Goal: Task Accomplishment & Management: Use online tool/utility

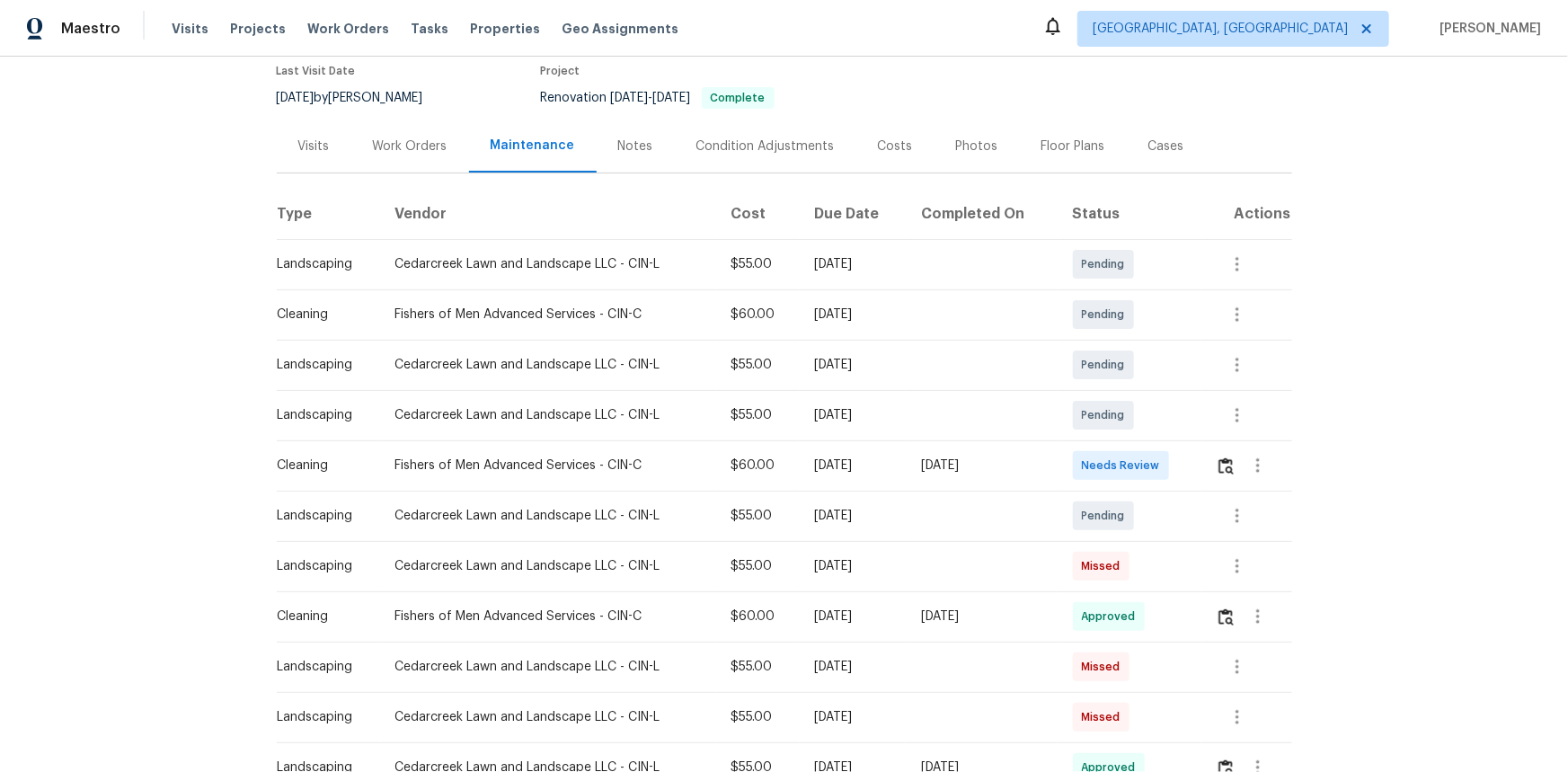
scroll to position [163, 0]
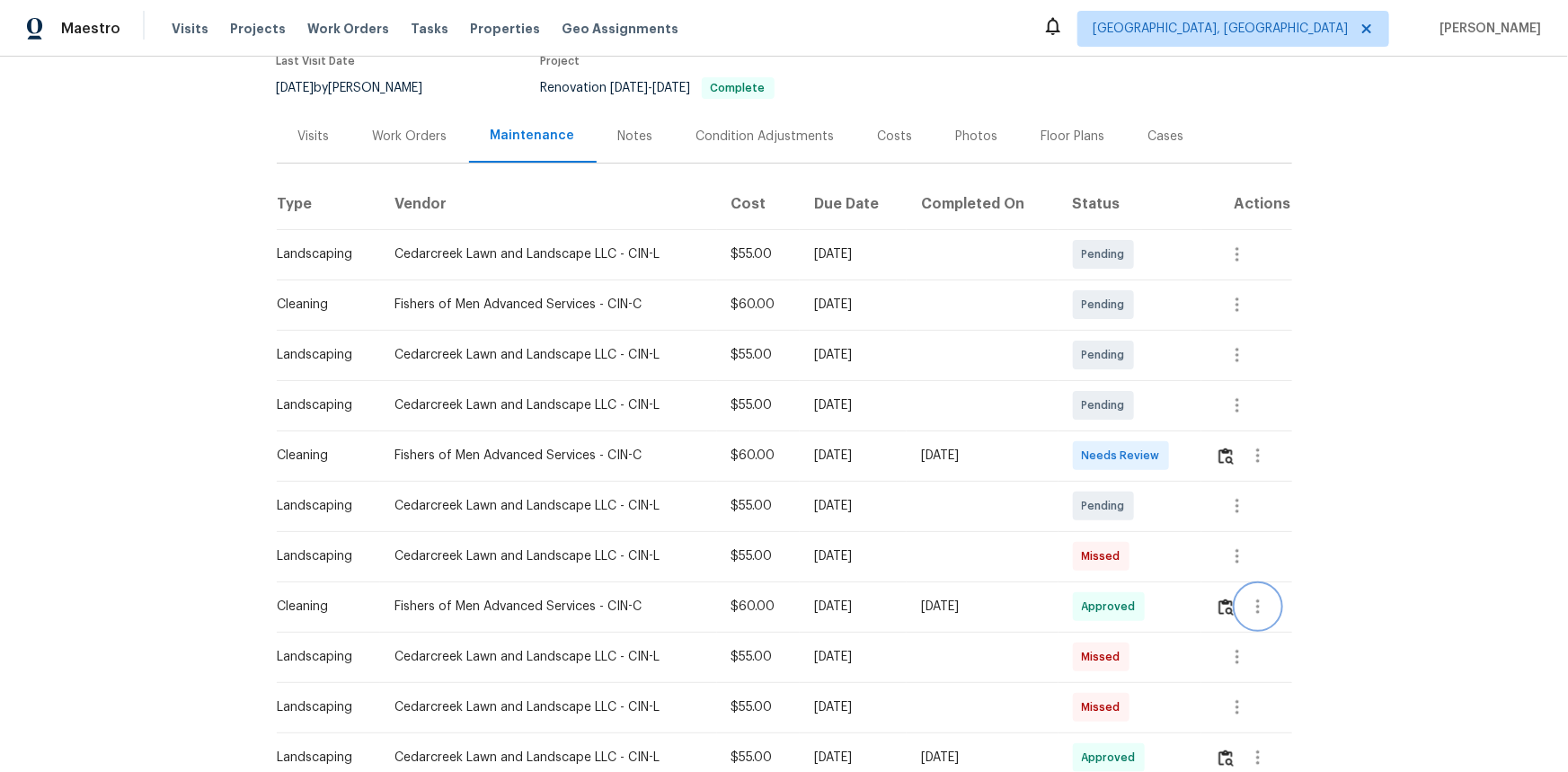
click at [1115, 516] on icon "button" at bounding box center [1258, 607] width 22 height 22
click at [1115, 516] on div at bounding box center [784, 386] width 1568 height 772
click at [1115, 516] on icon "button" at bounding box center [1258, 607] width 22 height 22
click at [1115, 516] on li "View details" at bounding box center [1296, 635] width 126 height 30
click at [1115, 344] on div at bounding box center [784, 386] width 1568 height 772
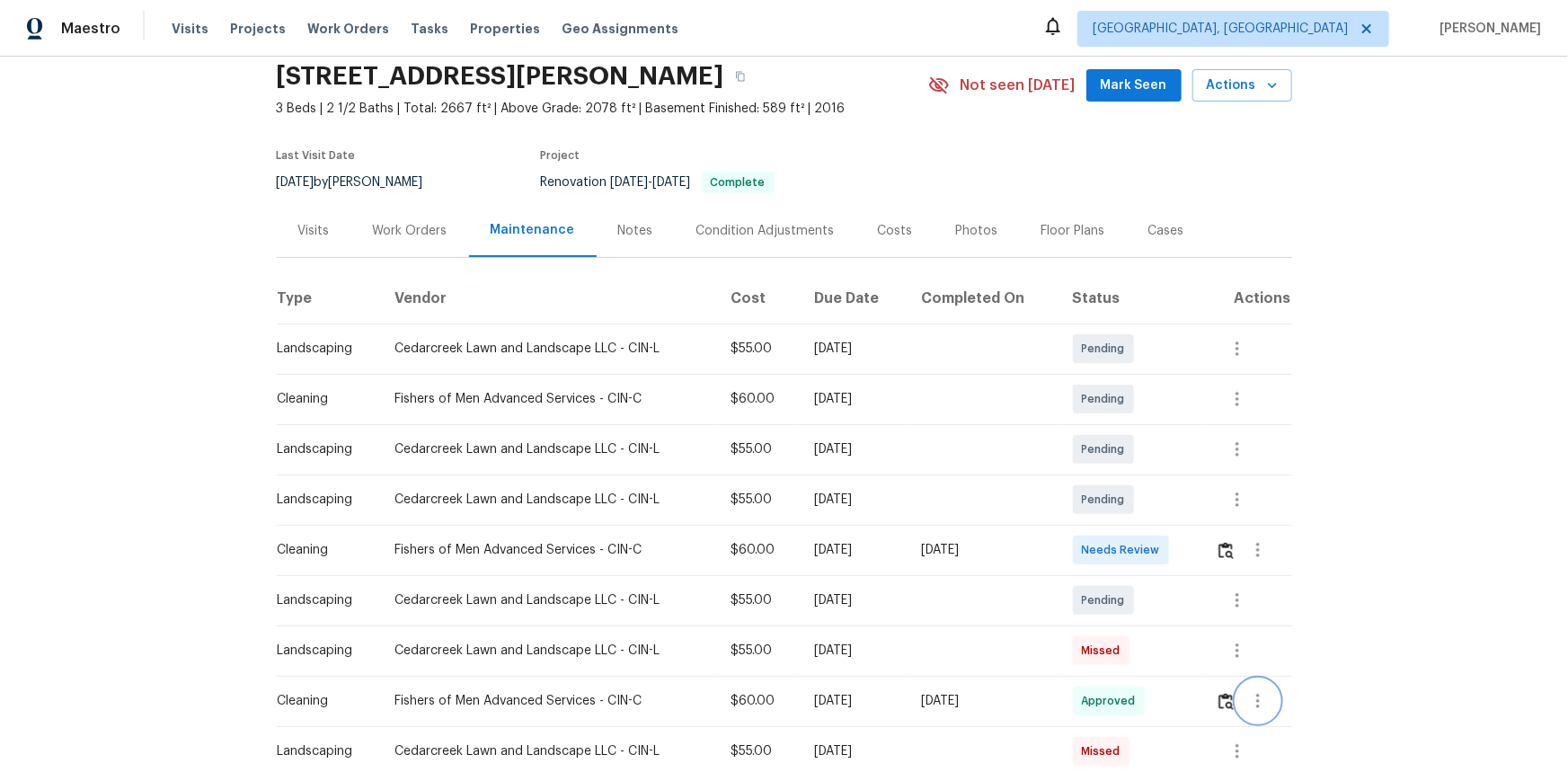
scroll to position [0, 0]
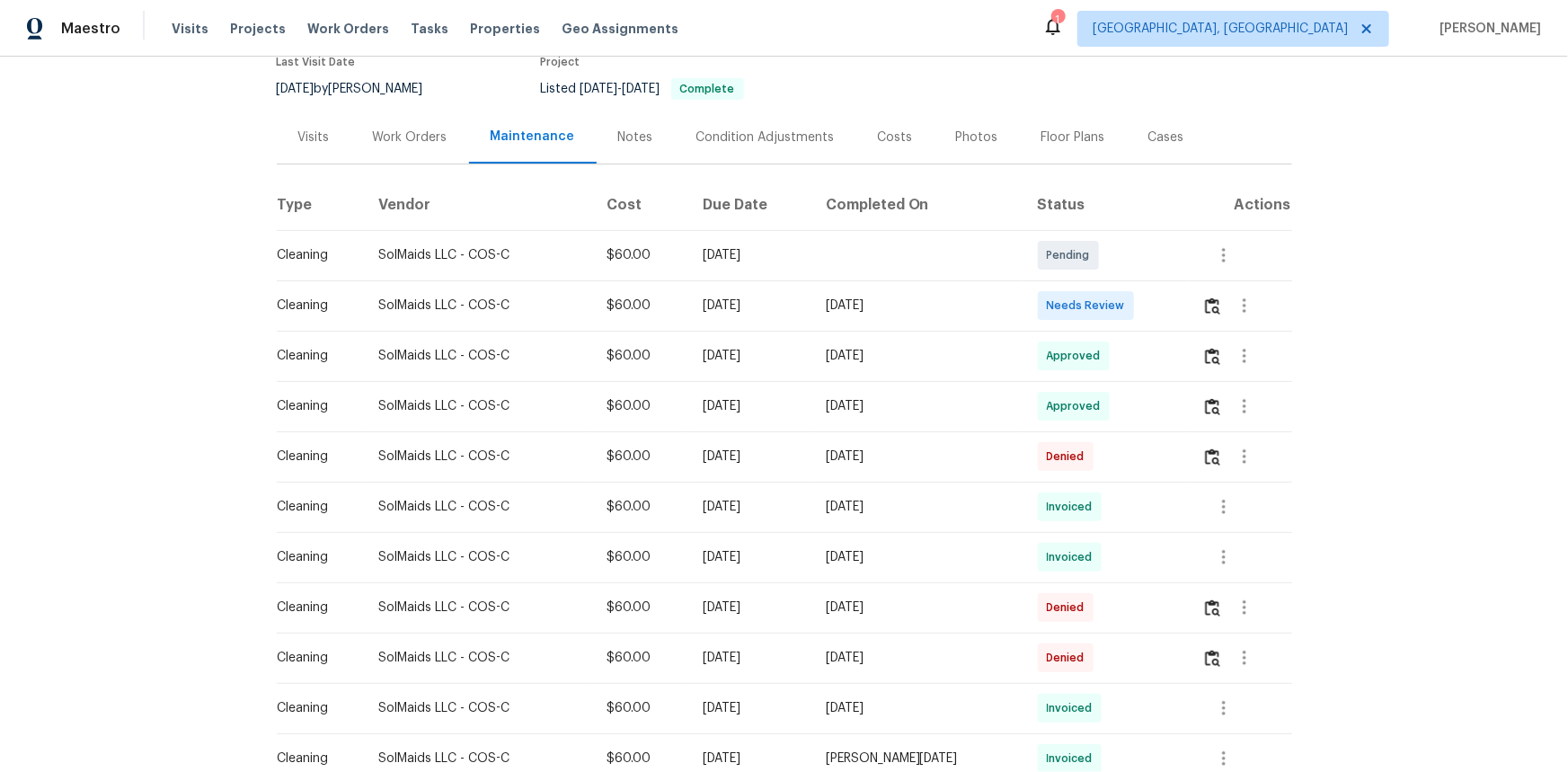
scroll to position [163, 0]
click at [1115, 302] on img "button" at bounding box center [1212, 304] width 15 height 17
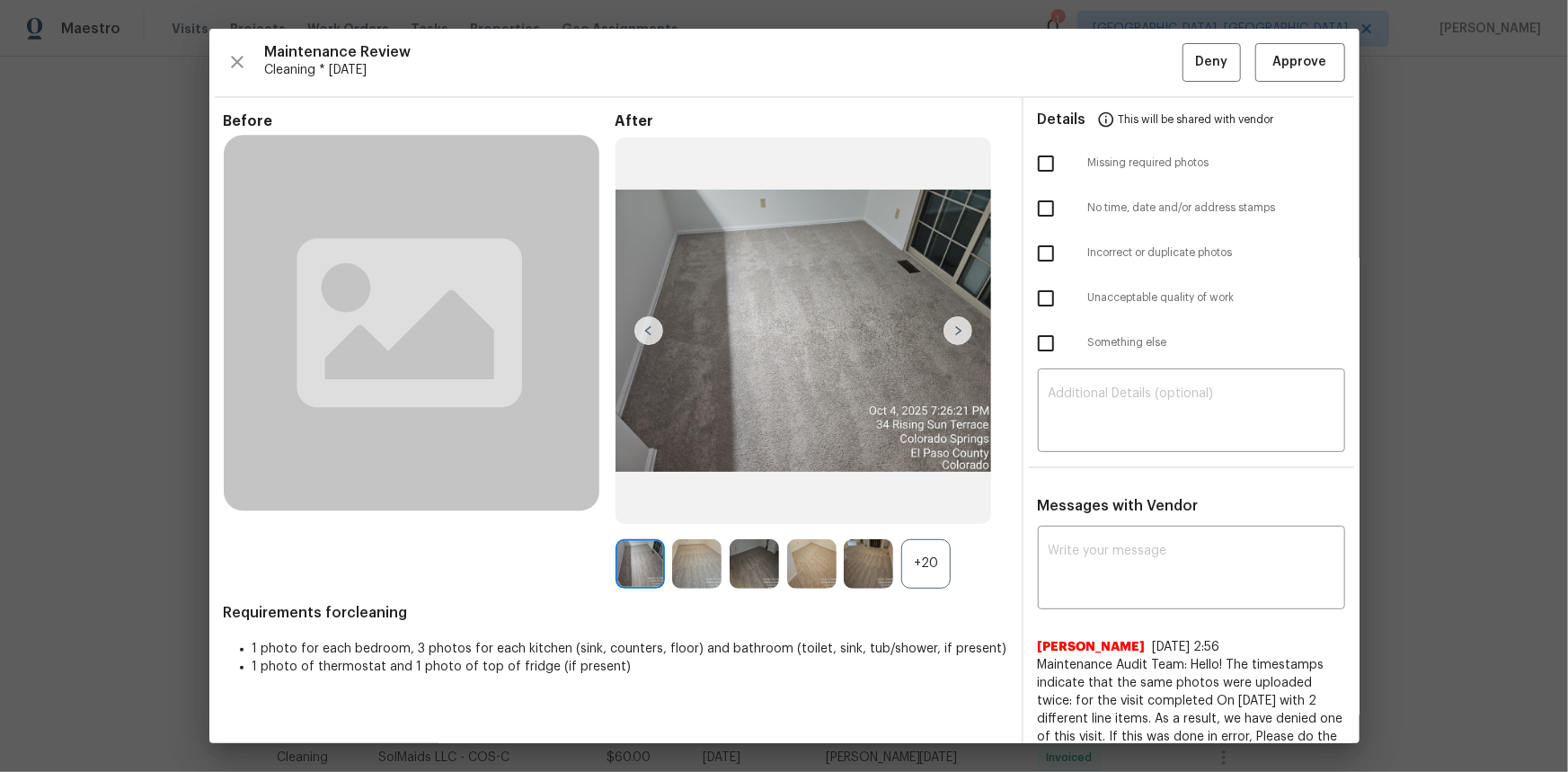
click at [914, 516] on div "+20" at bounding box center [926, 564] width 50 height 50
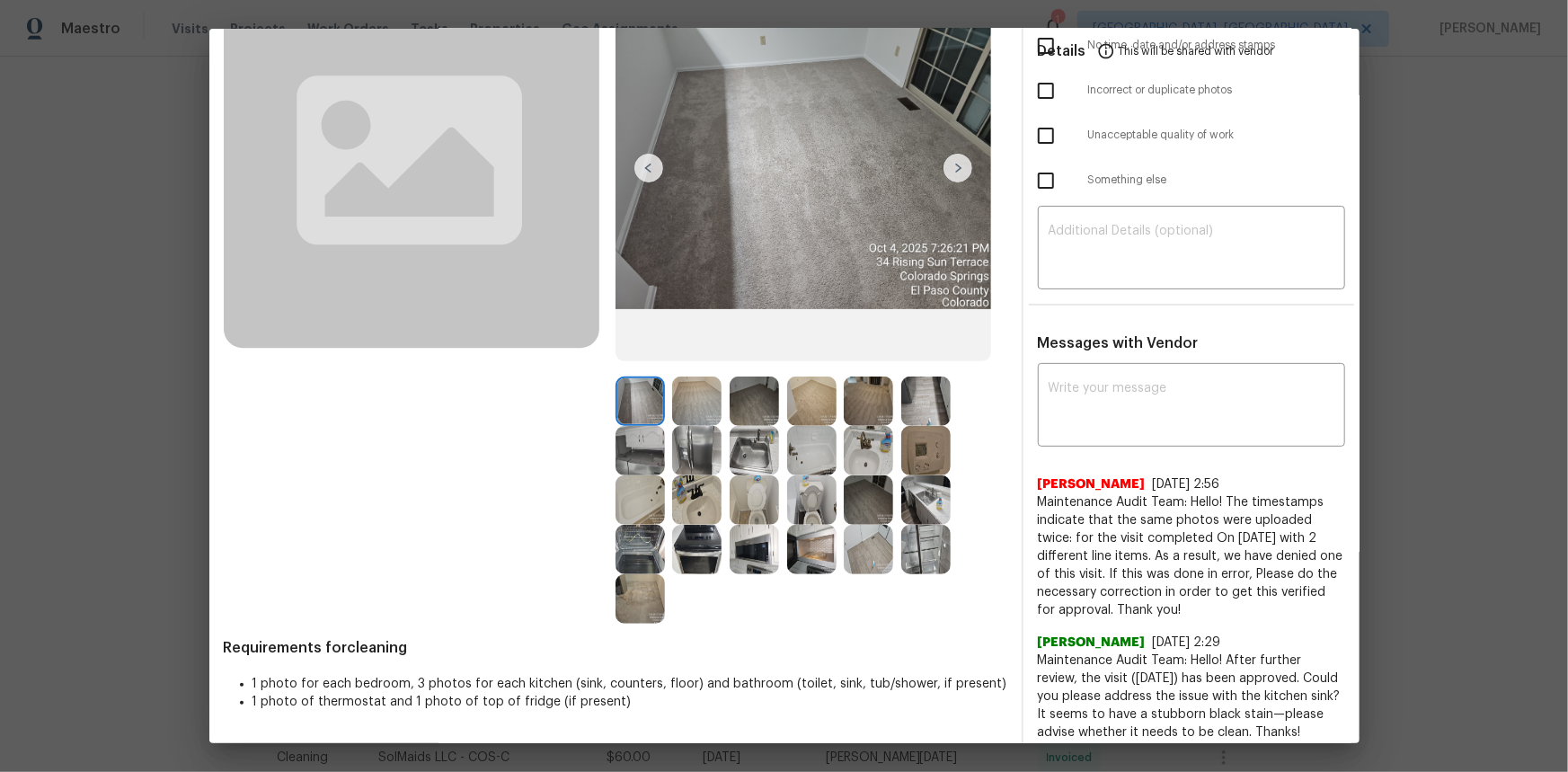
click at [924, 465] on img at bounding box center [926, 450] width 50 height 50
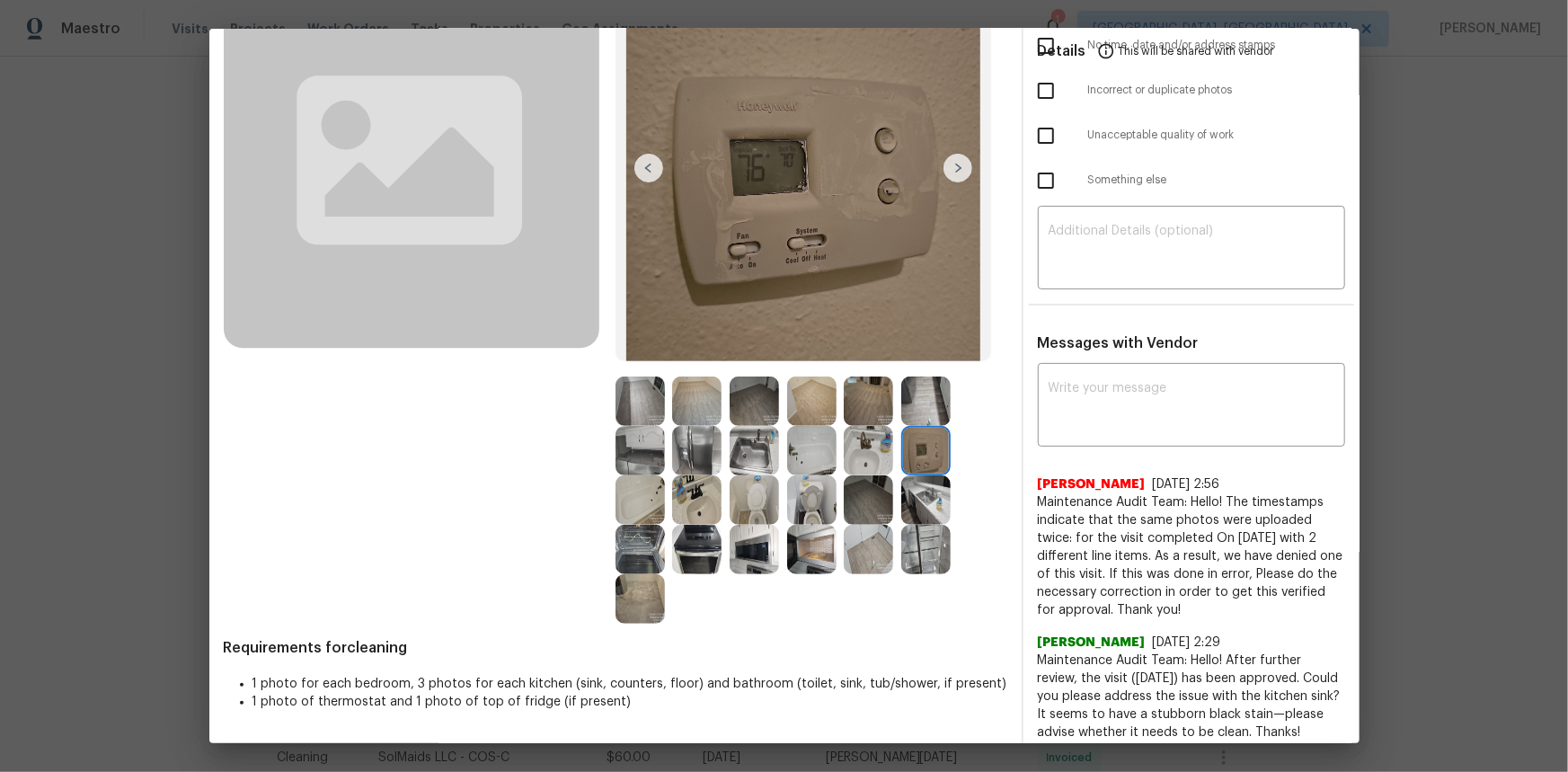
click at [924, 465] on img at bounding box center [926, 450] width 50 height 50
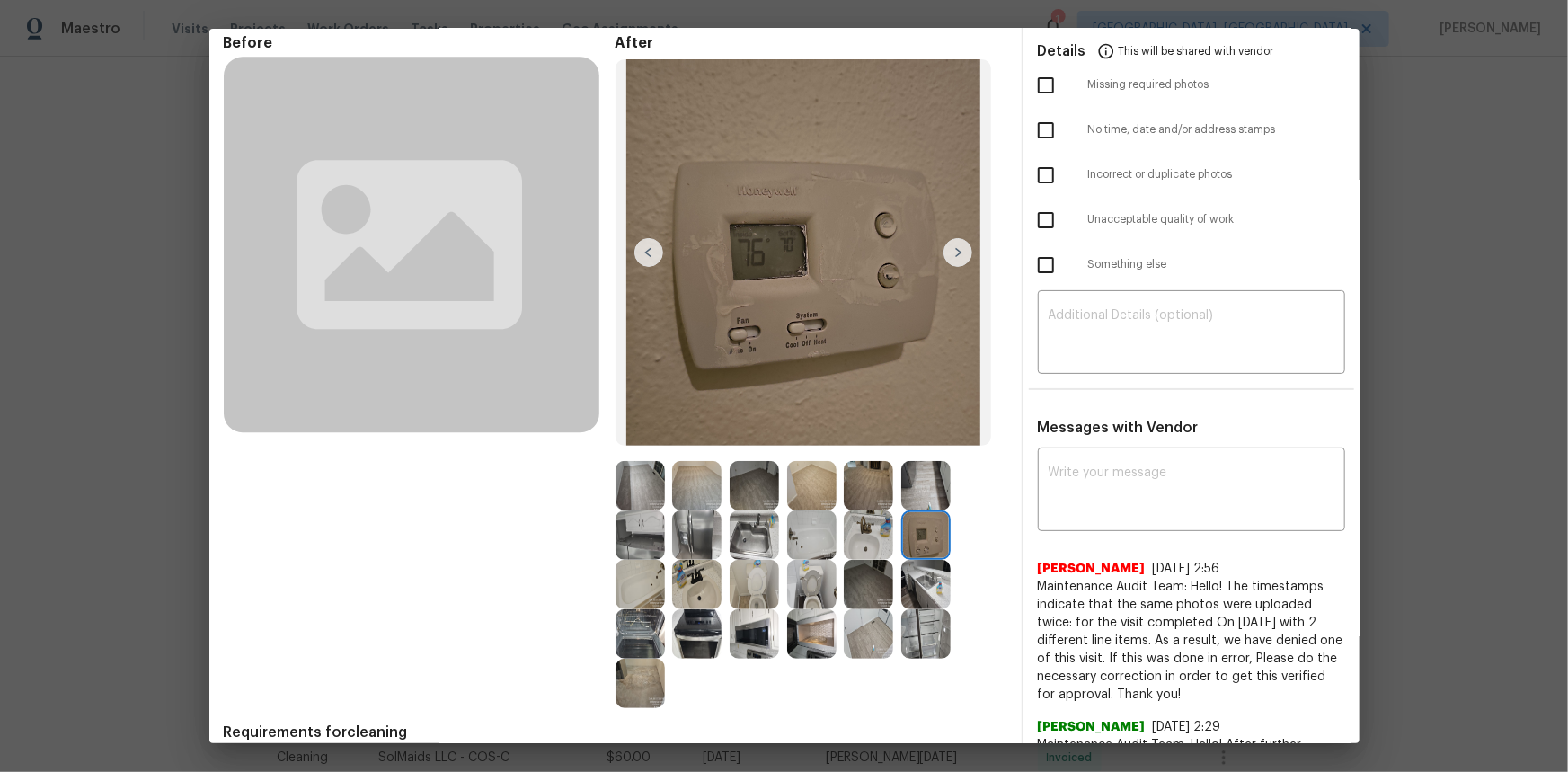
scroll to position [0, 0]
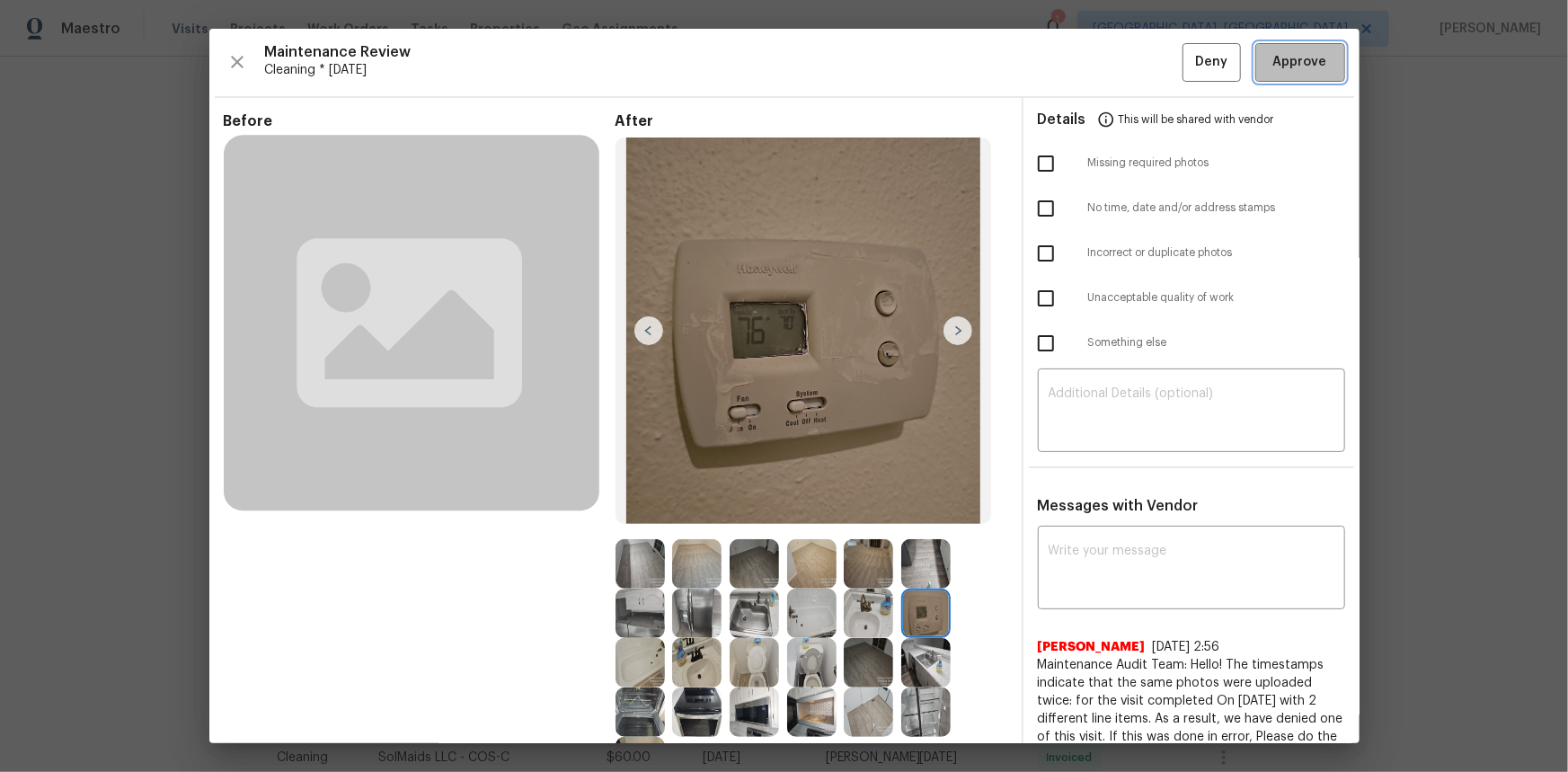
click at [1115, 69] on button "Approve" at bounding box center [1300, 63] width 90 height 39
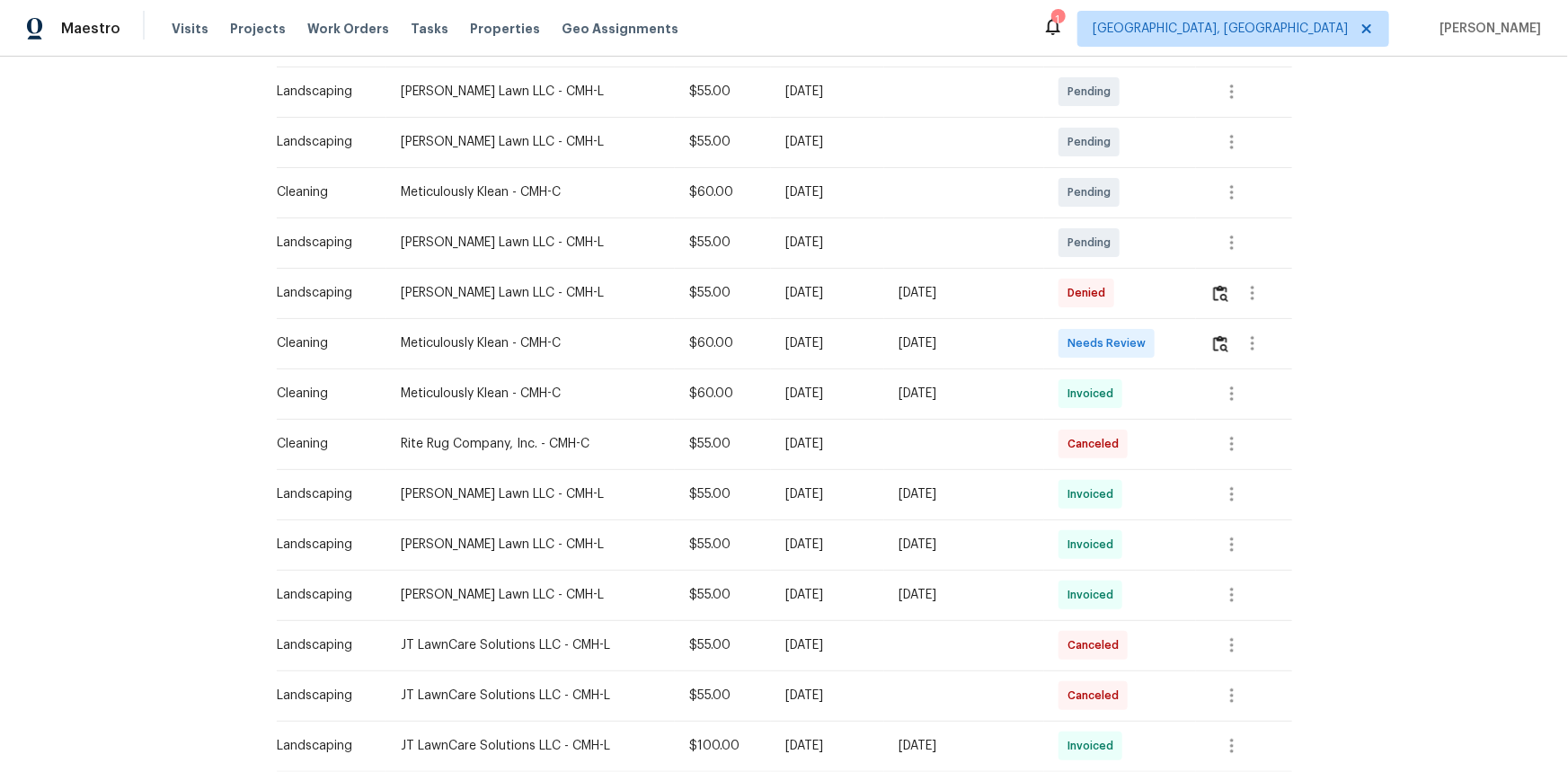
scroll to position [326, 0]
click at [1115, 340] on img "button" at bounding box center [1220, 343] width 15 height 17
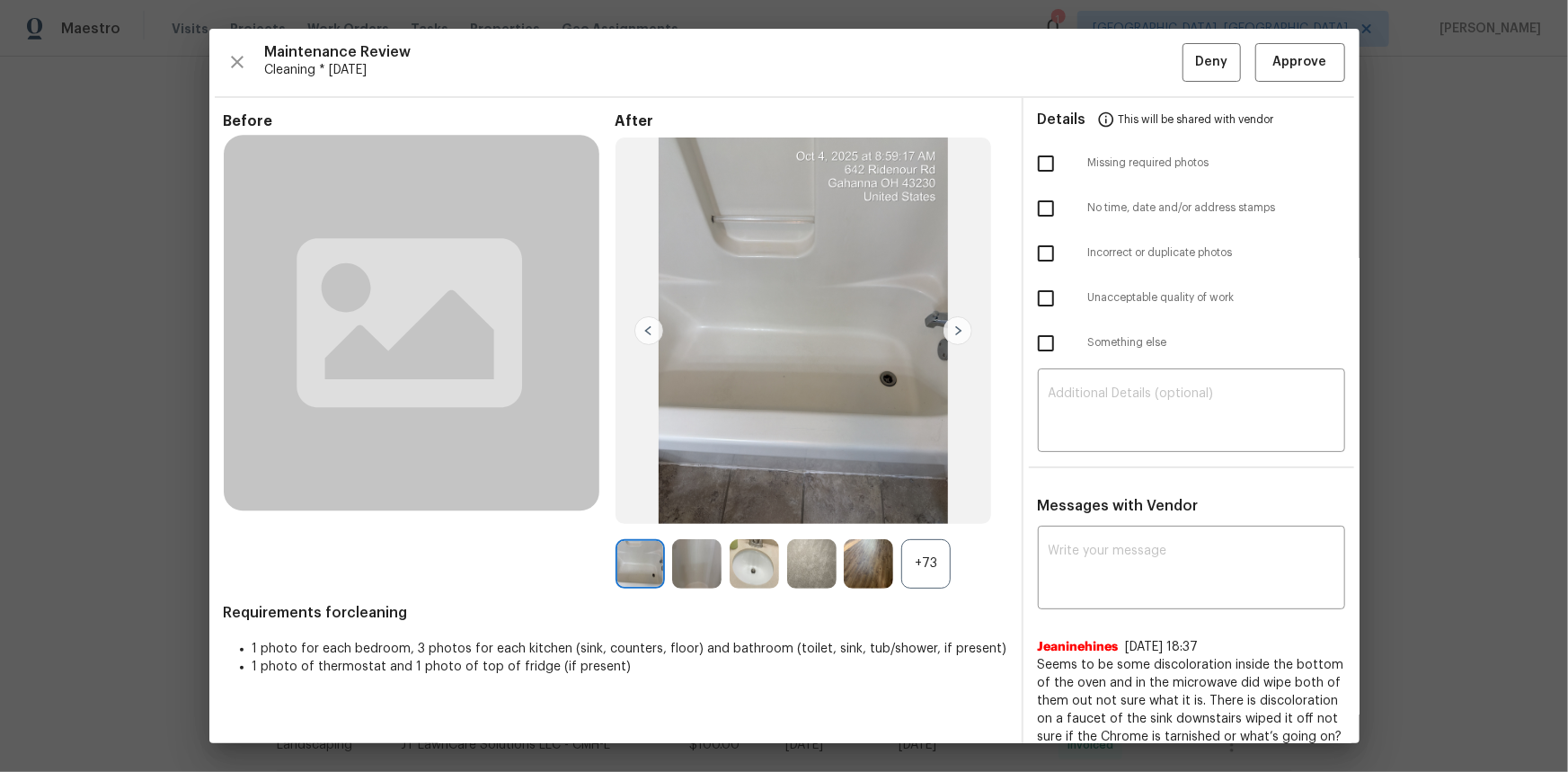
click at [914, 516] on div "+73" at bounding box center [926, 564] width 50 height 50
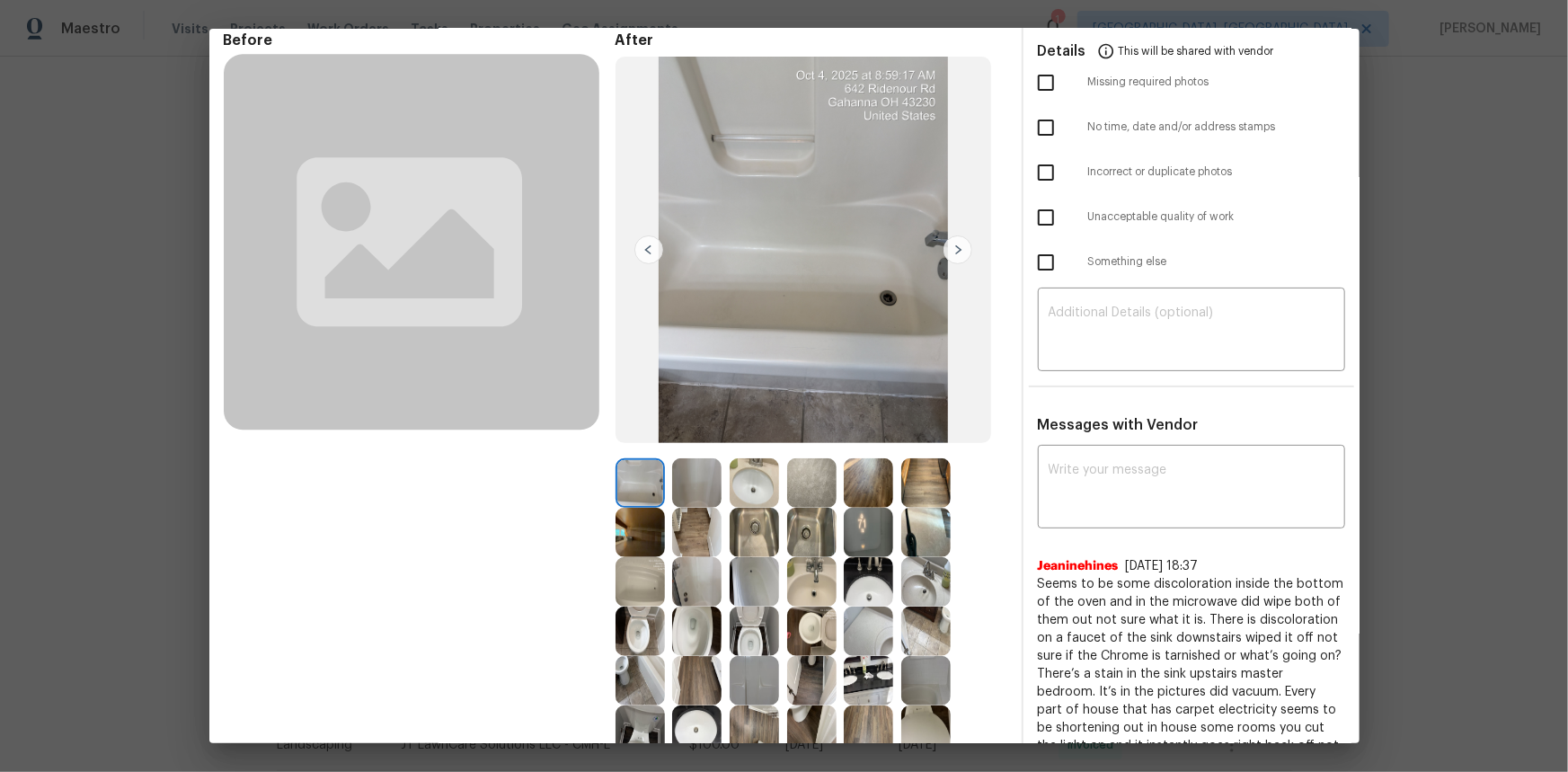
click at [869, 516] on img at bounding box center [868, 532] width 50 height 50
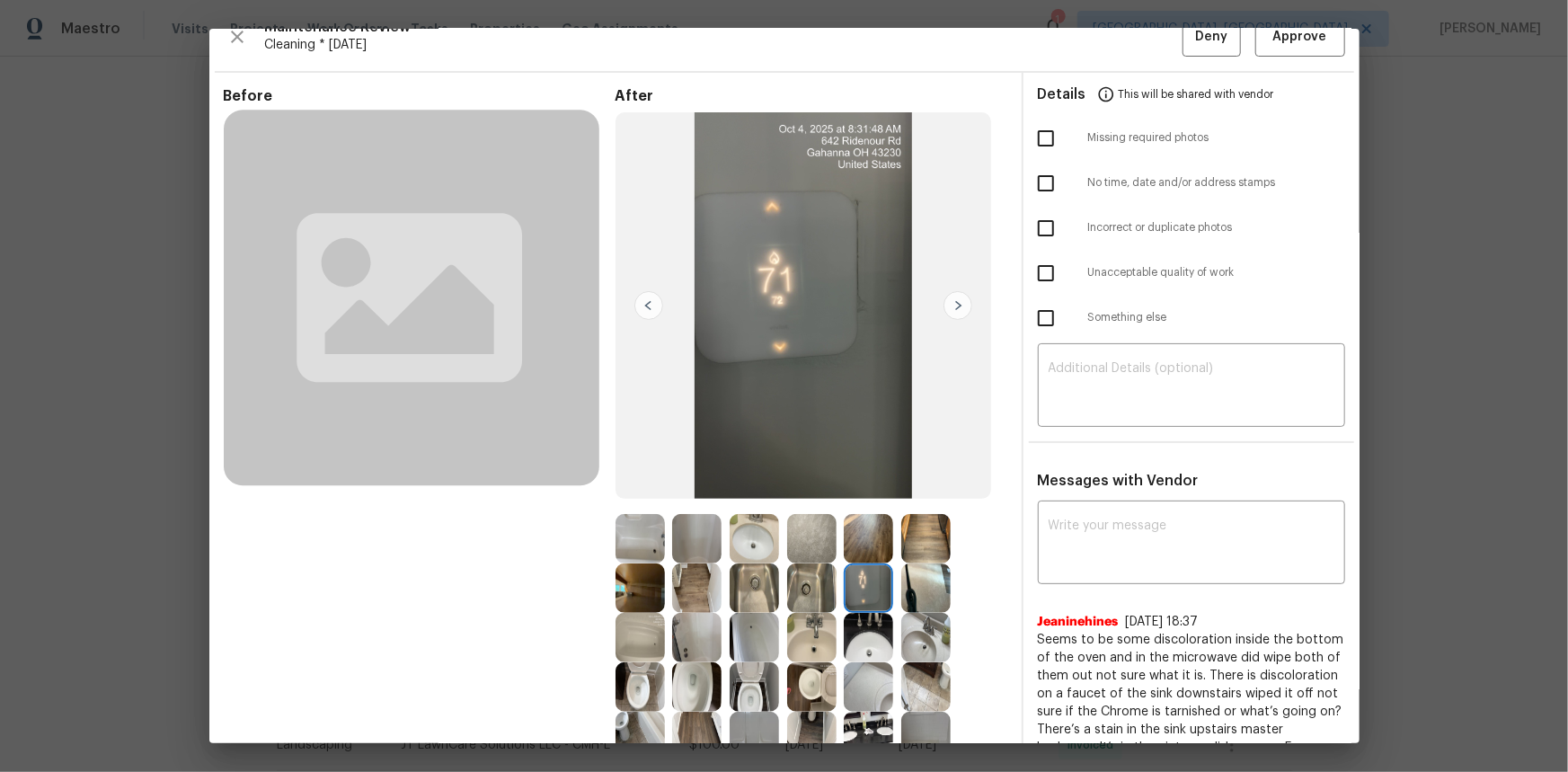
scroll to position [0, 0]
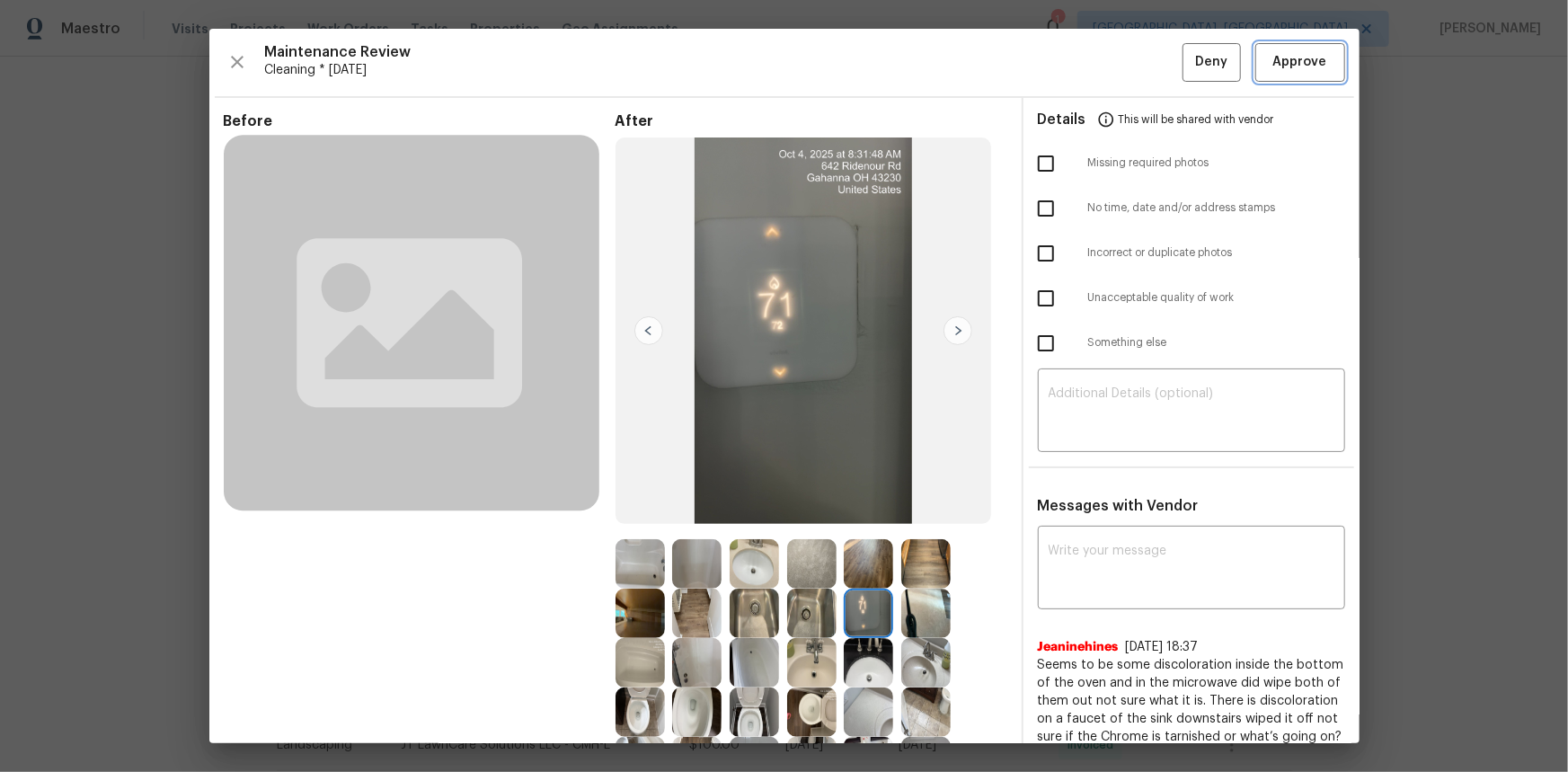
click at [1115, 73] on button "Approve" at bounding box center [1300, 63] width 90 height 39
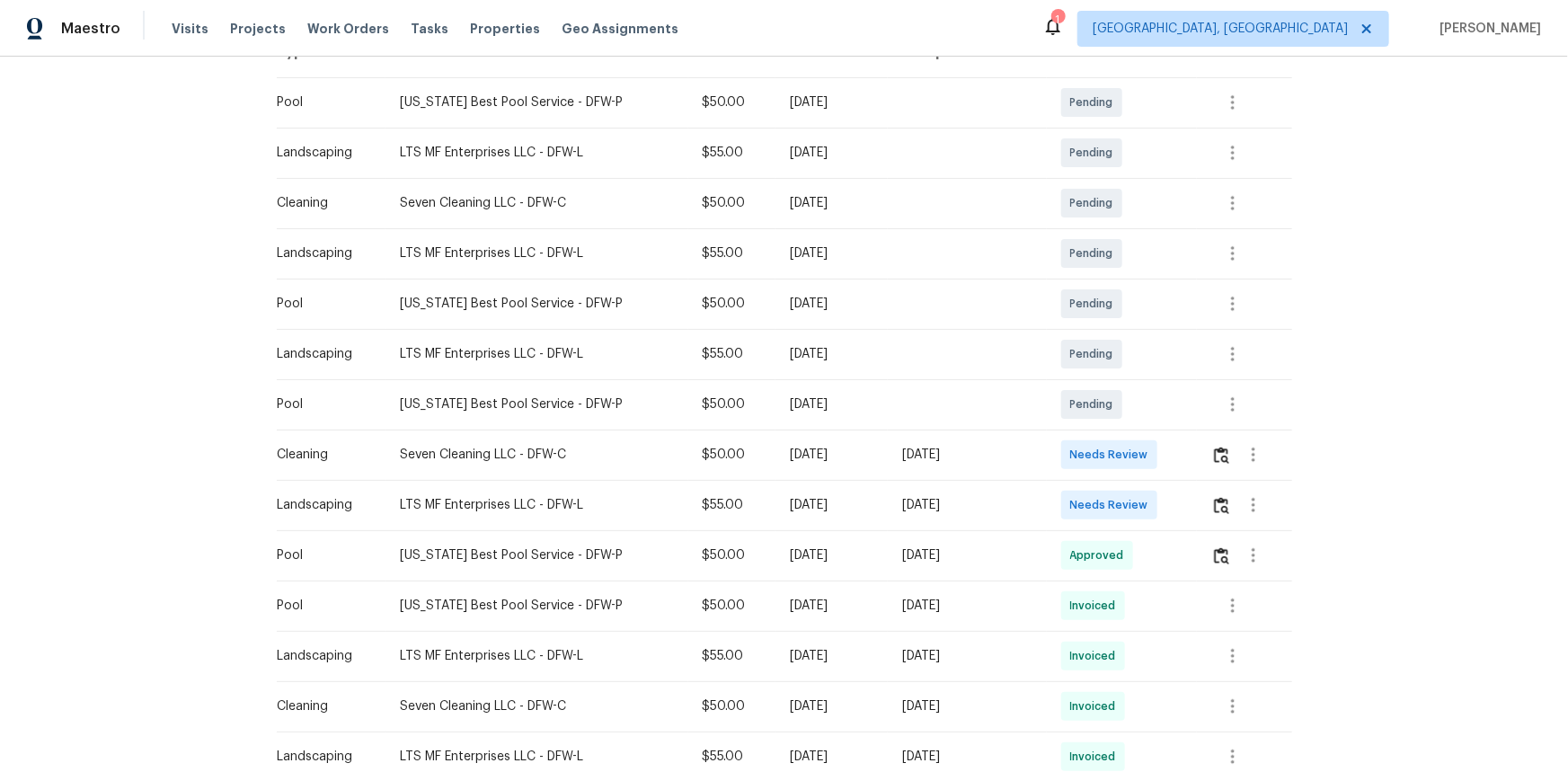
scroll to position [408, 0]
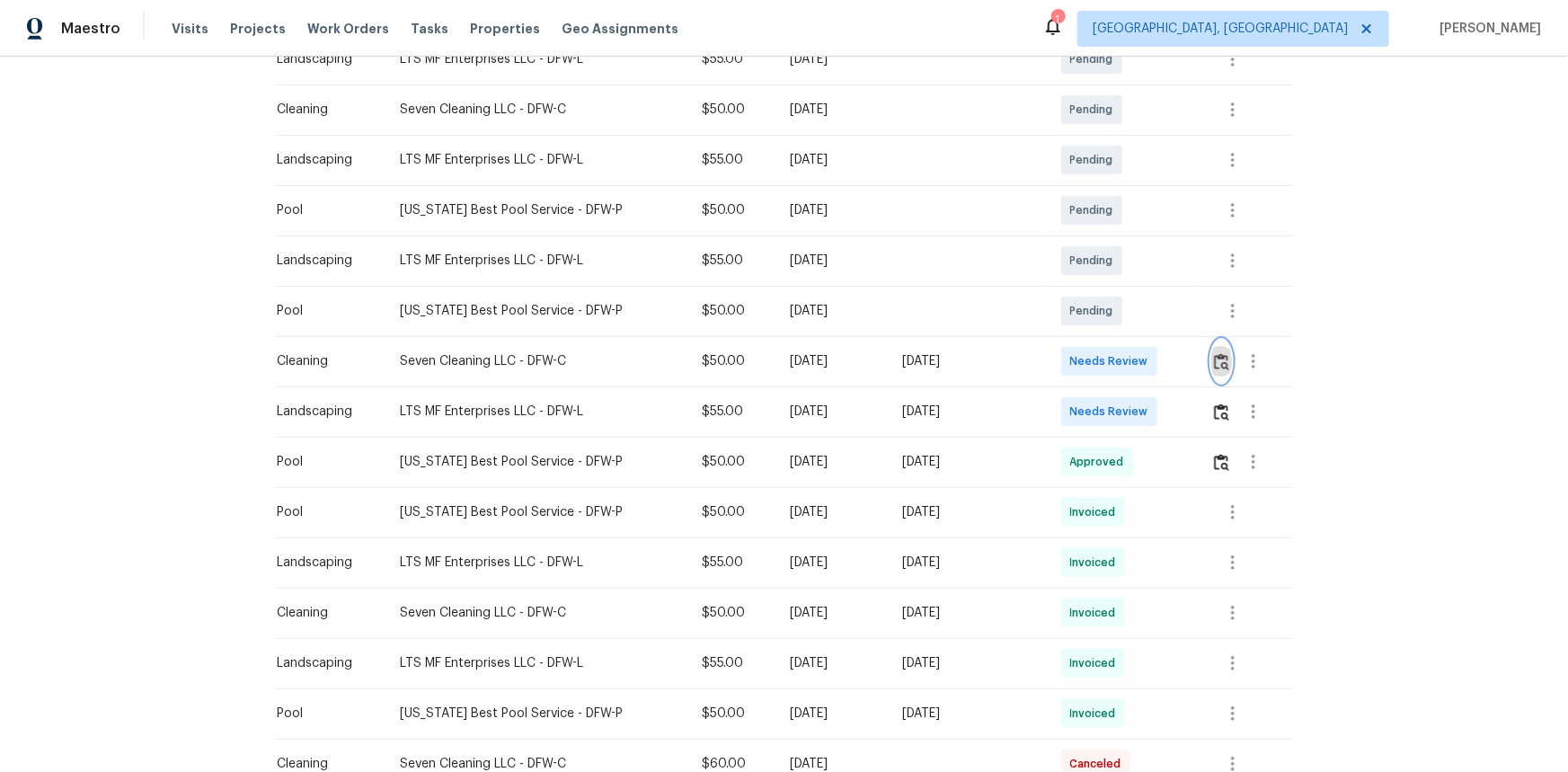
click at [1115, 357] on img "button" at bounding box center [1221, 362] width 15 height 17
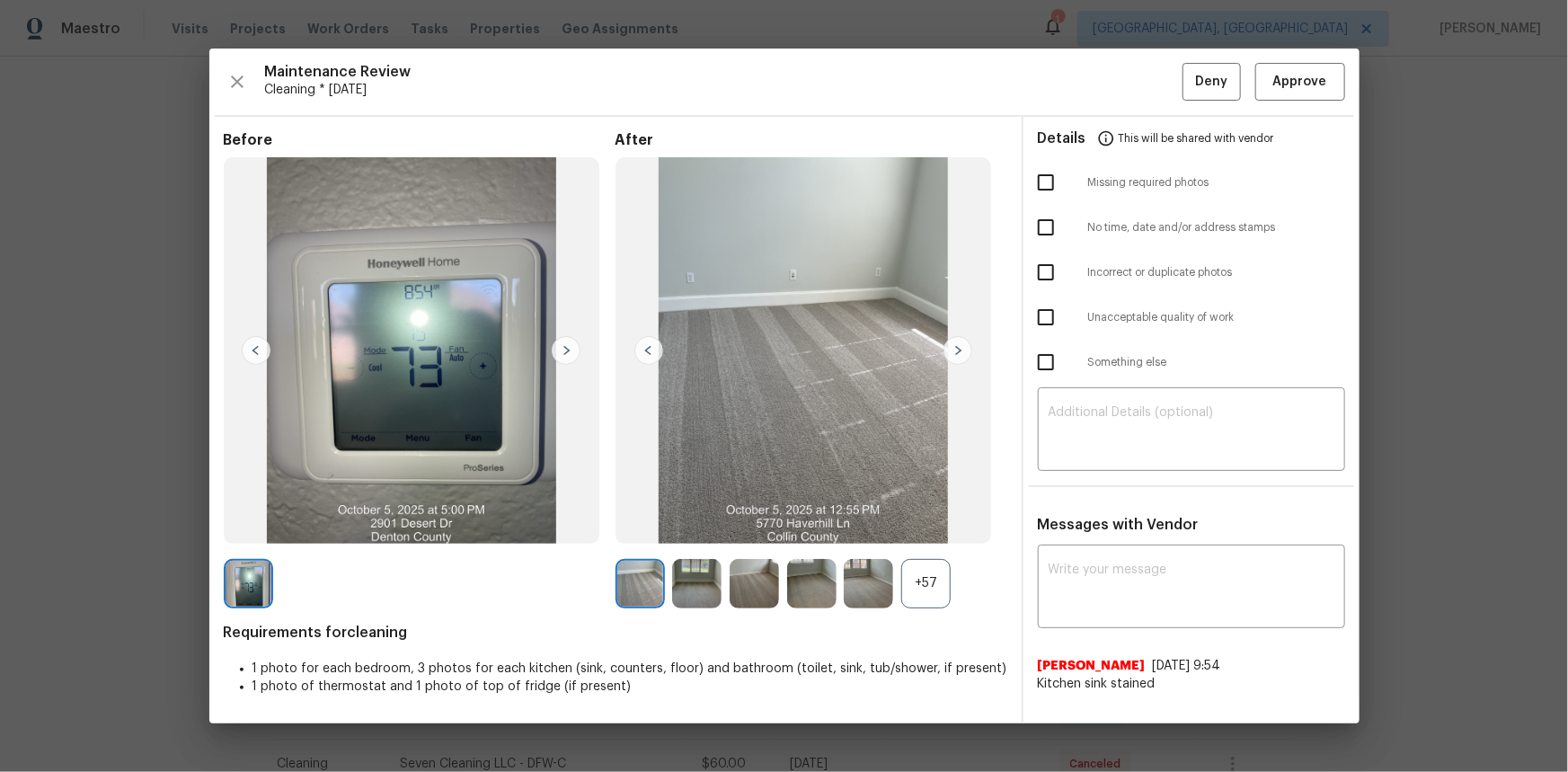
click at [926, 516] on div "+57" at bounding box center [926, 584] width 50 height 50
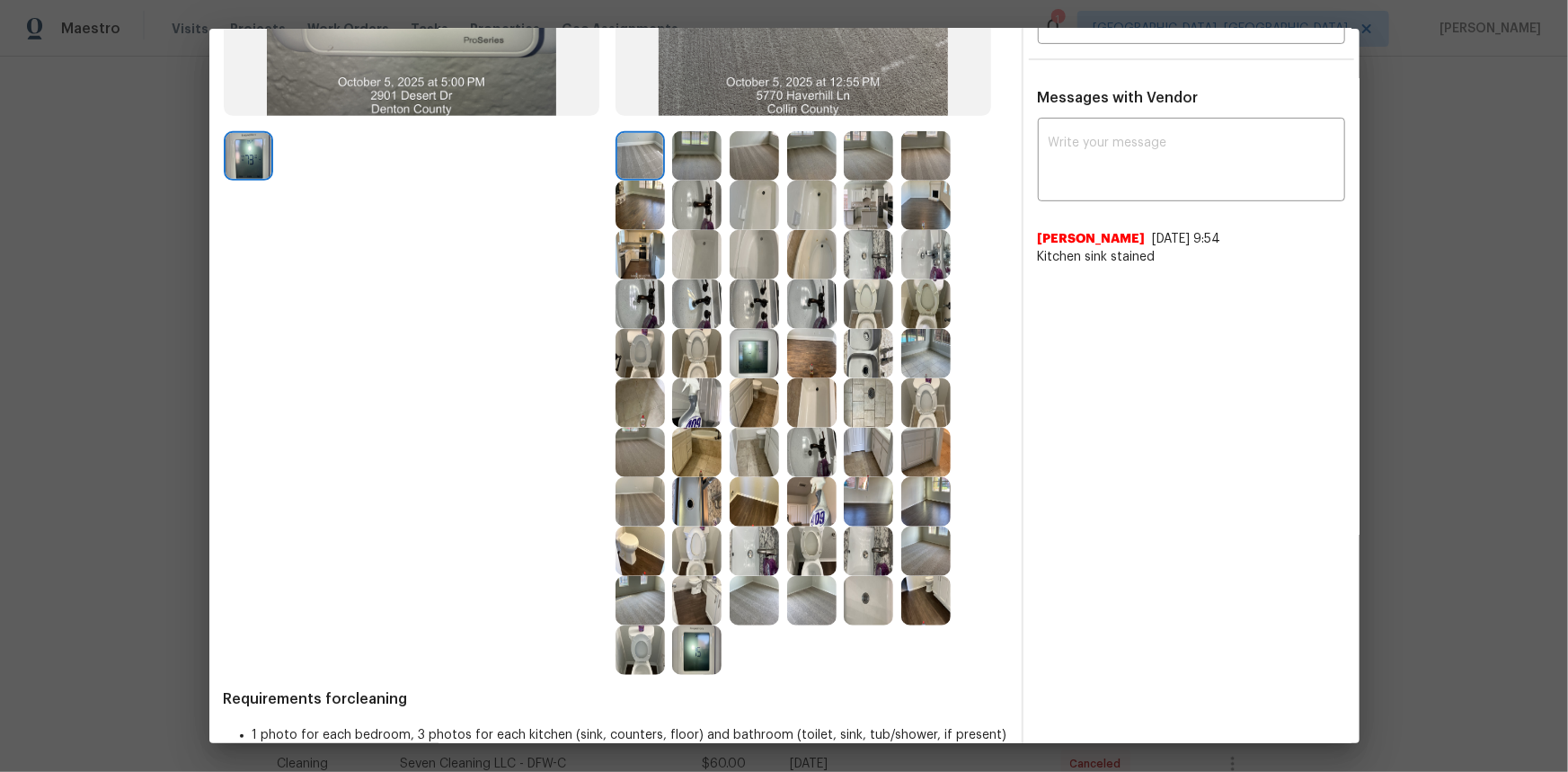
click at [746, 355] on img at bounding box center [754, 353] width 50 height 50
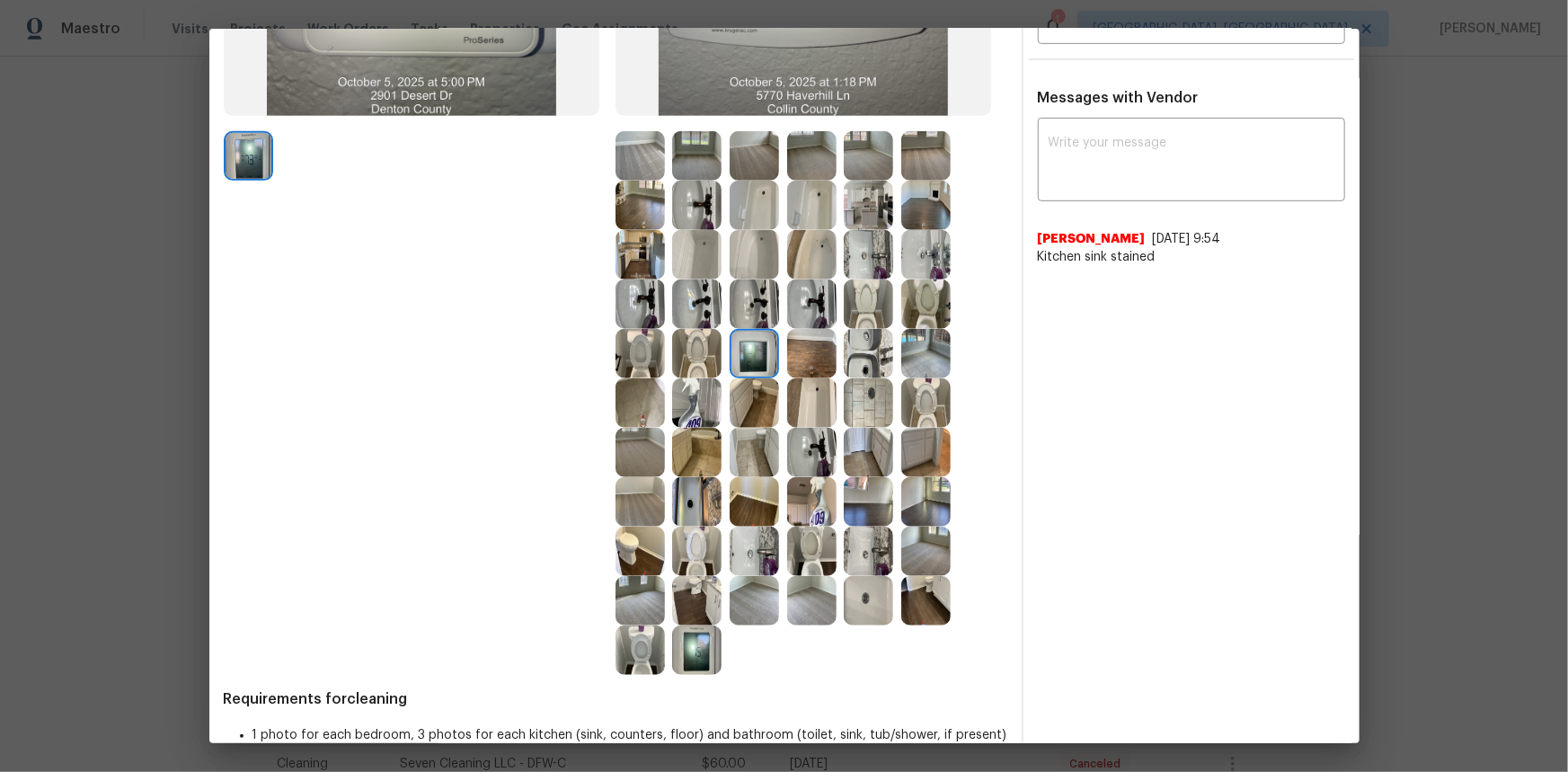
click at [746, 355] on img at bounding box center [754, 353] width 50 height 50
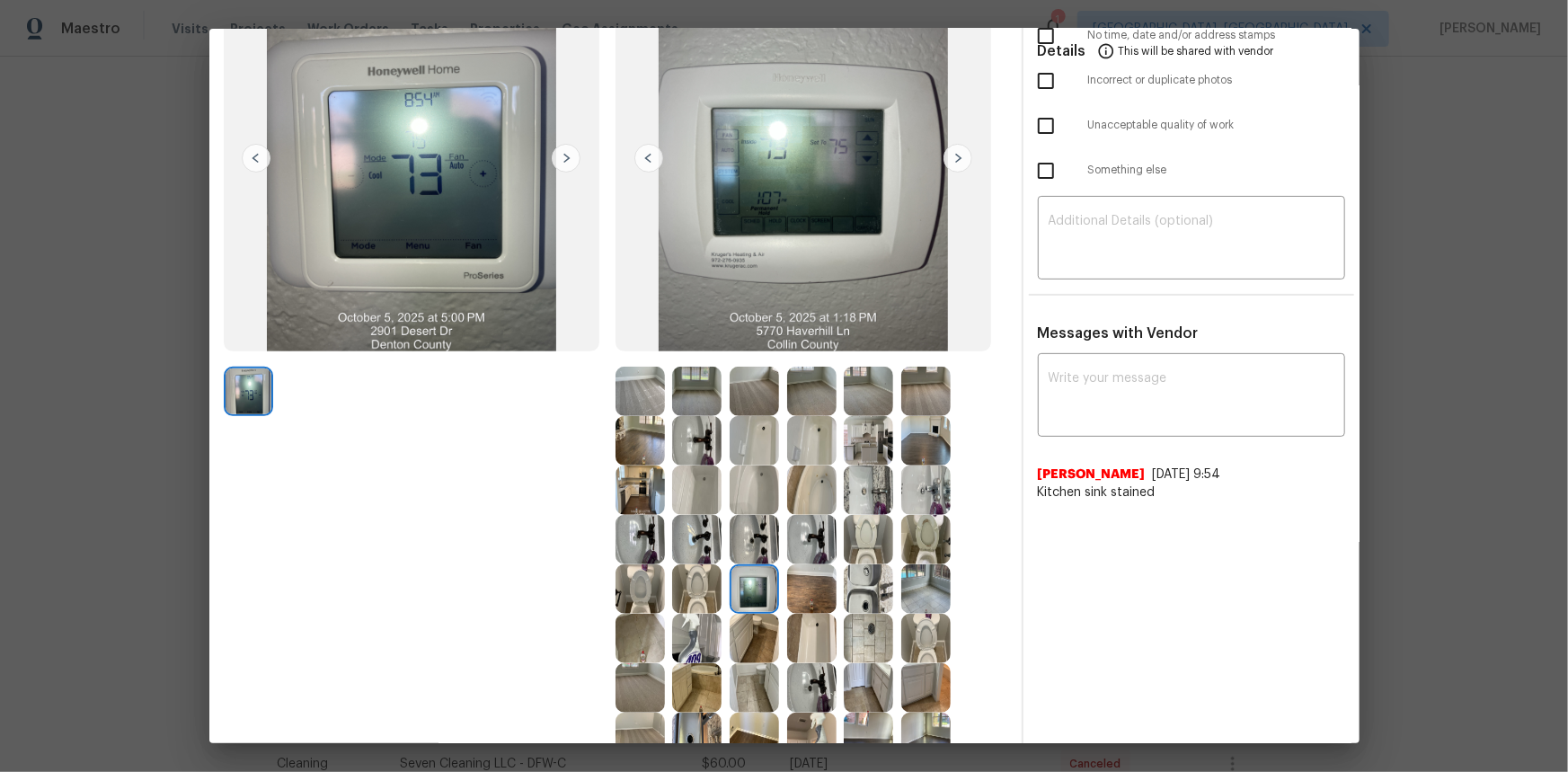
scroll to position [245, 0]
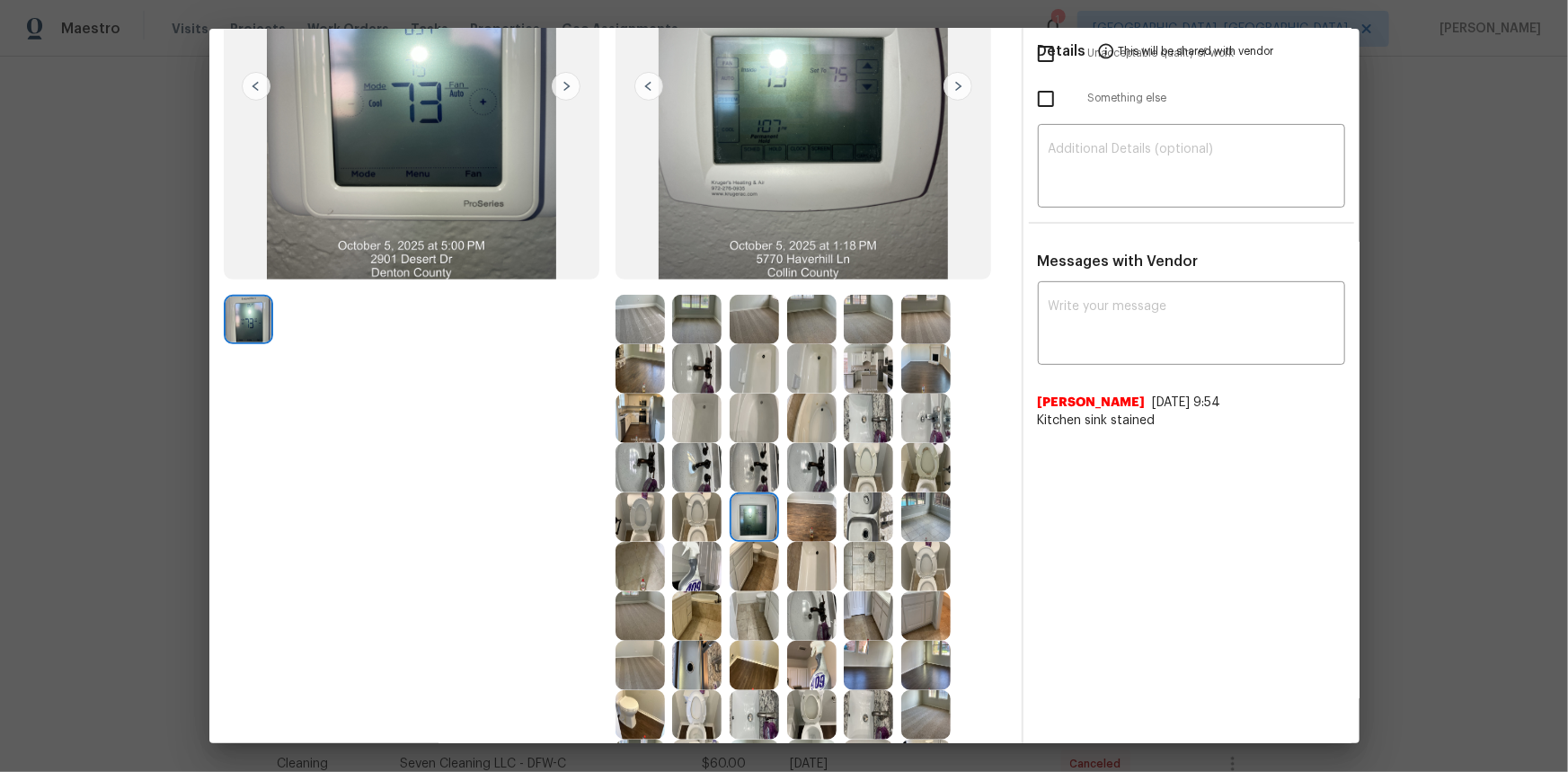
click at [764, 507] on img at bounding box center [754, 516] width 50 height 50
click at [741, 516] on img at bounding box center [754, 516] width 50 height 50
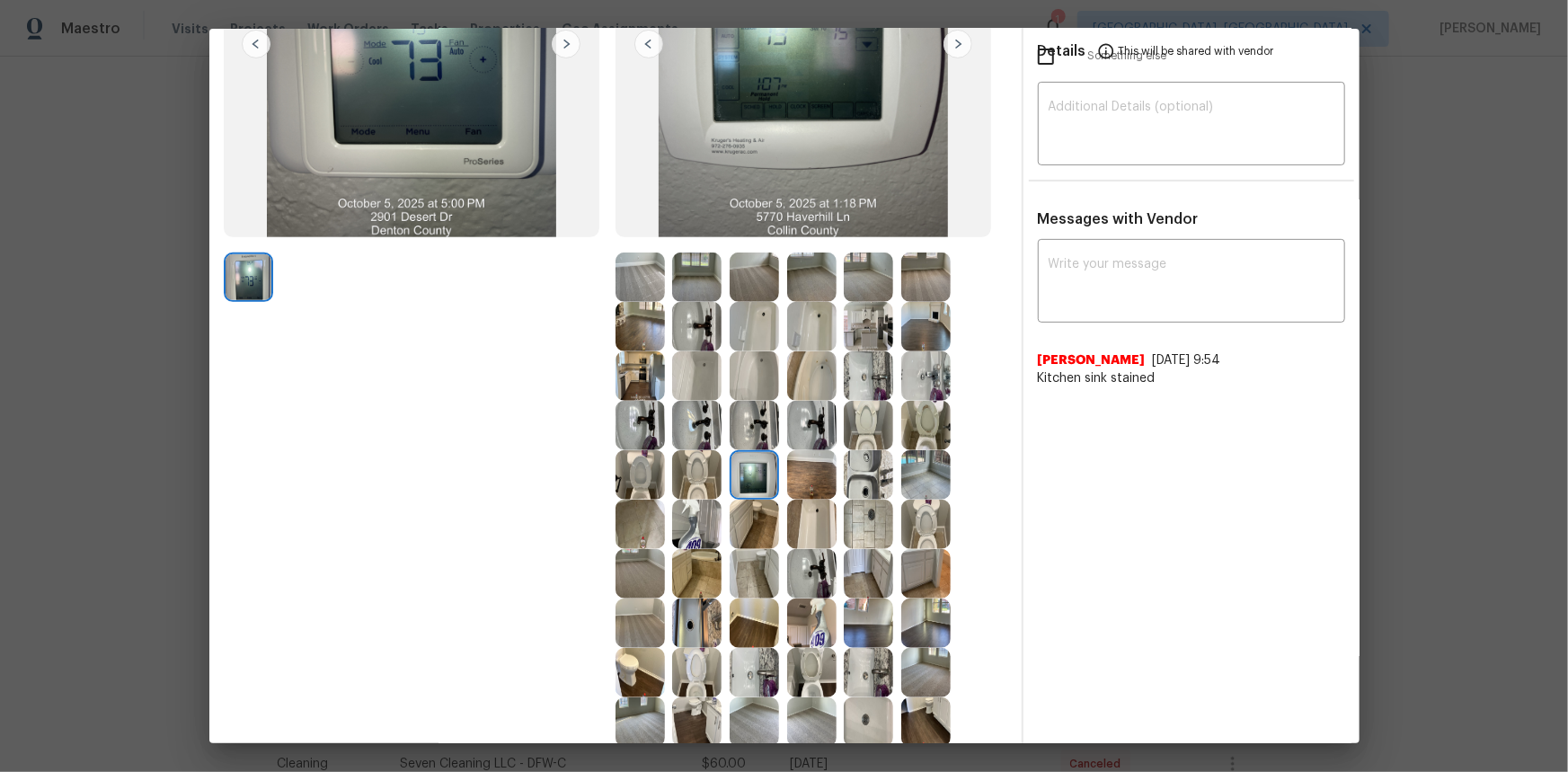
scroll to position [326, 0]
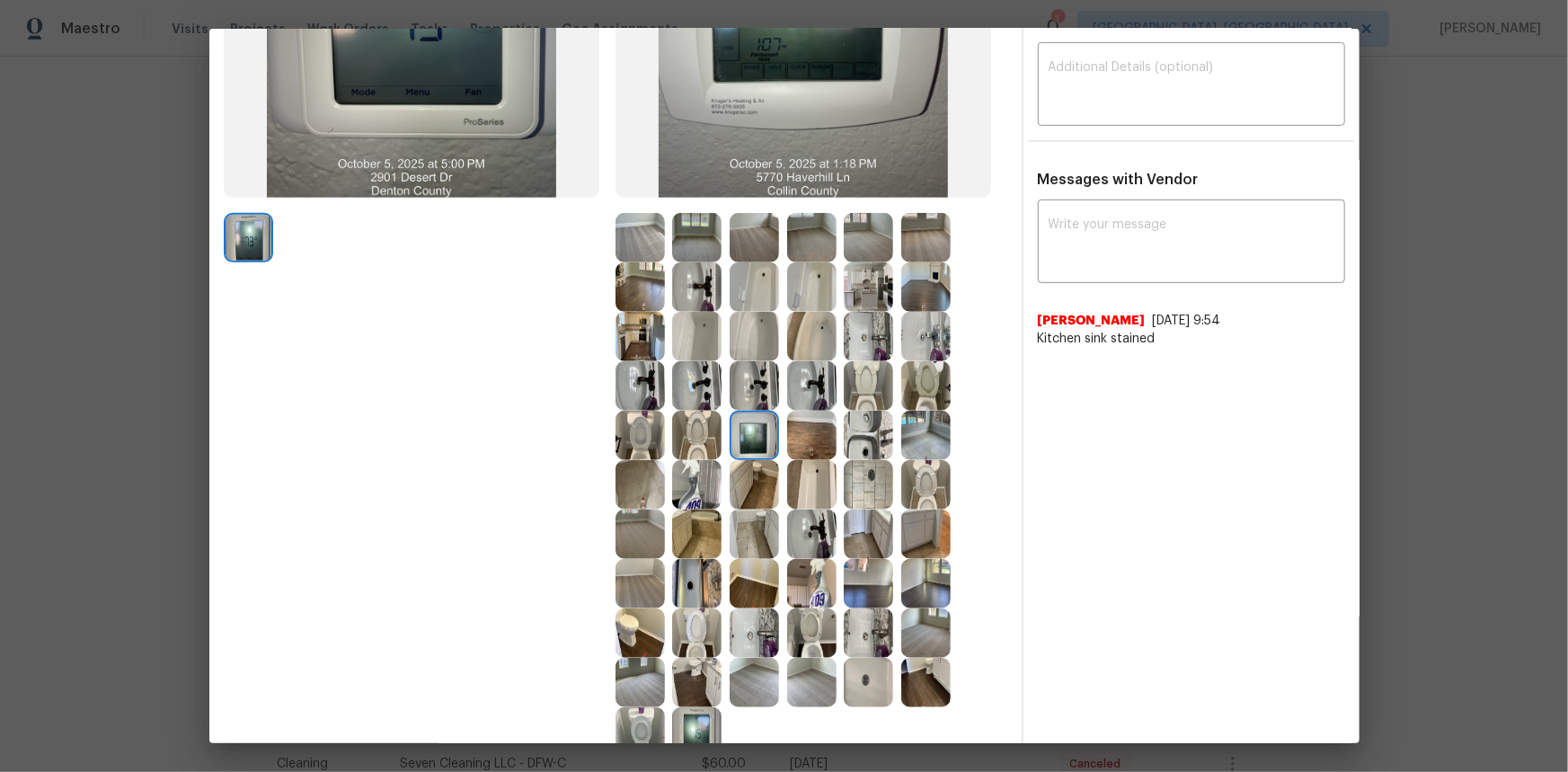
click at [733, 421] on img at bounding box center [754, 435] width 50 height 50
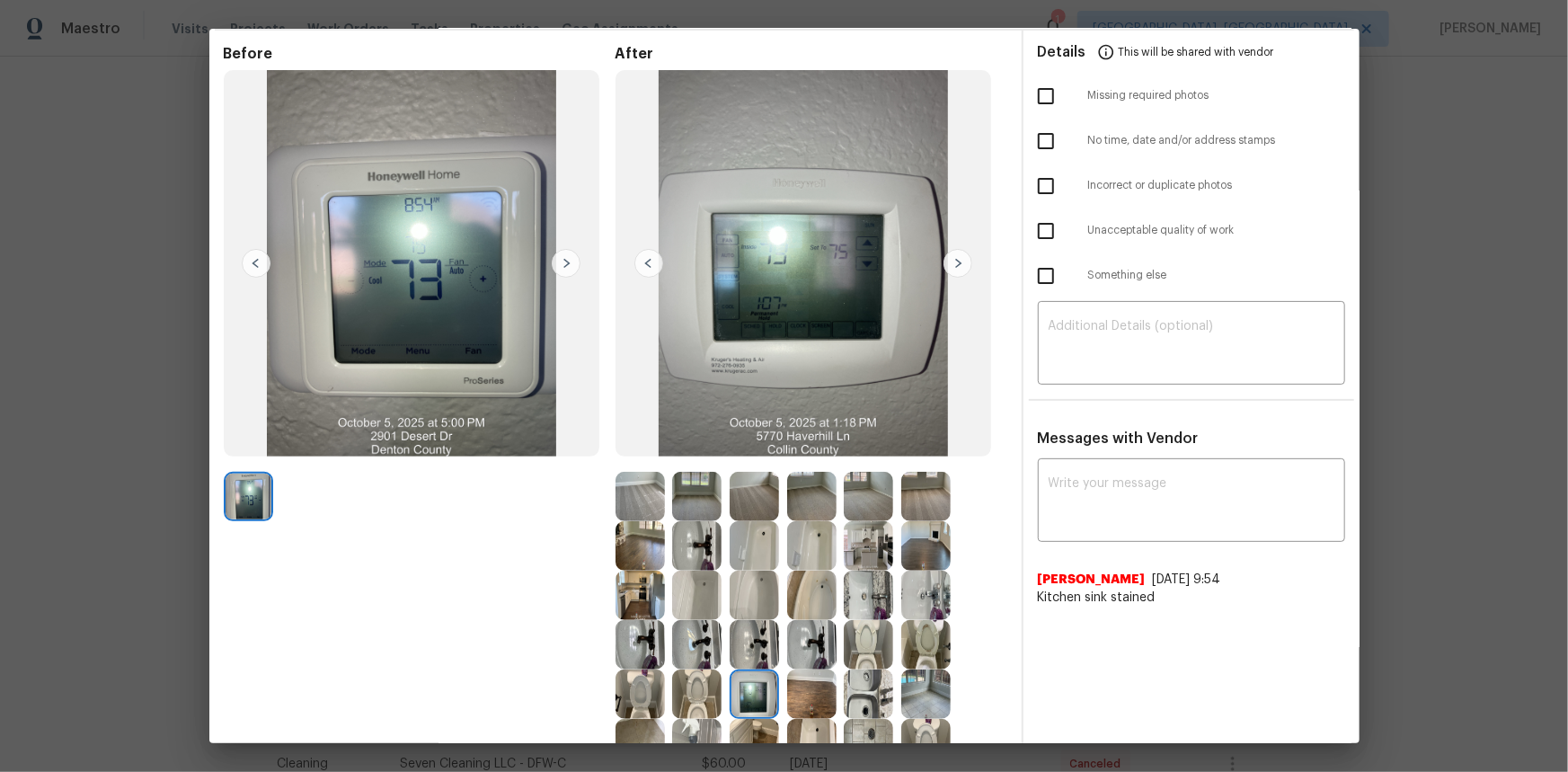
scroll to position [0, 0]
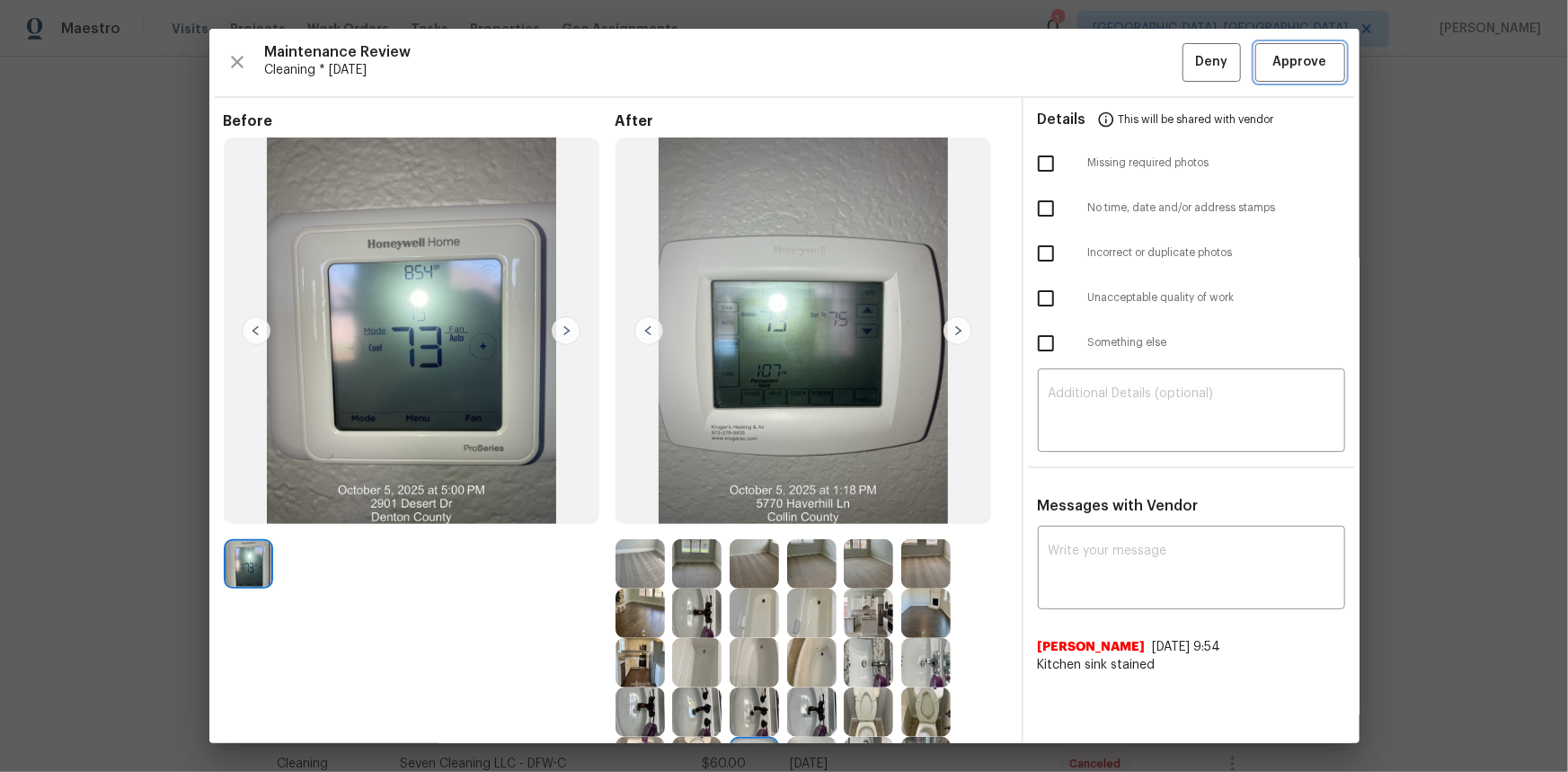
click at [1115, 63] on span "Approve" at bounding box center [1300, 63] width 54 height 23
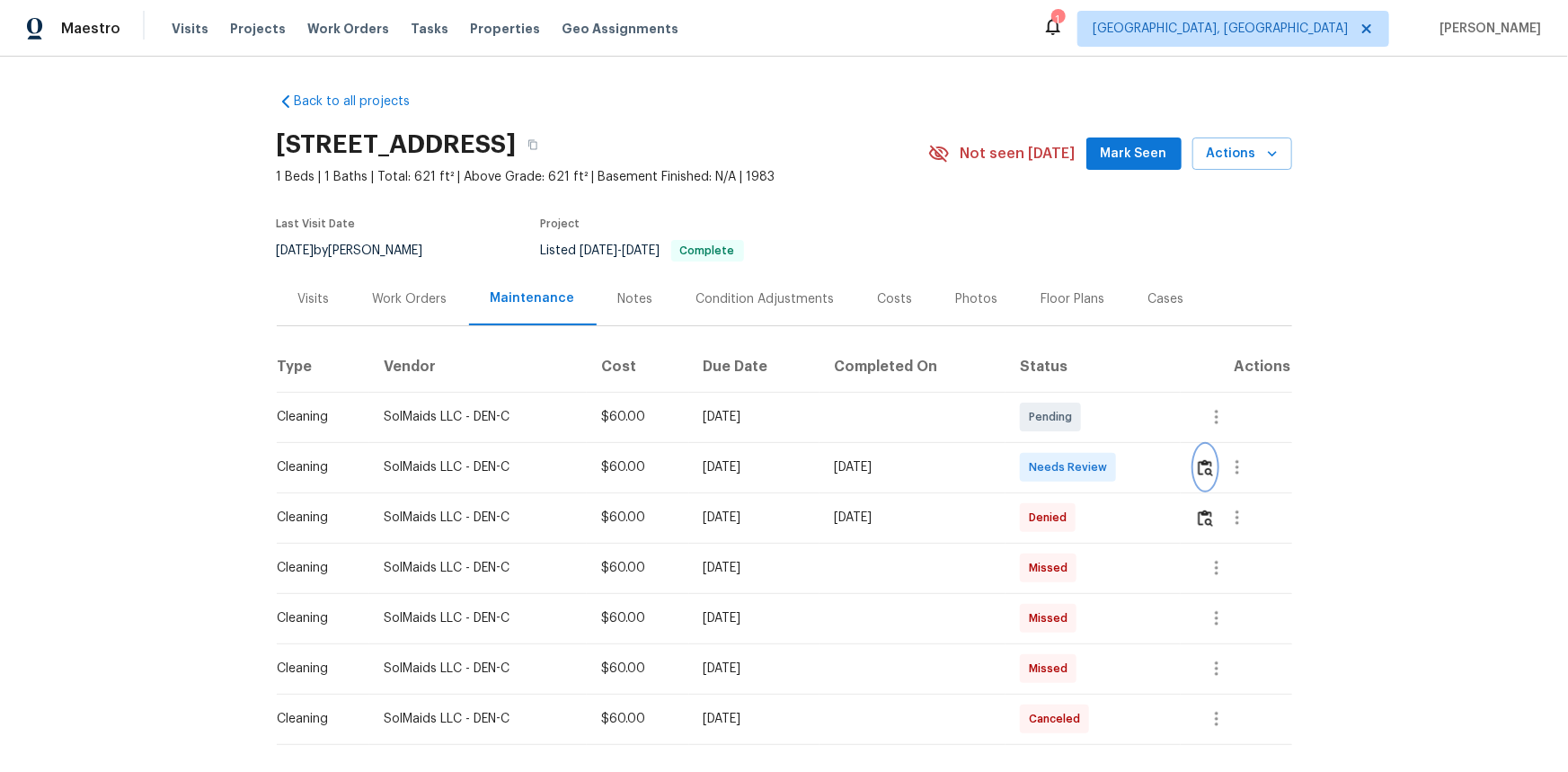
click at [1101, 470] on img "button" at bounding box center [1205, 468] width 15 height 17
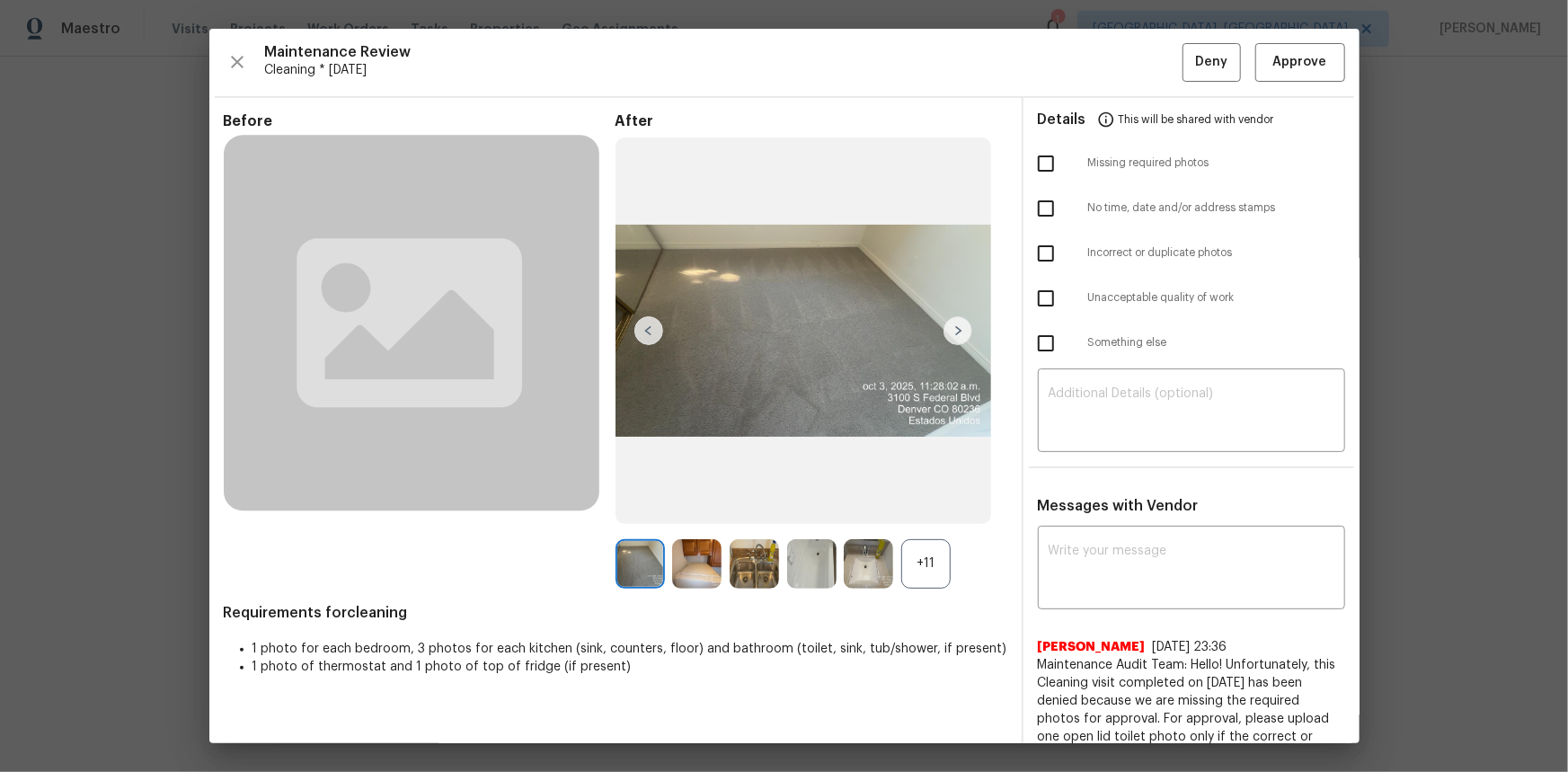
drag, startPoint x: 938, startPoint y: 574, endPoint x: 890, endPoint y: 581, distance: 48.5
click at [938, 493] on div "+11" at bounding box center [926, 564] width 50 height 50
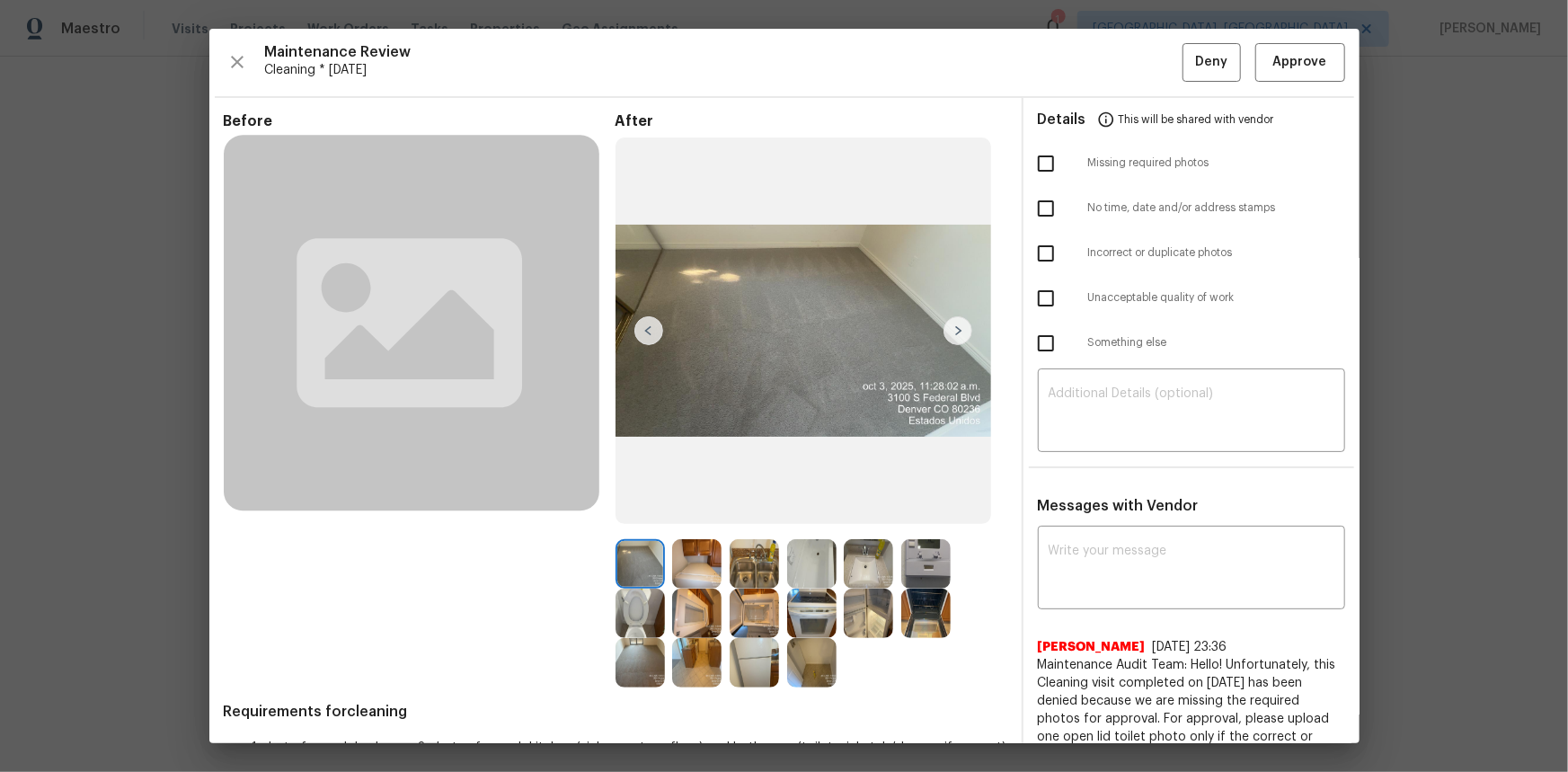
click at [925, 493] on img at bounding box center [926, 564] width 50 height 50
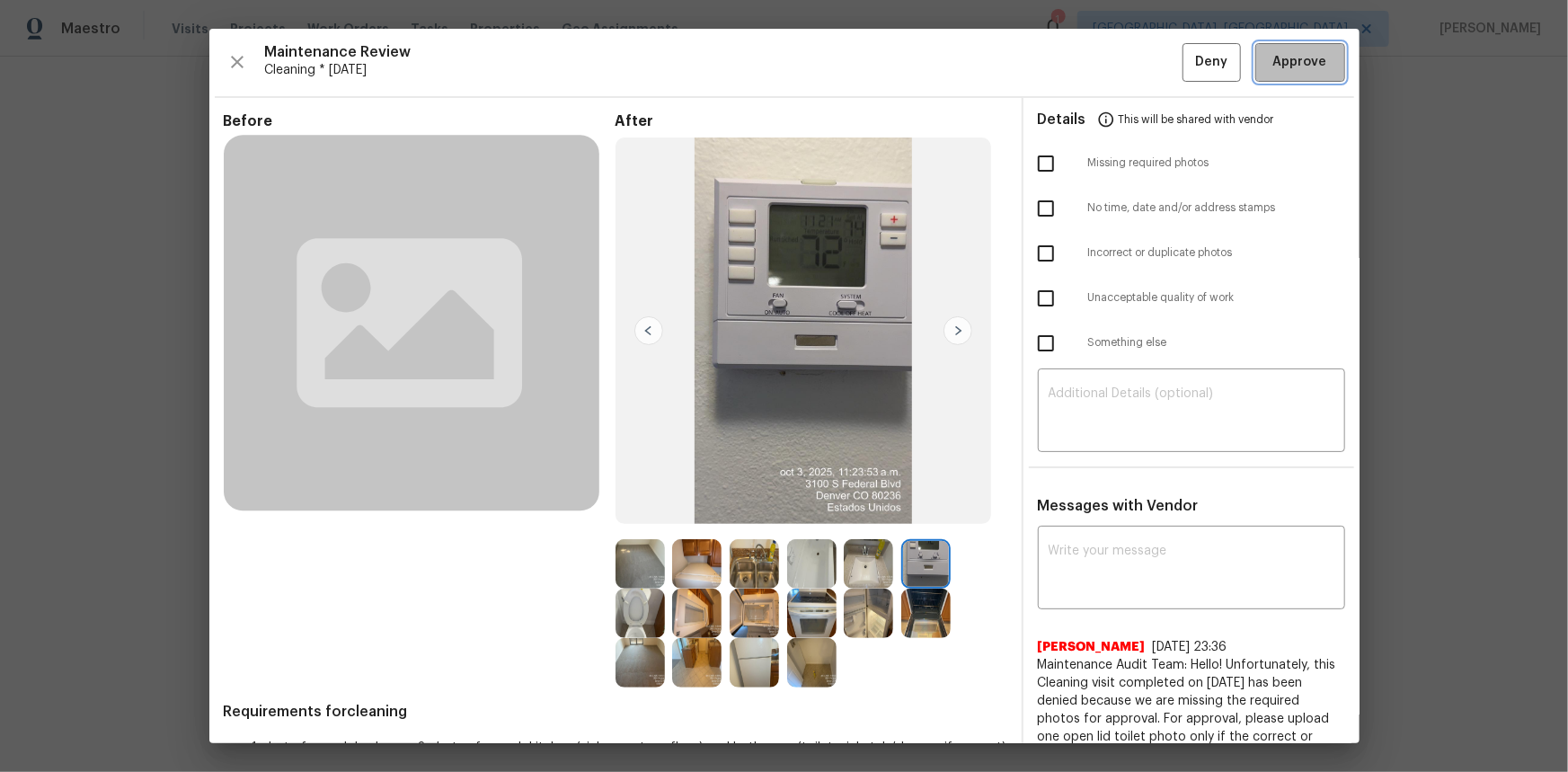
click at [1101, 49] on button "Approve" at bounding box center [1300, 63] width 90 height 39
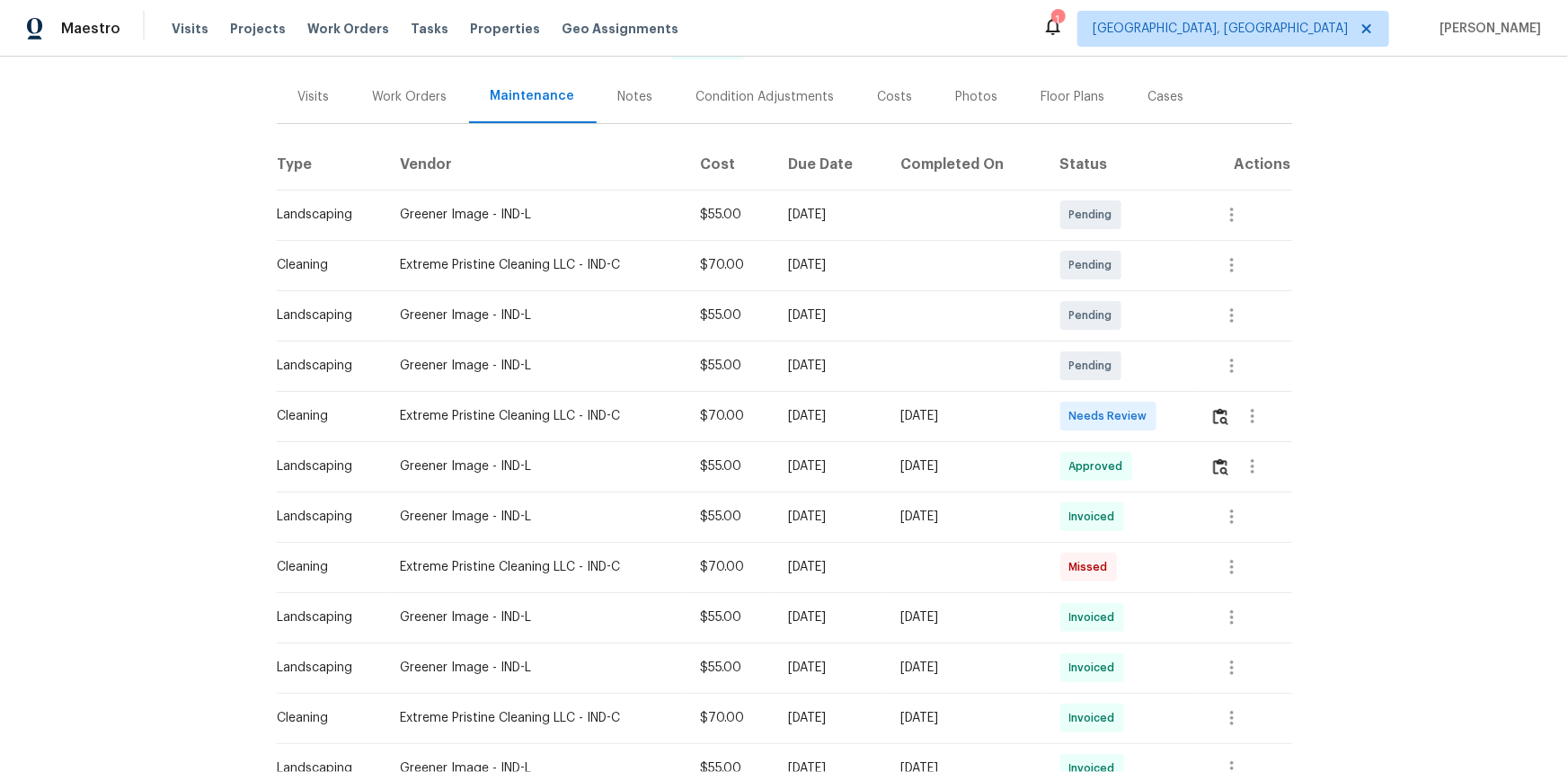
scroll to position [245, 0]
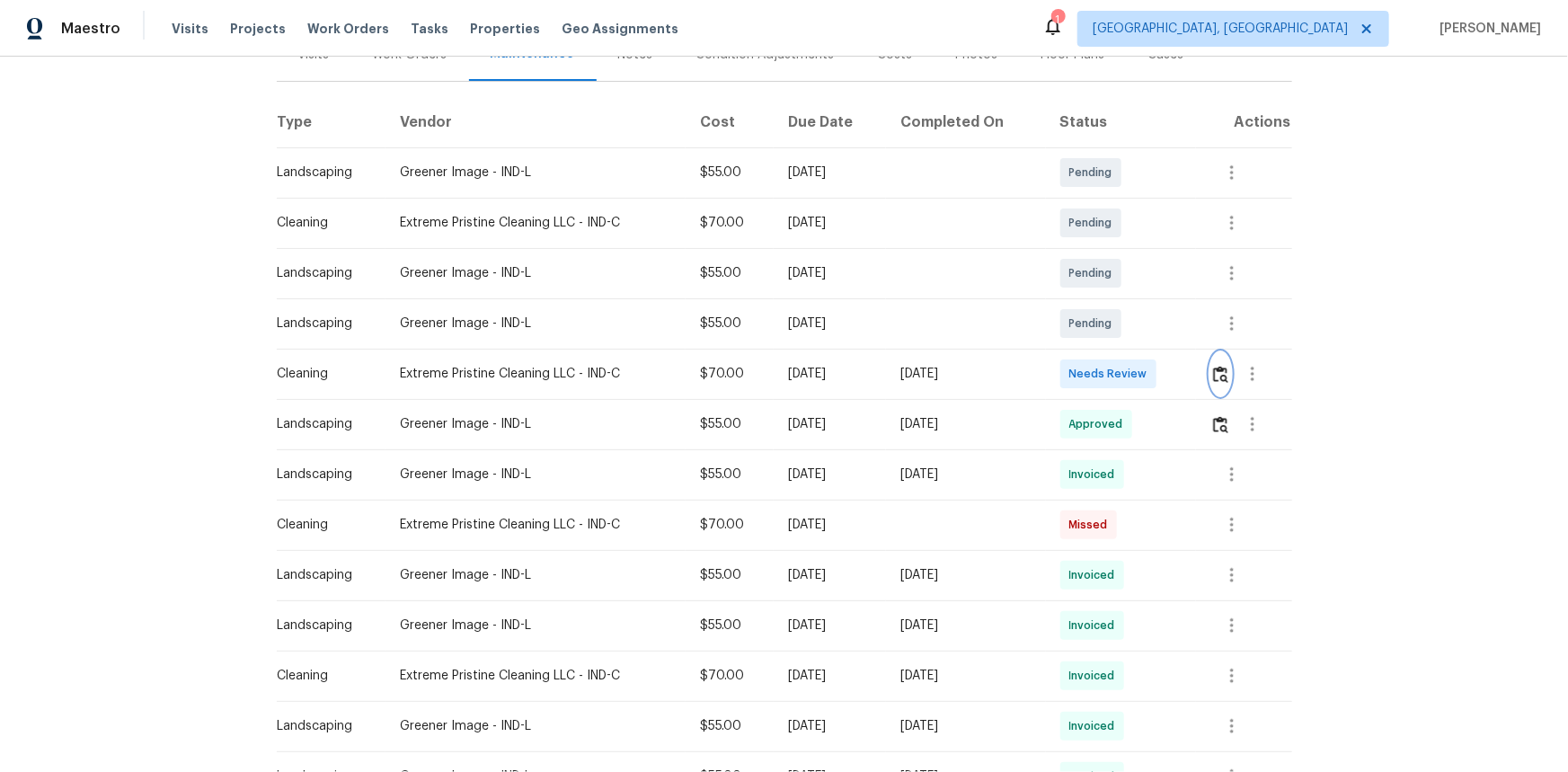
click at [1115, 381] on img "button" at bounding box center [1220, 374] width 15 height 17
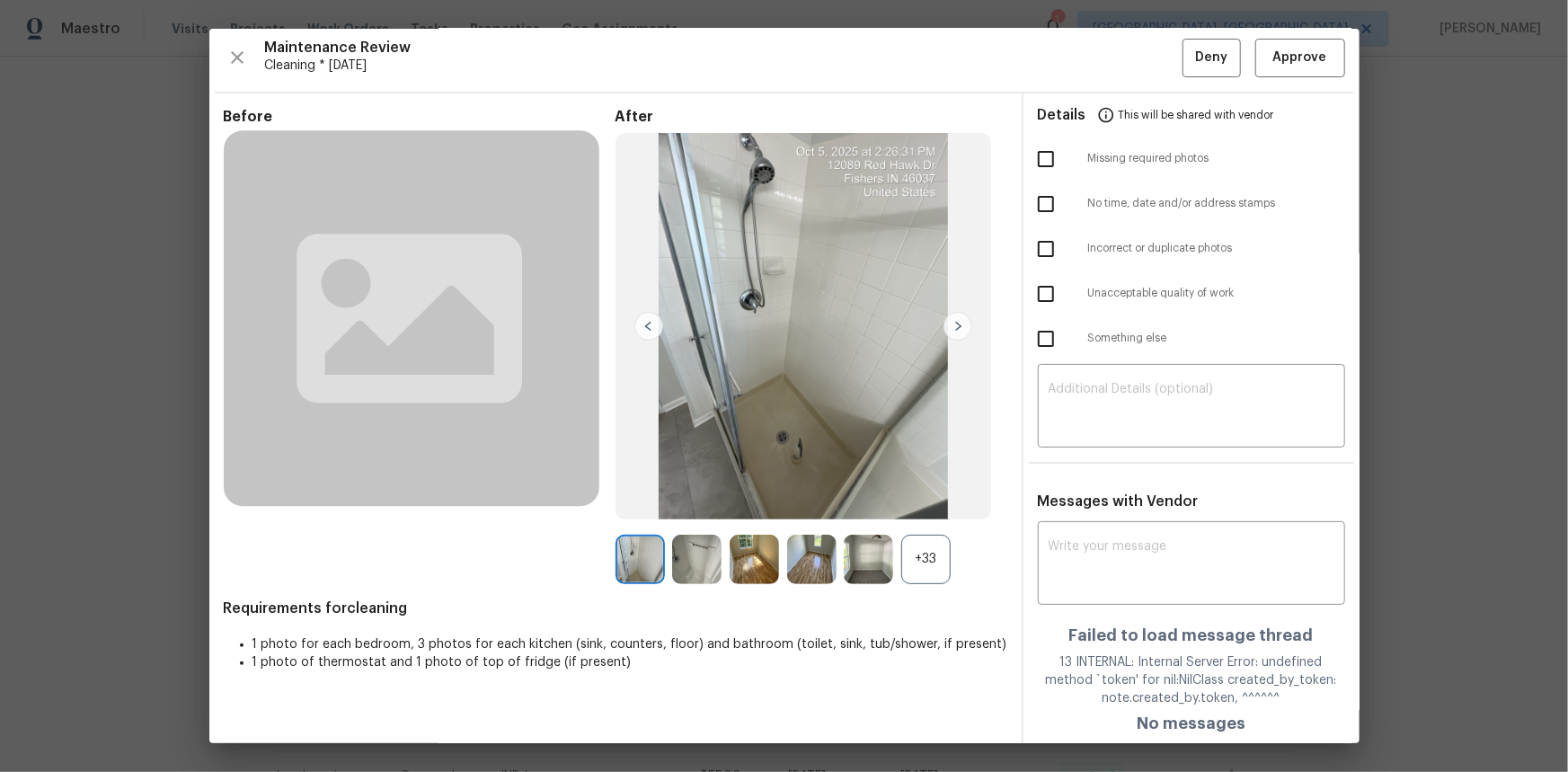
scroll to position [5, 0]
click at [901, 516] on div "+33" at bounding box center [926, 558] width 50 height 50
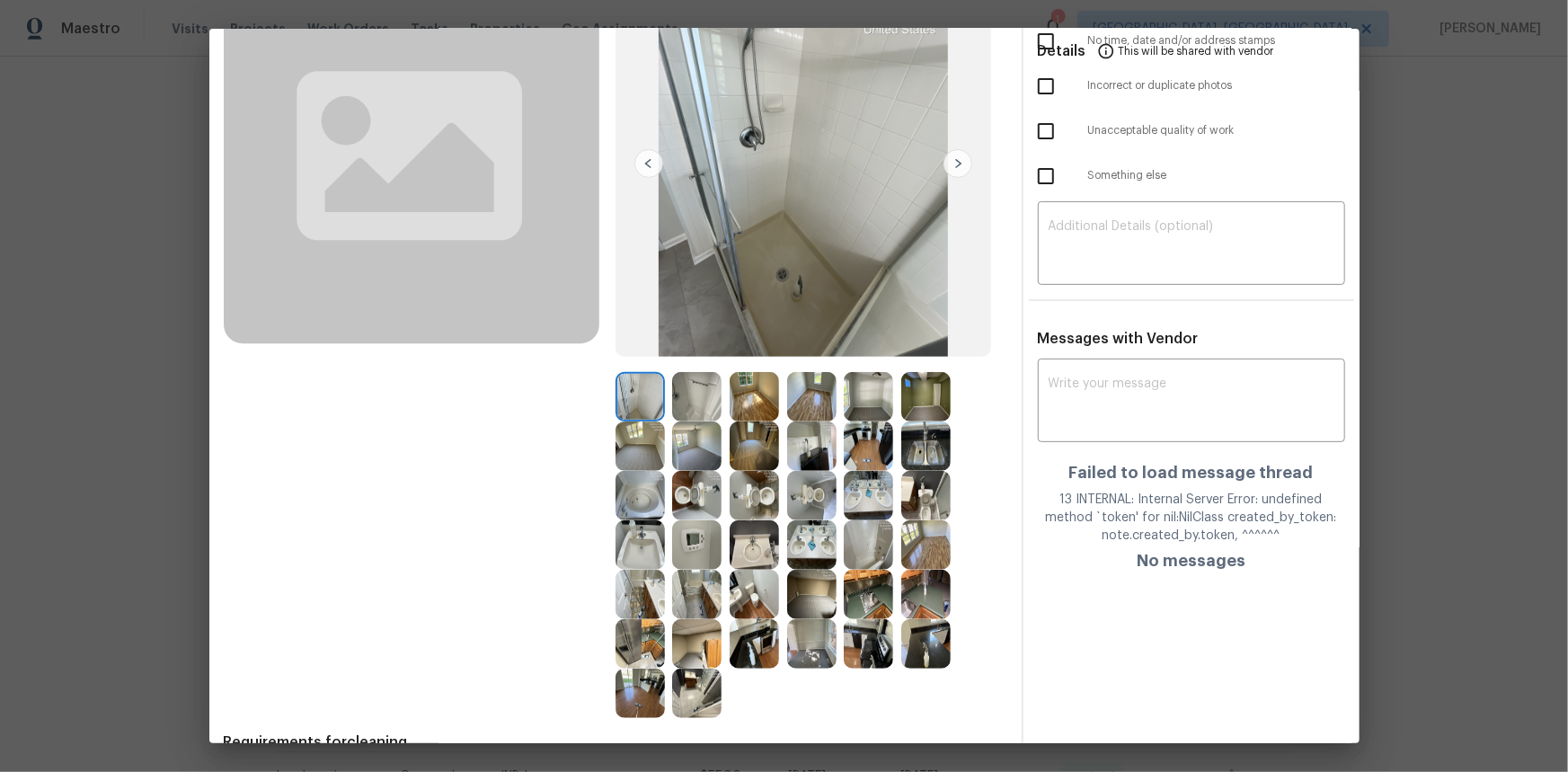
scroll to position [169, 0]
click at [702, 516] on img at bounding box center [697, 543] width 50 height 50
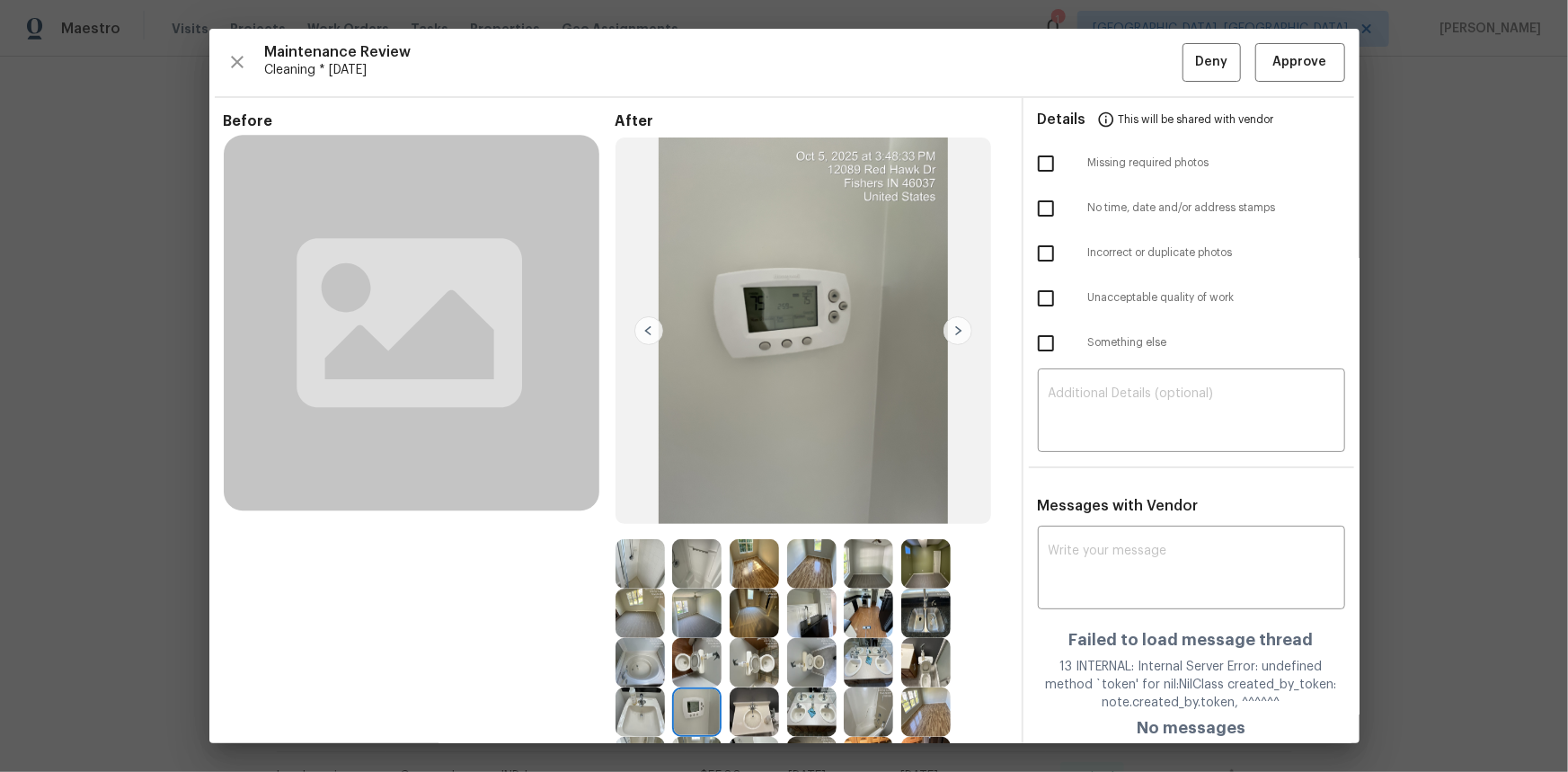
scroll to position [0, 0]
click at [1115, 35] on div "Maintenance Review Cleaning * Tue, Sep 30 Deny Approve Before After Requirement…" at bounding box center [784, 386] width 1150 height 714
click at [1115, 52] on span "Approve" at bounding box center [1300, 63] width 54 height 23
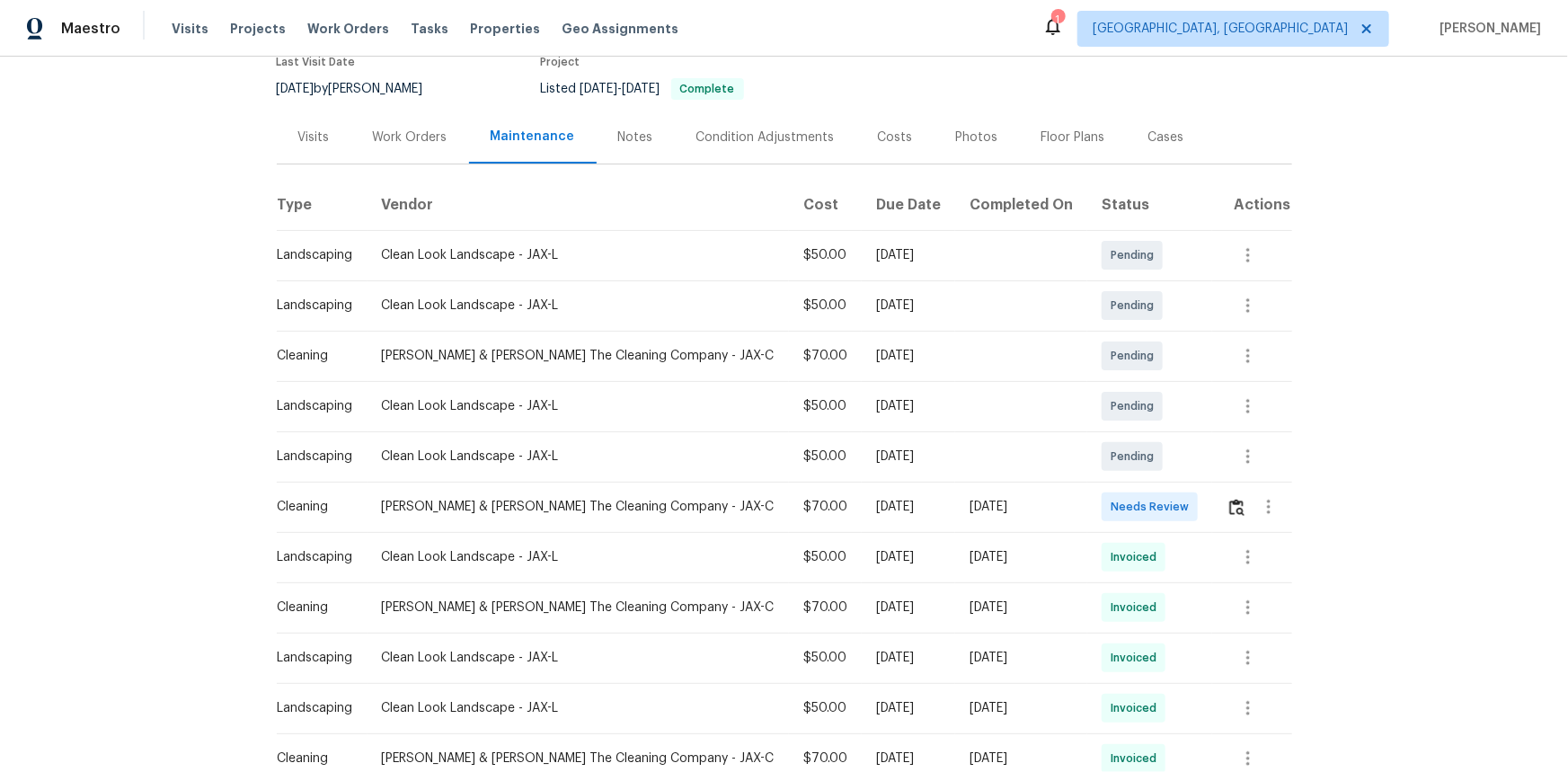
scroll to position [163, 0]
click at [1115, 514] on button "button" at bounding box center [1236, 507] width 21 height 43
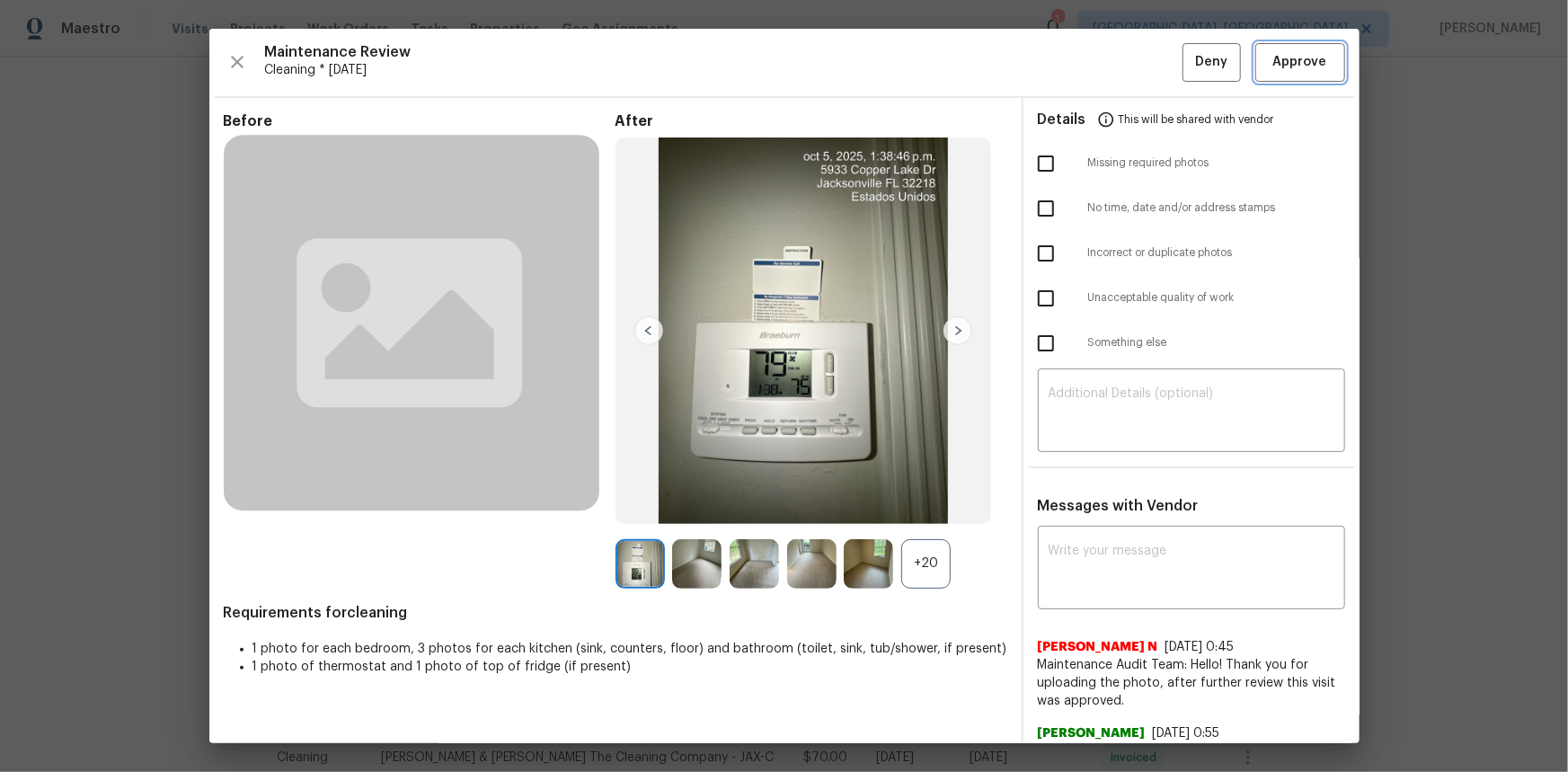
click at [1115, 58] on span "Approve" at bounding box center [1300, 63] width 54 height 23
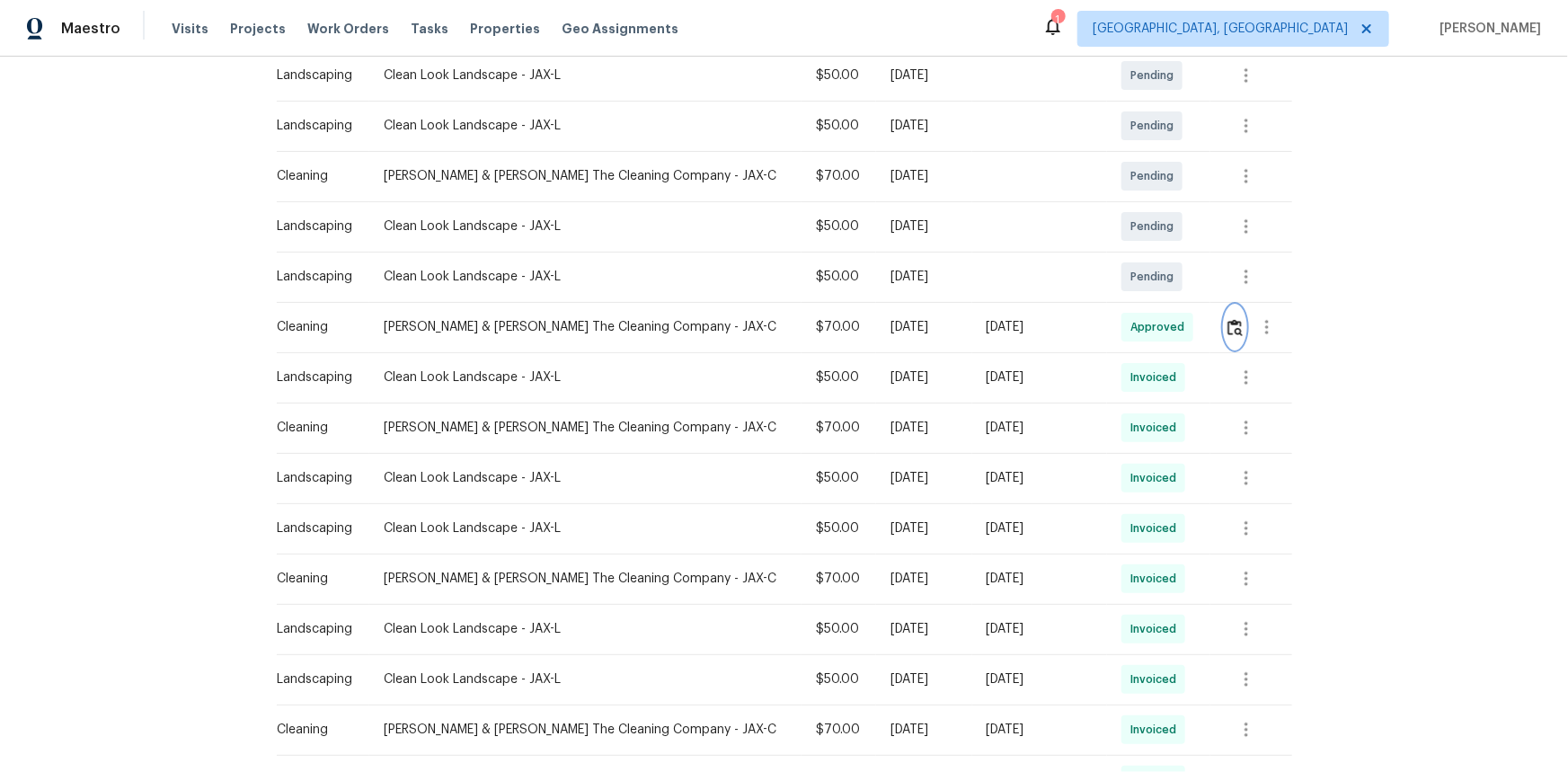
scroll to position [0, 0]
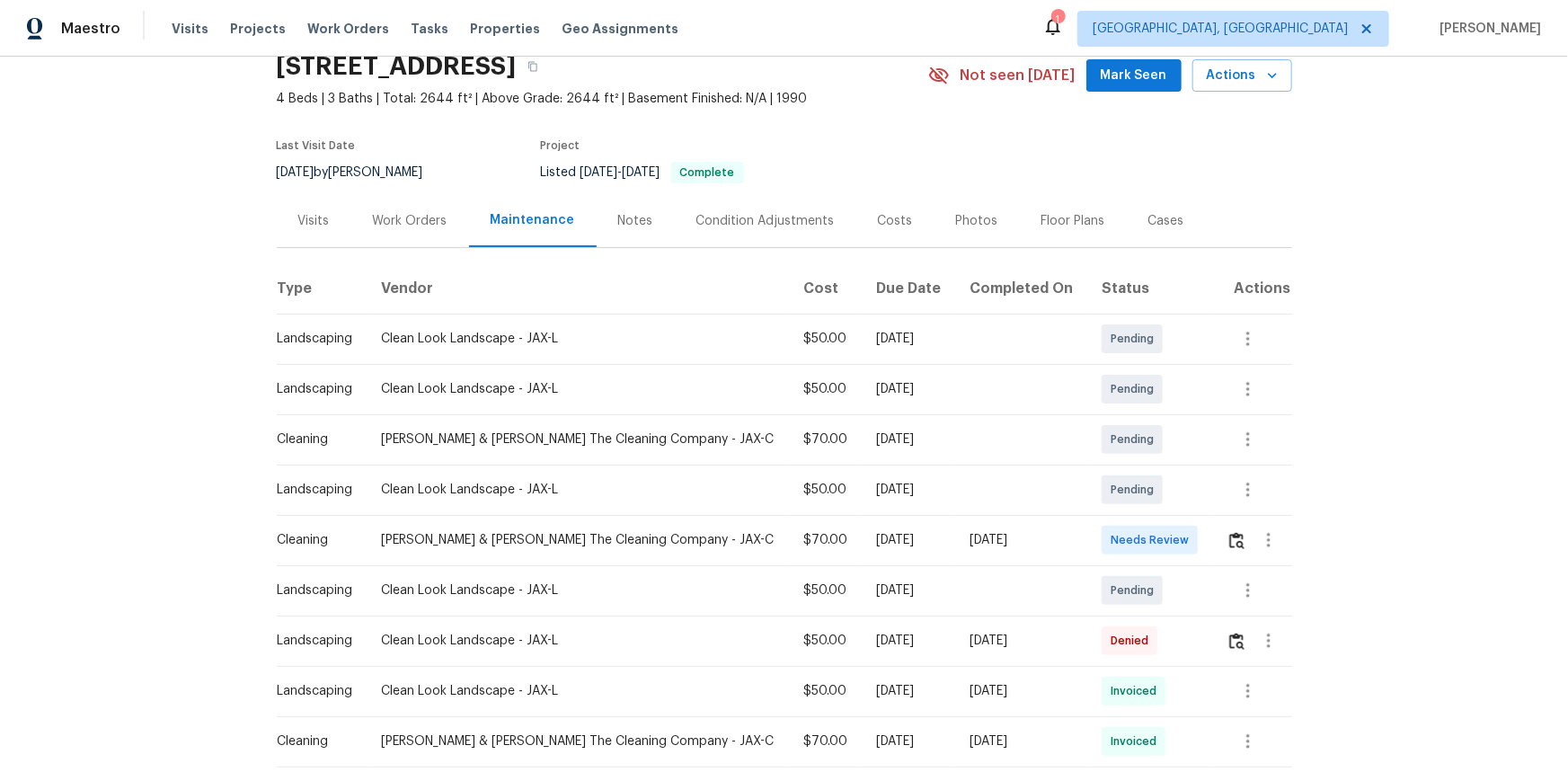
scroll to position [245, 0]
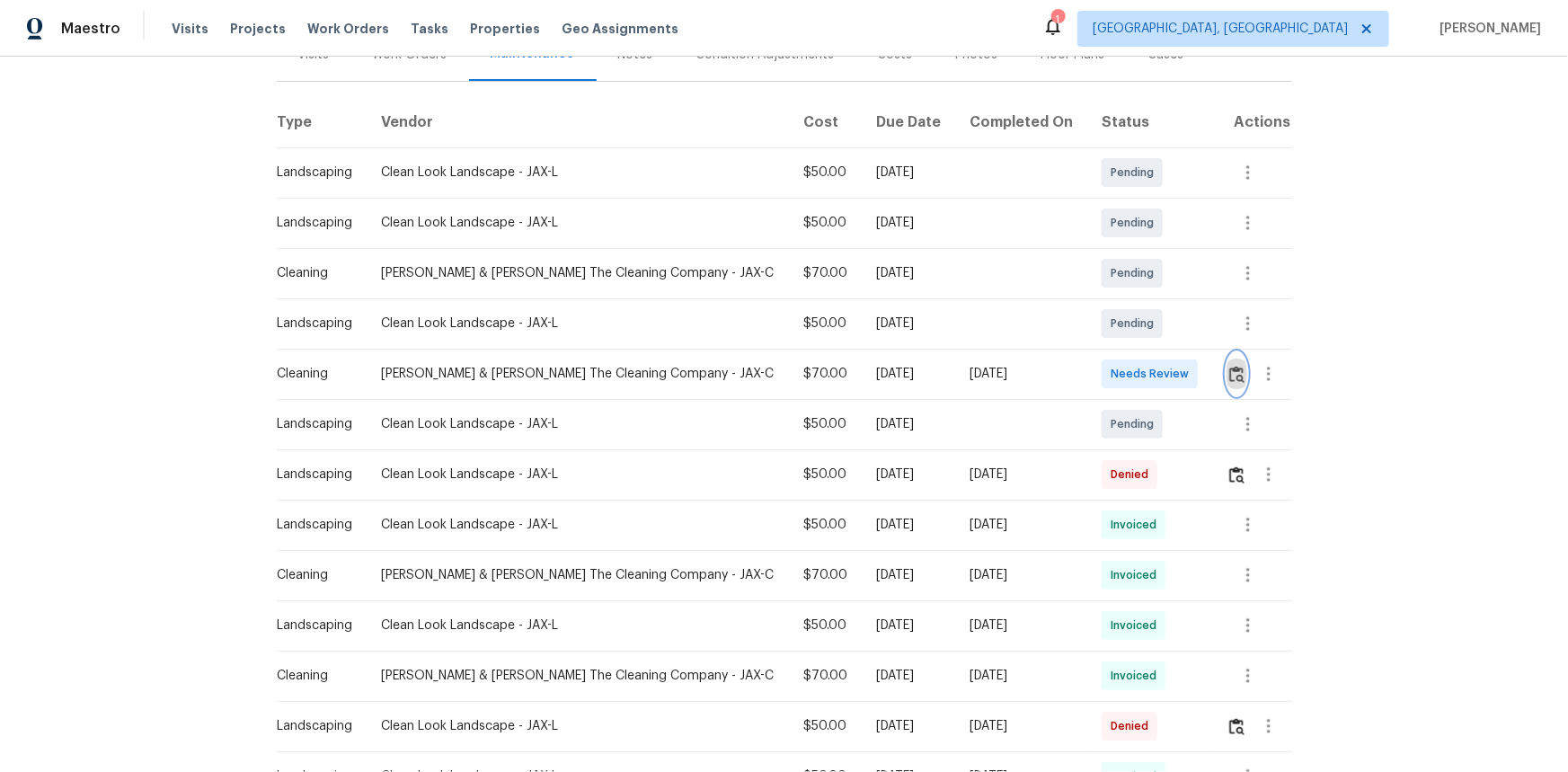
click at [1115, 376] on img "button" at bounding box center [1236, 374] width 15 height 17
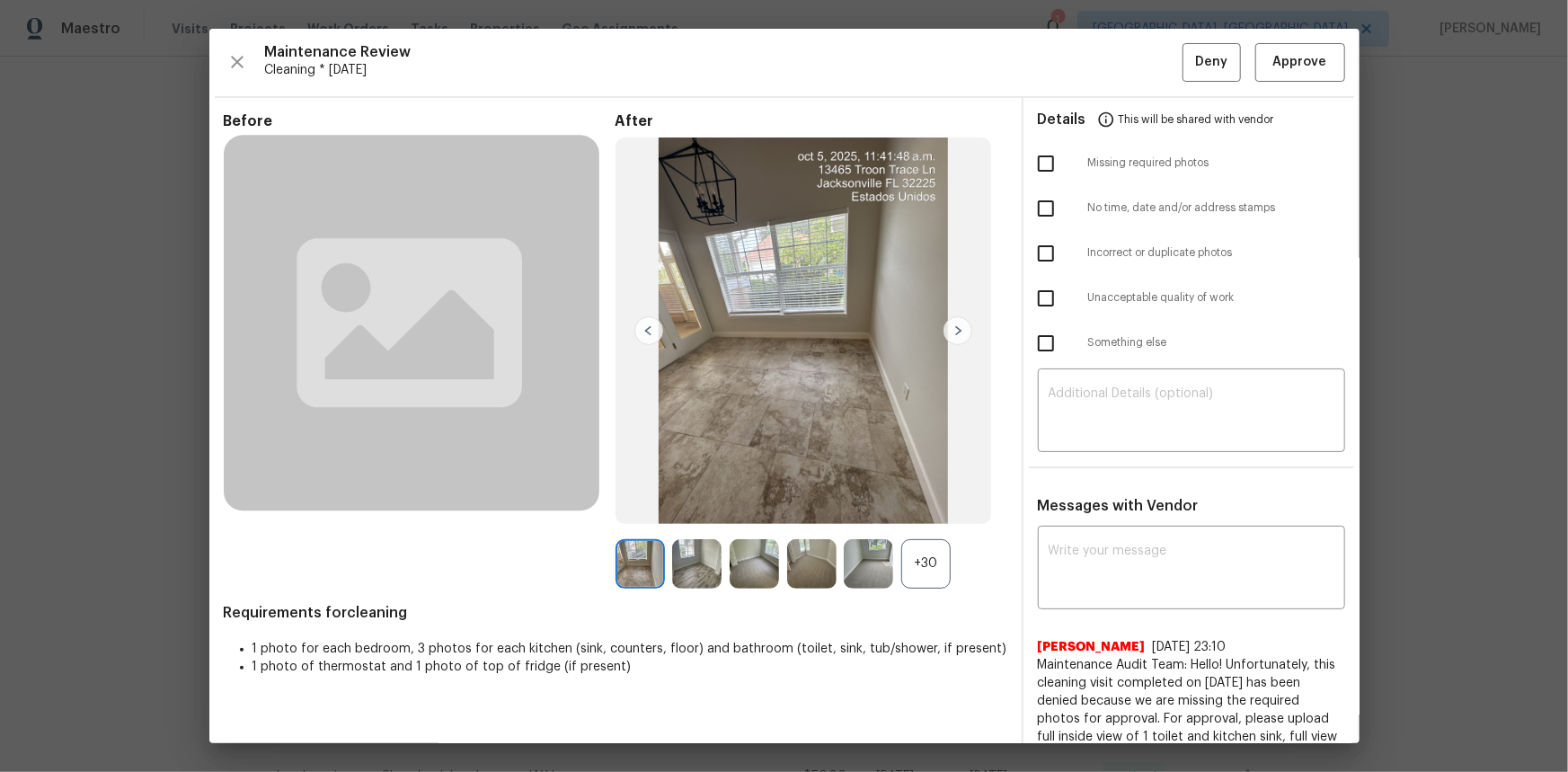
click at [907, 516] on div "+30" at bounding box center [926, 564] width 50 height 50
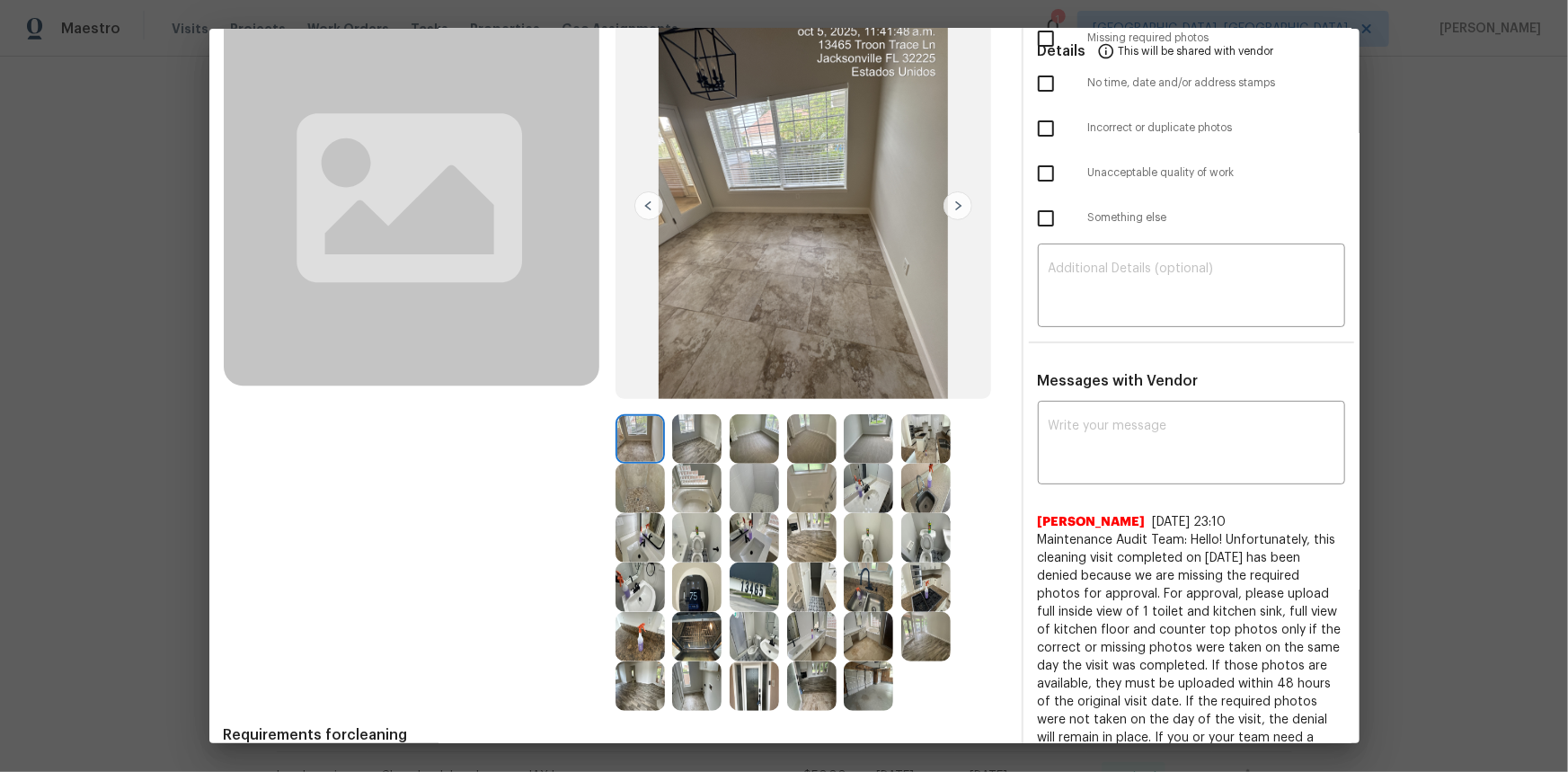
scroll to position [163, 0]
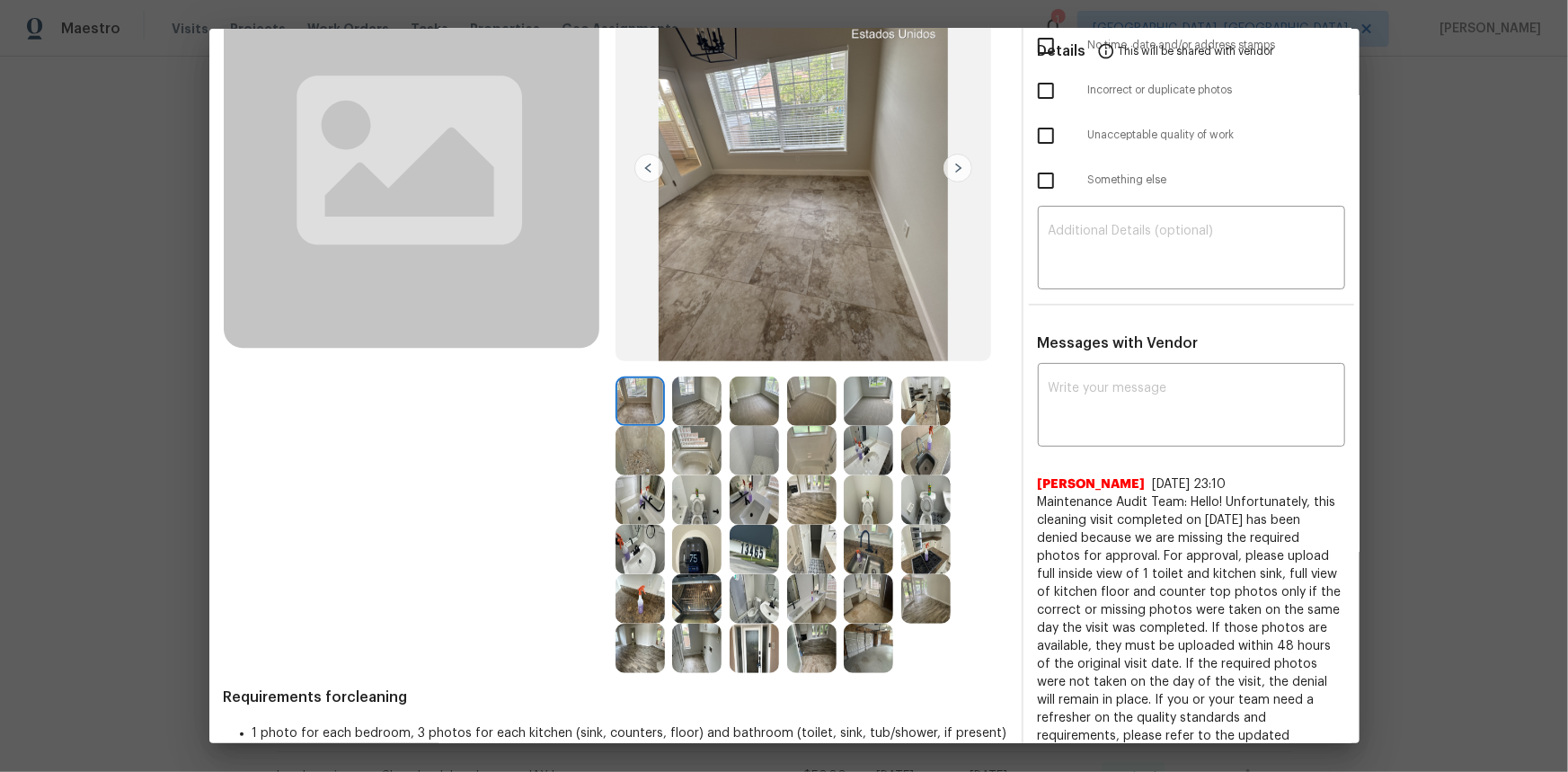
click at [699, 516] on img at bounding box center [697, 549] width 50 height 50
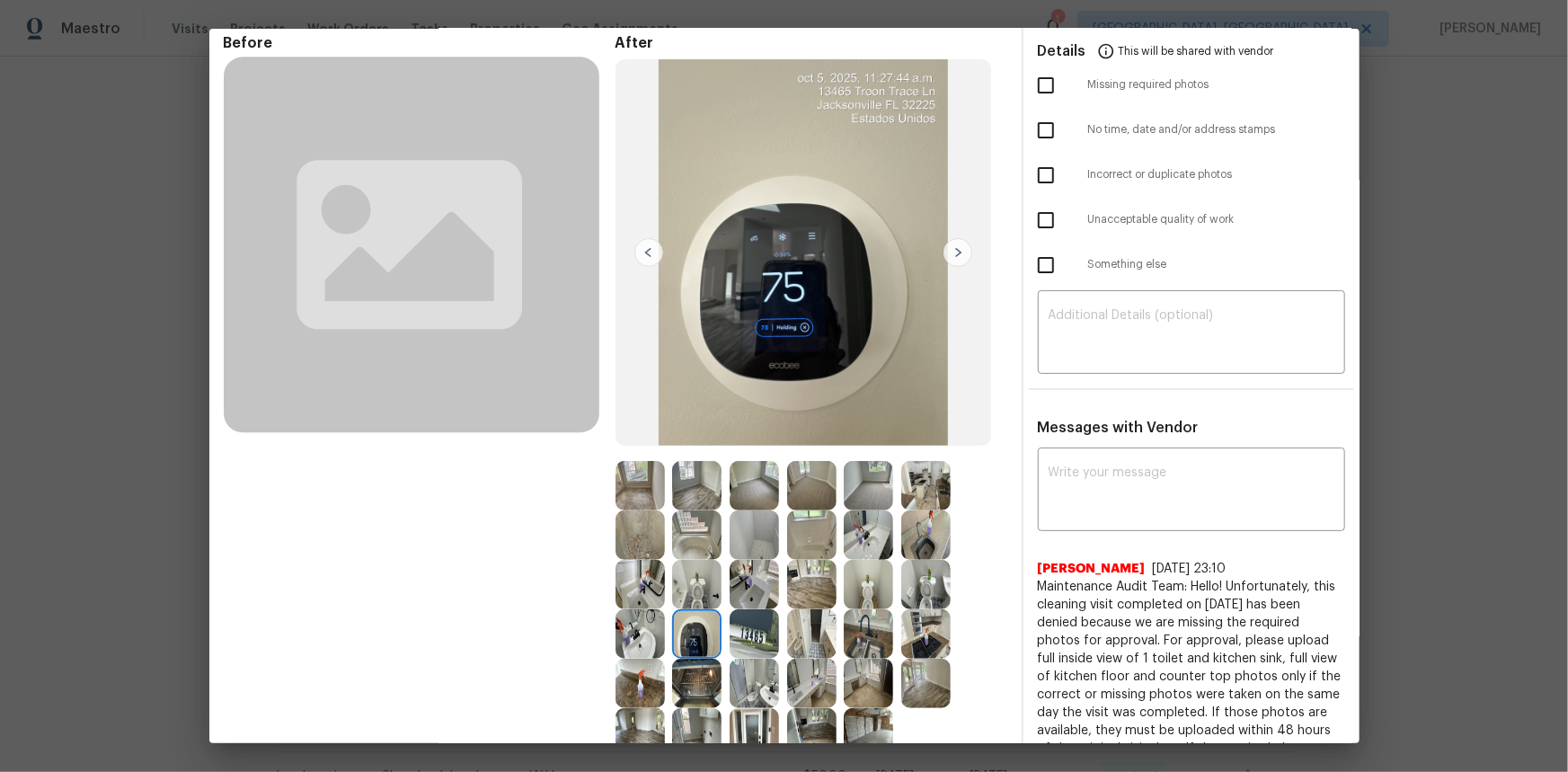
scroll to position [0, 0]
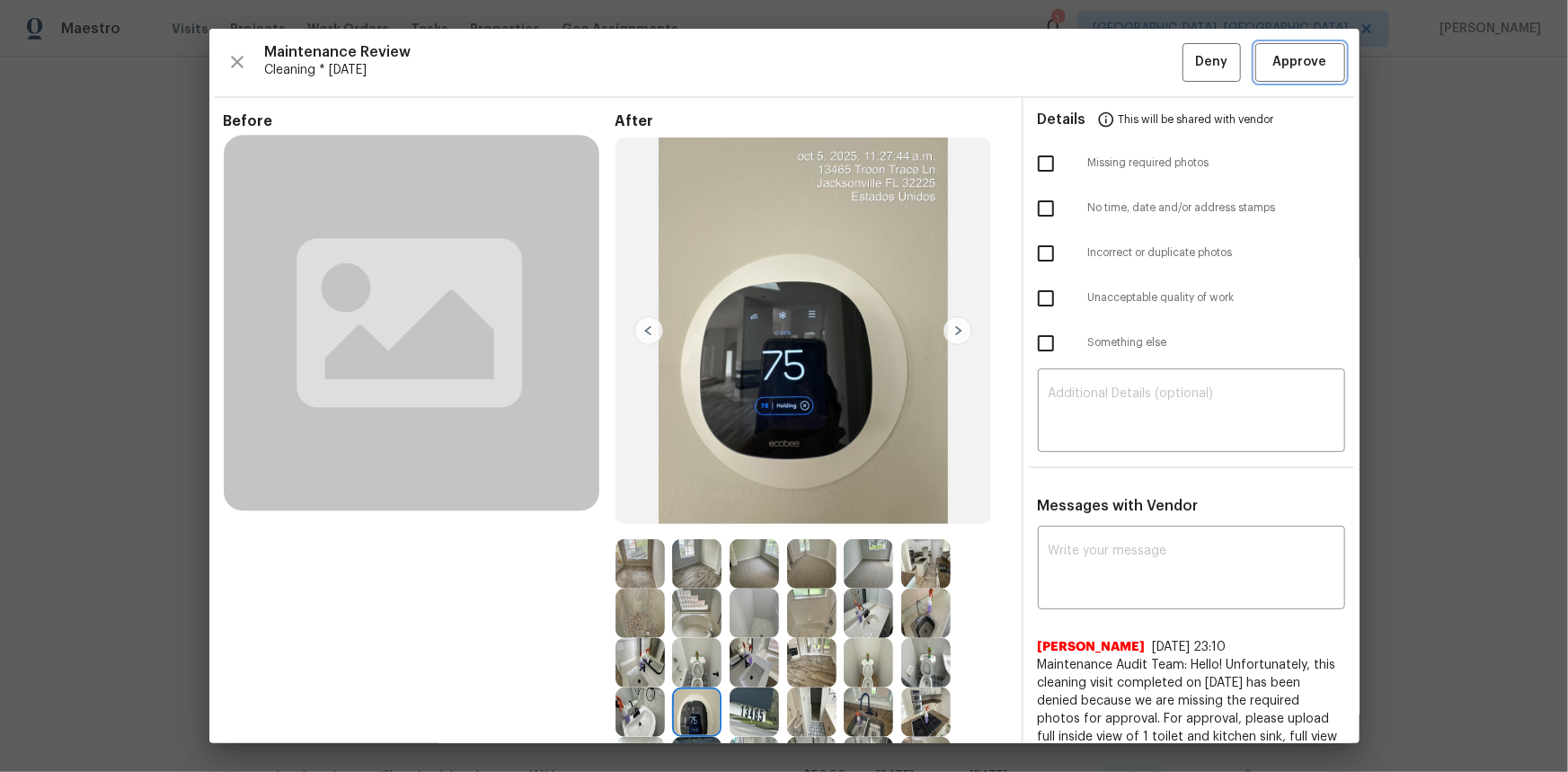
click at [1115, 70] on span "Approve" at bounding box center [1300, 63] width 54 height 23
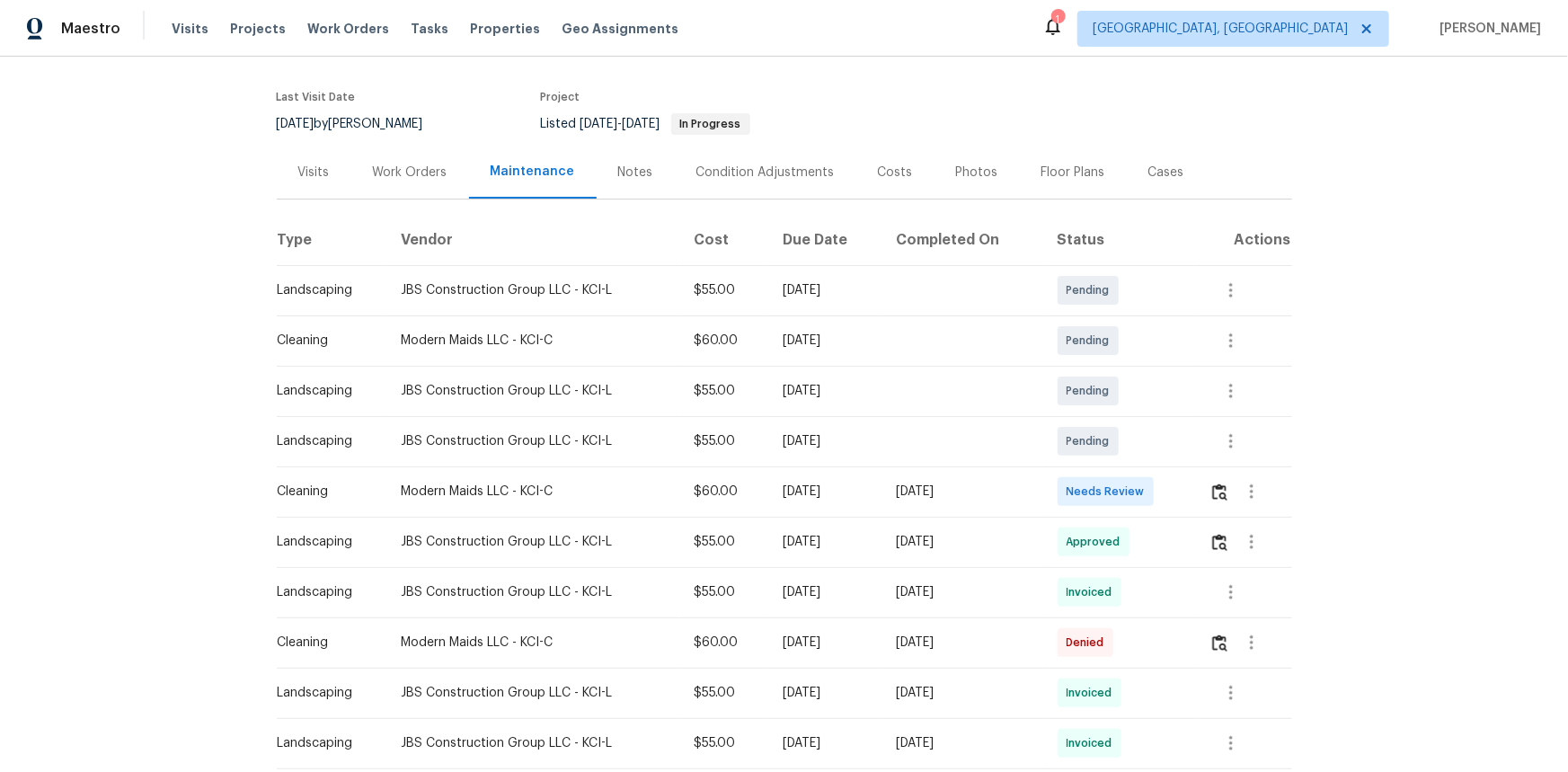
scroll to position [326, 0]
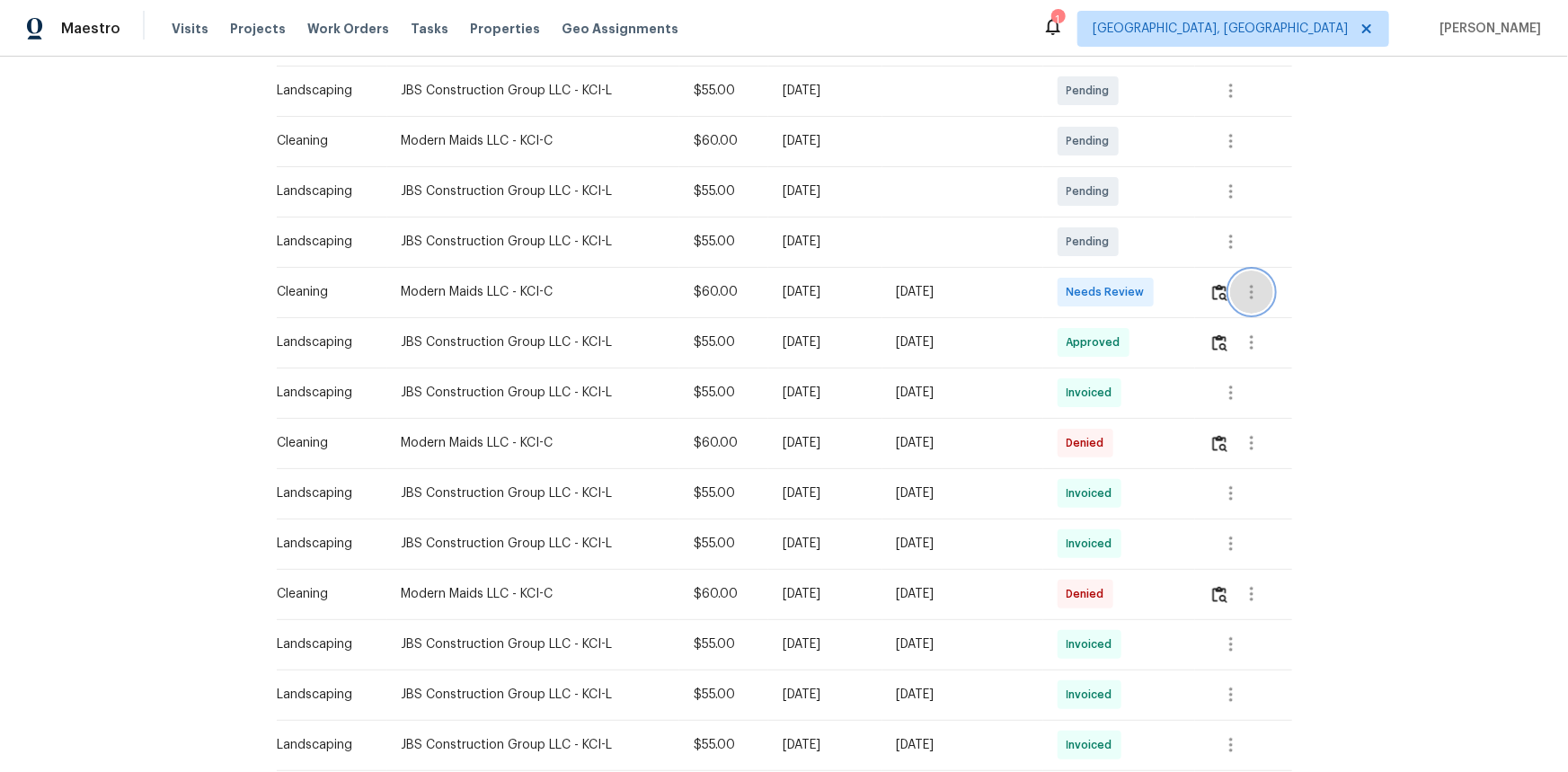
click at [1115, 289] on button "button" at bounding box center [1252, 293] width 43 height 43
click at [1115, 295] on div at bounding box center [784, 386] width 1568 height 772
click at [1115, 292] on img "button" at bounding box center [1219, 292] width 15 height 17
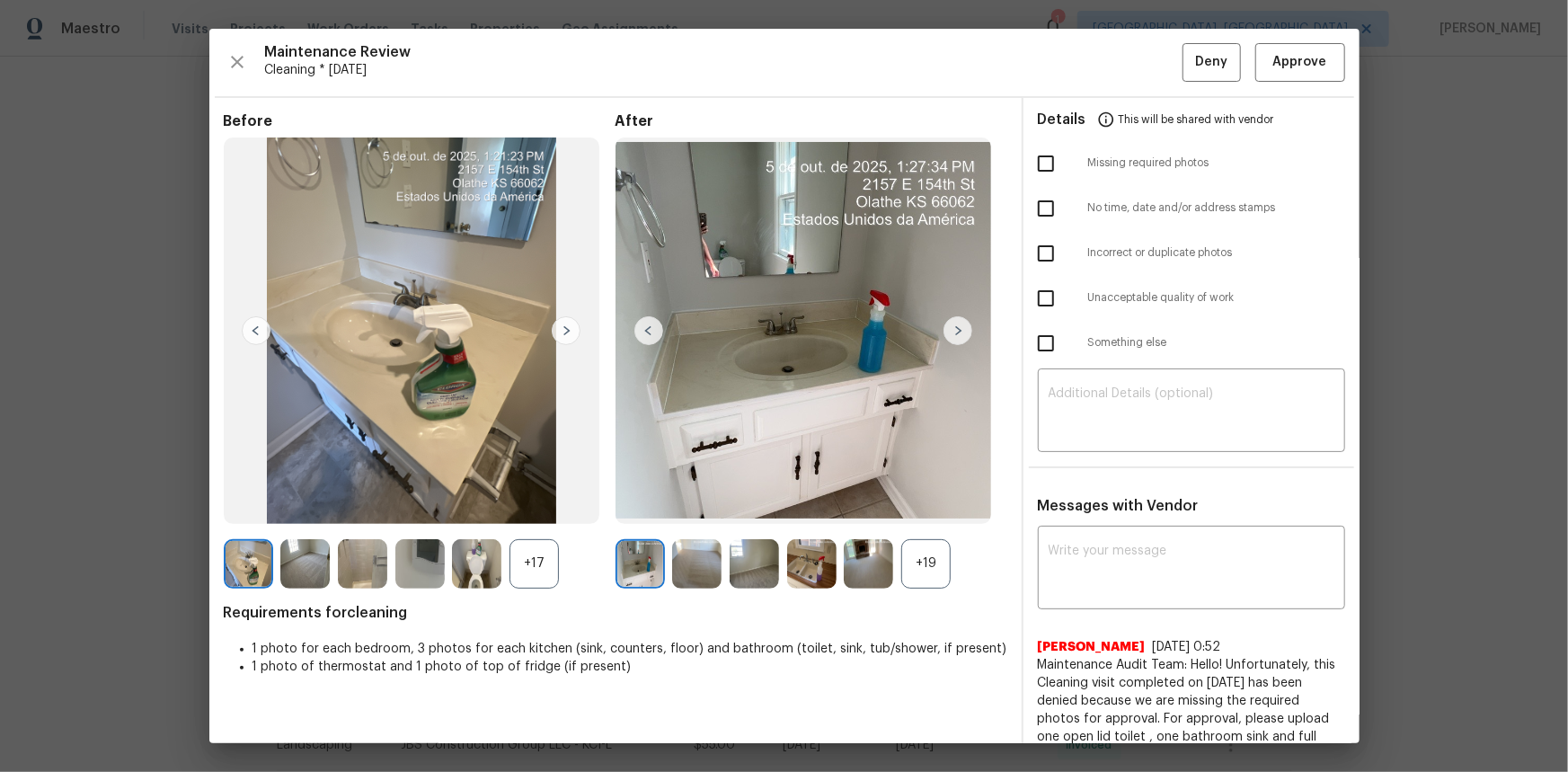
click at [925, 516] on div "+19" at bounding box center [926, 564] width 50 height 50
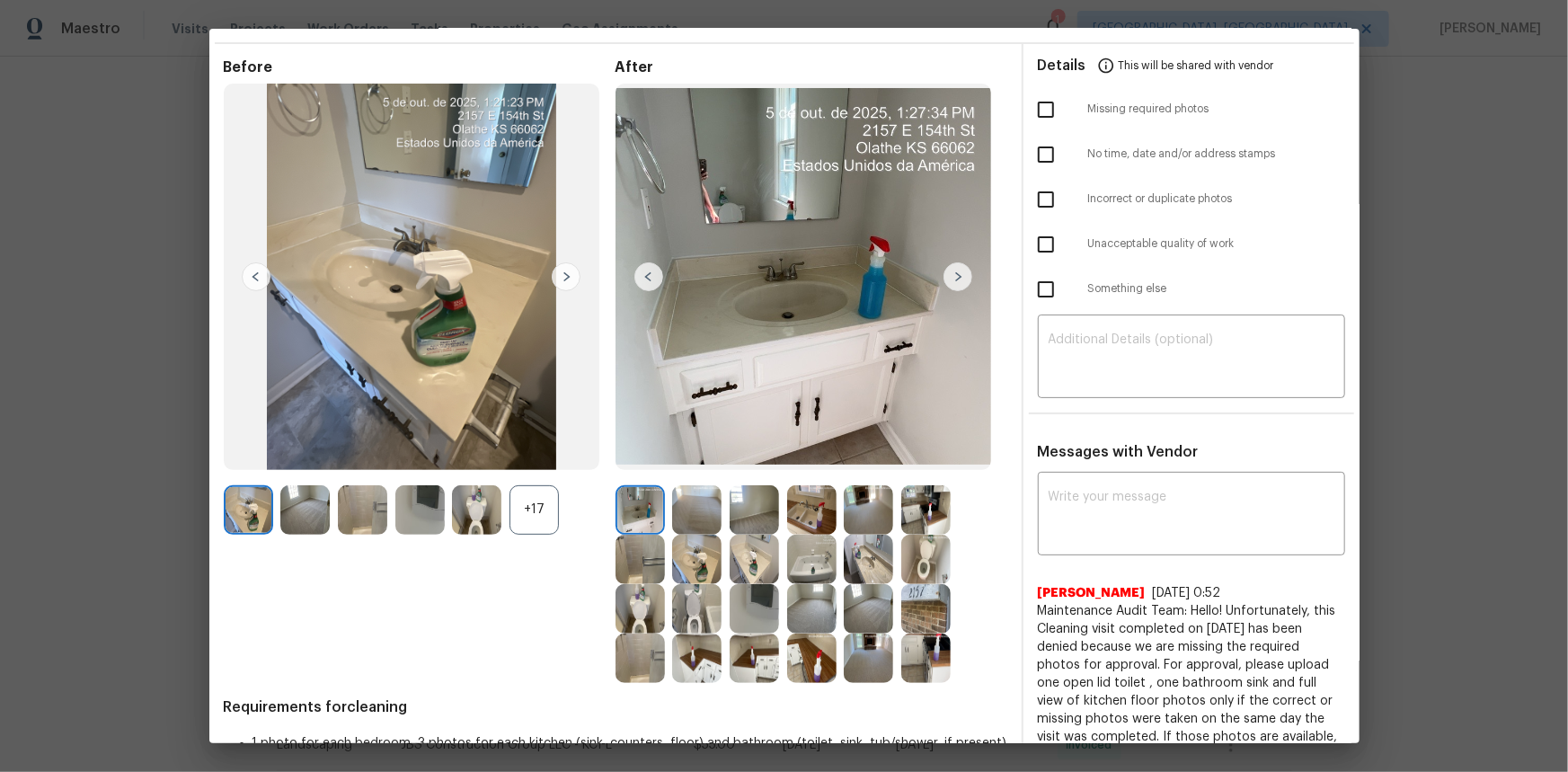
scroll to position [81, 0]
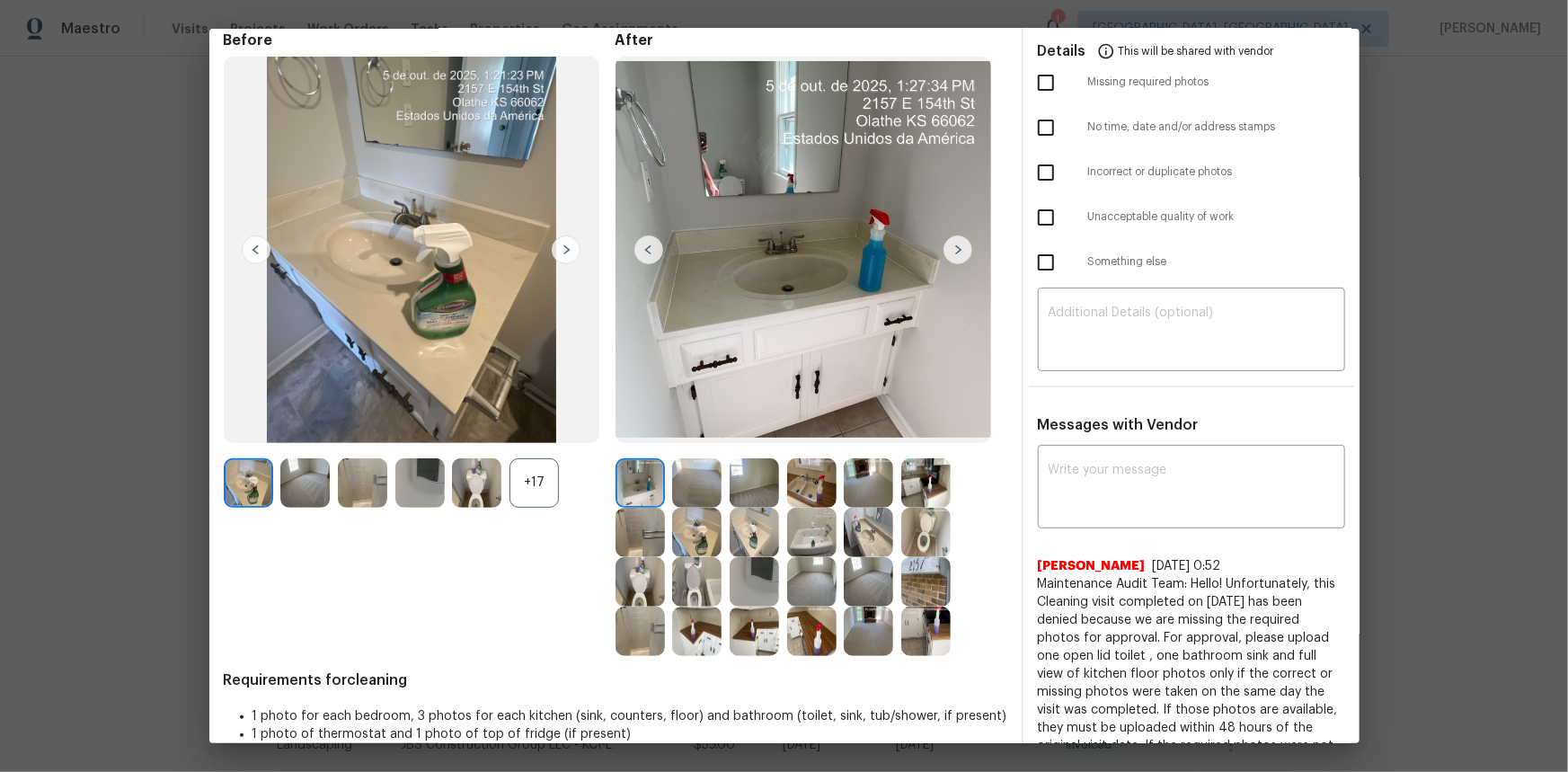
click at [754, 516] on img at bounding box center [754, 582] width 50 height 50
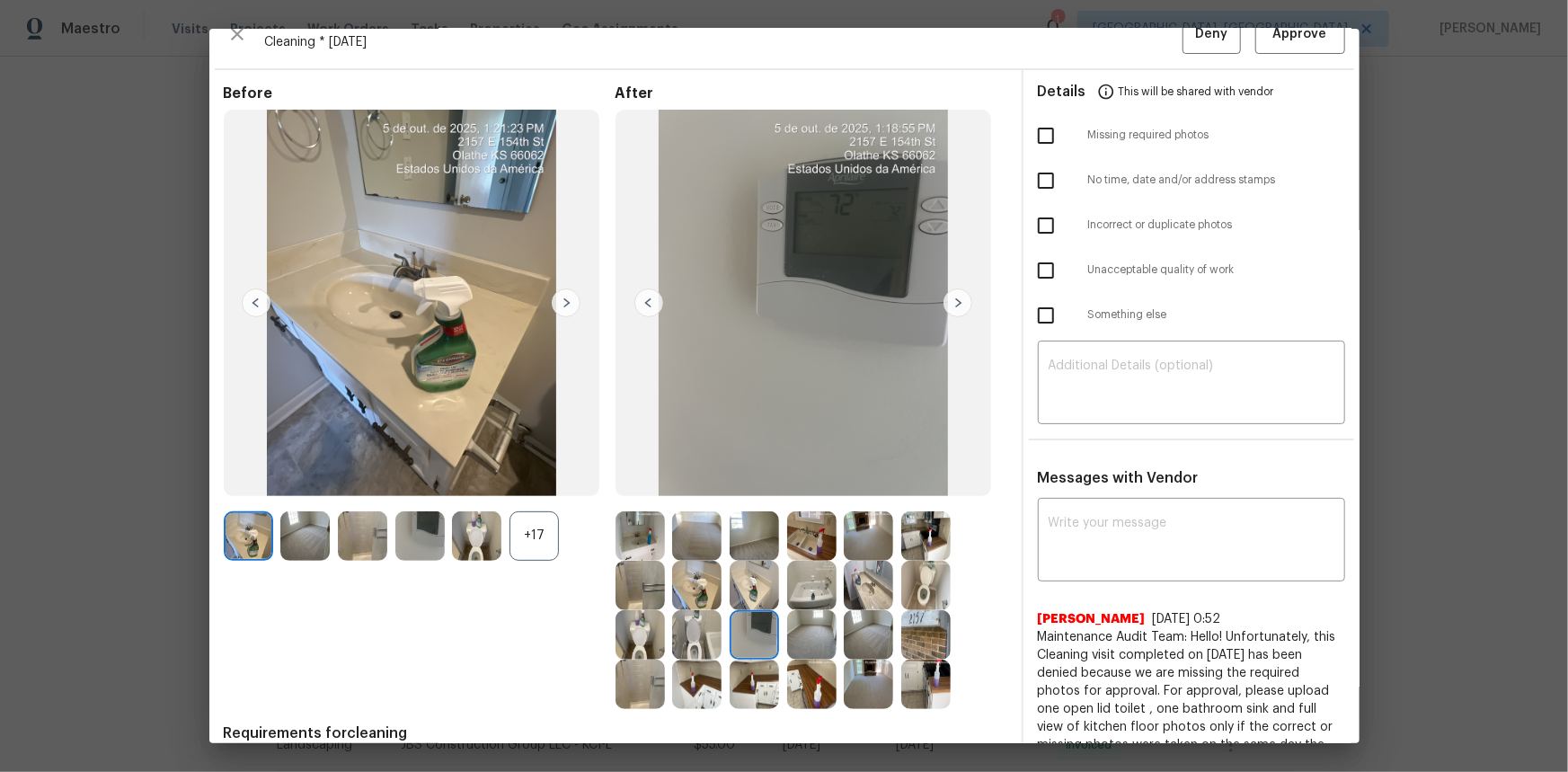
scroll to position [0, 0]
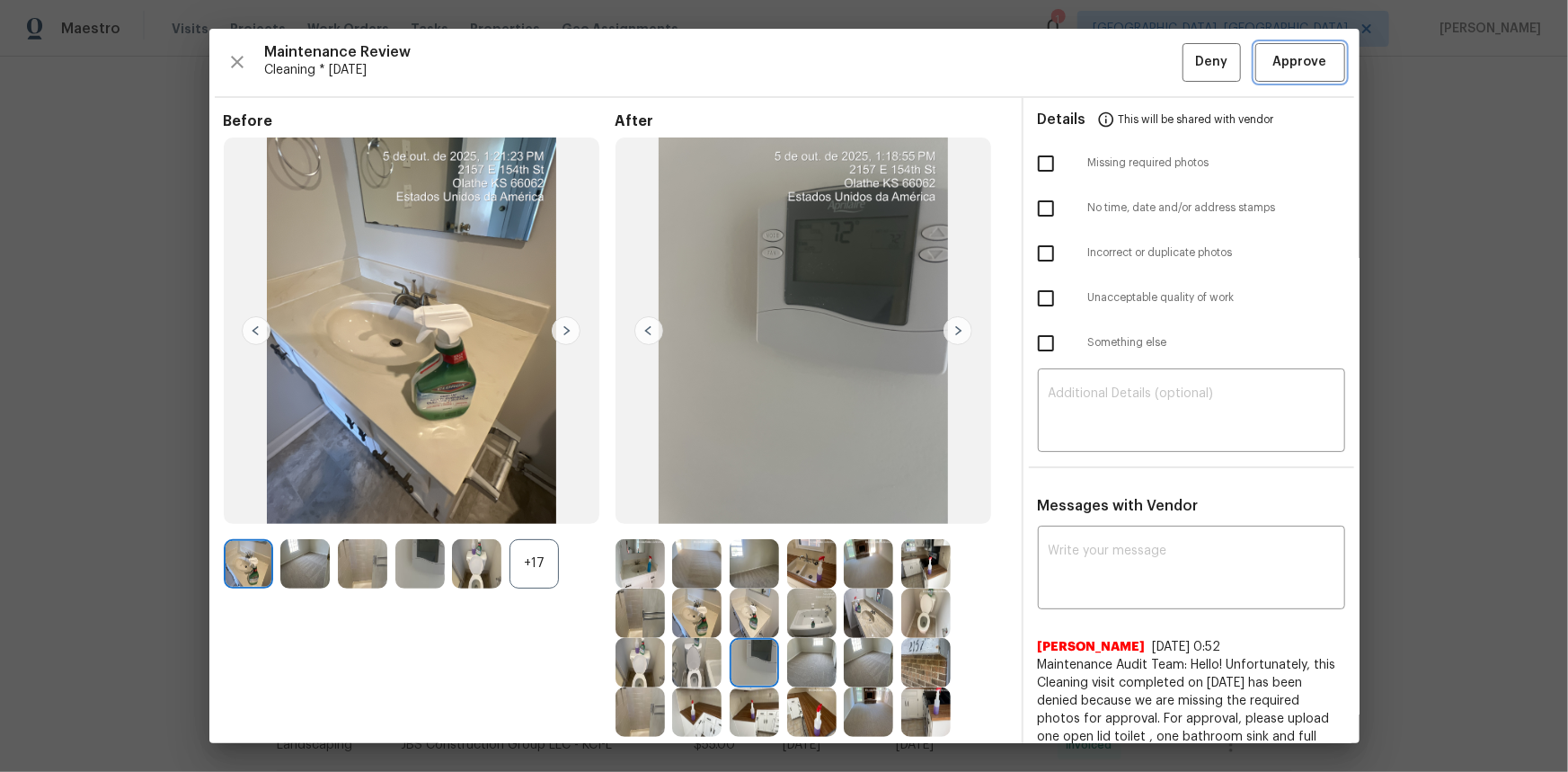
click at [1115, 80] on button "Approve" at bounding box center [1300, 63] width 90 height 39
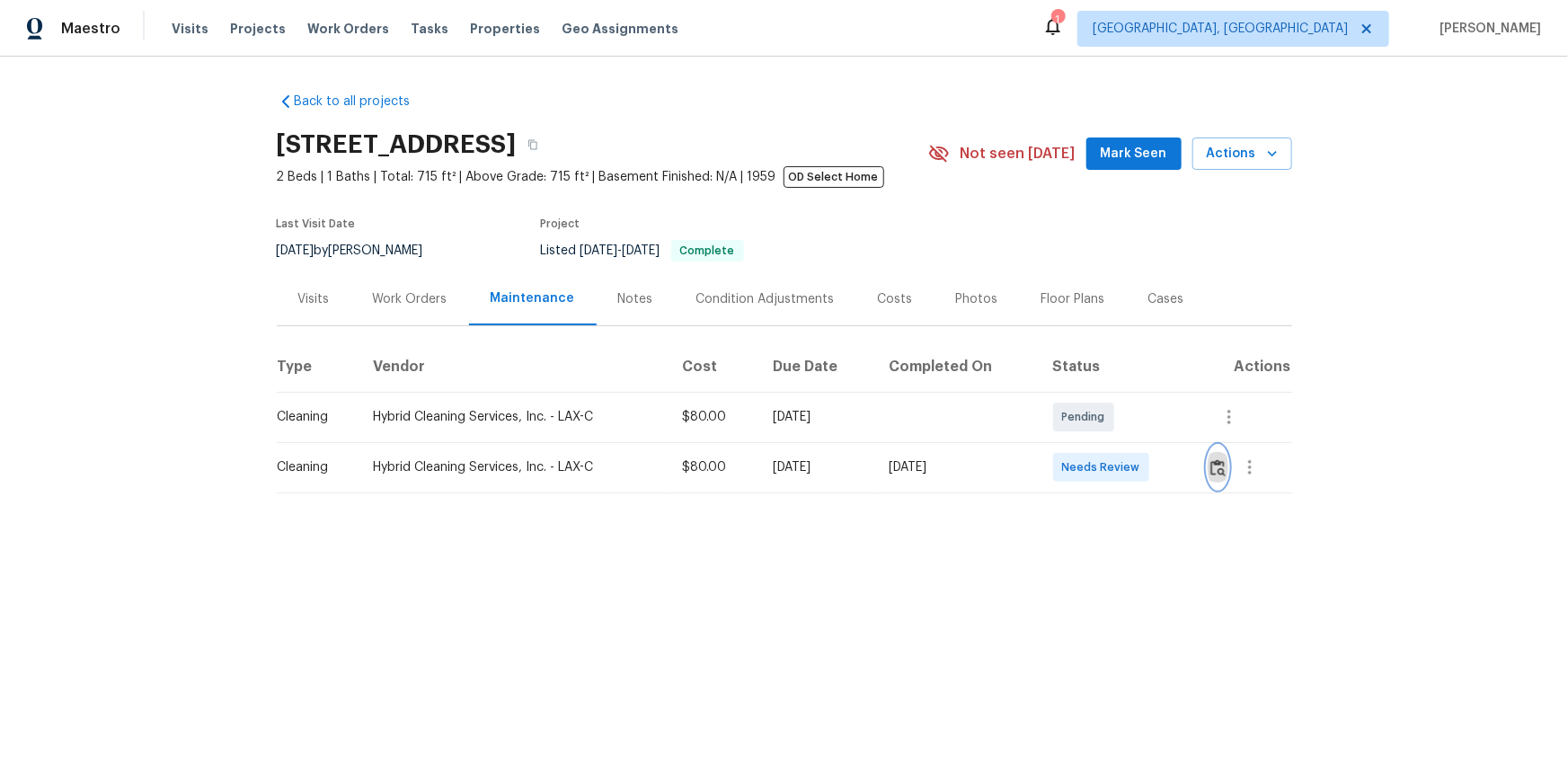
click at [1115, 471] on img "button" at bounding box center [1217, 468] width 15 height 17
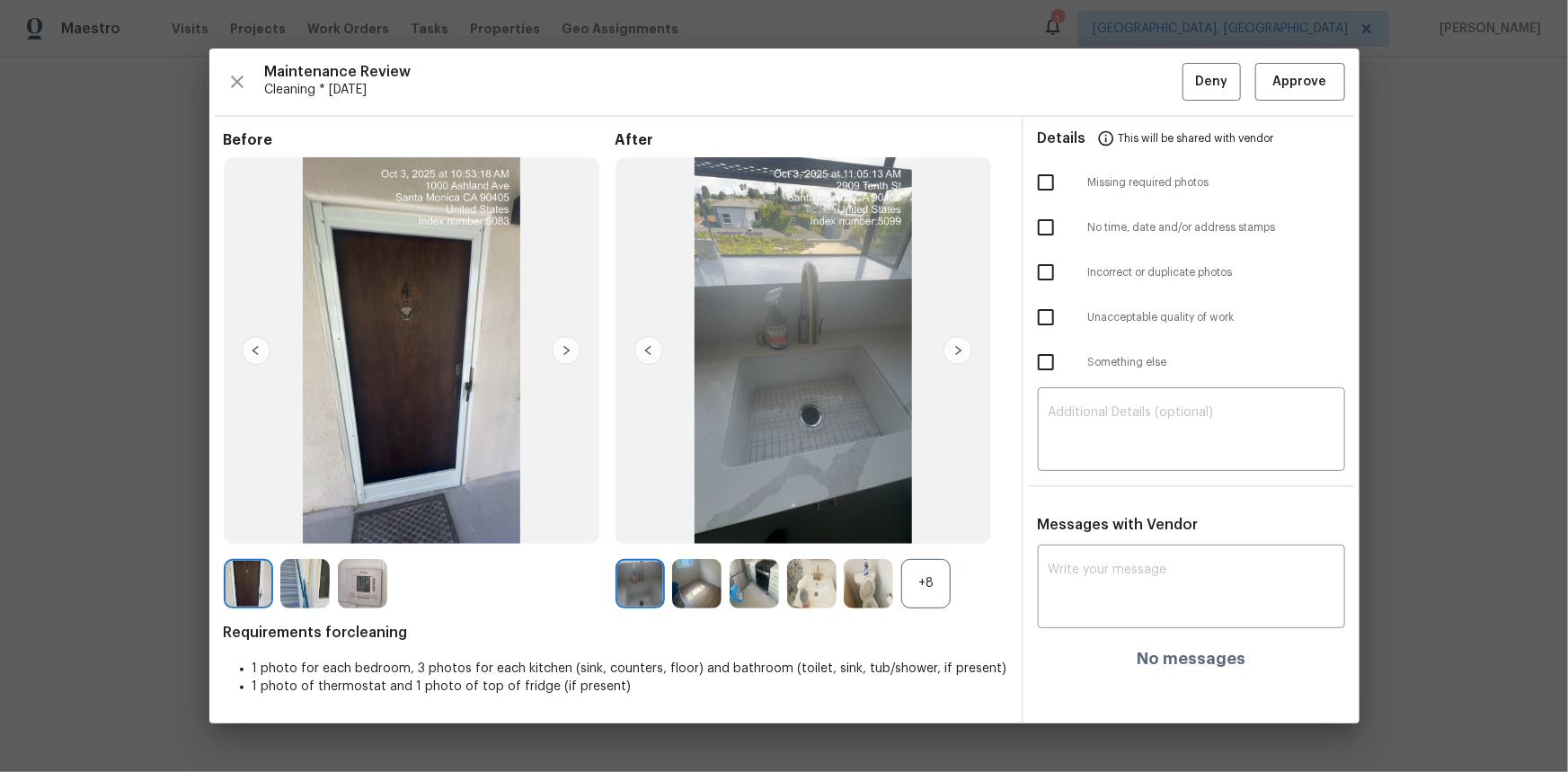
click at [885, 516] on img at bounding box center [868, 584] width 50 height 50
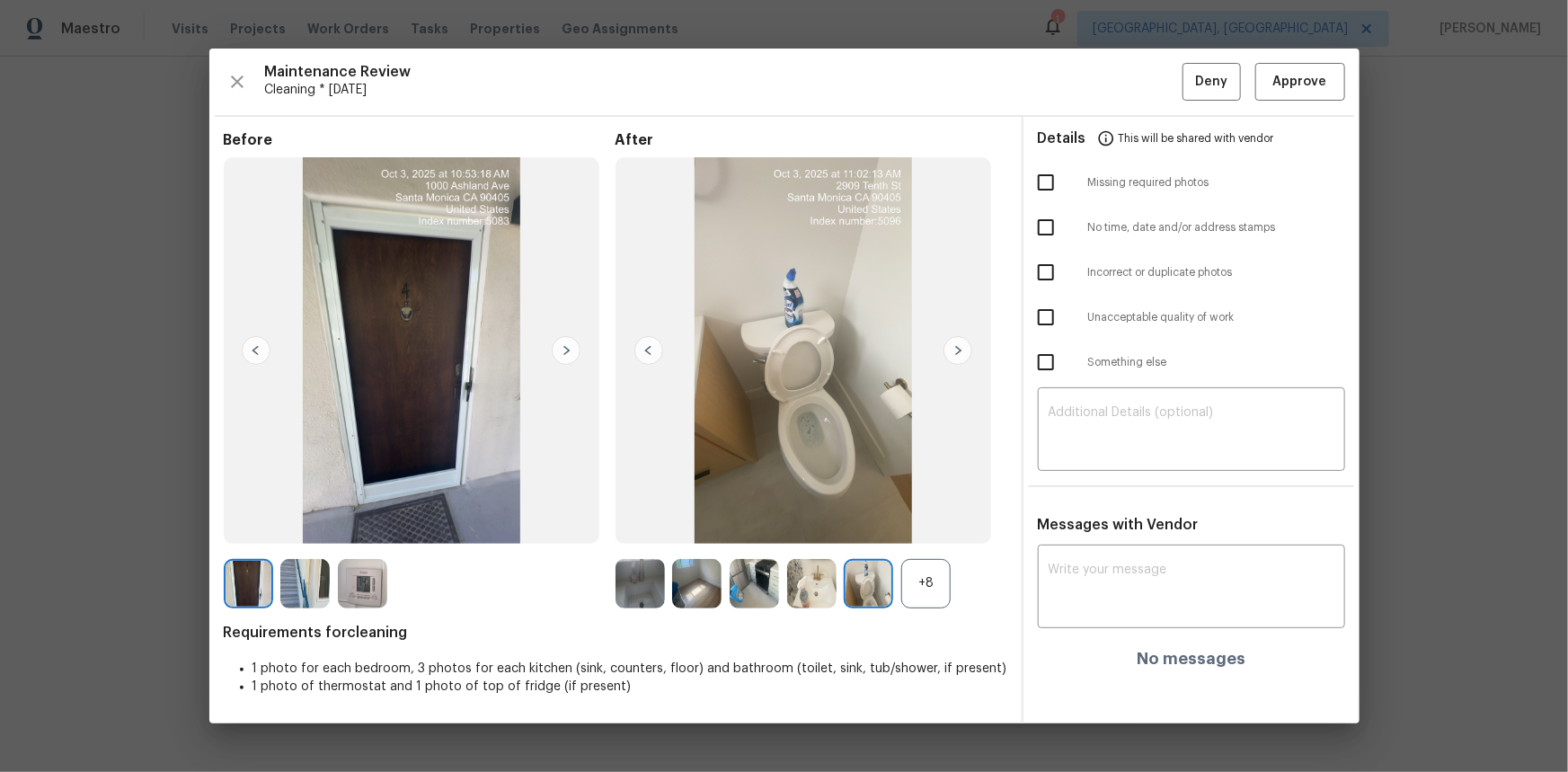
click at [372, 516] on img at bounding box center [362, 584] width 50 height 50
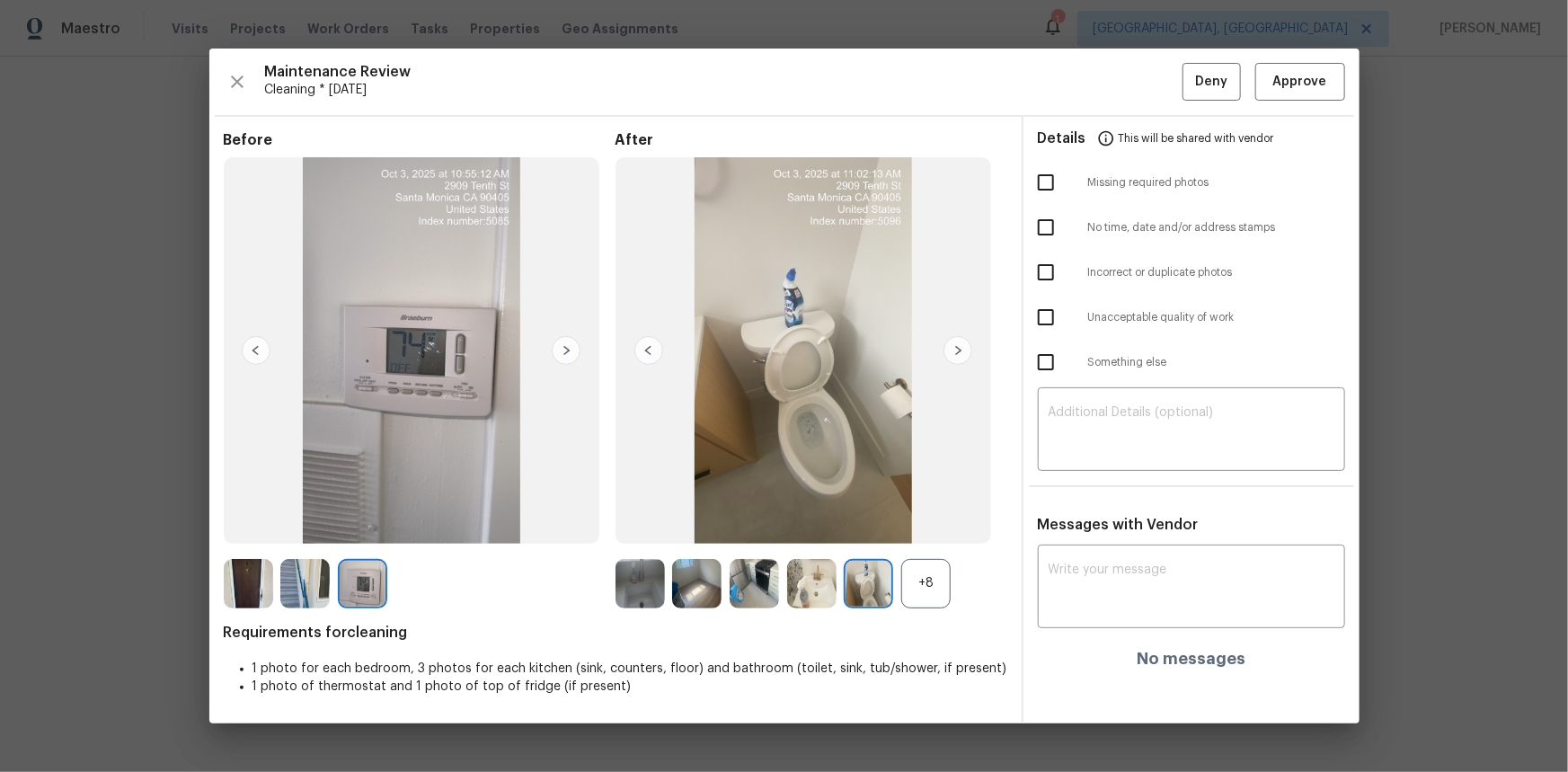
click at [1115, 58] on div "Maintenance Review Cleaning * Mon, Sep 29 Deny Approve Before After +8 Requirem…" at bounding box center [784, 386] width 1150 height 675
click at [1115, 92] on span "Approve" at bounding box center [1300, 82] width 54 height 23
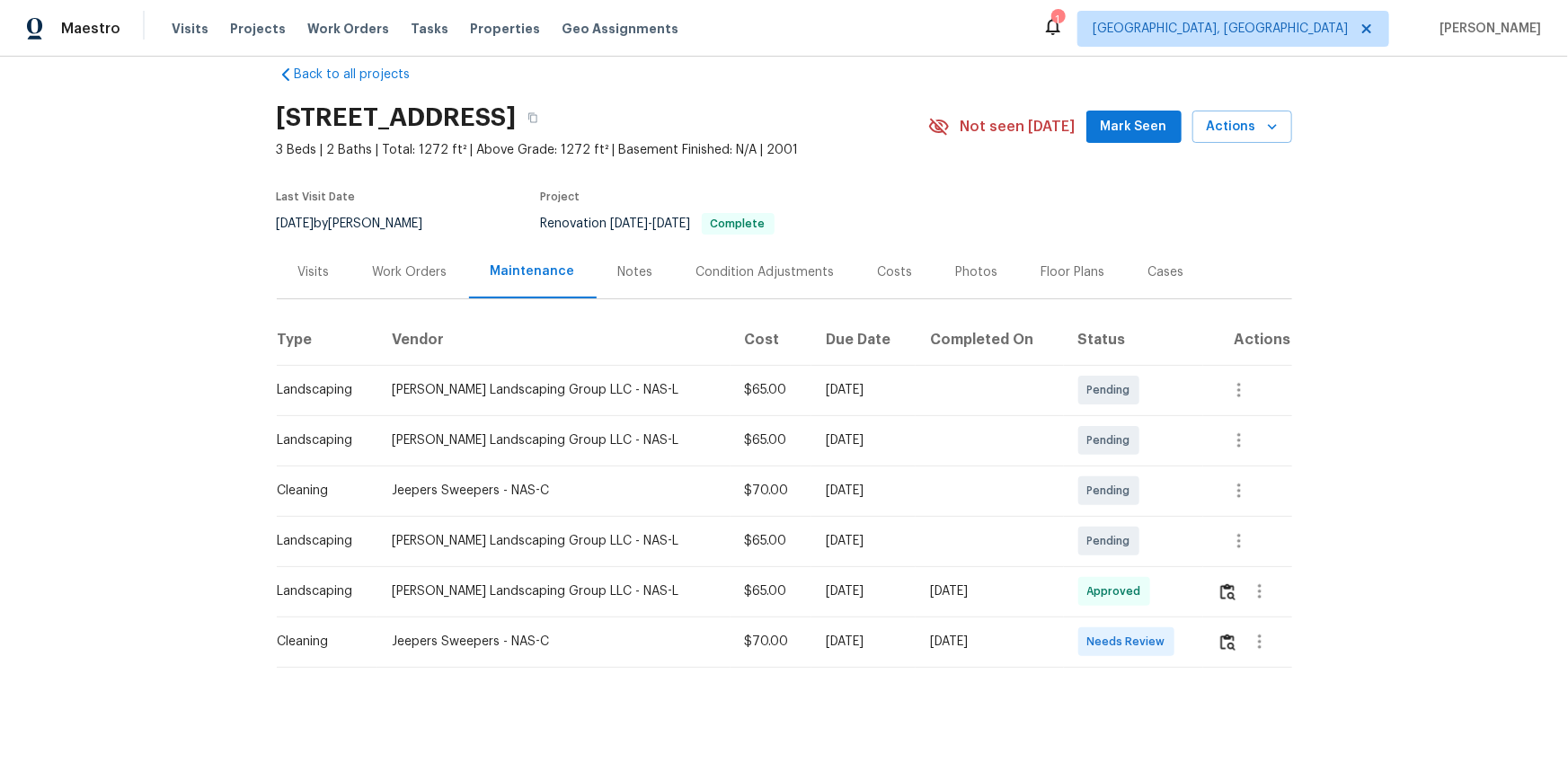
scroll to position [42, 0]
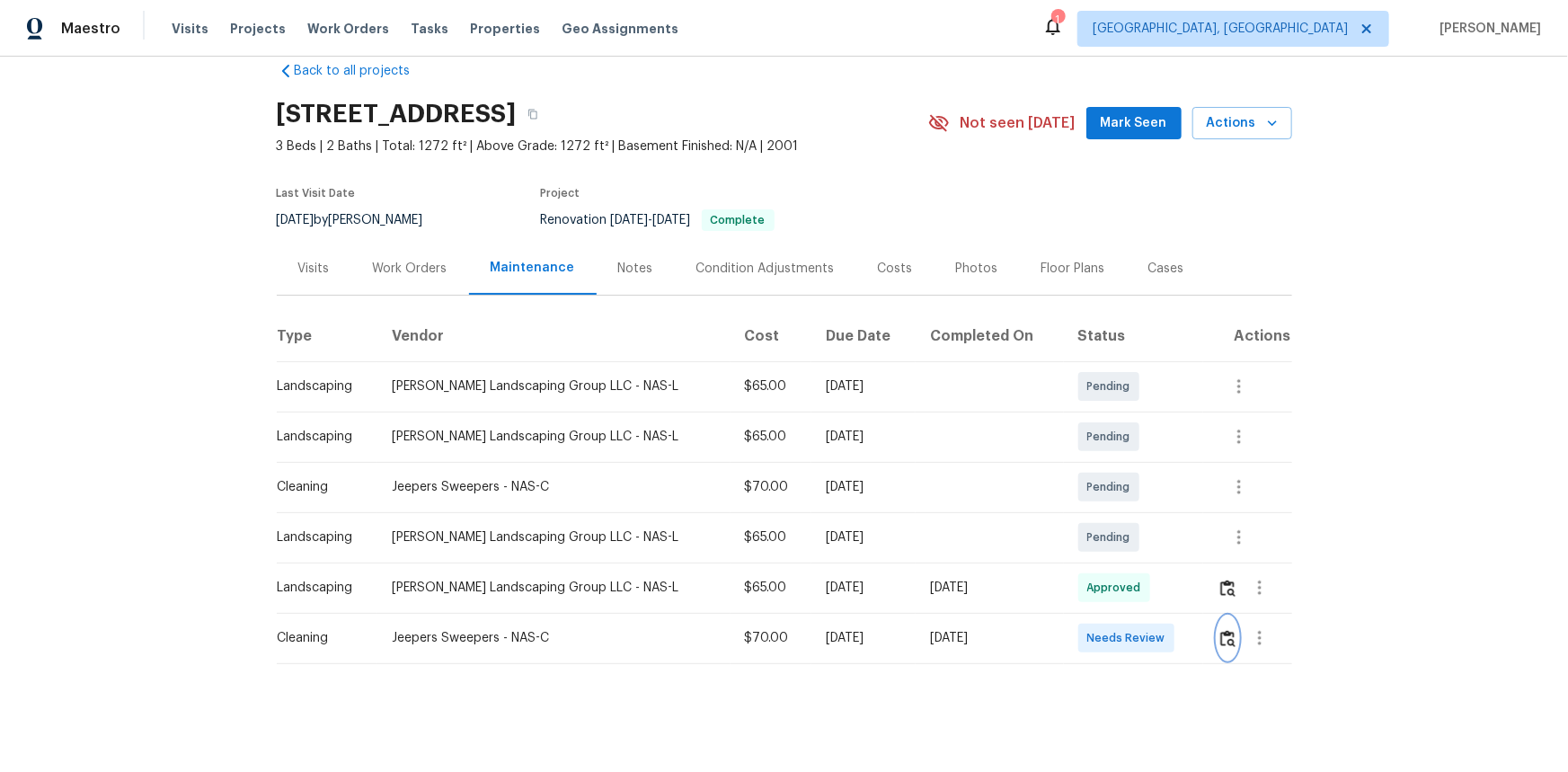
click at [1228, 631] on img "button" at bounding box center [1227, 638] width 15 height 17
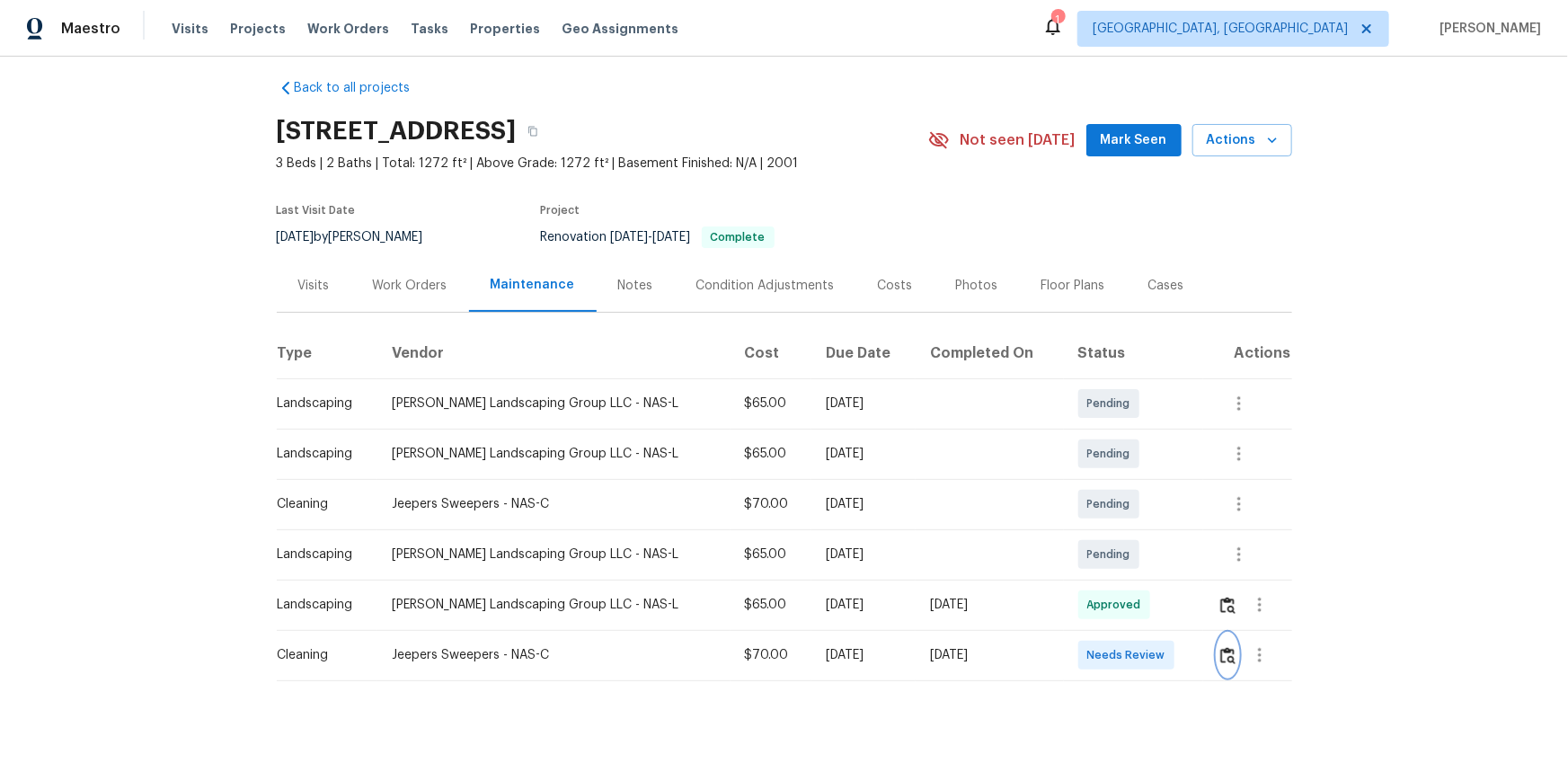
scroll to position [0, 0]
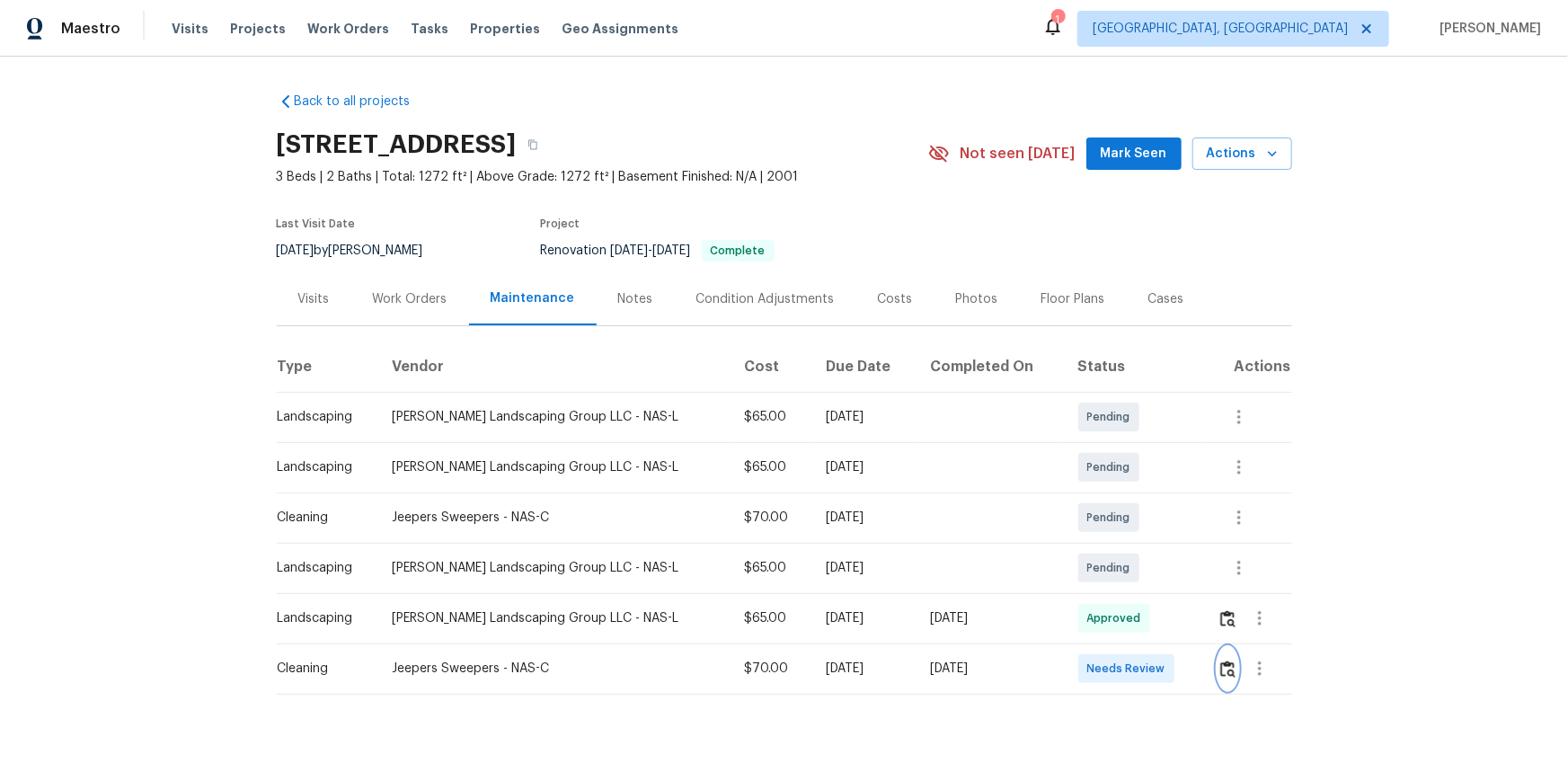
click at [1229, 670] on button "button" at bounding box center [1227, 669] width 21 height 43
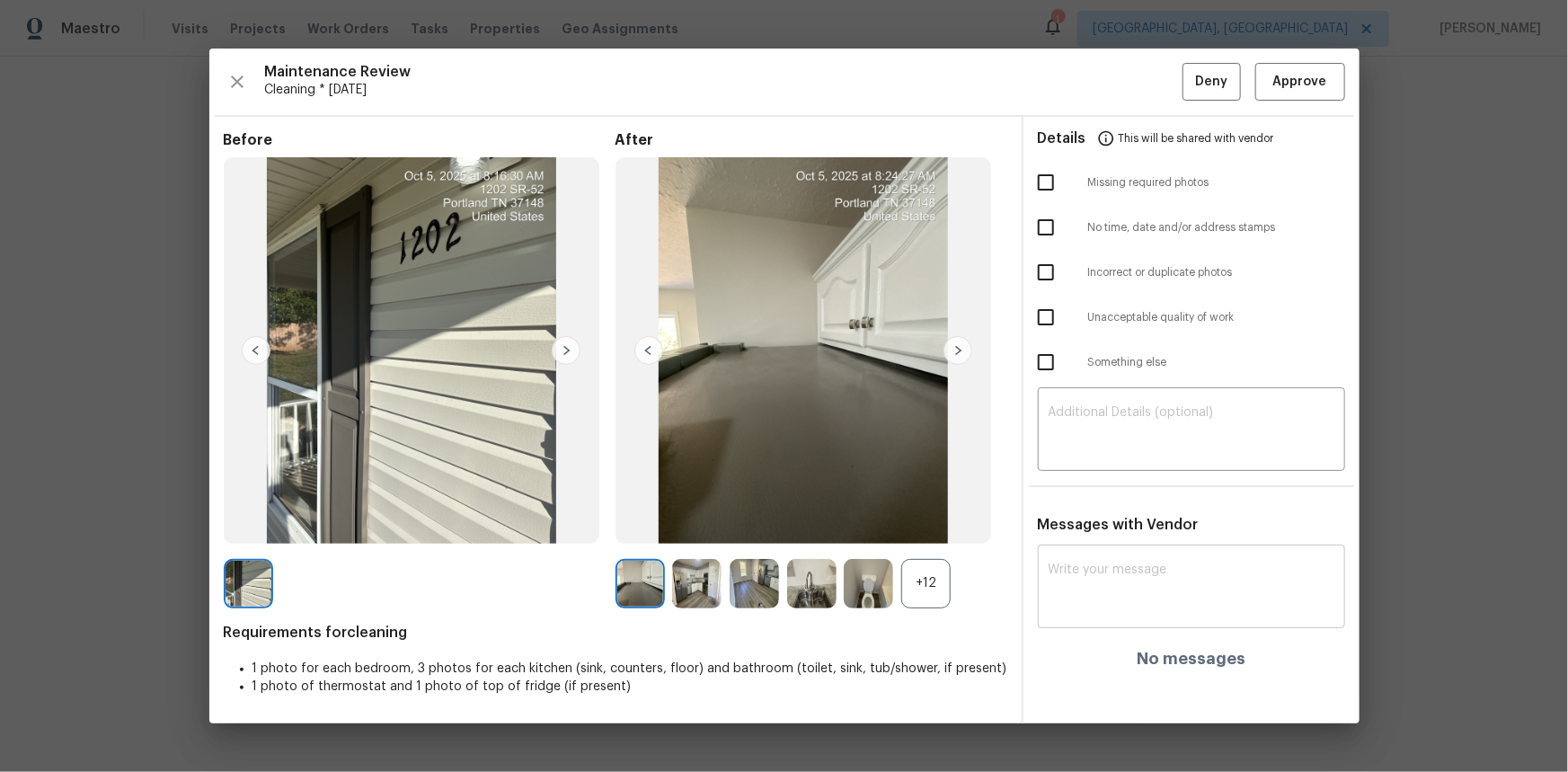
click at [1079, 577] on textarea at bounding box center [1190, 589] width 285 height 51
paste textarea "Maintenance Audit Team: Hello! Unfortunately, this cleaning visit completed on …"
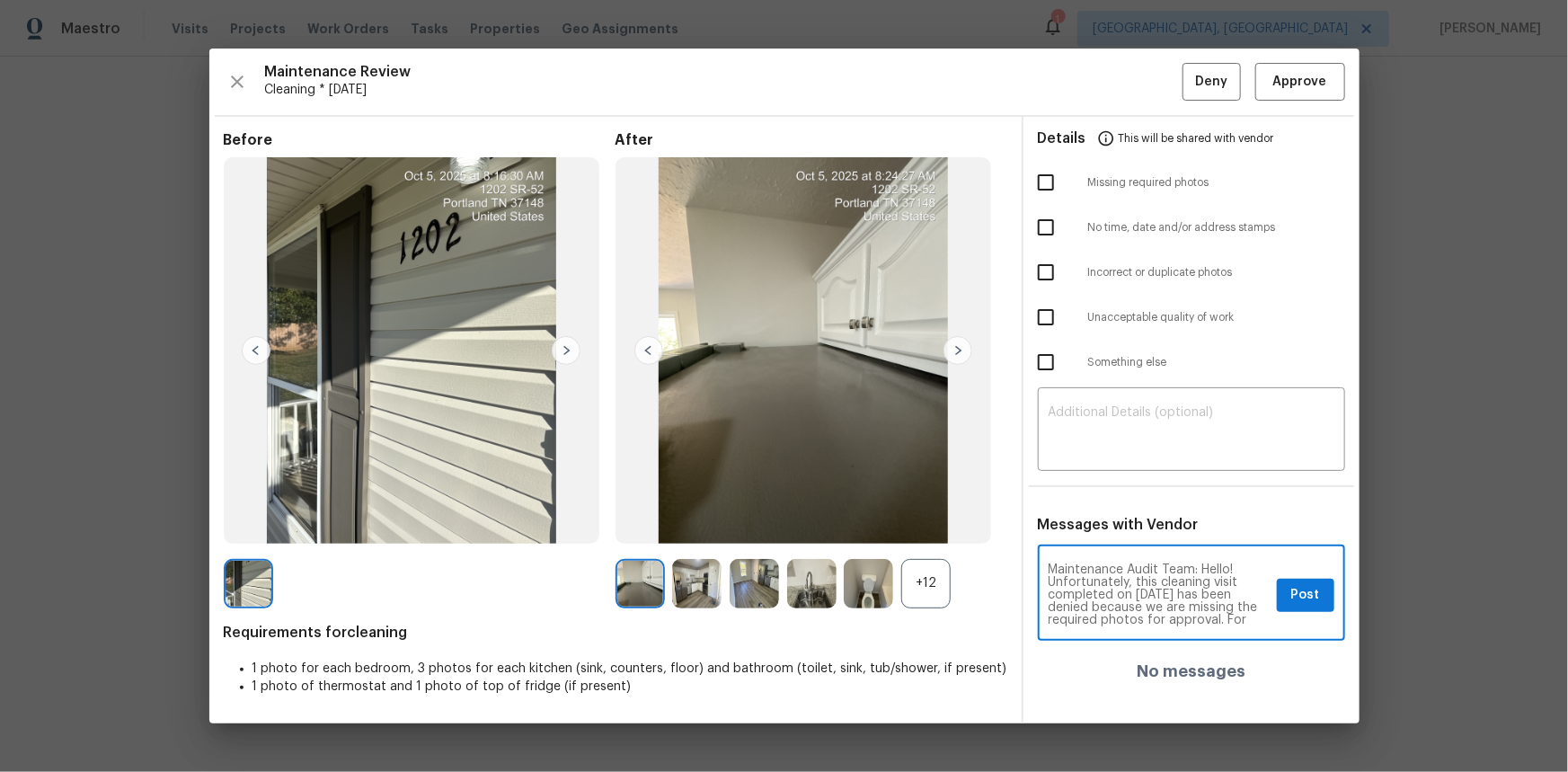
scroll to position [200, 0]
type textarea "Maintenance Audit Team: Hello! Unfortunately, this cleaning visit completed on …"
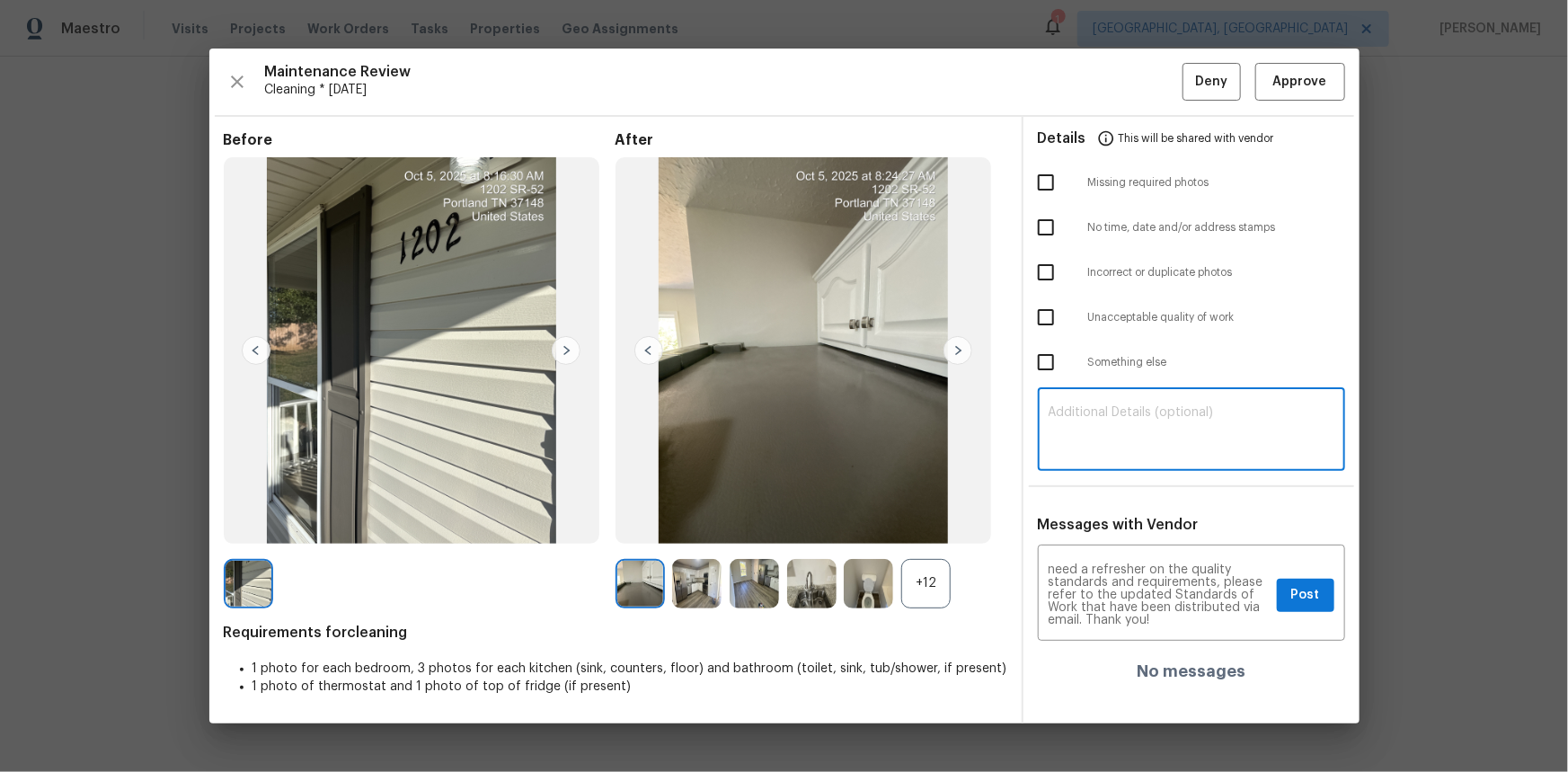
click at [1081, 430] on textarea at bounding box center [1190, 431] width 285 height 51
paste textarea "Maintenance Audit Team: Hello! Unfortunately, this cleaning visit completed on …"
type textarea "Maintenance Audit Team: Hello! Unfortunately, this cleaning visit completed on …"
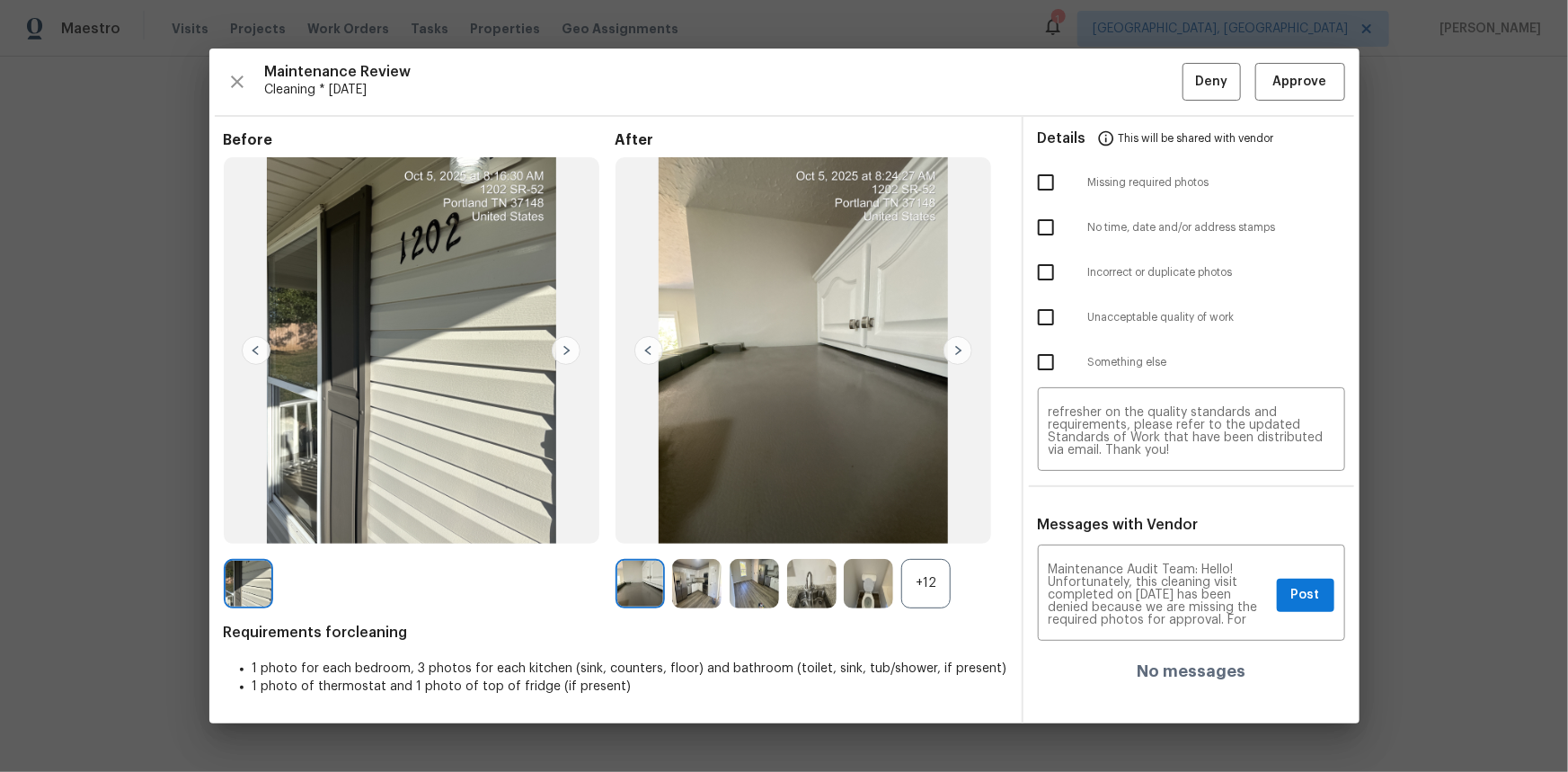
click at [1255, 679] on div "Maintenance Audit Team: Hello! Unfortunately, this cleaning visit completed on …" at bounding box center [1190, 614] width 307 height 131
drag, startPoint x: 1256, startPoint y: 677, endPoint x: 1044, endPoint y: 484, distance: 286.7
click at [1044, 484] on div "Details This will be shared with vendor Missing required photos No time, date a…" at bounding box center [1191, 420] width 336 height 606
click at [921, 571] on div "+12" at bounding box center [926, 584] width 50 height 50
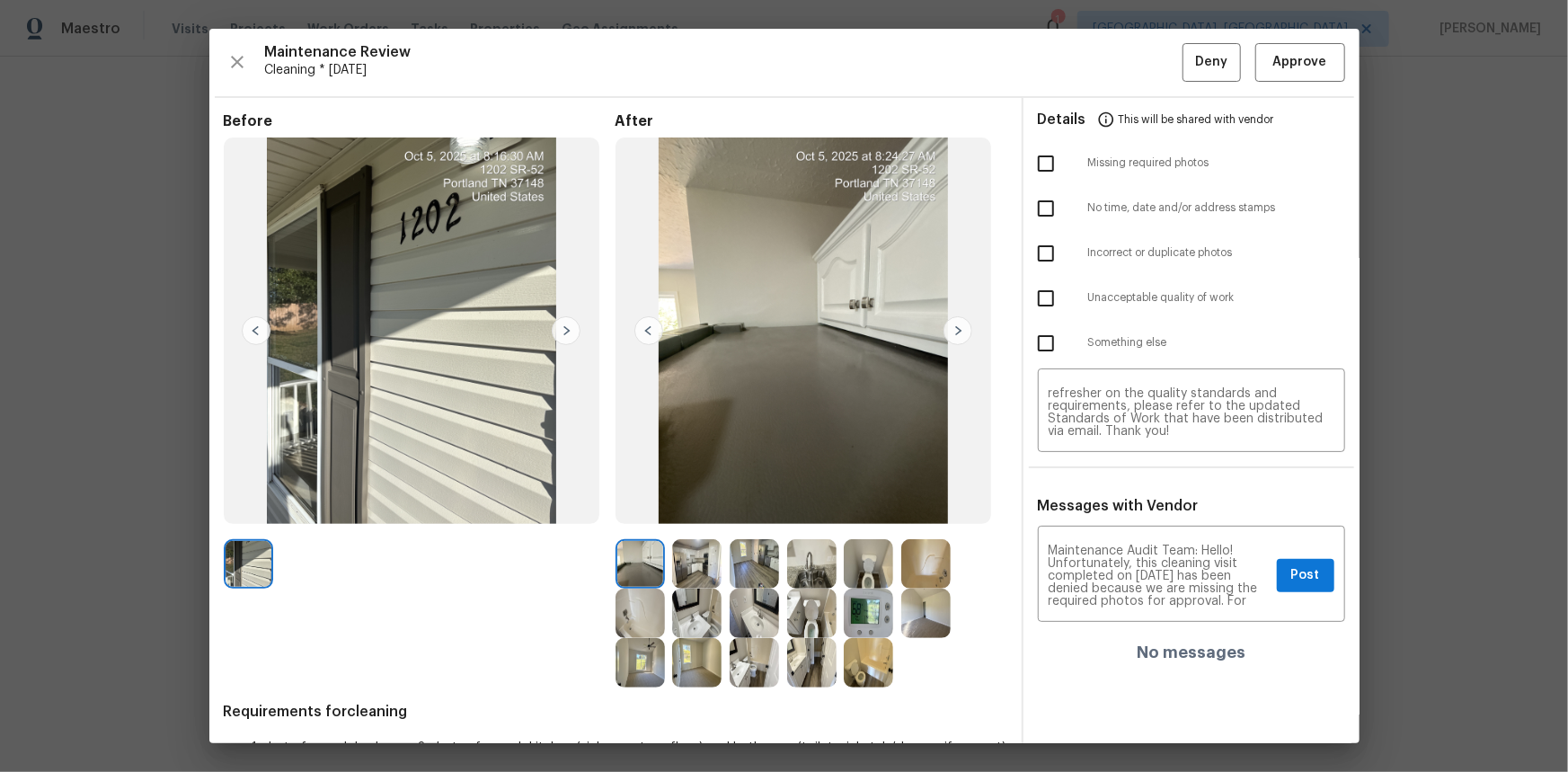
click at [861, 611] on img at bounding box center [868, 613] width 50 height 50
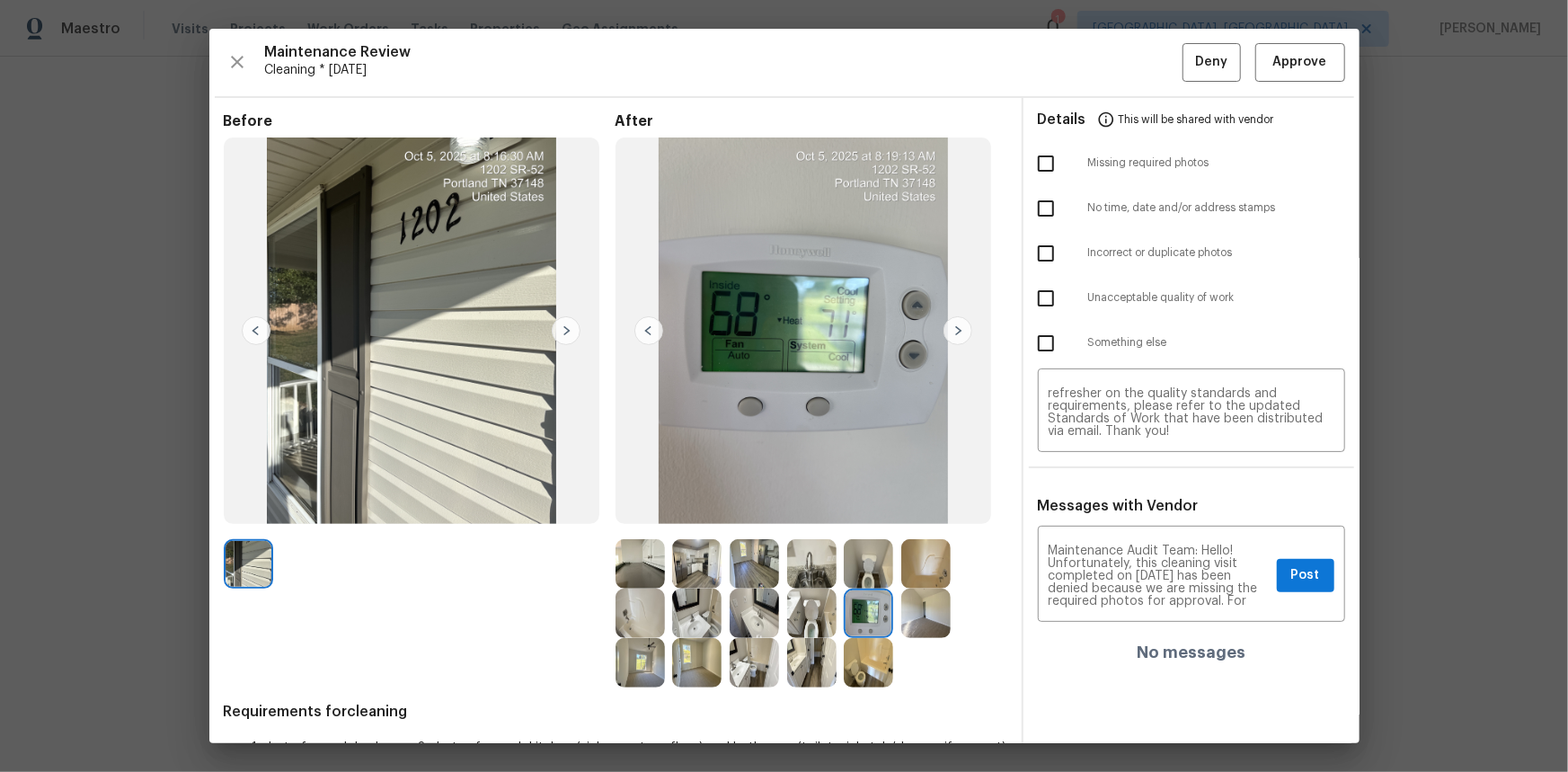
click at [861, 611] on img at bounding box center [868, 613] width 50 height 50
click at [1257, 600] on div "Maintenance Audit Team: Hello! Unfortunately, this cleaning visit completed on …" at bounding box center [1190, 575] width 307 height 92
click at [1291, 580] on span "Post" at bounding box center [1305, 575] width 29 height 23
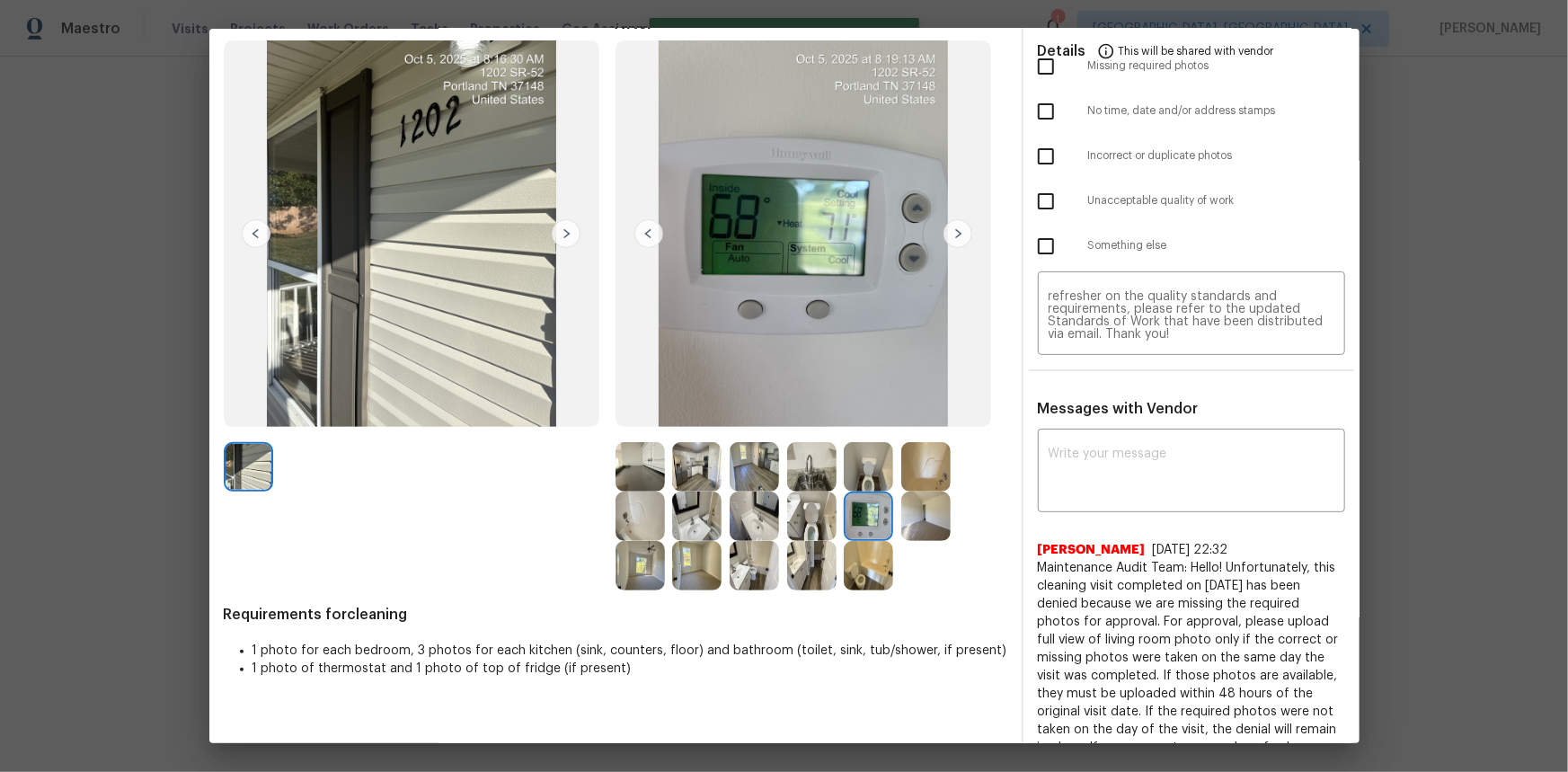
scroll to position [0, 0]
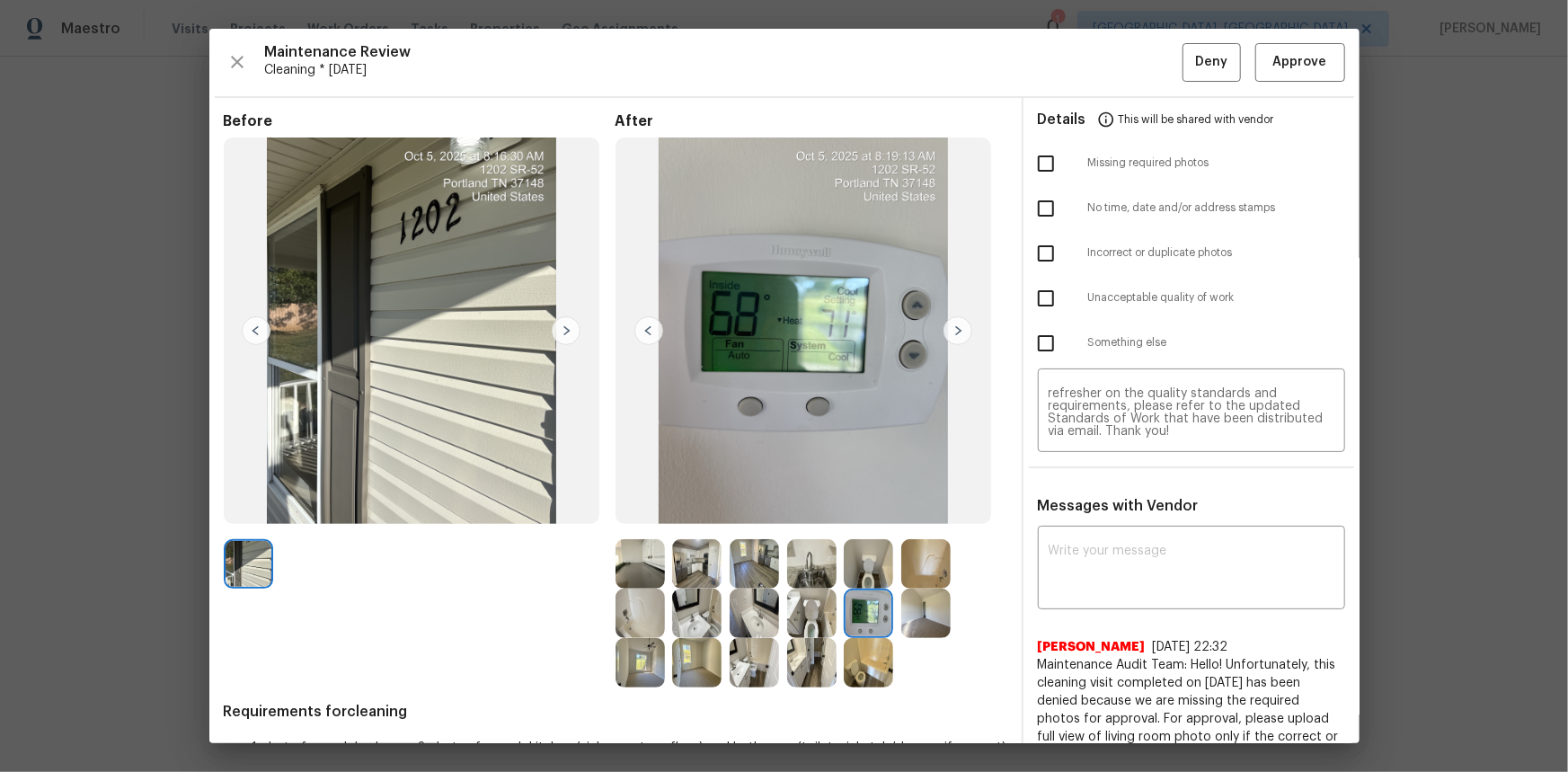
click at [1033, 162] on input "checkbox" at bounding box center [1046, 164] width 38 height 38
checkbox input "true"
click at [1182, 57] on button "Deny" at bounding box center [1211, 63] width 58 height 39
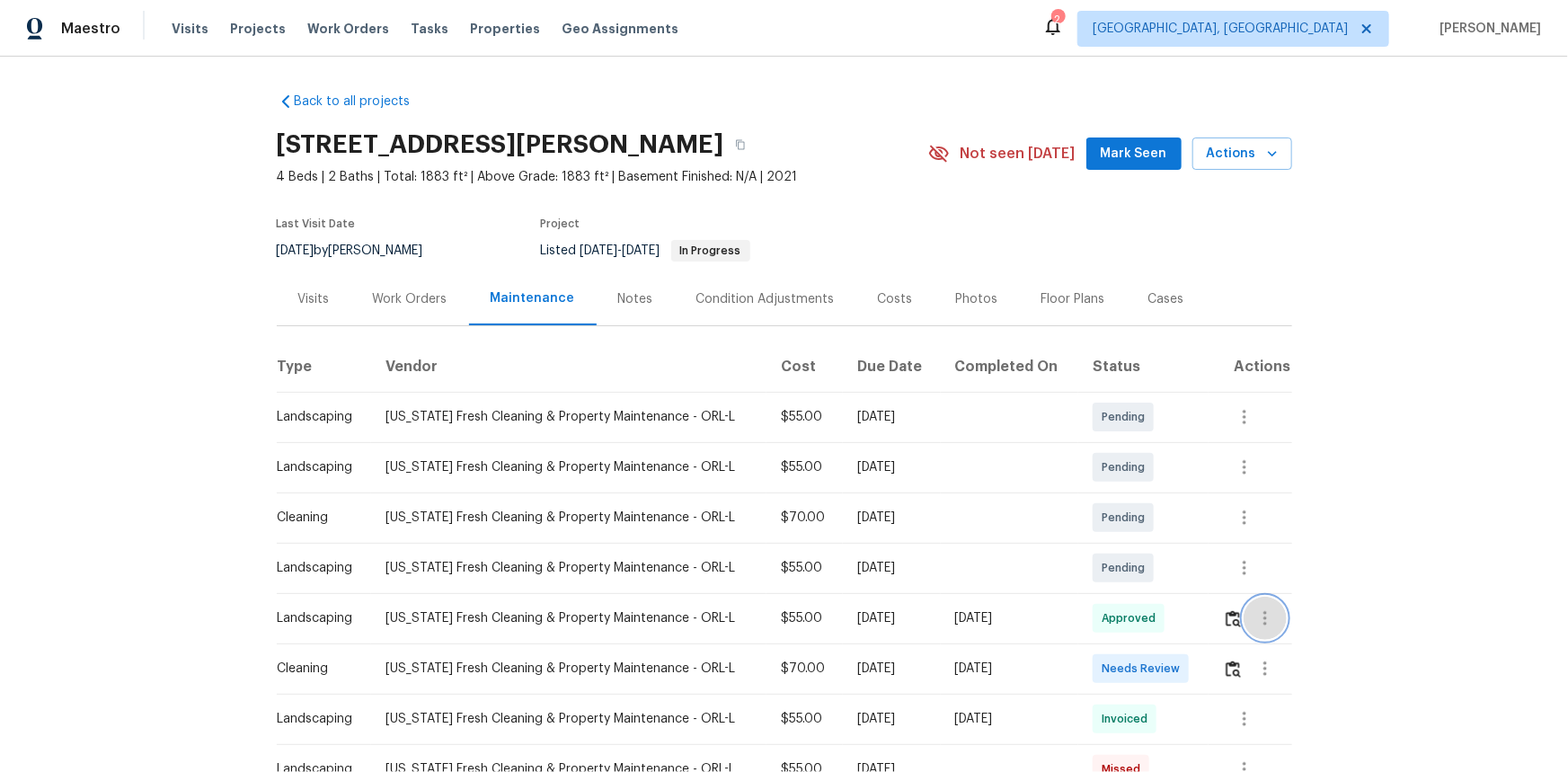
click at [1255, 623] on icon "button" at bounding box center [1265, 618] width 22 height 22
click at [1271, 642] on li "View details" at bounding box center [1302, 647] width 126 height 30
click at [1242, 726] on div at bounding box center [784, 386] width 1568 height 772
click at [1236, 715] on icon "button" at bounding box center [1245, 719] width 22 height 22
click at [1251, 719] on li "View details" at bounding box center [1281, 706] width 126 height 30
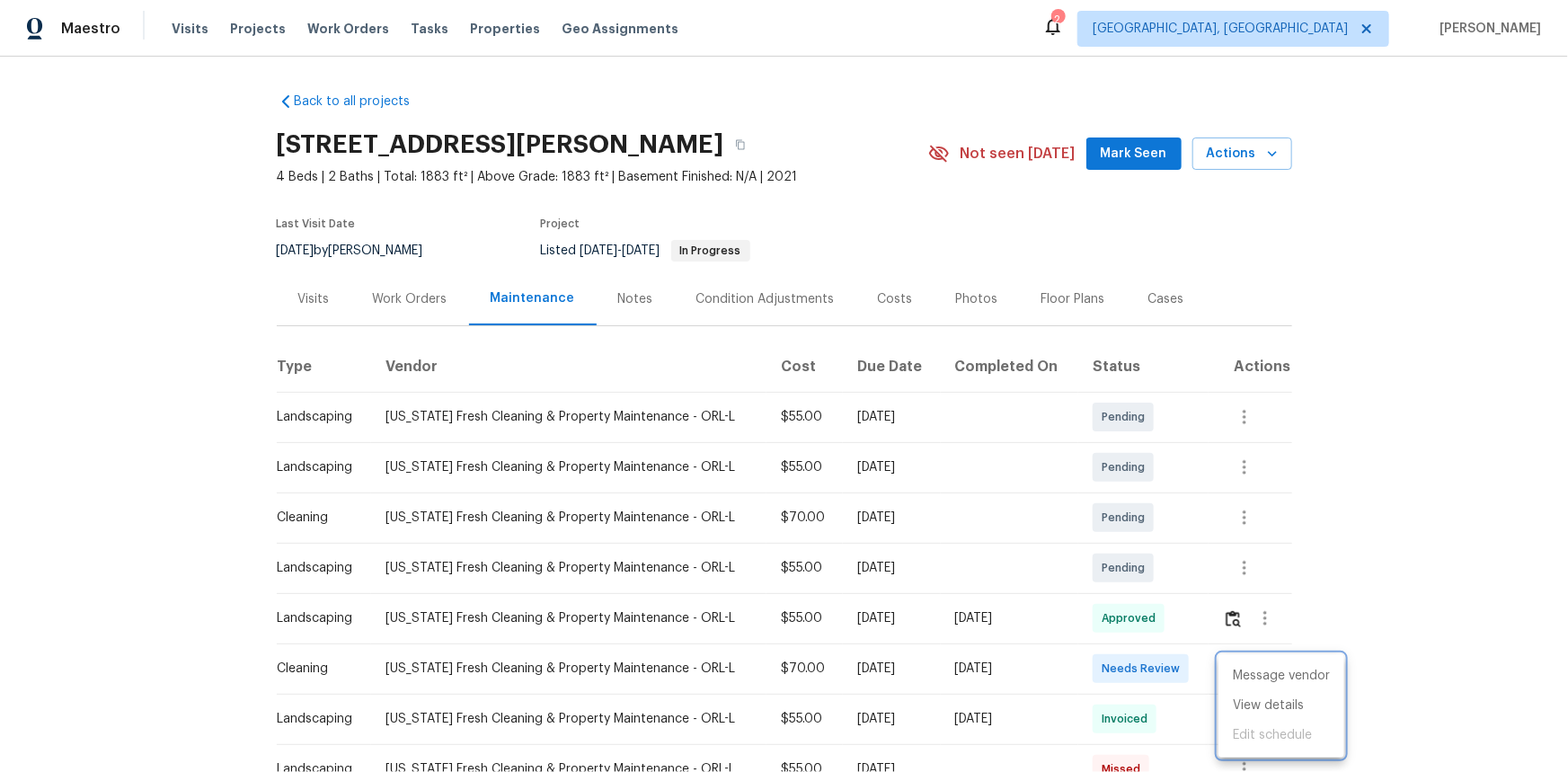
click at [1421, 647] on div at bounding box center [784, 386] width 1568 height 772
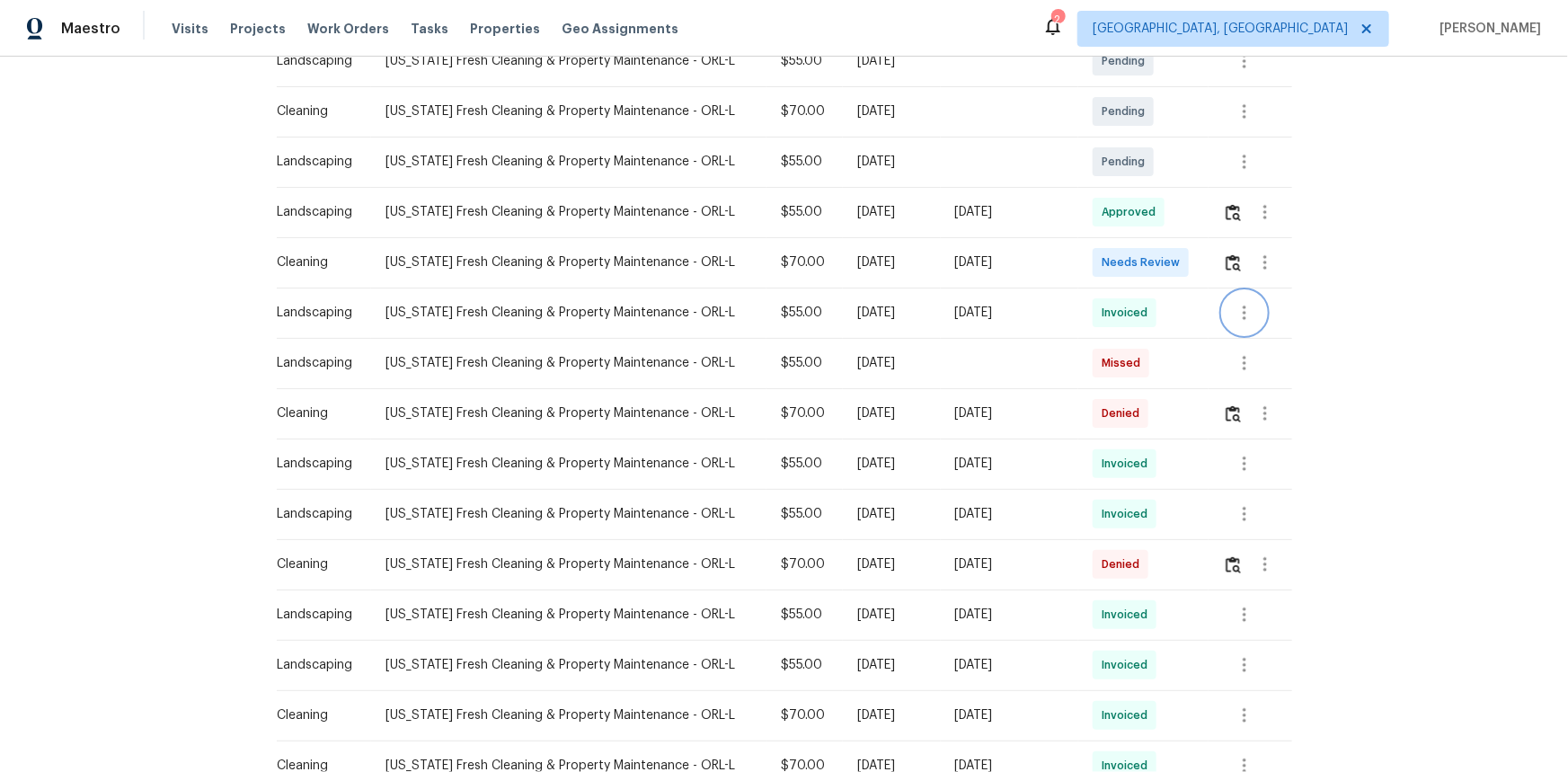
scroll to position [408, 0]
click at [1236, 616] on icon "button" at bounding box center [1245, 613] width 22 height 22
click at [1249, 638] on li "View details" at bounding box center [1281, 642] width 126 height 30
click at [1240, 711] on div at bounding box center [784, 386] width 1568 height 772
click at [1235, 710] on icon "button" at bounding box center [1245, 714] width 22 height 22
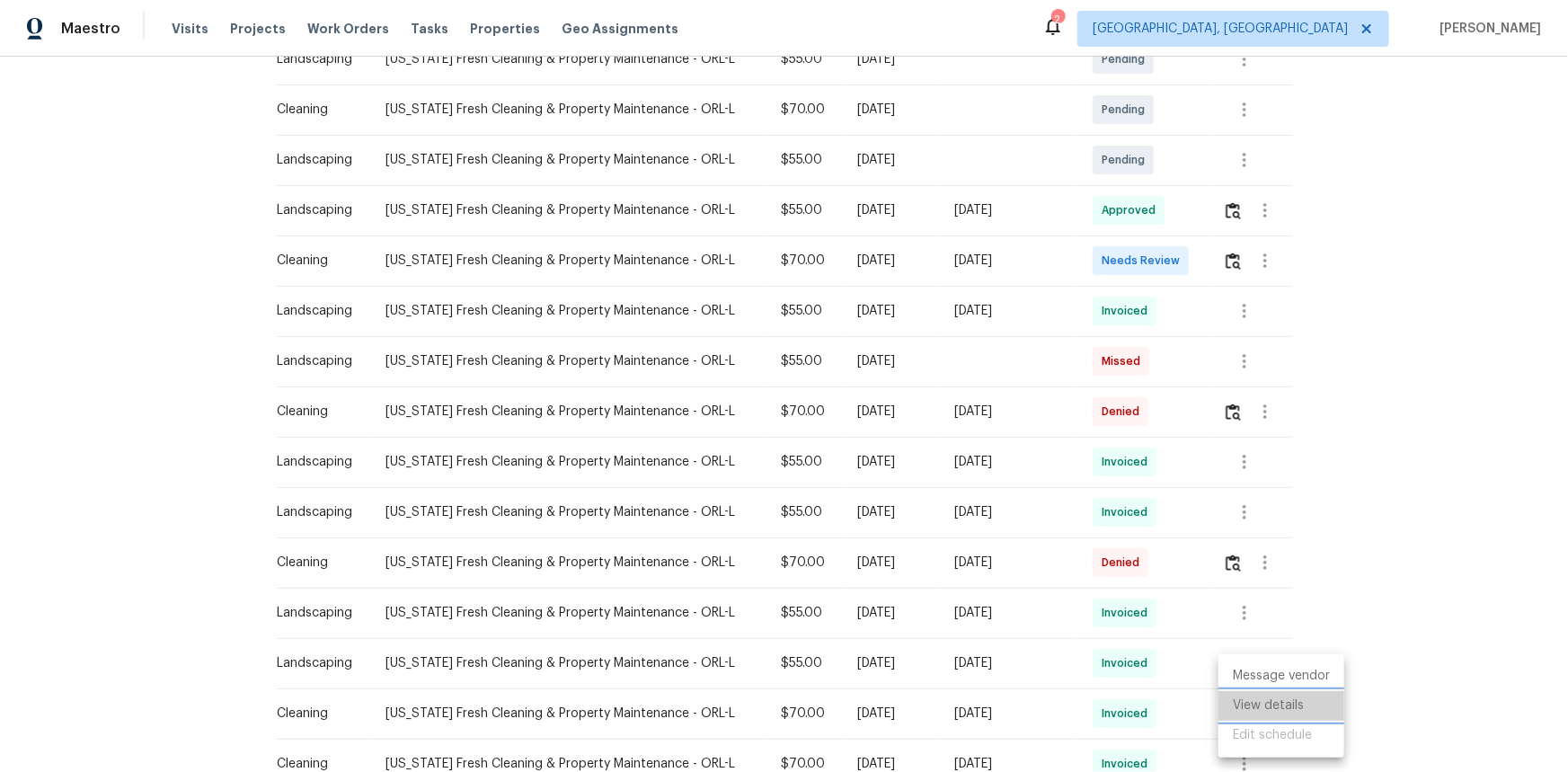
click at [1257, 709] on li "View details" at bounding box center [1281, 706] width 126 height 30
click at [1241, 512] on div at bounding box center [784, 386] width 1568 height 772
click at [1243, 512] on icon "button" at bounding box center [1245, 512] width 4 height 14
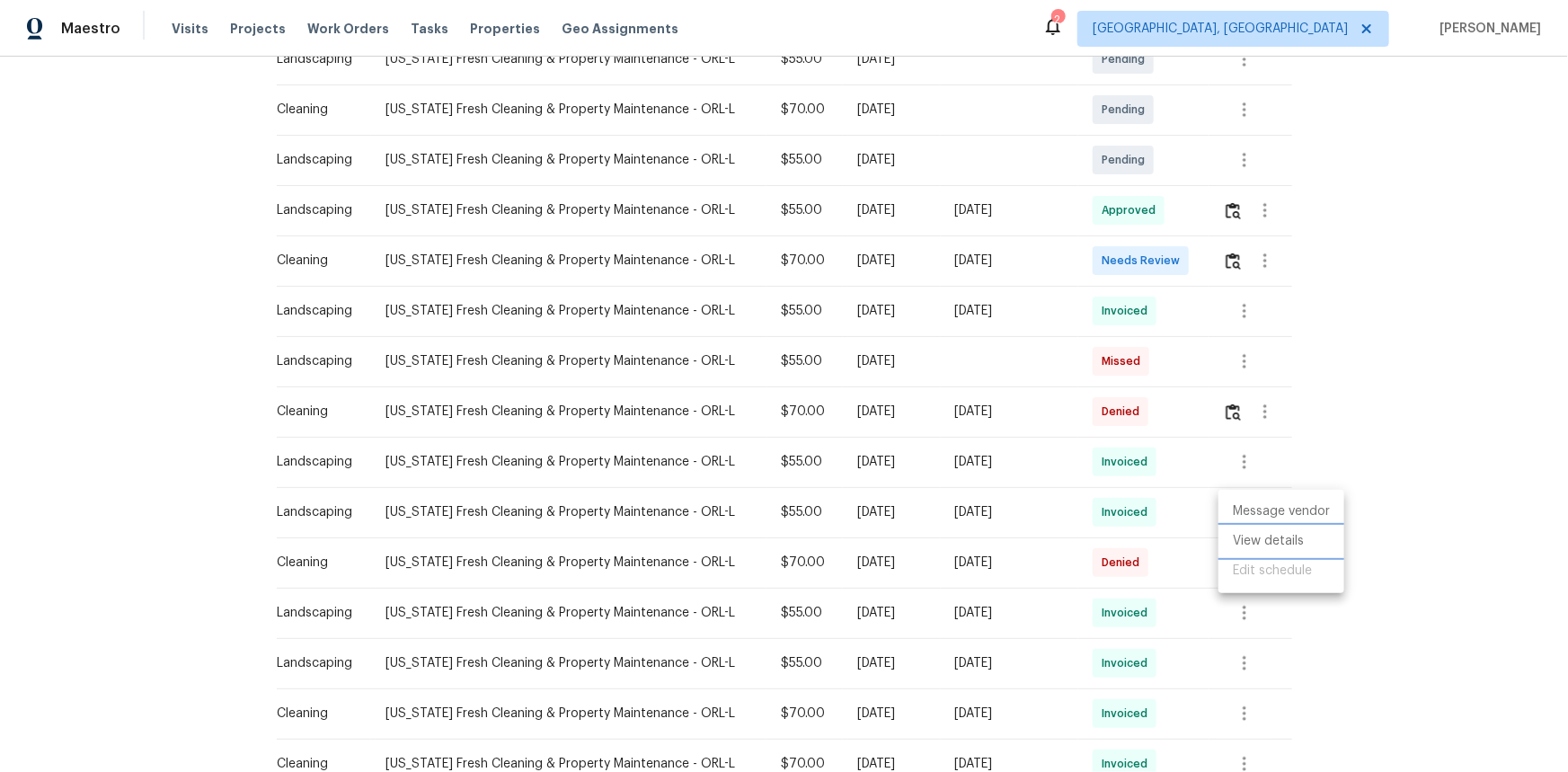
click at [1250, 535] on li "View details" at bounding box center [1281, 541] width 126 height 30
click at [1241, 462] on div at bounding box center [784, 386] width 1568 height 772
click at [1243, 462] on icon "button" at bounding box center [1245, 462] width 4 height 14
click at [1265, 497] on li "View details" at bounding box center [1281, 491] width 126 height 30
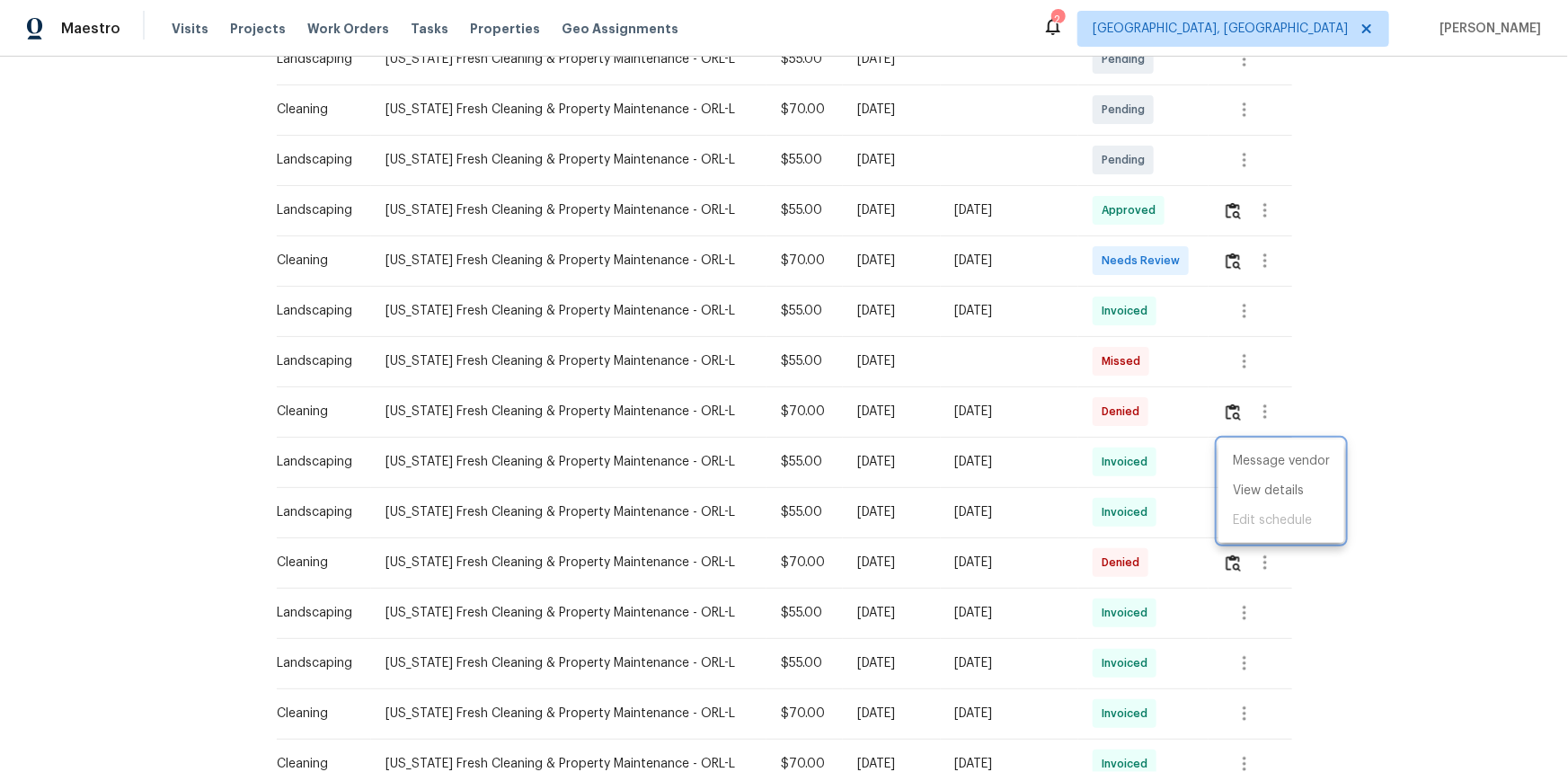
click at [1235, 317] on div at bounding box center [784, 386] width 1568 height 772
click at [1238, 364] on icon "button" at bounding box center [1245, 362] width 22 height 22
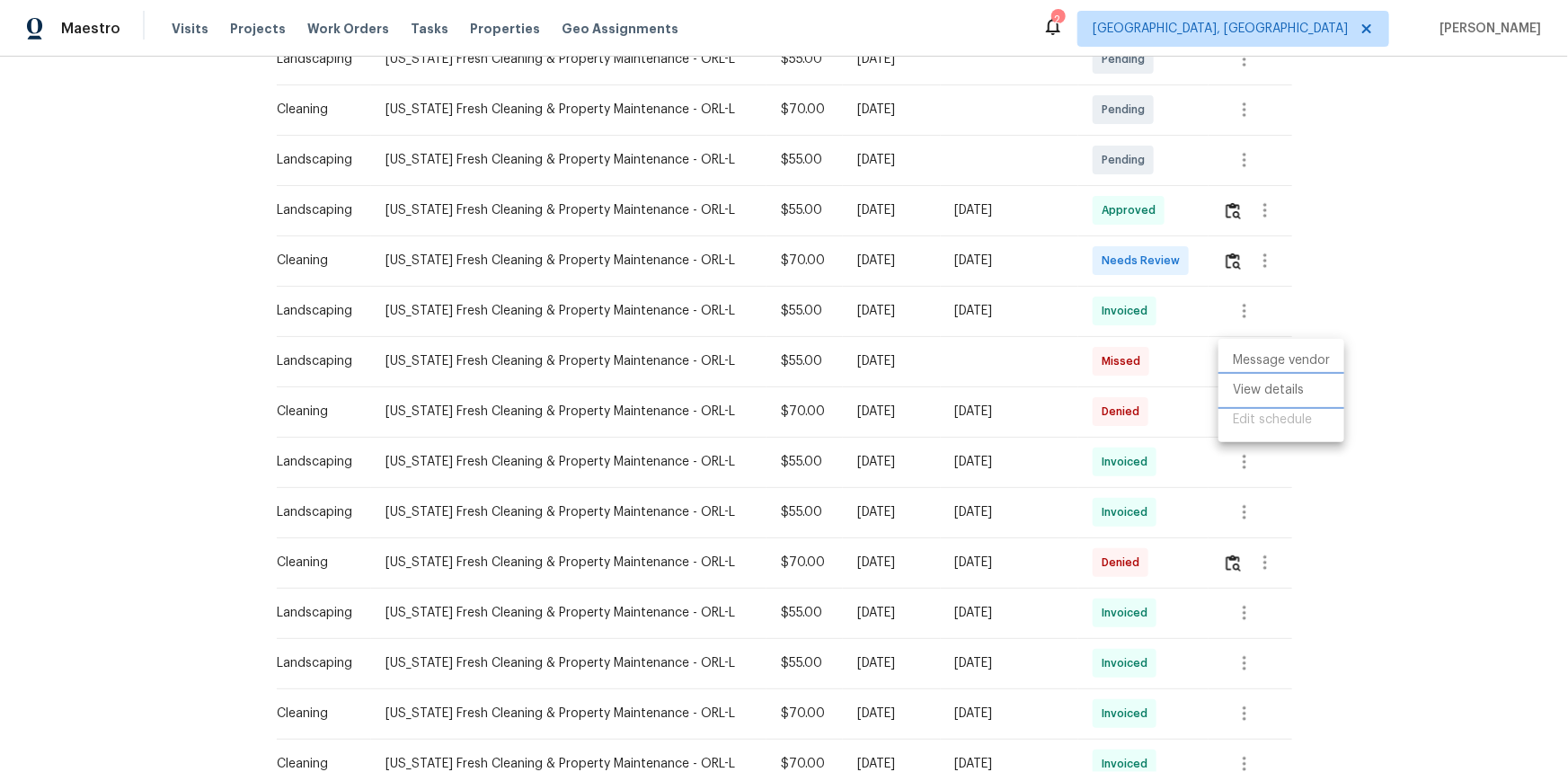
click at [1247, 389] on li "View details" at bounding box center [1281, 391] width 126 height 30
click at [1405, 670] on div at bounding box center [784, 386] width 1568 height 772
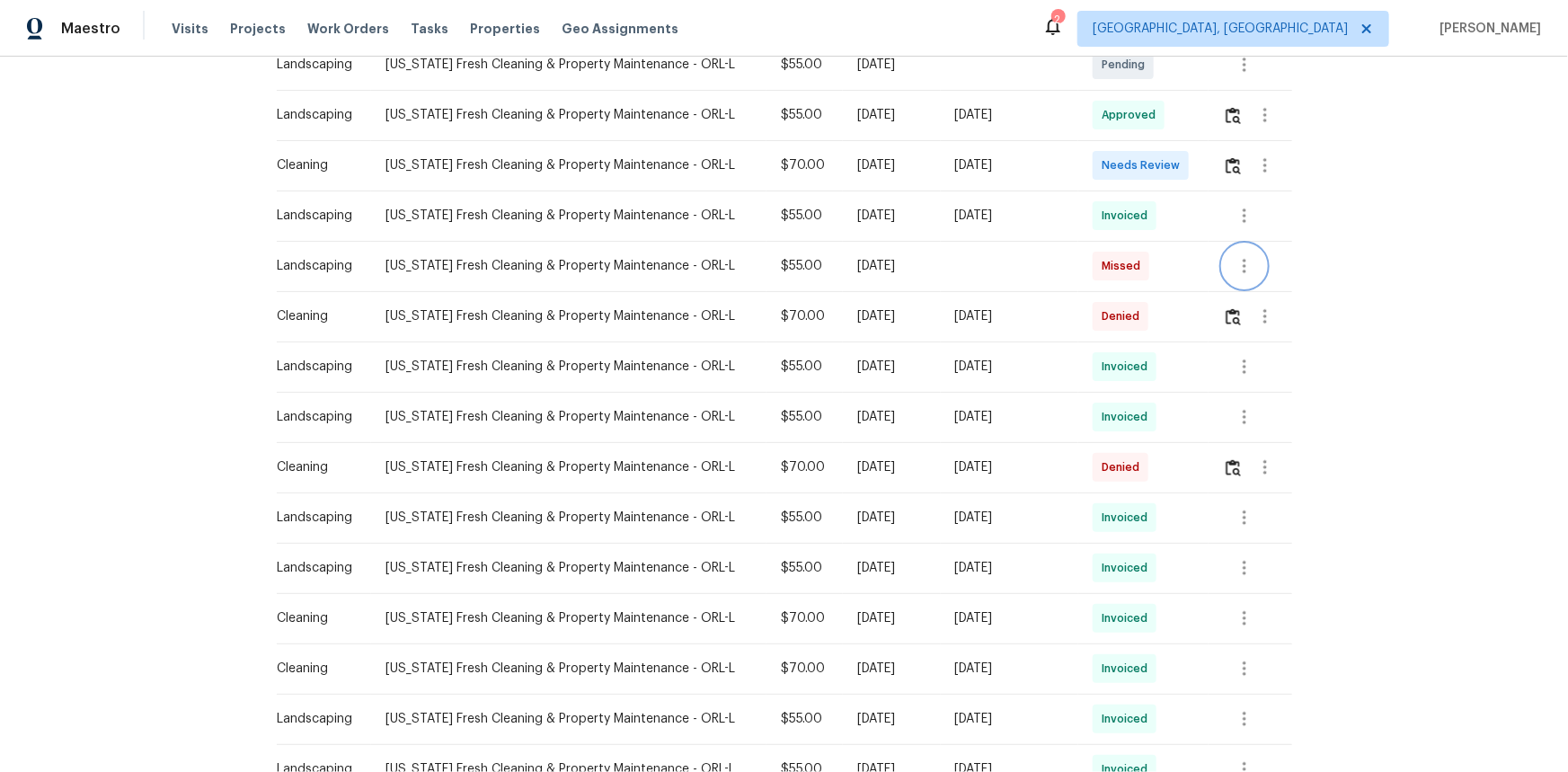
scroll to position [735, 0]
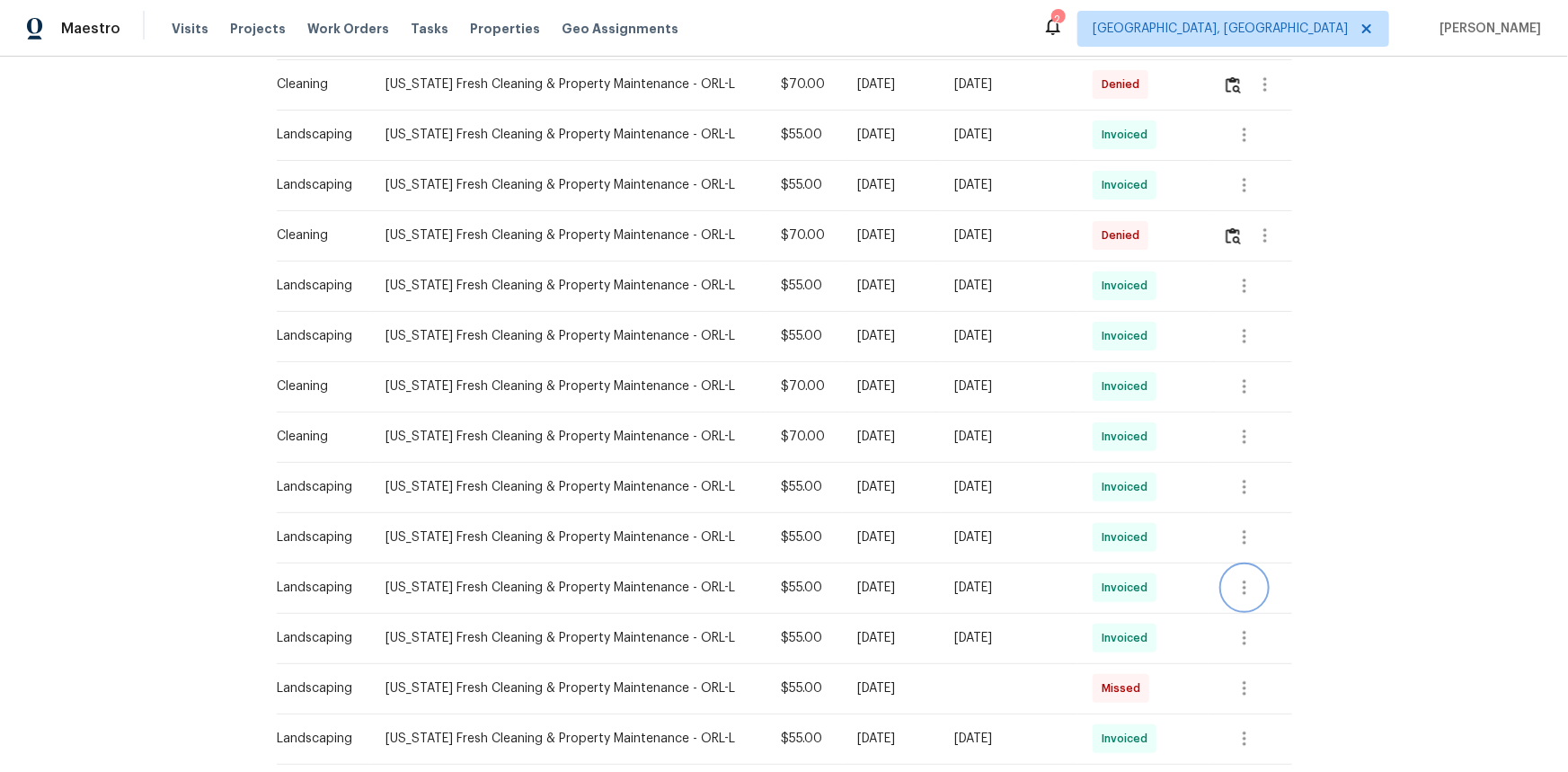
click at [1235, 596] on icon "button" at bounding box center [1245, 588] width 22 height 22
click at [1246, 619] on li "View details" at bounding box center [1281, 616] width 126 height 30
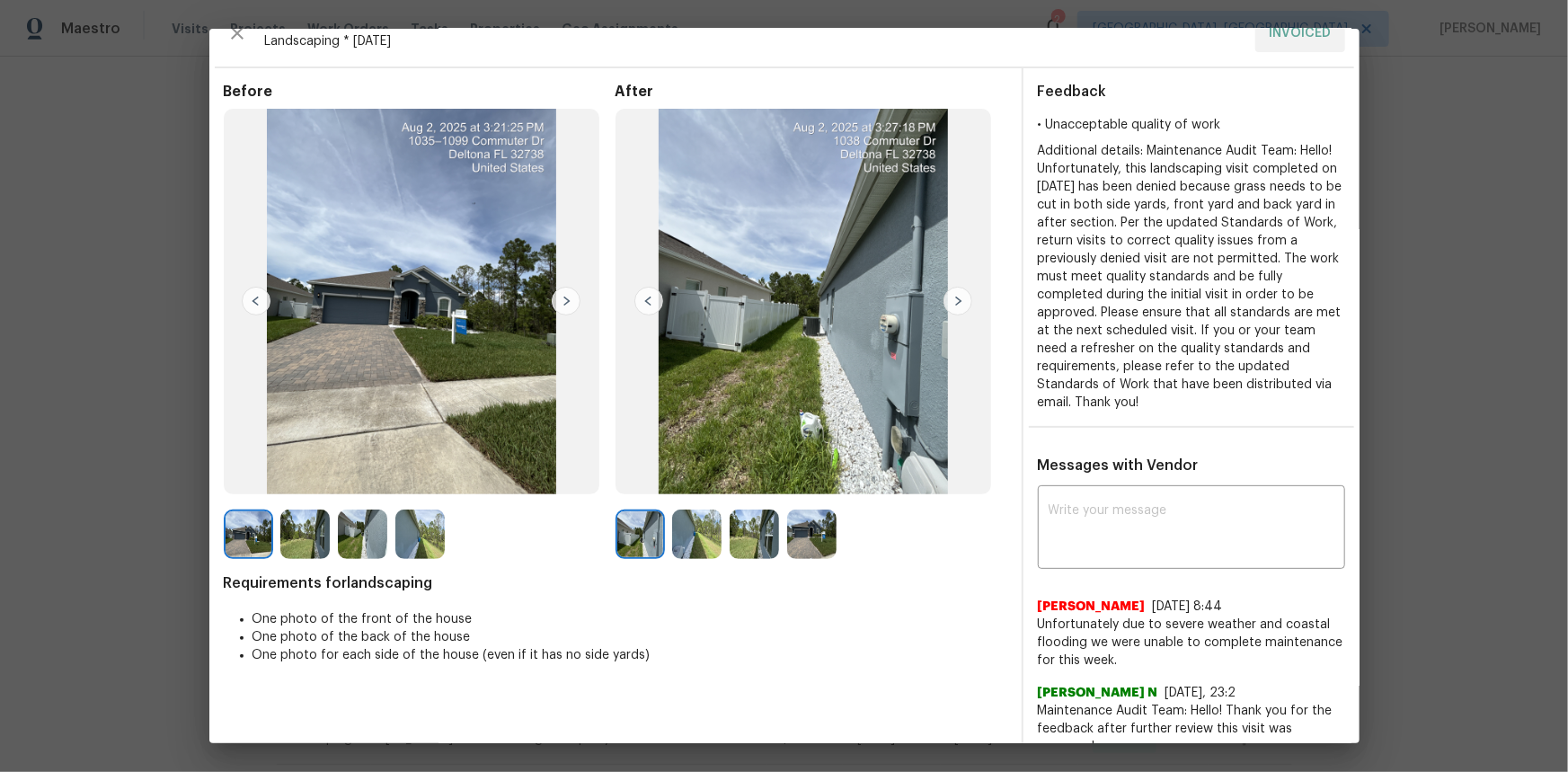
scroll to position [81, 0]
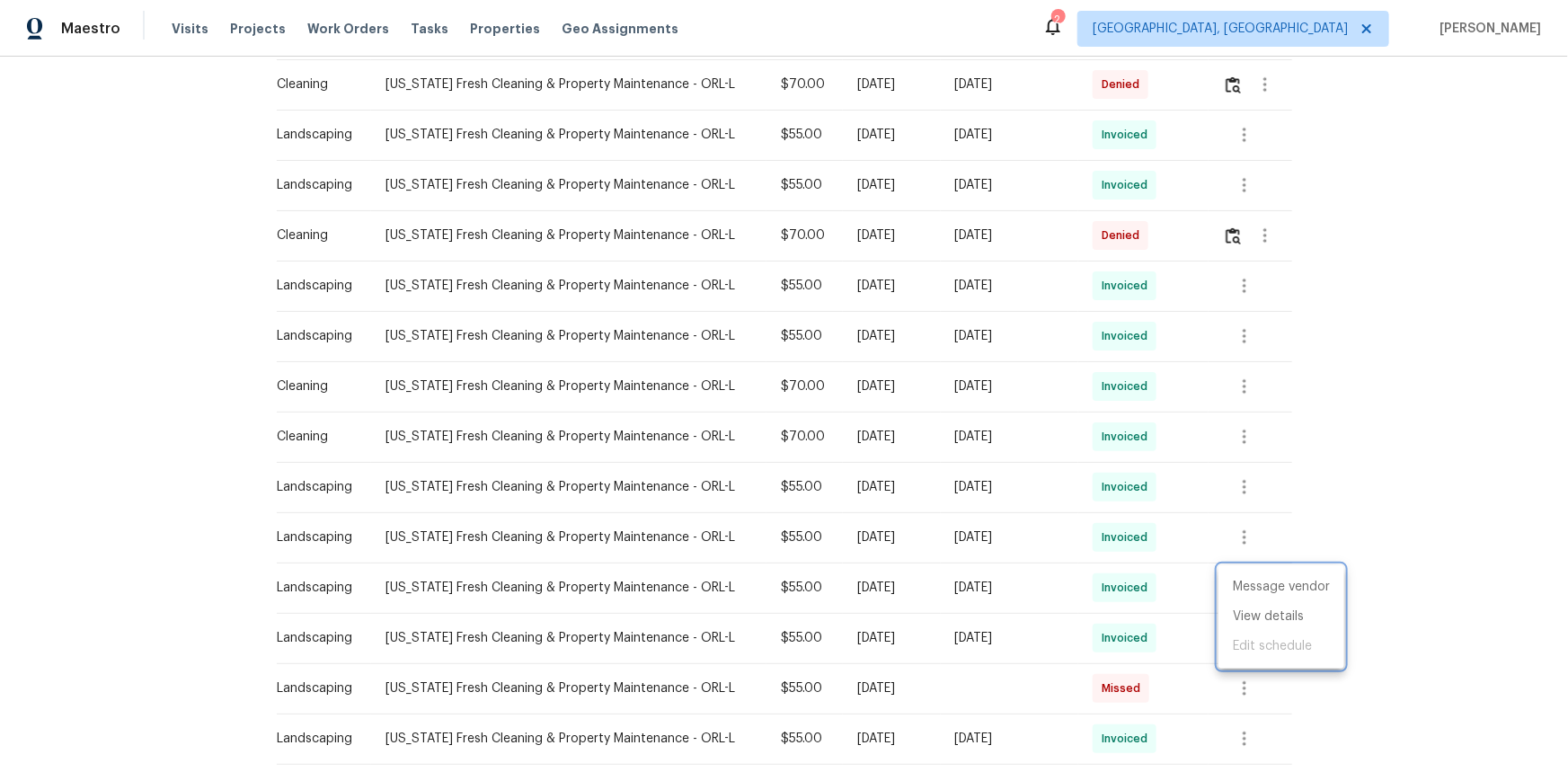
click at [1238, 738] on div at bounding box center [784, 386] width 1568 height 772
click at [1243, 738] on icon "button" at bounding box center [1245, 738] width 4 height 14
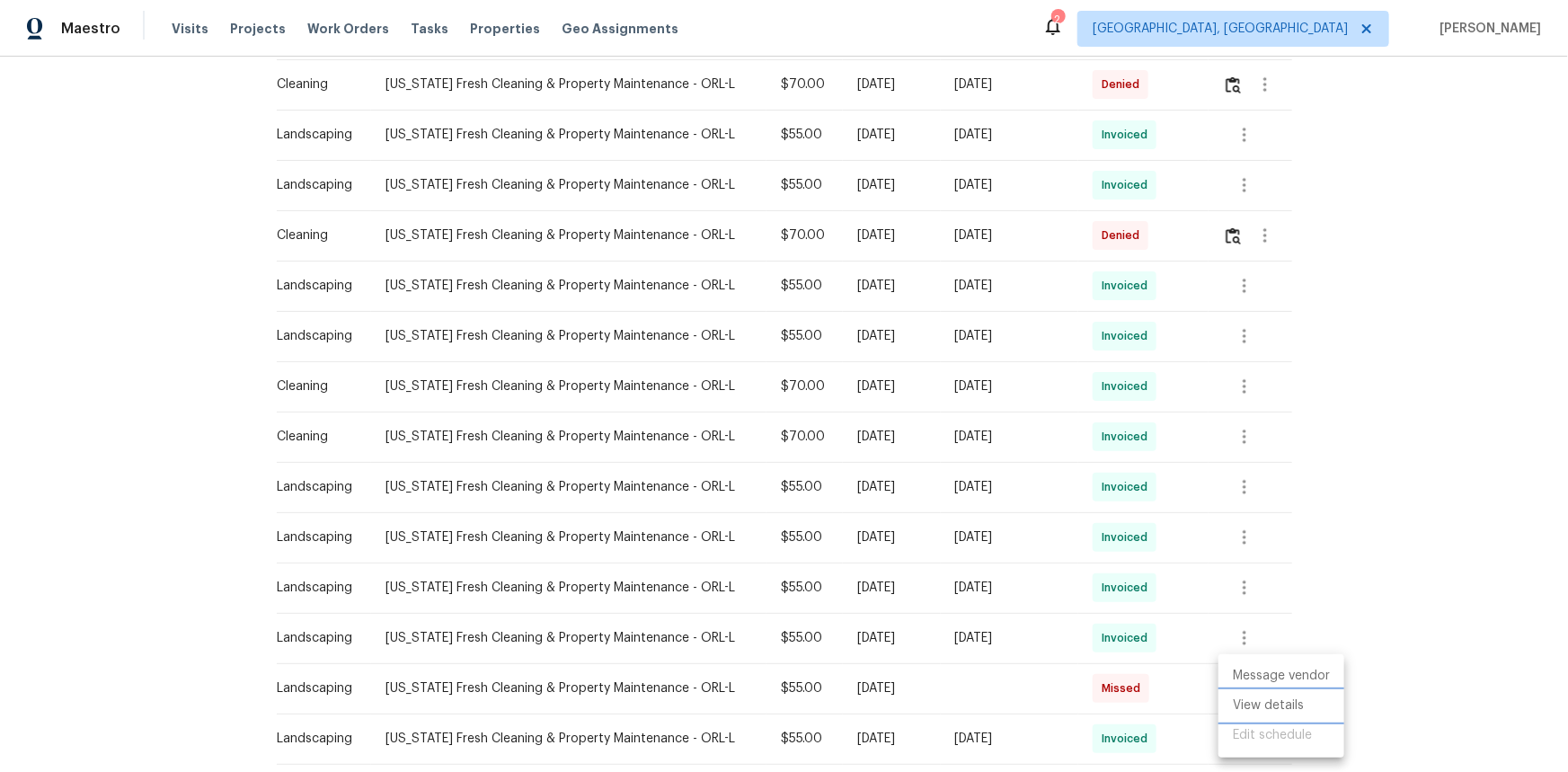
click at [1243, 713] on li "View details" at bounding box center [1281, 706] width 126 height 30
click at [1391, 694] on div at bounding box center [784, 386] width 1568 height 772
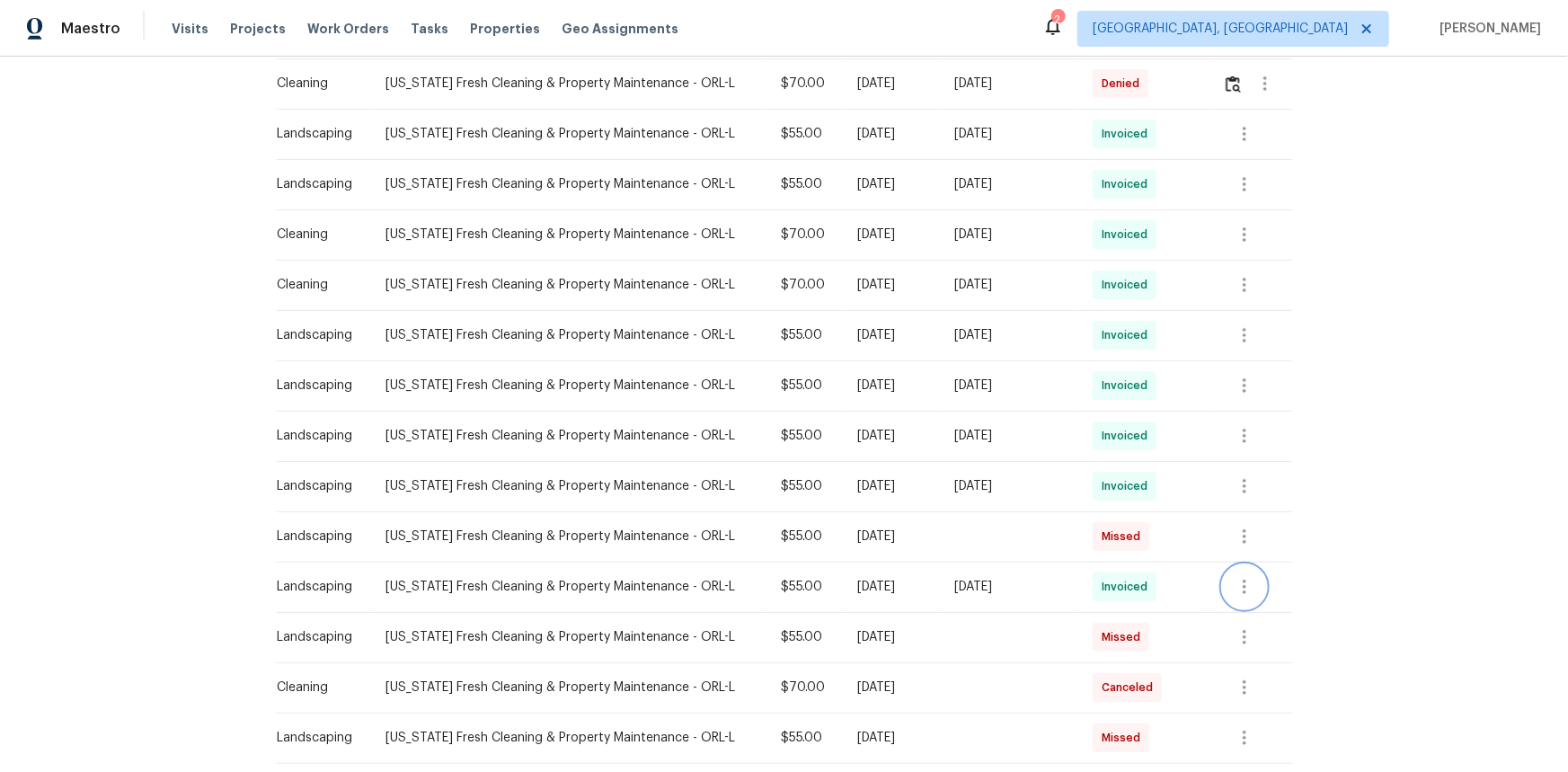
scroll to position [868, 0]
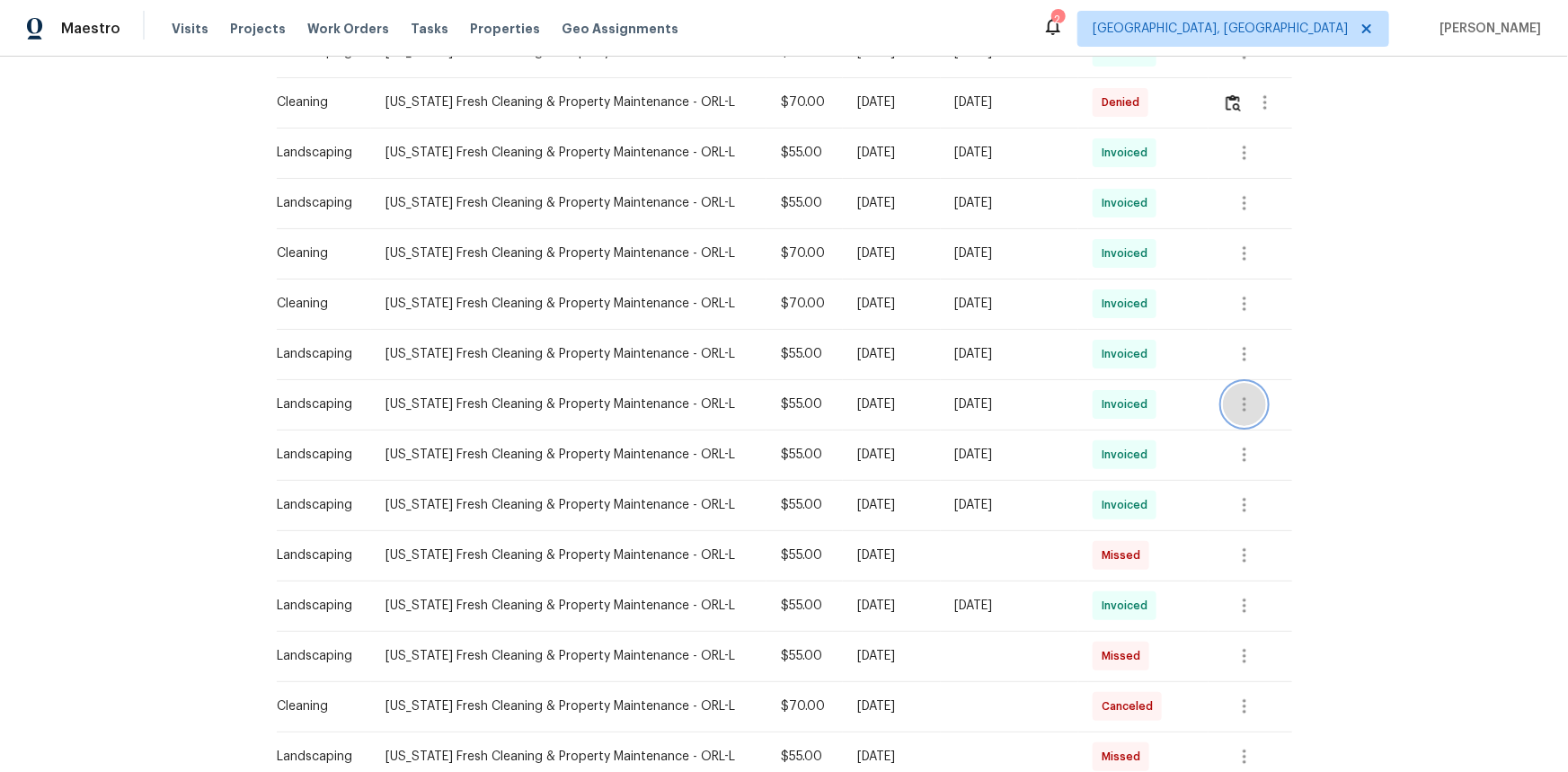
click at [1239, 412] on icon "button" at bounding box center [1245, 404] width 22 height 22
click at [1246, 432] on li "View details" at bounding box center [1281, 433] width 126 height 30
click at [1235, 361] on div at bounding box center [784, 386] width 1568 height 772
click at [1243, 352] on icon "button" at bounding box center [1245, 354] width 4 height 14
click at [1260, 369] on li "View details" at bounding box center [1281, 383] width 126 height 30
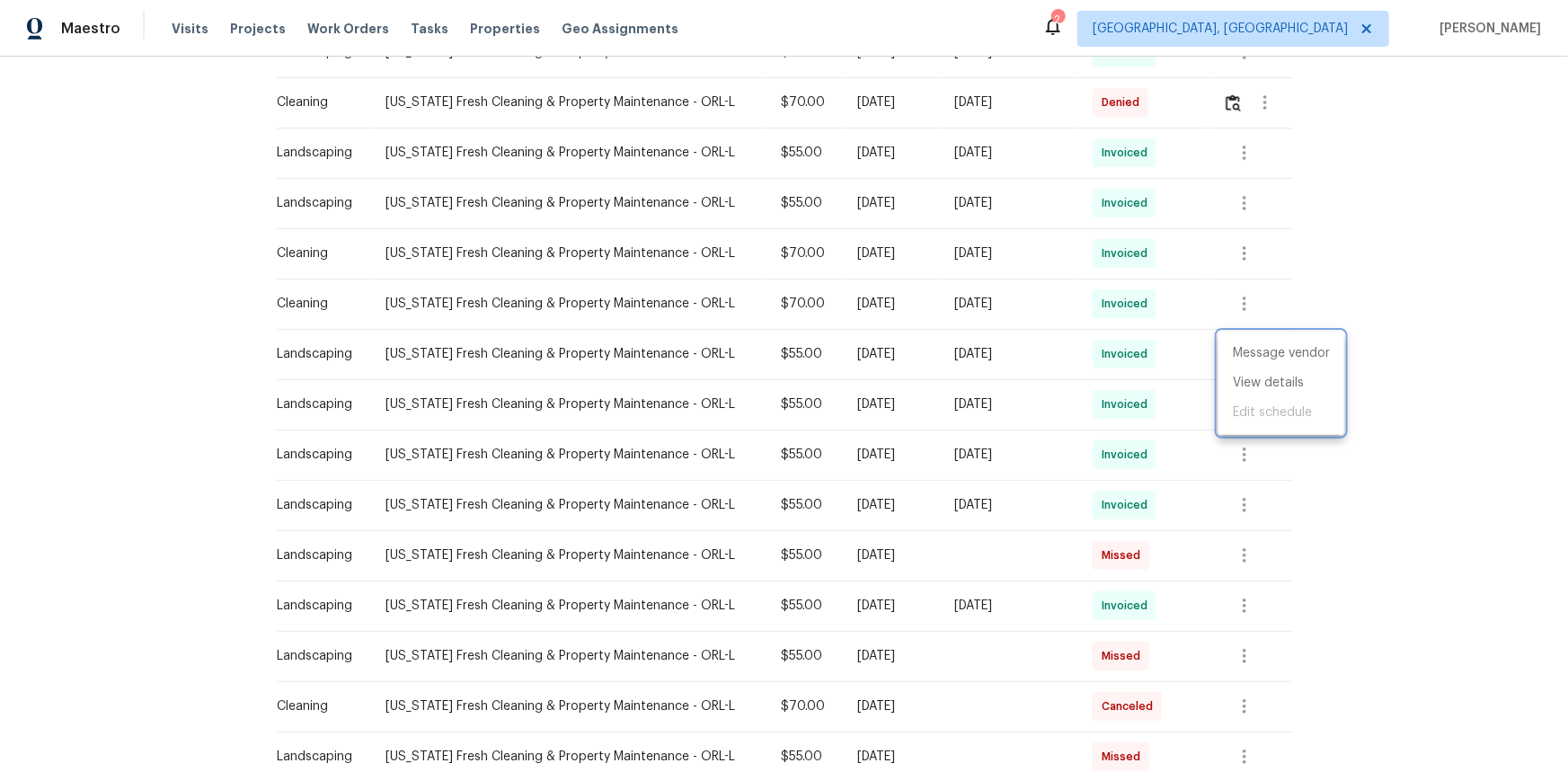
click at [216, 416] on div at bounding box center [784, 386] width 1568 height 772
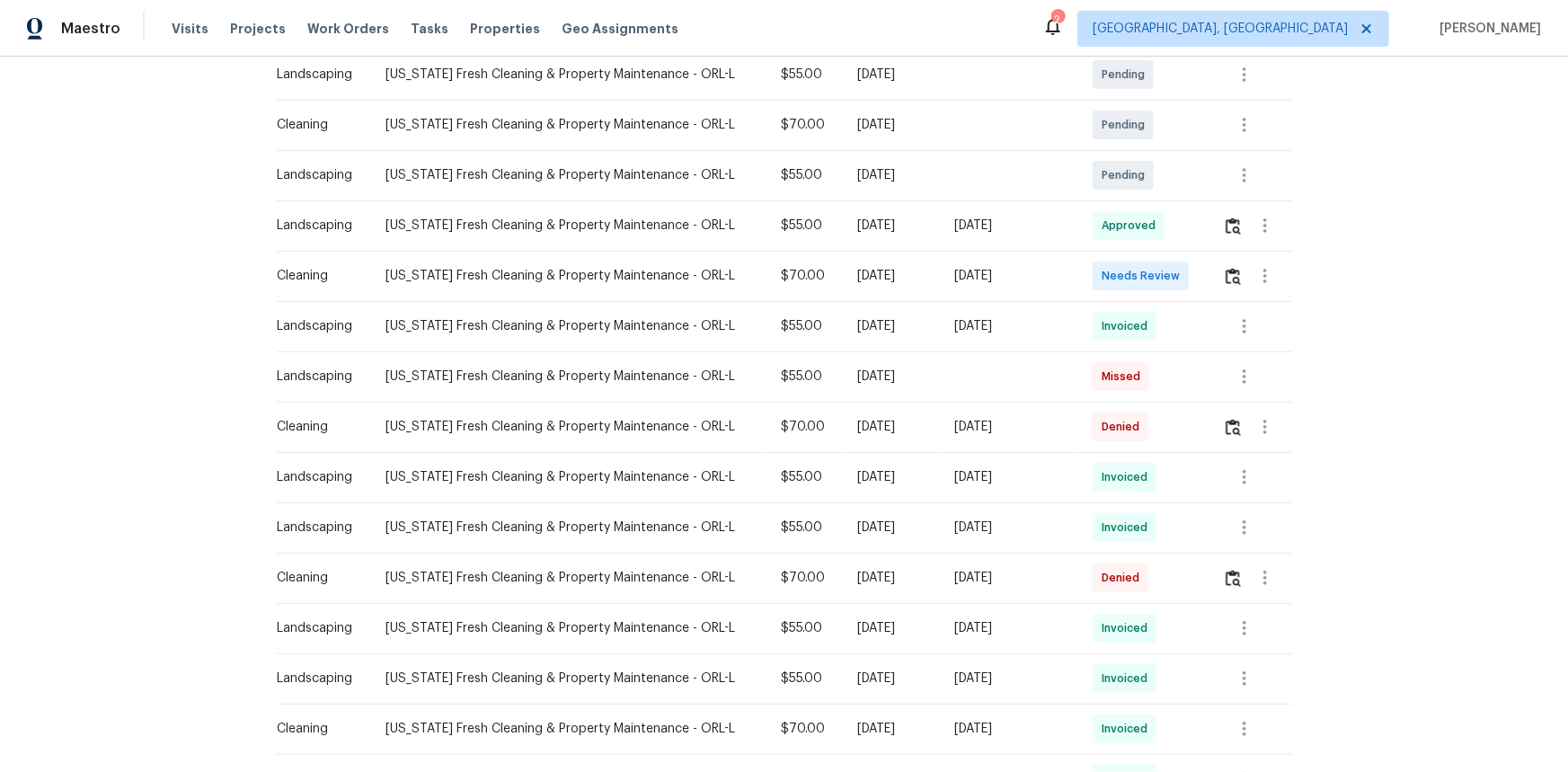
scroll to position [408, 0]
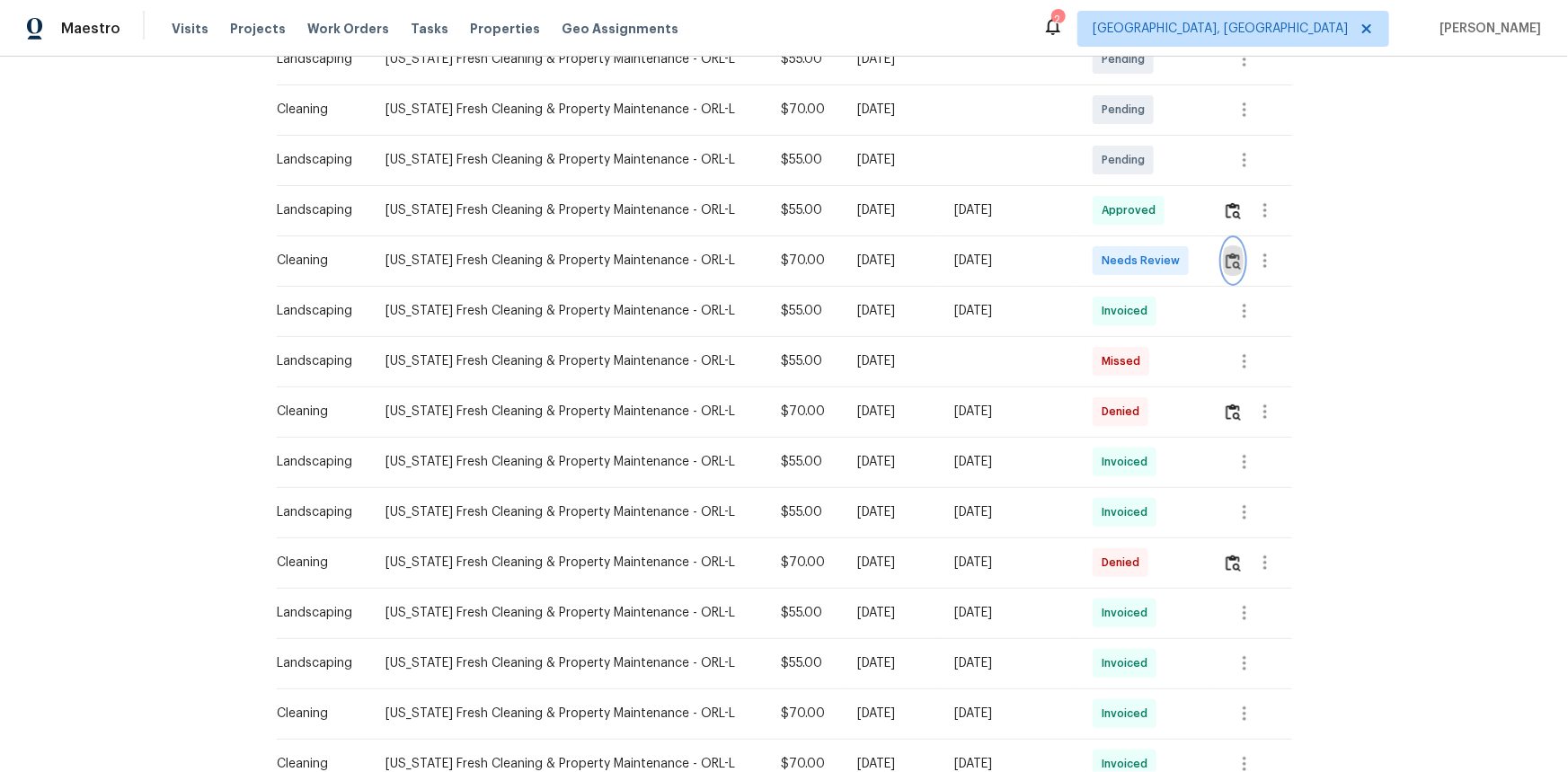
click at [1226, 259] on img "button" at bounding box center [1233, 261] width 15 height 17
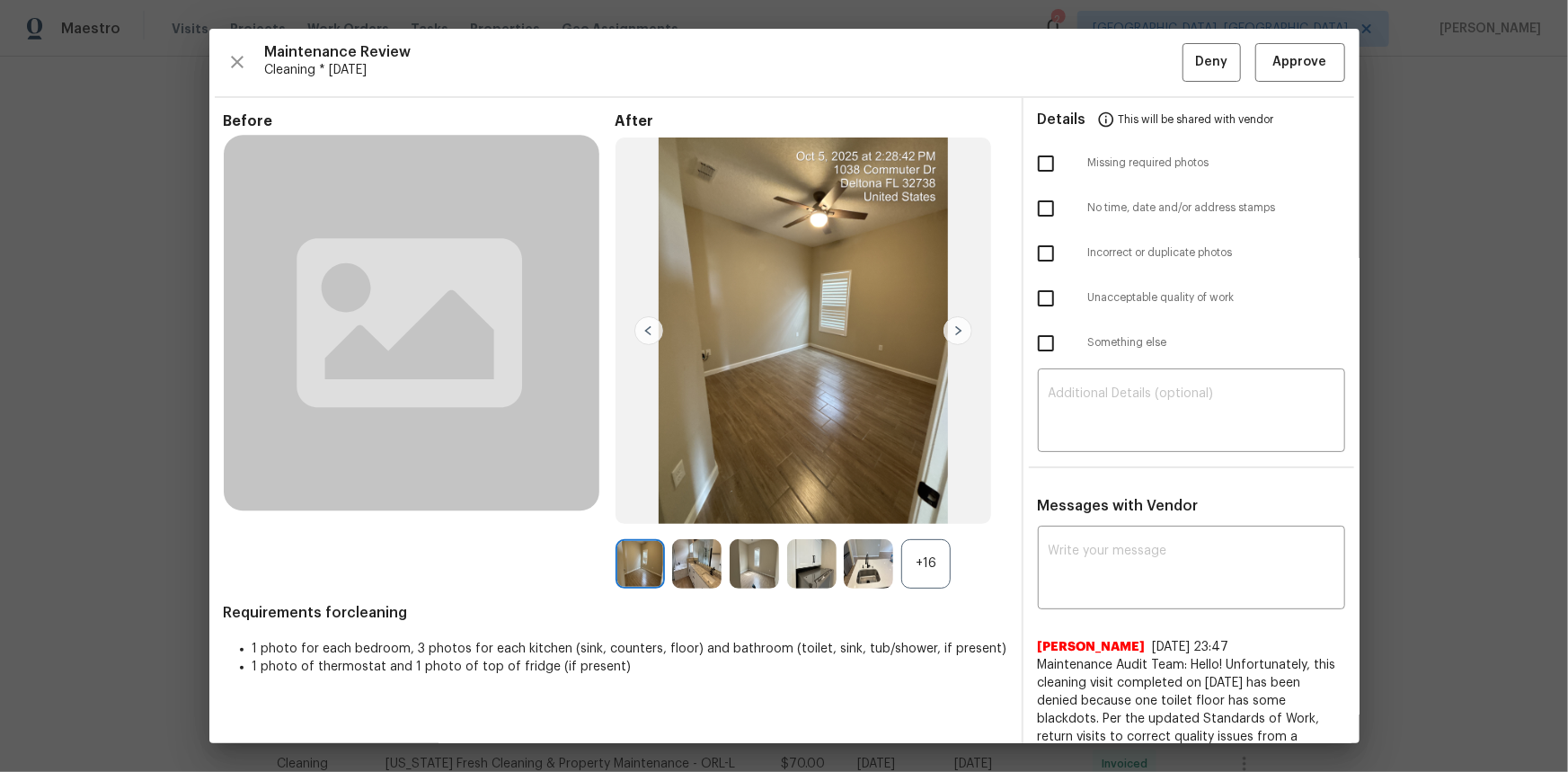
click at [912, 563] on div "+16" at bounding box center [926, 564] width 50 height 50
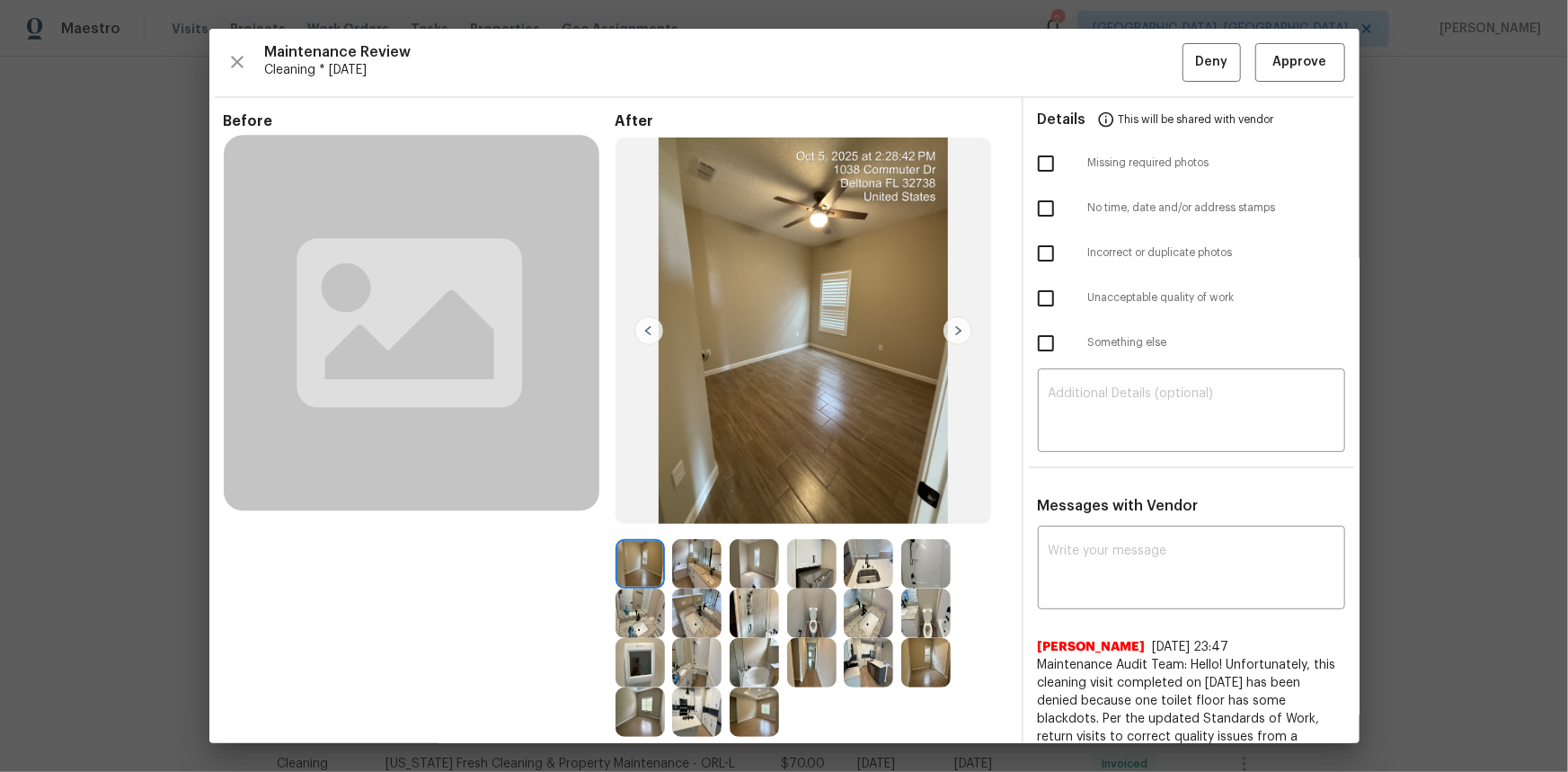
click at [615, 665] on img at bounding box center [640, 662] width 50 height 50
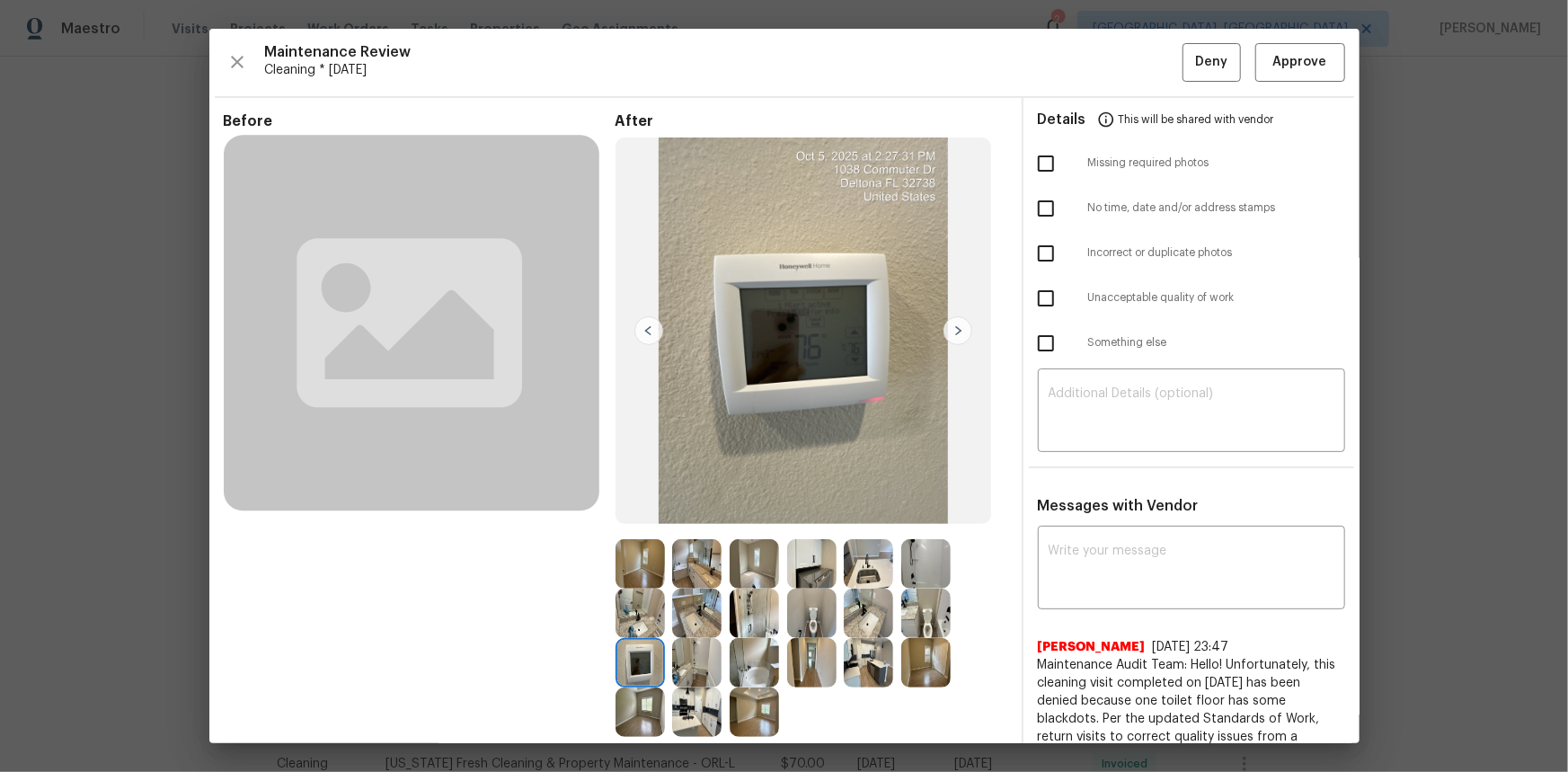
click at [615, 665] on img at bounding box center [640, 662] width 50 height 50
click at [630, 662] on img at bounding box center [640, 662] width 50 height 50
click at [682, 674] on img at bounding box center [697, 662] width 50 height 50
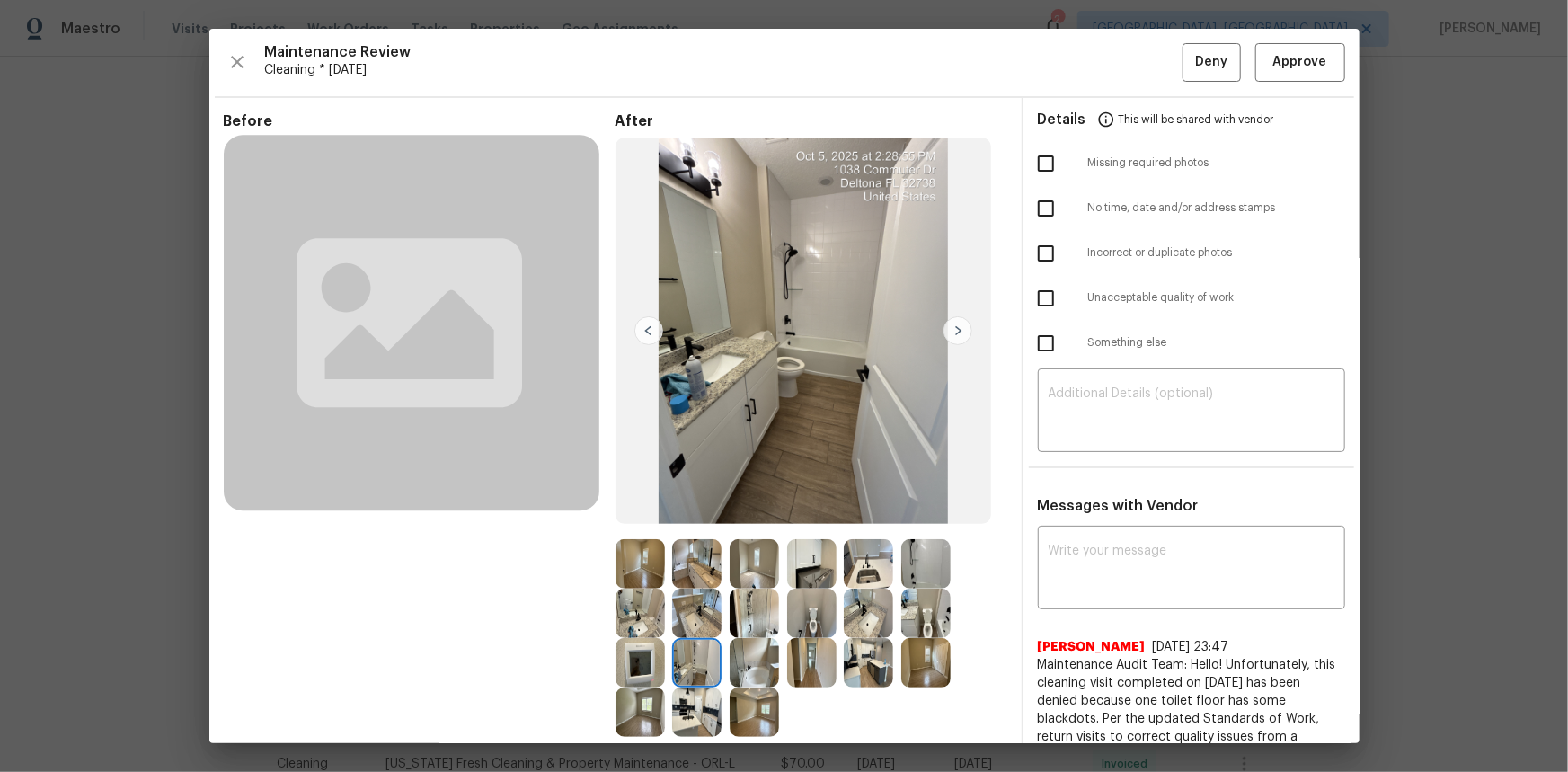
click at [635, 674] on img at bounding box center [640, 662] width 50 height 50
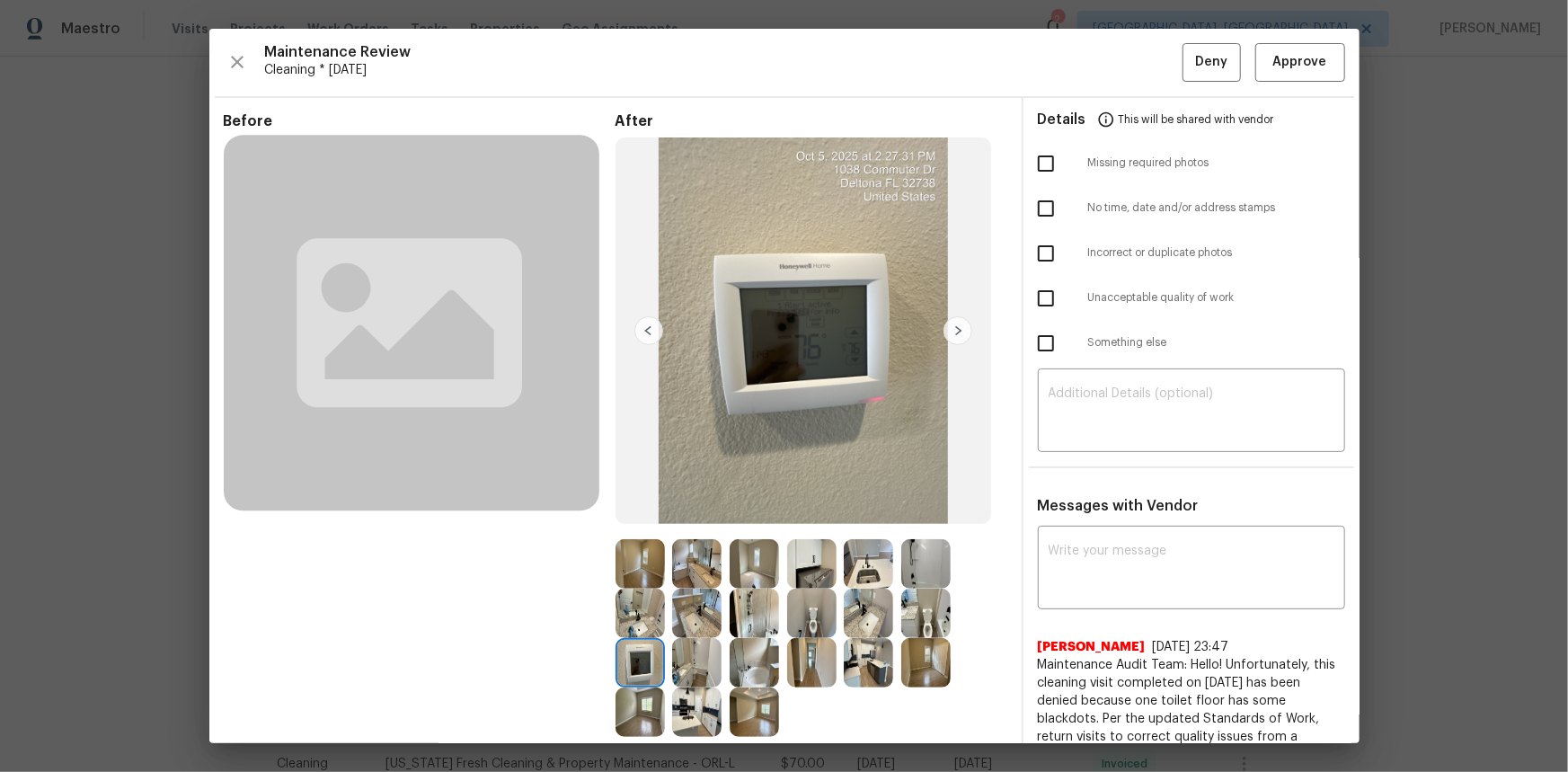
click at [635, 674] on img at bounding box center [640, 662] width 50 height 50
click at [644, 650] on img at bounding box center [640, 662] width 50 height 50
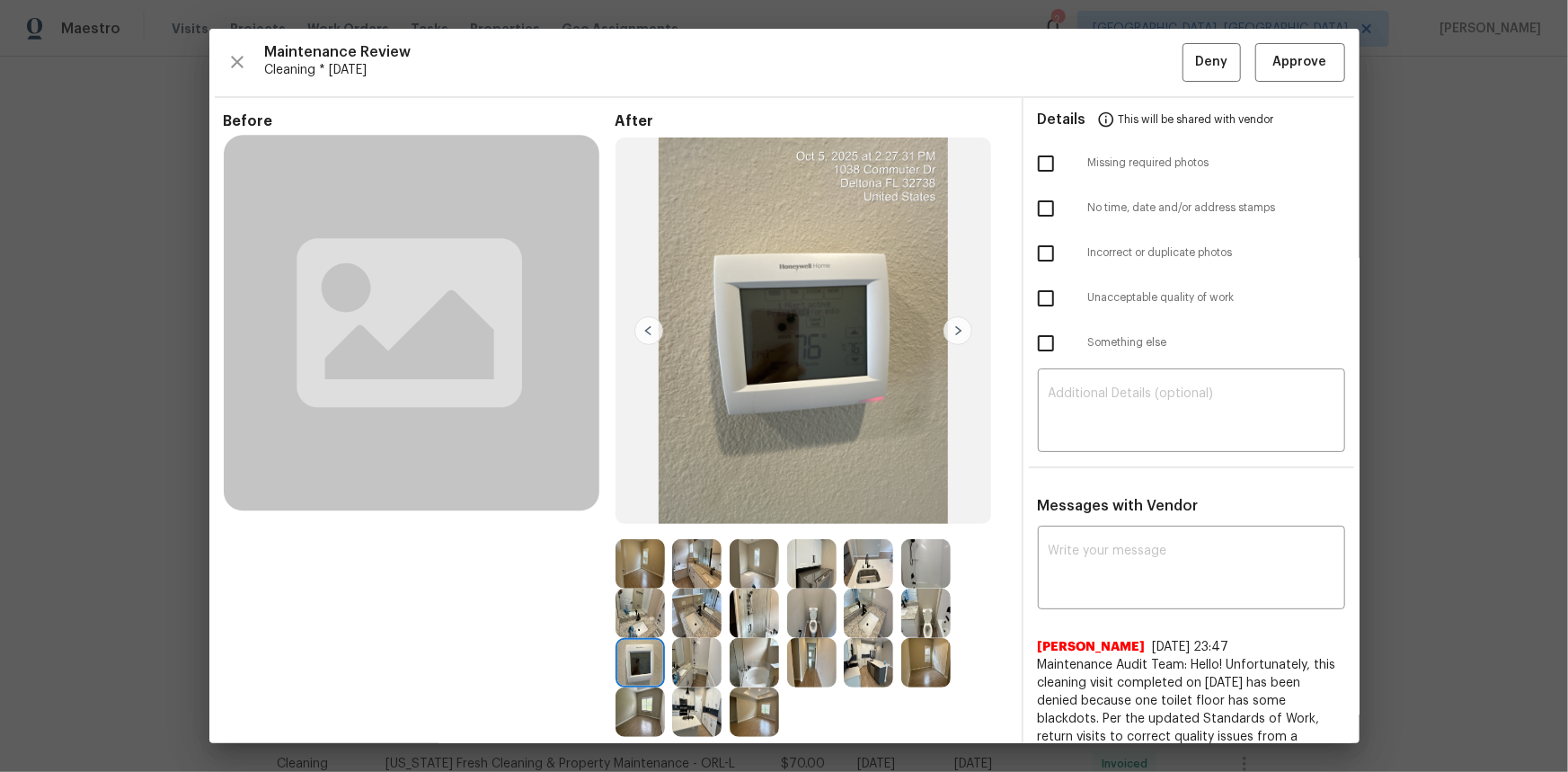
click at [639, 650] on img at bounding box center [640, 662] width 50 height 50
click at [638, 649] on img at bounding box center [640, 662] width 50 height 50
click at [632, 670] on img at bounding box center [640, 662] width 50 height 50
click at [689, 669] on img at bounding box center [697, 662] width 50 height 50
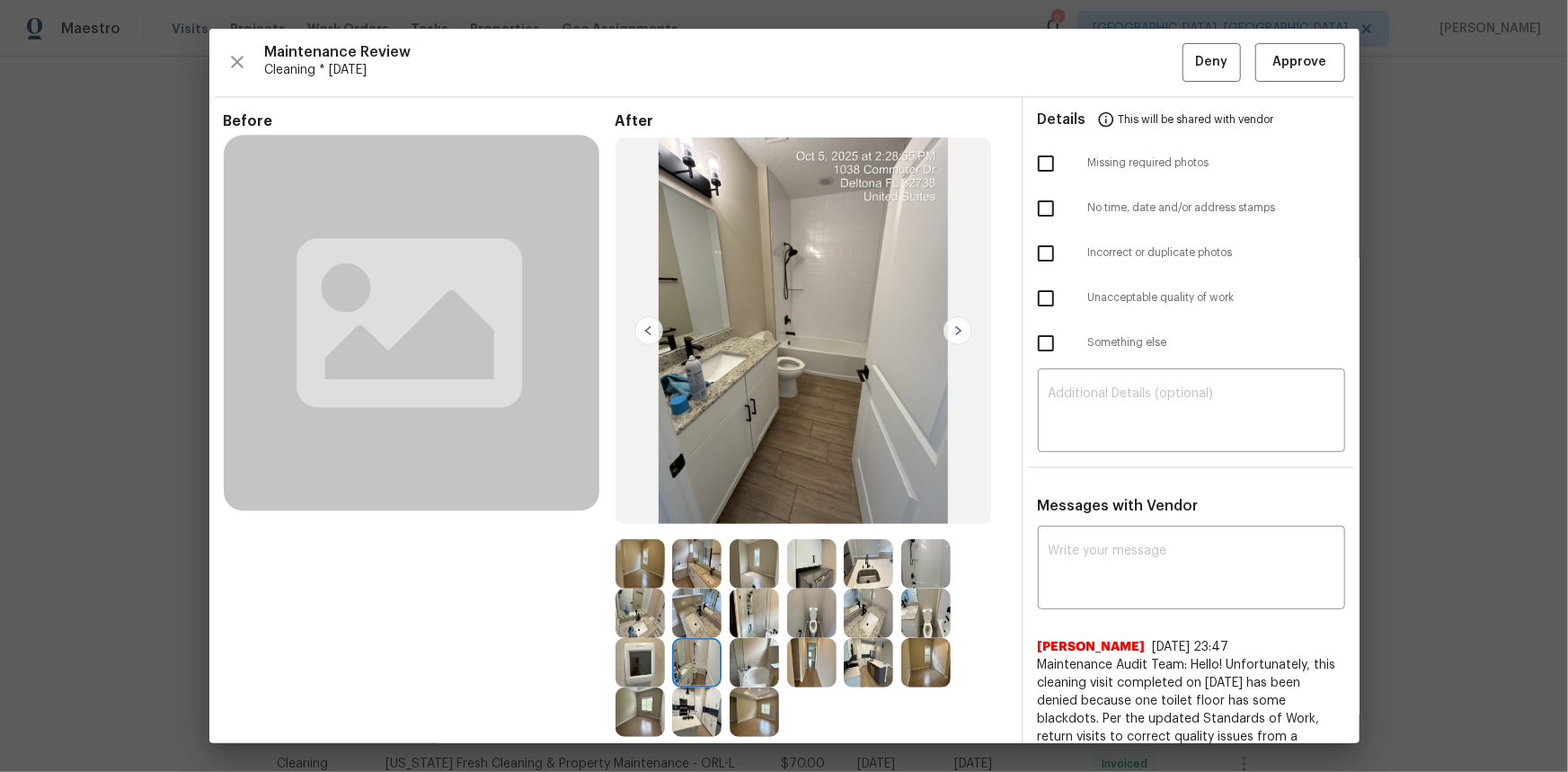
click at [635, 667] on img at bounding box center [640, 662] width 50 height 50
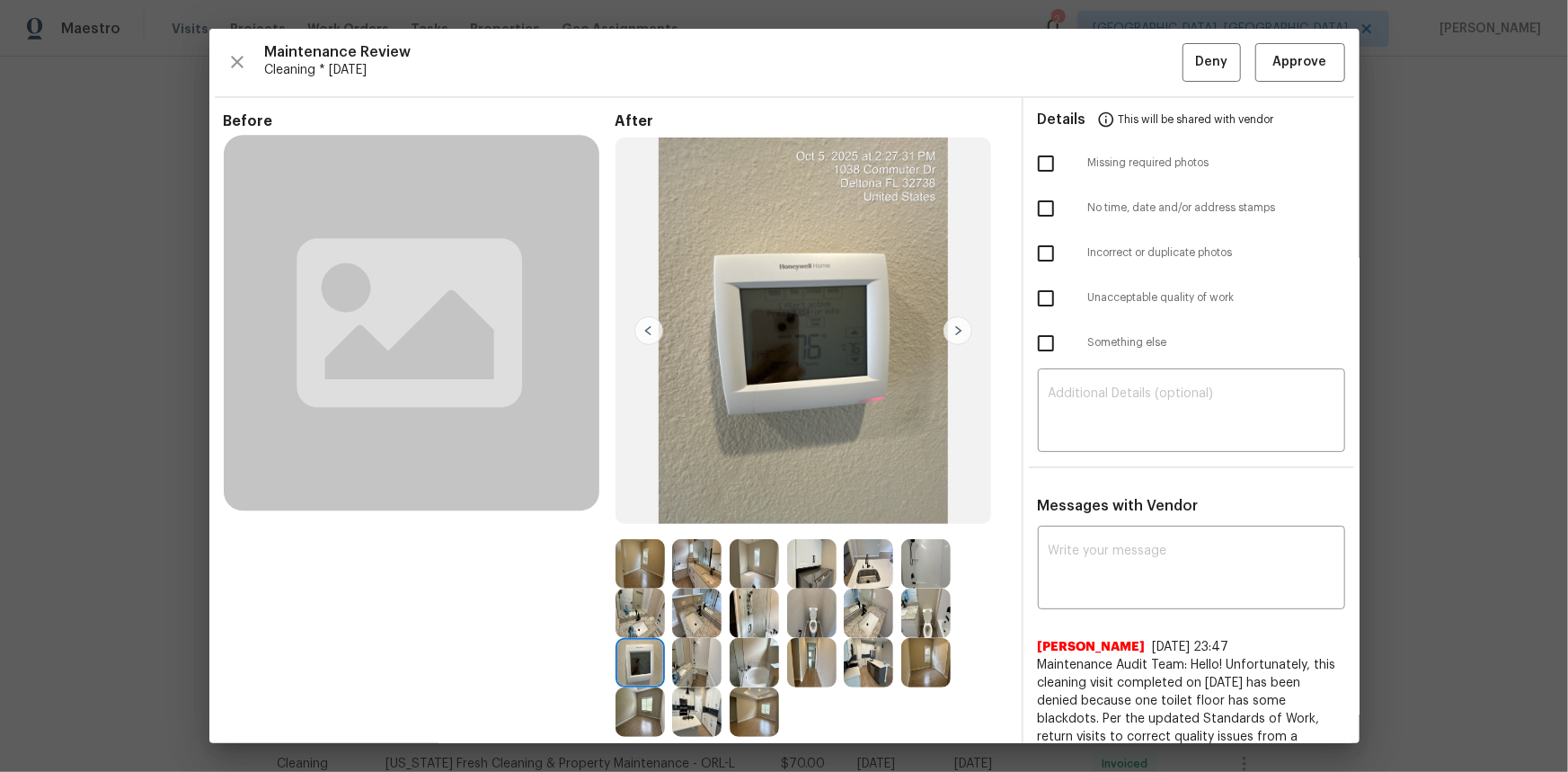
click at [635, 667] on img at bounding box center [640, 662] width 50 height 50
click at [638, 666] on img at bounding box center [640, 662] width 50 height 50
click at [639, 660] on img at bounding box center [640, 662] width 50 height 50
click at [1301, 66] on span "Approve" at bounding box center [1300, 63] width 54 height 23
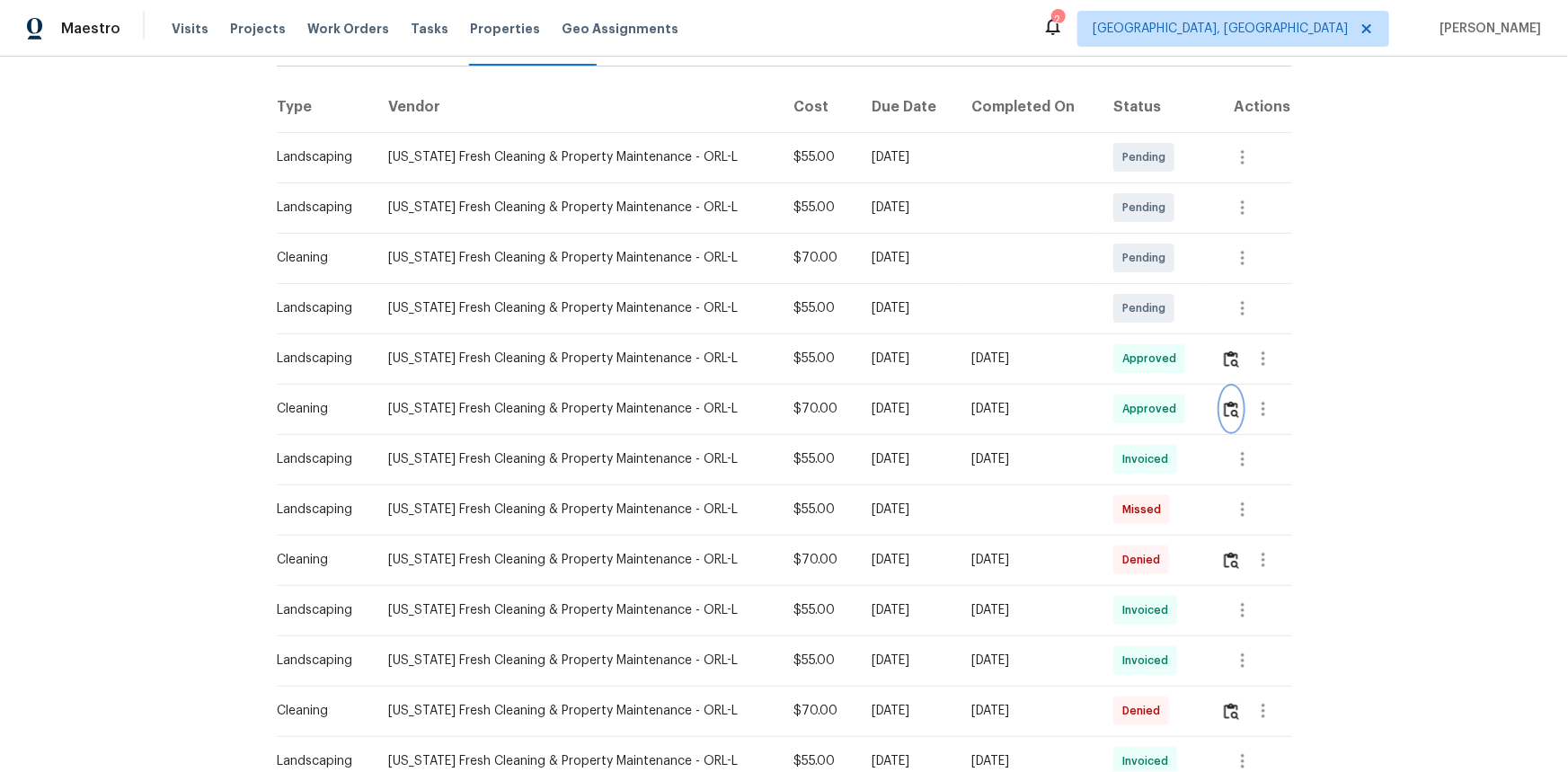
scroll to position [0, 0]
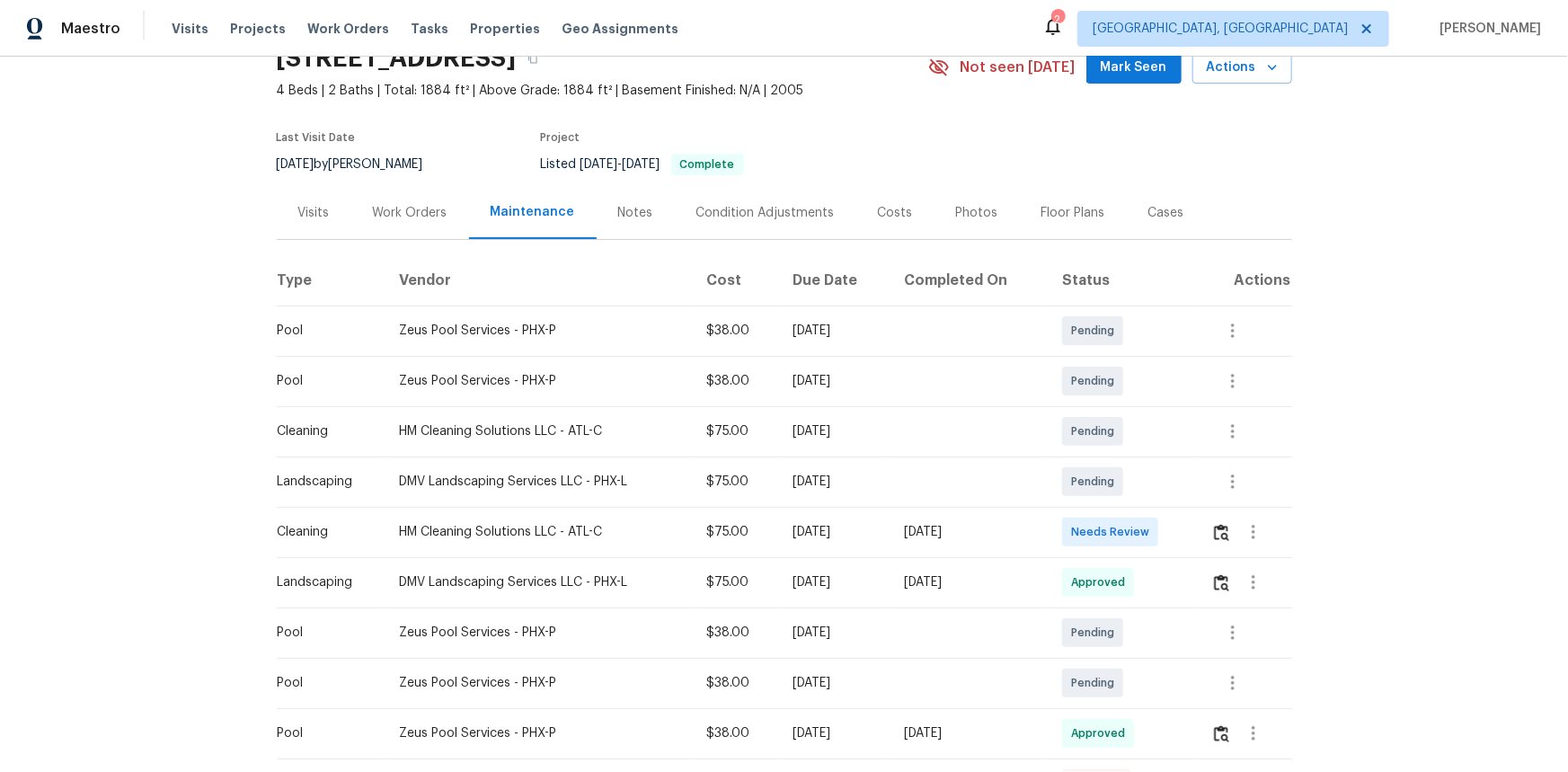
scroll to position [293, 0]
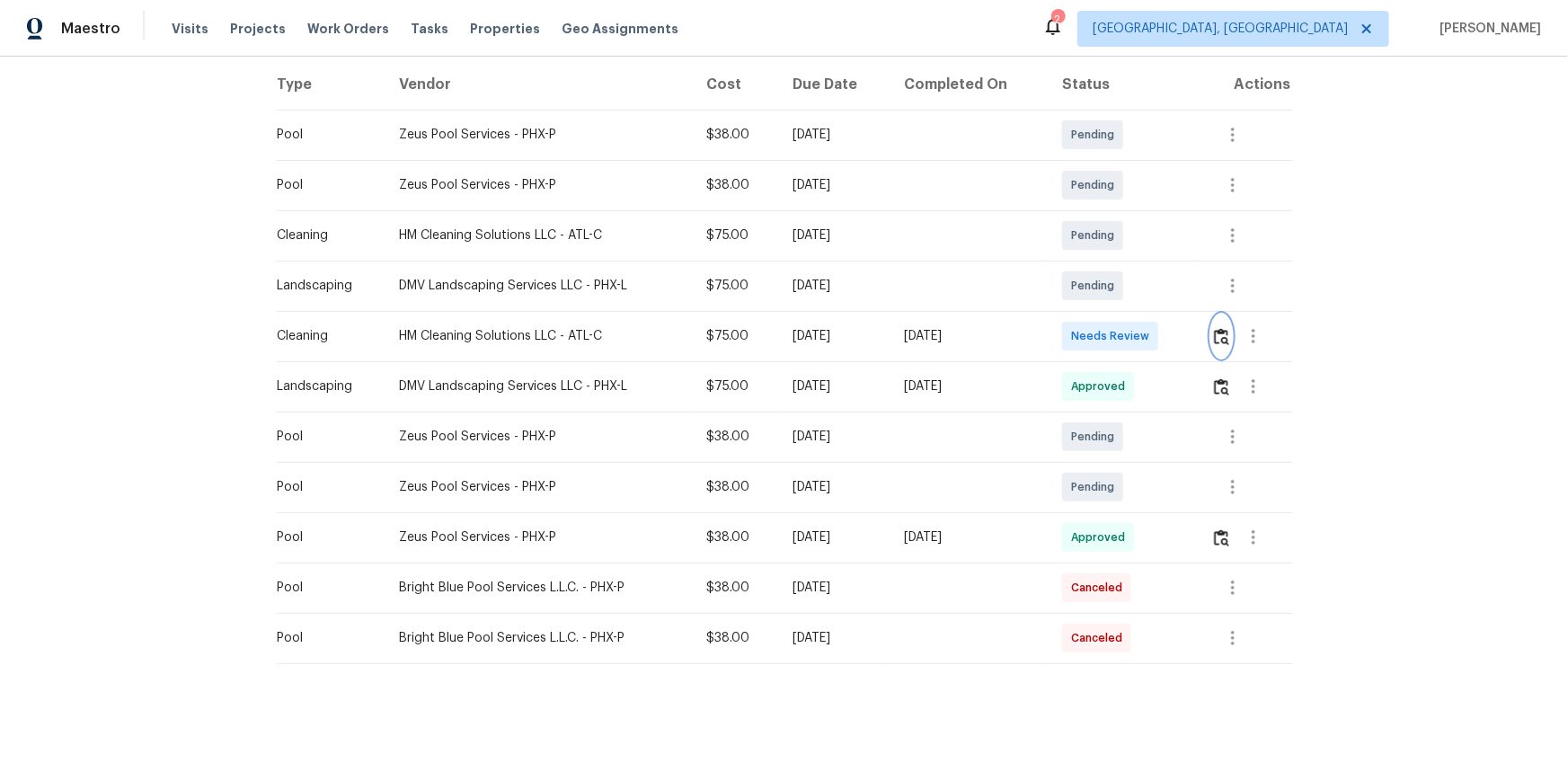
click at [1214, 328] on img "button" at bounding box center [1221, 336] width 15 height 17
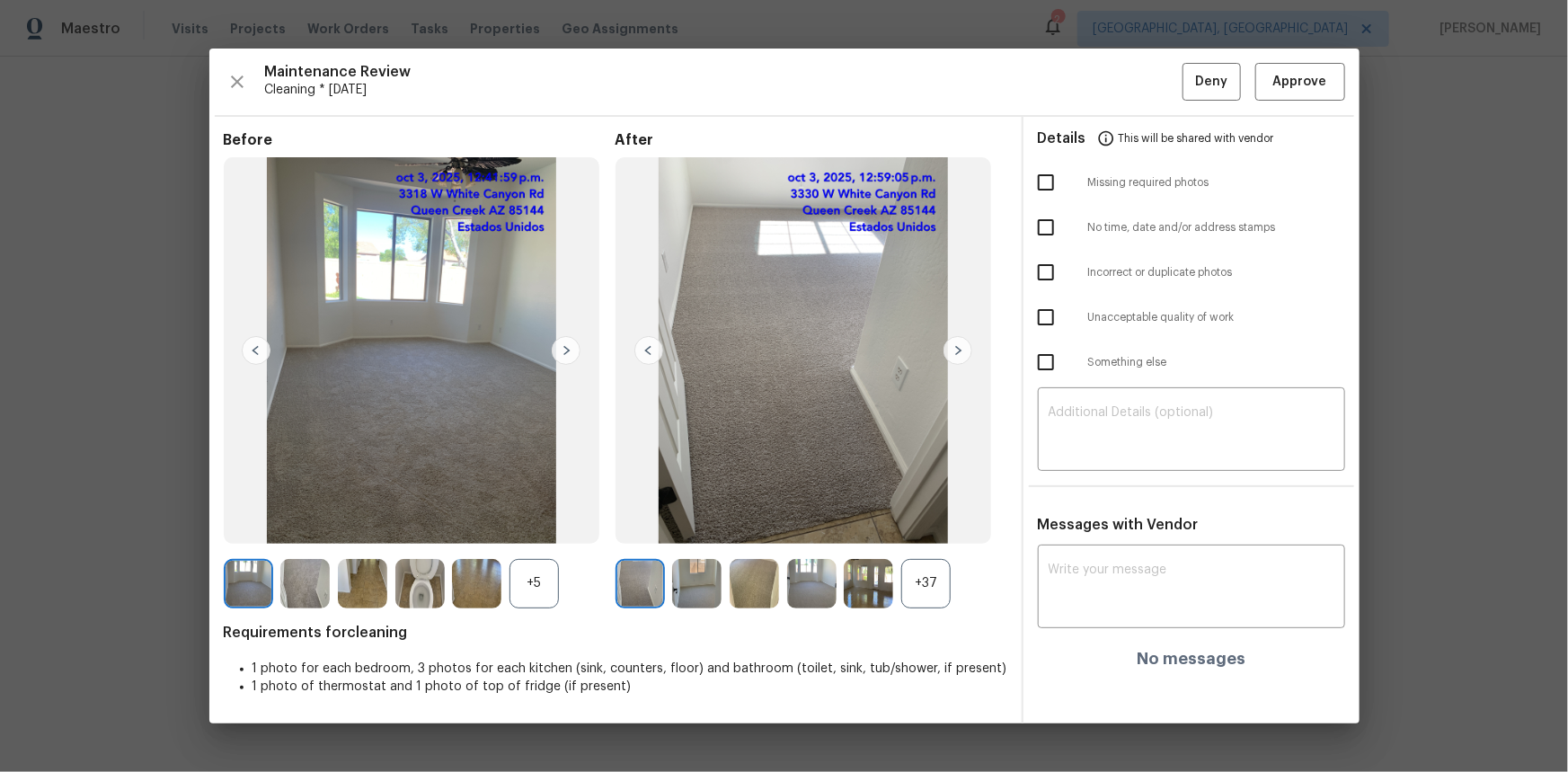
click at [909, 584] on div "+37" at bounding box center [926, 584] width 50 height 50
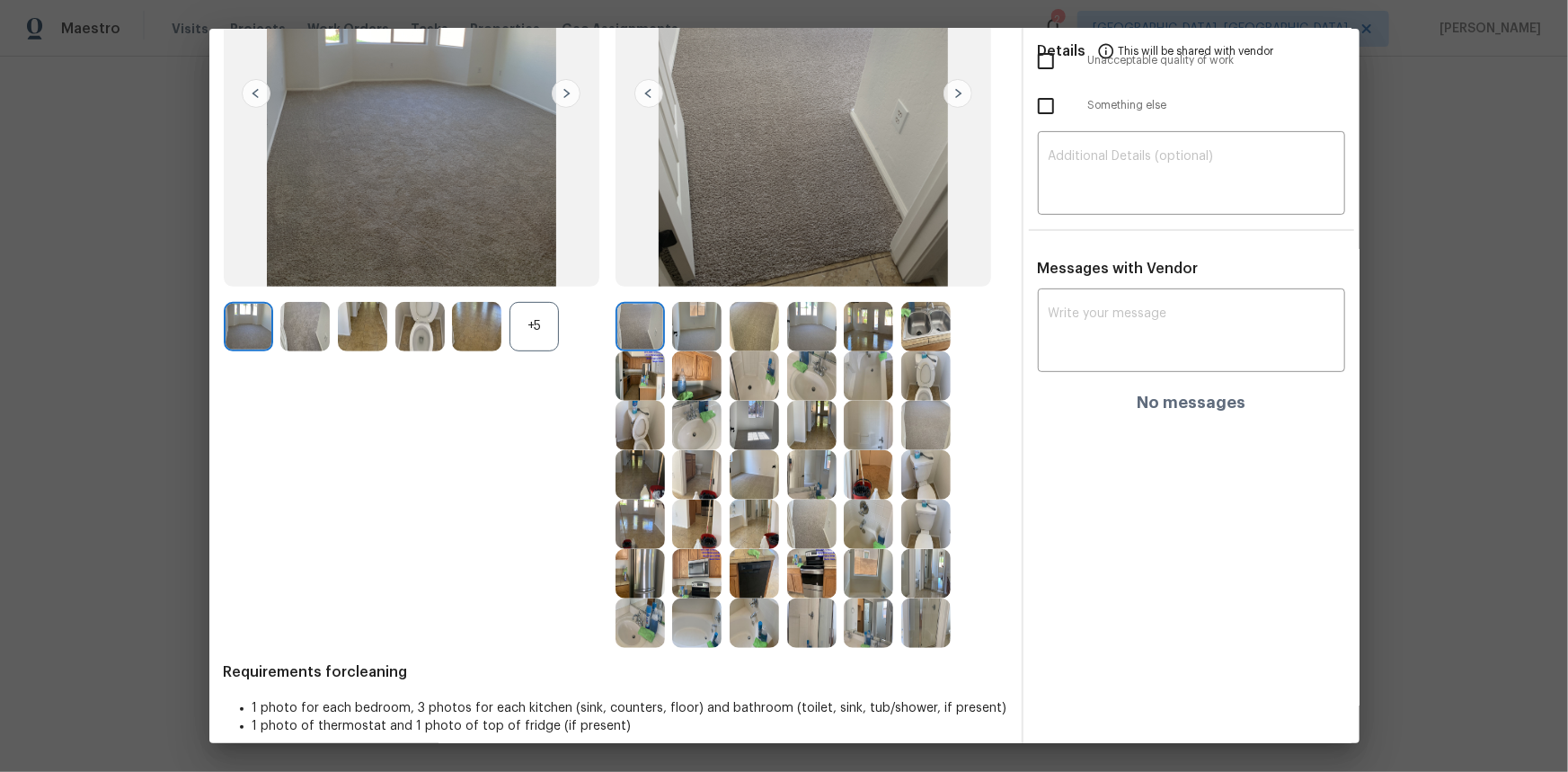
scroll to position [256, 0]
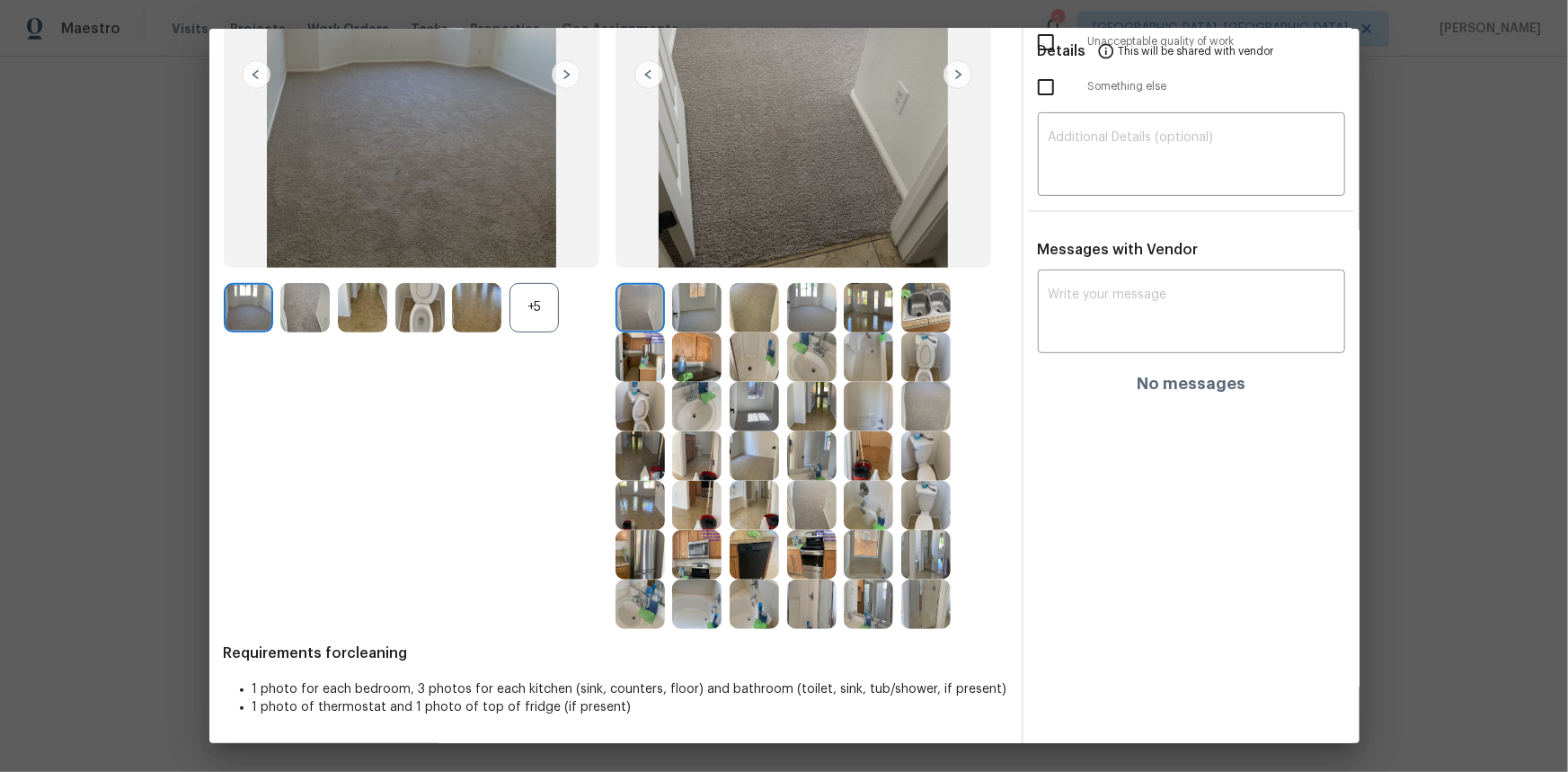
click at [510, 308] on div "+5" at bounding box center [534, 307] width 50 height 50
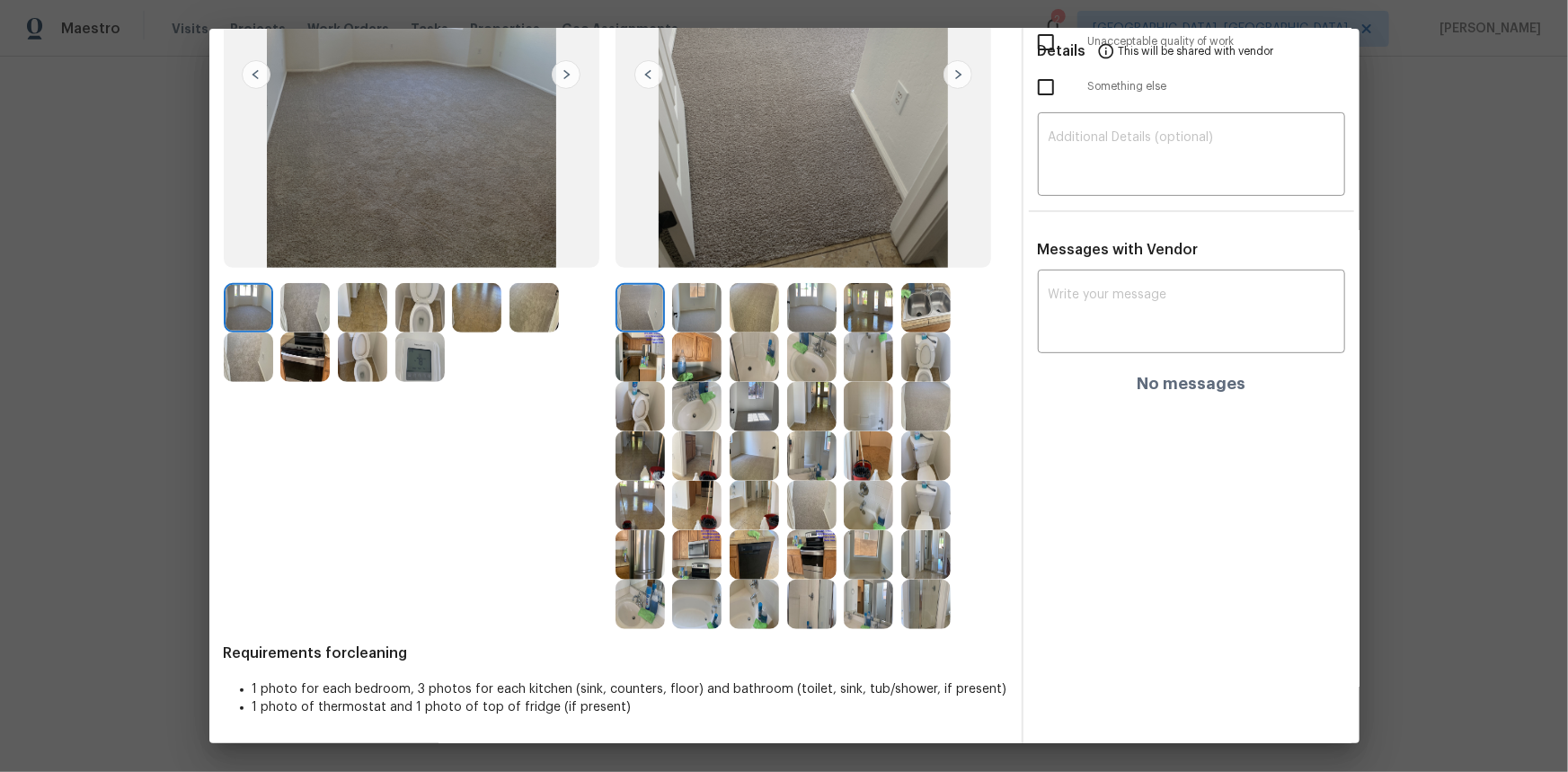
click at [428, 373] on img at bounding box center [419, 357] width 50 height 50
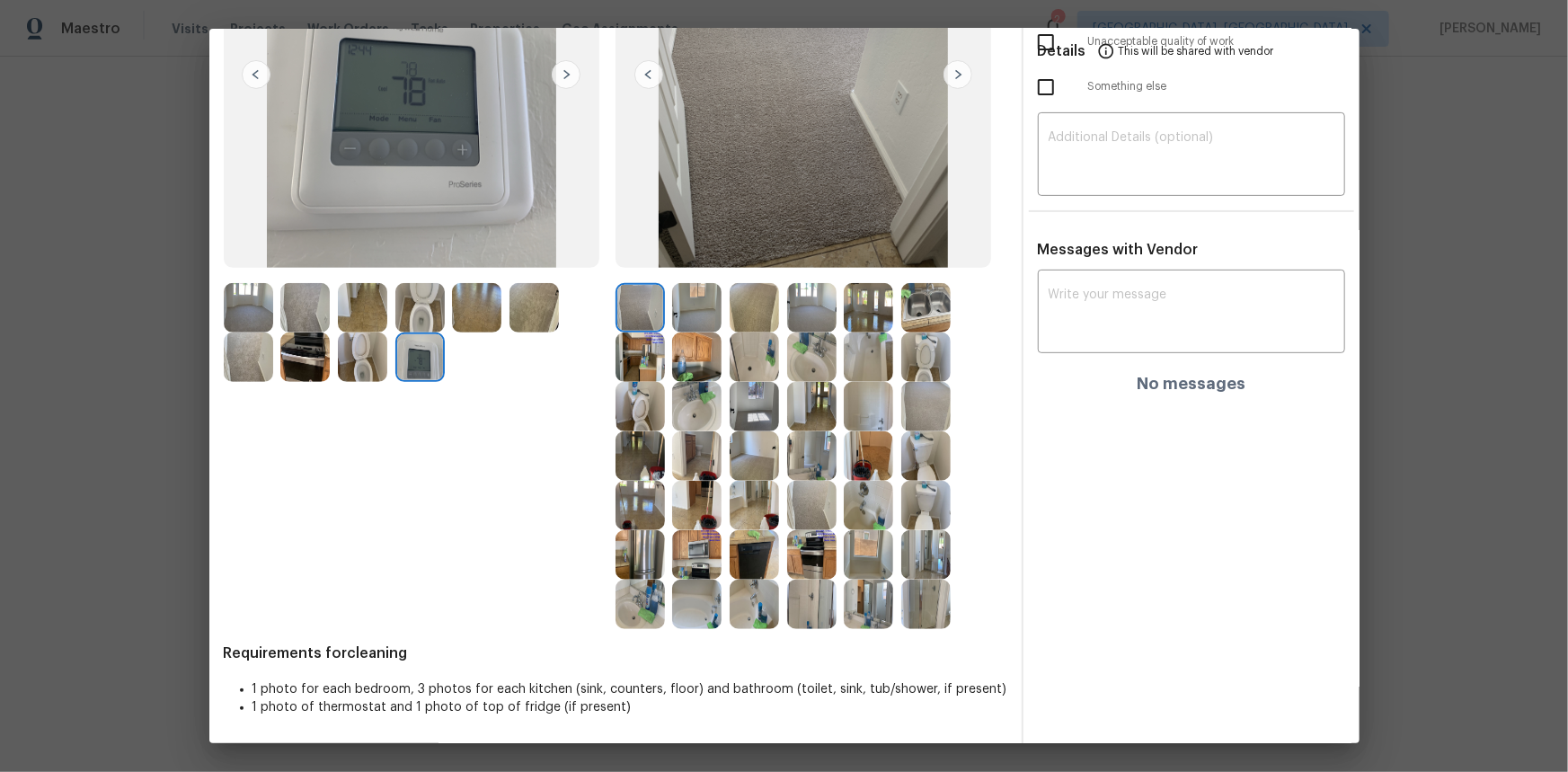
click at [426, 372] on img at bounding box center [419, 357] width 50 height 50
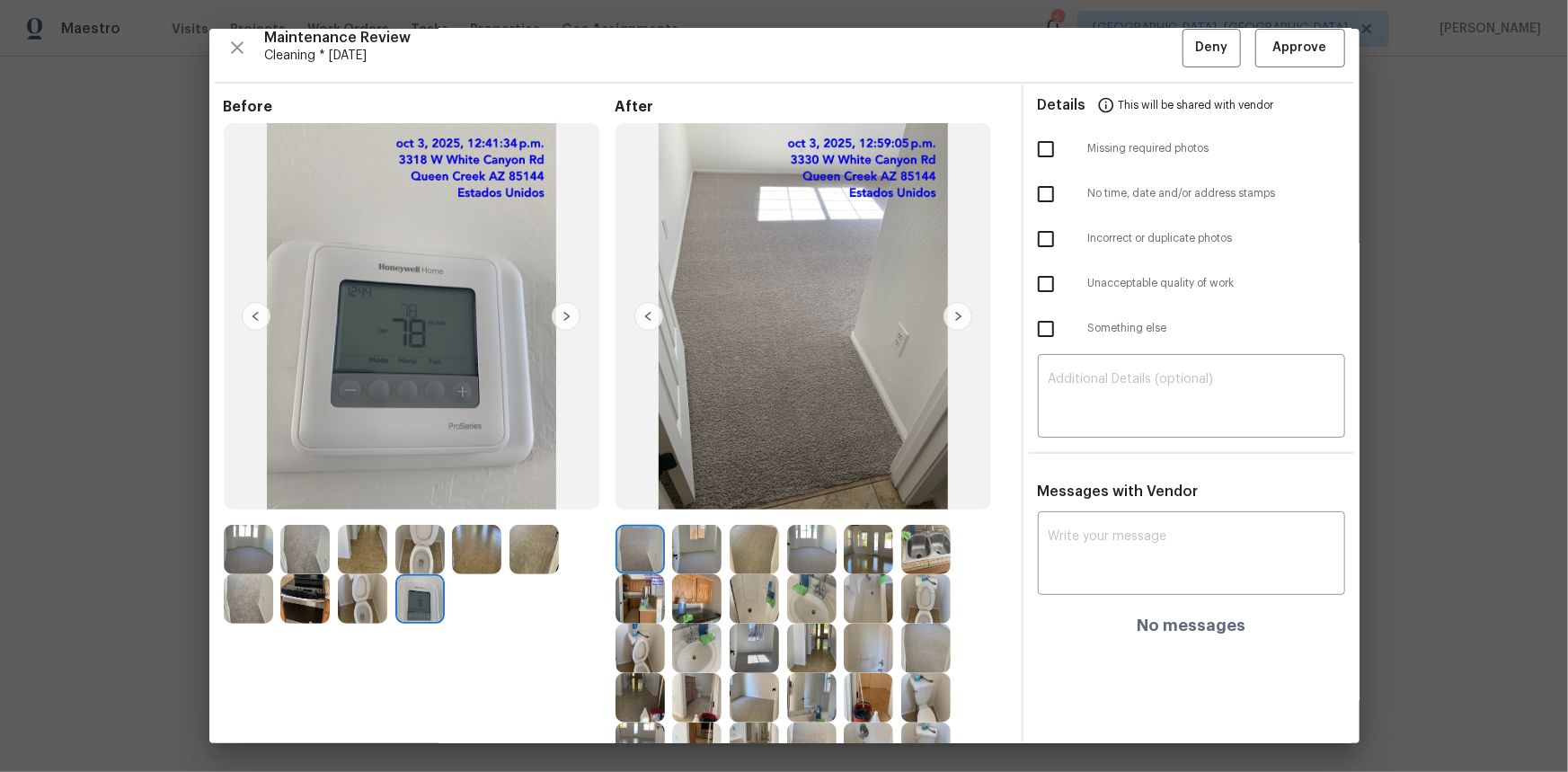
scroll to position [0, 0]
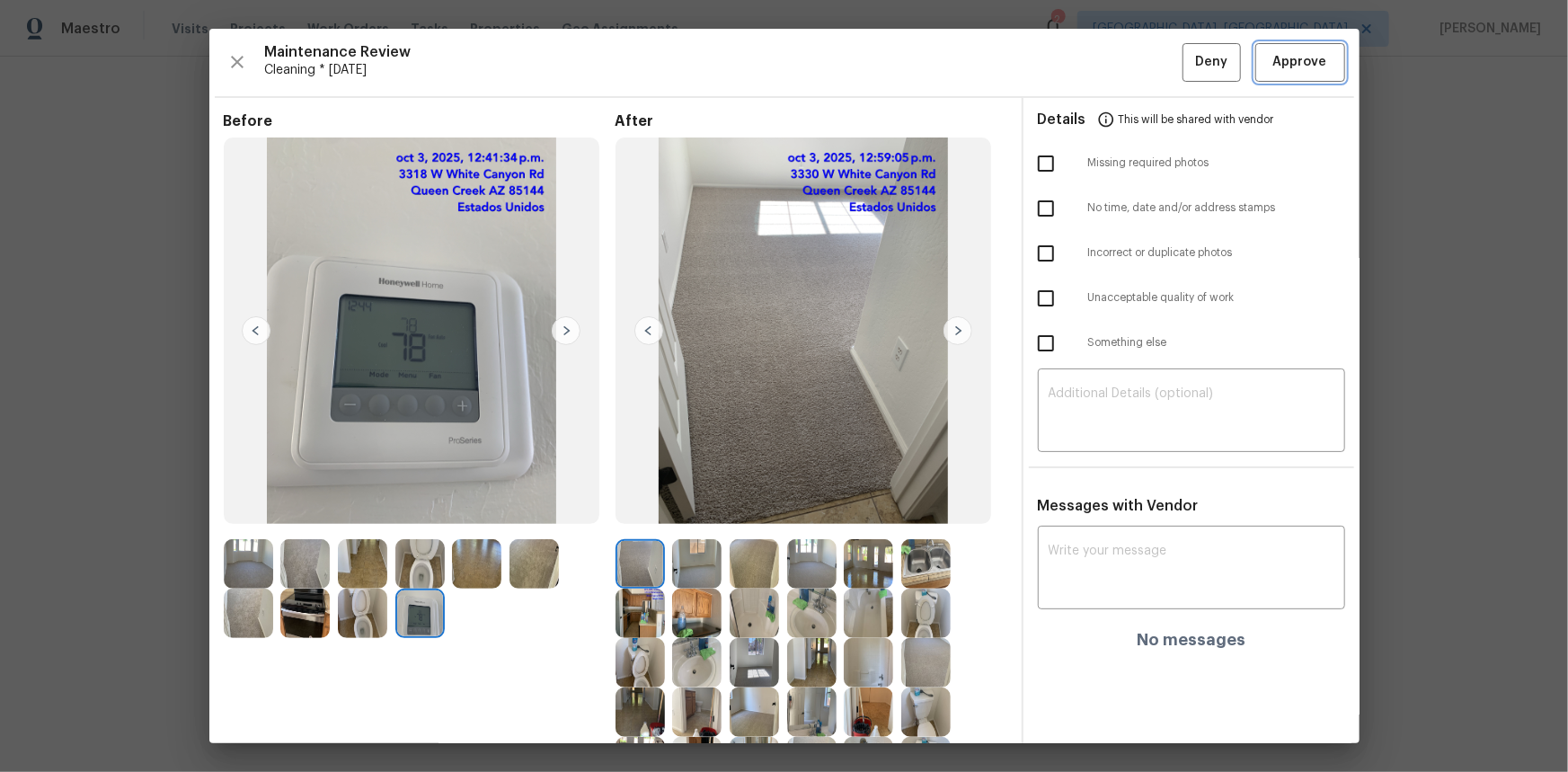
click at [1289, 50] on button "Approve" at bounding box center [1300, 63] width 90 height 39
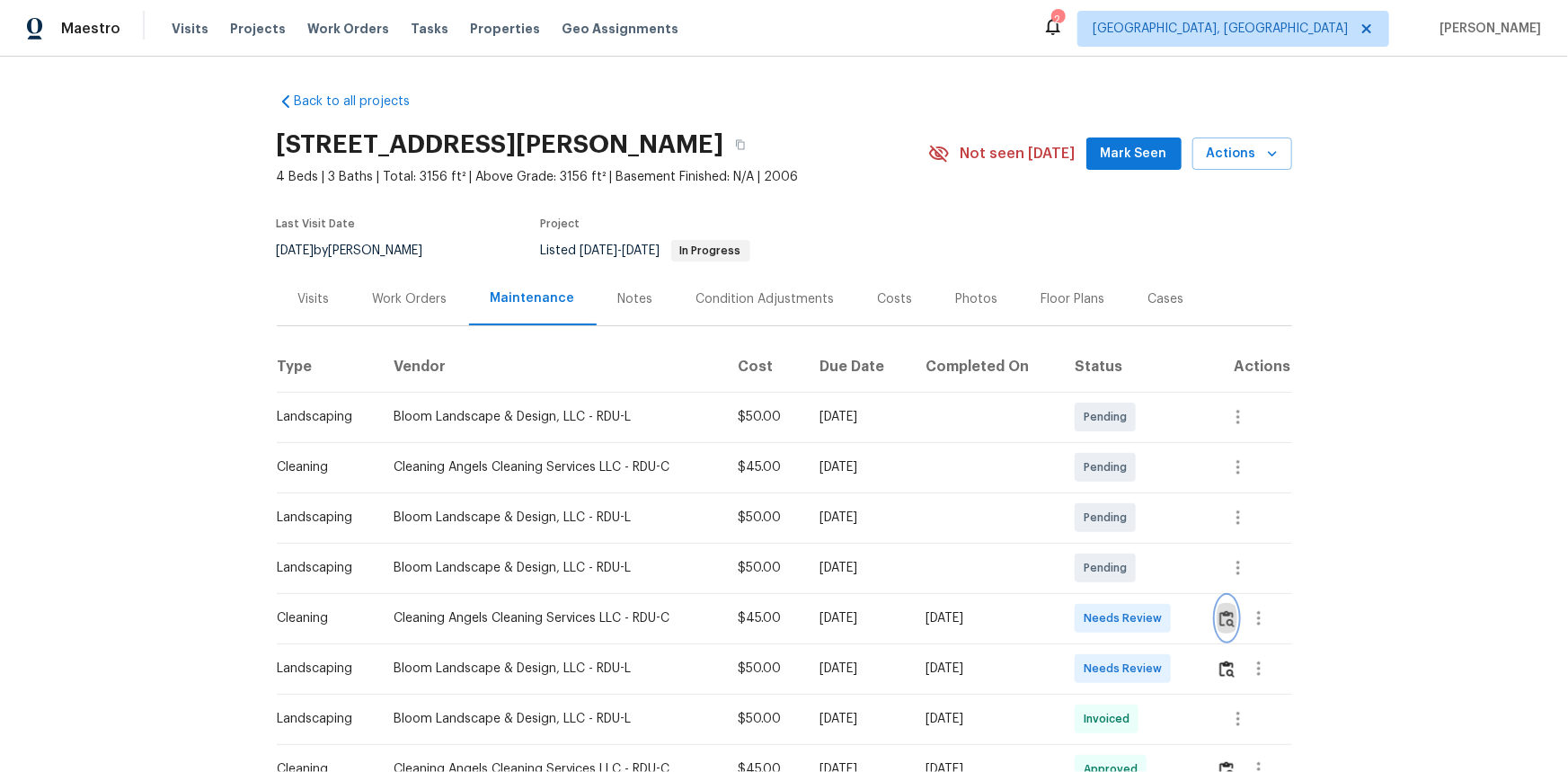
click at [1115, 516] on img "button" at bounding box center [1227, 618] width 15 height 17
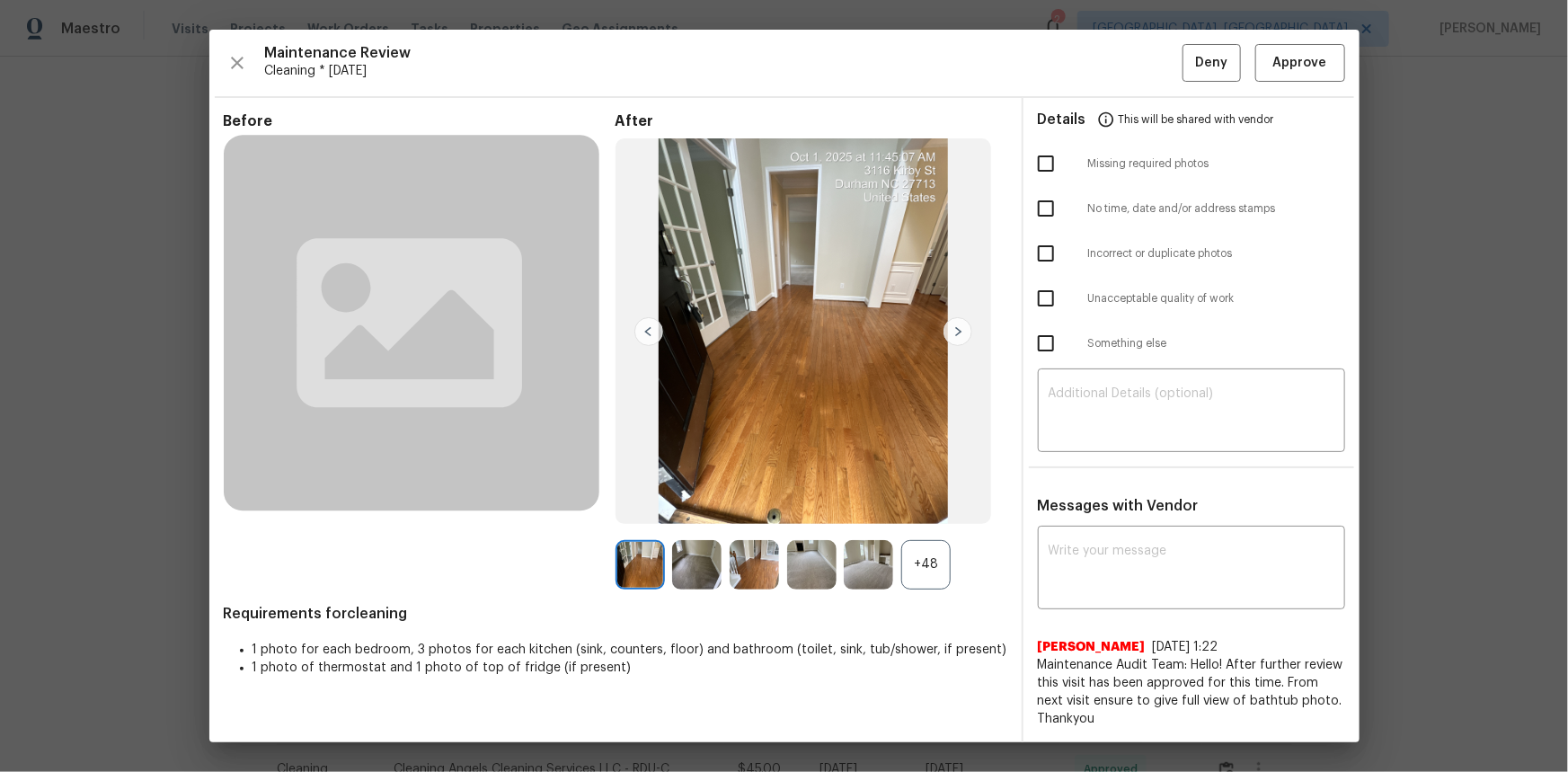
click at [909, 516] on div "+48" at bounding box center [926, 565] width 50 height 50
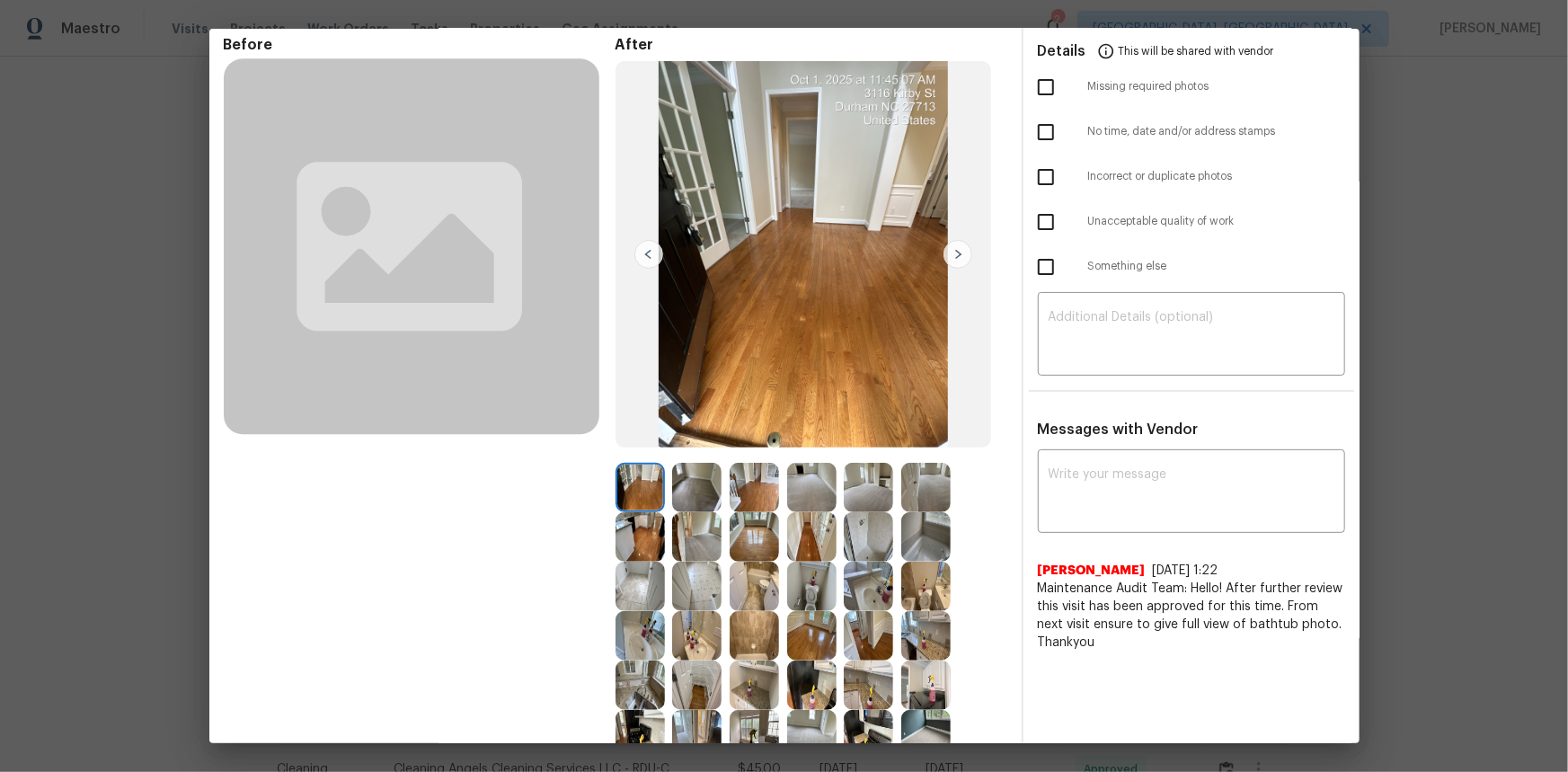
scroll to position [326, 0]
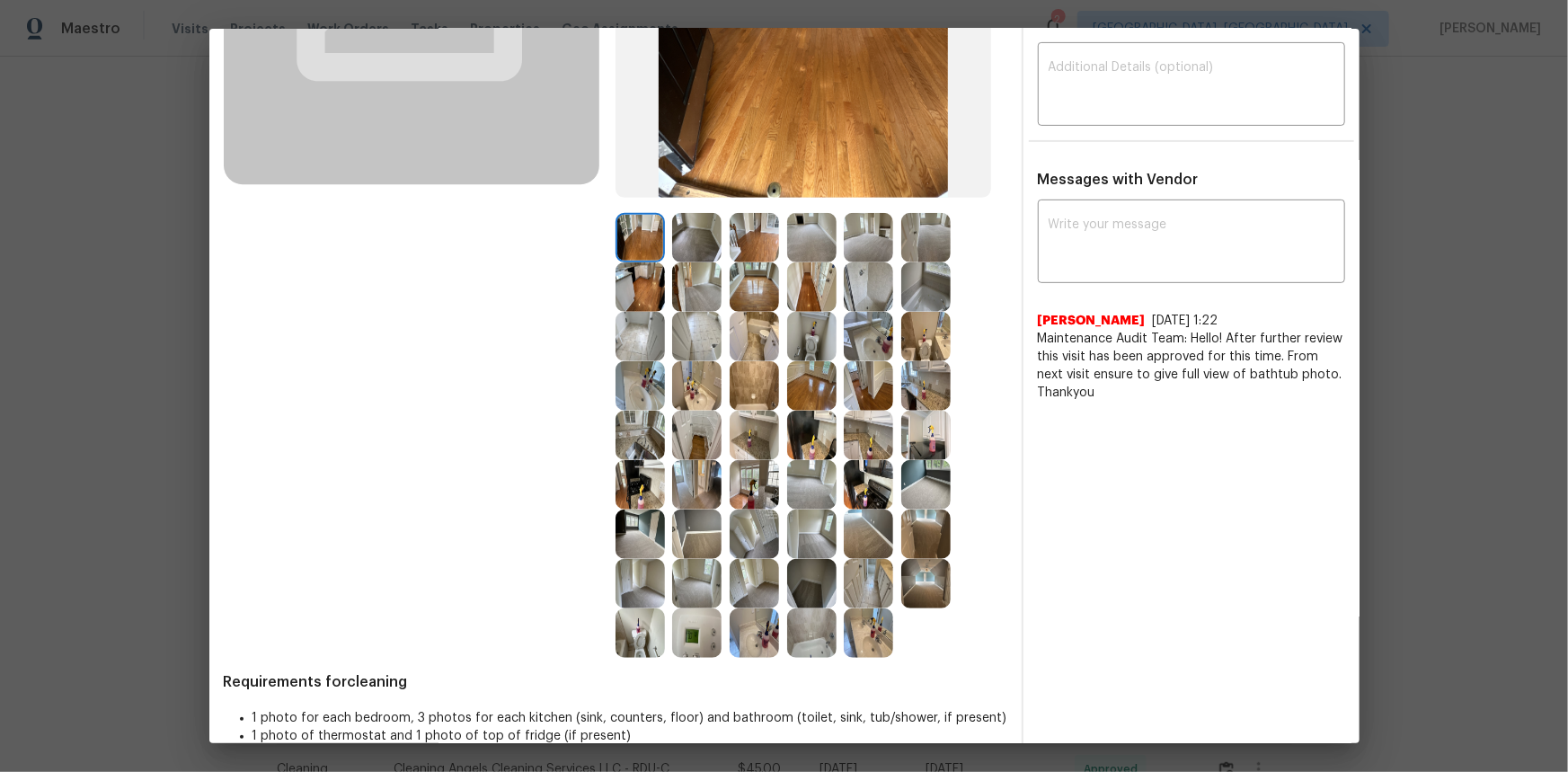
click at [679, 516] on img at bounding box center [697, 632] width 50 height 50
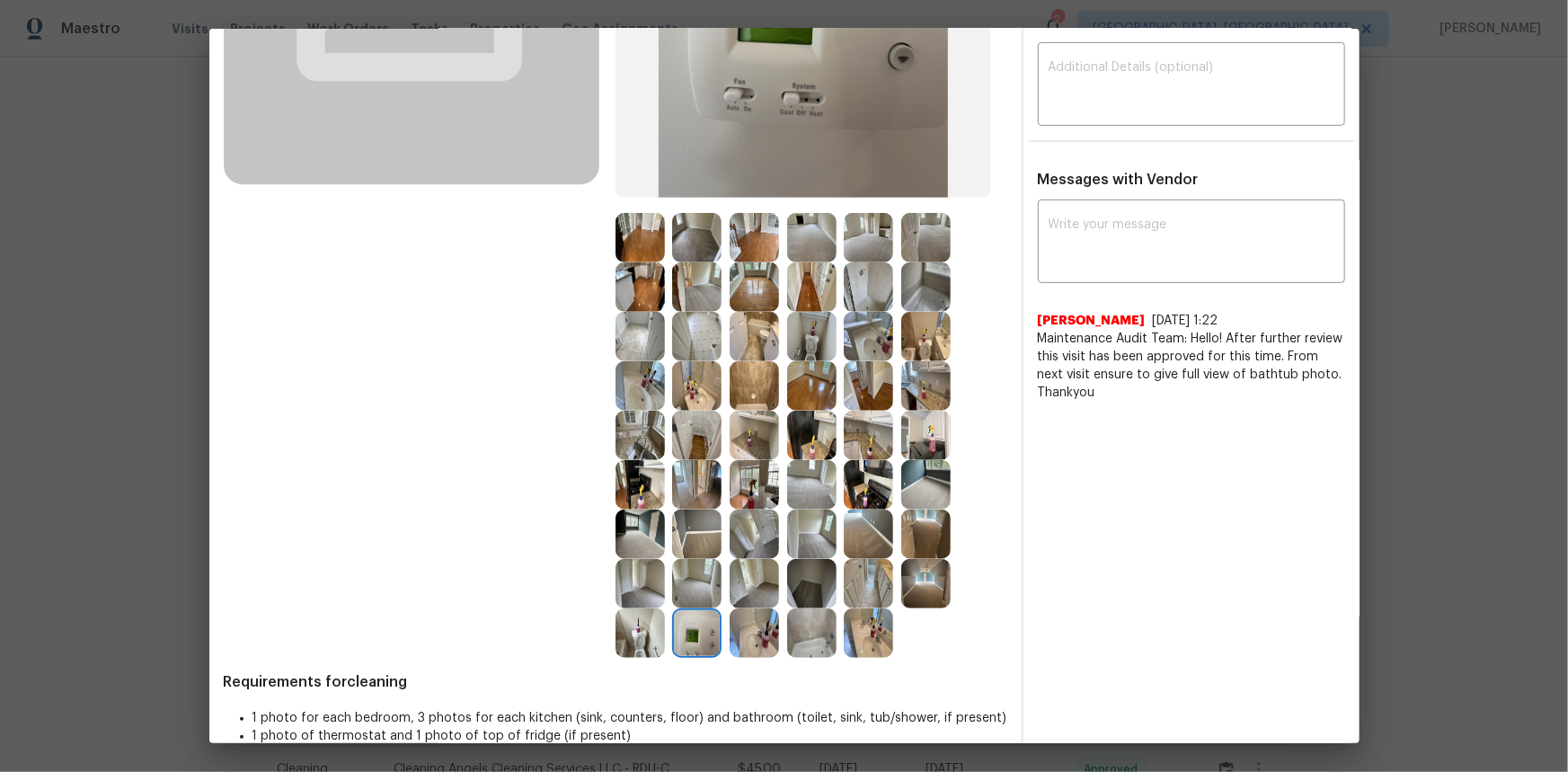
click at [679, 516] on img at bounding box center [697, 632] width 50 height 50
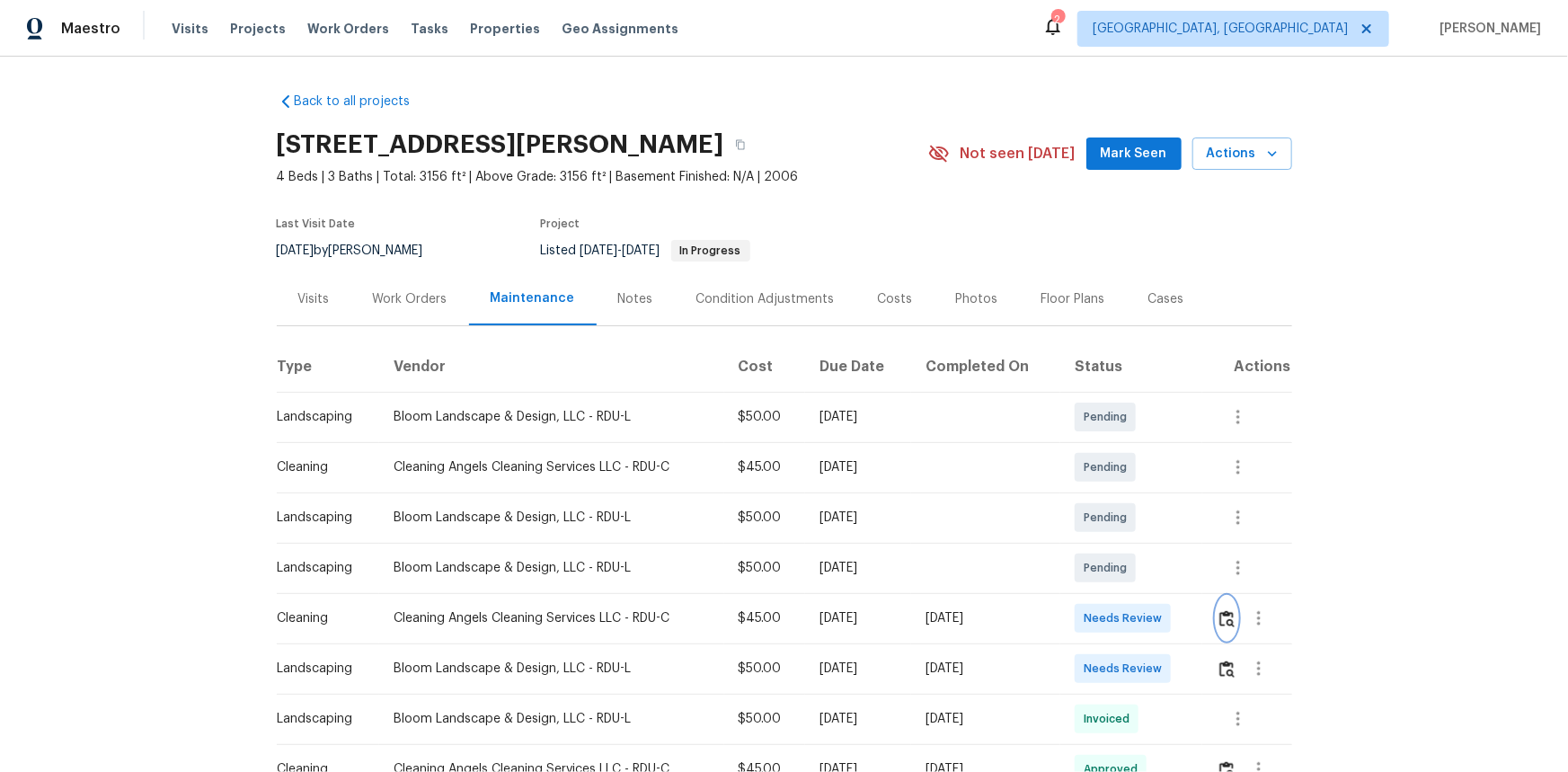
scroll to position [245, 0]
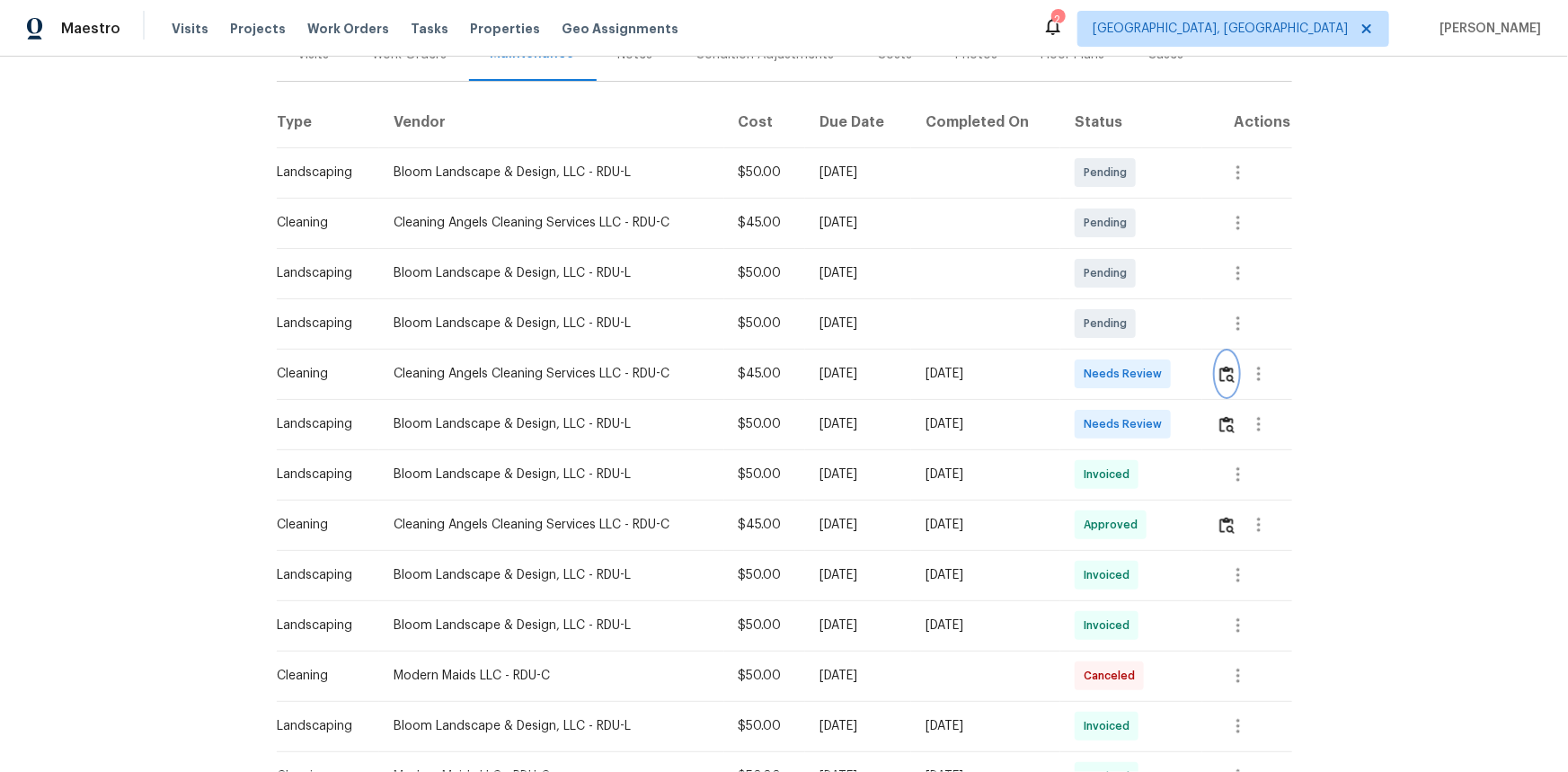
click at [1115, 381] on img "button" at bounding box center [1227, 374] width 15 height 17
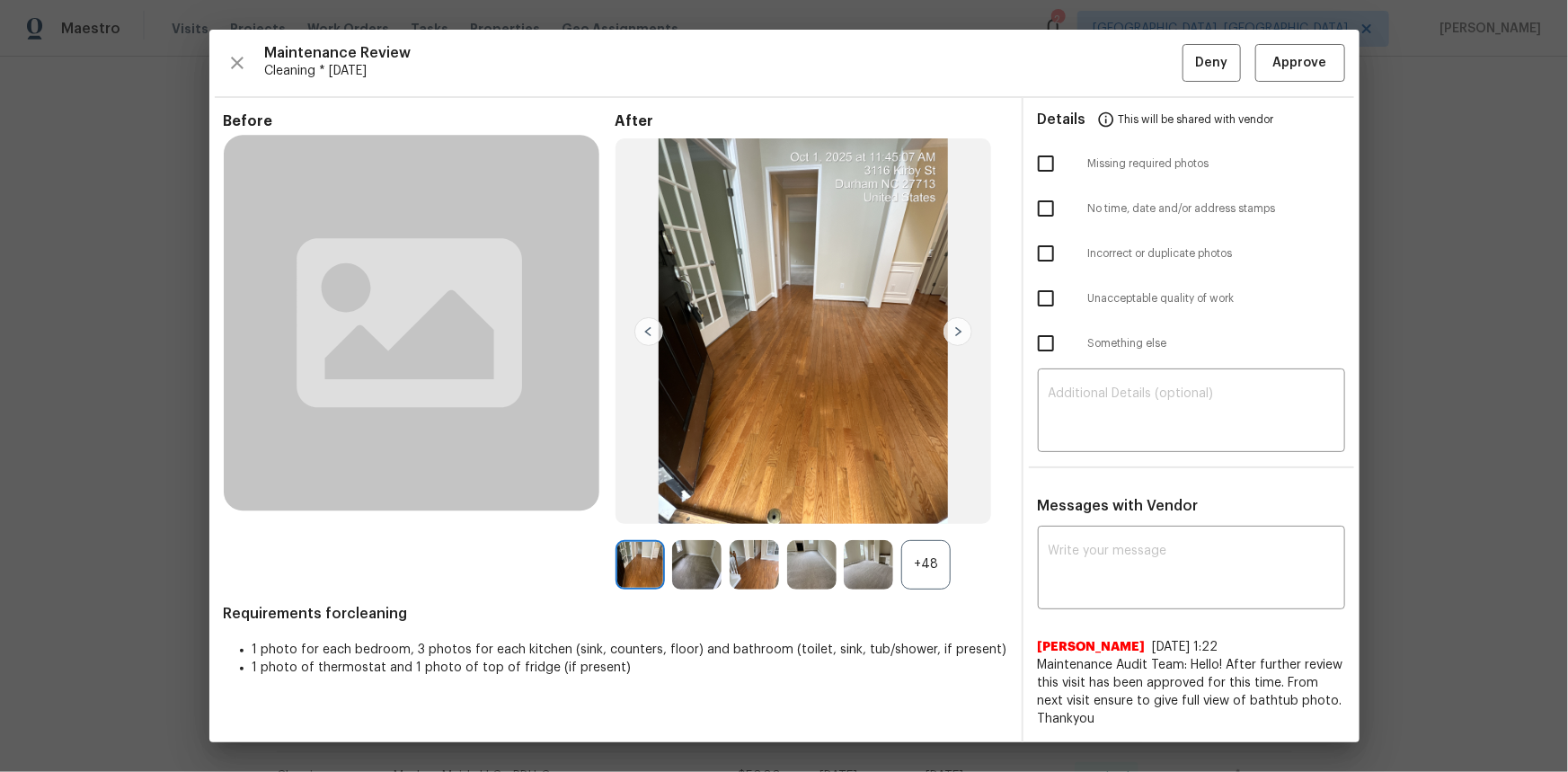
click at [920, 516] on div "+48" at bounding box center [926, 565] width 50 height 50
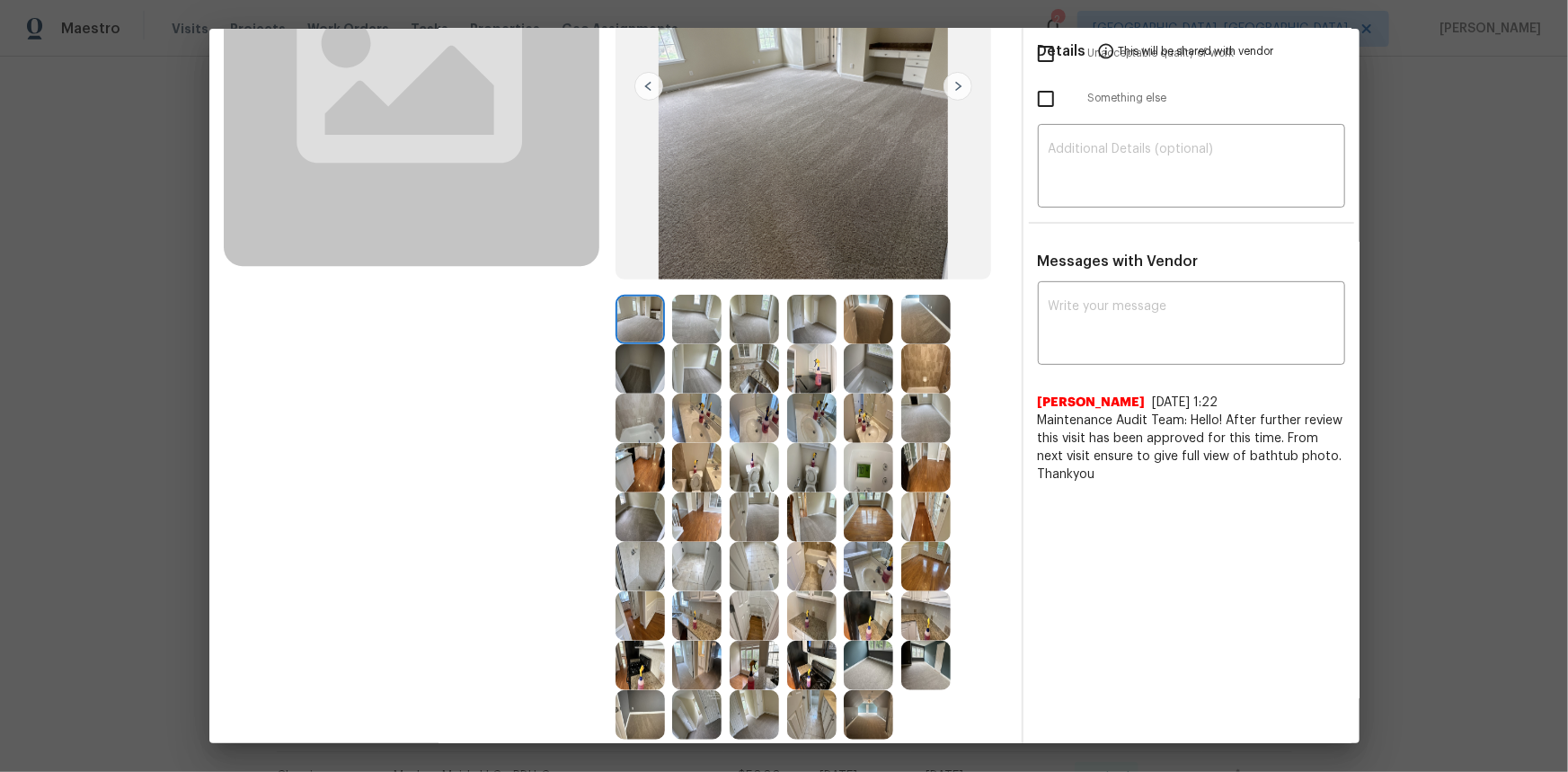
click at [871, 474] on img at bounding box center [868, 468] width 50 height 50
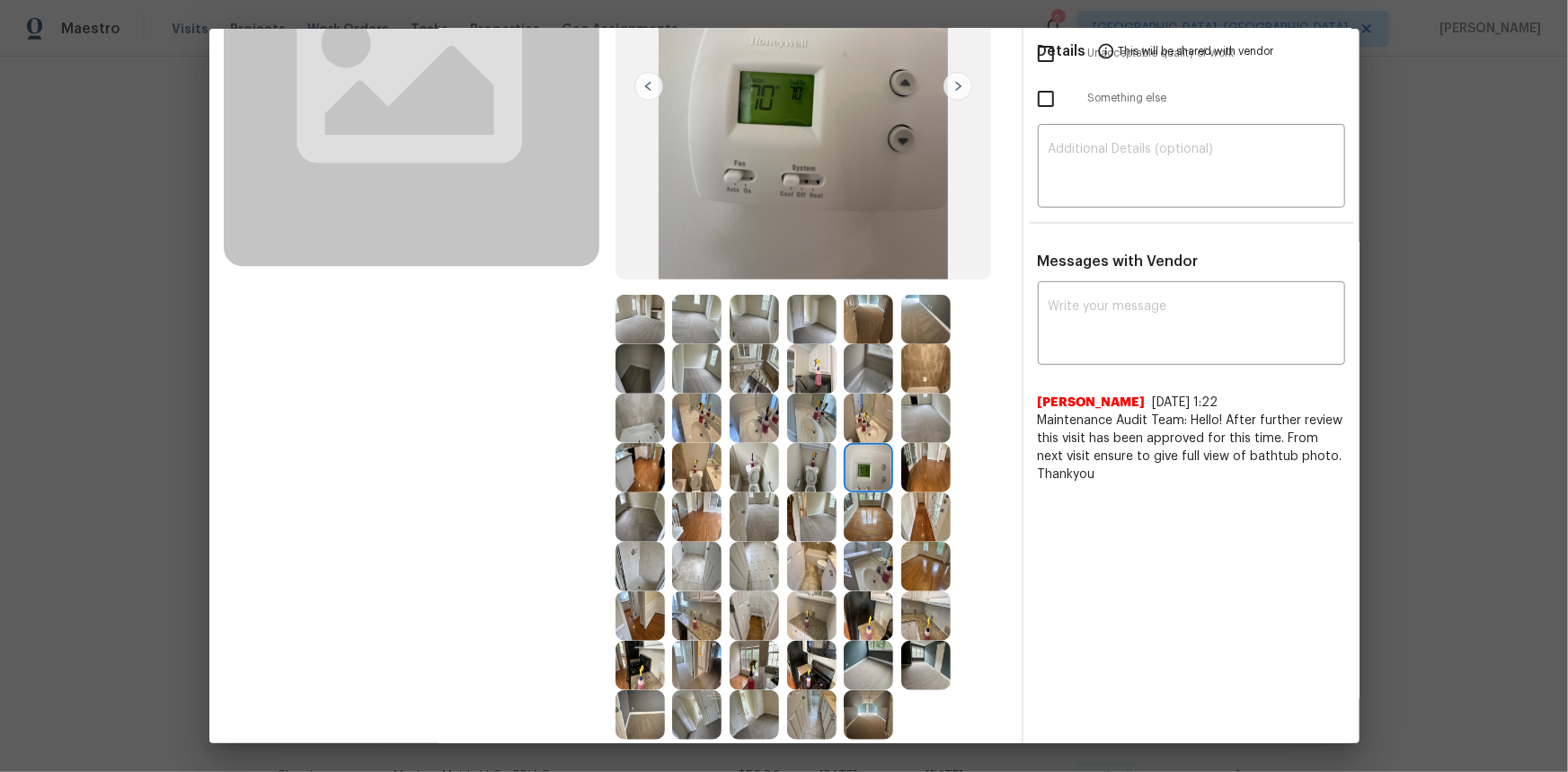
click at [871, 473] on img at bounding box center [868, 468] width 50 height 50
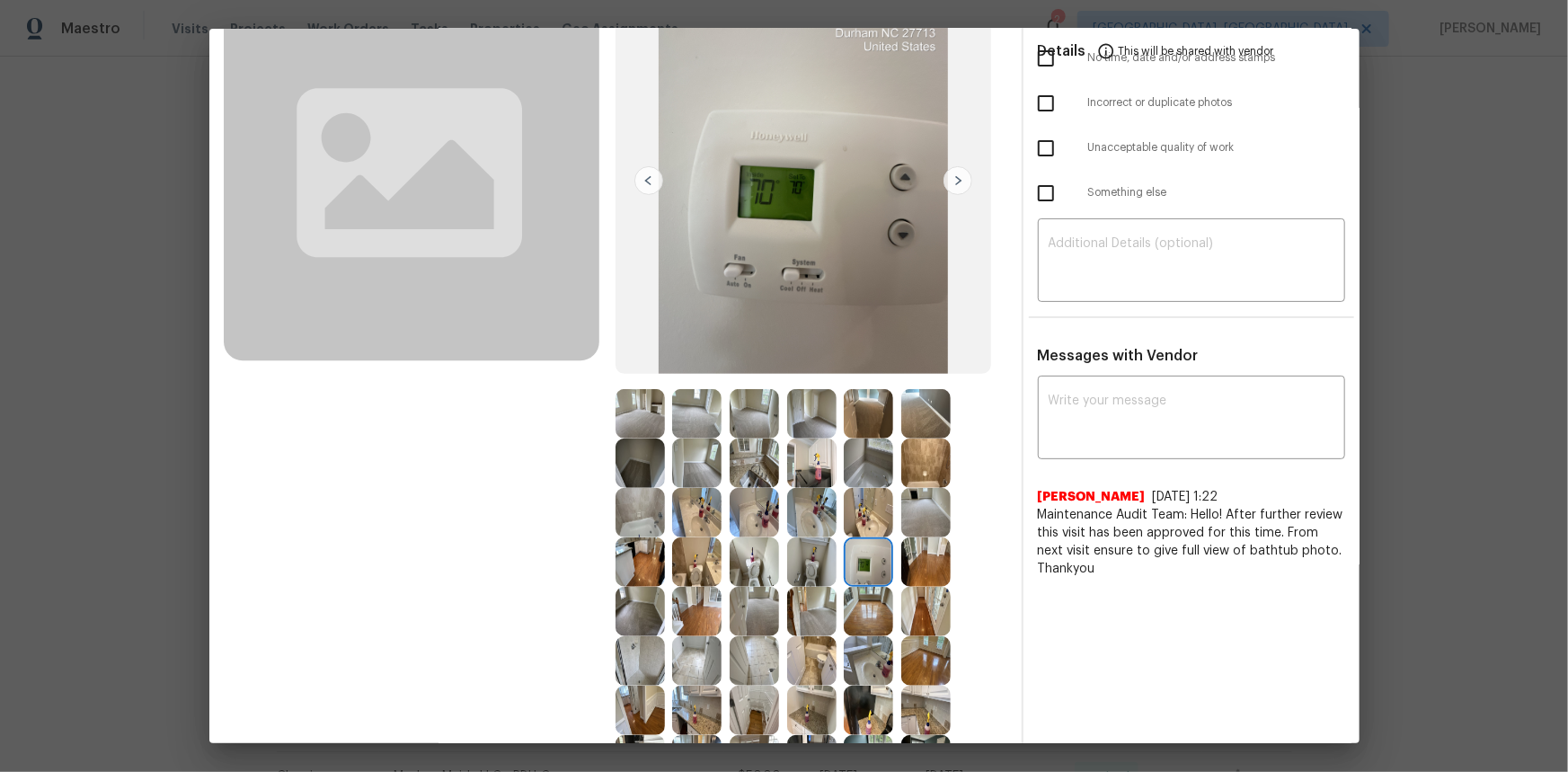
scroll to position [0, 0]
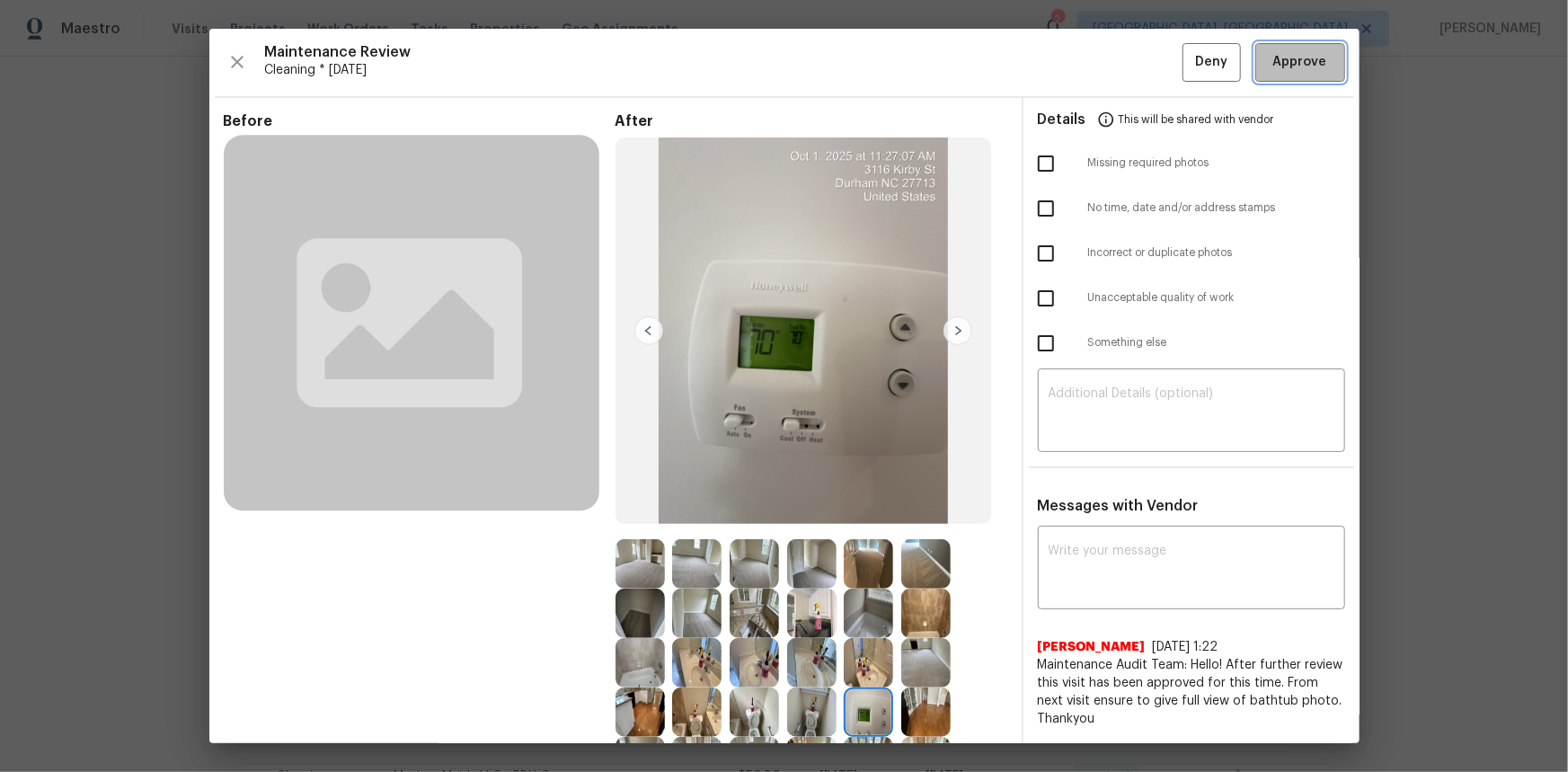
click at [1115, 65] on span "Approve" at bounding box center [1300, 63] width 54 height 23
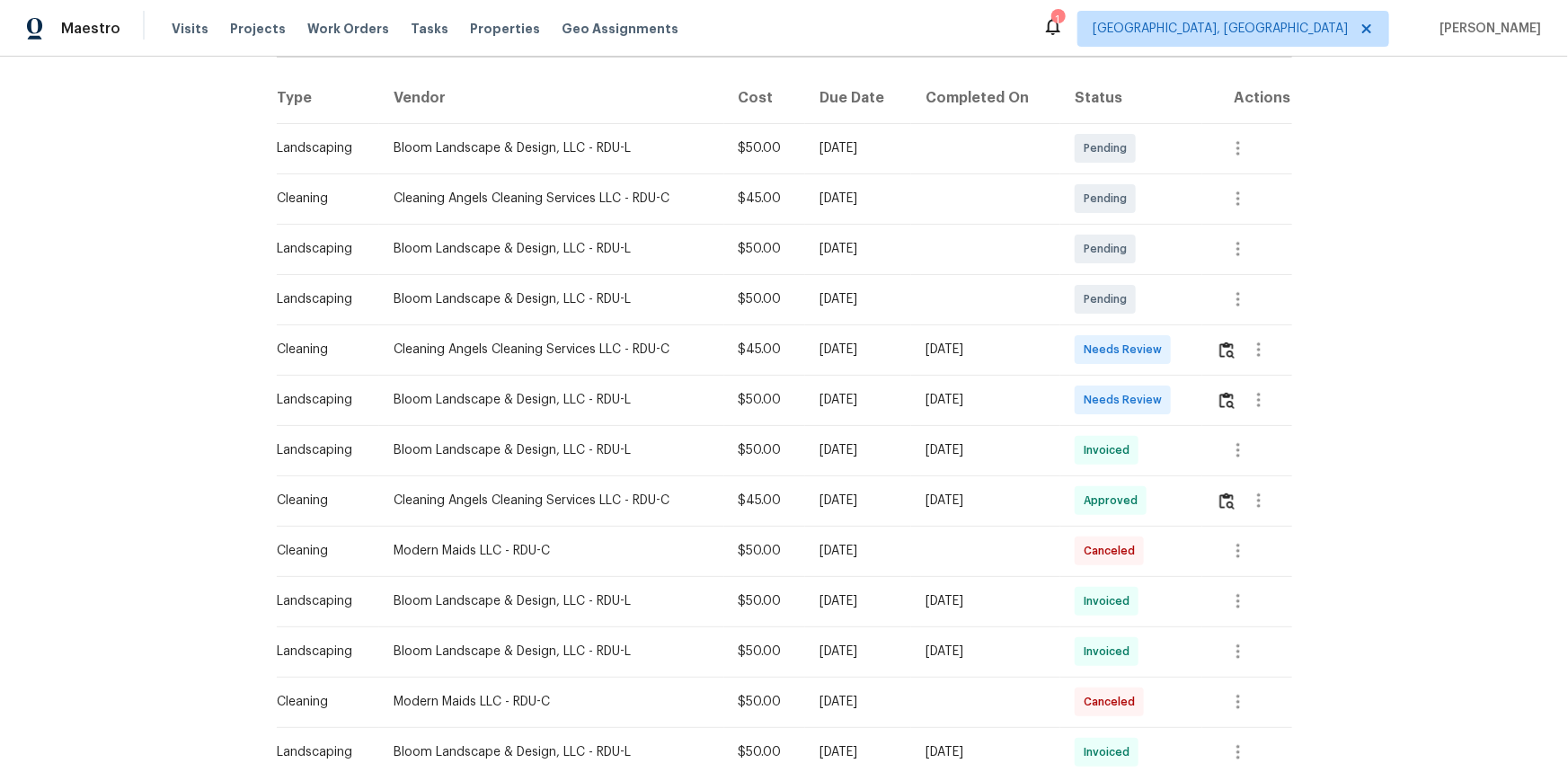
scroll to position [326, 0]
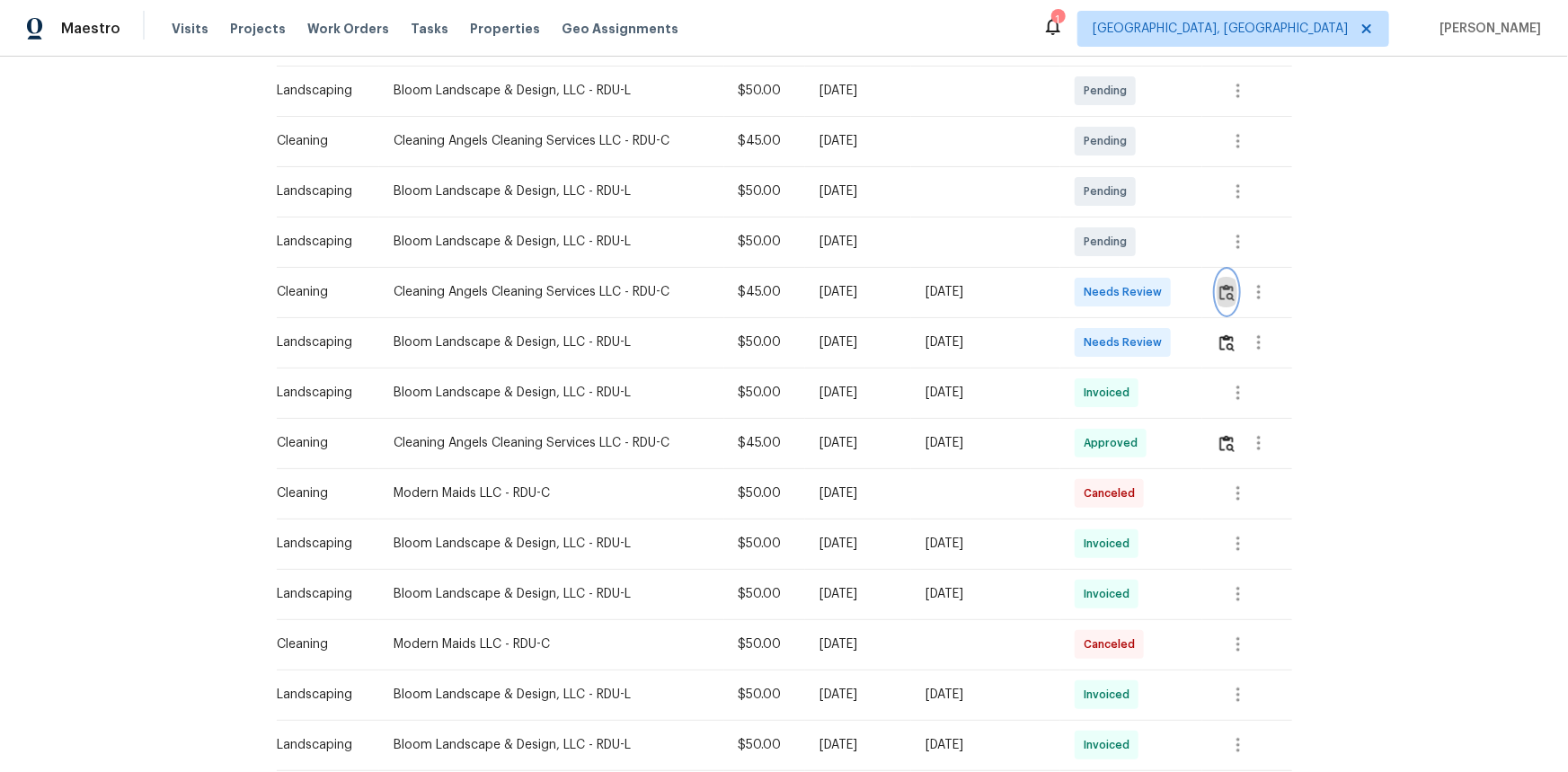
click at [1115, 294] on img "button" at bounding box center [1227, 292] width 15 height 17
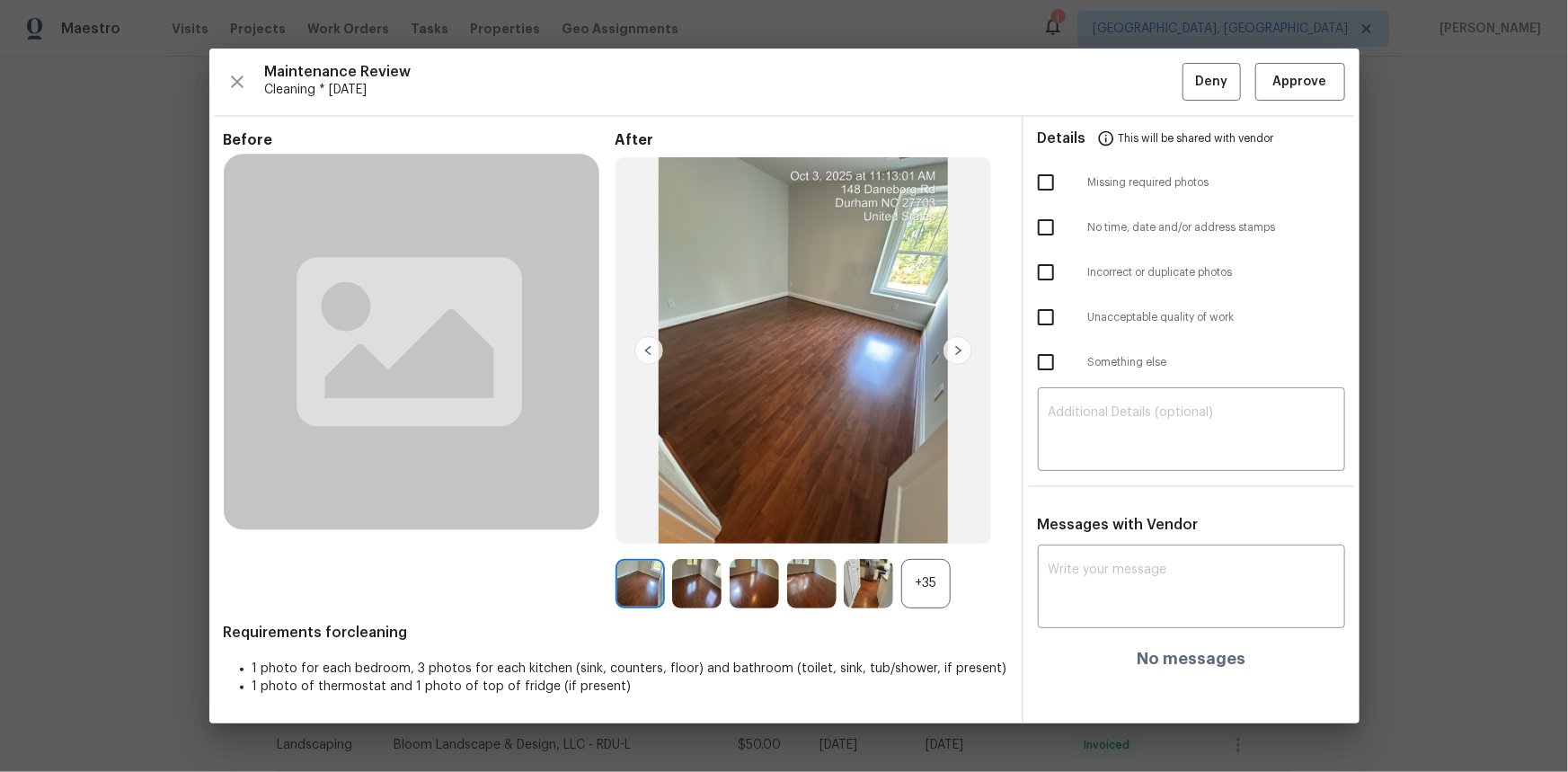
click at [924, 516] on div "+35" at bounding box center [926, 584] width 50 height 50
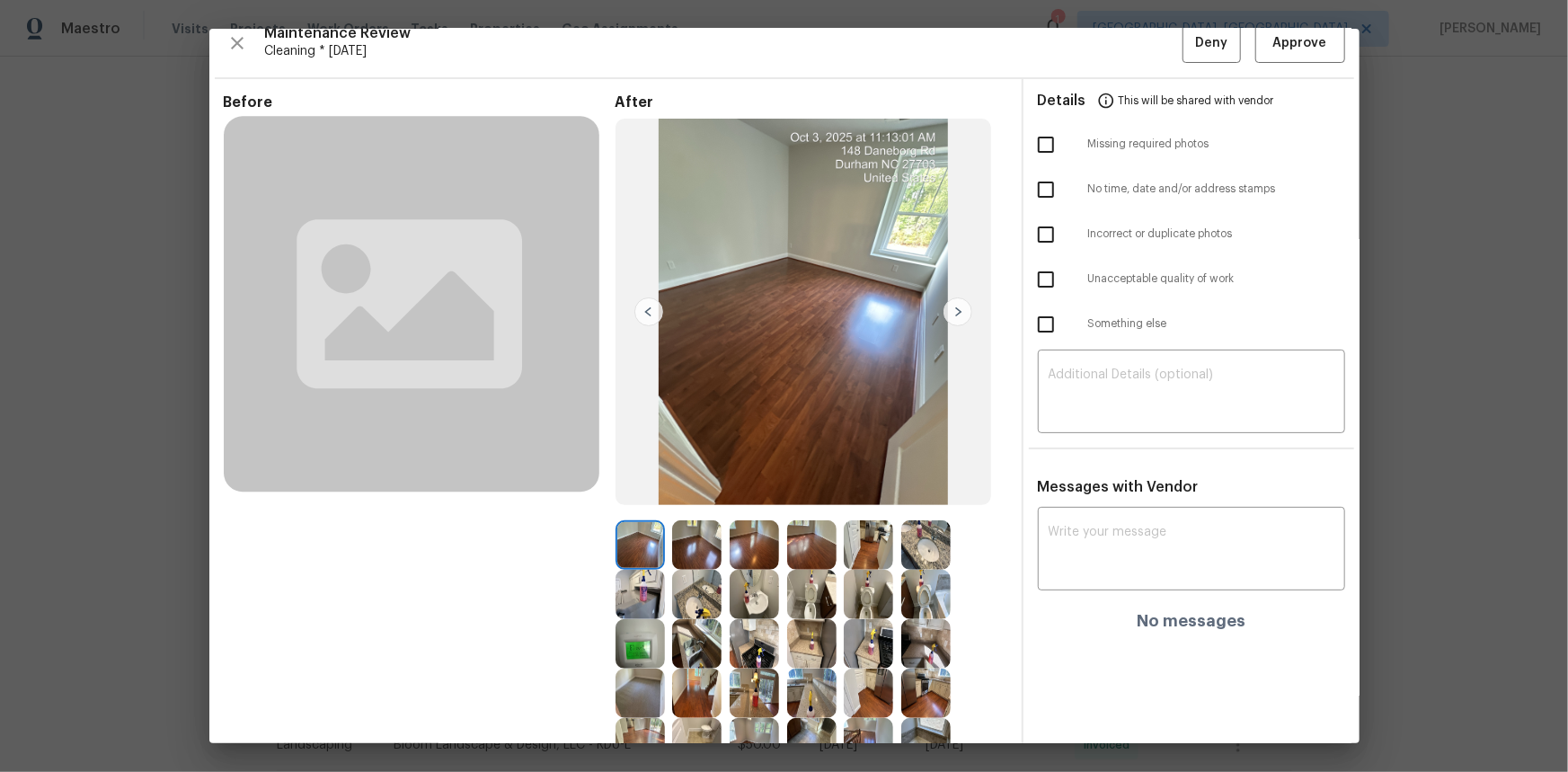
scroll to position [0, 0]
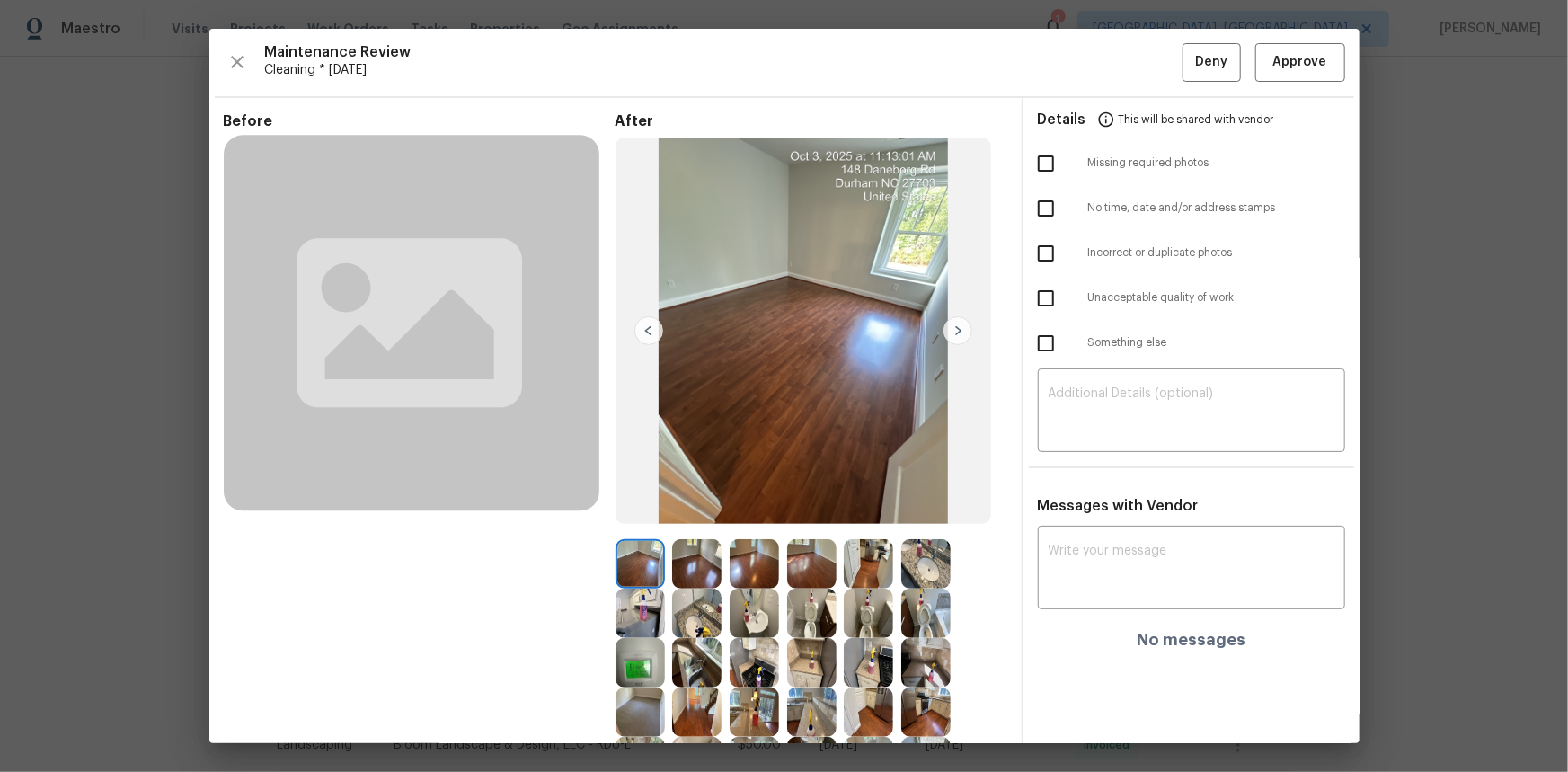
click at [630, 516] on img at bounding box center [640, 662] width 50 height 50
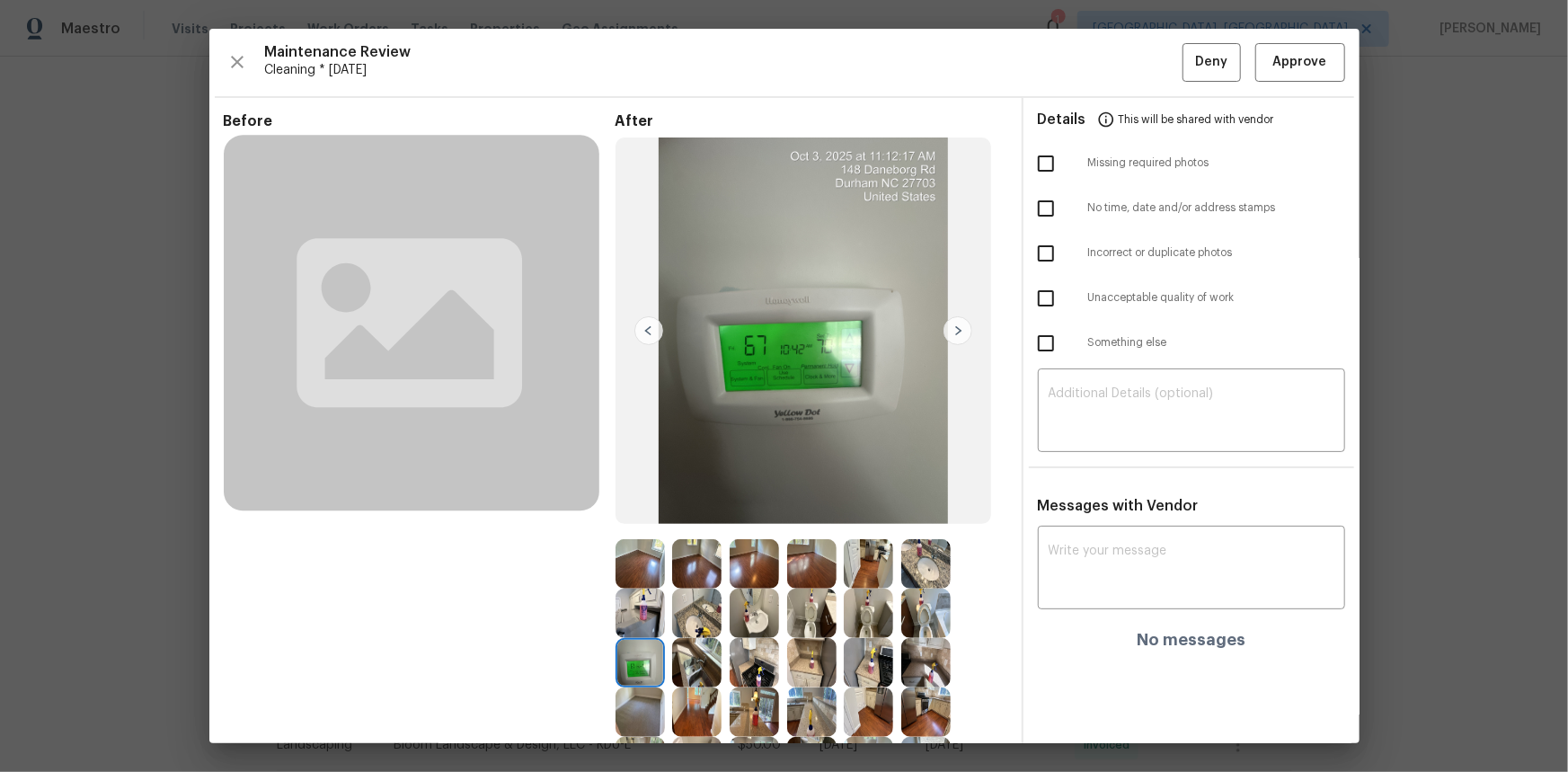
click at [629, 516] on img at bounding box center [640, 662] width 50 height 50
click at [1115, 67] on span "Approve" at bounding box center [1300, 63] width 54 height 23
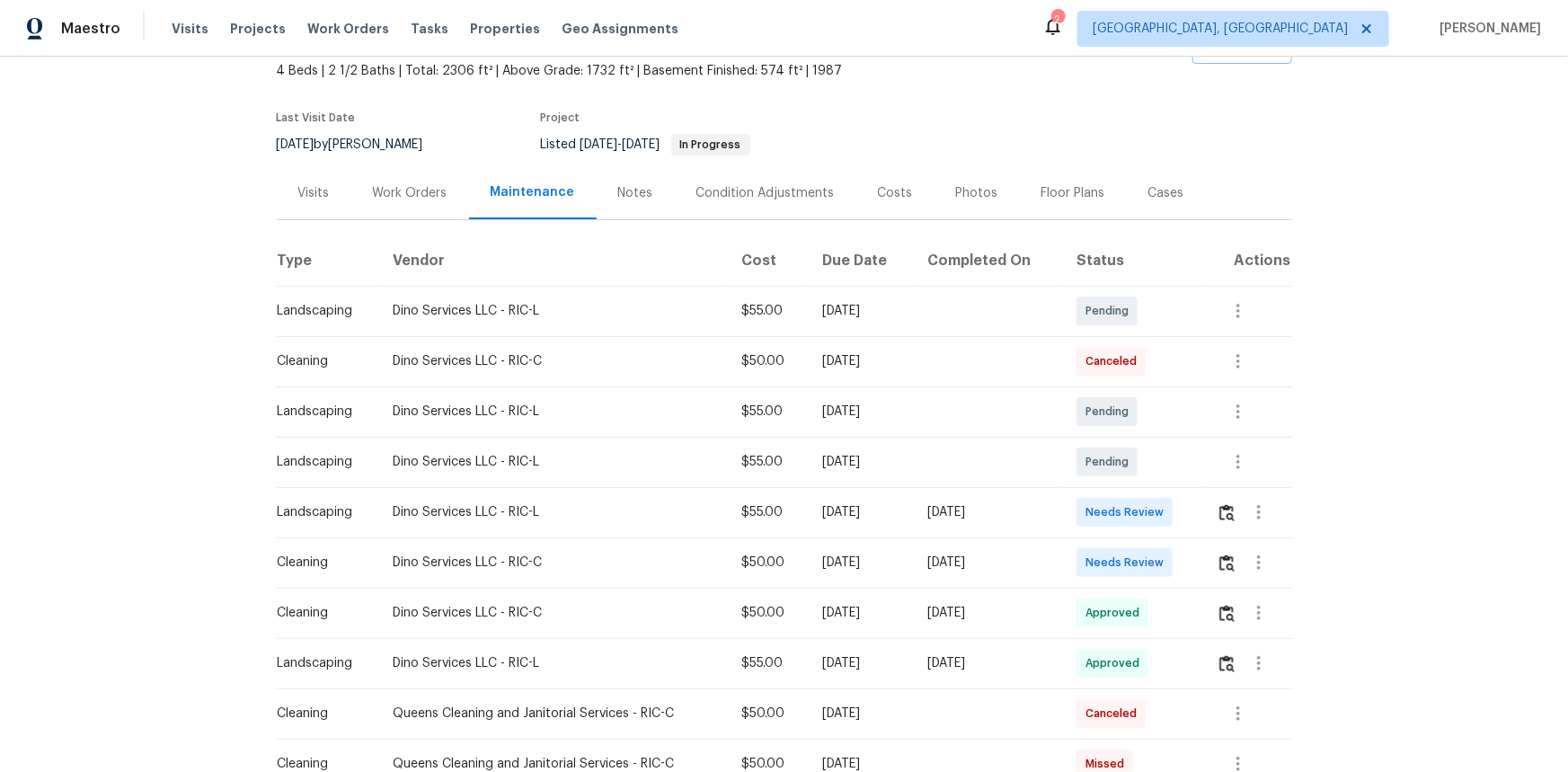
scroll to position [245, 0]
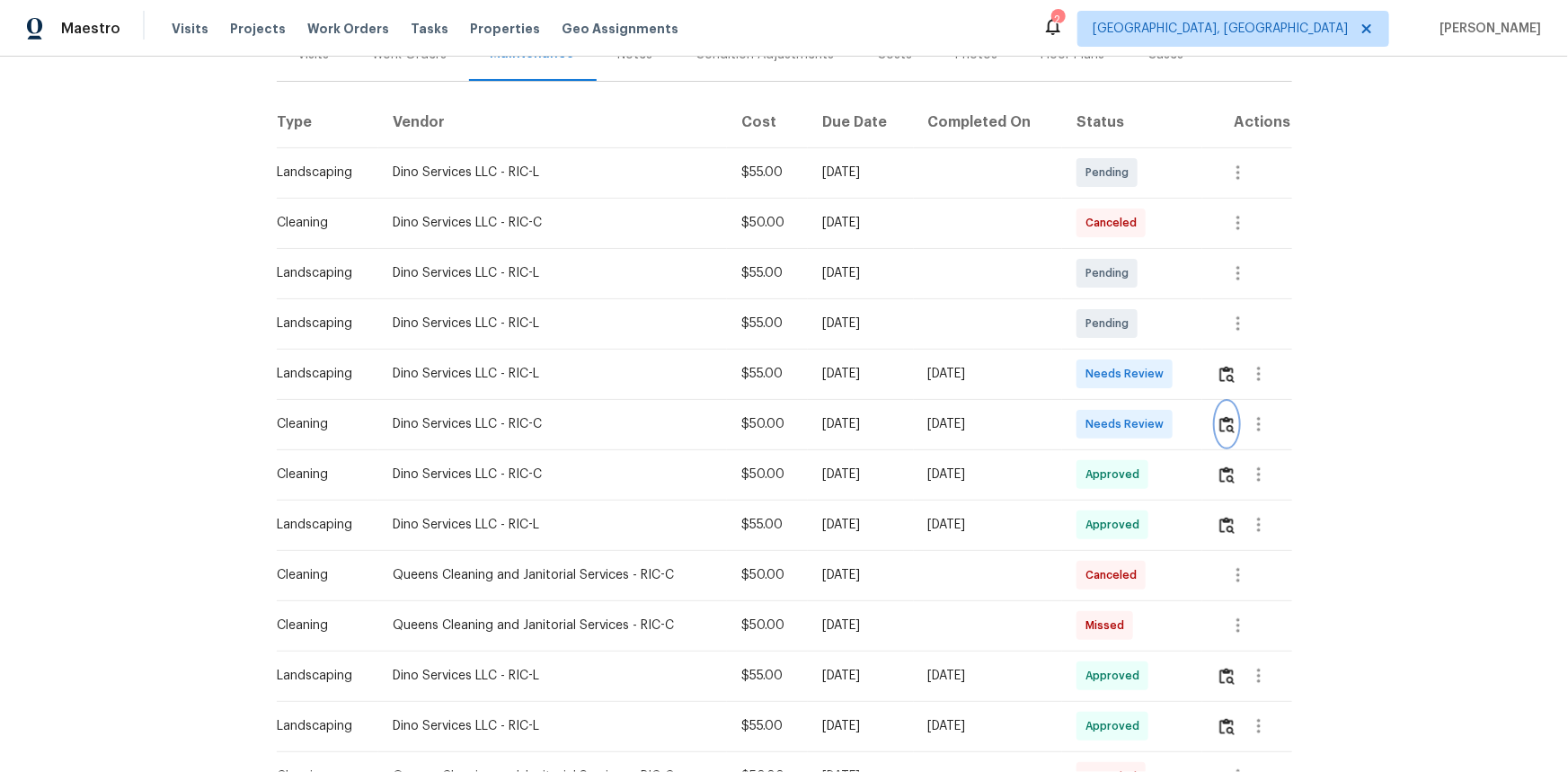
click at [1115, 429] on img "button" at bounding box center [1227, 424] width 15 height 17
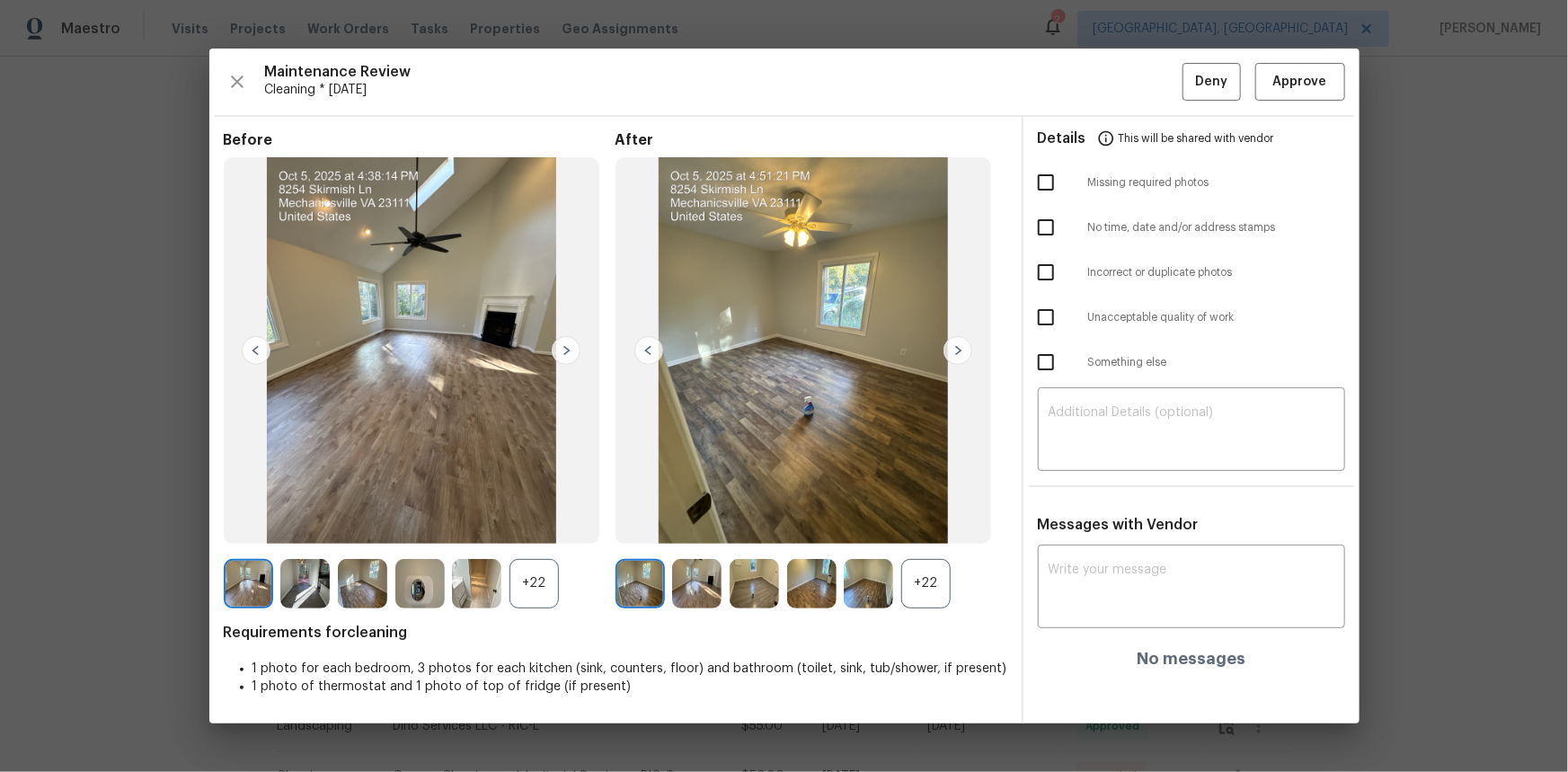
click at [928, 516] on div "+22" at bounding box center [926, 584] width 50 height 50
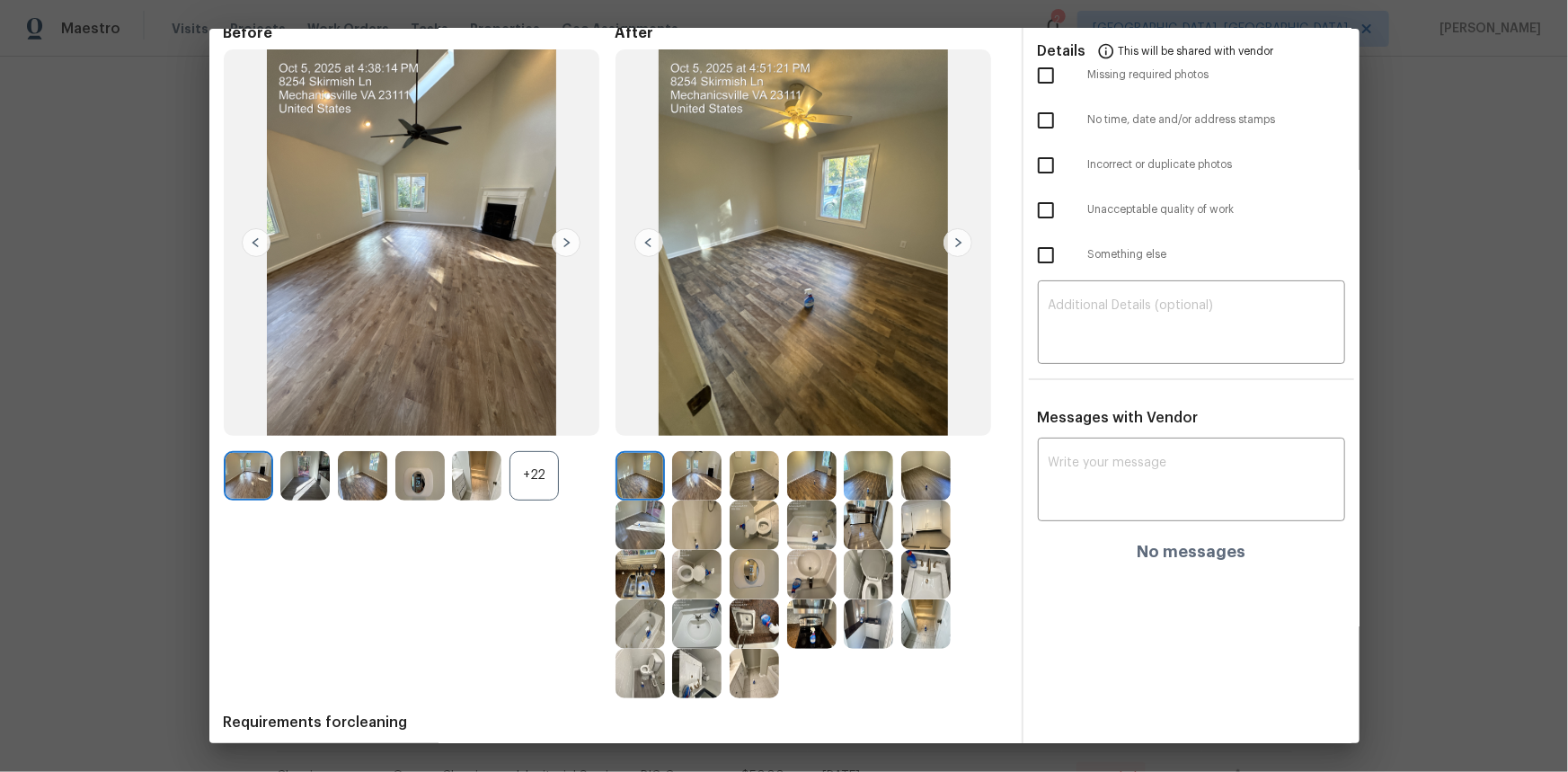
scroll to position [158, 0]
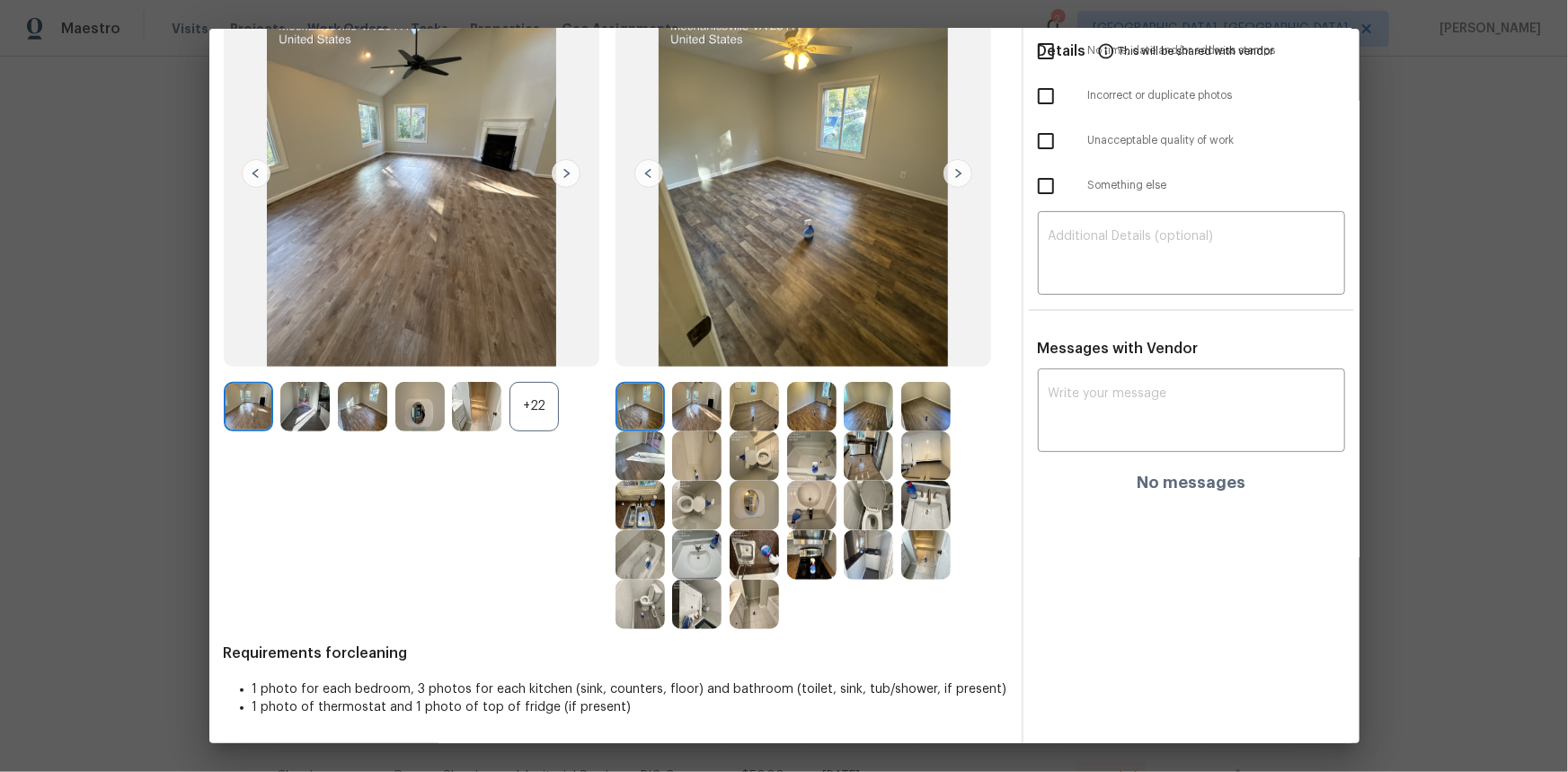
click at [746, 507] on img at bounding box center [754, 506] width 50 height 50
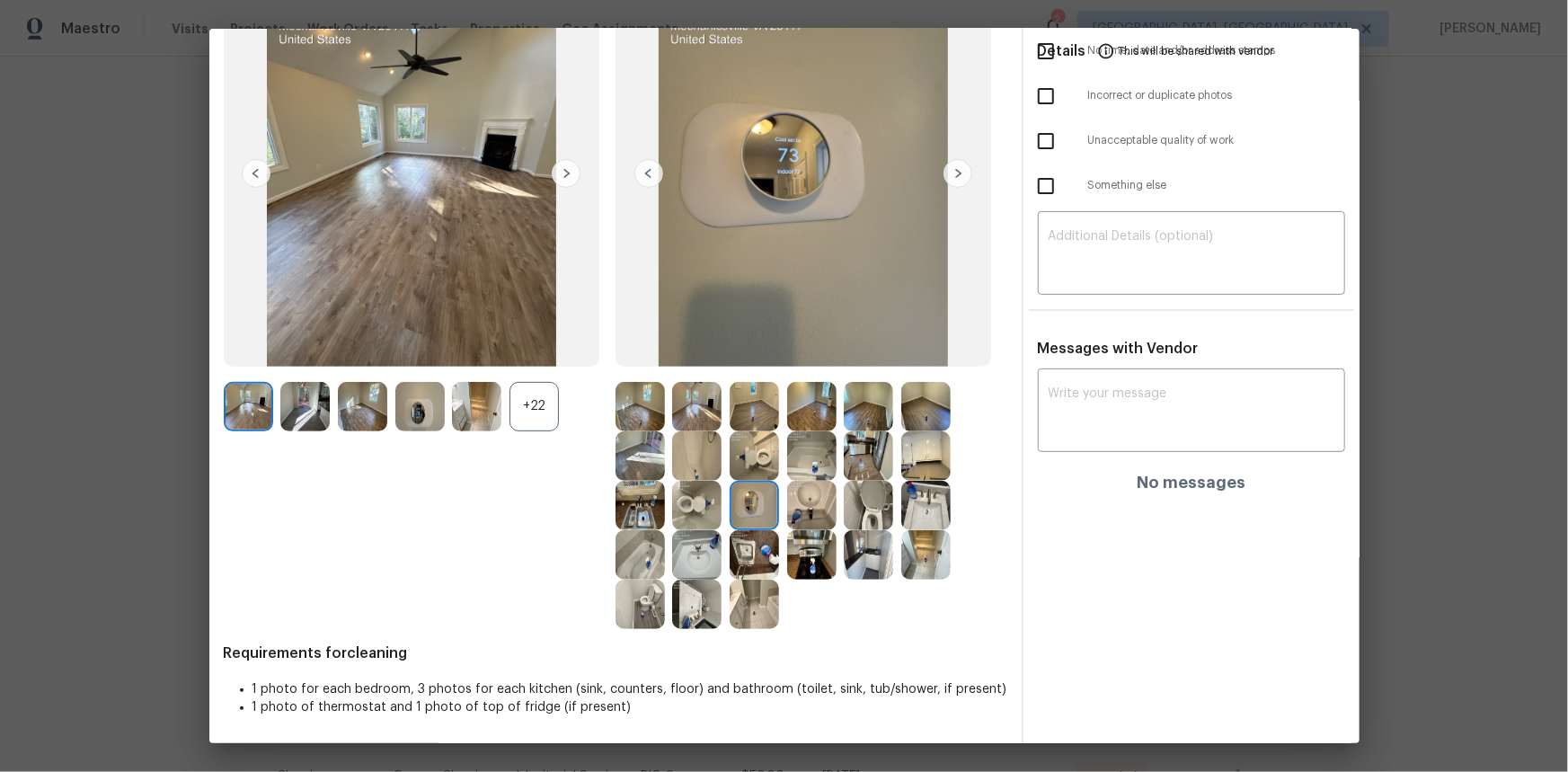
click at [746, 507] on img at bounding box center [754, 506] width 50 height 50
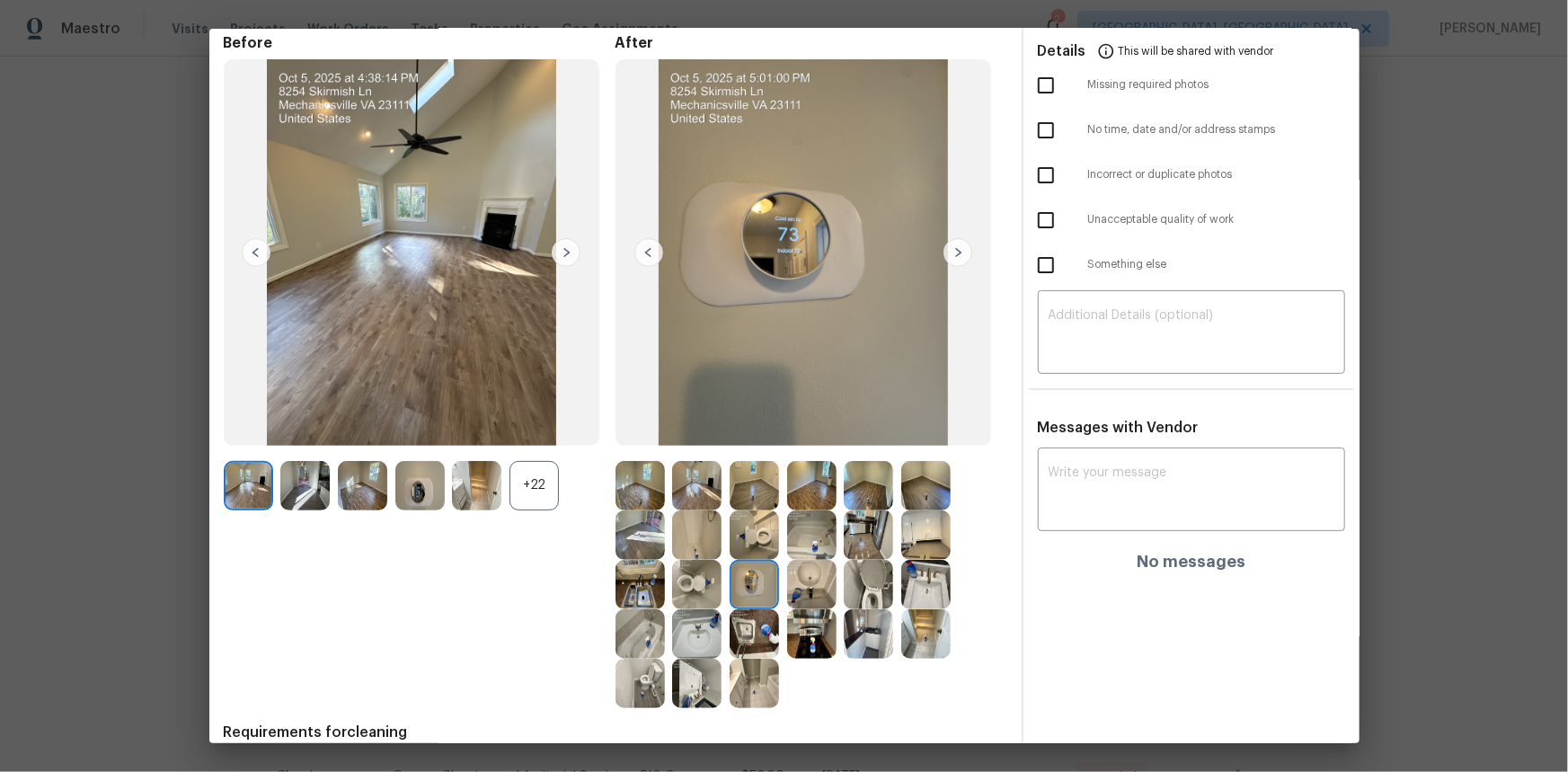
scroll to position [0, 0]
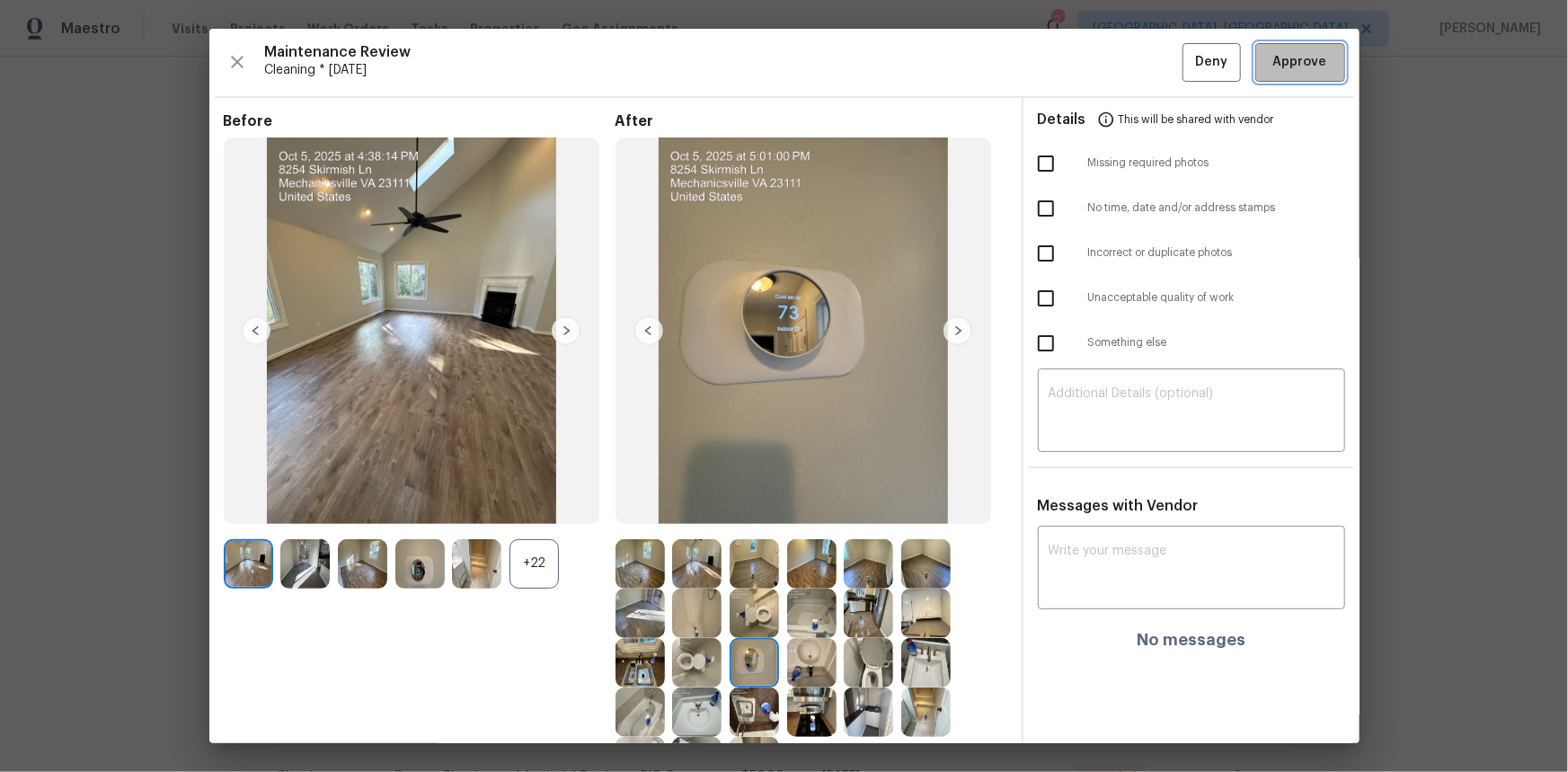
click at [1115, 63] on span "Approve" at bounding box center [1300, 63] width 54 height 23
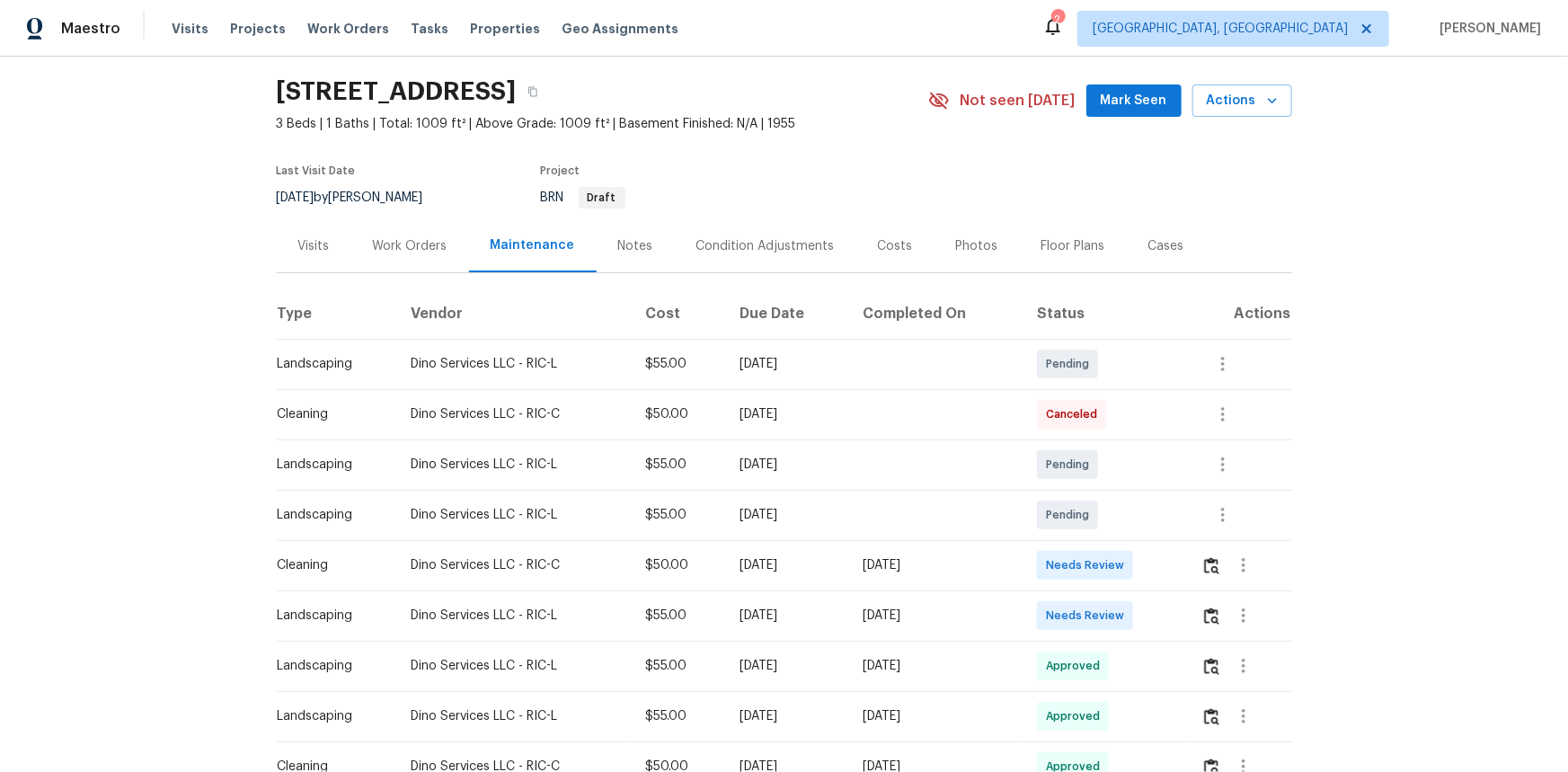
scroll to position [81, 0]
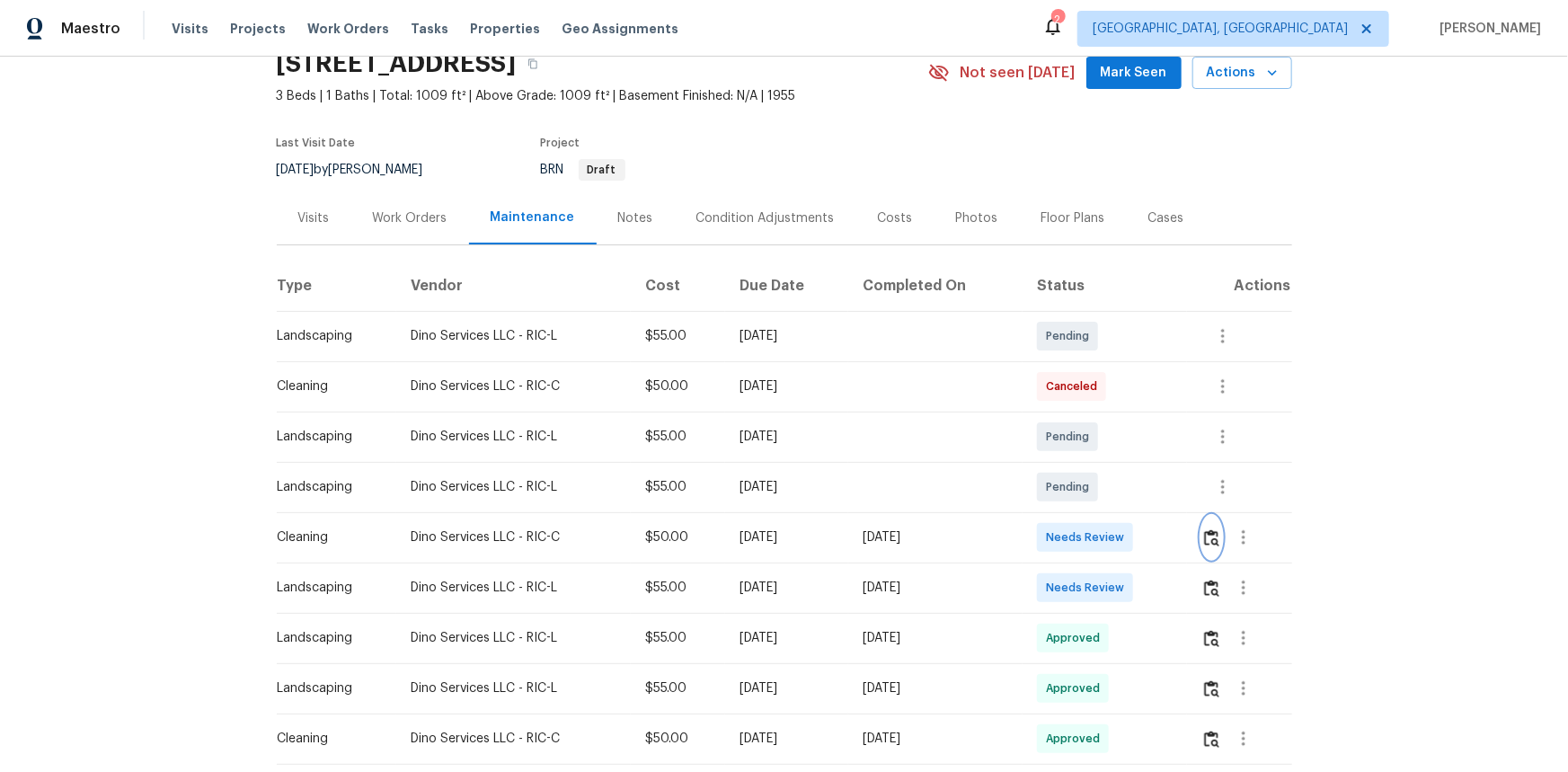
click at [1115, 516] on img "button" at bounding box center [1211, 537] width 15 height 17
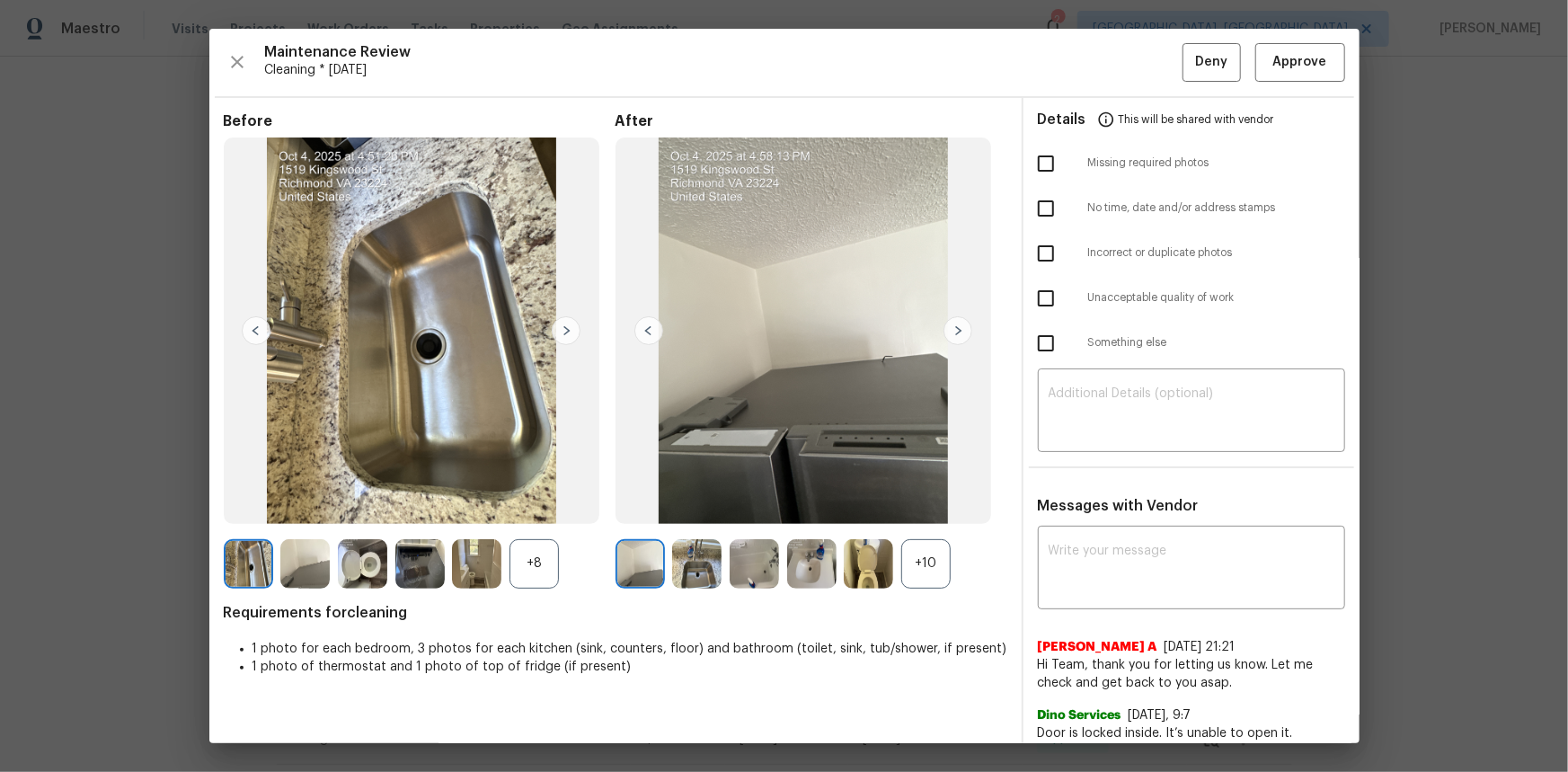
click at [925, 516] on div "+10" at bounding box center [926, 564] width 50 height 50
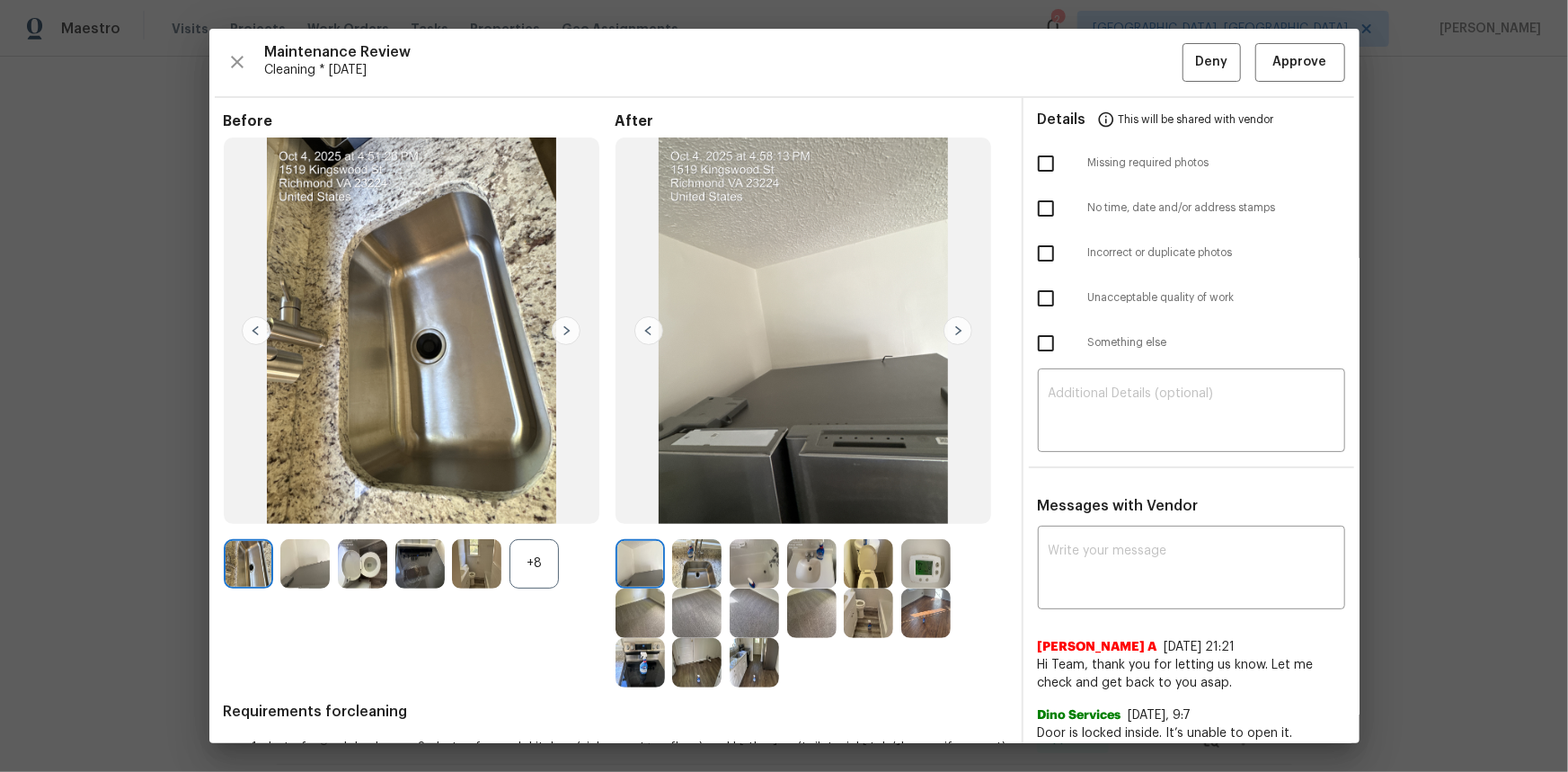
click at [940, 516] on img at bounding box center [926, 564] width 50 height 50
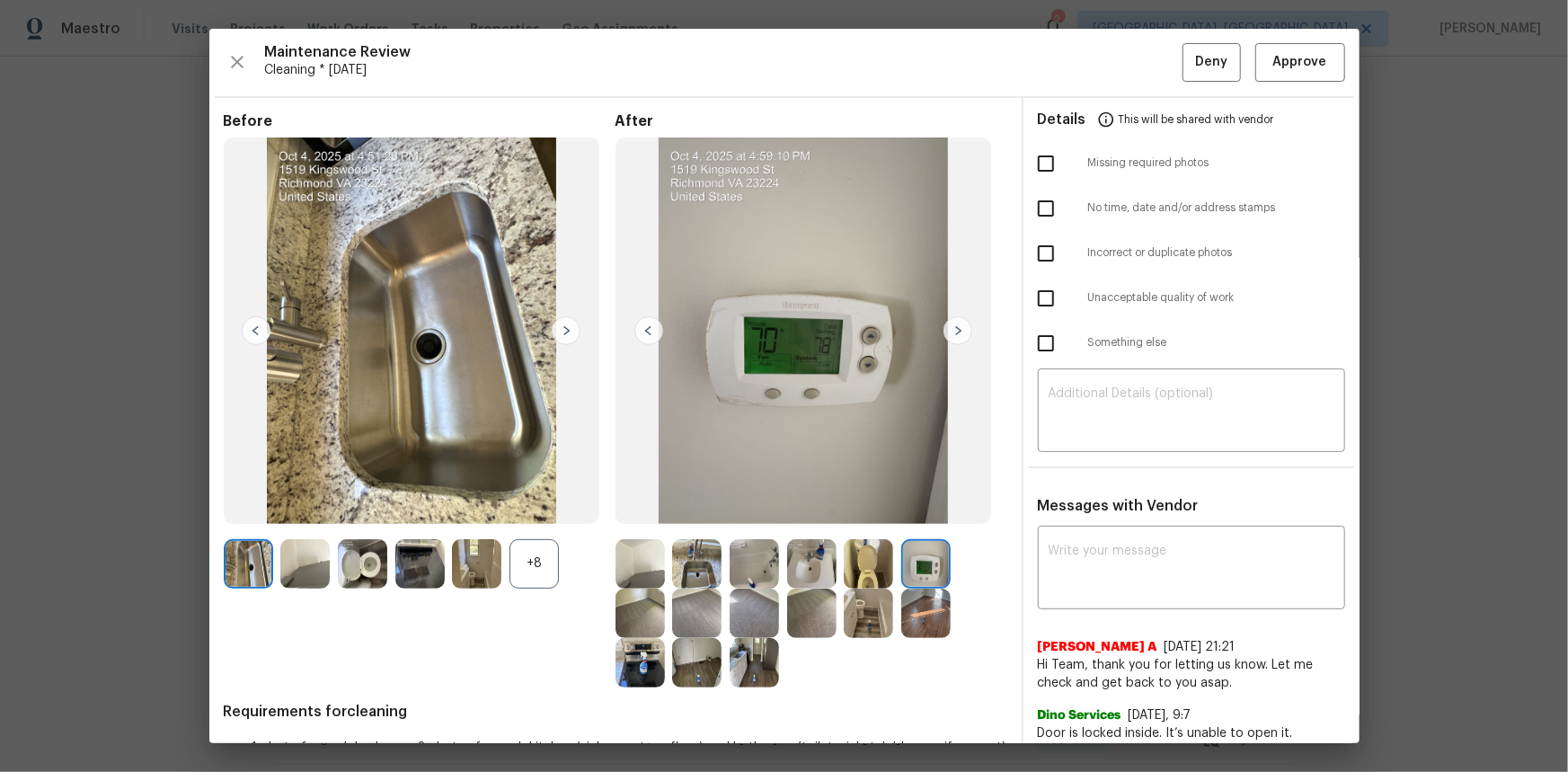
click at [940, 516] on img at bounding box center [926, 564] width 50 height 50
click at [915, 516] on img at bounding box center [926, 564] width 50 height 50
click at [918, 516] on img at bounding box center [926, 564] width 50 height 50
click at [917, 516] on img at bounding box center [926, 564] width 50 height 50
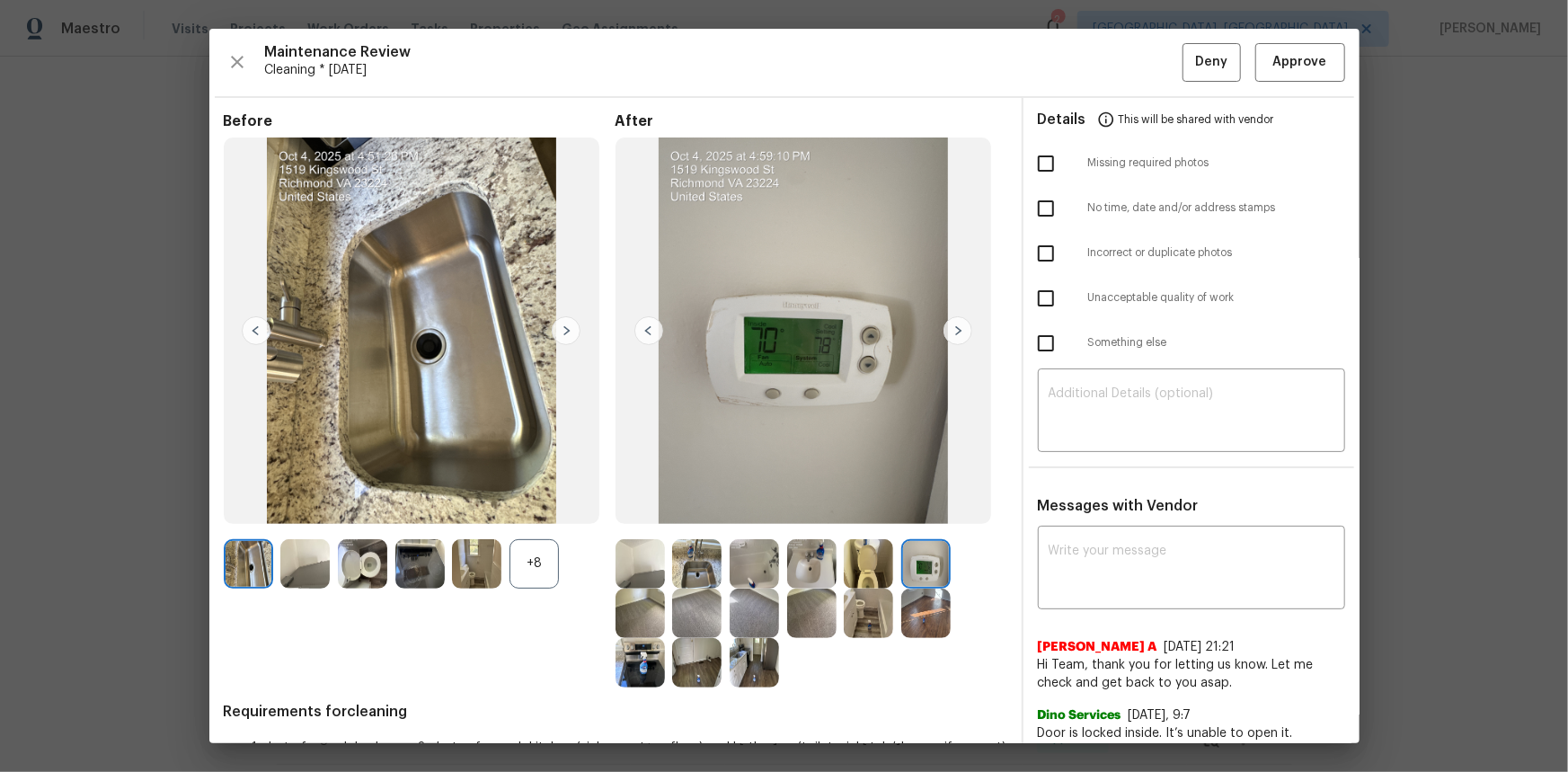
click at [917, 516] on img at bounding box center [926, 564] width 50 height 50
click at [925, 516] on img at bounding box center [926, 564] width 50 height 50
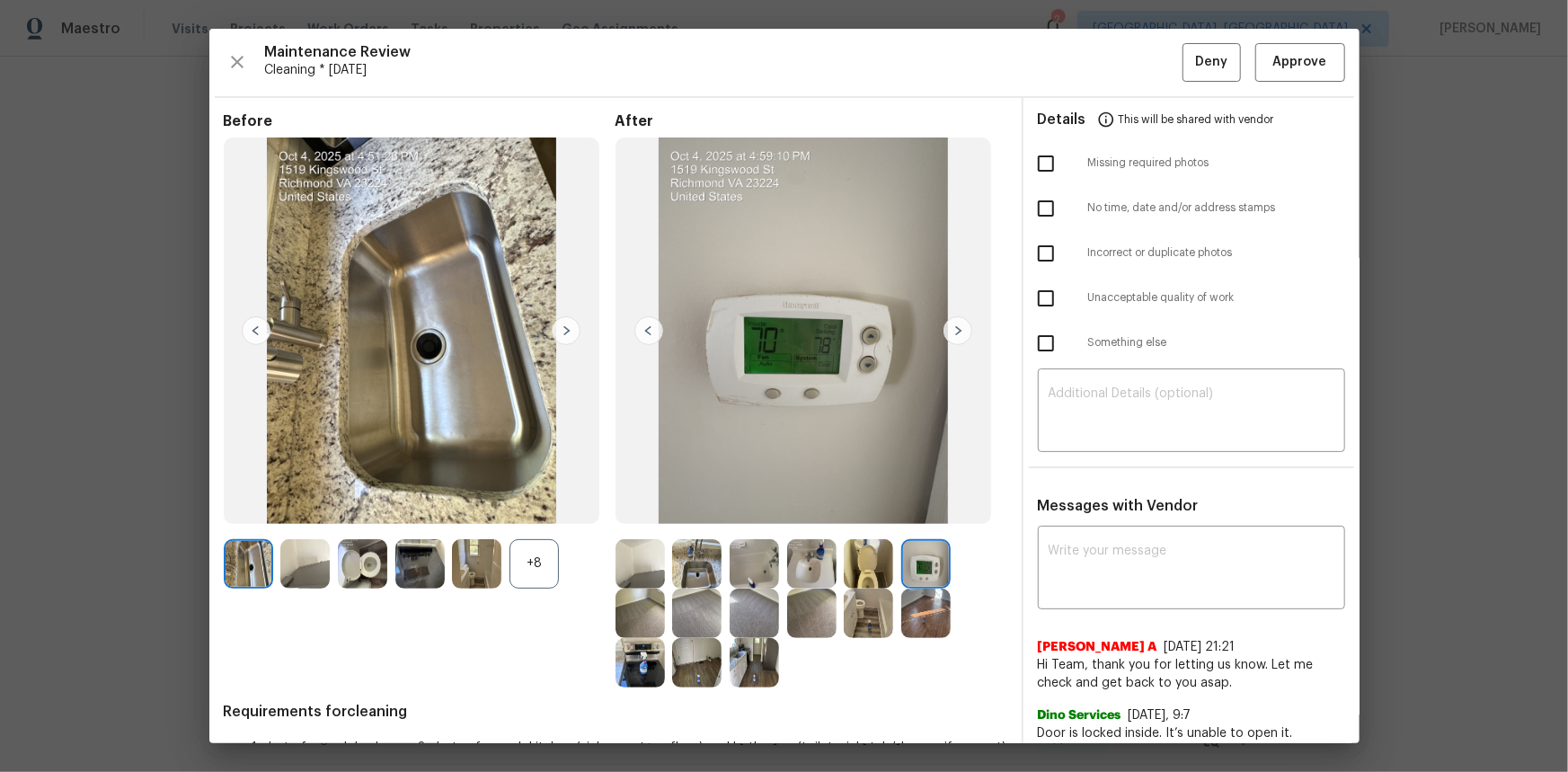
click at [925, 516] on img at bounding box center [926, 564] width 50 height 50
click at [1115, 65] on span "Approve" at bounding box center [1300, 63] width 54 height 23
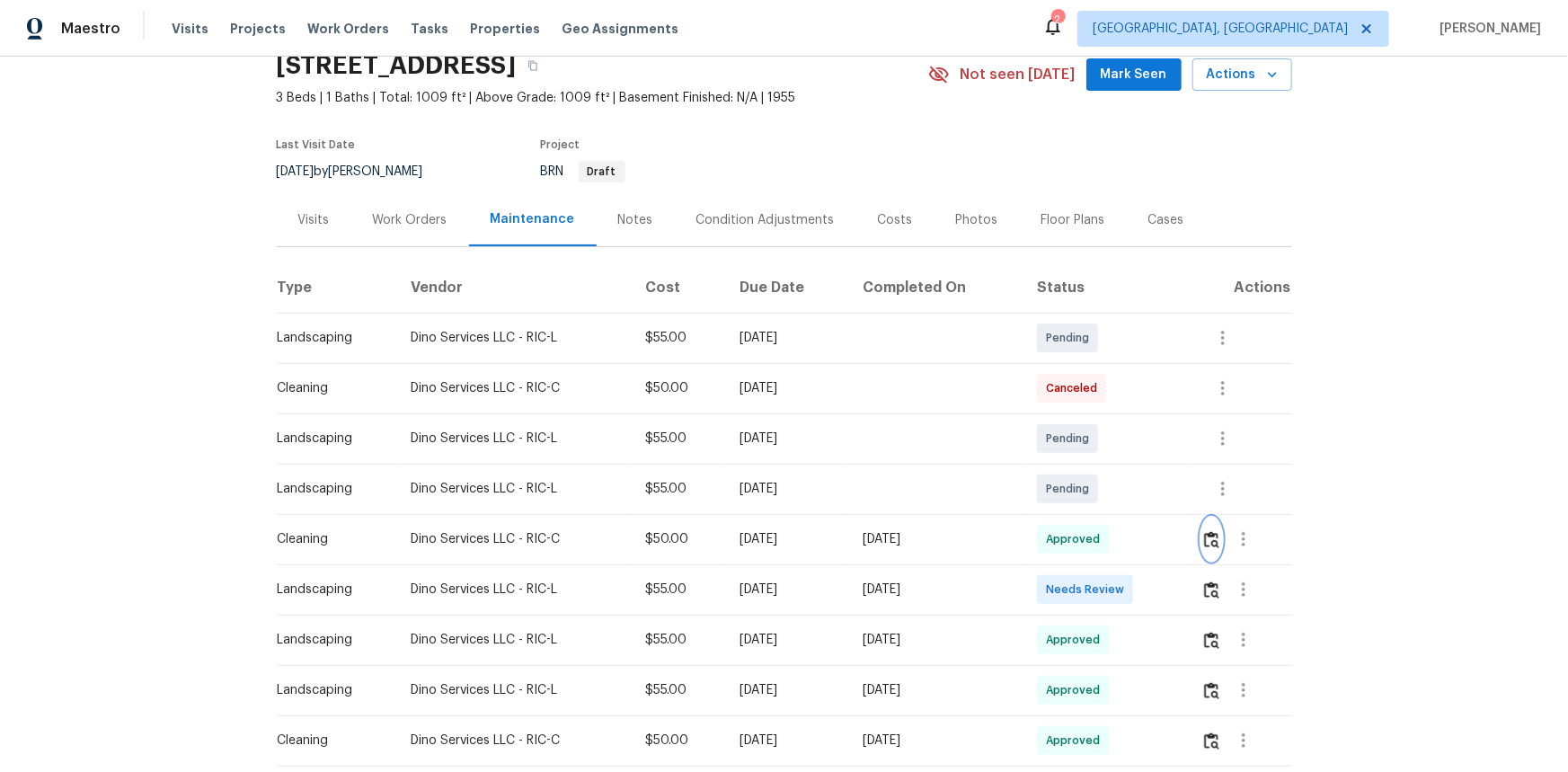
scroll to position [0, 0]
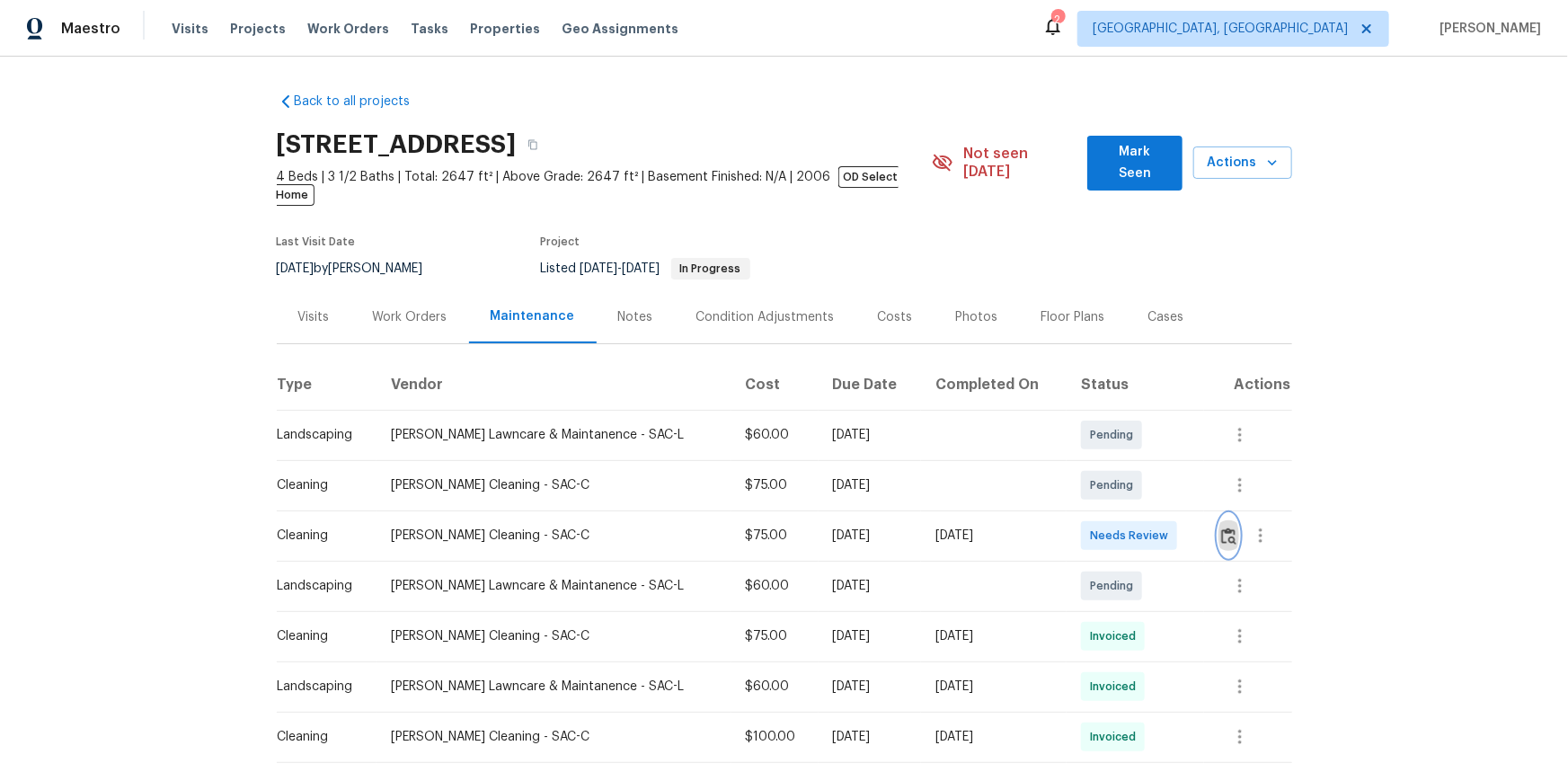
click at [1115, 516] on img "button" at bounding box center [1228, 536] width 15 height 17
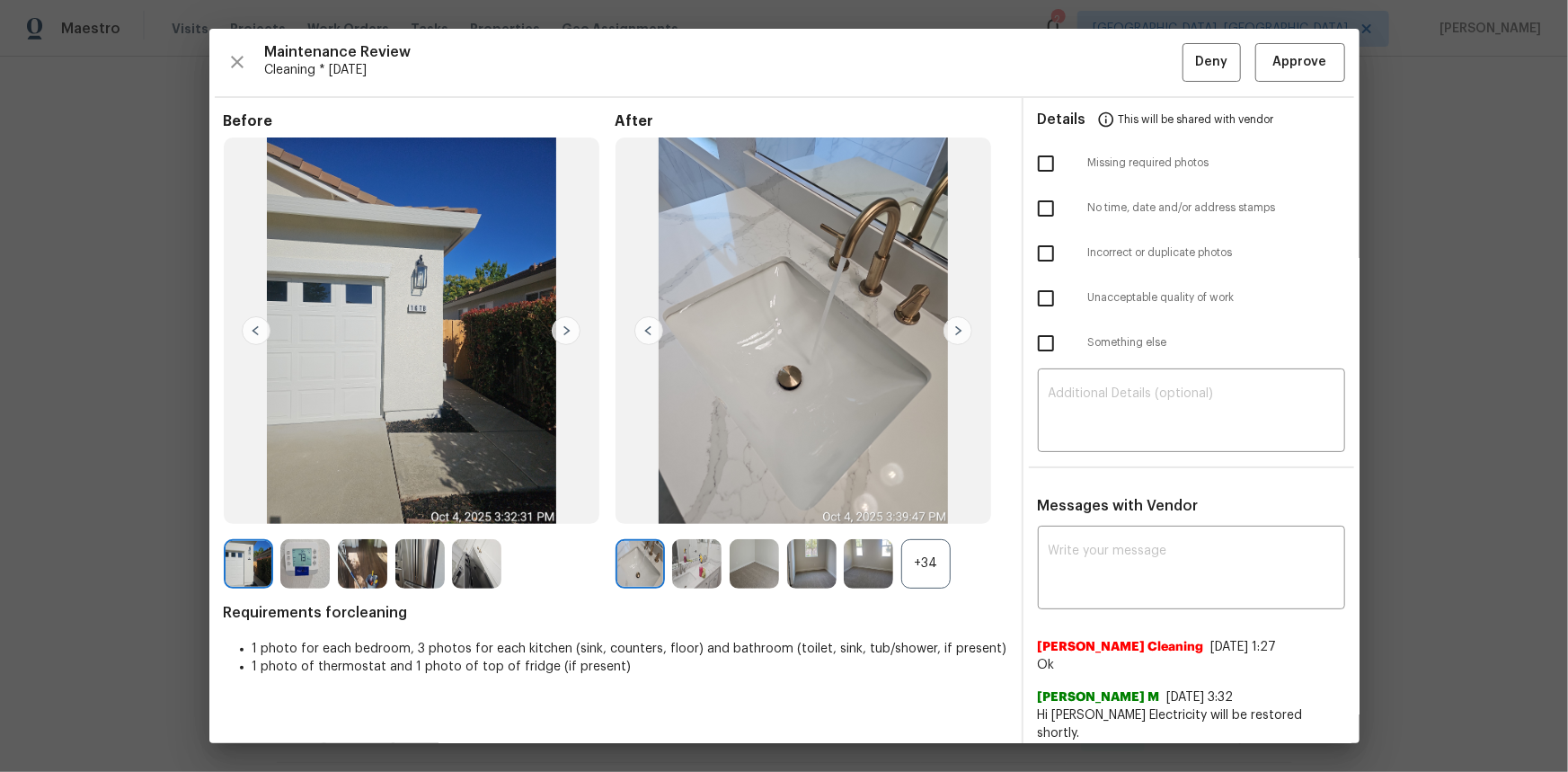
click at [917, 516] on div "+34" at bounding box center [926, 564] width 50 height 50
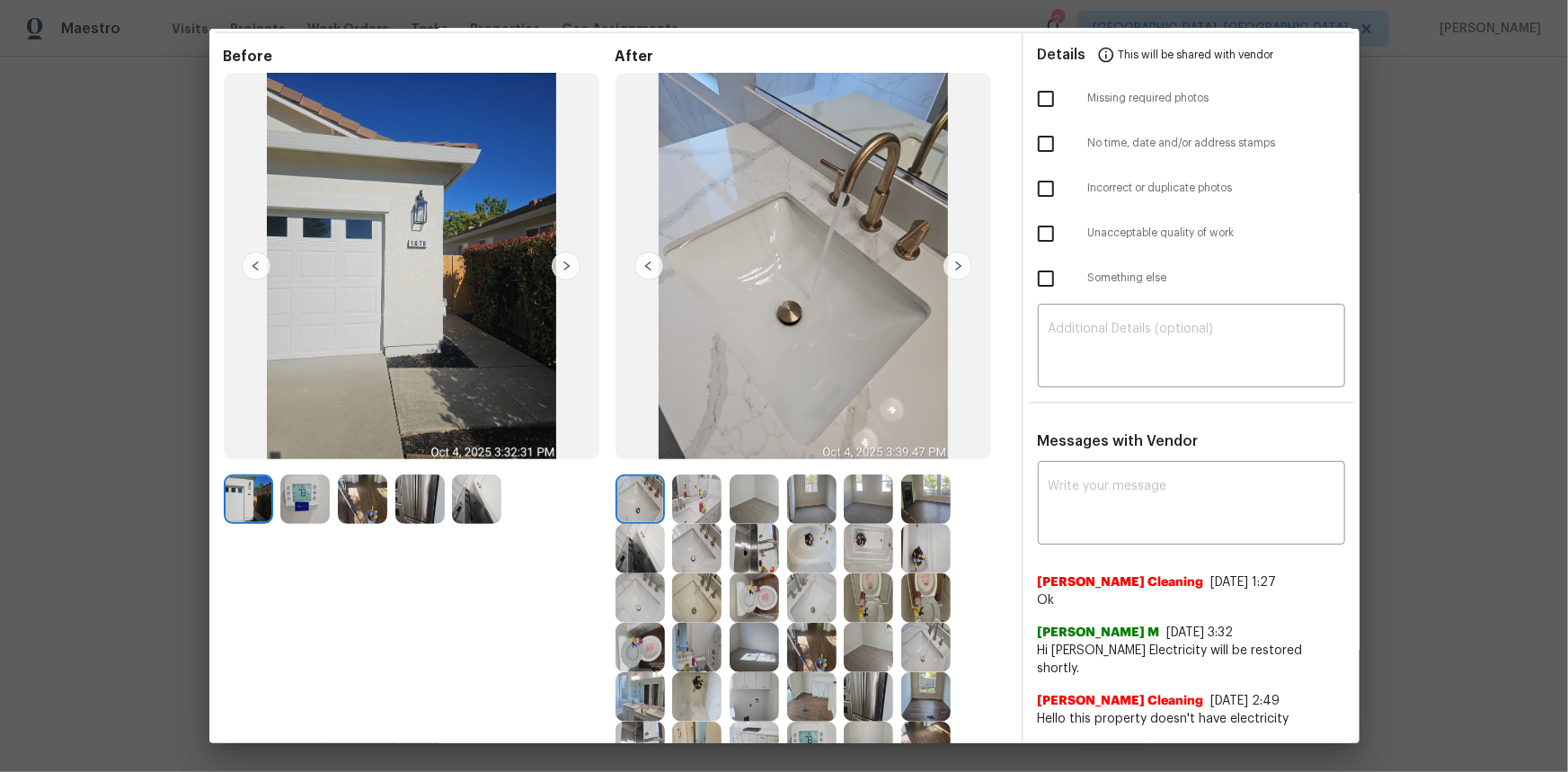
scroll to position [163, 0]
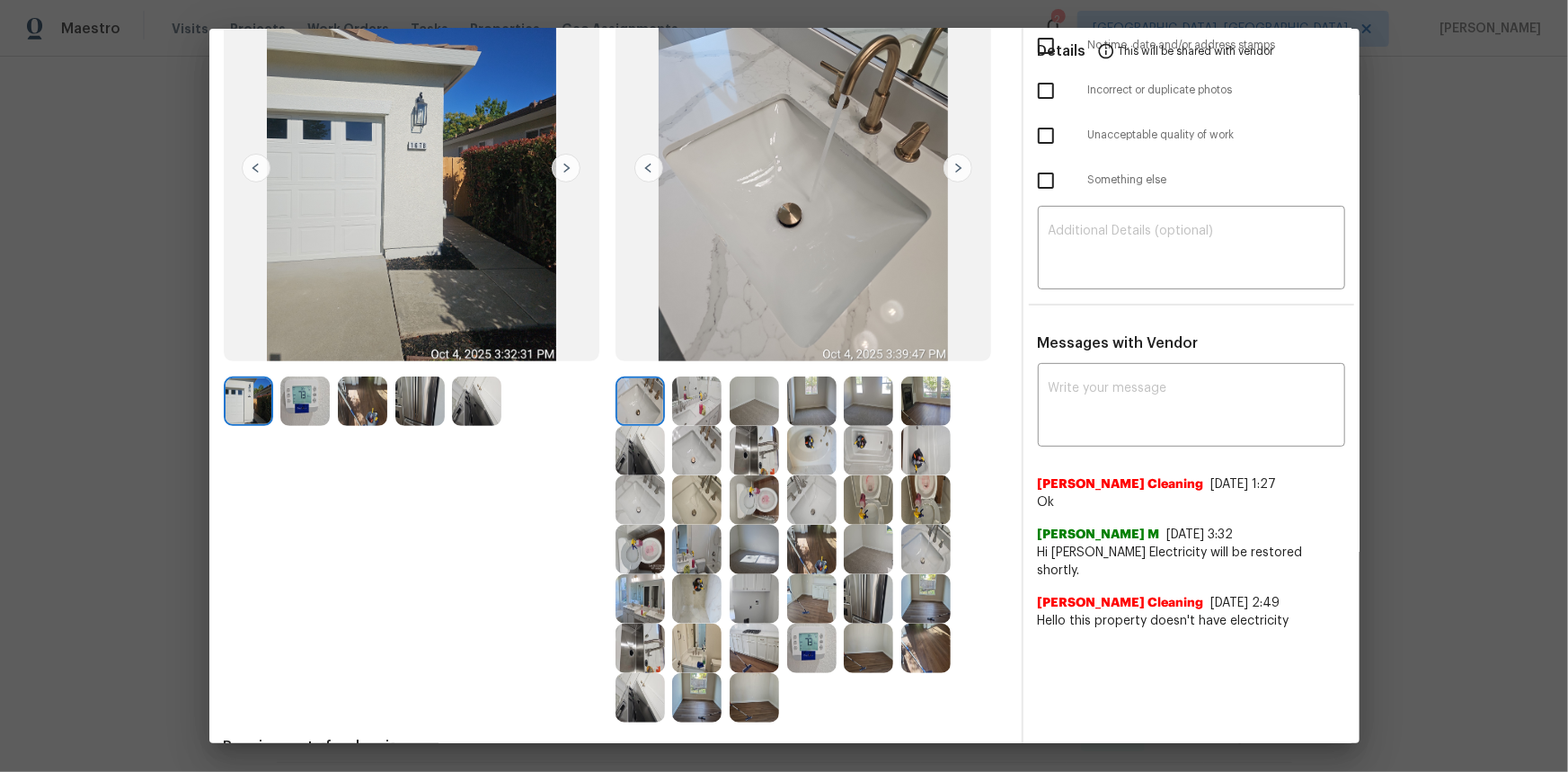
click at [800, 516] on img at bounding box center [812, 648] width 50 height 50
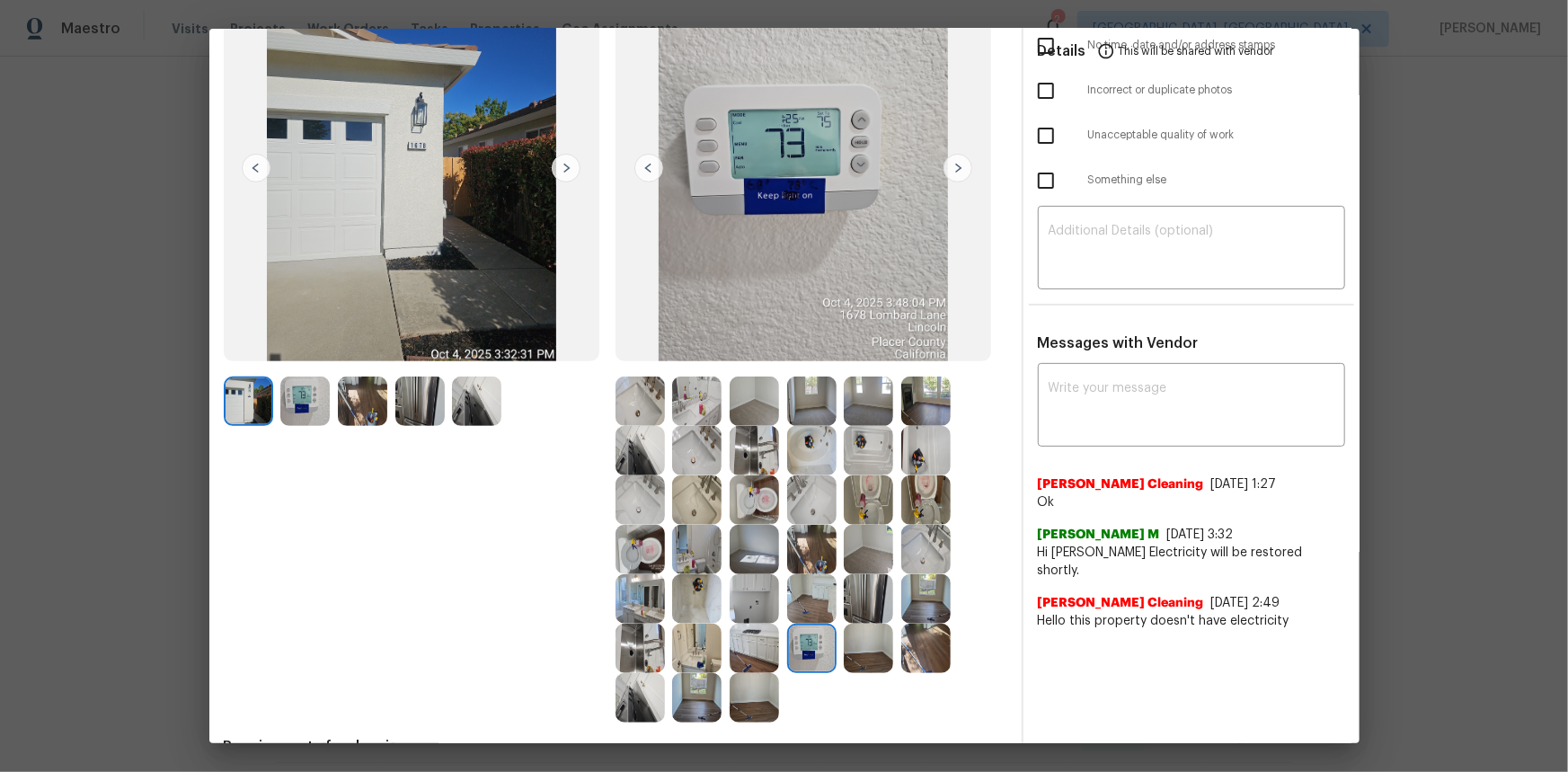
click at [801, 516] on img at bounding box center [812, 648] width 50 height 50
click at [800, 516] on img at bounding box center [812, 648] width 50 height 50
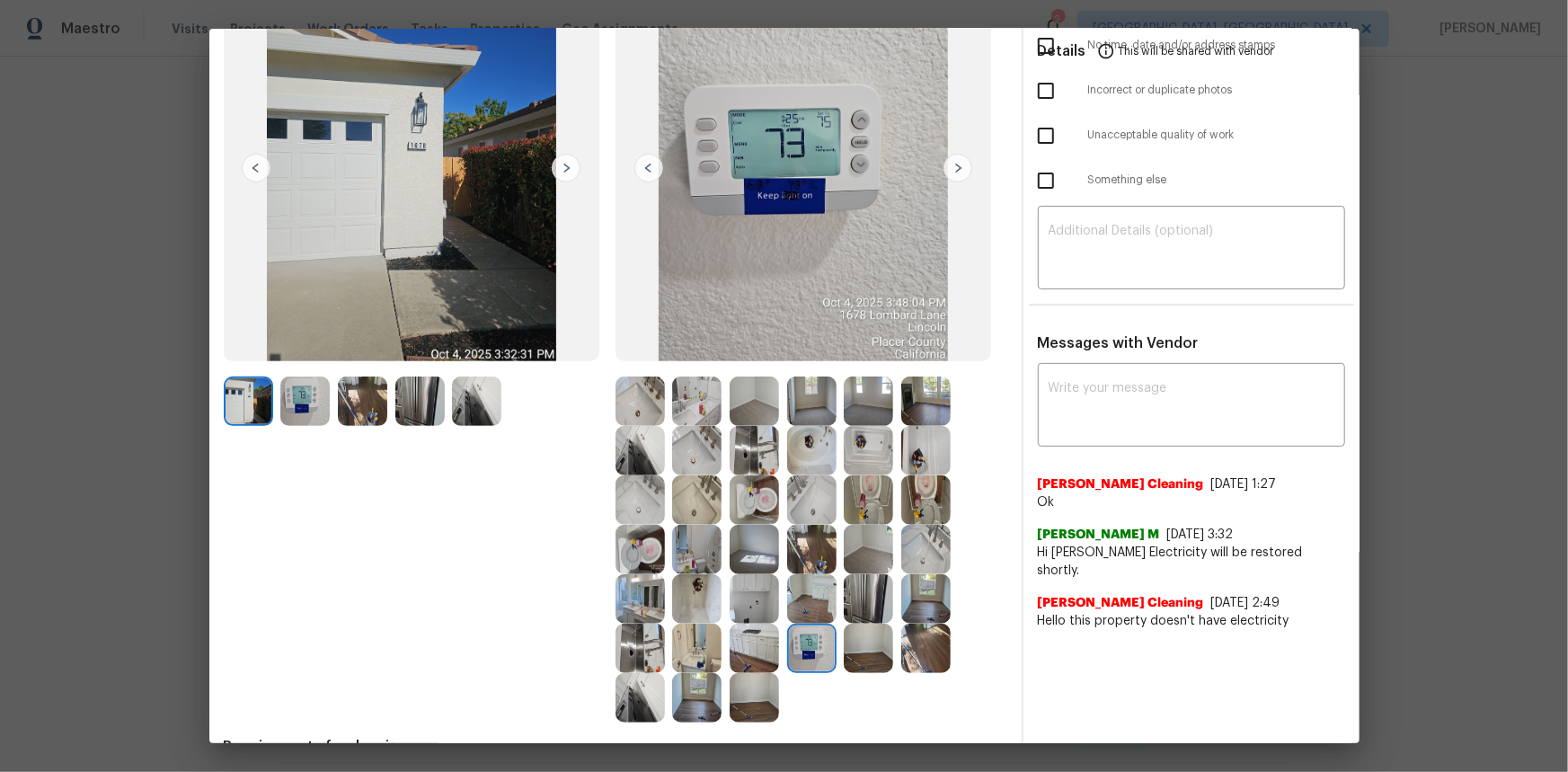
click at [800, 516] on img at bounding box center [812, 648] width 50 height 50
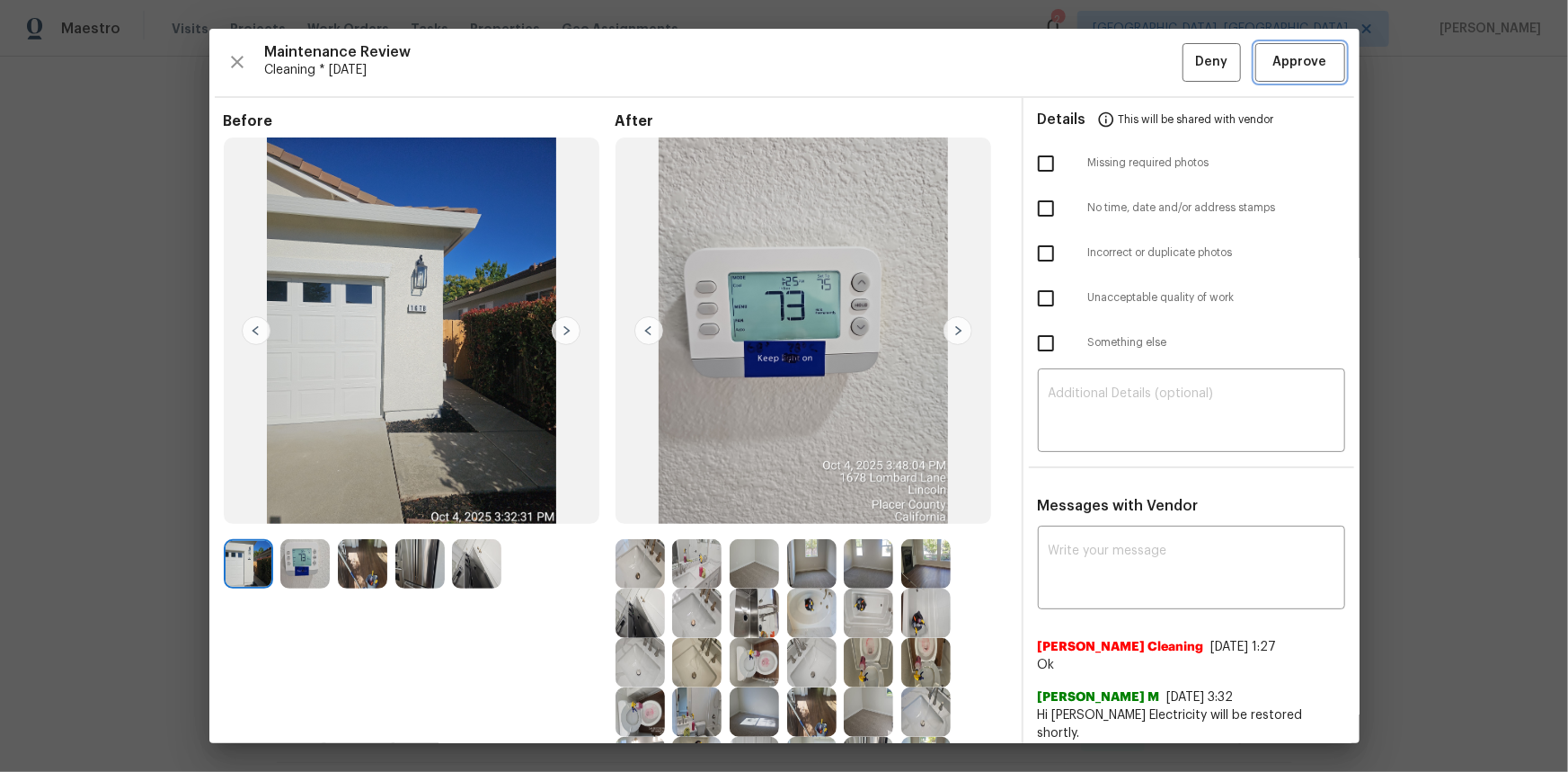
click at [1115, 54] on span "Approve" at bounding box center [1300, 63] width 54 height 23
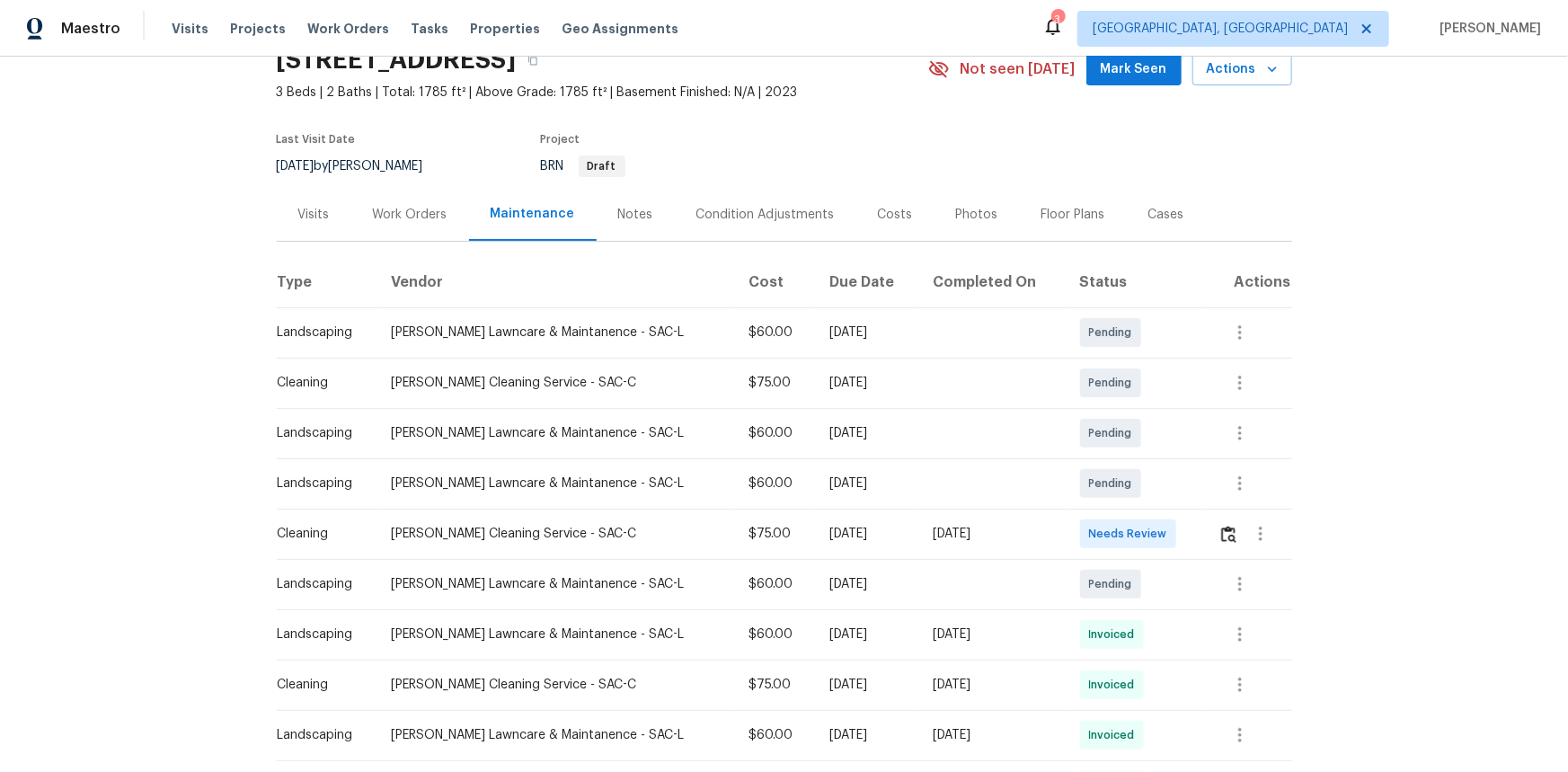
scroll to position [81, 0]
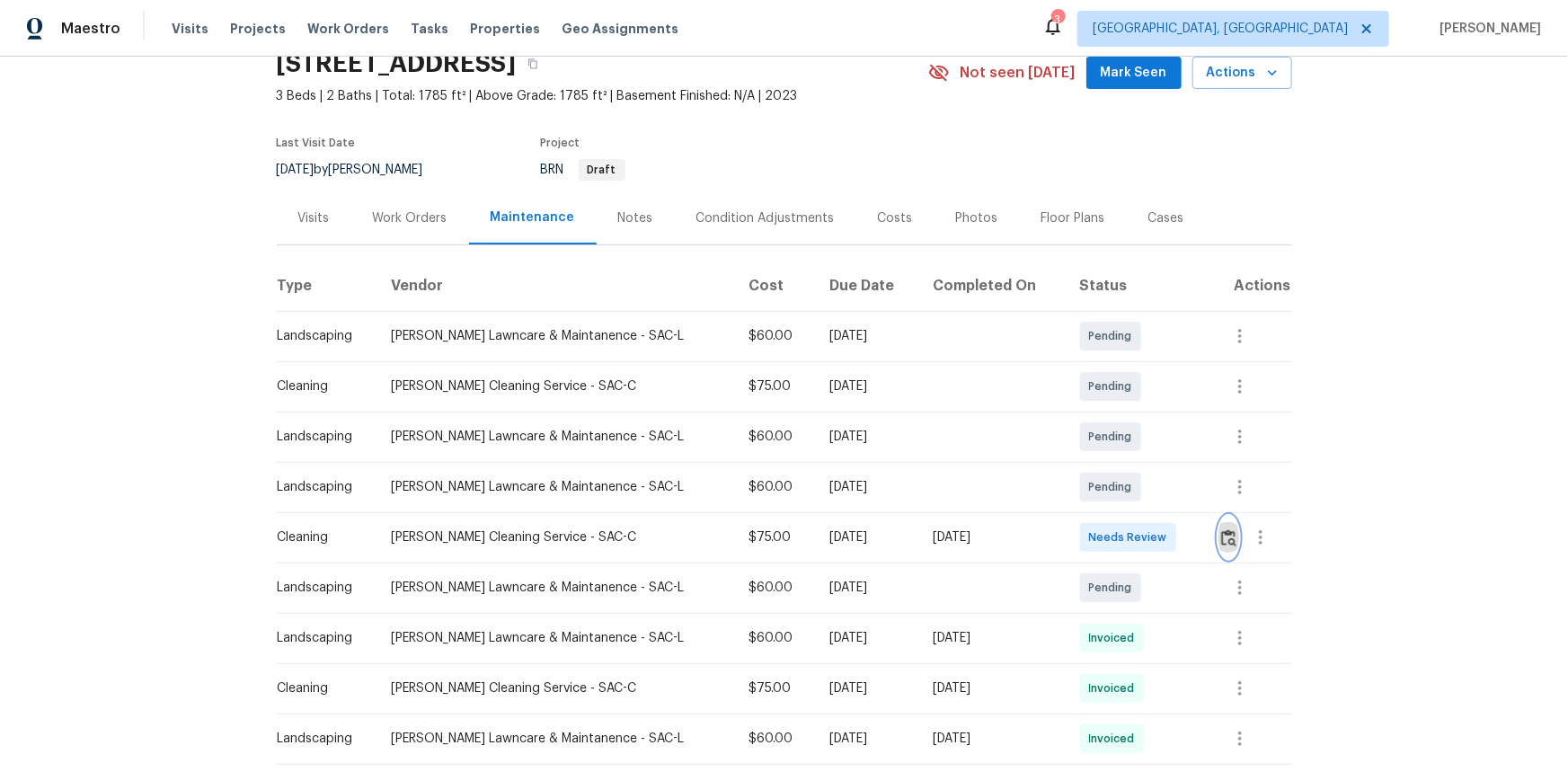
click at [1115, 516] on button "button" at bounding box center [1228, 537] width 21 height 43
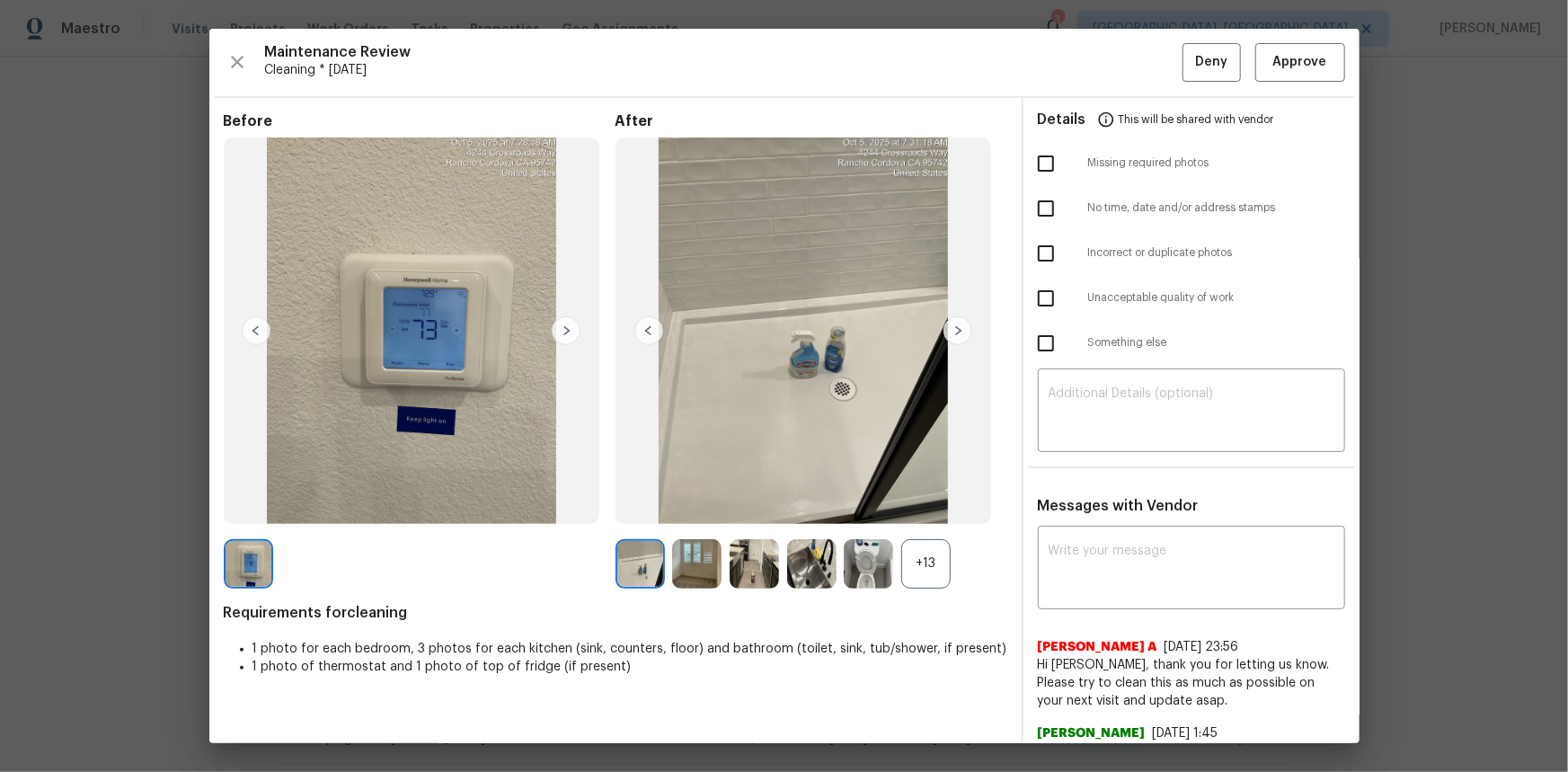
click at [924, 516] on div "+13" at bounding box center [926, 564] width 50 height 50
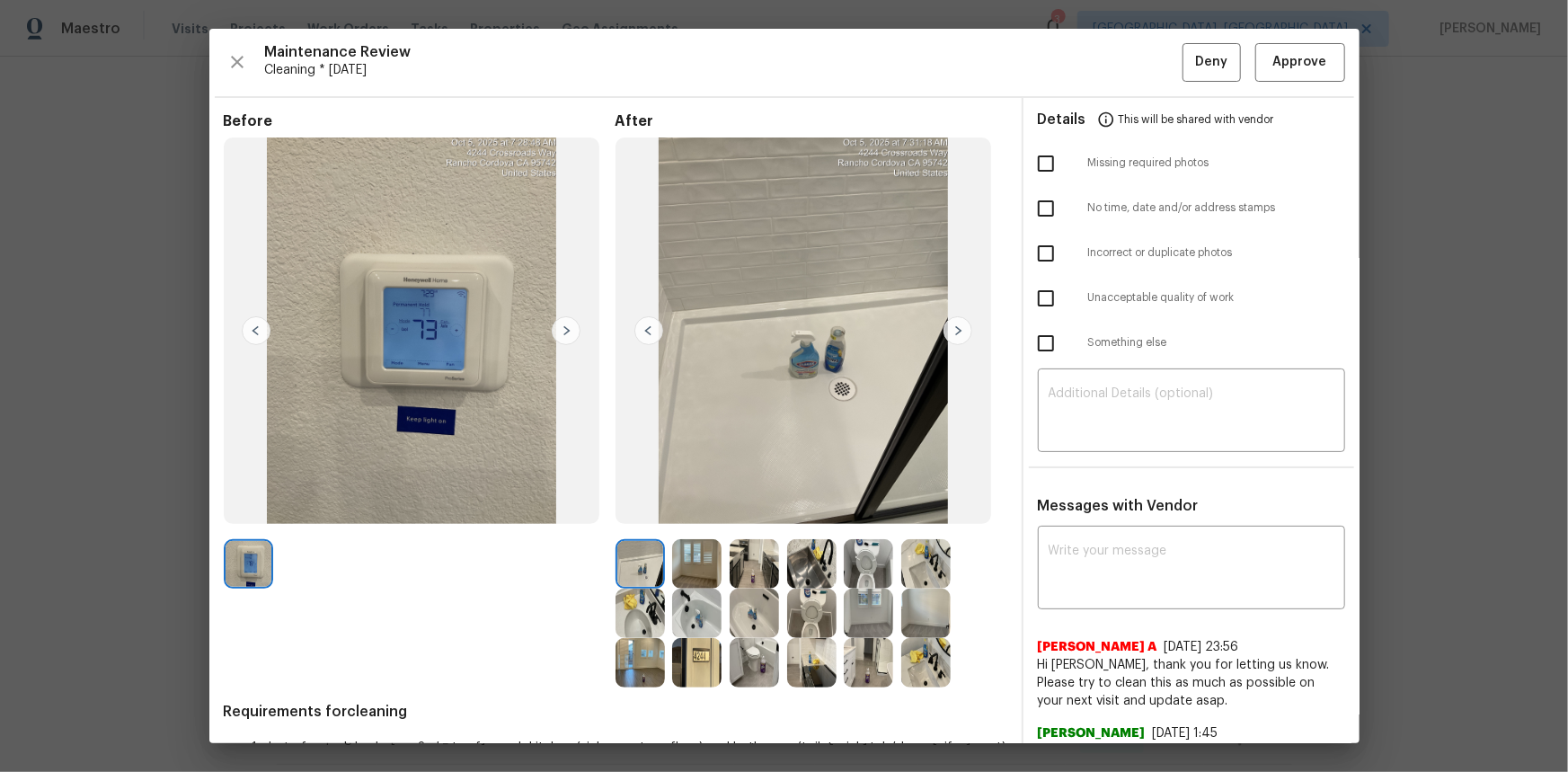
click at [874, 516] on img at bounding box center [868, 564] width 50 height 50
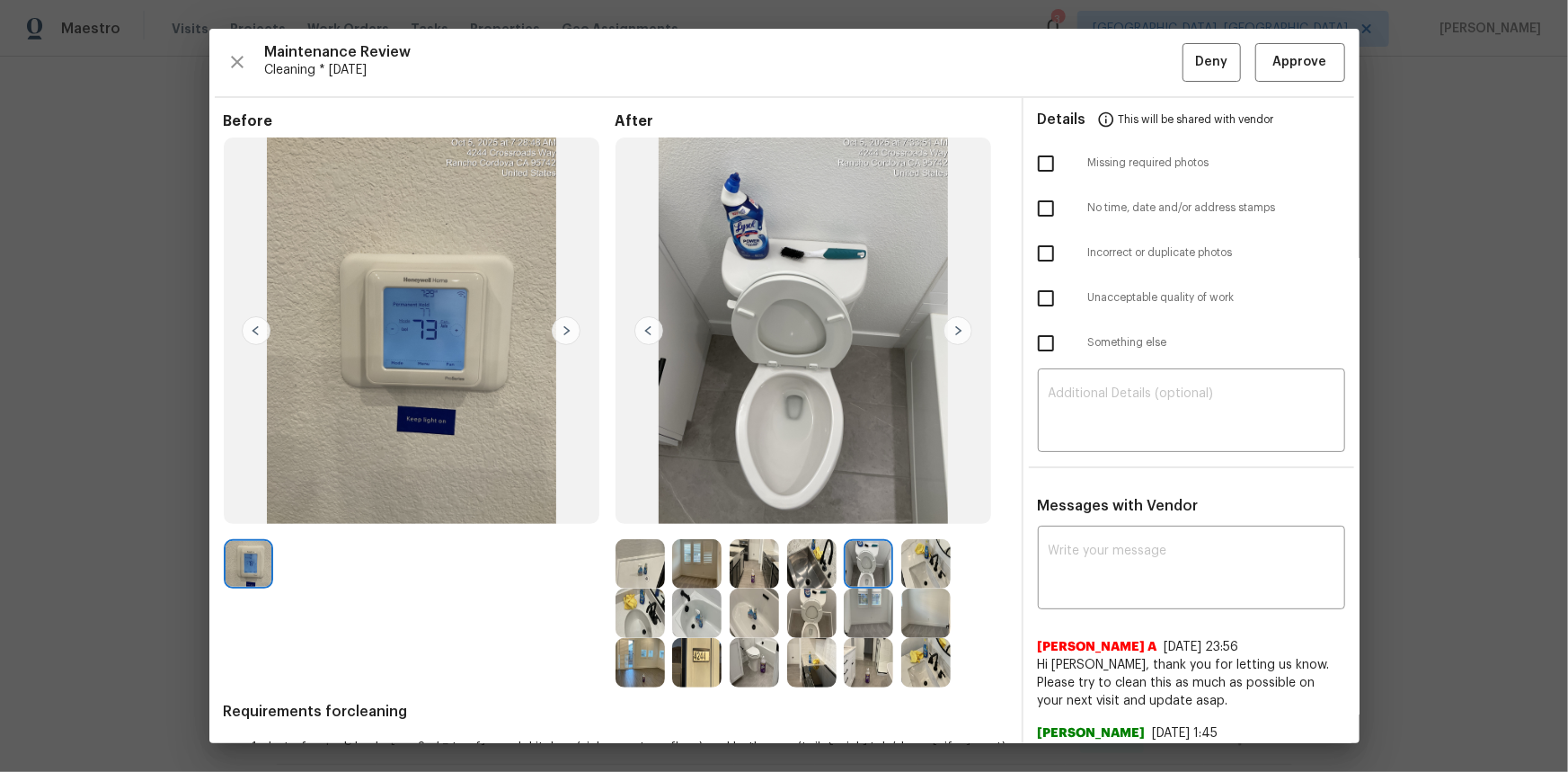
click at [874, 516] on img at bounding box center [868, 564] width 50 height 50
click at [1115, 66] on span "Approve" at bounding box center [1300, 63] width 54 height 23
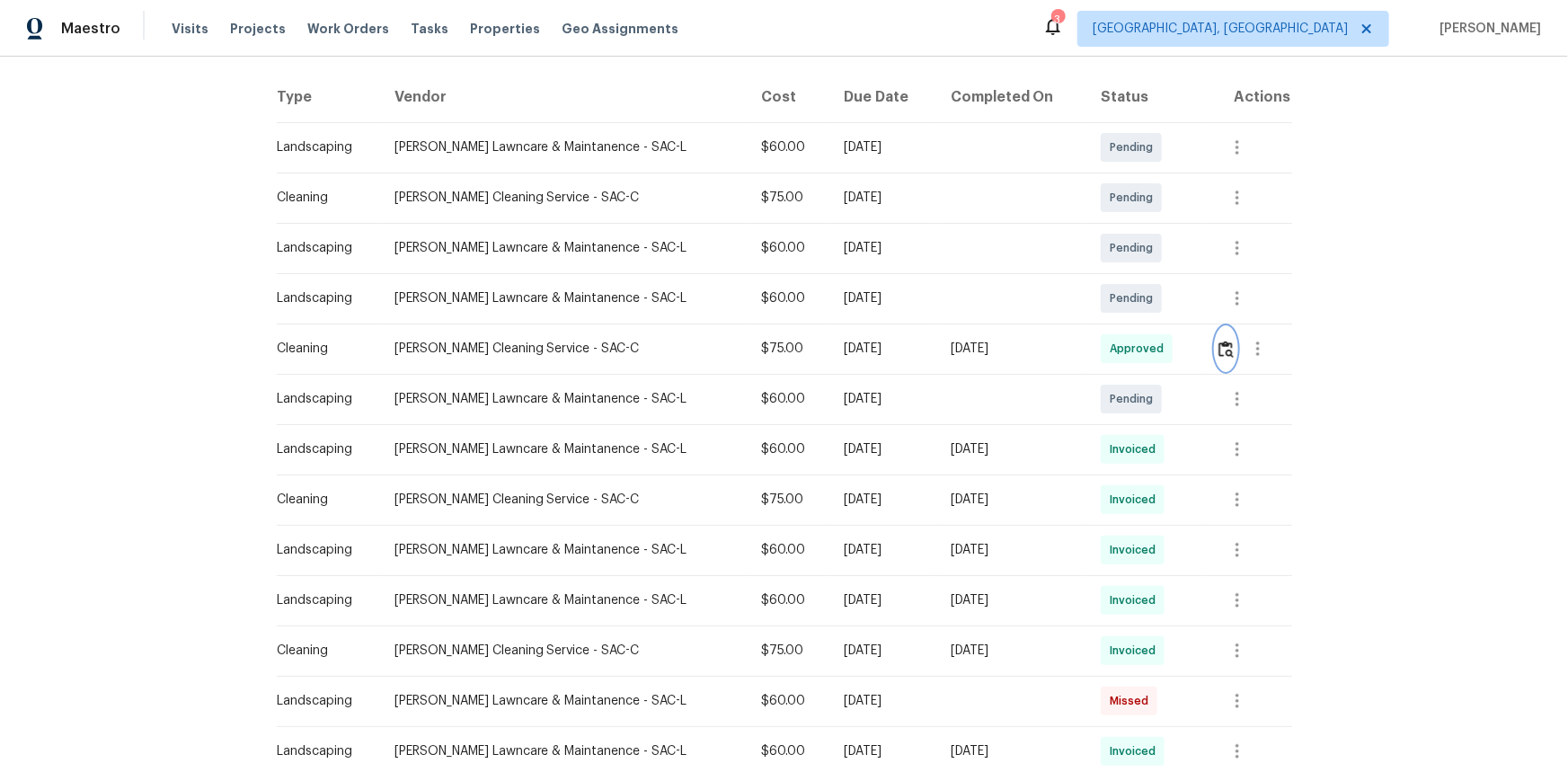
scroll to position [0, 0]
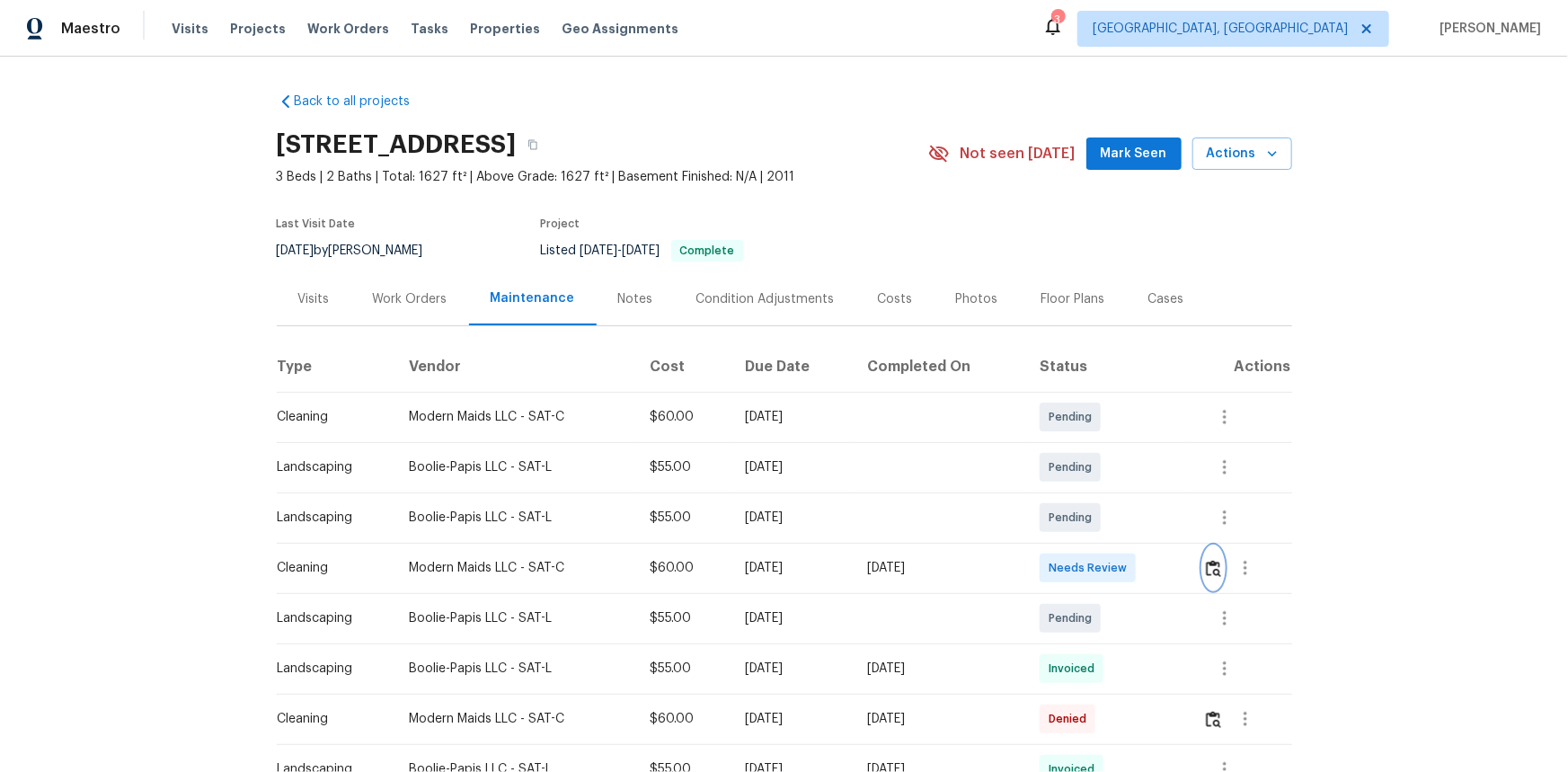
click at [1101, 493] on img "button" at bounding box center [1213, 568] width 15 height 17
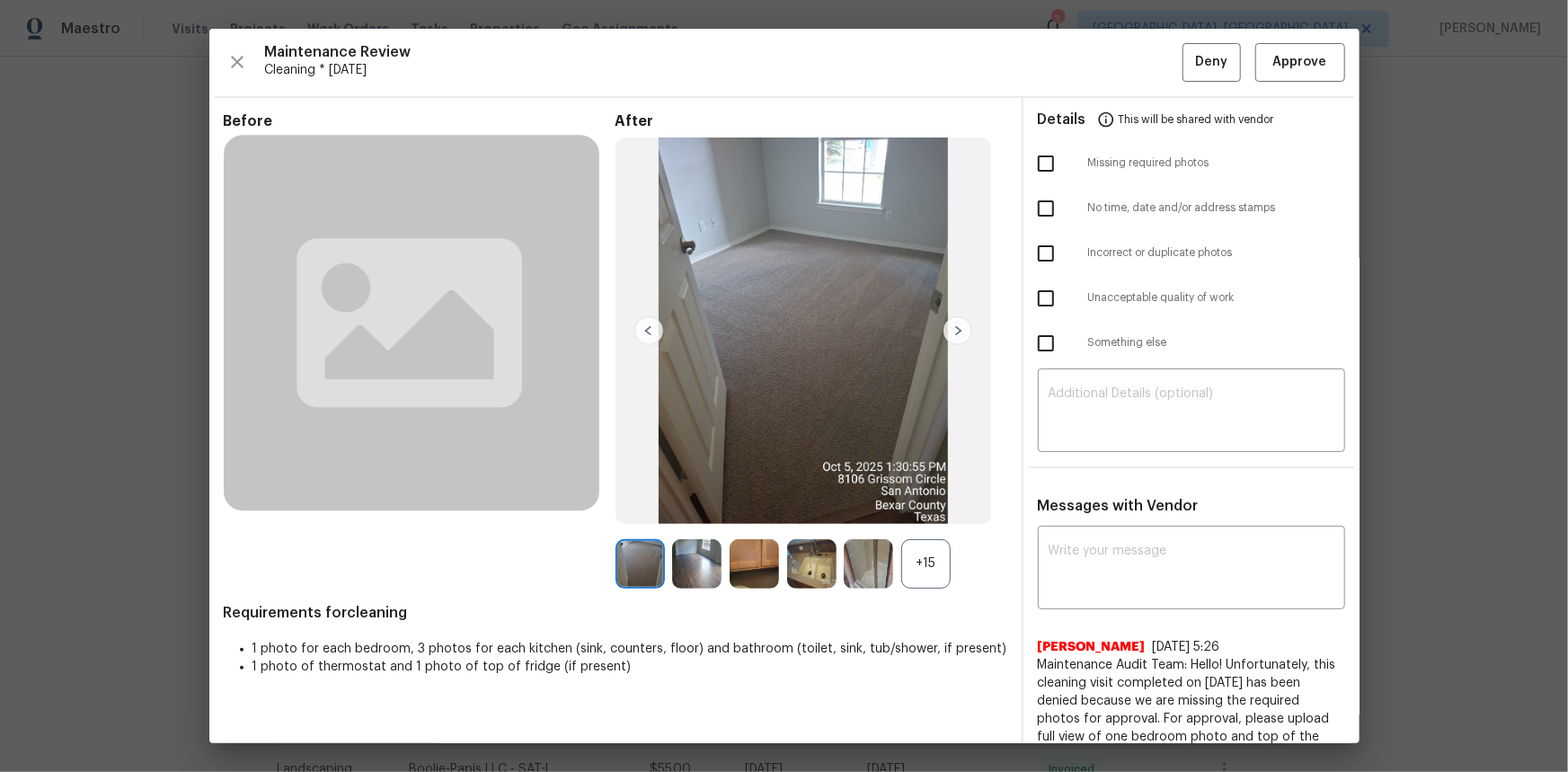
click at [923, 493] on div "+15" at bounding box center [926, 564] width 50 height 50
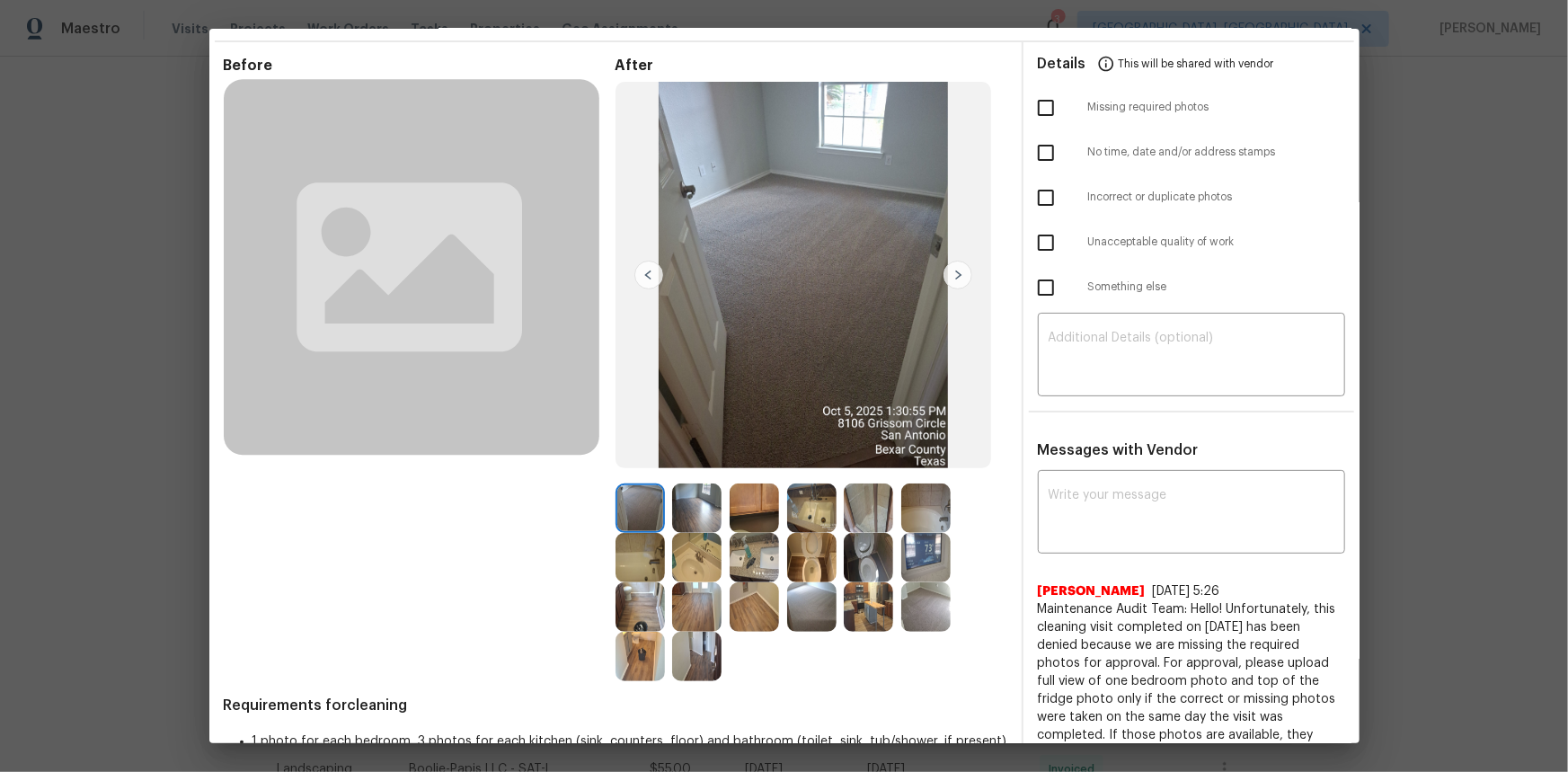
scroll to position [81, 0]
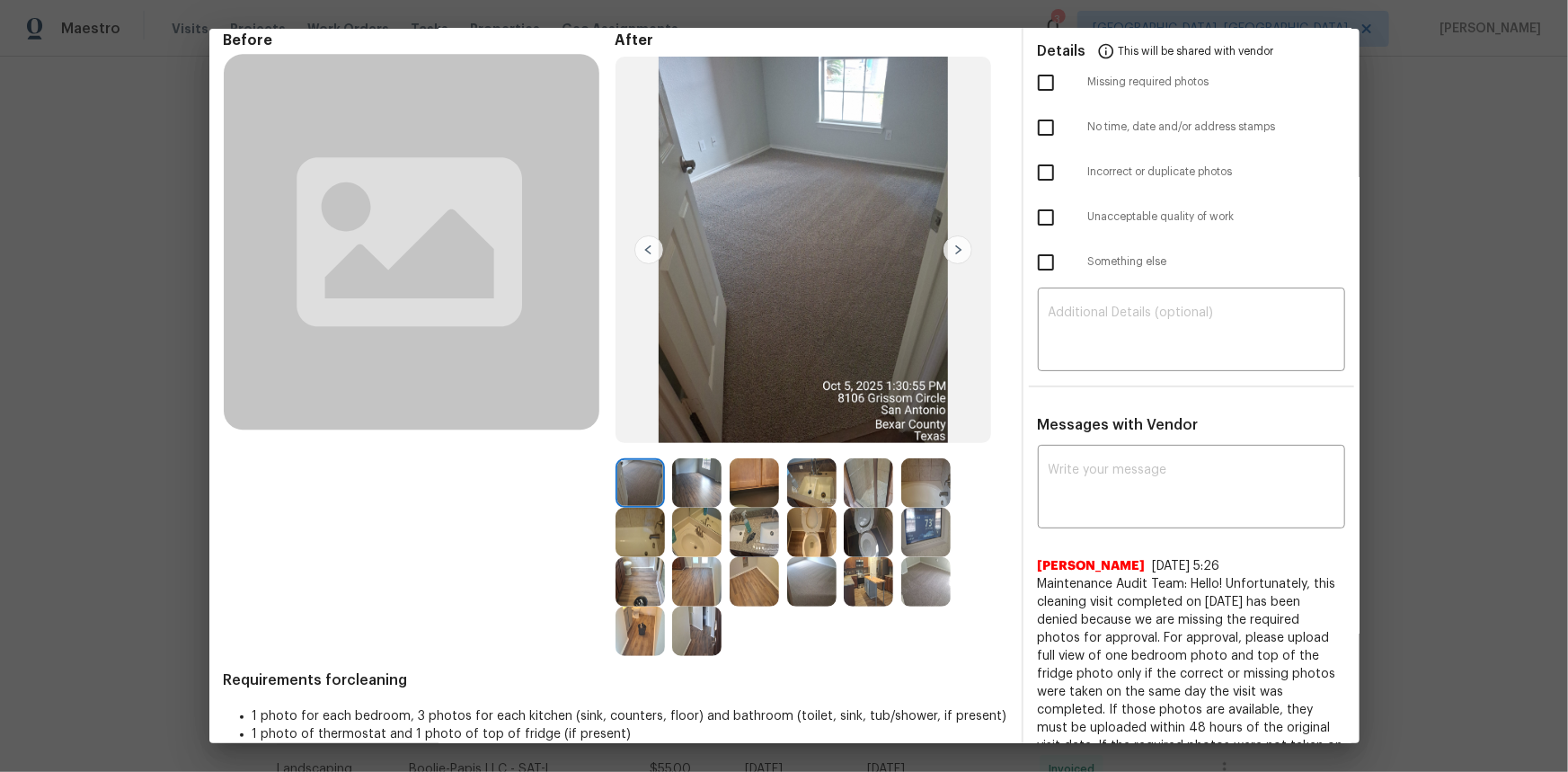
click at [916, 493] on img at bounding box center [926, 532] width 50 height 50
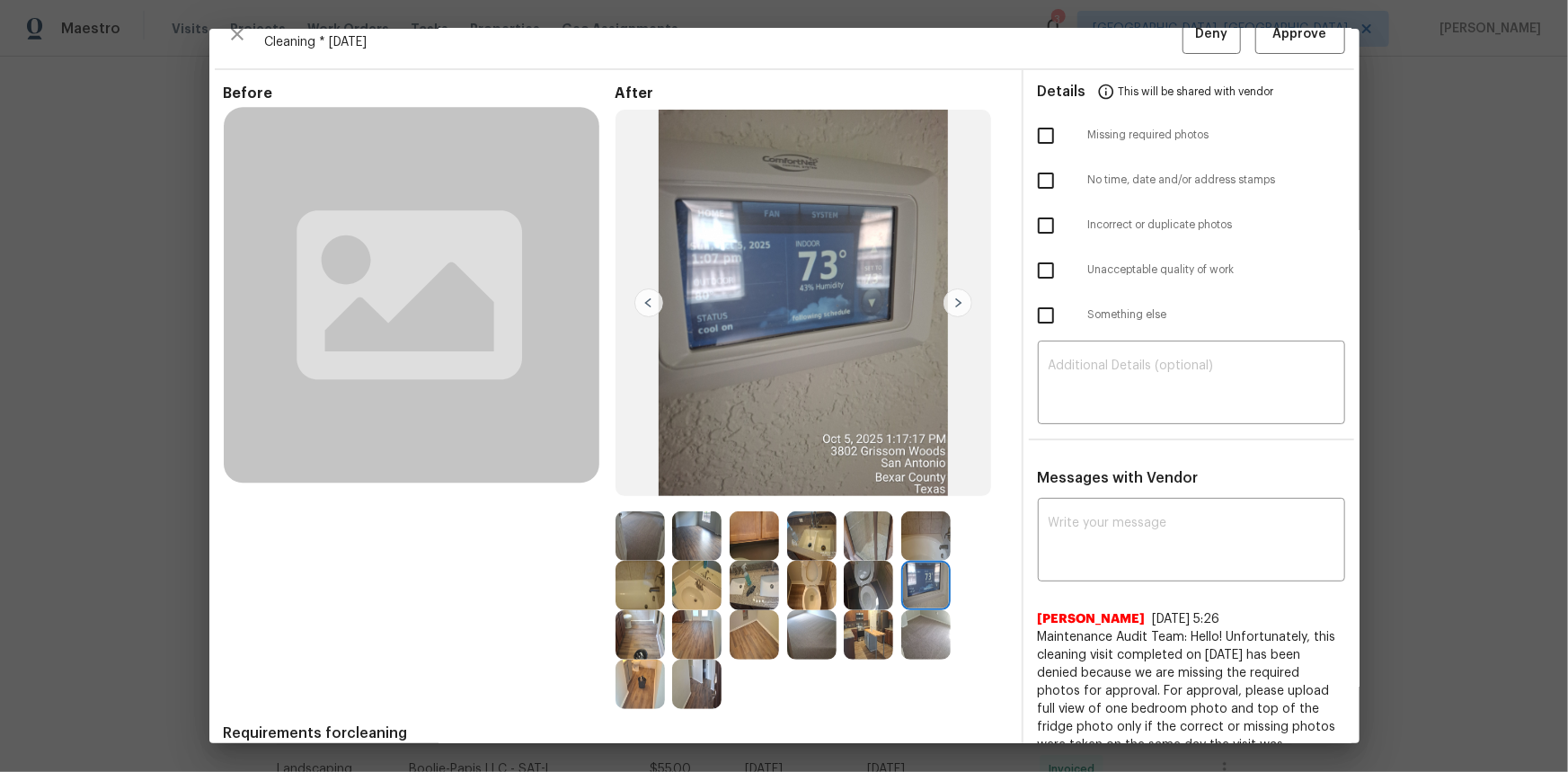
scroll to position [0, 0]
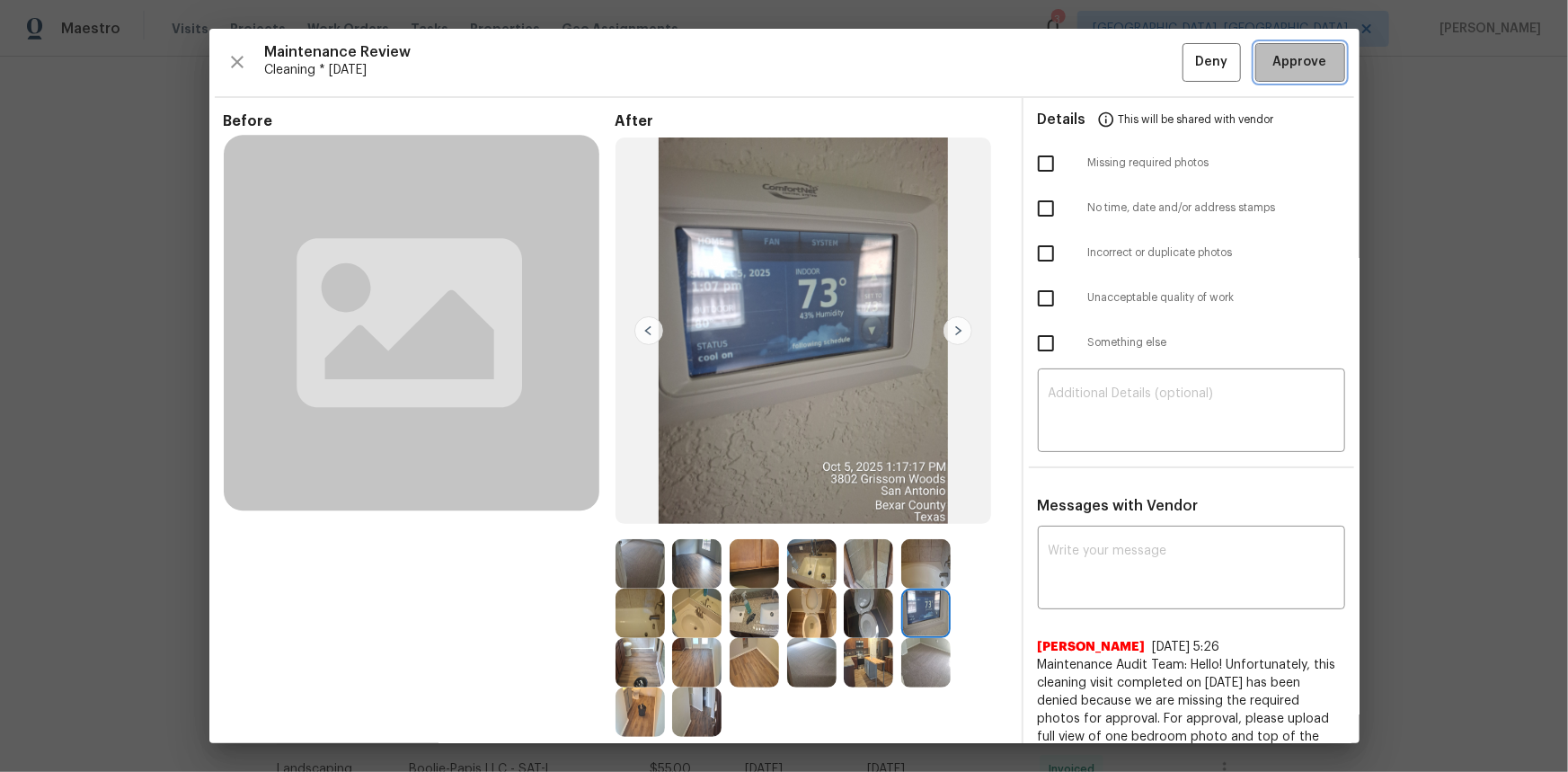
click at [1101, 71] on span "Approve" at bounding box center [1300, 63] width 54 height 23
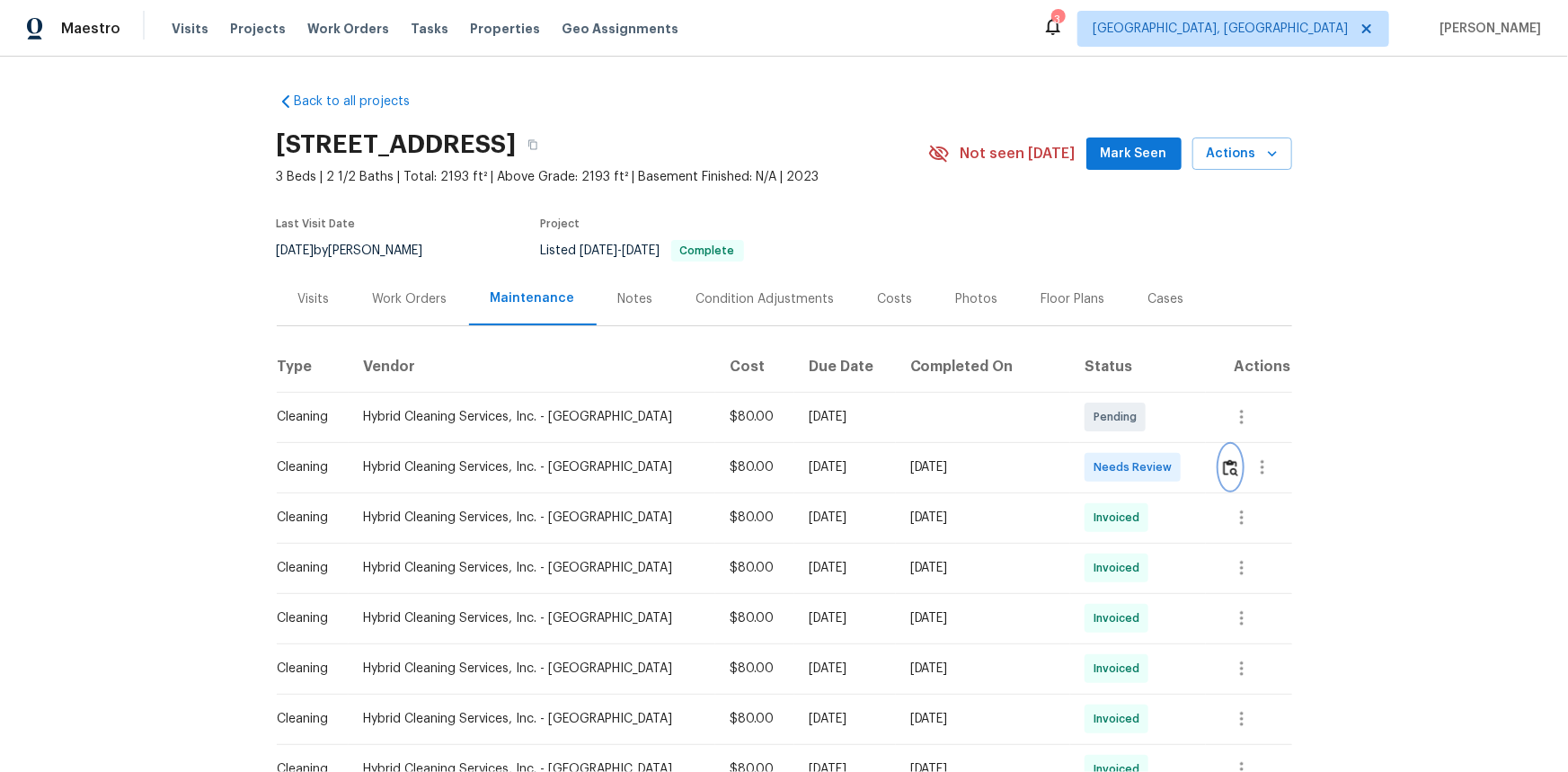
click at [1115, 470] on img "button" at bounding box center [1230, 468] width 15 height 17
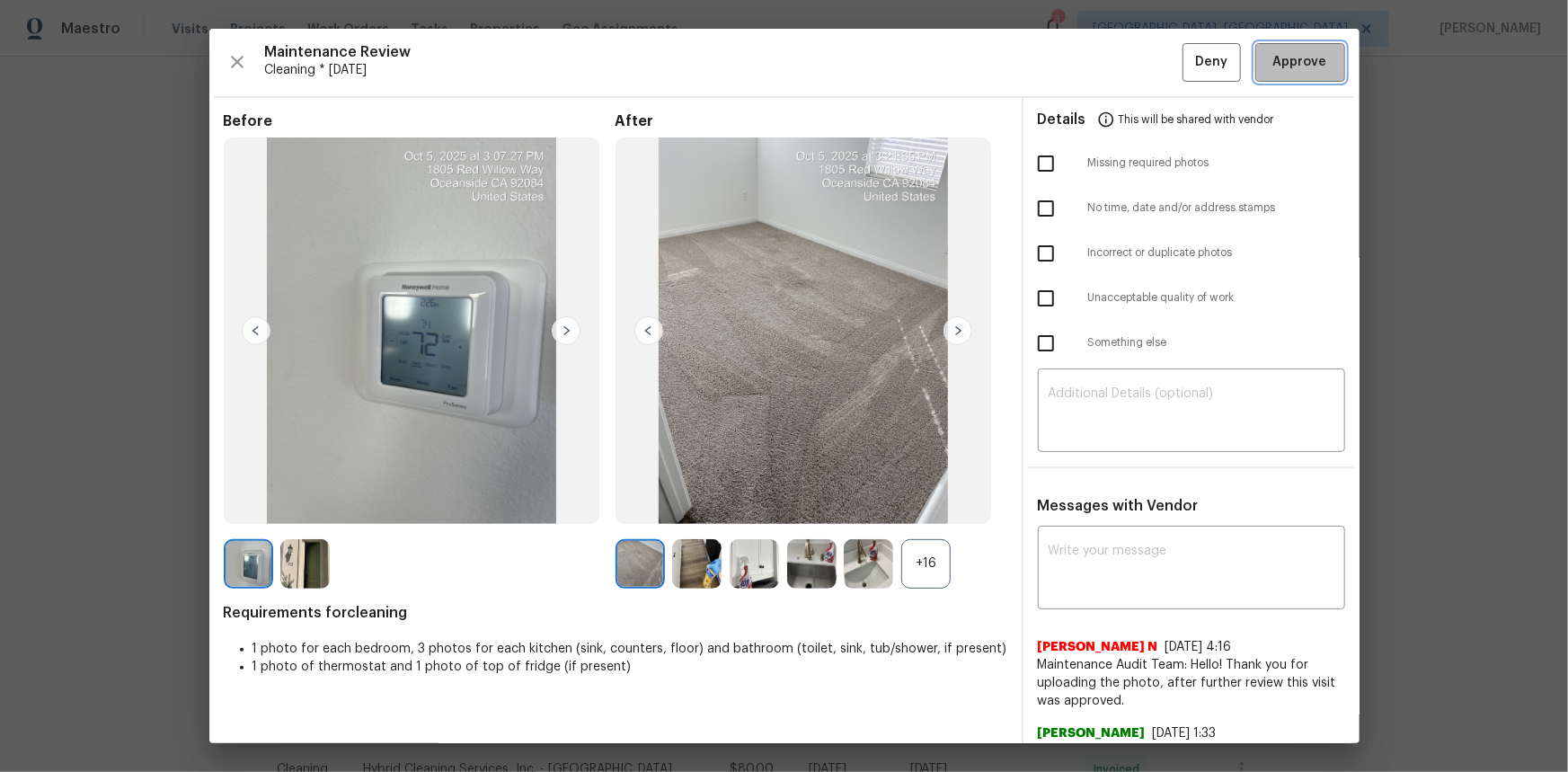
click at [1115, 72] on span "Approve" at bounding box center [1300, 63] width 54 height 23
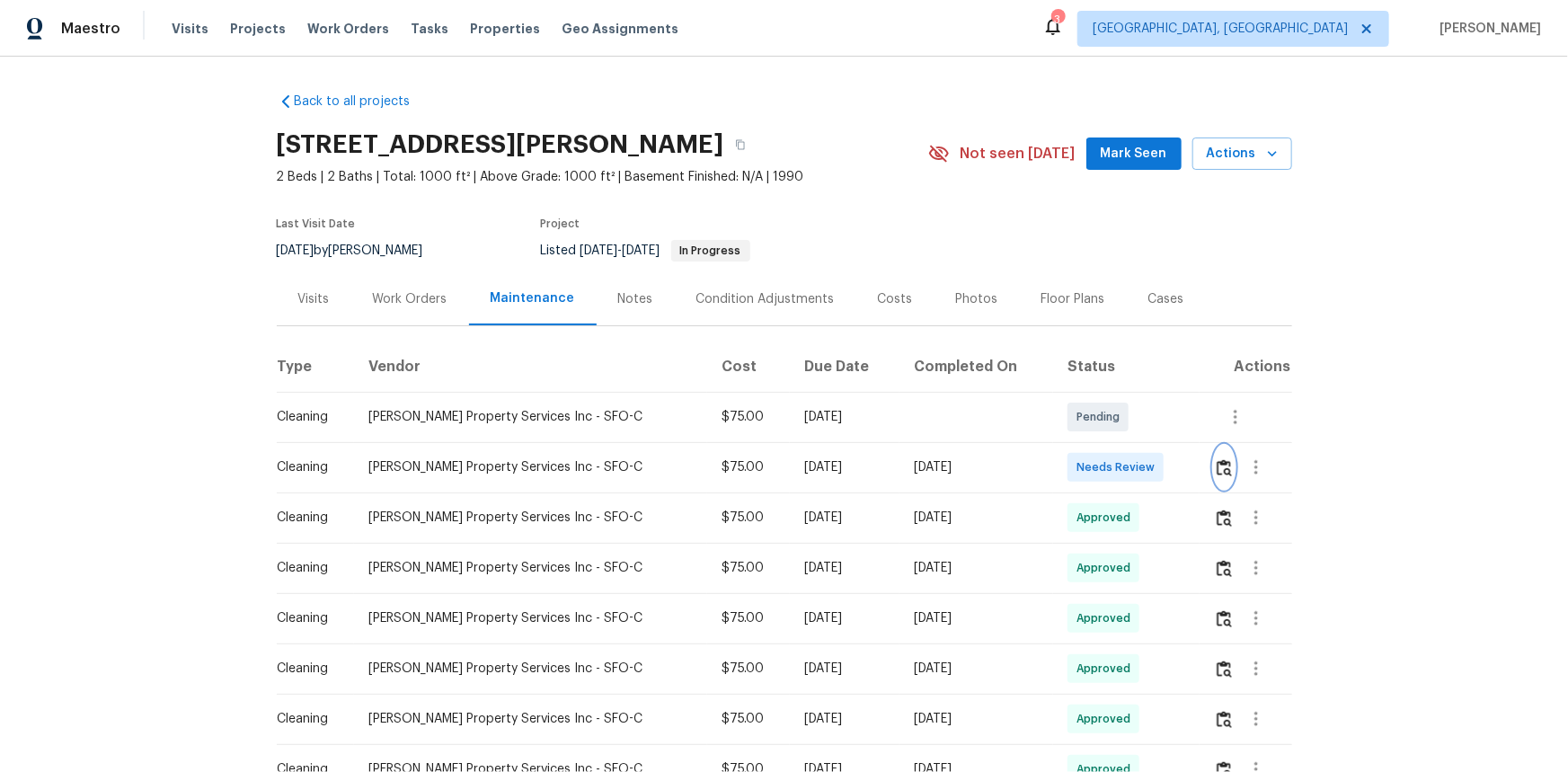
click at [1222, 477] on button "button" at bounding box center [1224, 468] width 21 height 43
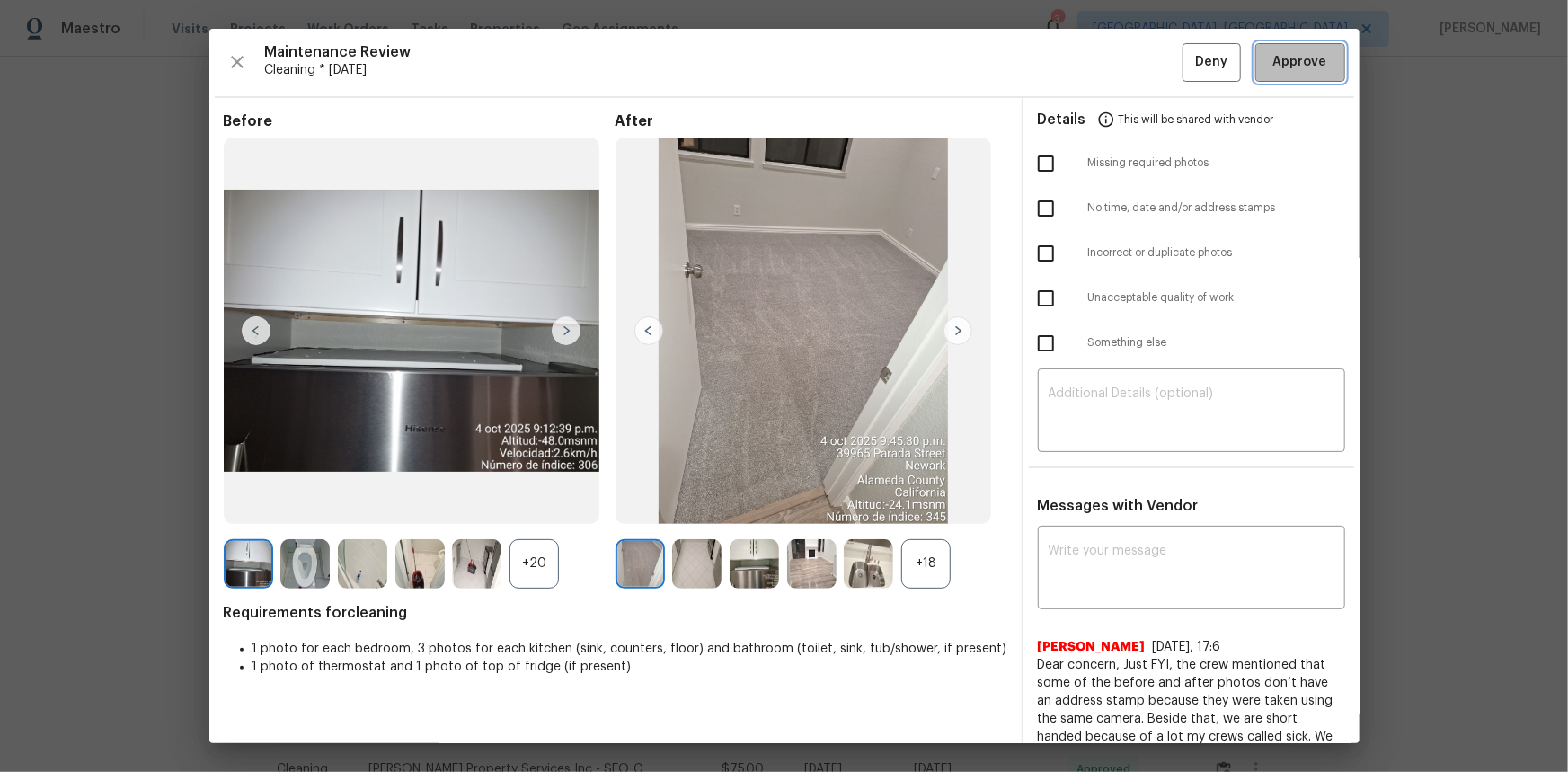
click at [1301, 81] on button "Approve" at bounding box center [1300, 63] width 90 height 39
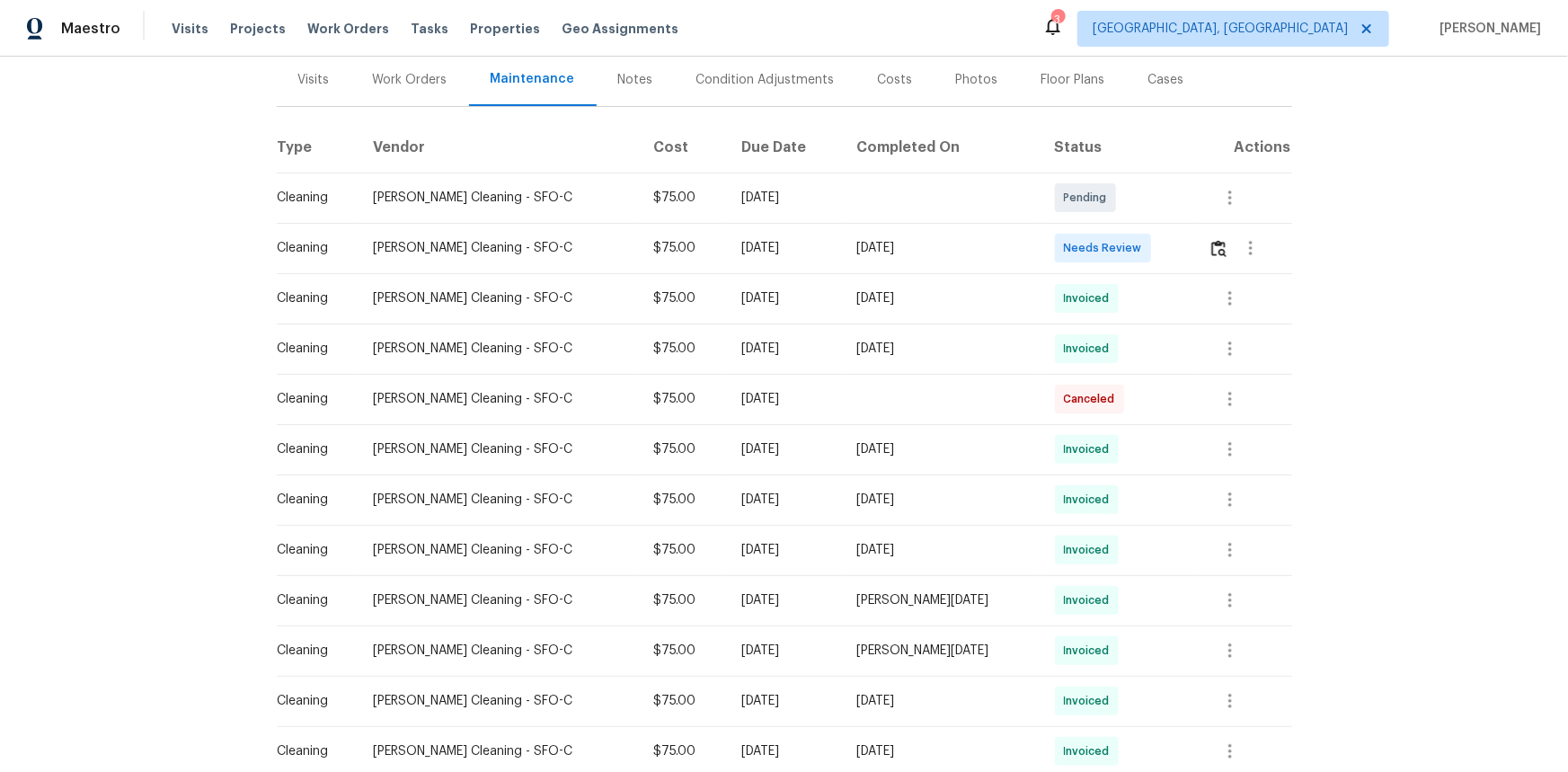
scroll to position [81, 0]
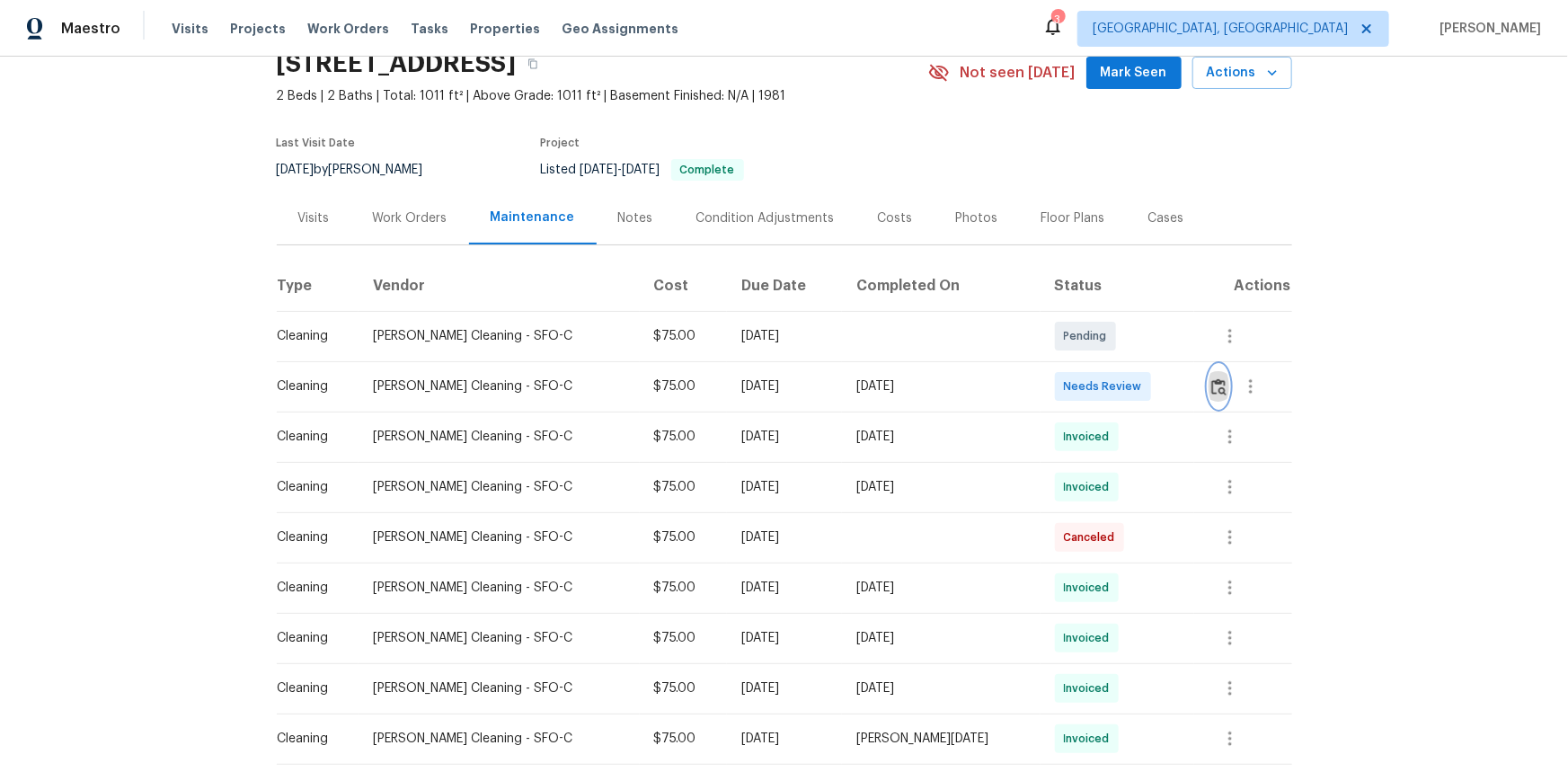
click at [1115, 382] on img "button" at bounding box center [1218, 387] width 15 height 17
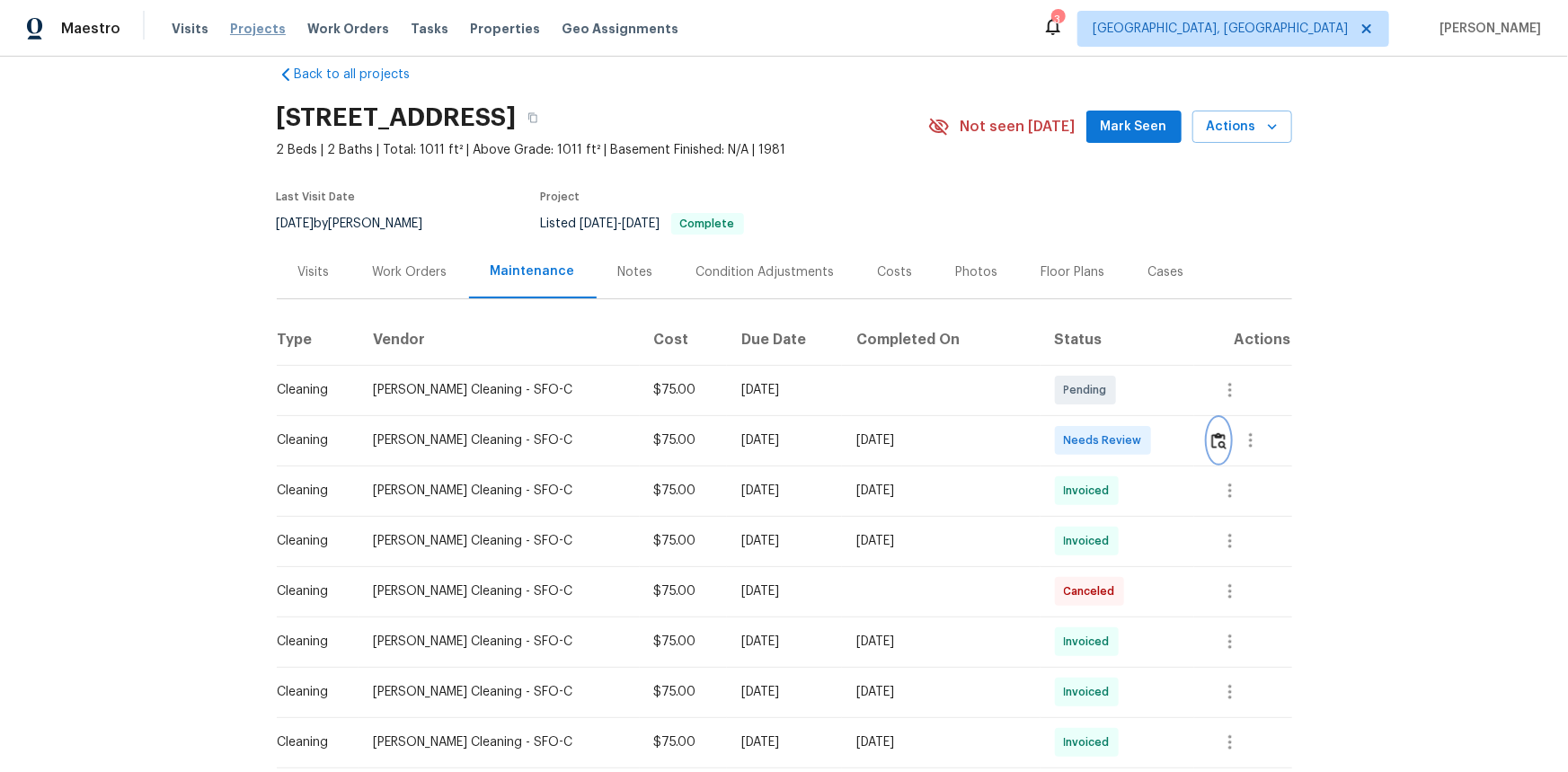
scroll to position [0, 0]
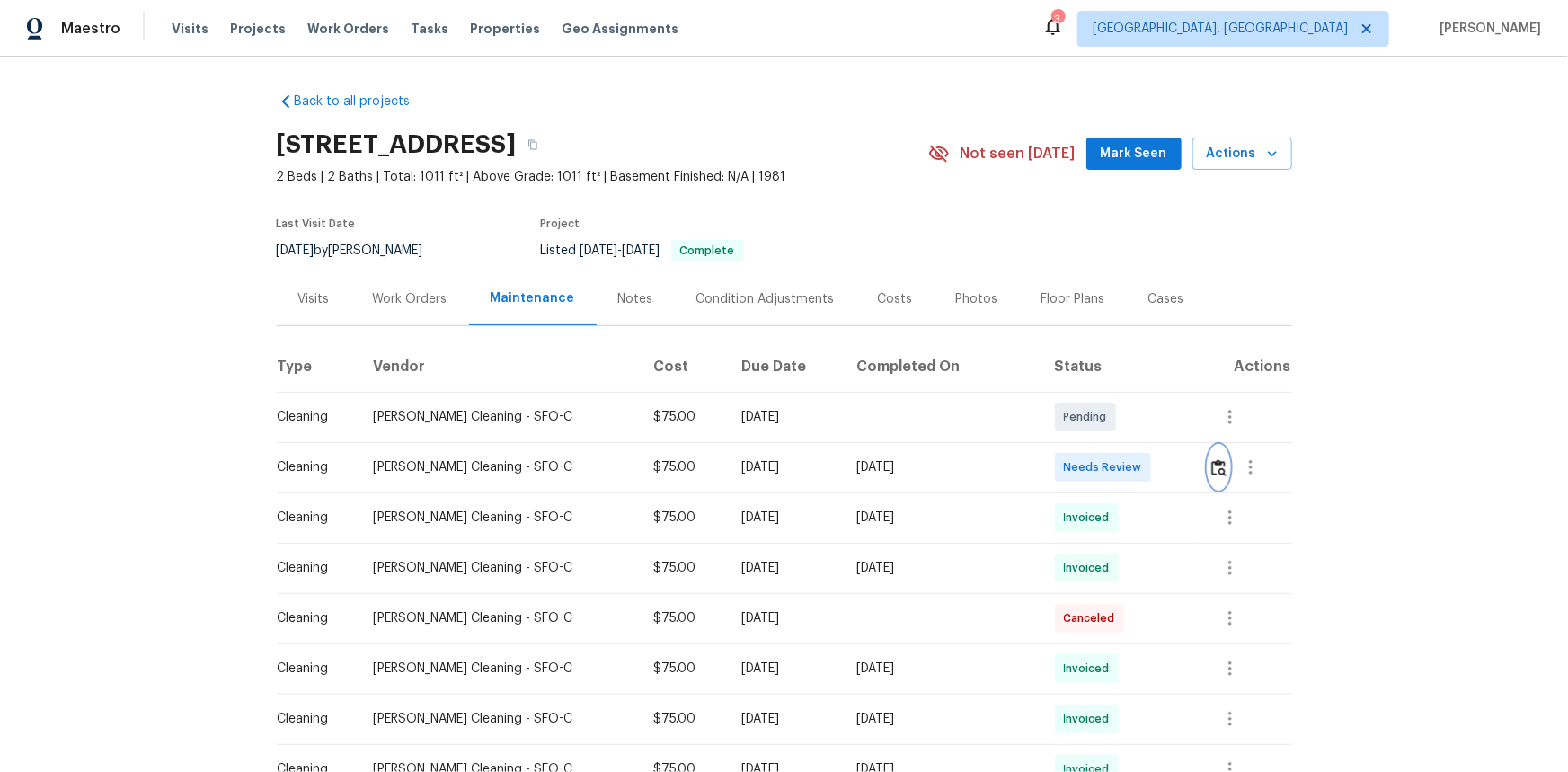
click at [1115, 471] on img "button" at bounding box center [1218, 468] width 15 height 17
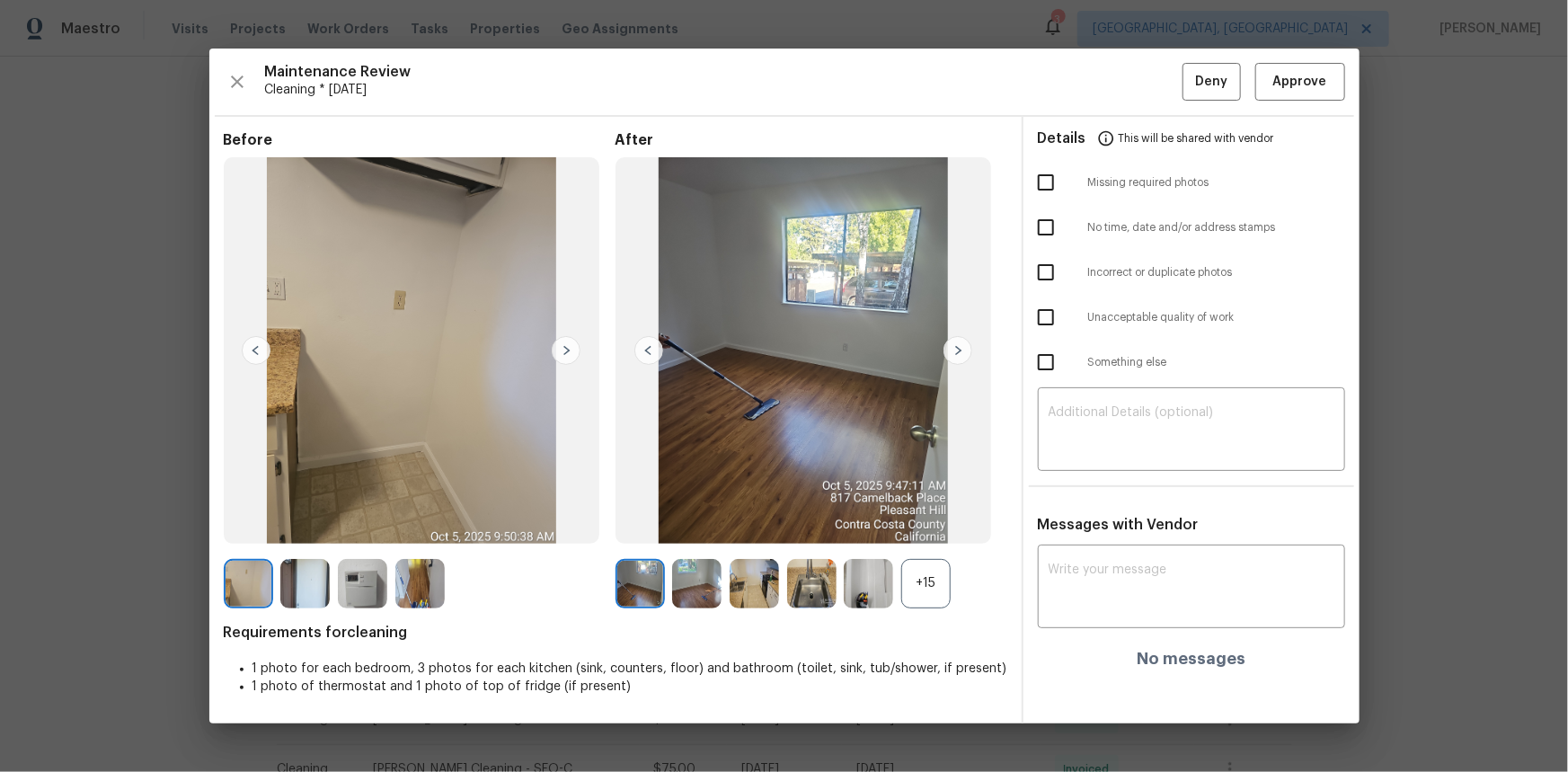
click at [912, 516] on div "+15" at bounding box center [926, 584] width 50 height 50
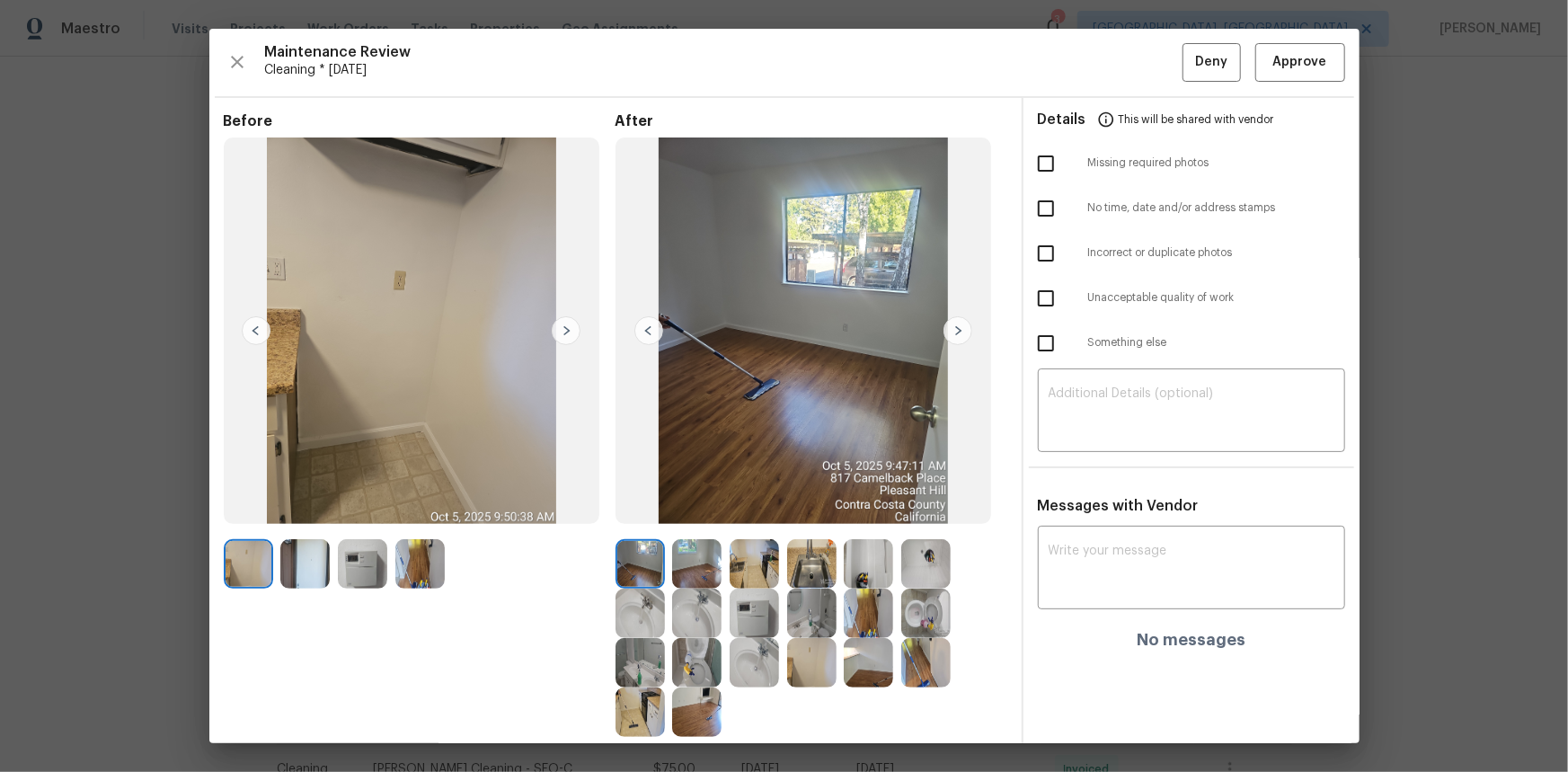
click at [742, 516] on img at bounding box center [754, 613] width 50 height 50
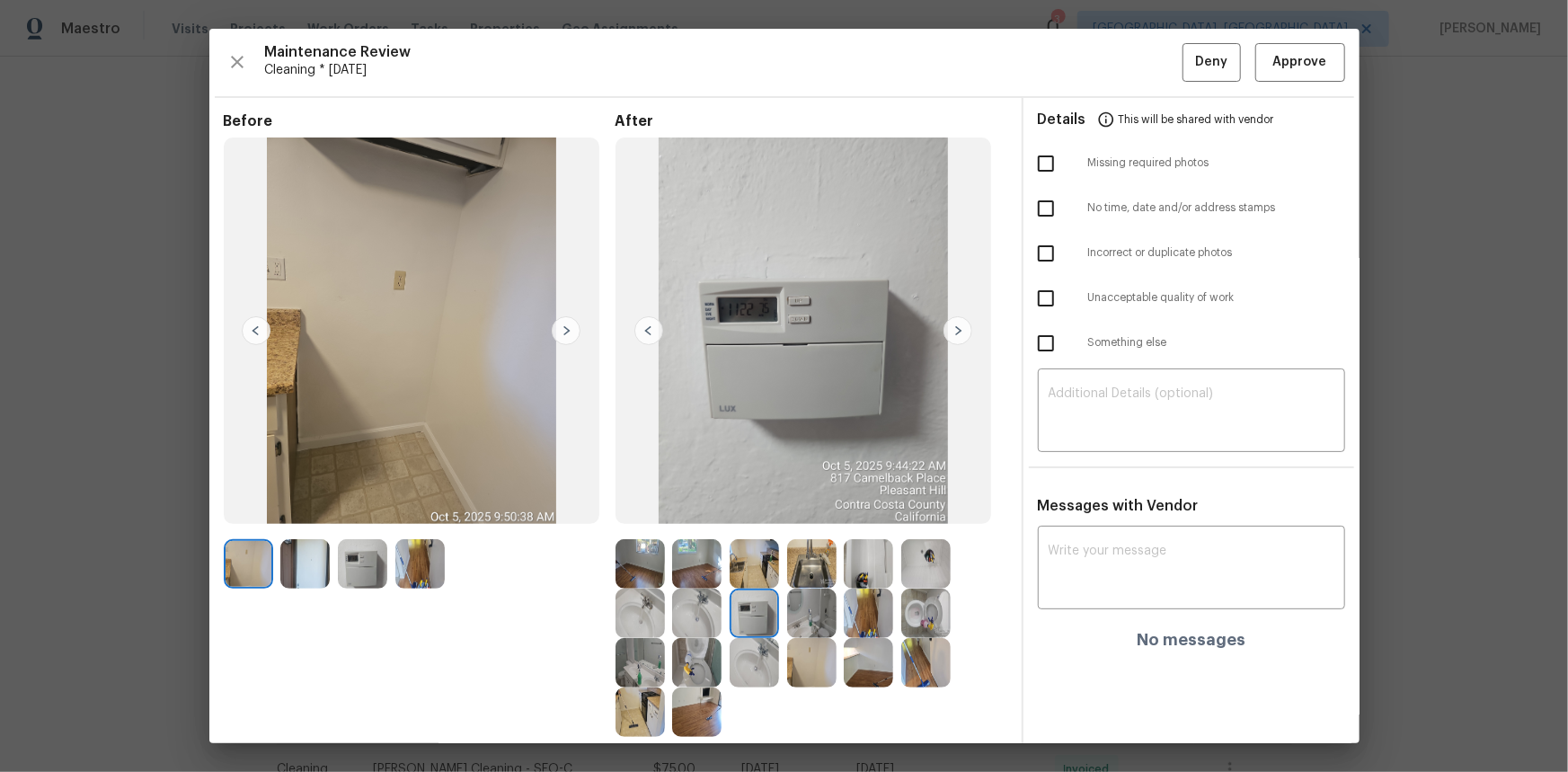
click at [742, 516] on img at bounding box center [754, 613] width 50 height 50
click at [1115, 63] on span "Approve" at bounding box center [1300, 63] width 54 height 23
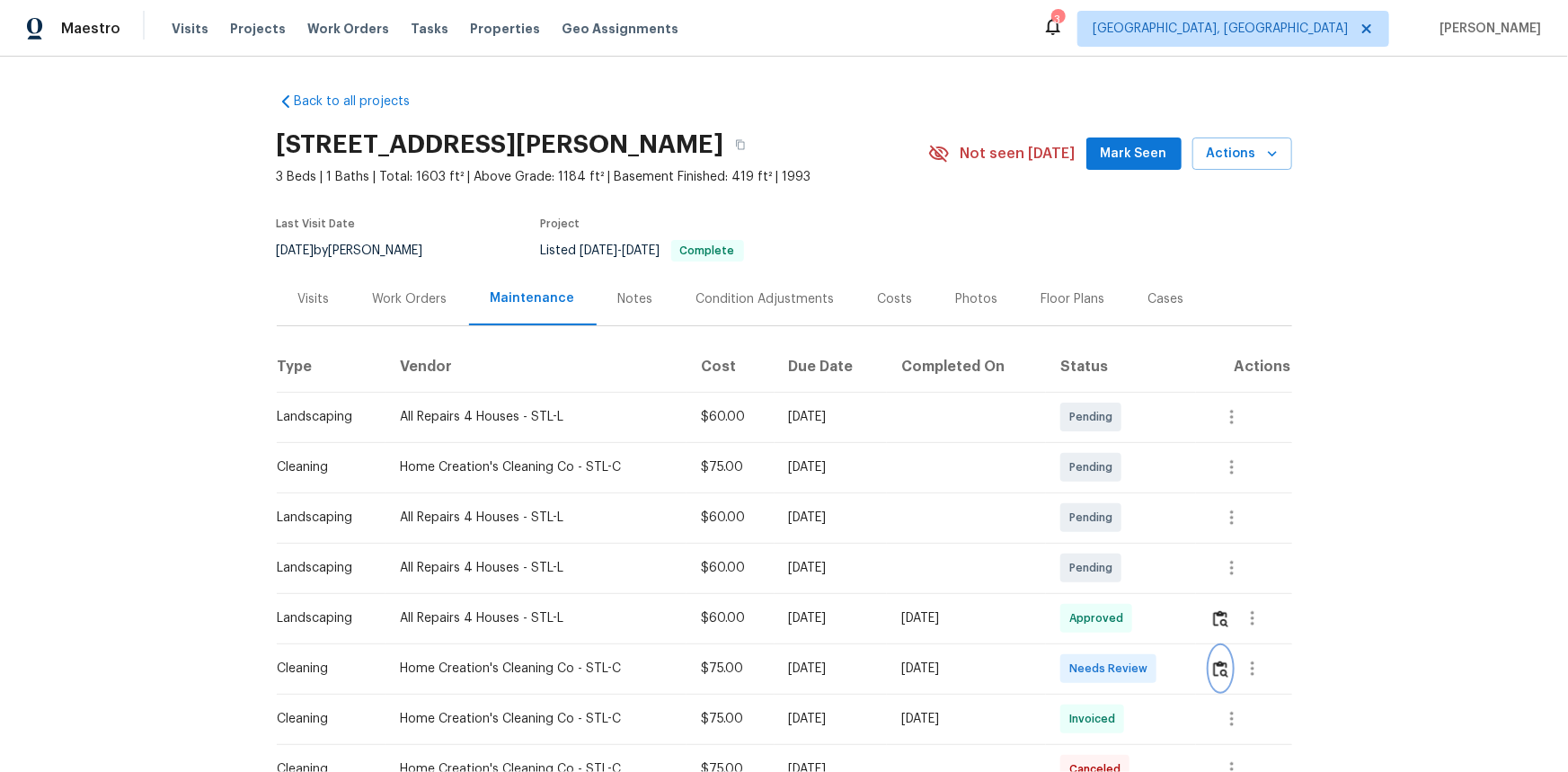
click at [1101, 493] on img "button" at bounding box center [1220, 669] width 15 height 17
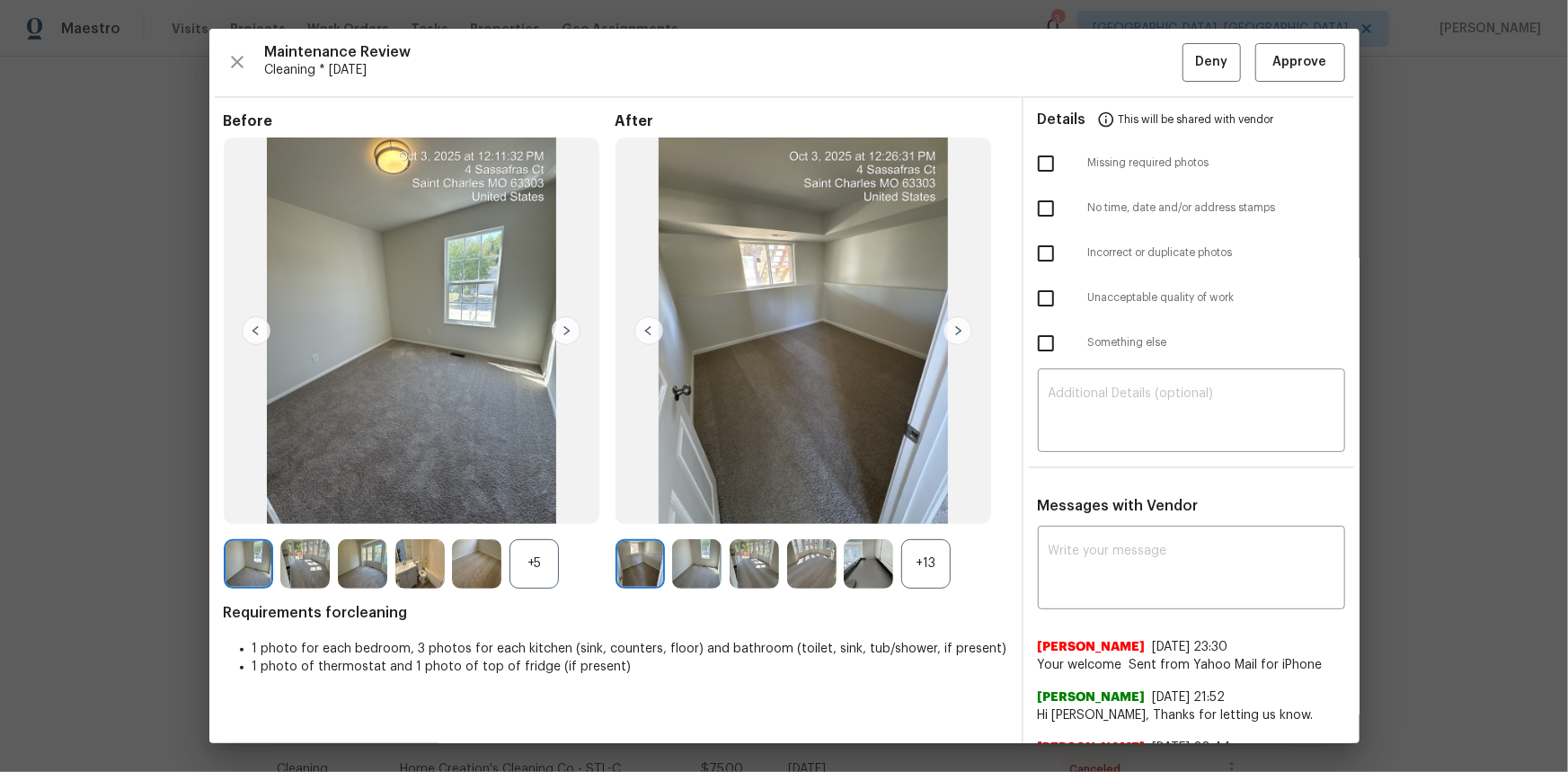
click at [921, 493] on div "+13" at bounding box center [926, 564] width 50 height 50
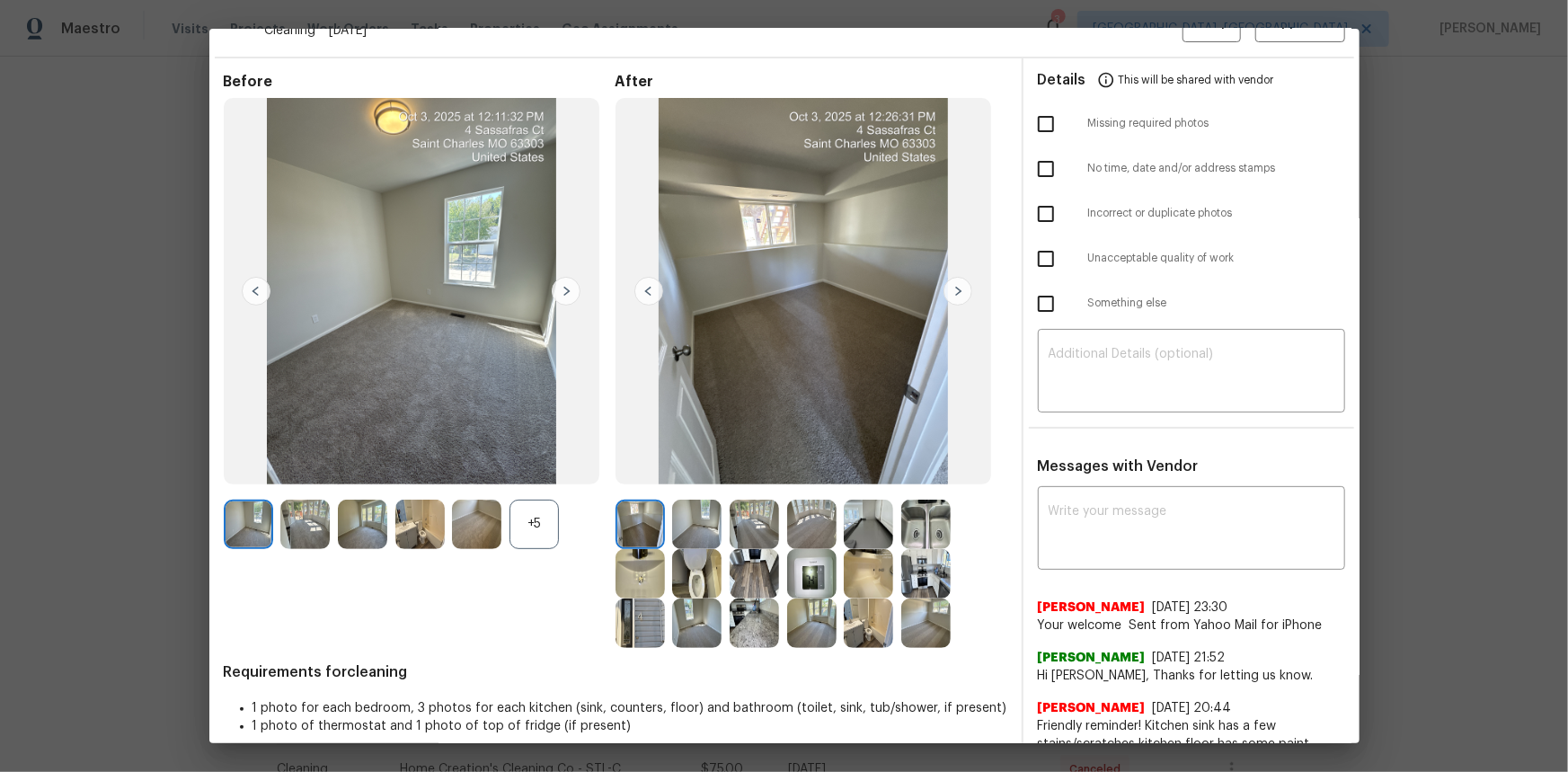
scroll to position [115, 0]
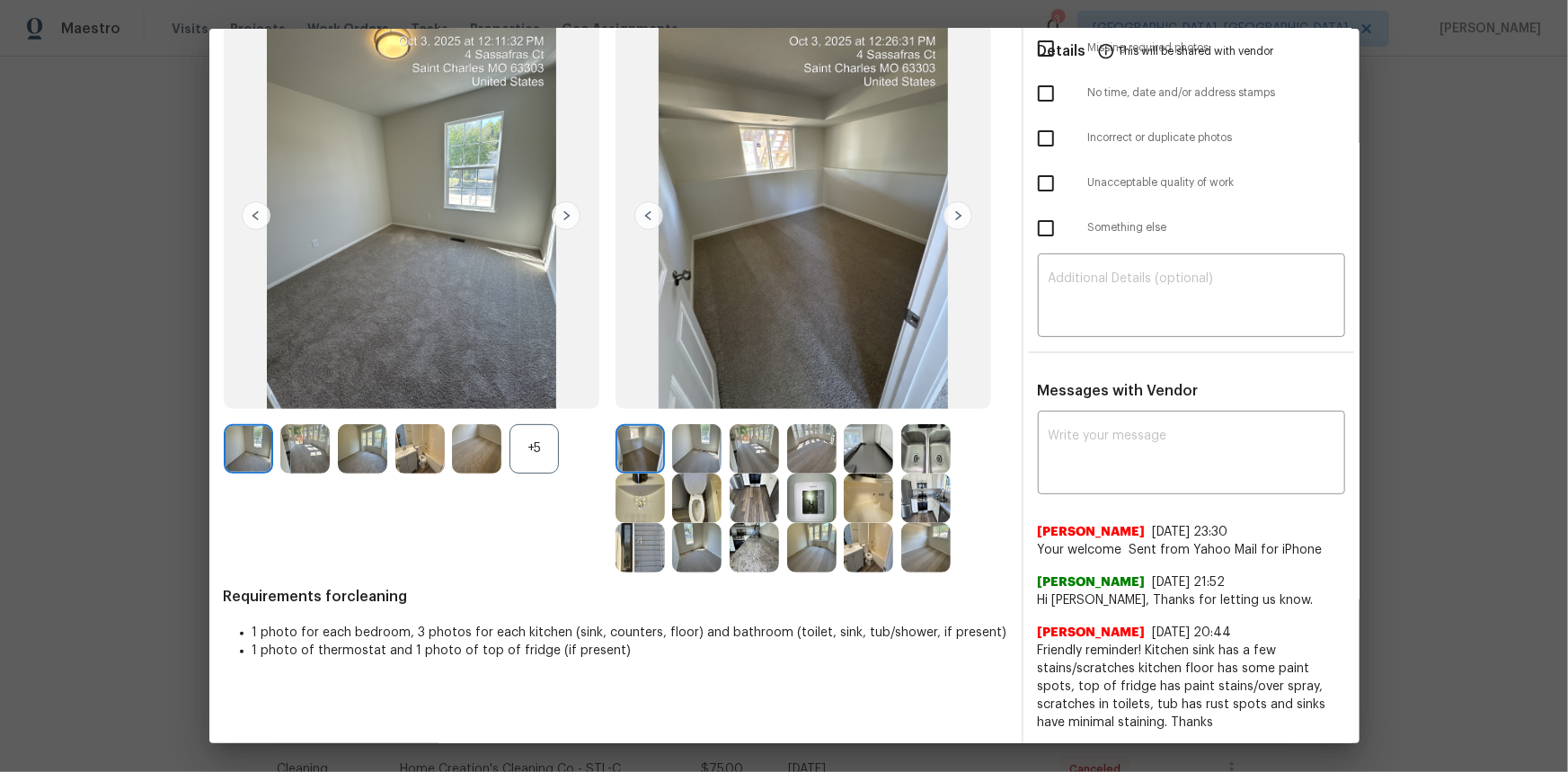
click at [813, 493] on img at bounding box center [812, 498] width 50 height 50
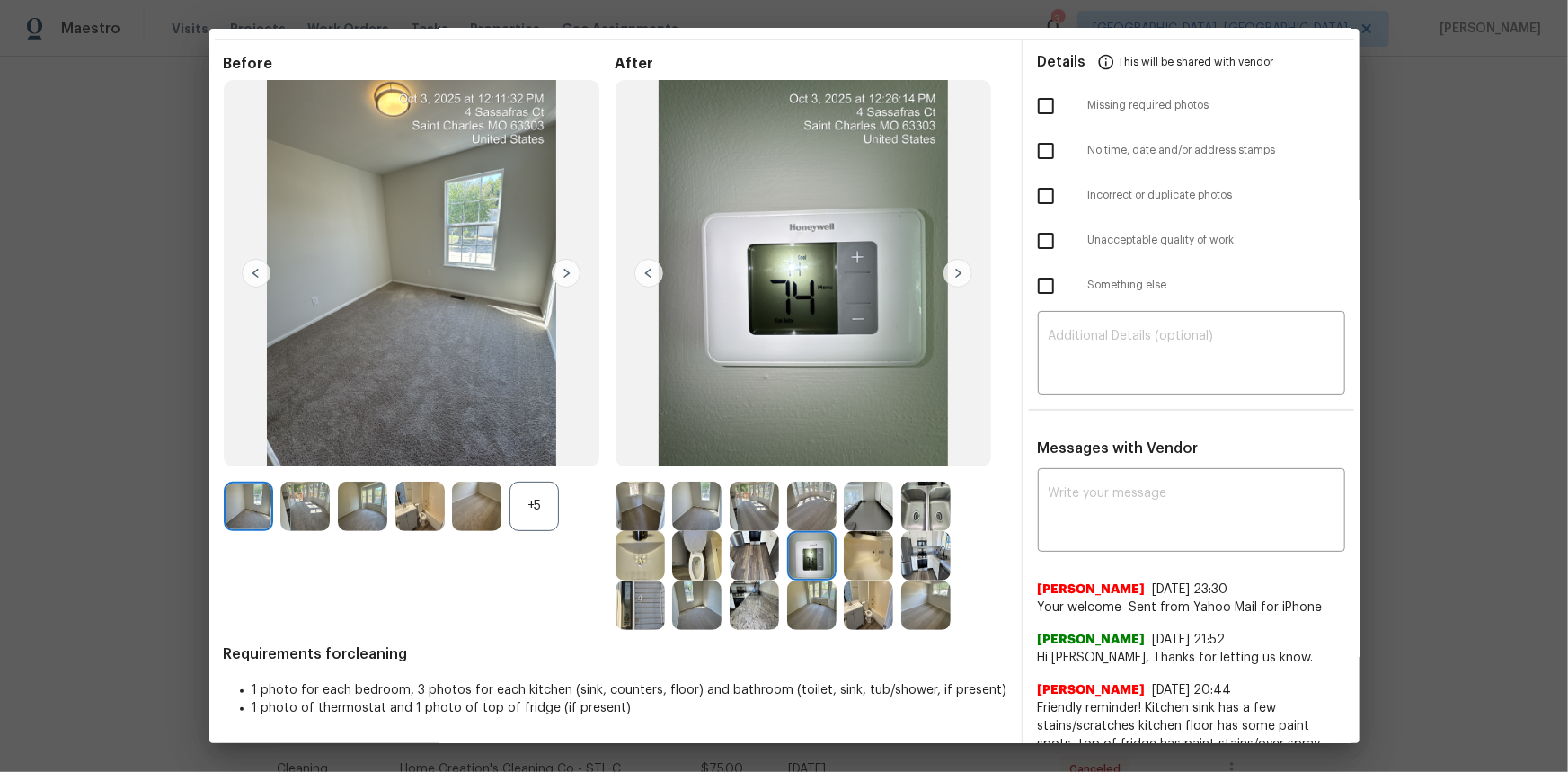
scroll to position [0, 0]
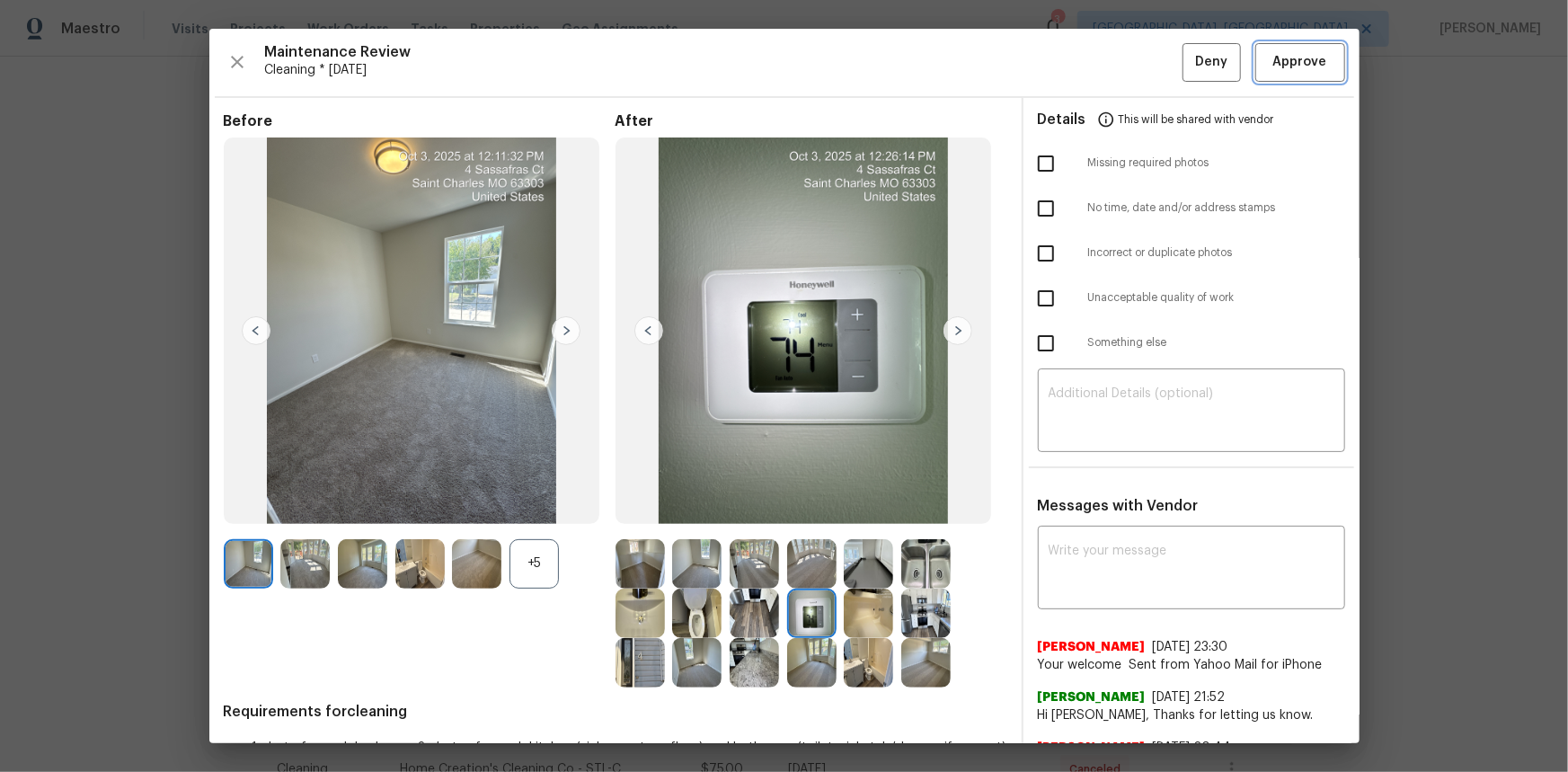
click at [1101, 49] on button "Approve" at bounding box center [1300, 63] width 90 height 39
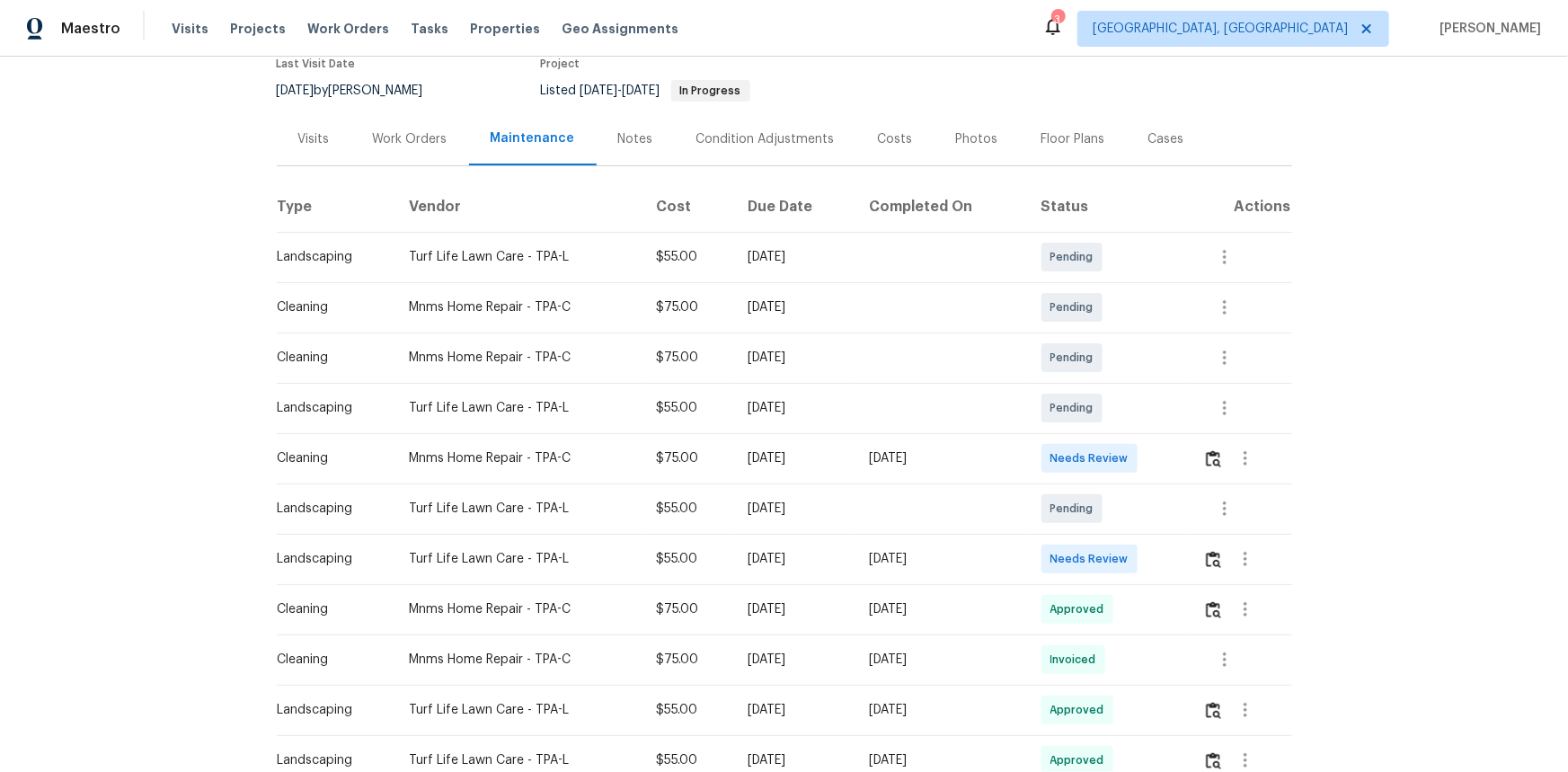
scroll to position [163, 0]
click at [1115, 450] on td at bounding box center [1239, 456] width 102 height 51
click at [1115, 454] on button "button" at bounding box center [1213, 456] width 21 height 43
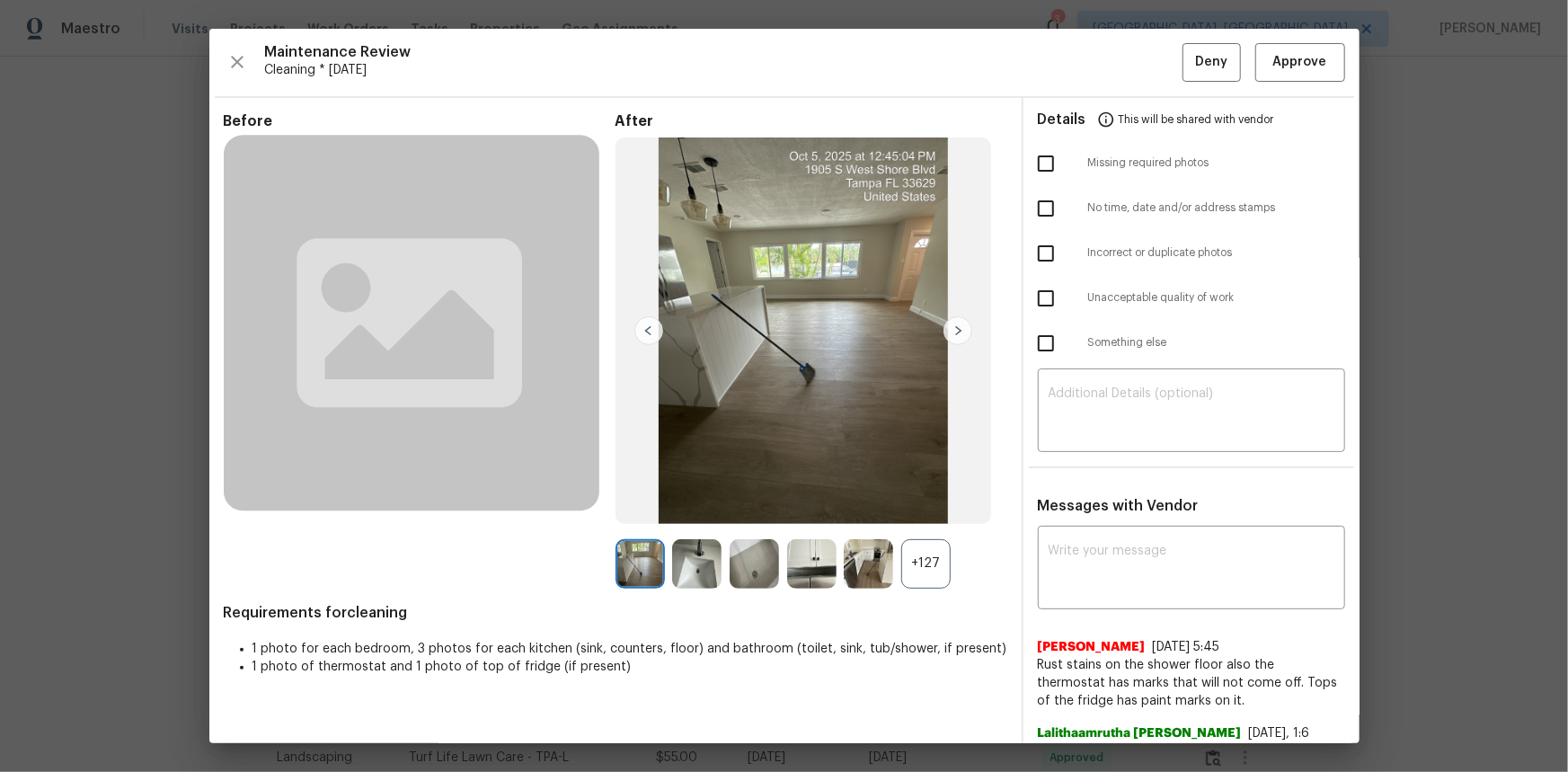
click at [927, 516] on div "+127" at bounding box center [926, 564] width 50 height 50
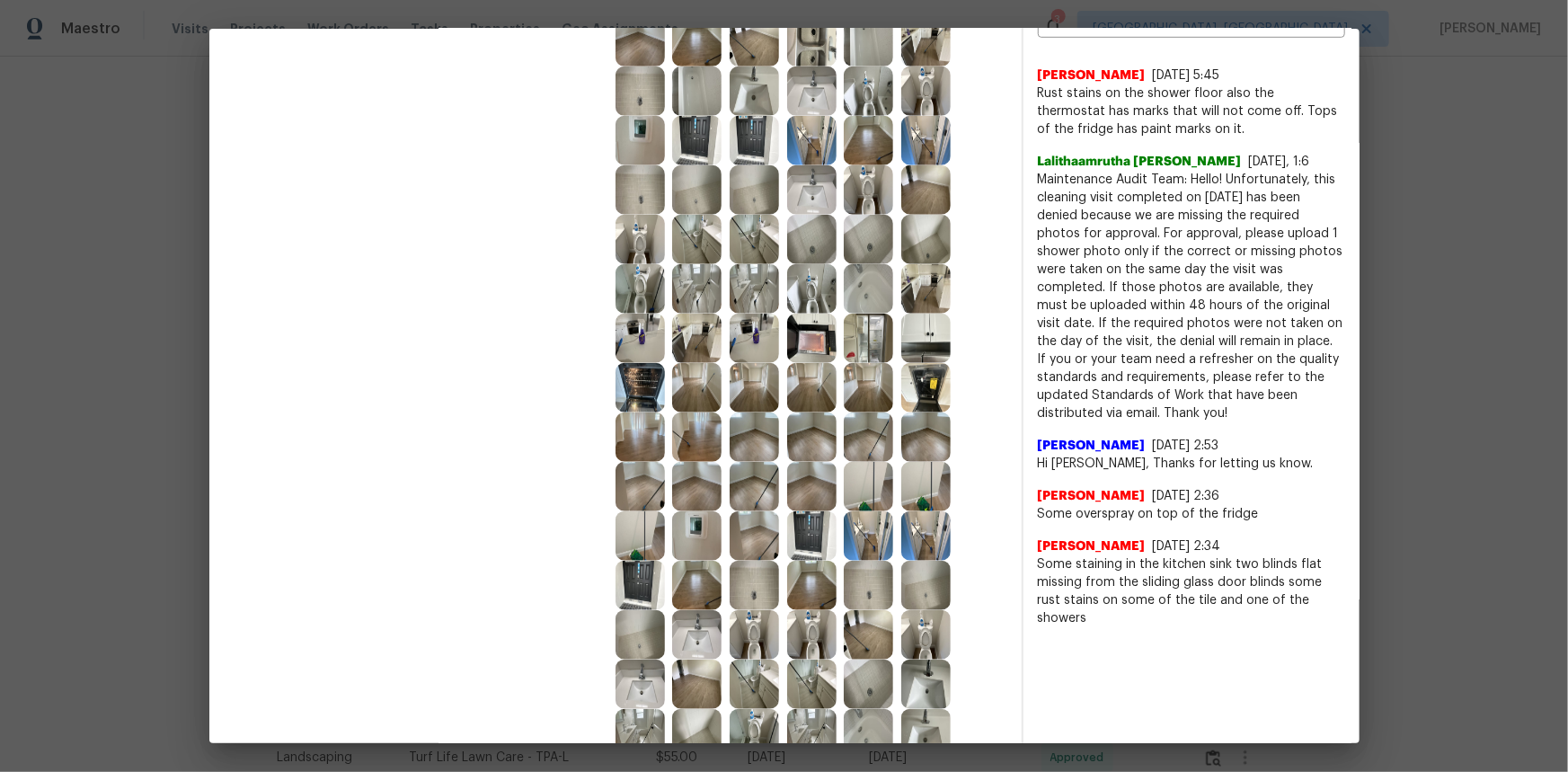
scroll to position [326, 0]
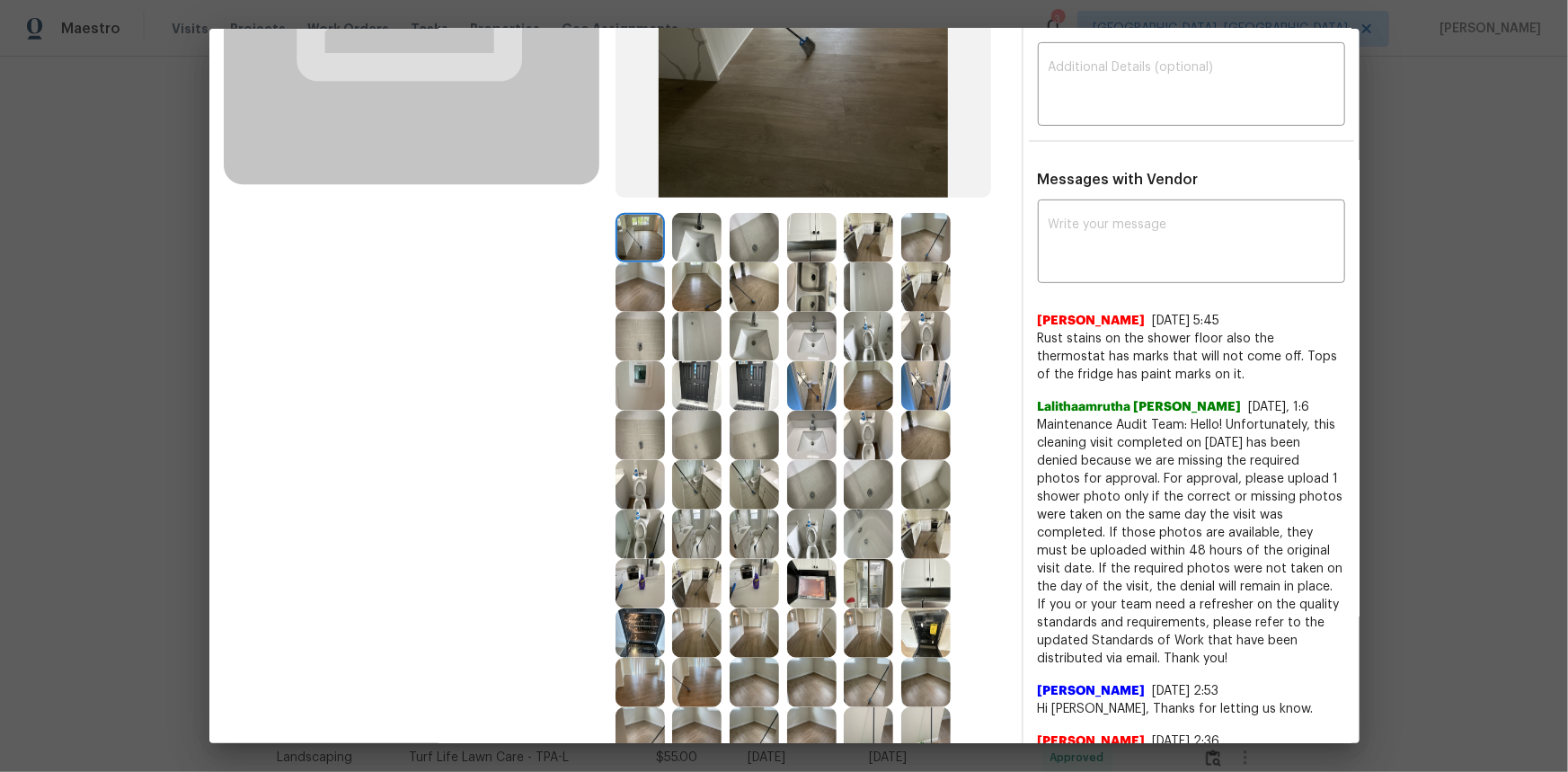
click at [630, 382] on img at bounding box center [640, 386] width 50 height 50
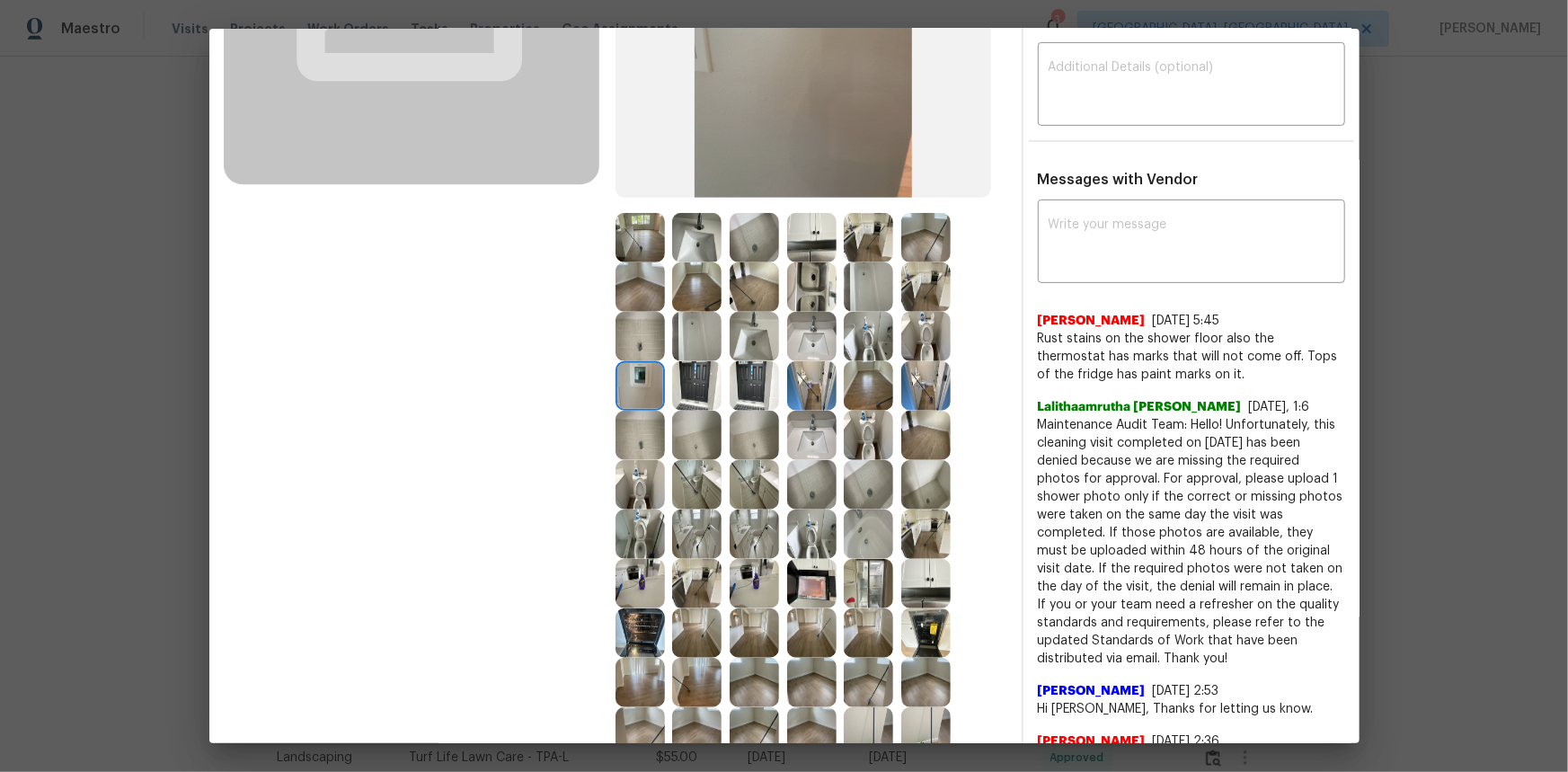
click at [630, 382] on img at bounding box center [640, 386] width 50 height 50
drag, startPoint x: 623, startPoint y: 379, endPoint x: 0, endPoint y: 18, distance: 720.0
click at [620, 378] on img at bounding box center [640, 386] width 50 height 50
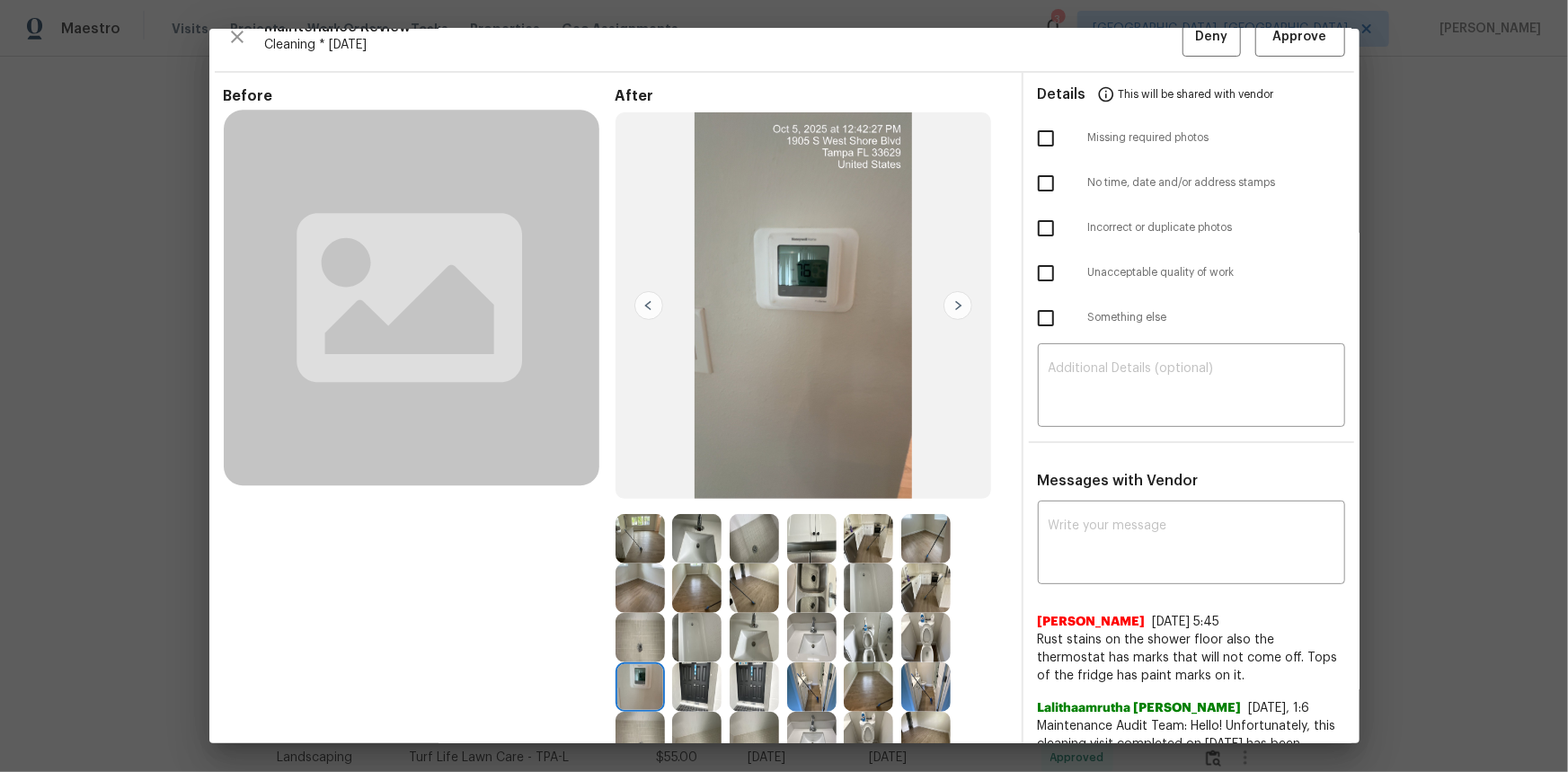
scroll to position [0, 0]
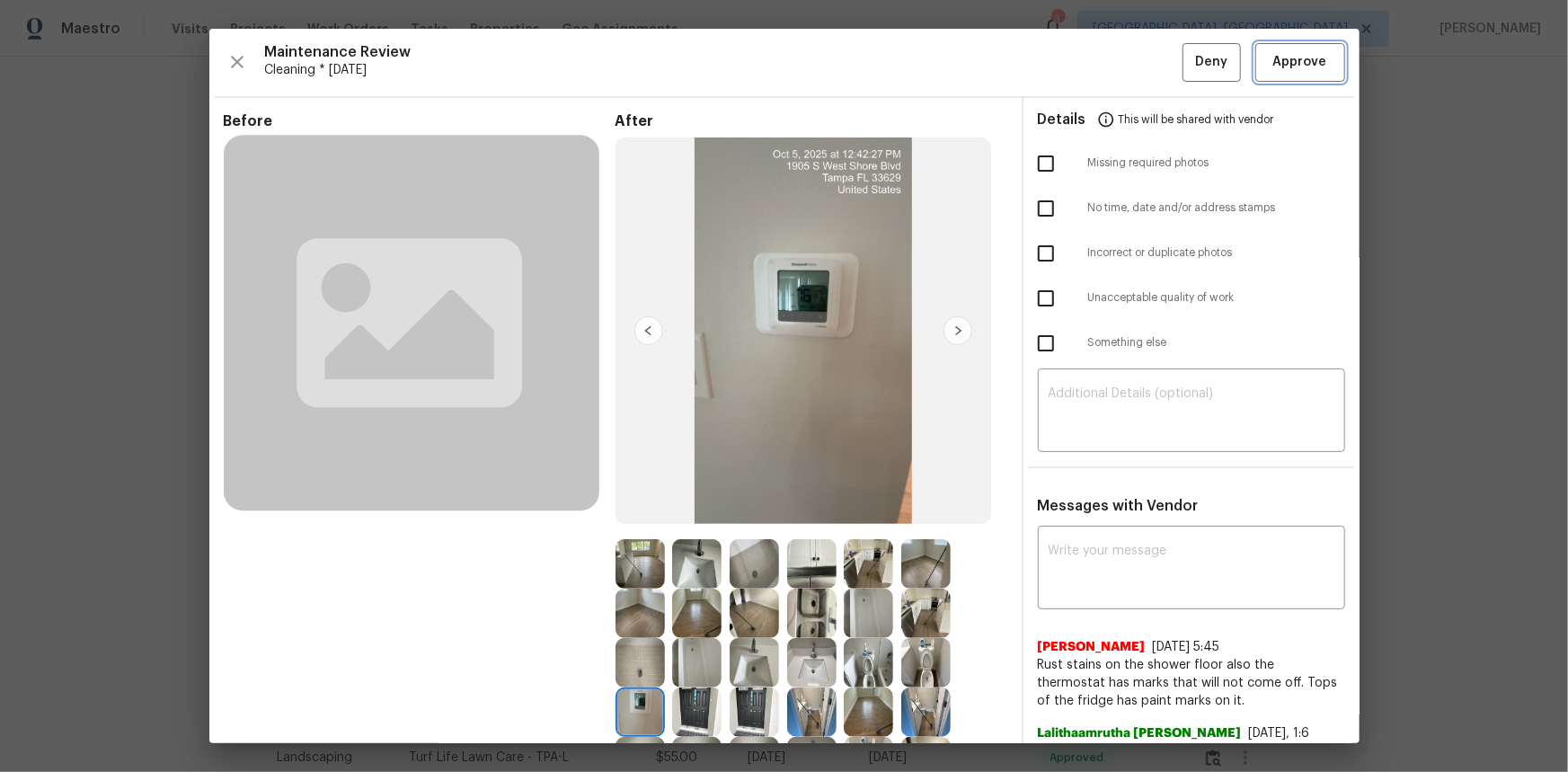
click at [1115, 52] on span "Approve" at bounding box center [1300, 63] width 54 height 23
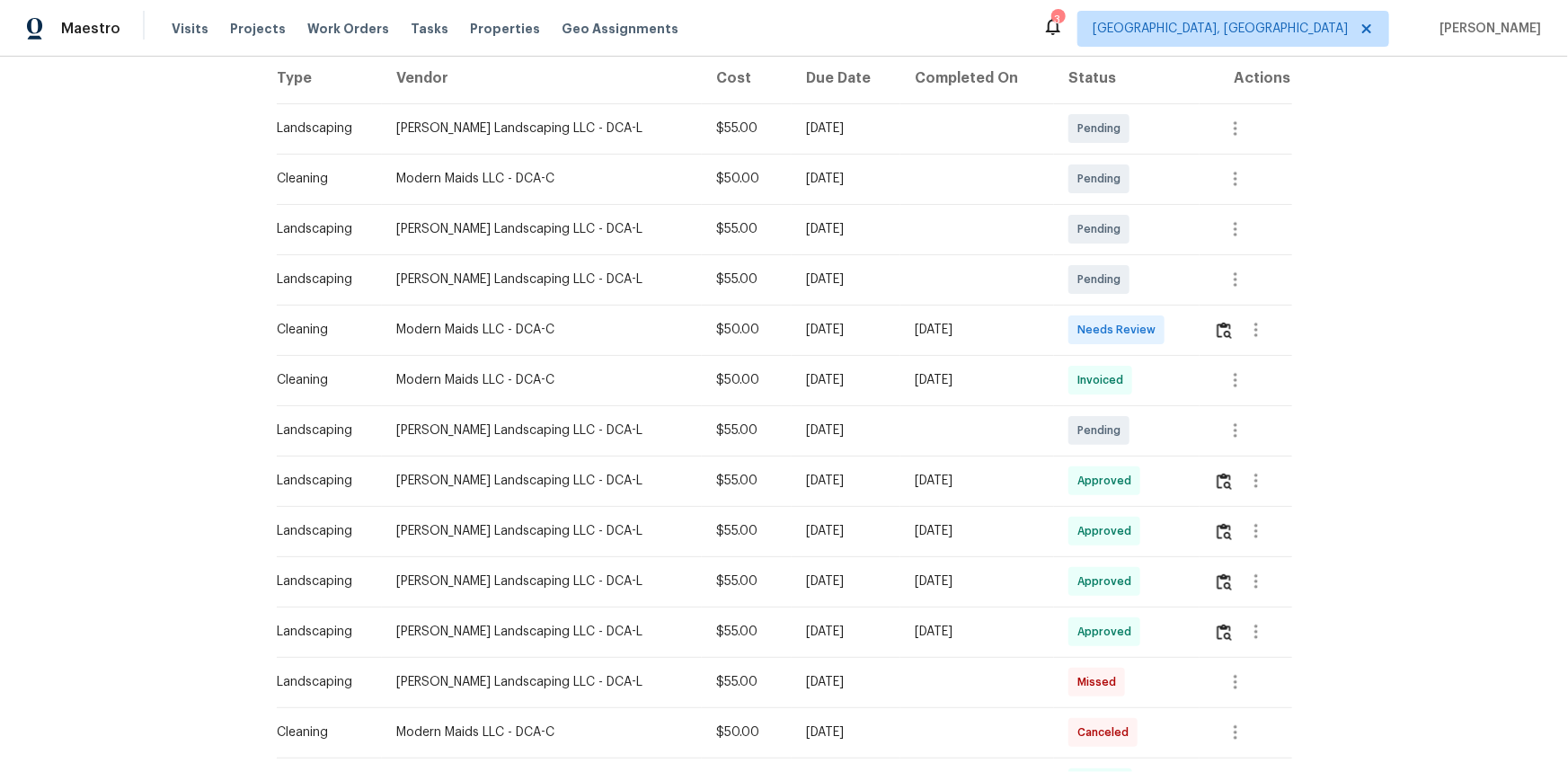
scroll to position [408, 0]
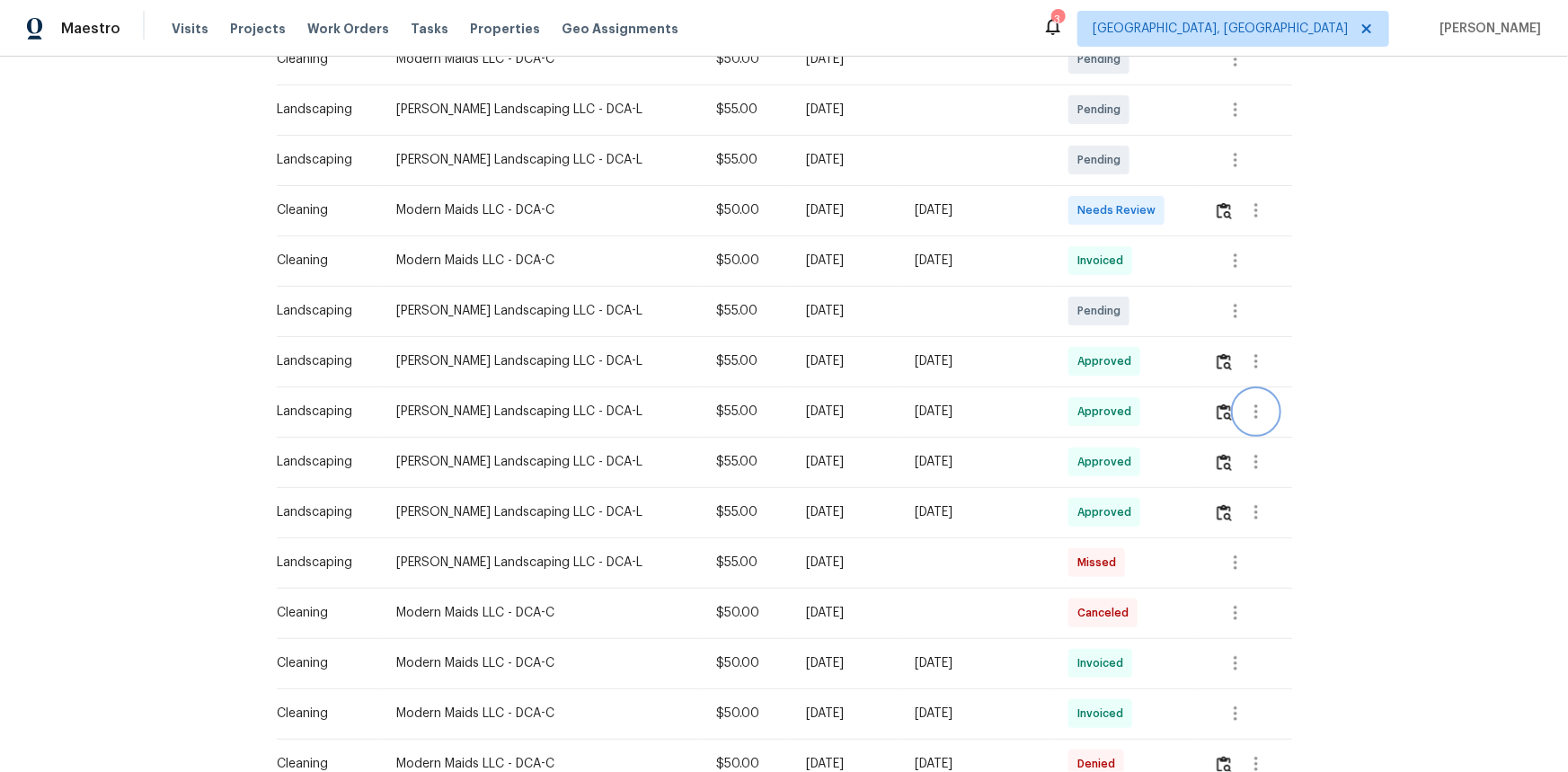
click at [1115, 412] on icon "button" at bounding box center [1256, 411] width 4 height 14
click at [1115, 444] on li "View details" at bounding box center [1288, 440] width 126 height 30
click at [1115, 516] on div at bounding box center [784, 386] width 1568 height 772
click at [1115, 514] on icon "button" at bounding box center [1256, 512] width 22 height 22
click at [1115, 516] on li "View details" at bounding box center [1288, 541] width 126 height 30
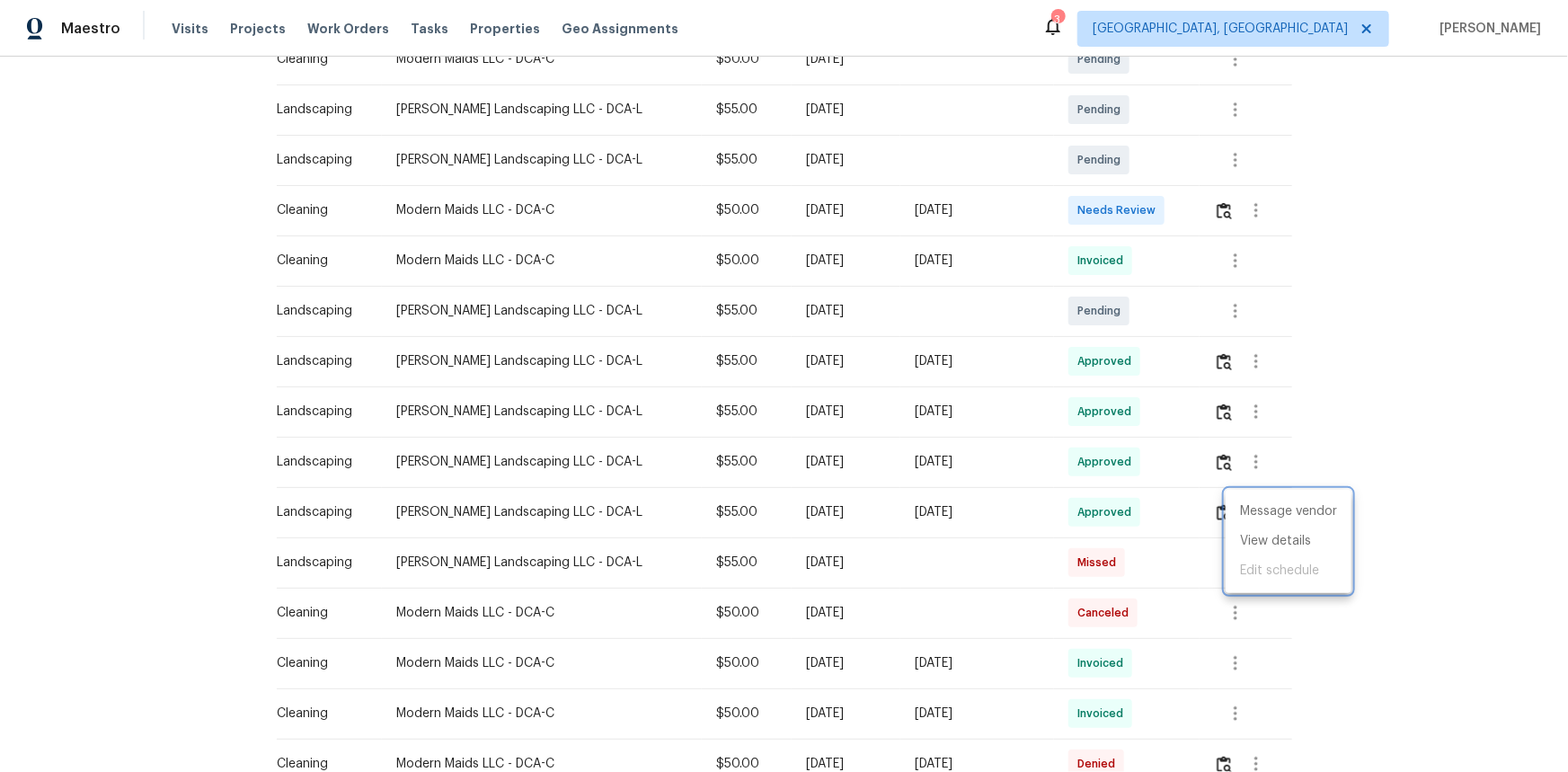
click at [1115, 516] on div at bounding box center [784, 386] width 1568 height 772
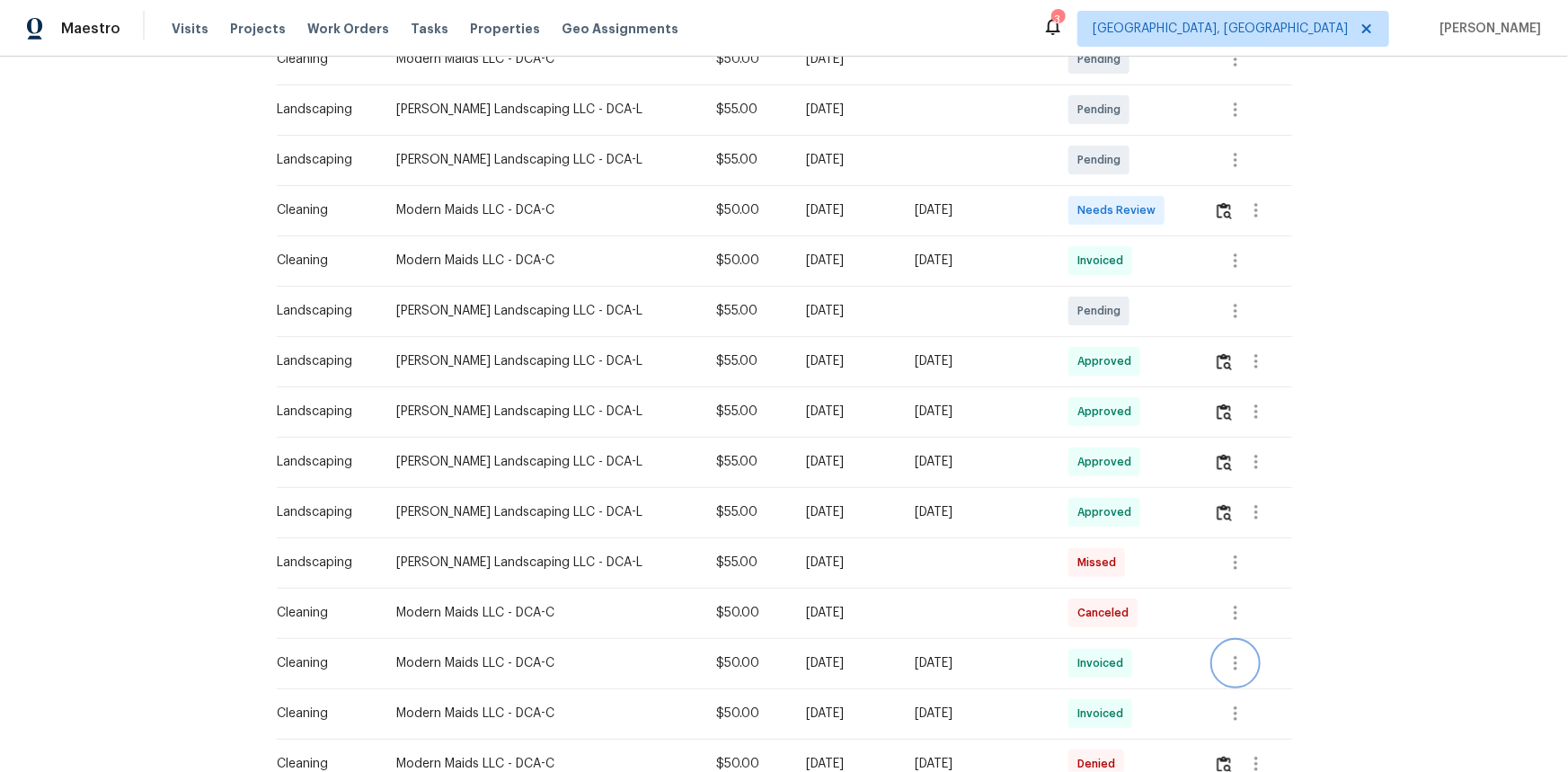
click at [1115, 516] on icon "button" at bounding box center [1236, 663] width 22 height 22
click at [1115, 516] on li "View details" at bounding box center [1267, 692] width 126 height 30
click at [1115, 462] on div at bounding box center [784, 386] width 1568 height 772
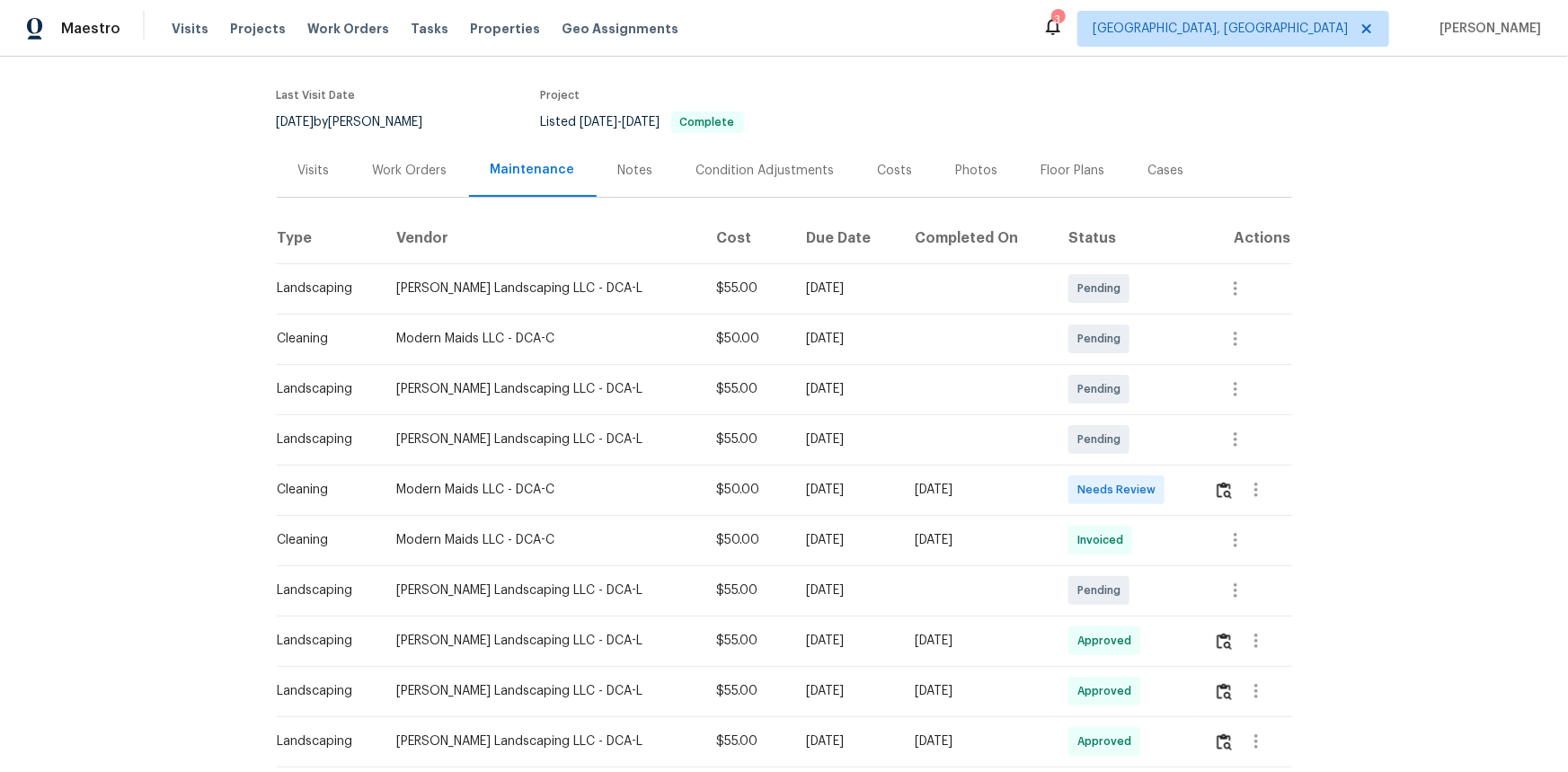
scroll to position [81, 0]
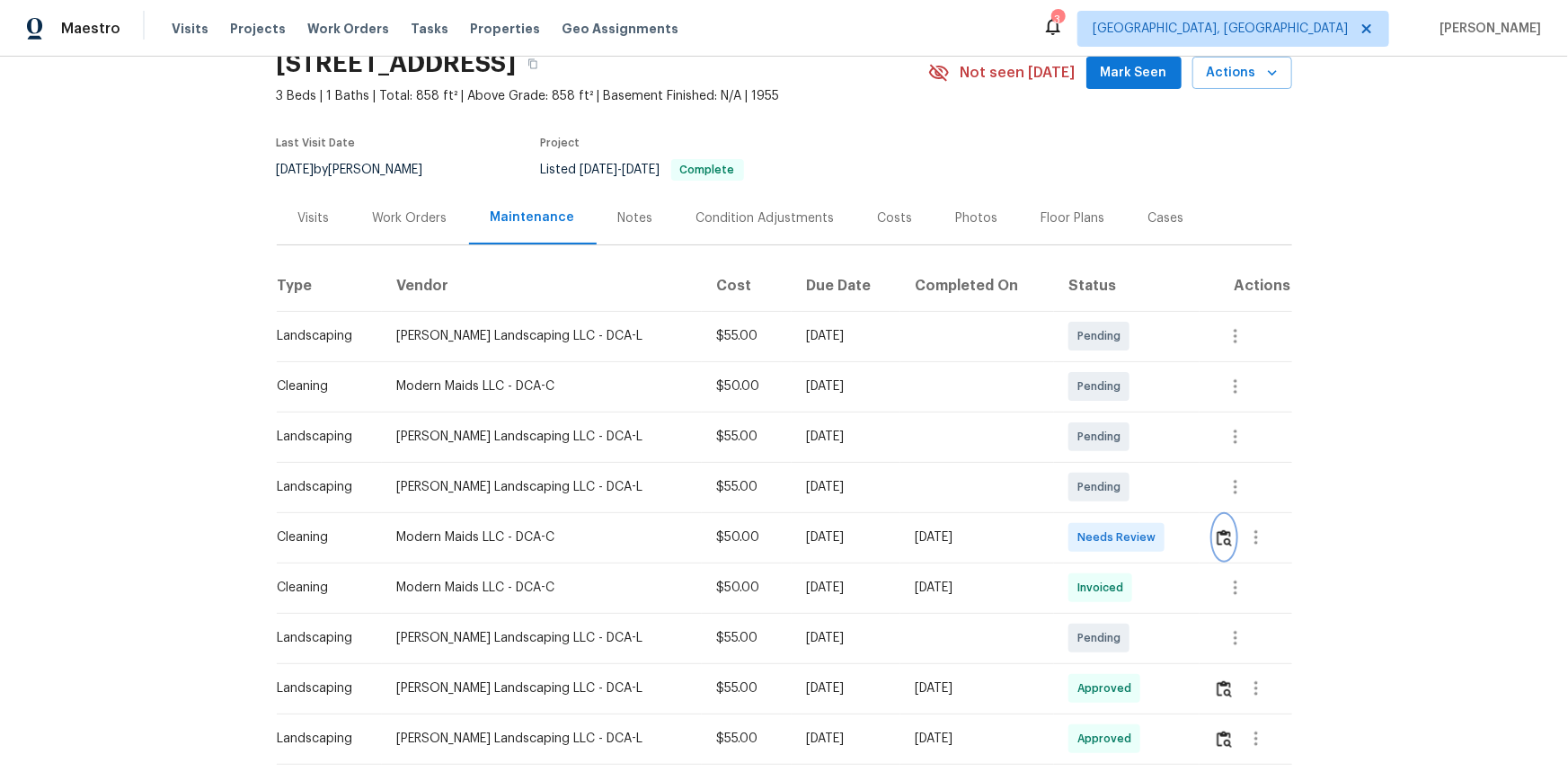
click at [1115, 516] on img "button" at bounding box center [1224, 537] width 15 height 17
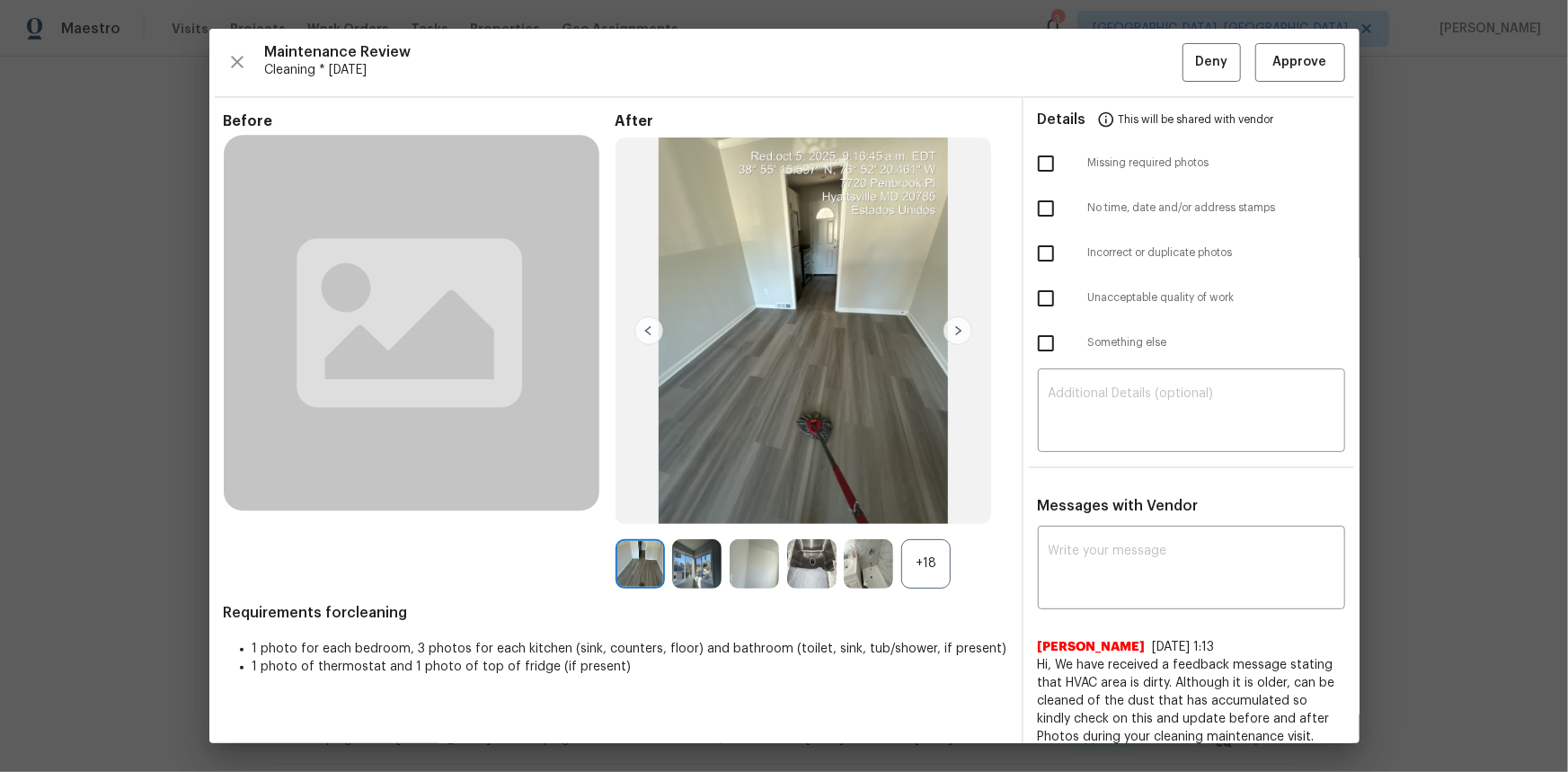
click at [909, 516] on div "+18" at bounding box center [926, 564] width 50 height 50
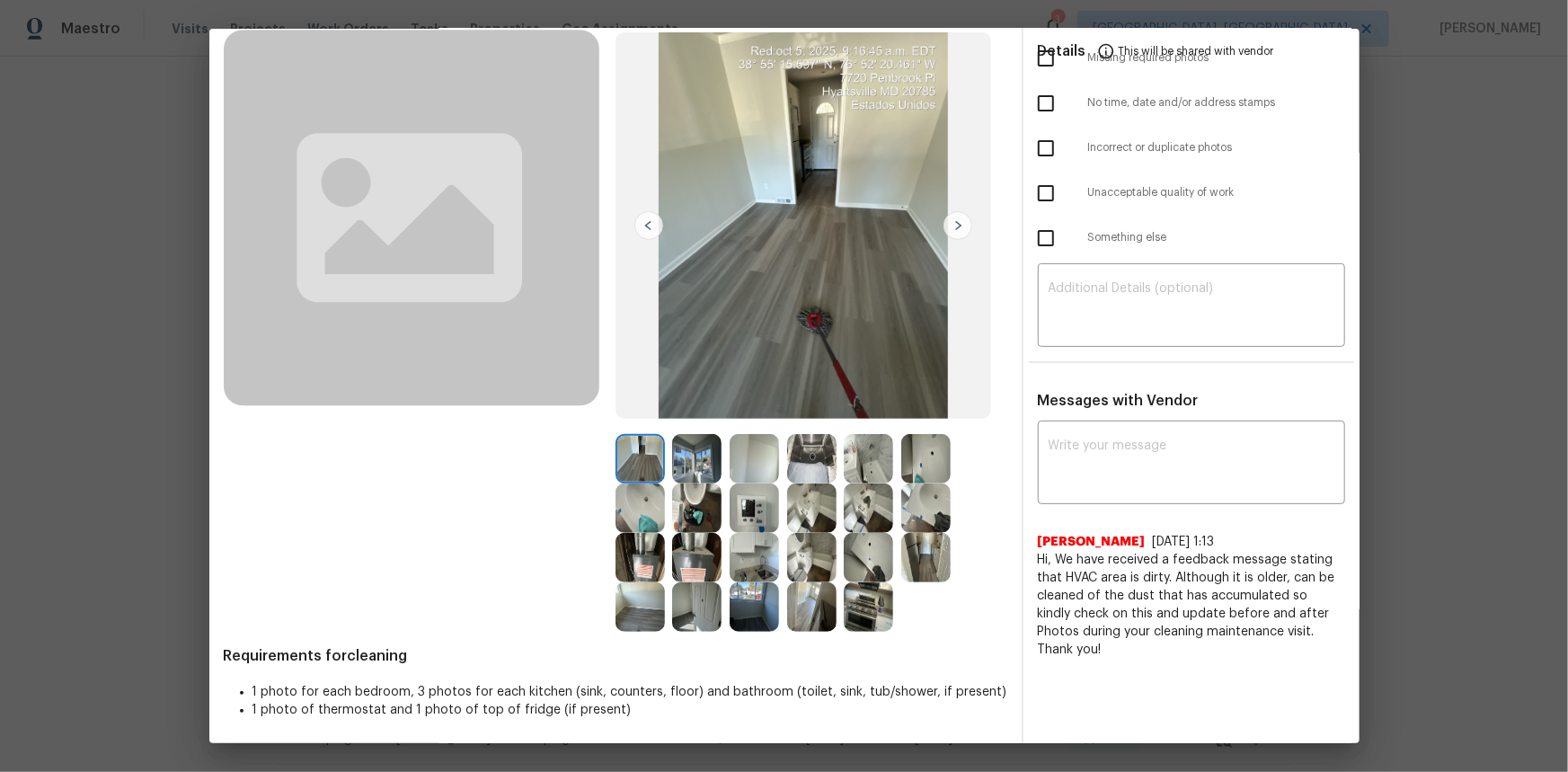
scroll to position [108, 0]
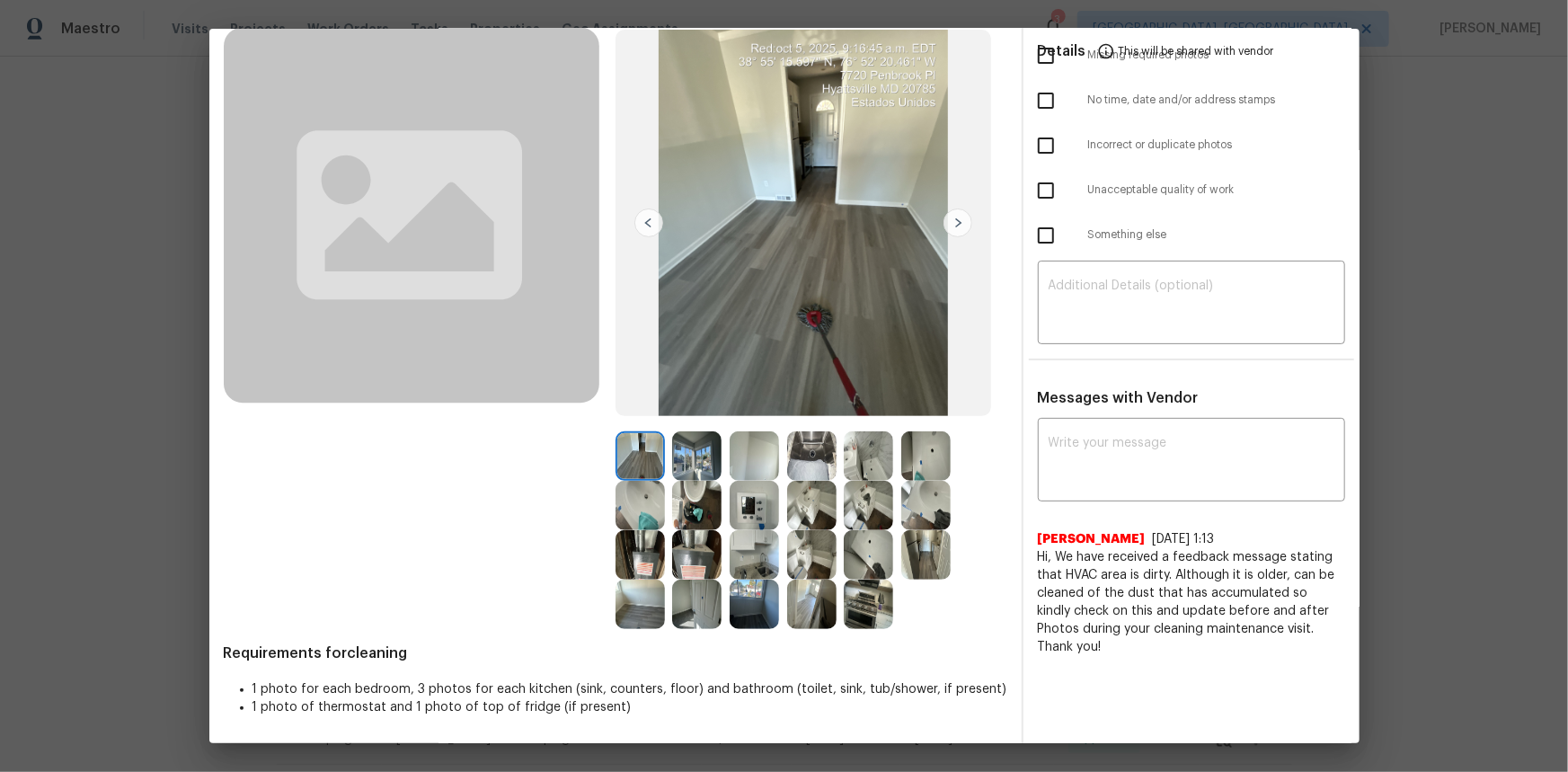
click at [752, 509] on img at bounding box center [754, 506] width 50 height 50
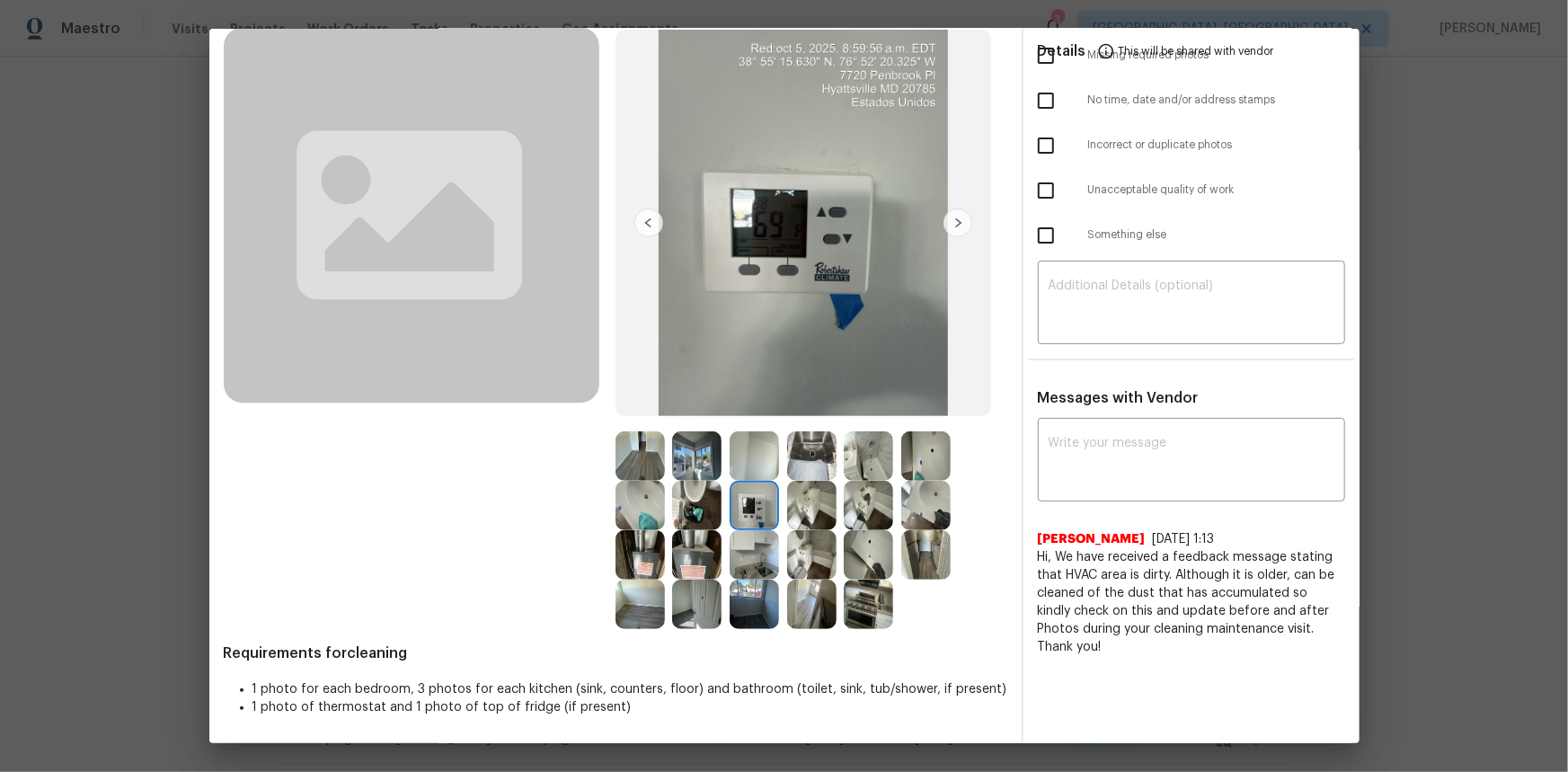
click at [752, 509] on img at bounding box center [754, 506] width 50 height 50
click at [739, 510] on img at bounding box center [754, 506] width 50 height 50
click at [1086, 450] on textarea at bounding box center [1190, 462] width 285 height 51
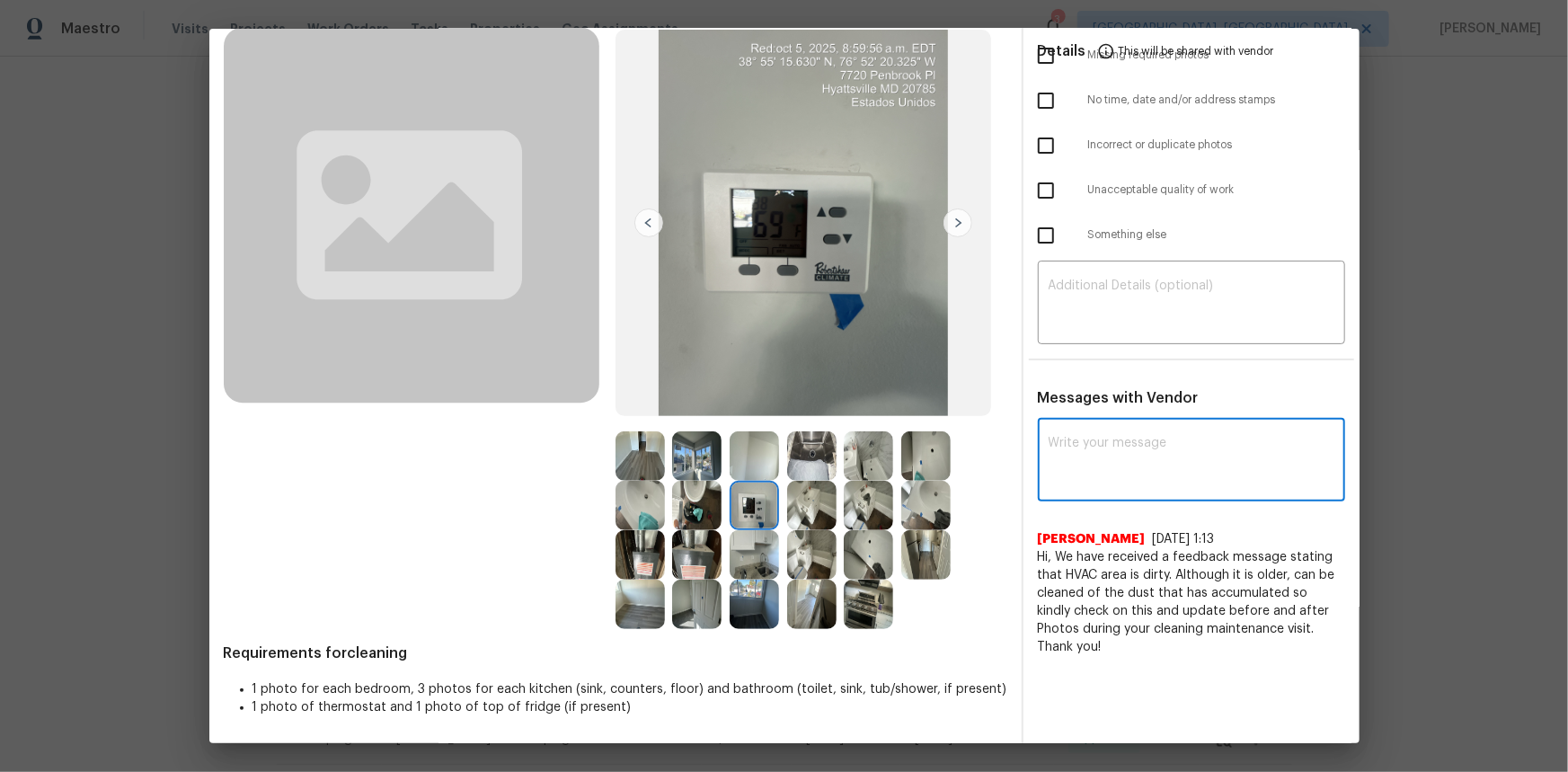
paste textarea "Maintenance Audit Team: Hello! Unfortunately, this cleaning visit completed on …"
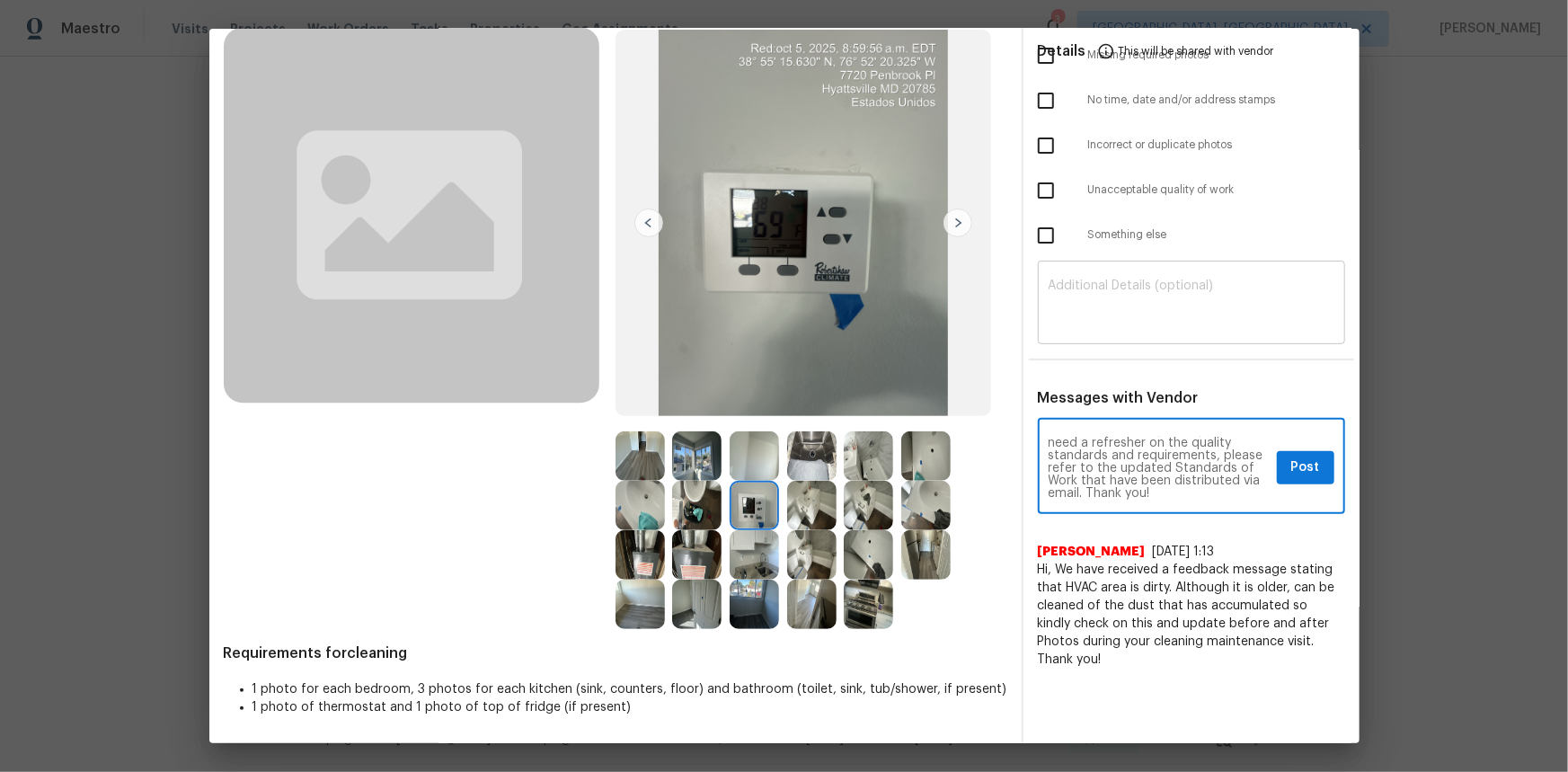
type textarea "Maintenance Audit Team: Hello! Unfortunately, this cleaning visit completed on …"
click at [1062, 285] on textarea at bounding box center [1190, 304] width 285 height 51
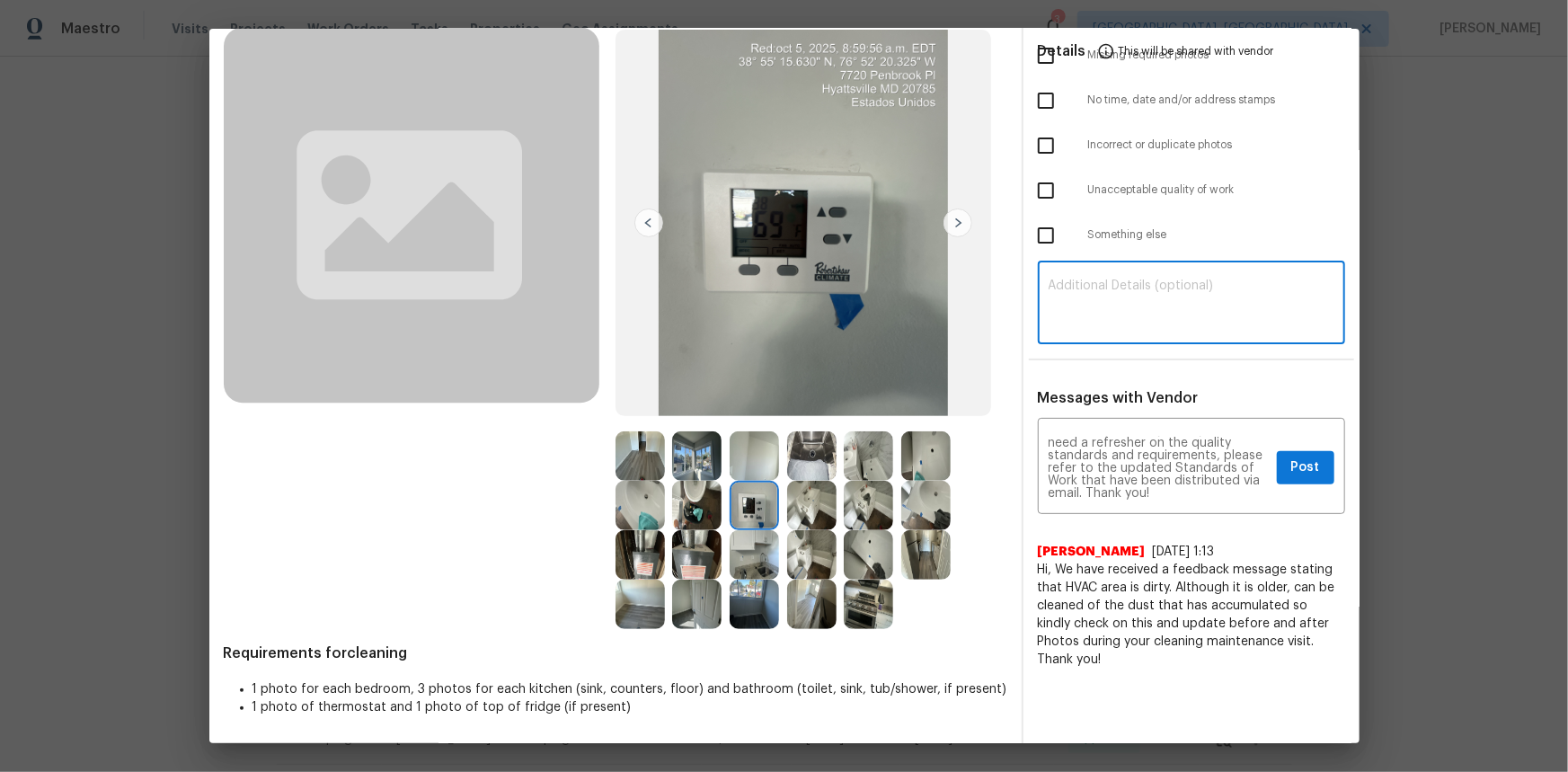
paste textarea "Maintenance Audit Team: Hello! Unfortunately, this cleaning visit completed on …"
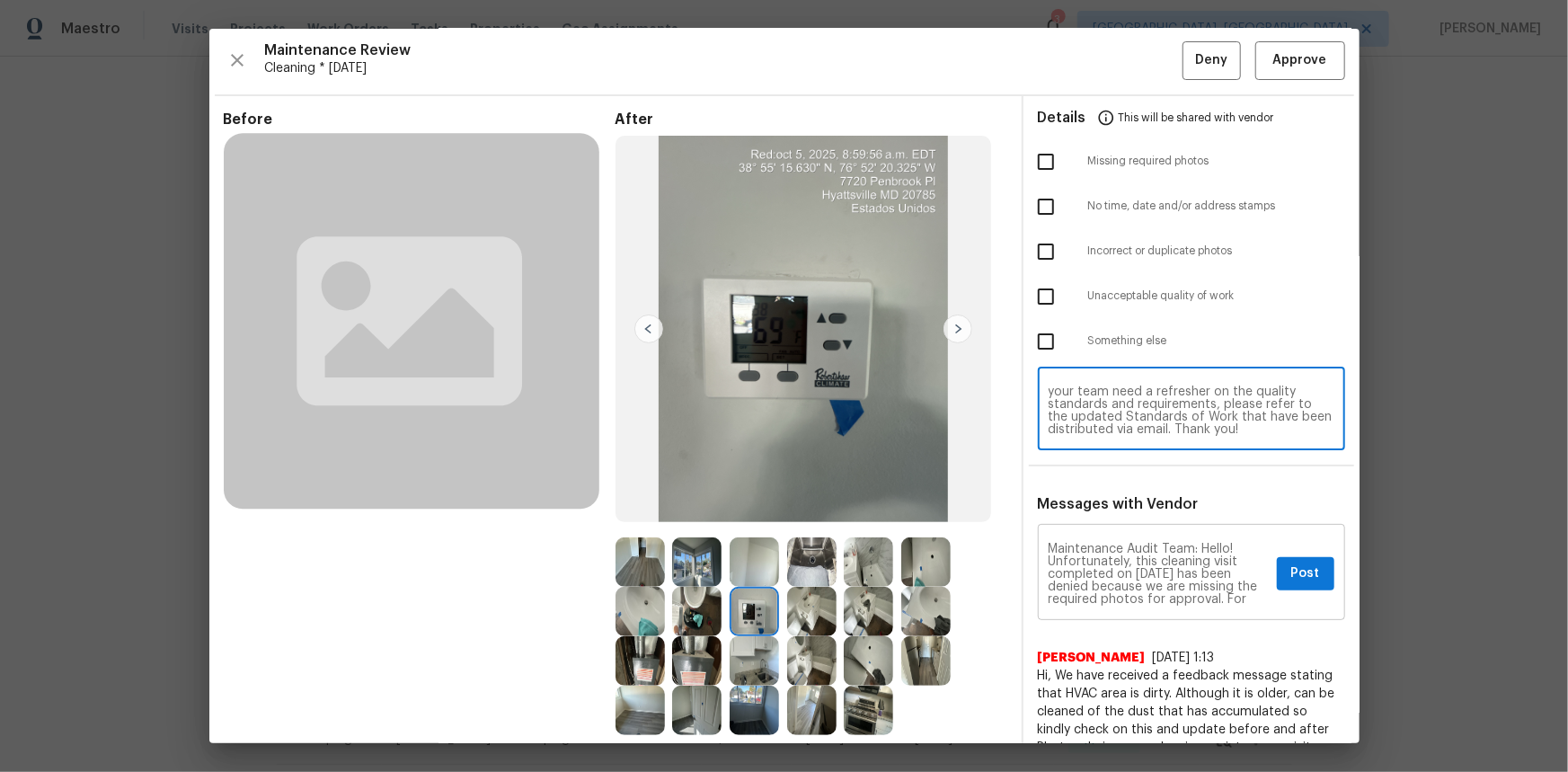
scroll to position [0, 0]
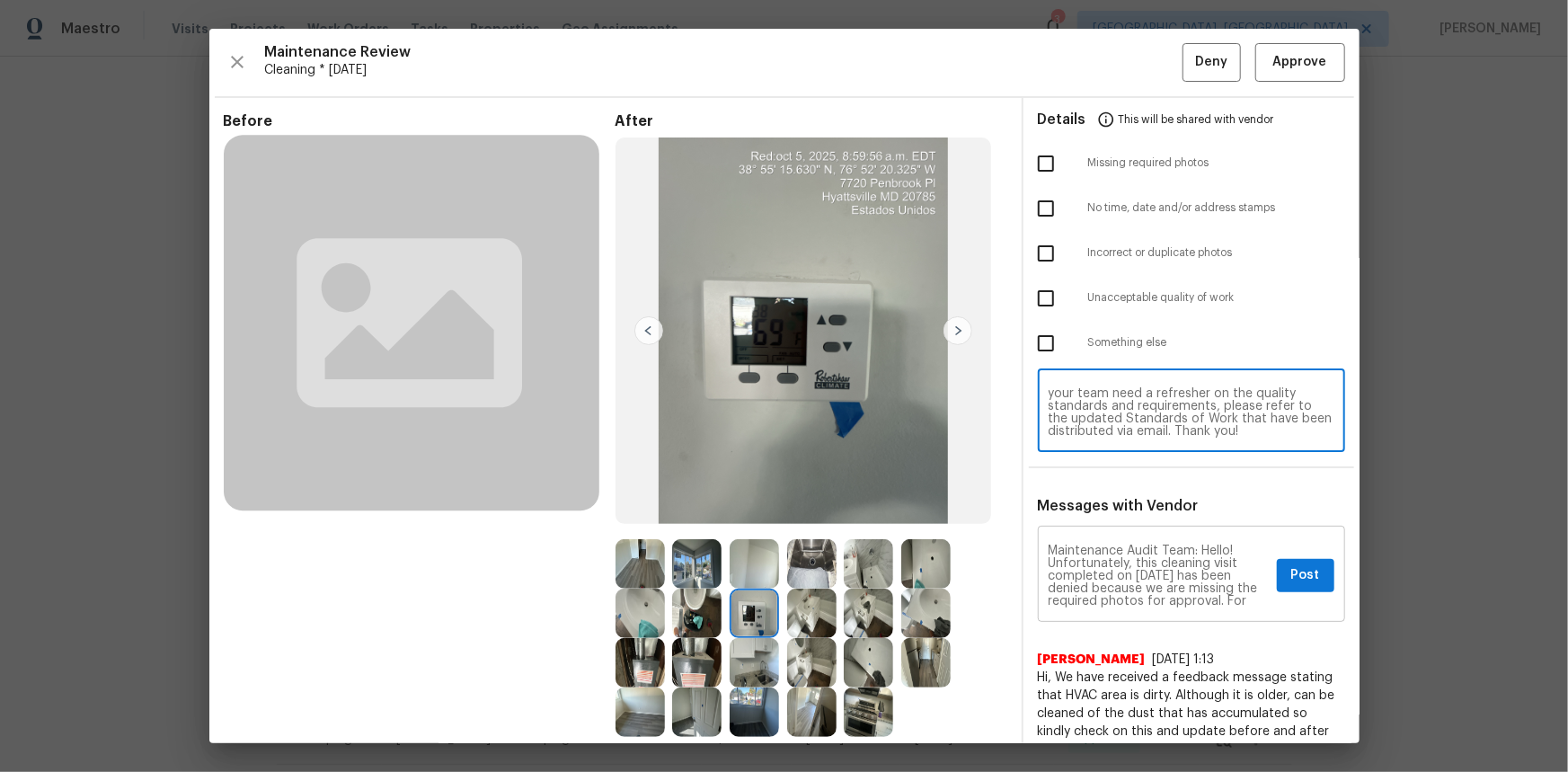
type textarea "Maintenance Audit Team: Hello! Unfortunately, this cleaning visit completed on …"
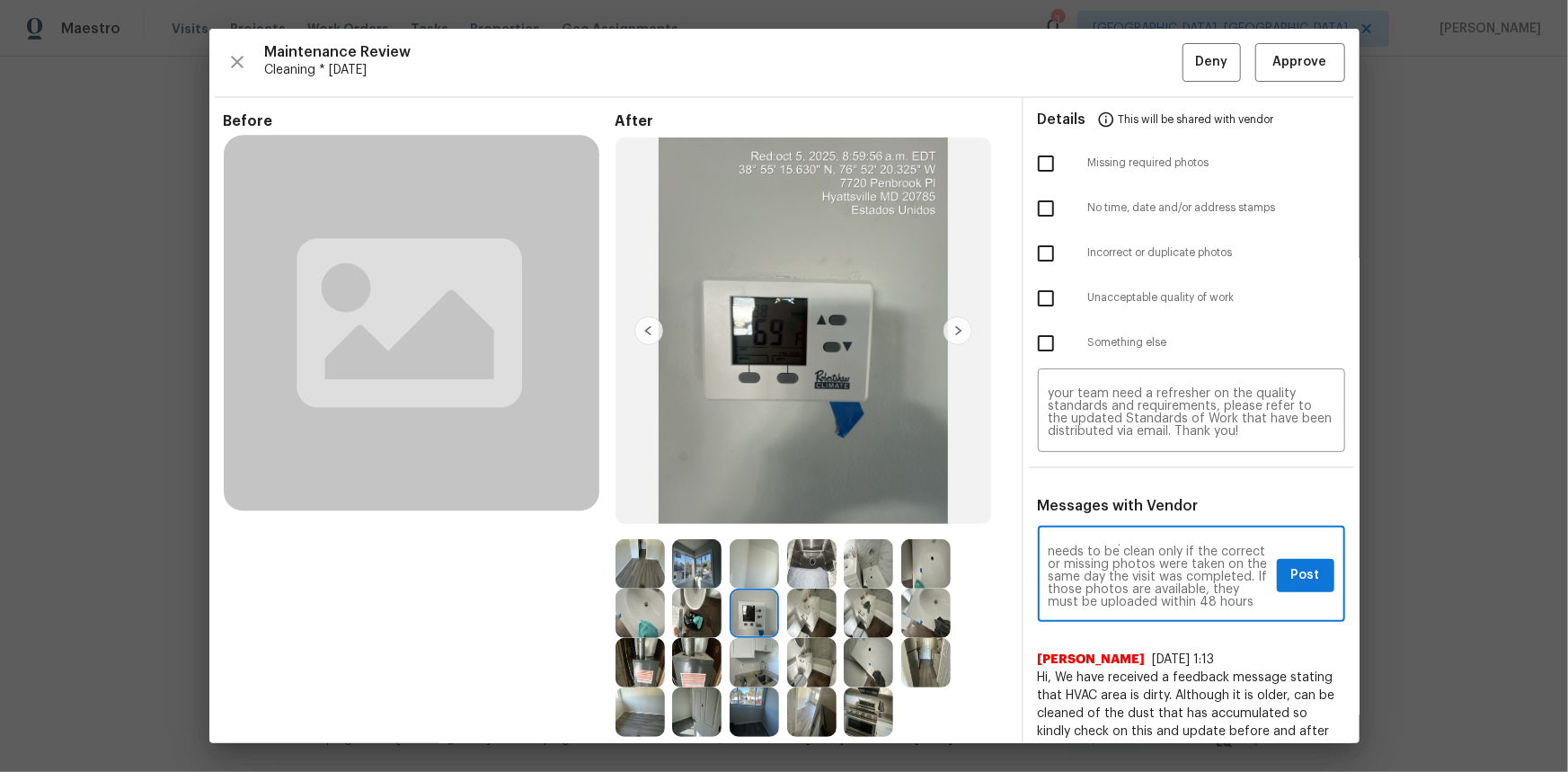
scroll to position [98, 0]
click at [1115, 516] on span "Post" at bounding box center [1305, 575] width 29 height 23
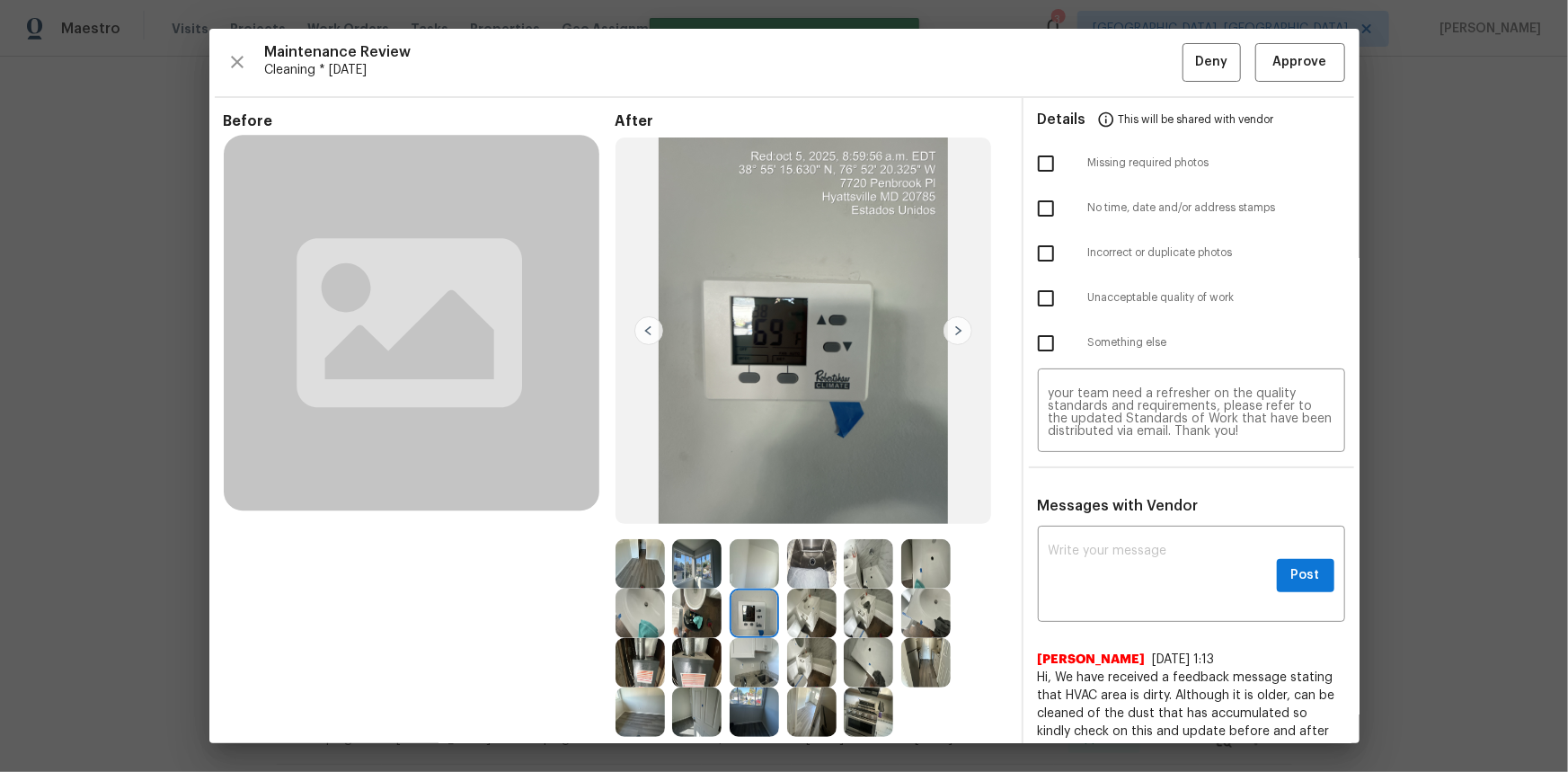
scroll to position [0, 0]
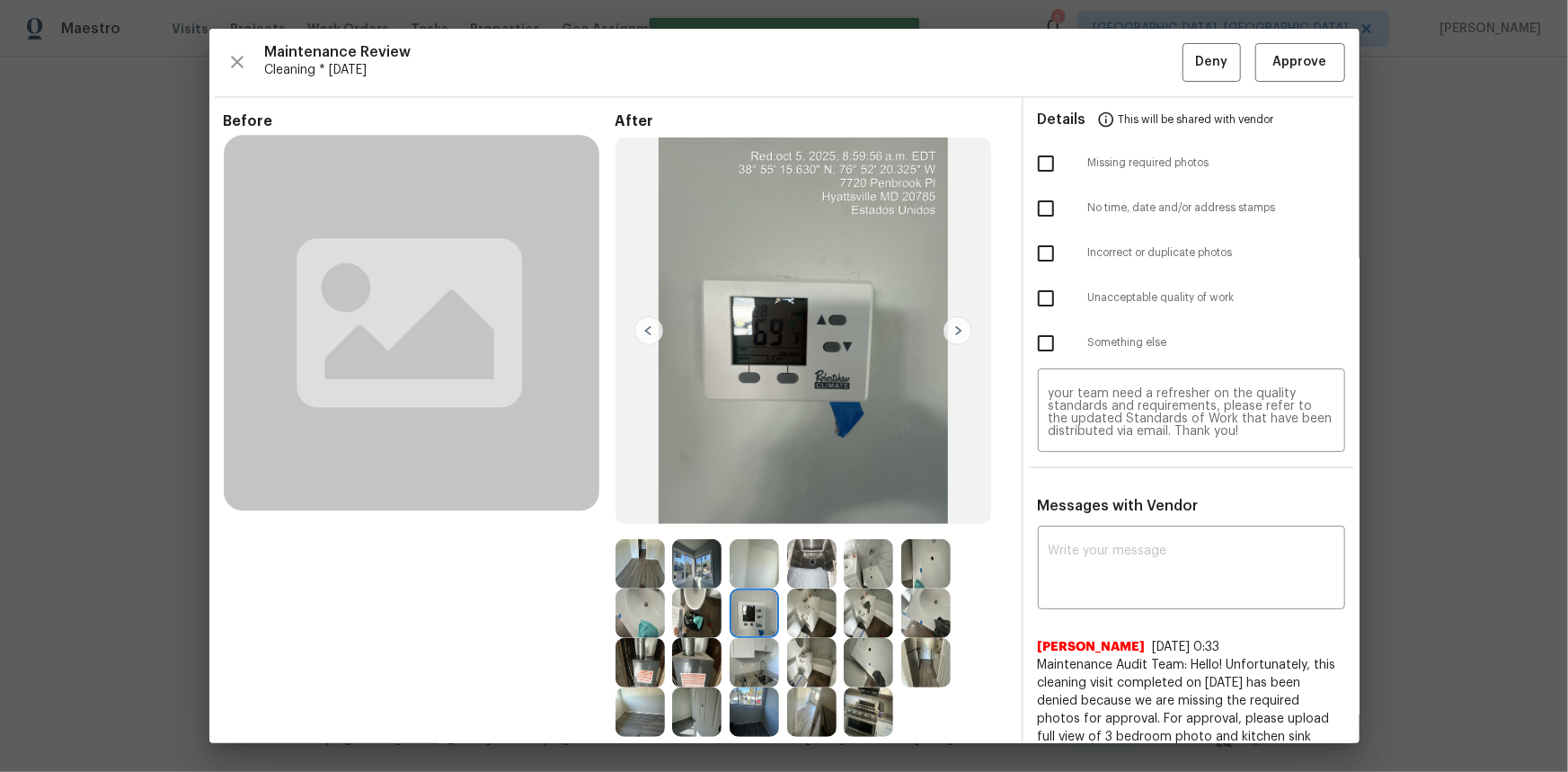
click at [1044, 153] on input "checkbox" at bounding box center [1046, 164] width 38 height 38
checkbox input "true"
click at [1034, 292] on input "checkbox" at bounding box center [1046, 298] width 38 height 38
checkbox input "true"
click at [1115, 58] on span "Deny" at bounding box center [1211, 63] width 33 height 23
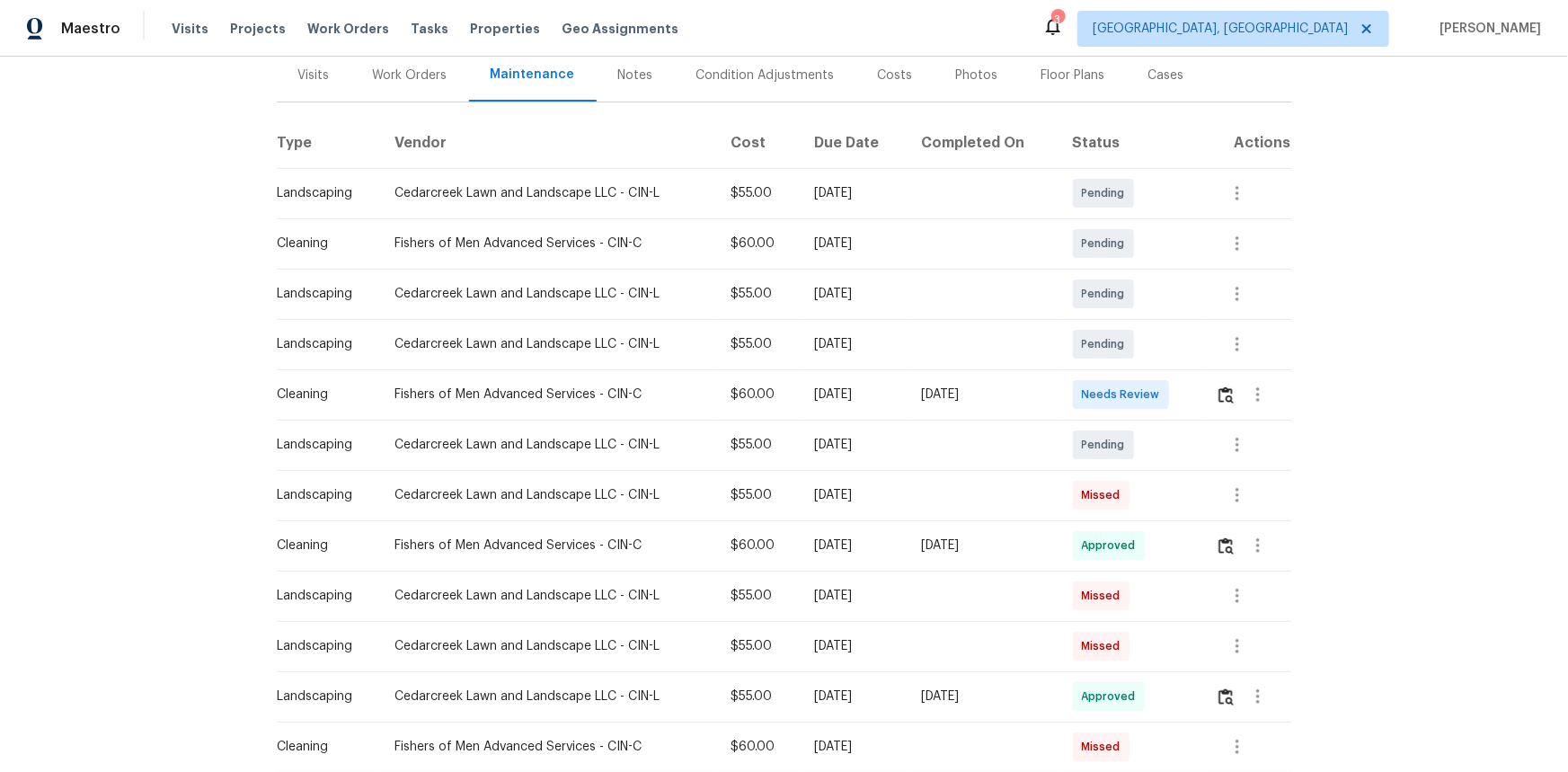
scroll to position [245, 0]
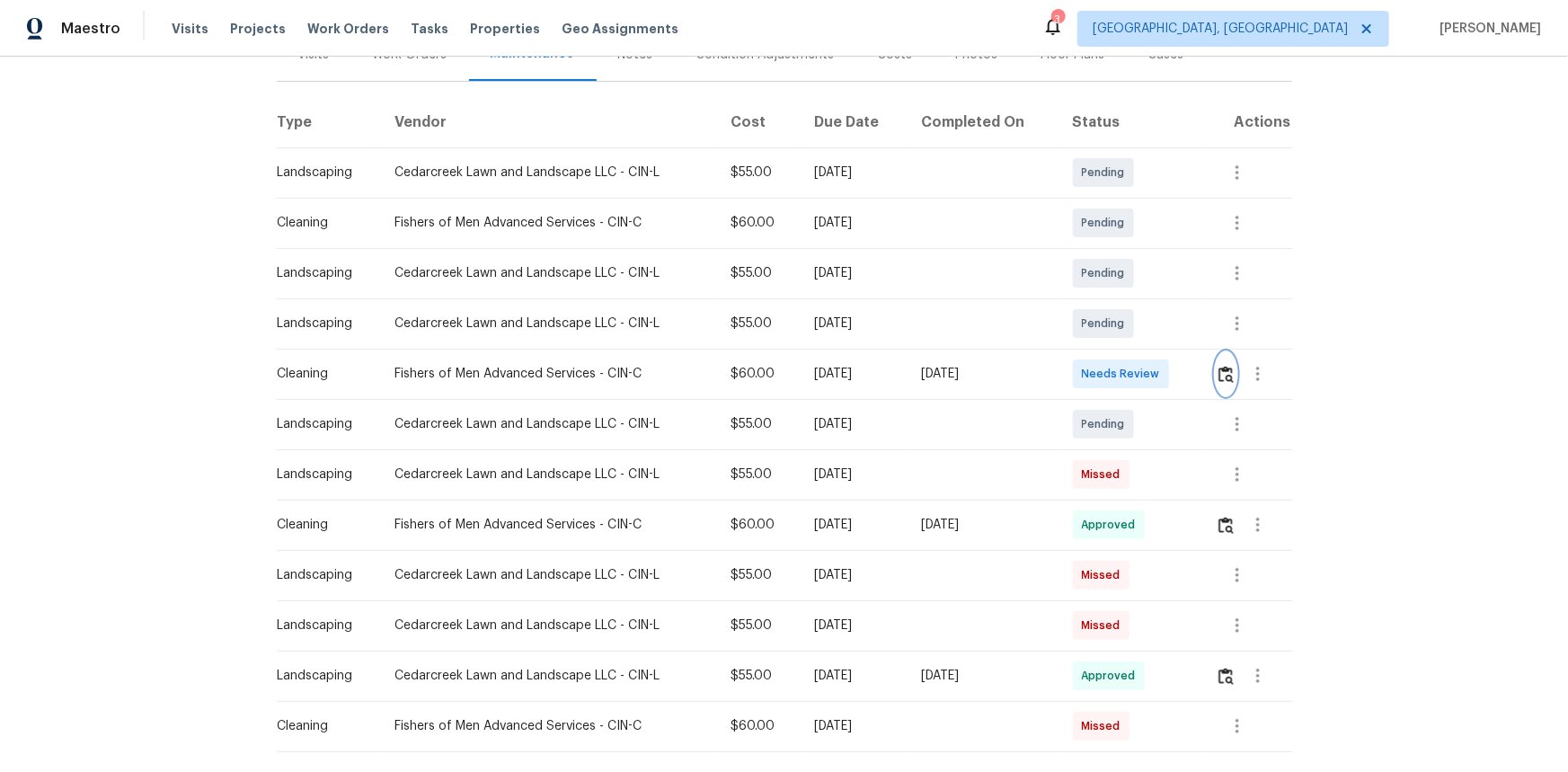
click at [1225, 383] on button "button" at bounding box center [1226, 374] width 21 height 43
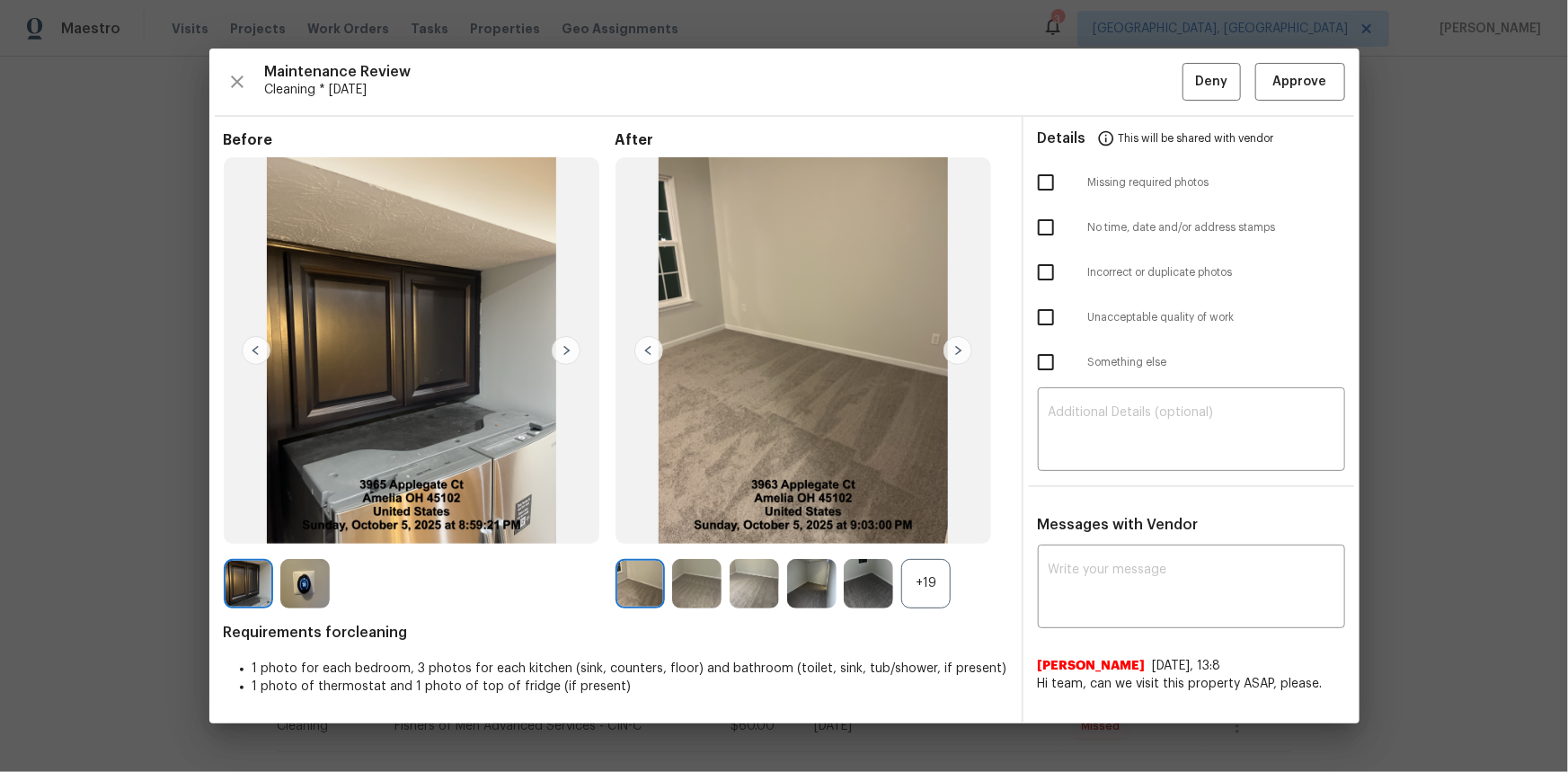
click at [310, 577] on img at bounding box center [304, 584] width 50 height 50
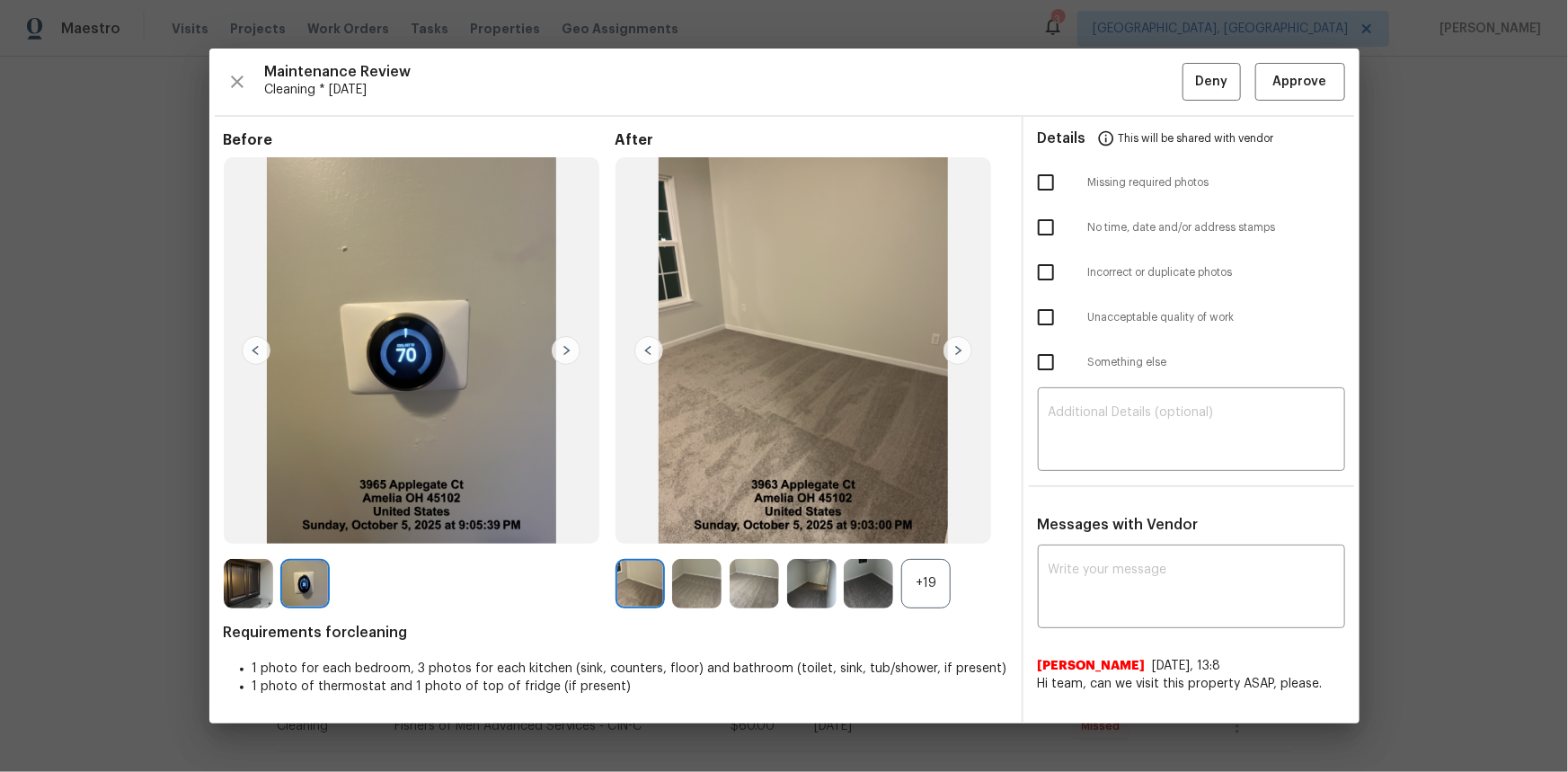
click at [310, 577] on img at bounding box center [304, 584] width 50 height 50
click at [1095, 574] on textarea at bounding box center [1190, 589] width 285 height 51
paste textarea "Maintenance Audit Team: Hello! Unfortunately, this cleaning visit completed on …"
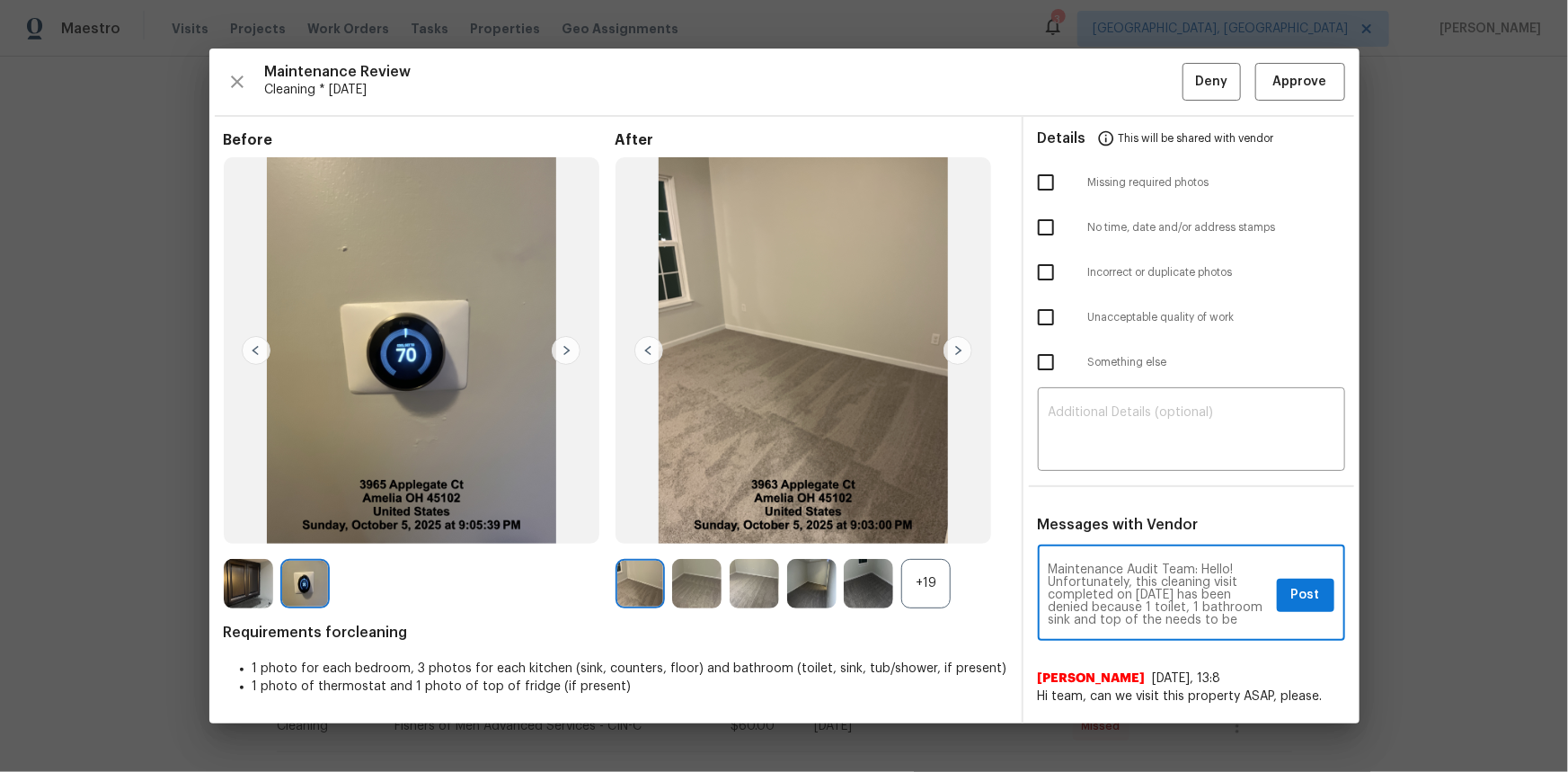
scroll to position [214, 0]
type textarea "Maintenance Audit Team: Hello! Unfortunately, this cleaning visit completed on …"
click at [1082, 446] on textarea at bounding box center [1190, 431] width 285 height 51
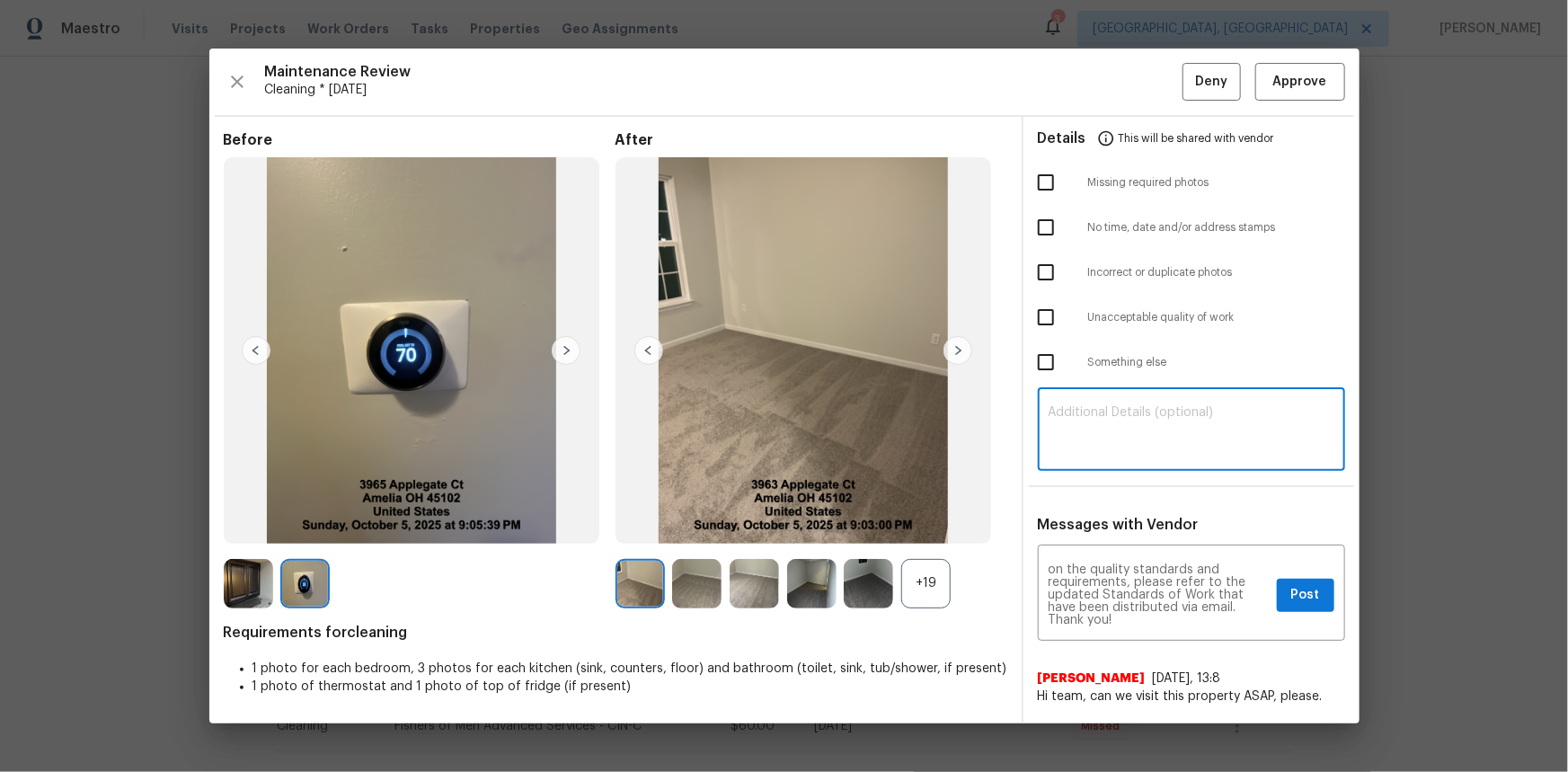
paste textarea "Maintenance Audit Team: Hello! Unfortunately, this cleaning visit completed on …"
type textarea "Maintenance Audit Team: Hello! Unfortunately, this cleaning visit completed on …"
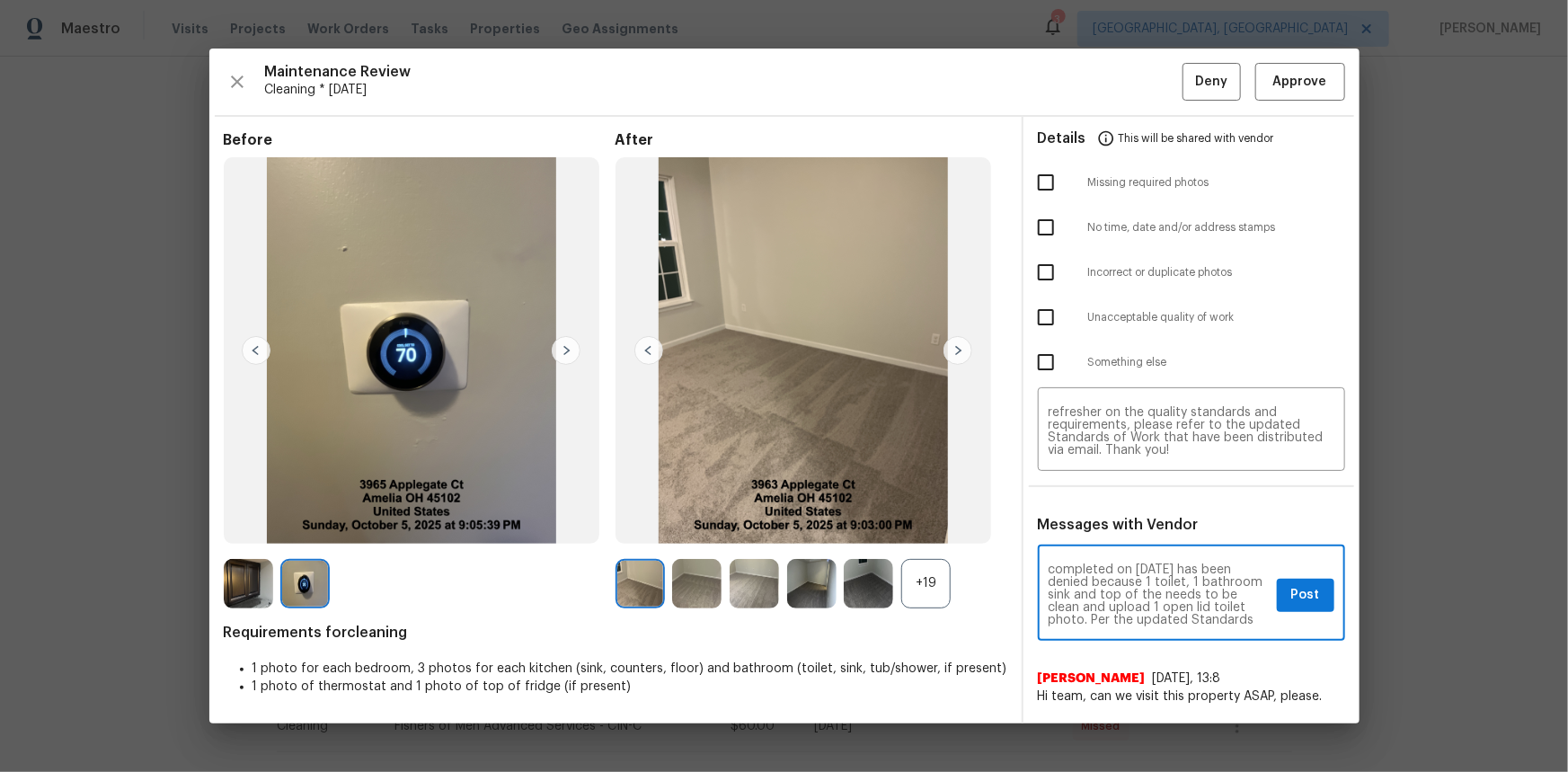
scroll to position [33, 0]
click at [1294, 593] on span "Post" at bounding box center [1305, 595] width 29 height 23
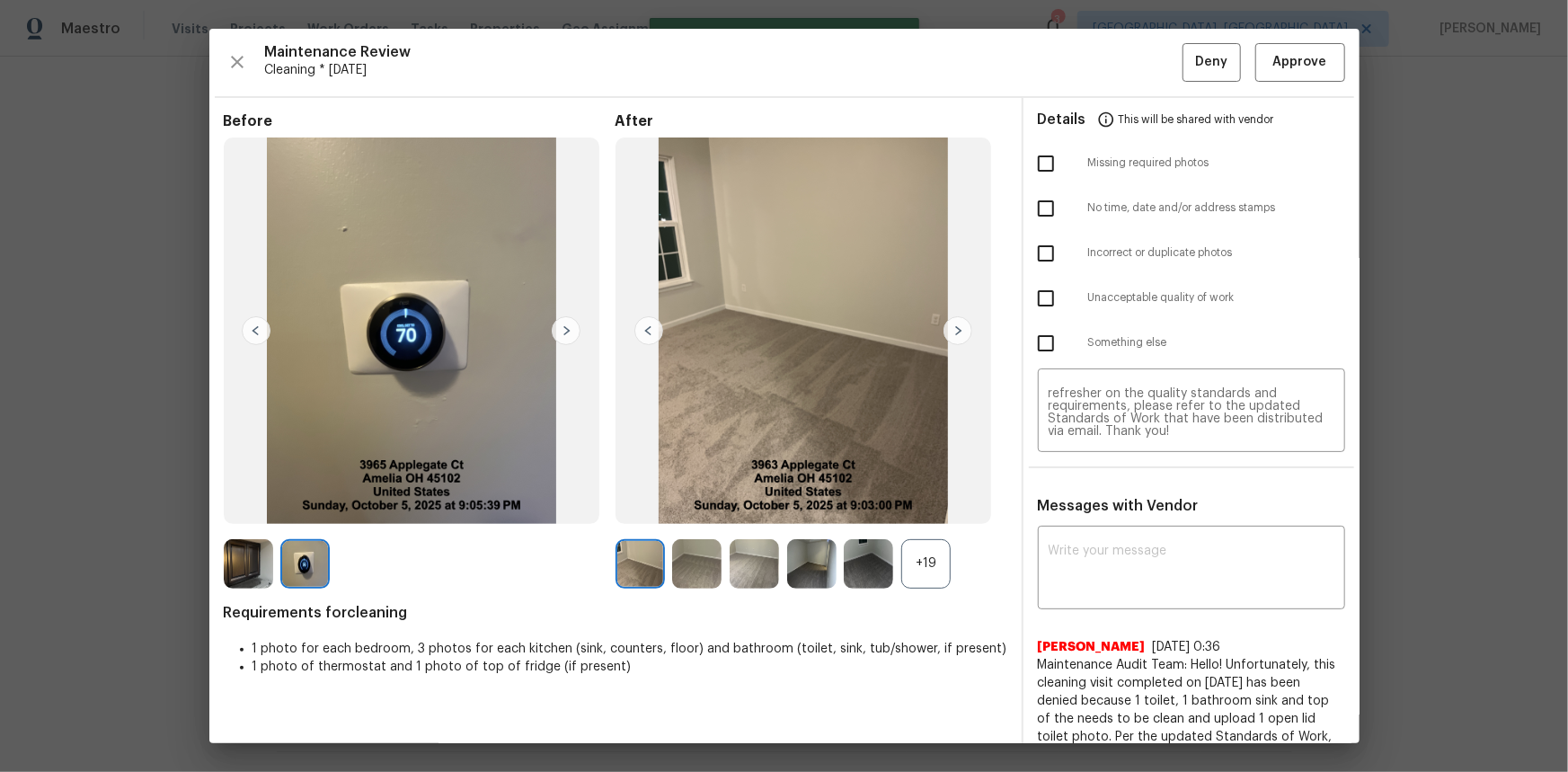
scroll to position [0, 0]
click at [1042, 179] on input "checkbox" at bounding box center [1046, 164] width 38 height 38
checkbox input "true"
click at [1041, 292] on input "checkbox" at bounding box center [1046, 298] width 38 height 38
checkbox input "true"
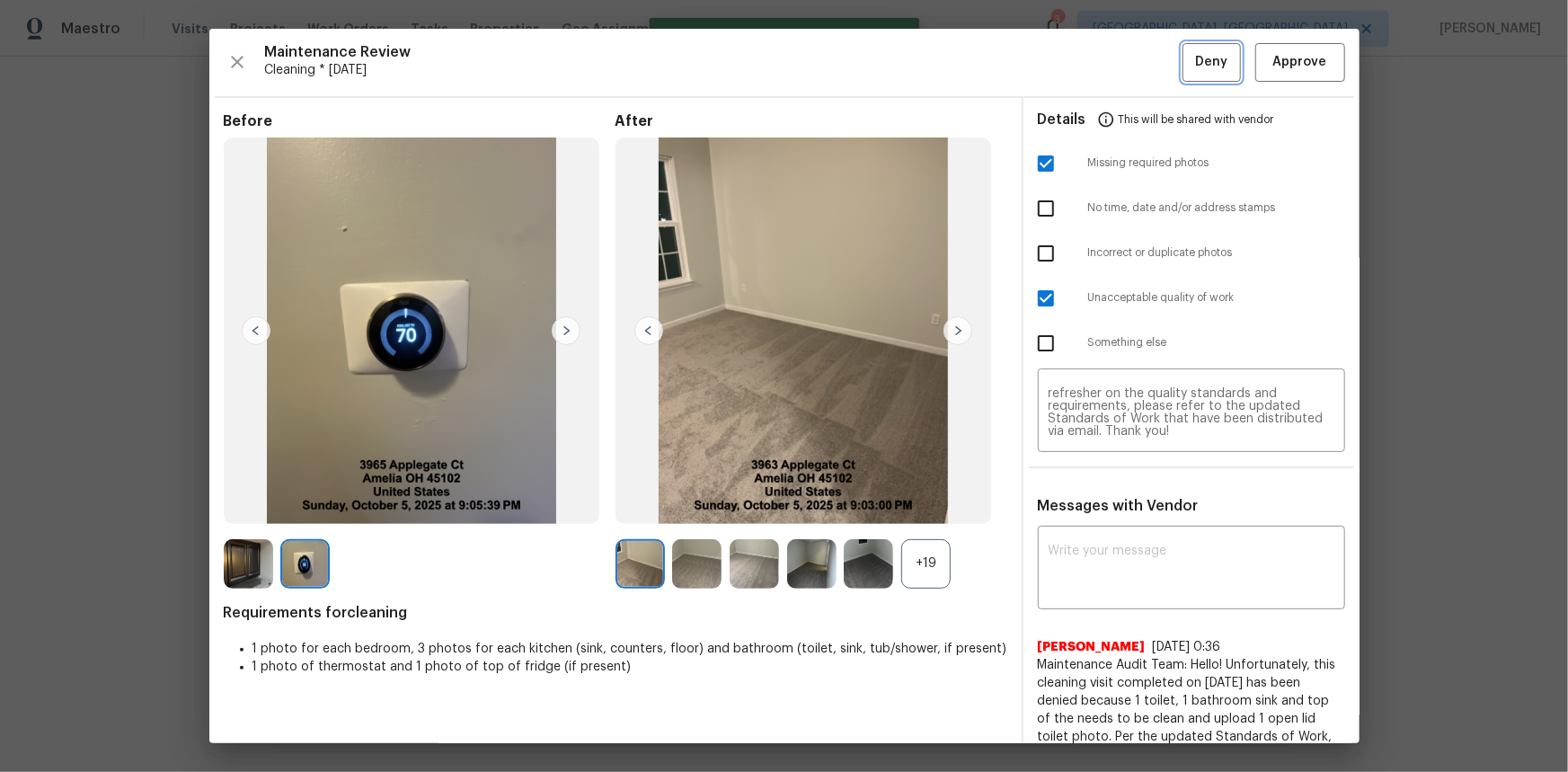
click at [1195, 59] on span "Deny" at bounding box center [1211, 63] width 33 height 23
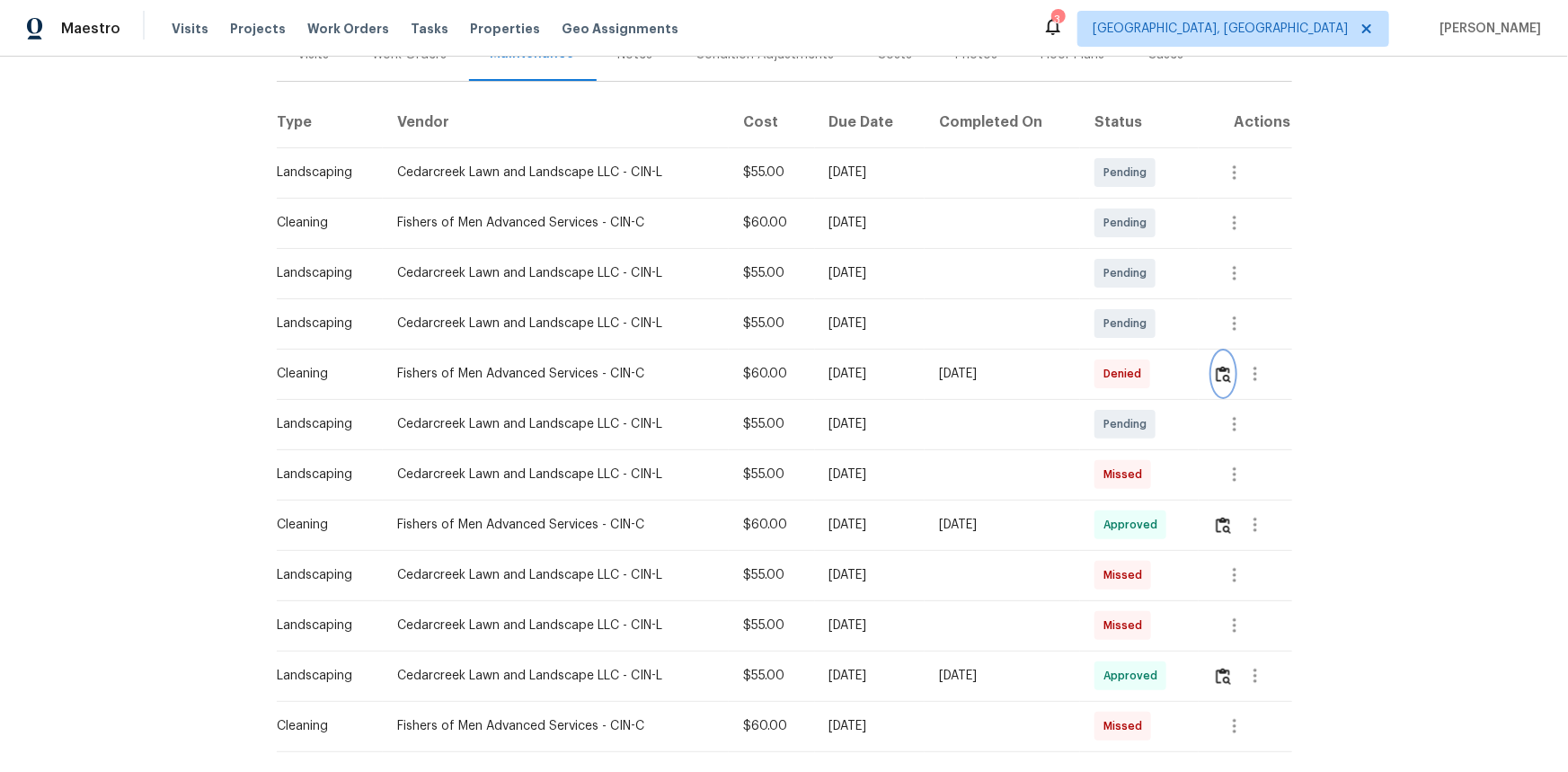
click at [1213, 381] on button "button" at bounding box center [1223, 374] width 21 height 43
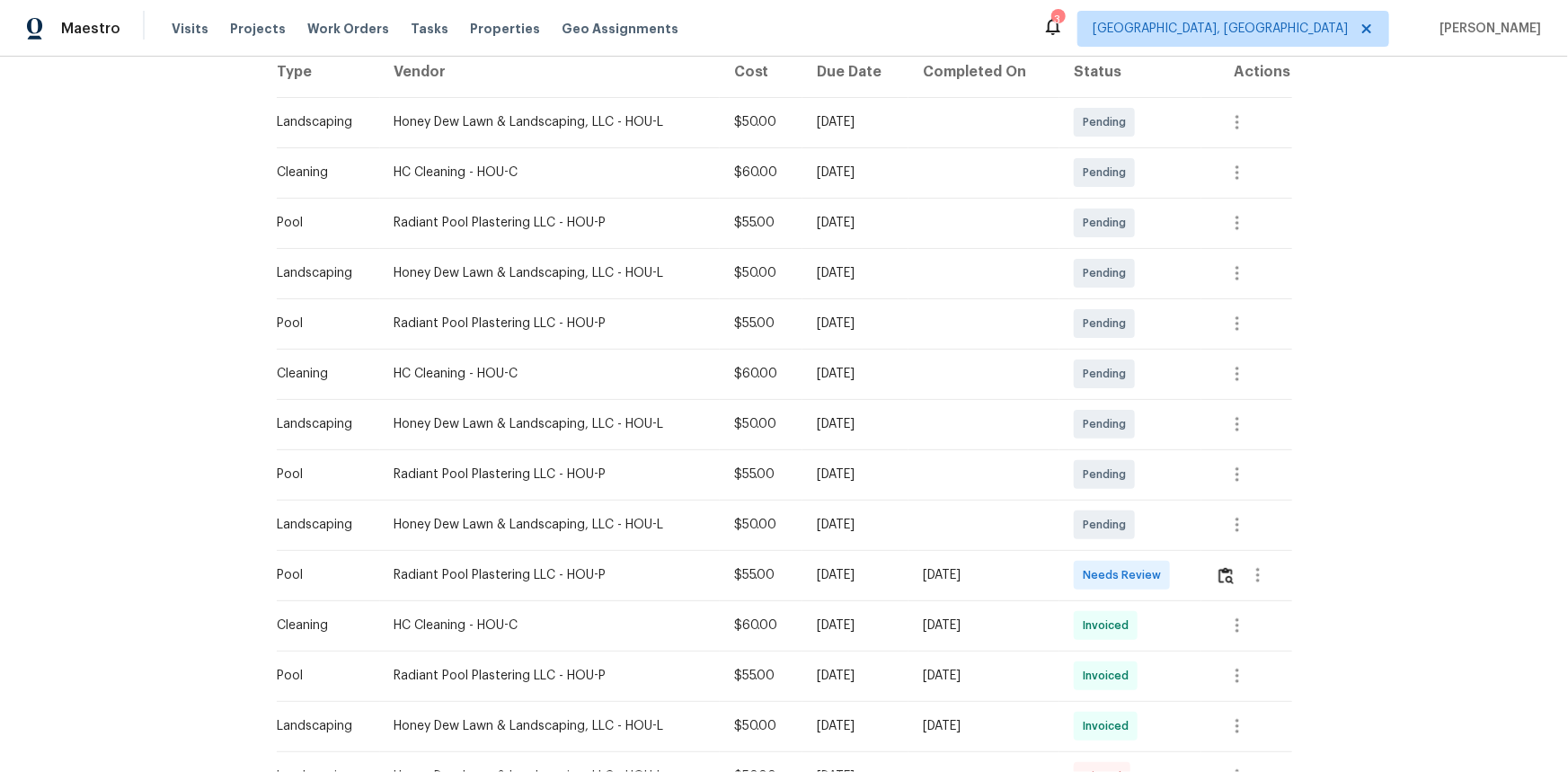
scroll to position [296, 0]
click at [1115, 516] on img "button" at bounding box center [1226, 574] width 15 height 17
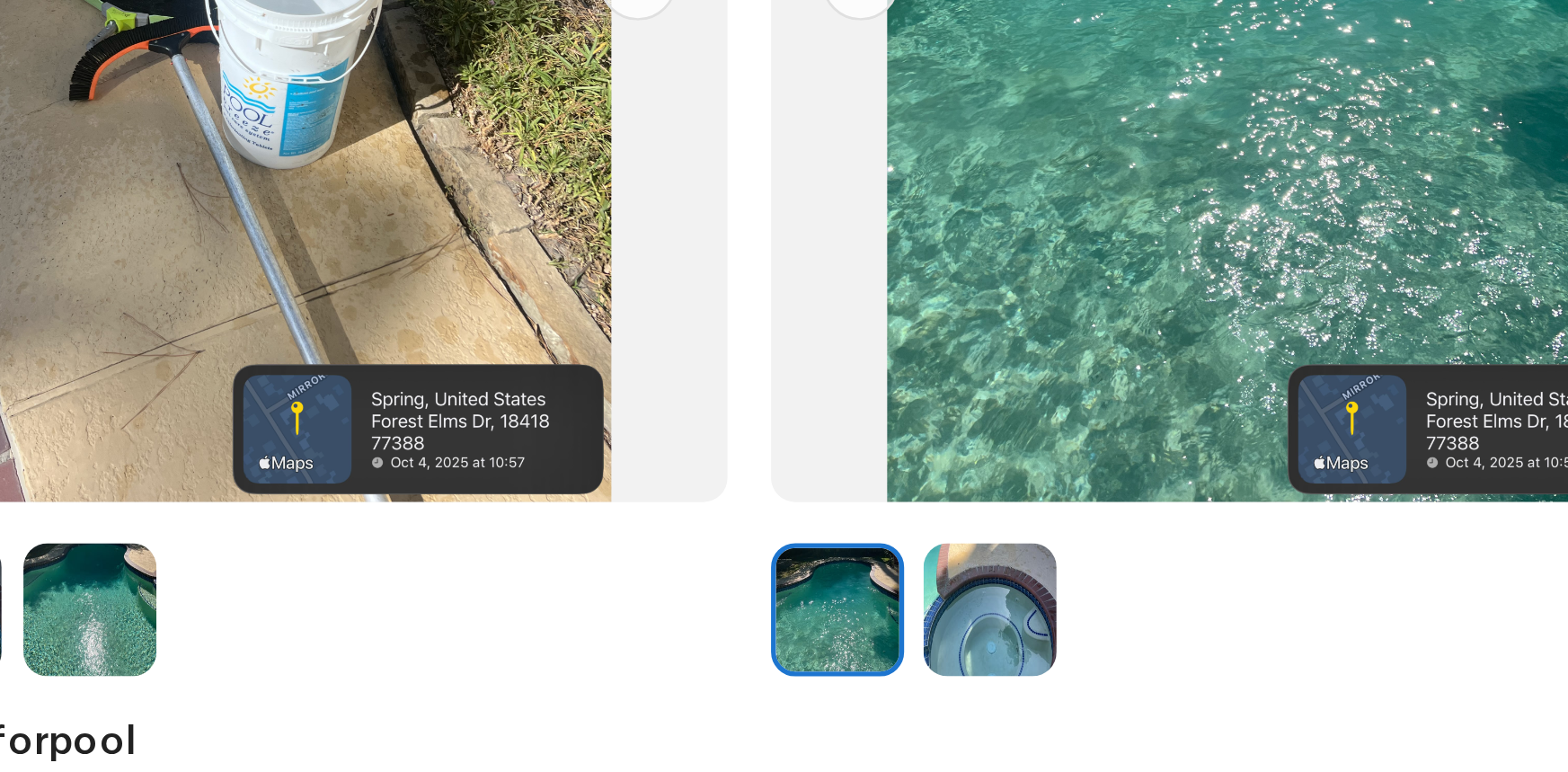
click at [371, 516] on img at bounding box center [362, 564] width 50 height 50
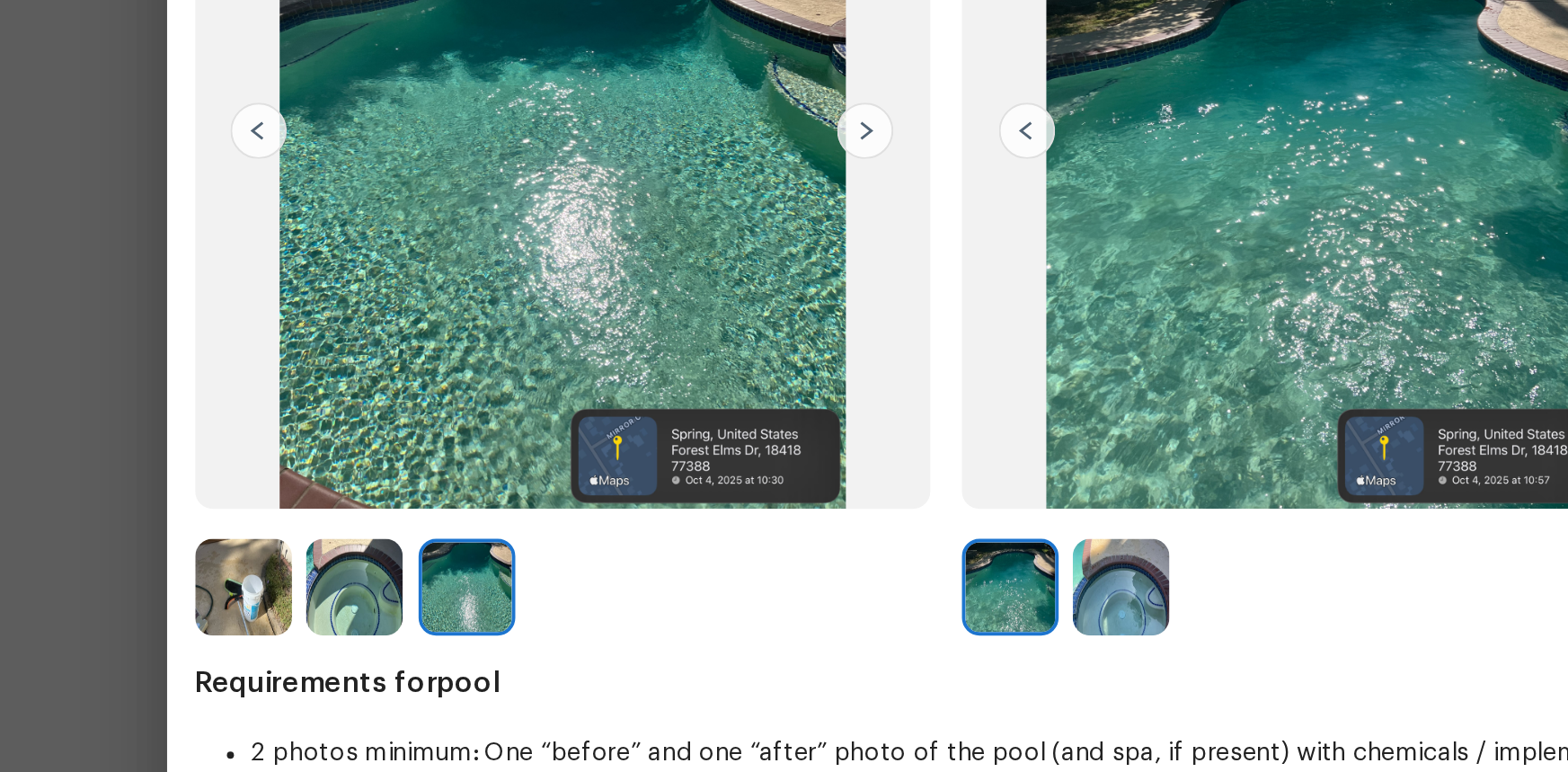
click at [699, 516] on img at bounding box center [697, 564] width 50 height 50
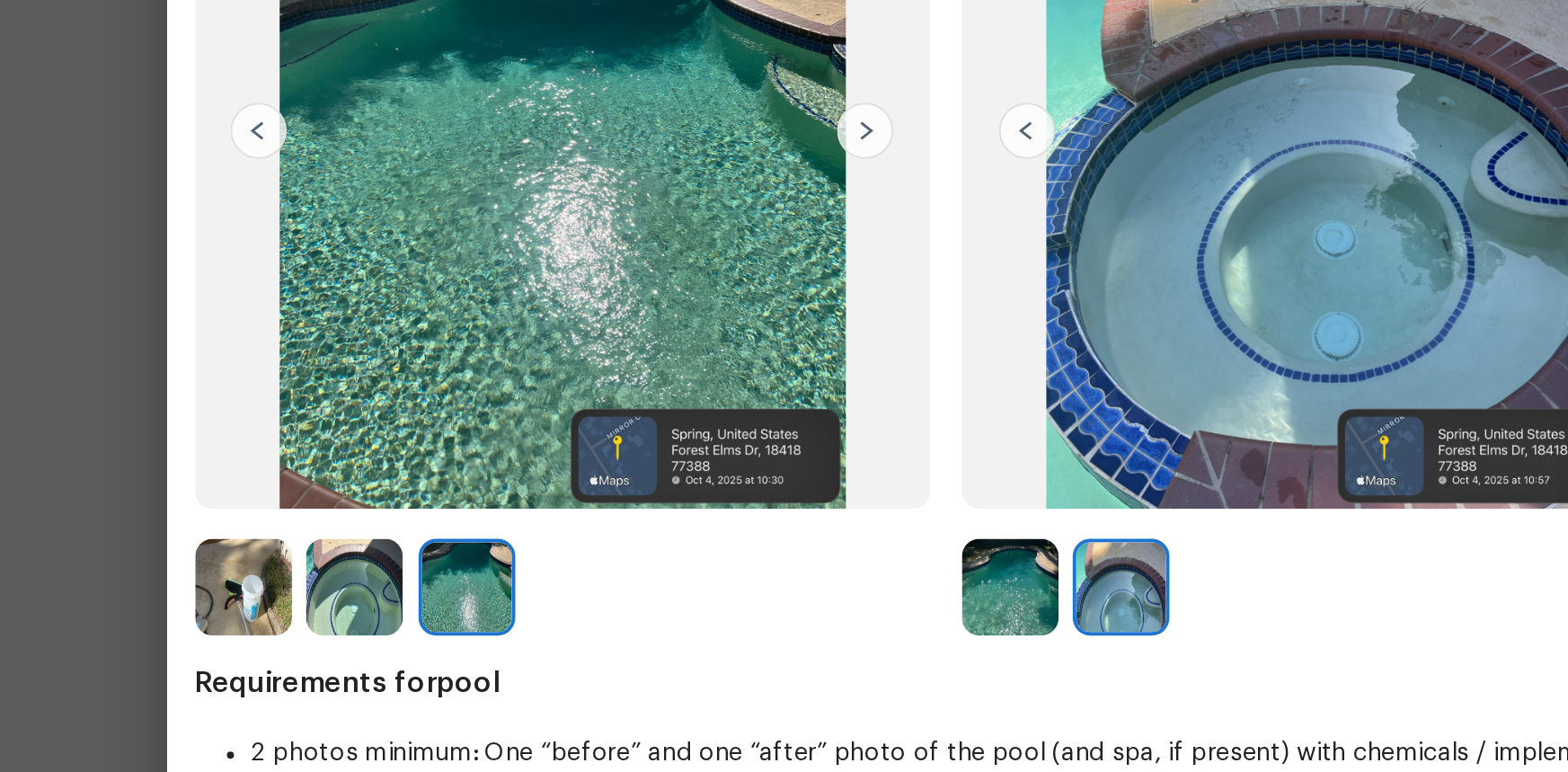
click at [630, 516] on img at bounding box center [640, 564] width 50 height 50
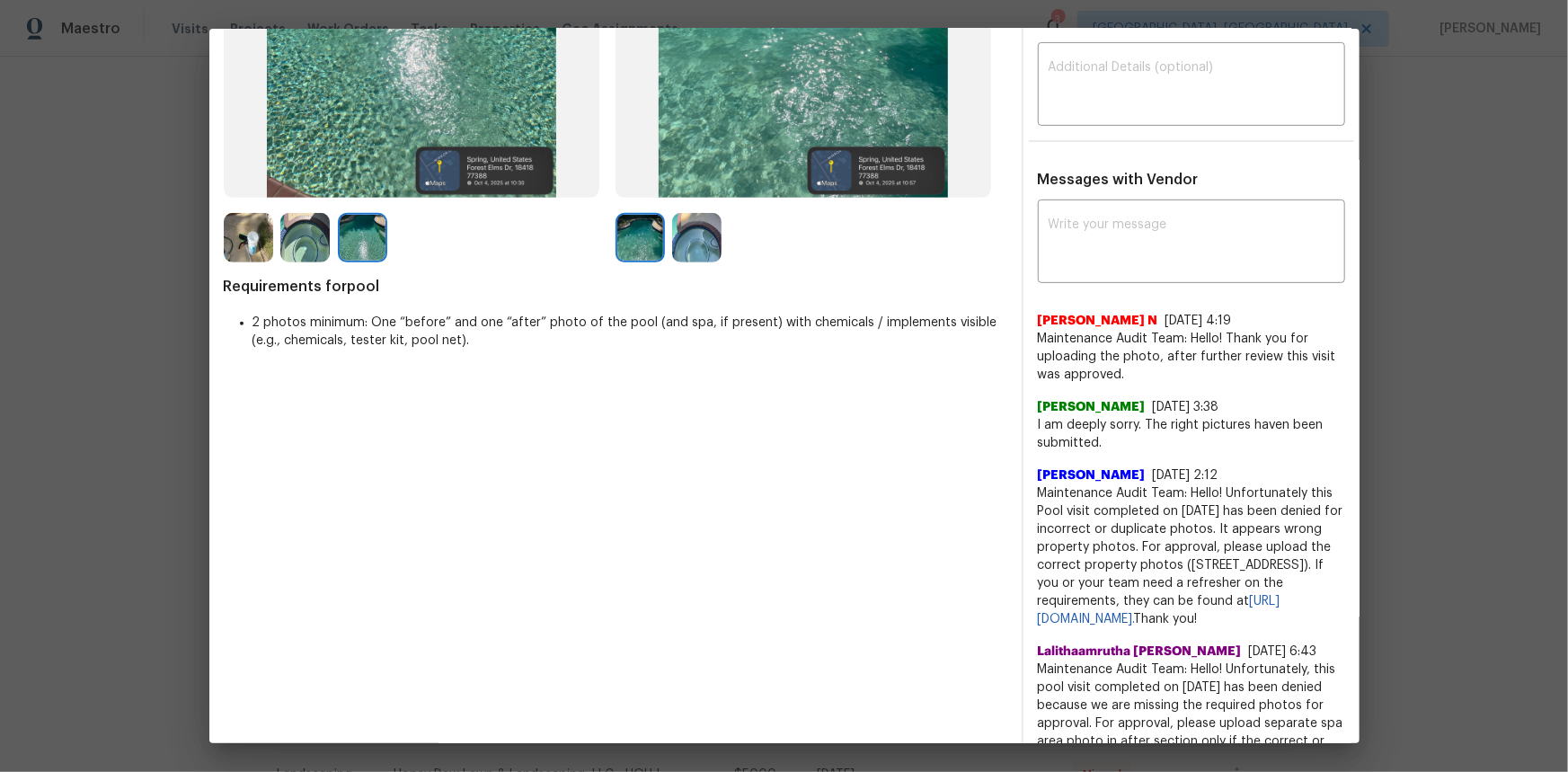
scroll to position [0, 0]
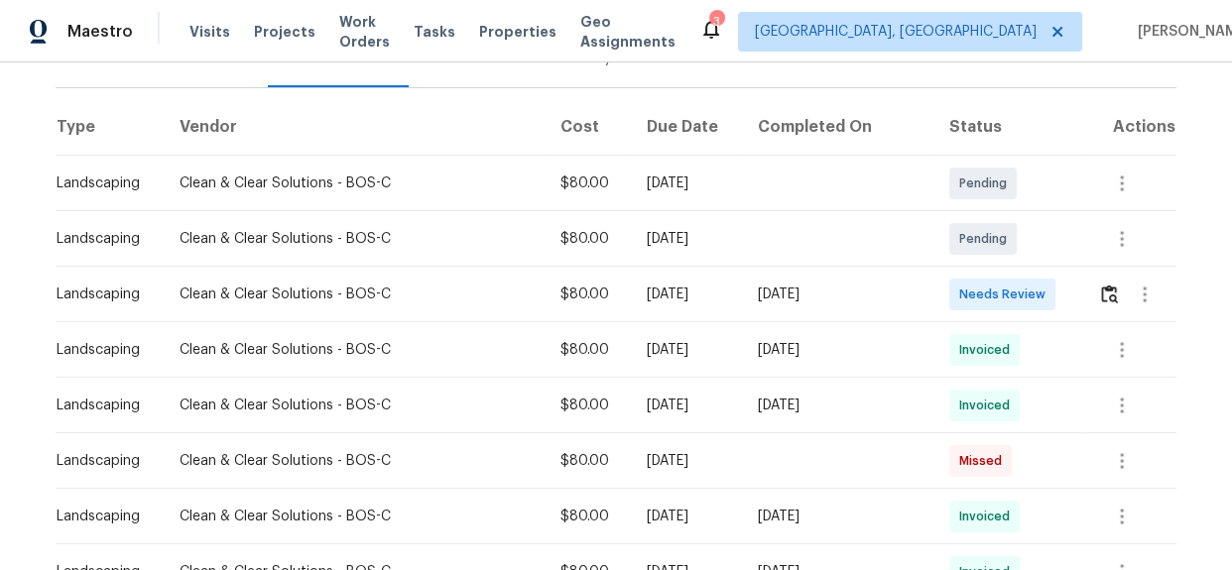
scroll to position [270, 0]
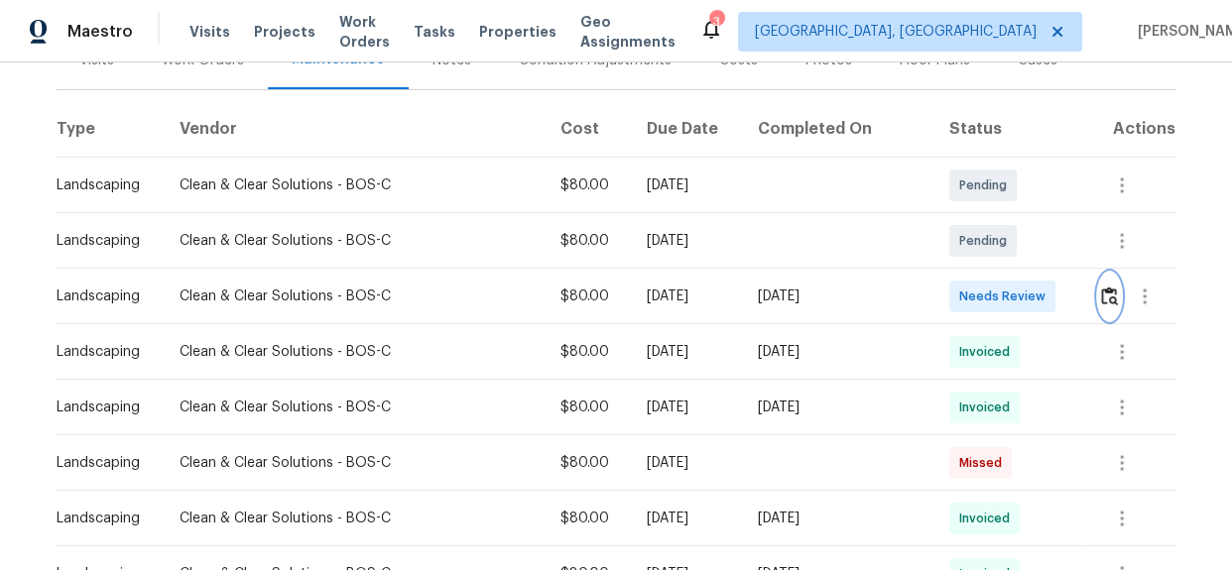
click at [1110, 303] on img "button" at bounding box center [1109, 296] width 17 height 19
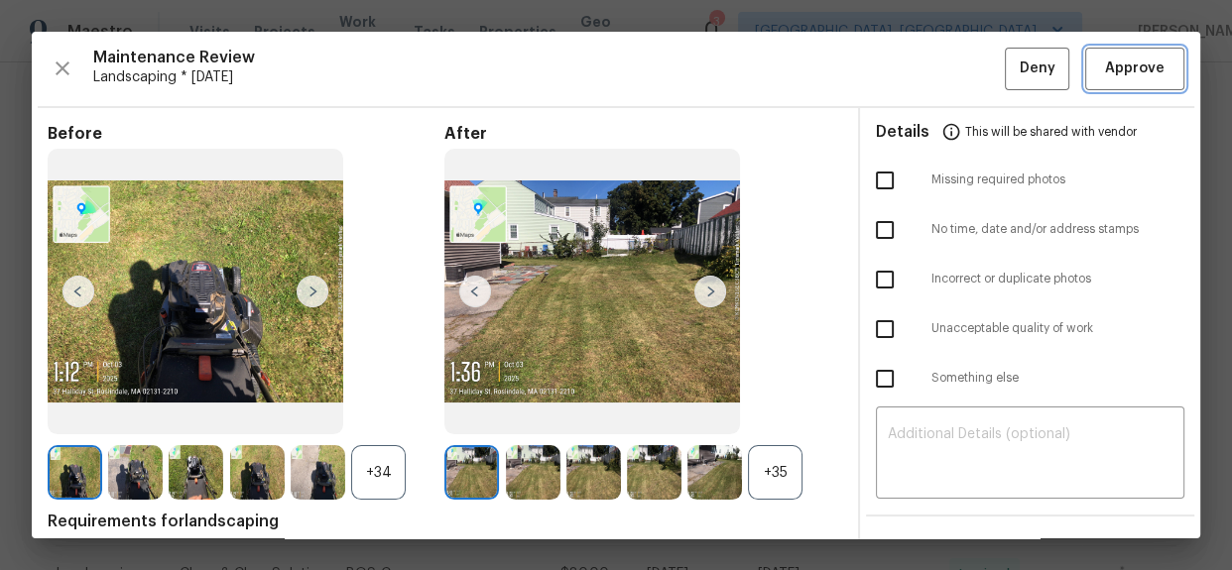
click at [1113, 59] on span "Approve" at bounding box center [1135, 69] width 60 height 25
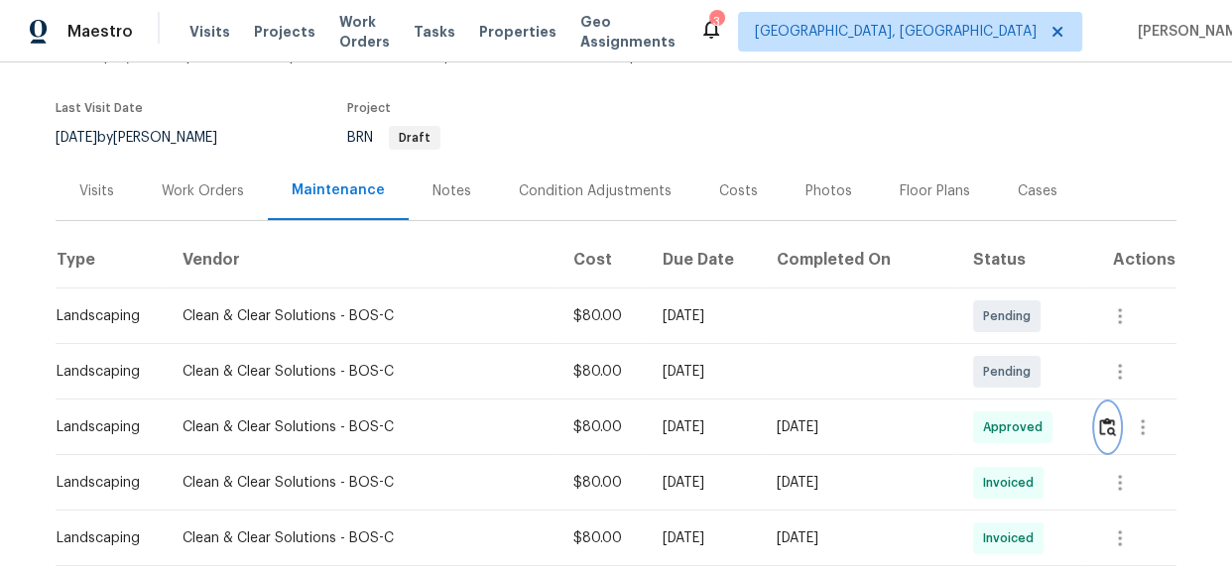
scroll to position [0, 0]
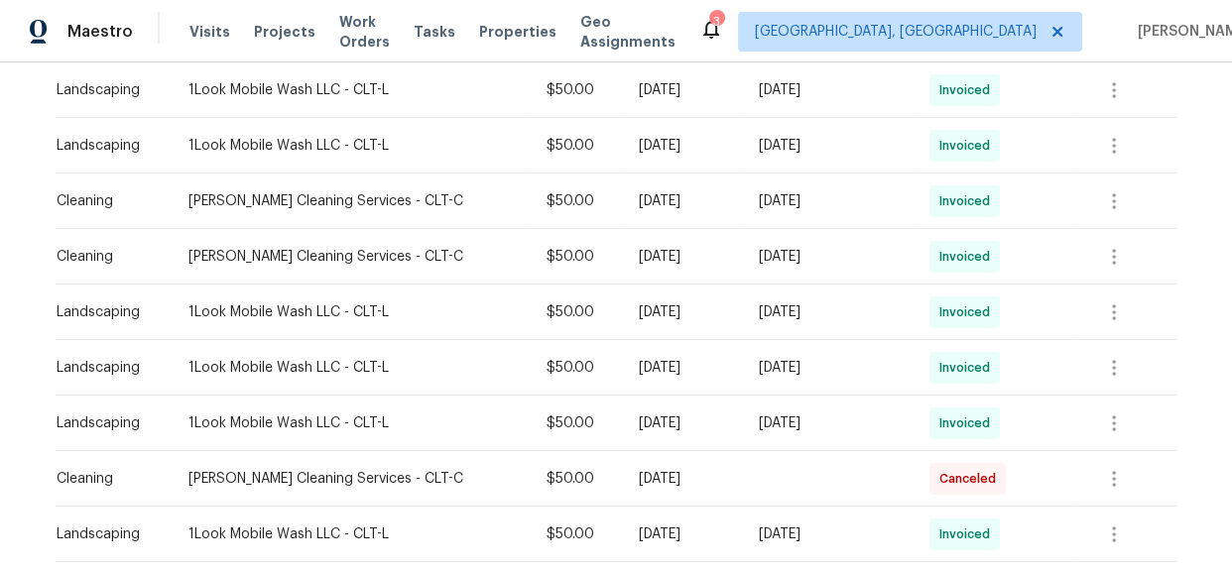
scroll to position [360, 0]
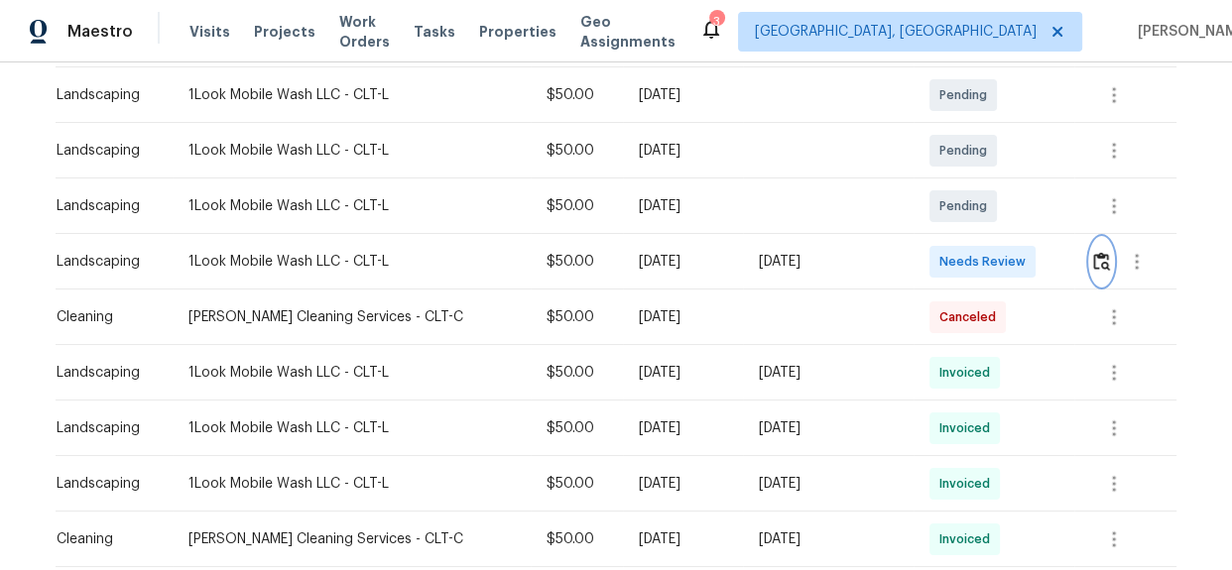
click at [1093, 261] on img "button" at bounding box center [1101, 261] width 17 height 19
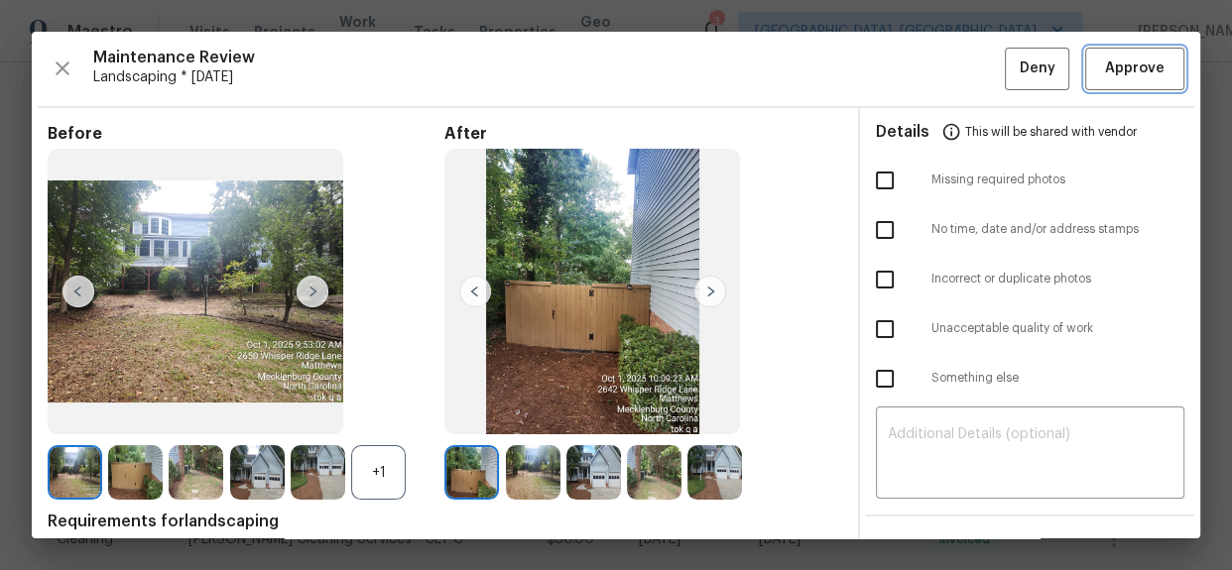
drag, startPoint x: 1121, startPoint y: 80, endPoint x: 1101, endPoint y: 79, distance: 19.9
click at [1121, 80] on button "Approve" at bounding box center [1134, 69] width 99 height 43
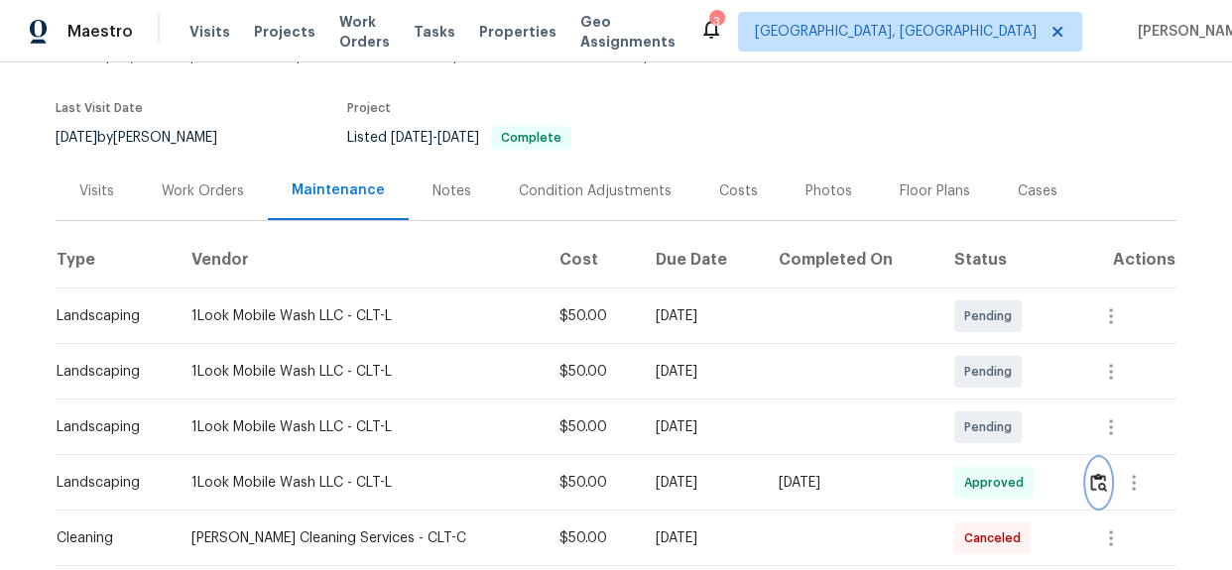
scroll to position [0, 0]
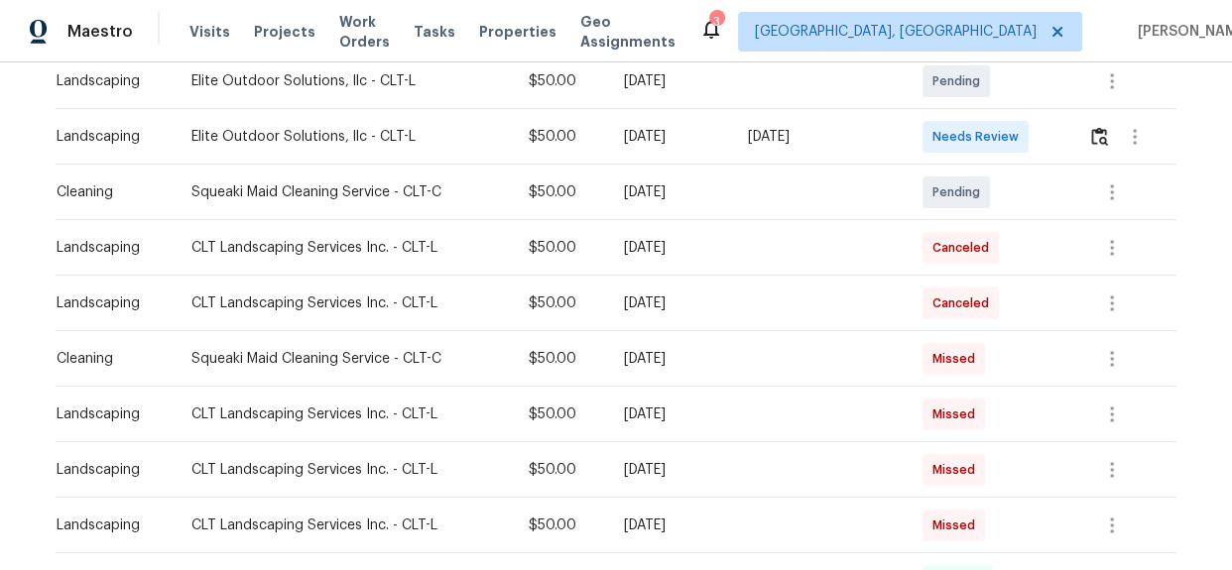
scroll to position [270, 0]
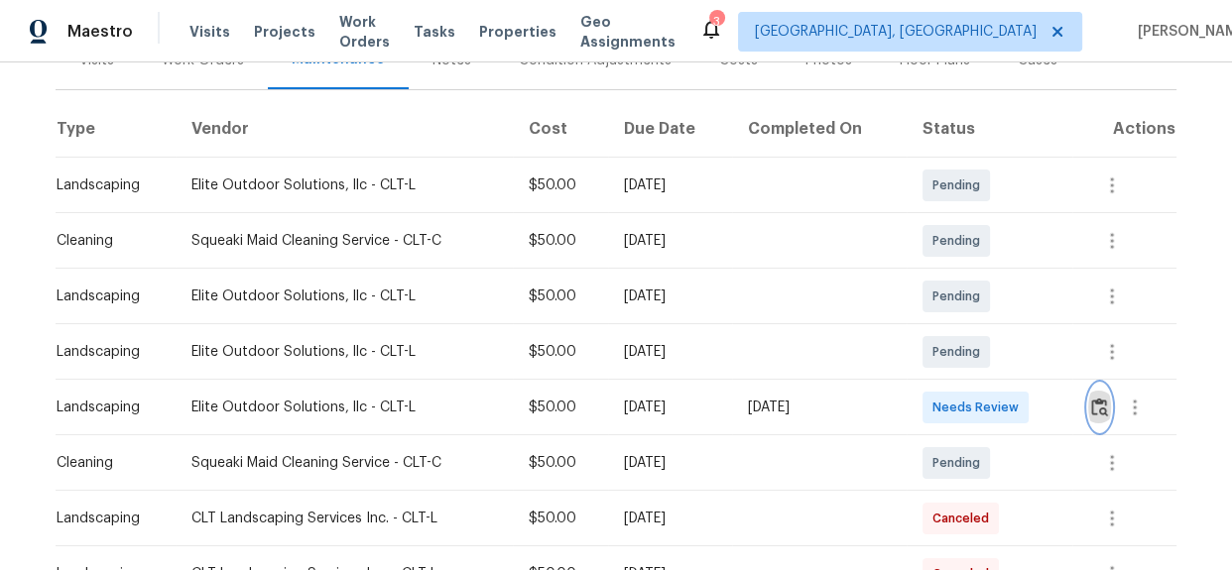
click at [1091, 407] on img "button" at bounding box center [1099, 407] width 17 height 19
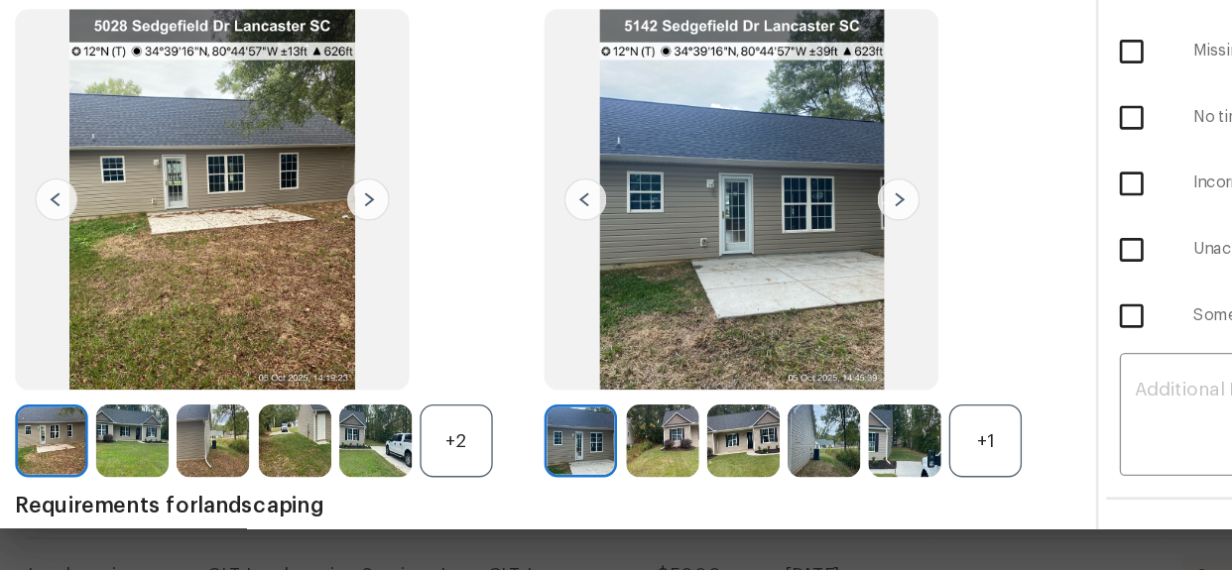
scroll to position [0, 0]
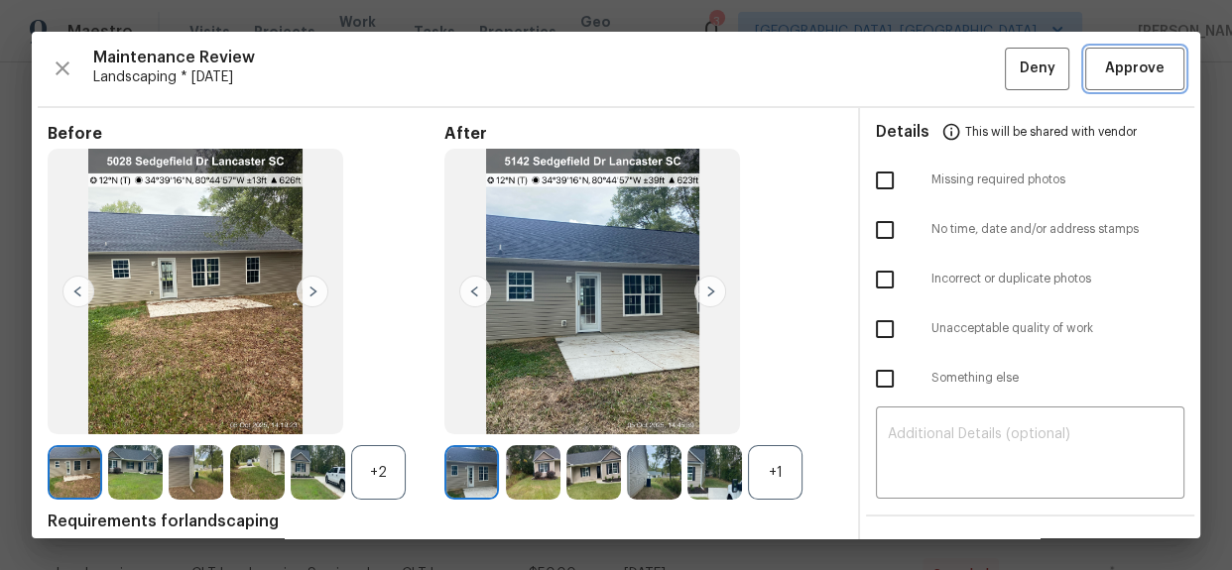
click at [1139, 60] on span "Approve" at bounding box center [1135, 69] width 60 height 25
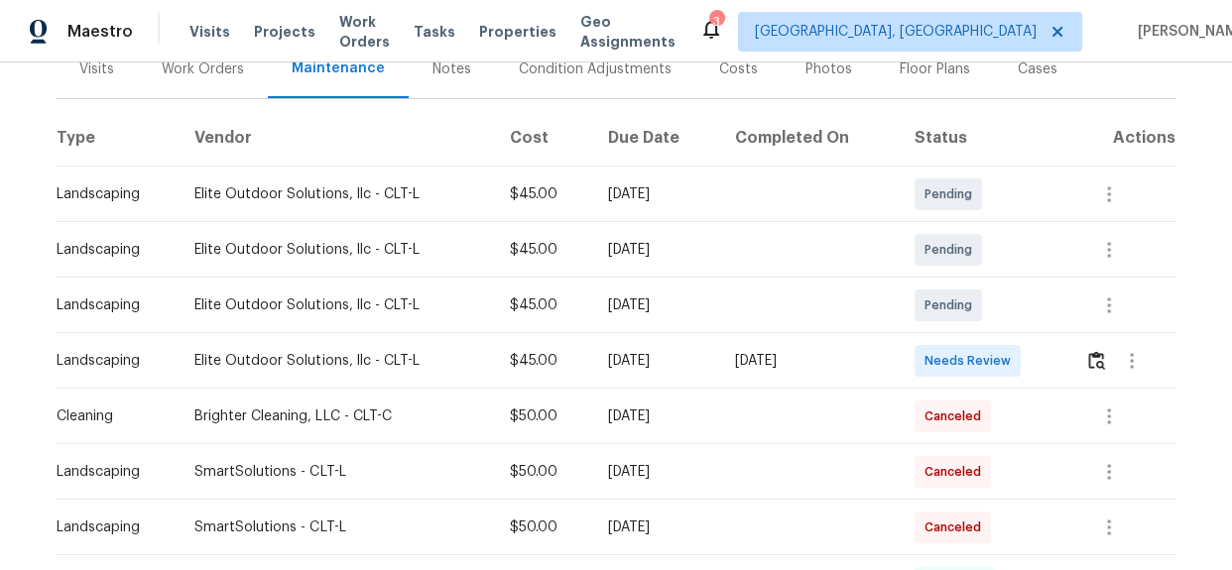
scroll to position [360, 0]
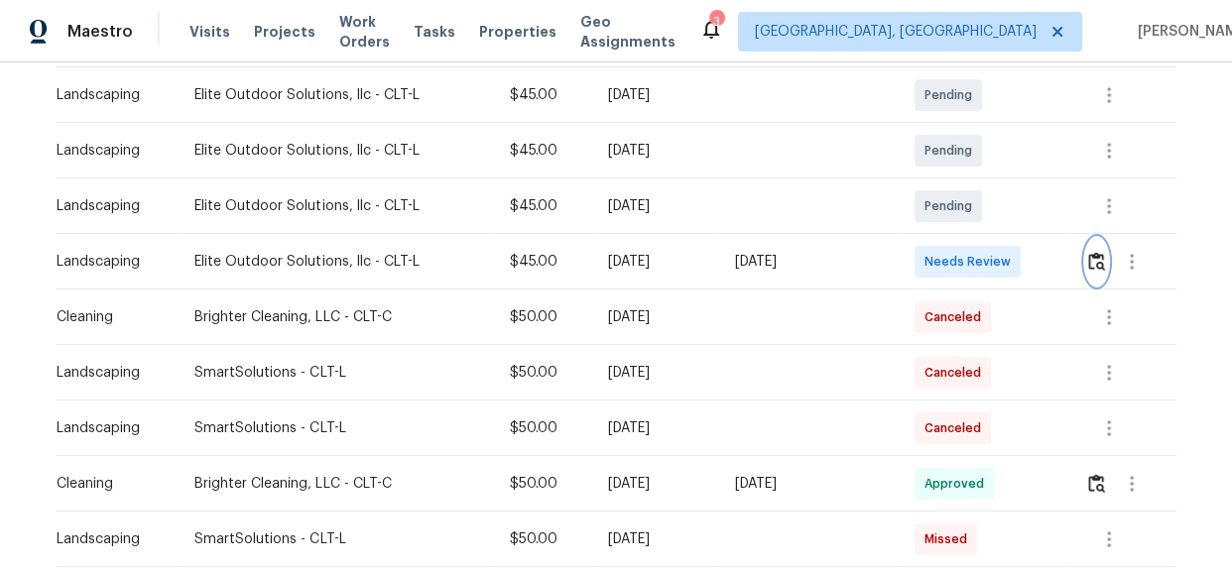
click at [1092, 266] on img "button" at bounding box center [1096, 261] width 17 height 19
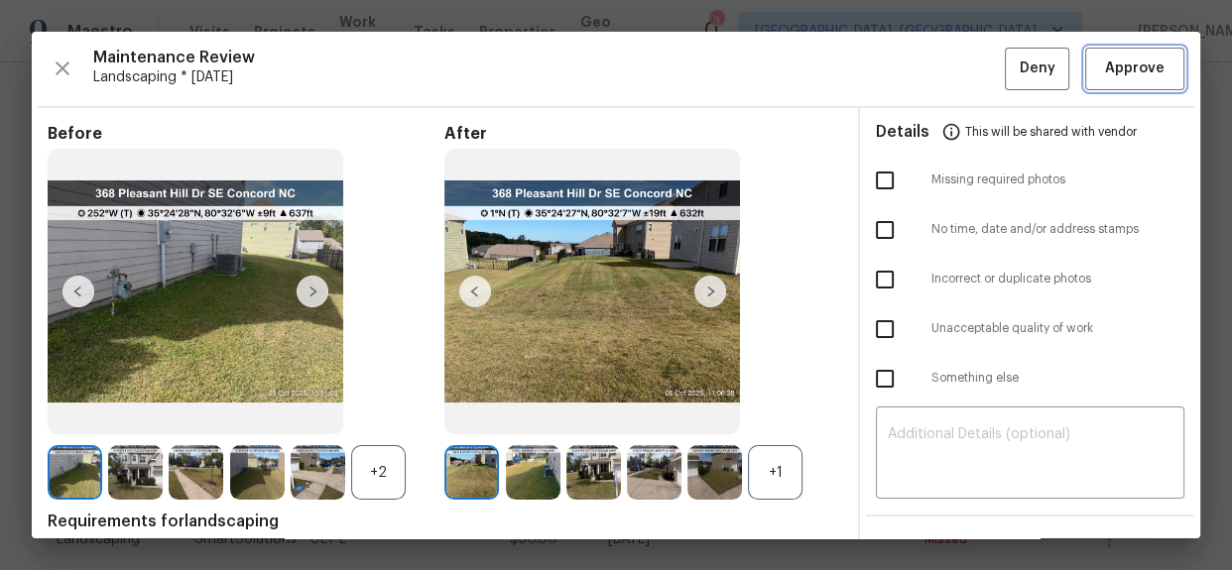
click at [1110, 66] on span "Approve" at bounding box center [1135, 69] width 60 height 25
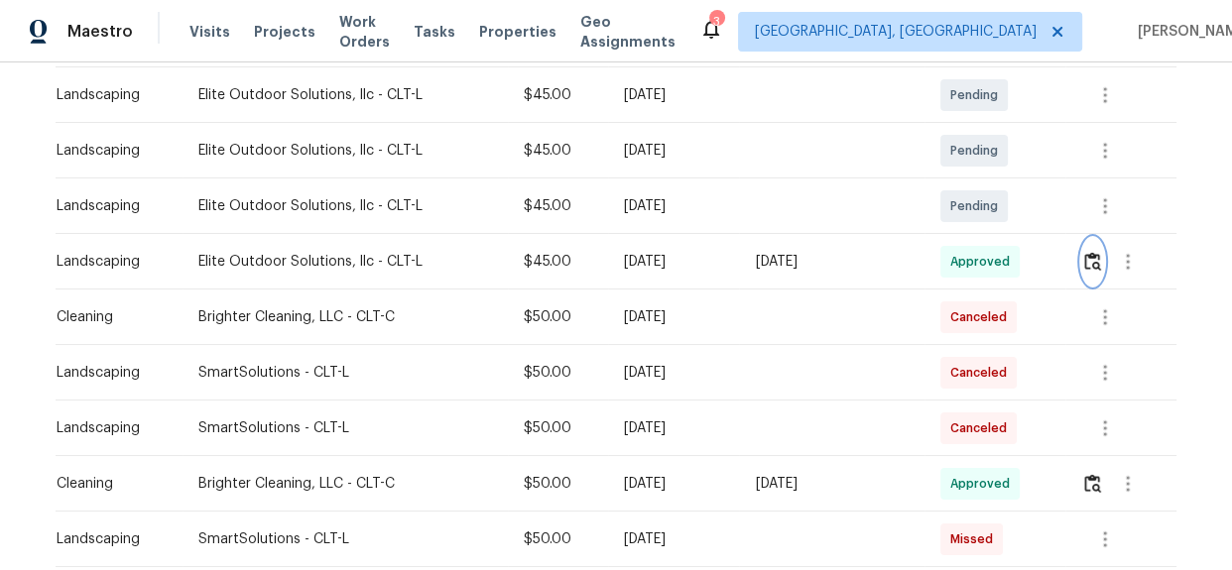
scroll to position [0, 0]
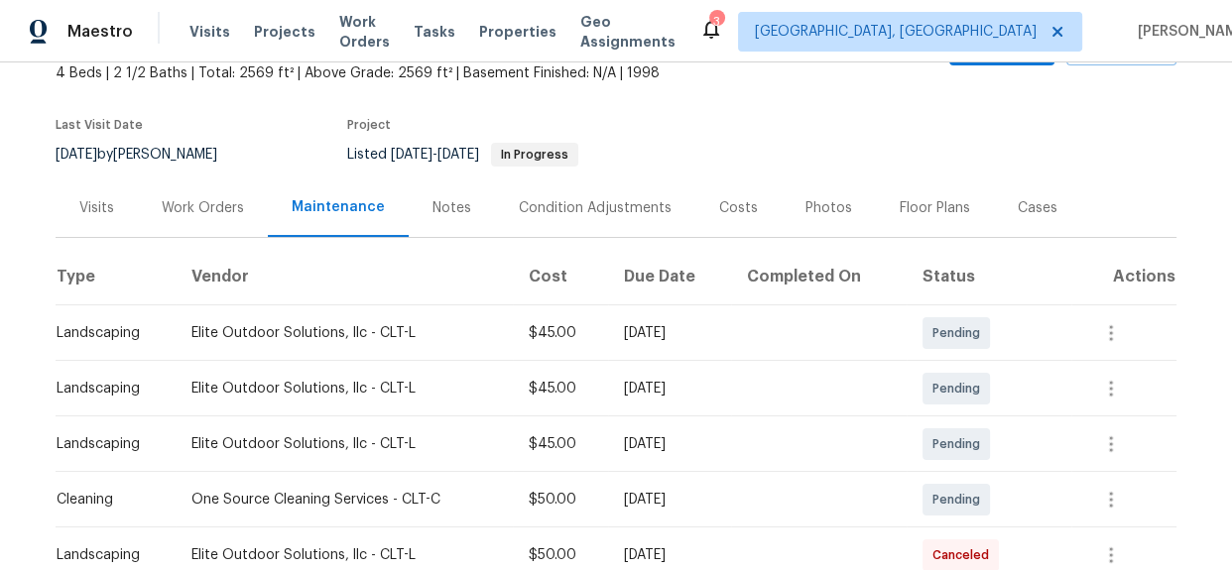
scroll to position [360, 0]
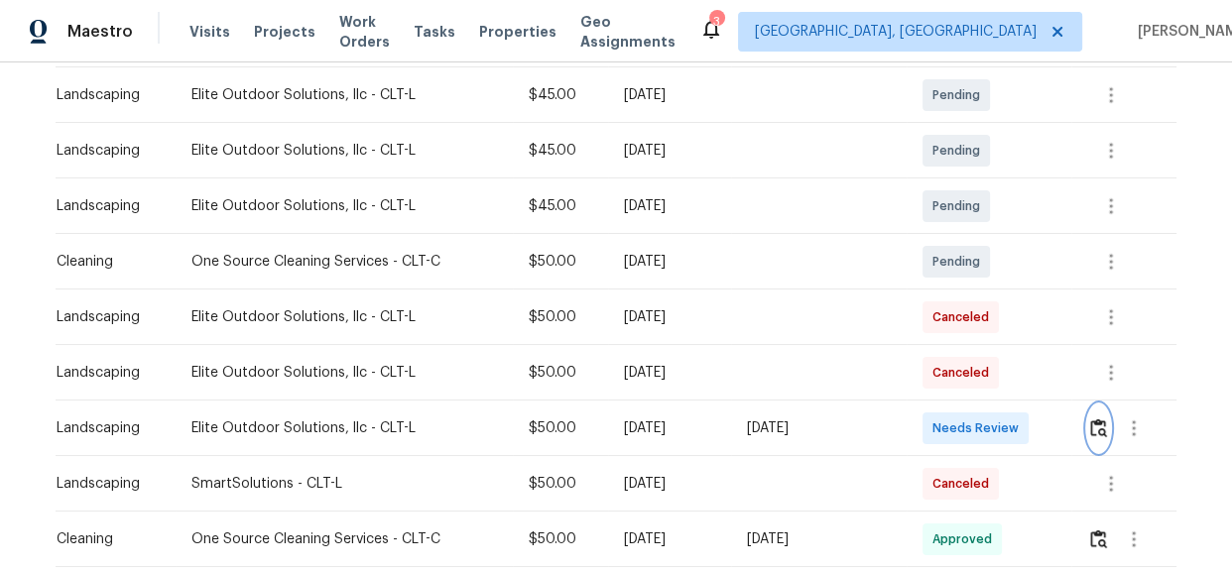
click at [1091, 433] on img "button" at bounding box center [1098, 428] width 17 height 19
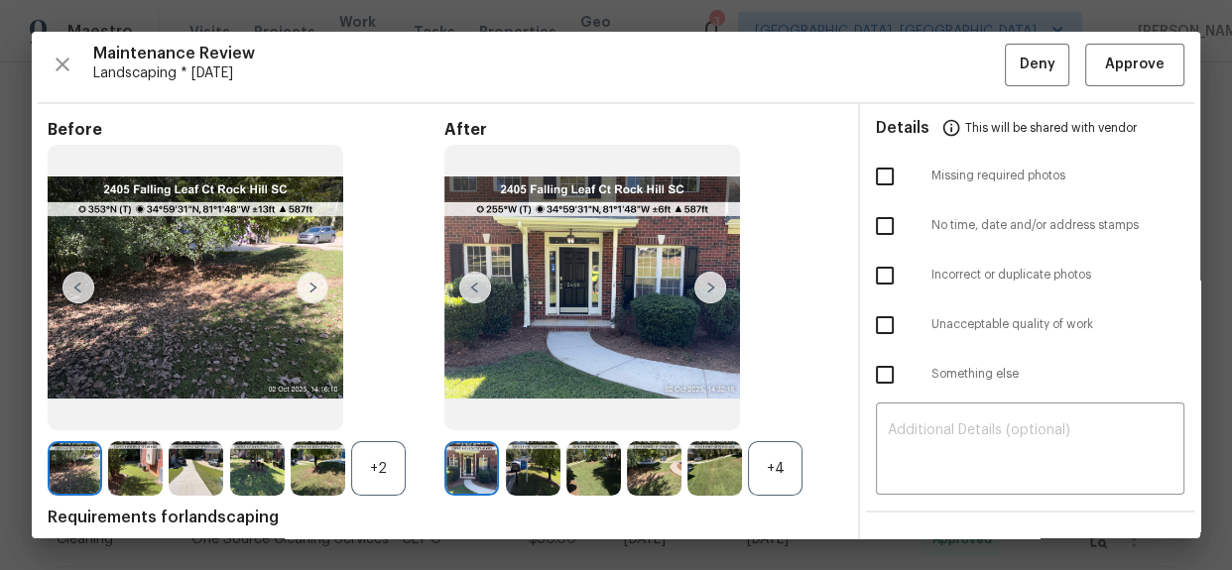
scroll to position [0, 0]
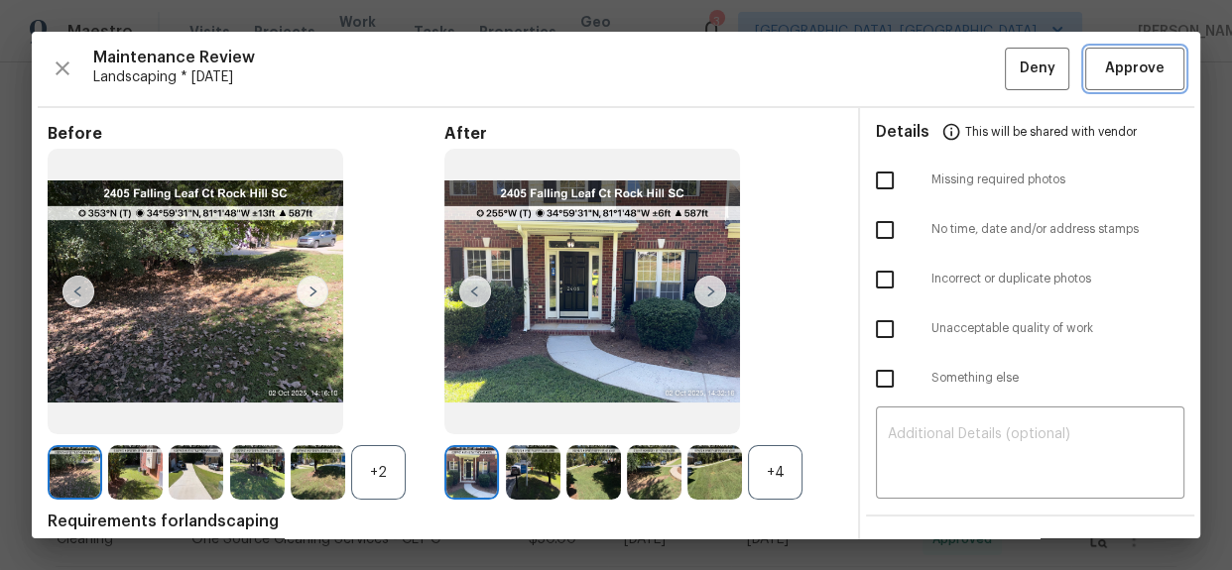
click at [1126, 67] on span "Approve" at bounding box center [1135, 69] width 60 height 25
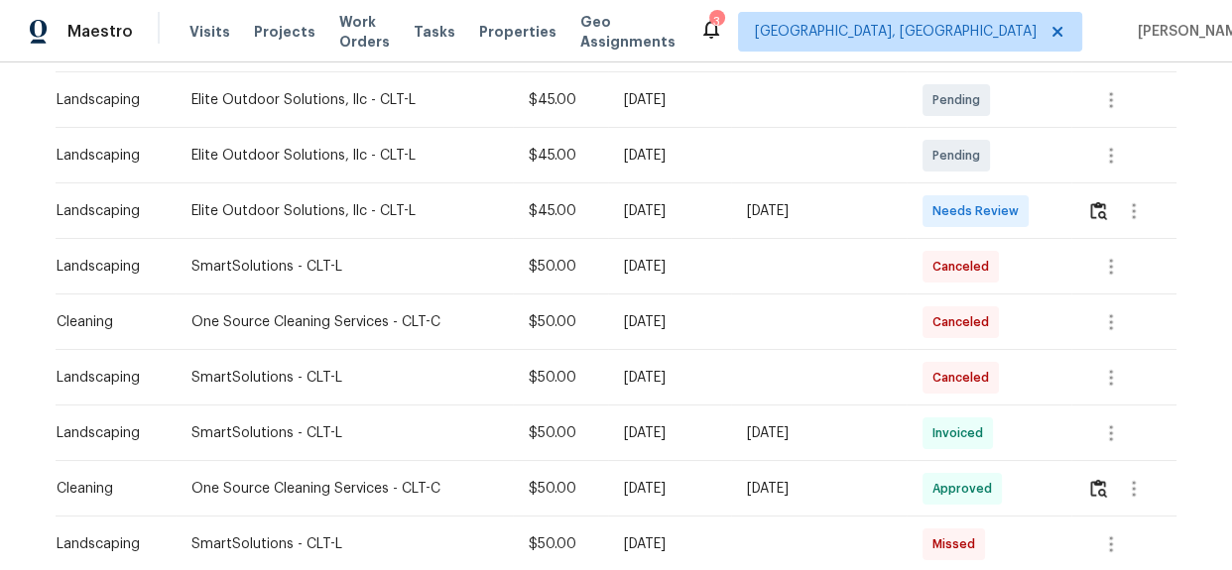
scroll to position [450, 0]
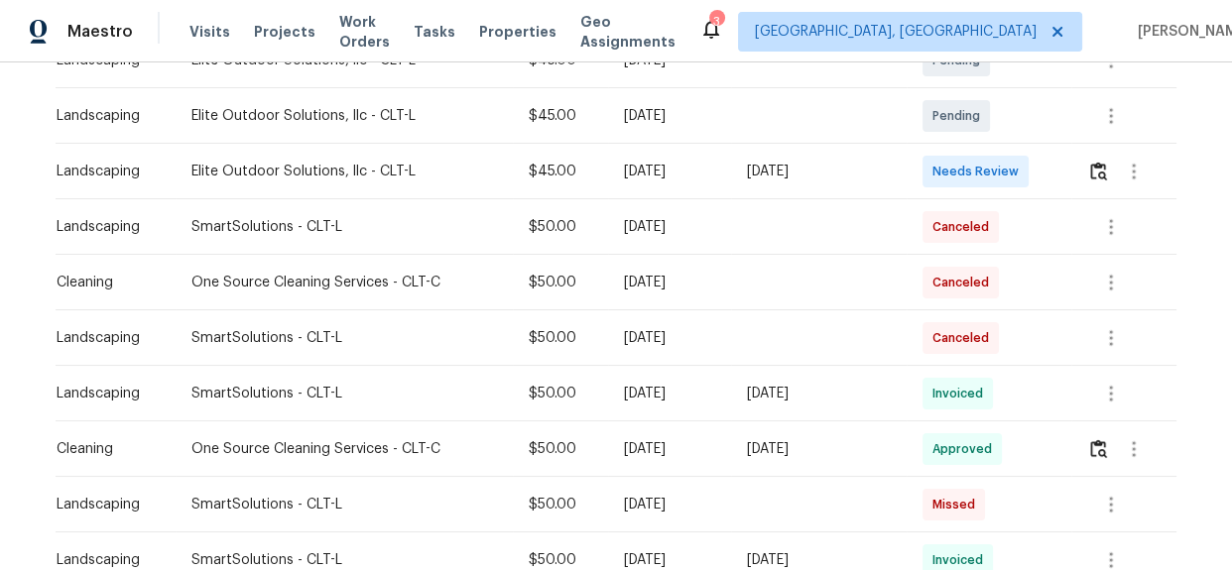
click at [1087, 184] on div at bounding box center [1131, 172] width 88 height 48
click at [1101, 162] on img "button" at bounding box center [1098, 171] width 17 height 19
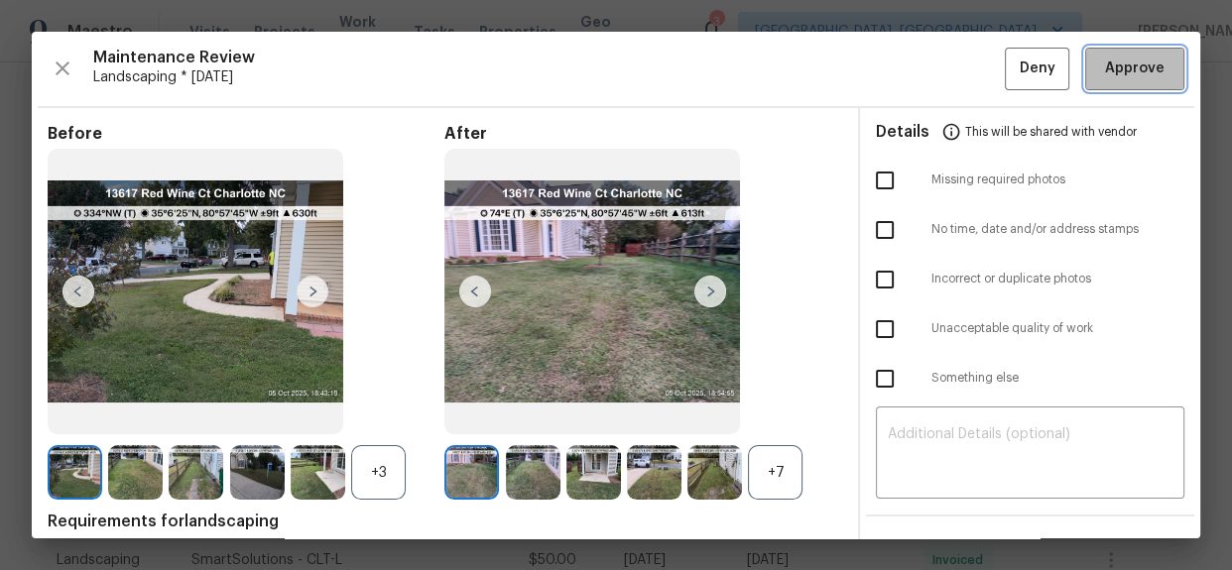
click at [1131, 67] on span "Approve" at bounding box center [1135, 69] width 60 height 25
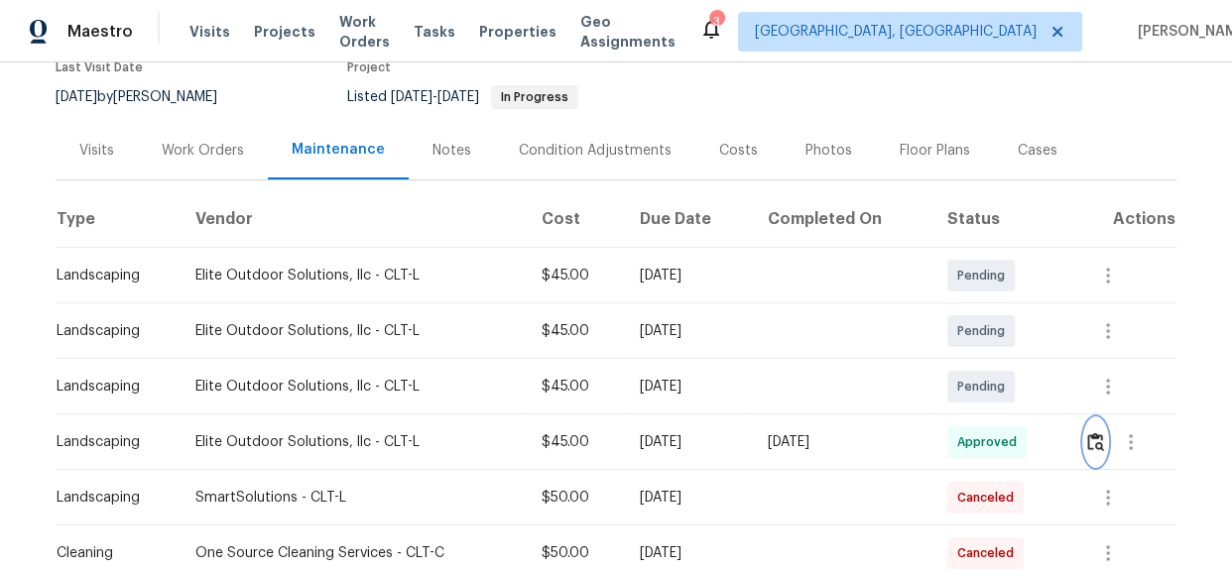
scroll to position [0, 0]
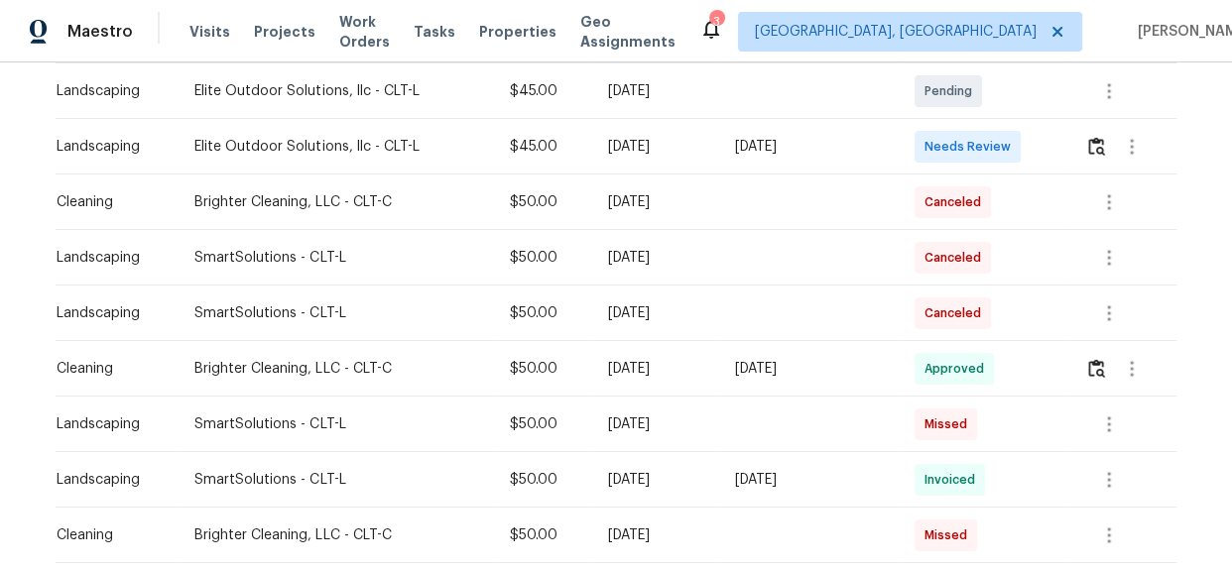
scroll to position [360, 0]
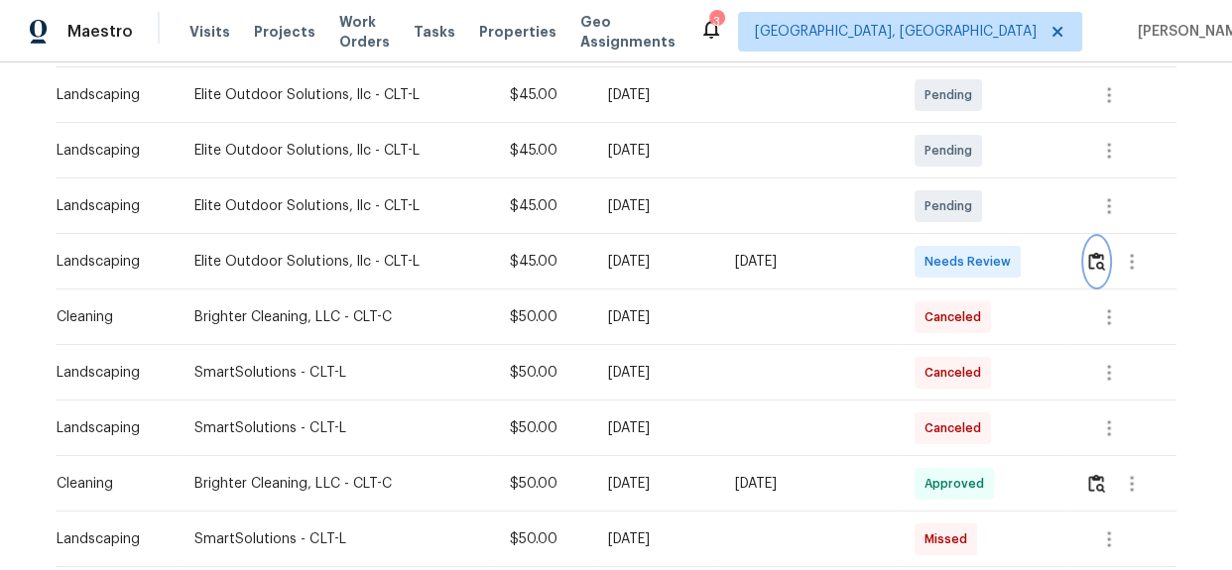
click at [1088, 266] on img "button" at bounding box center [1096, 261] width 17 height 19
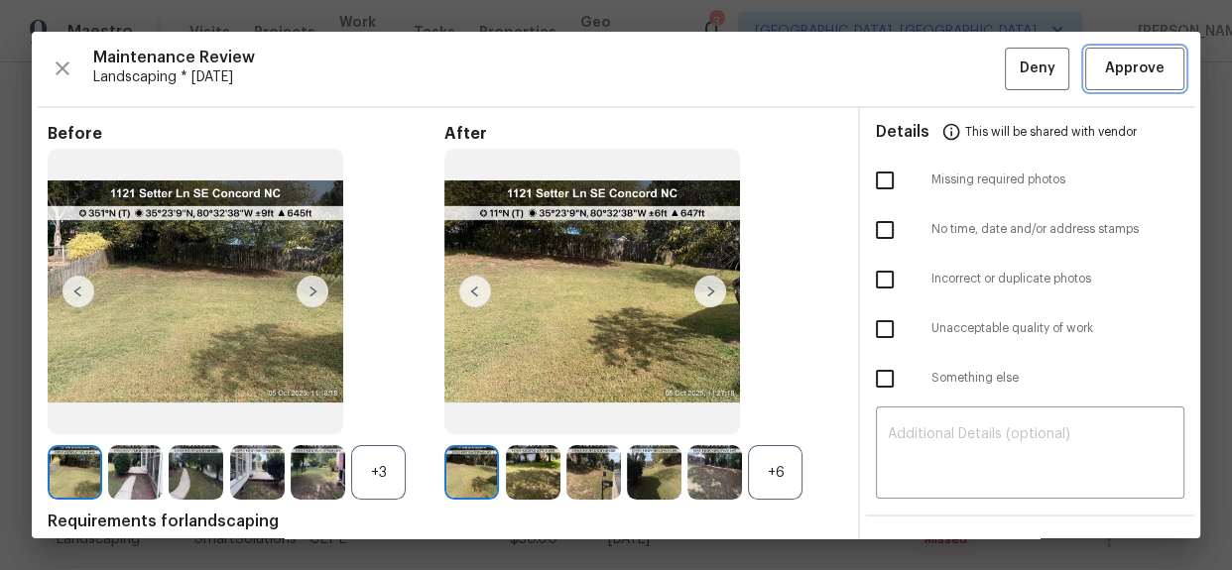
click at [1138, 68] on span "Approve" at bounding box center [1135, 69] width 60 height 25
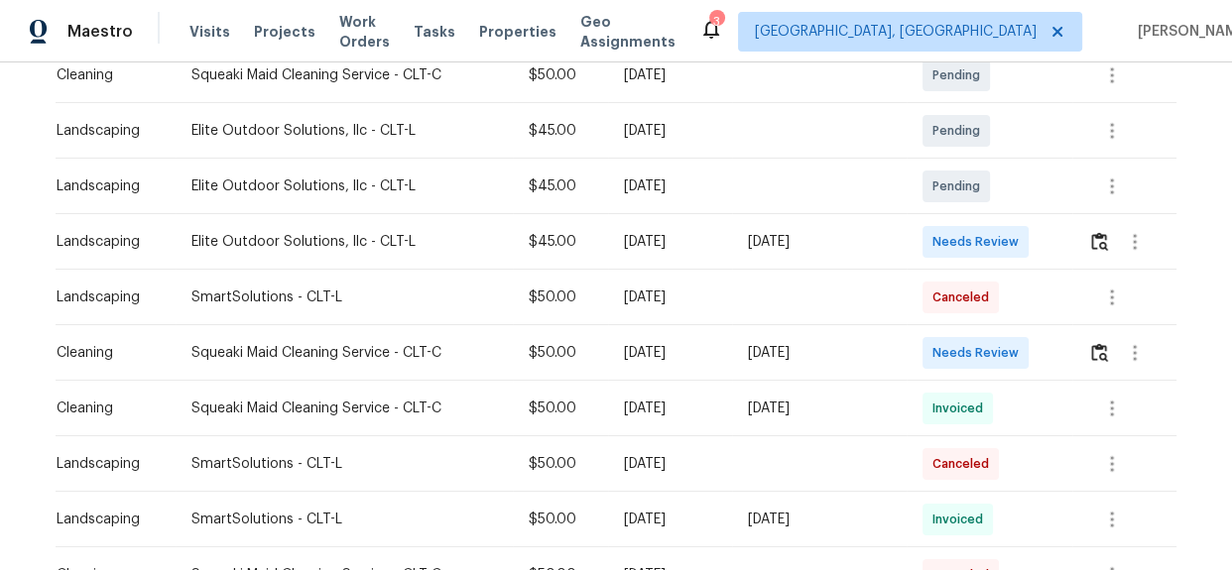
scroll to position [450, 0]
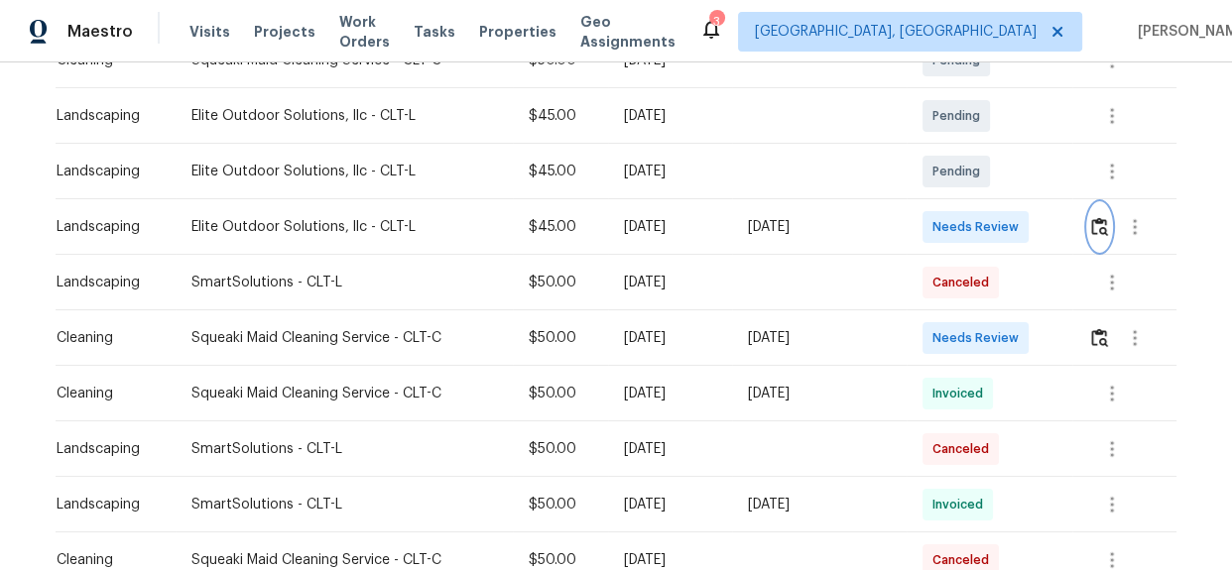
click at [1094, 227] on img "button" at bounding box center [1099, 226] width 17 height 19
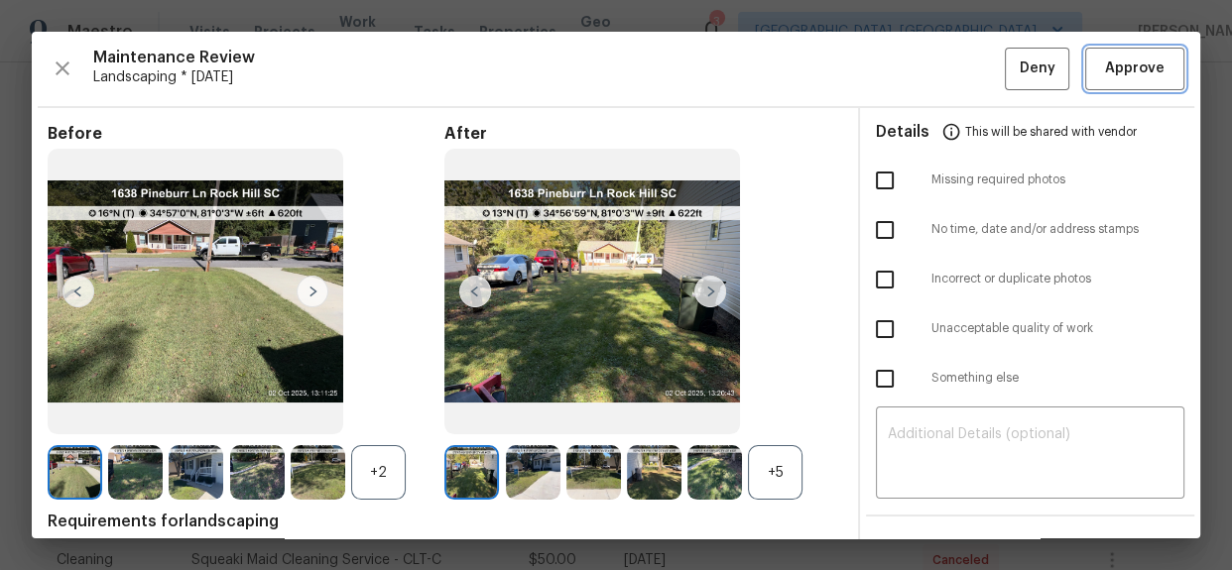
click at [1111, 73] on span "Approve" at bounding box center [1135, 69] width 60 height 25
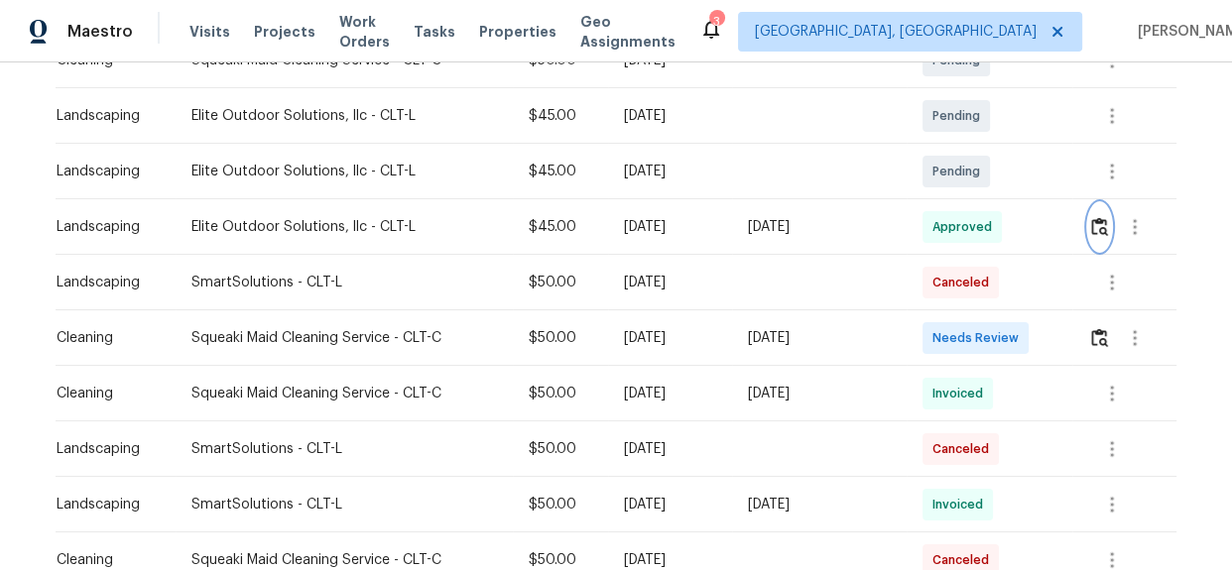
click at [1091, 230] on img "button" at bounding box center [1099, 226] width 17 height 19
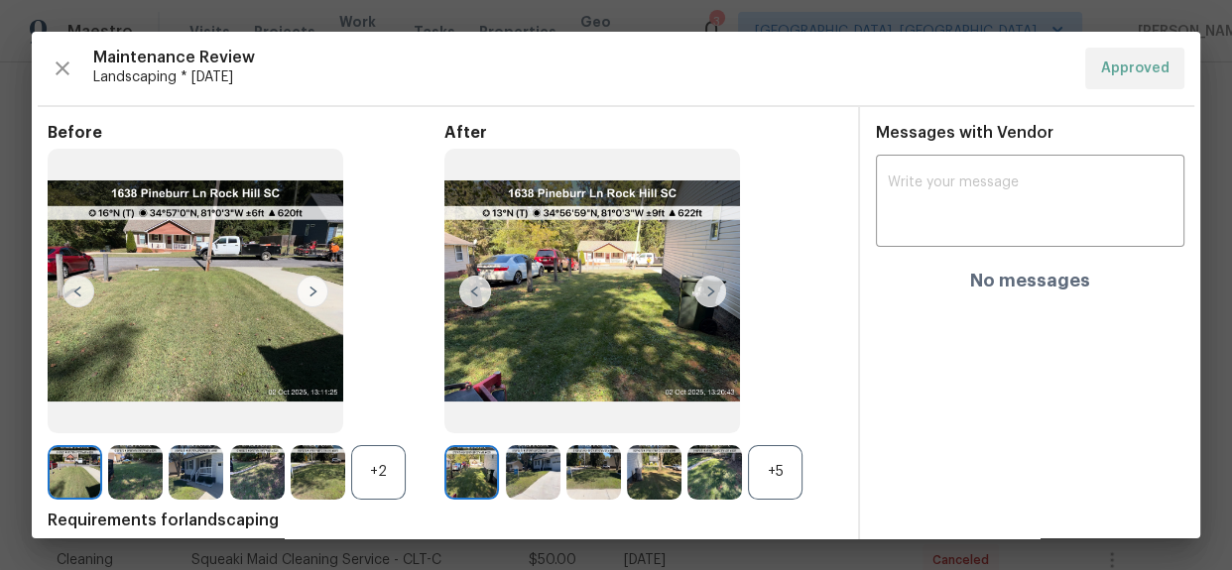
drag, startPoint x: 731, startPoint y: 14, endPoint x: 735, endPoint y: 24, distance: 10.7
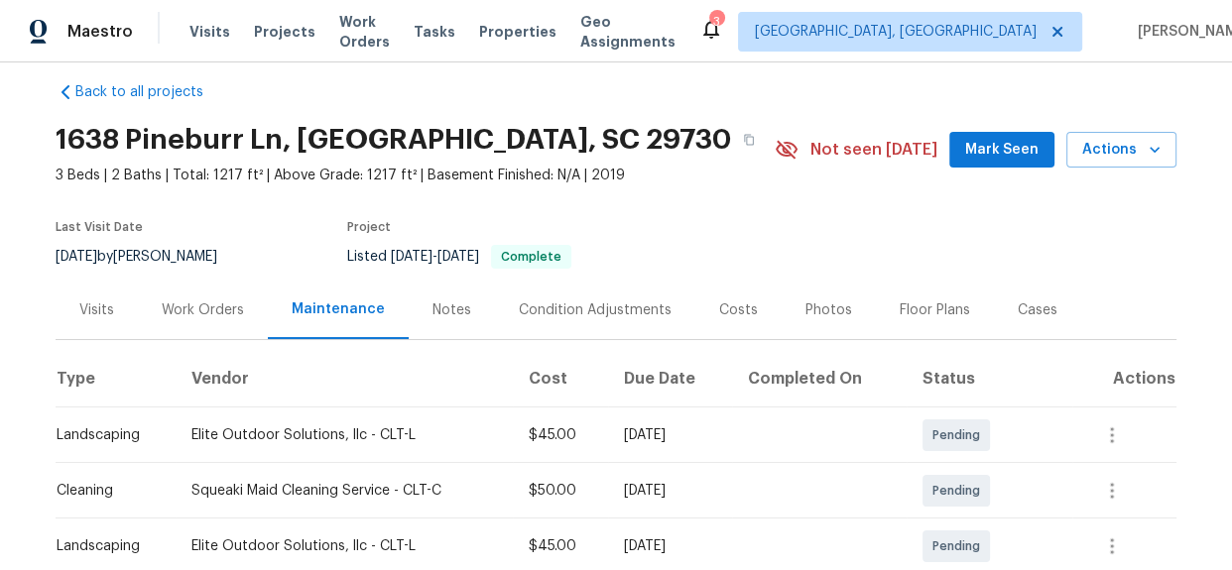
scroll to position [0, 0]
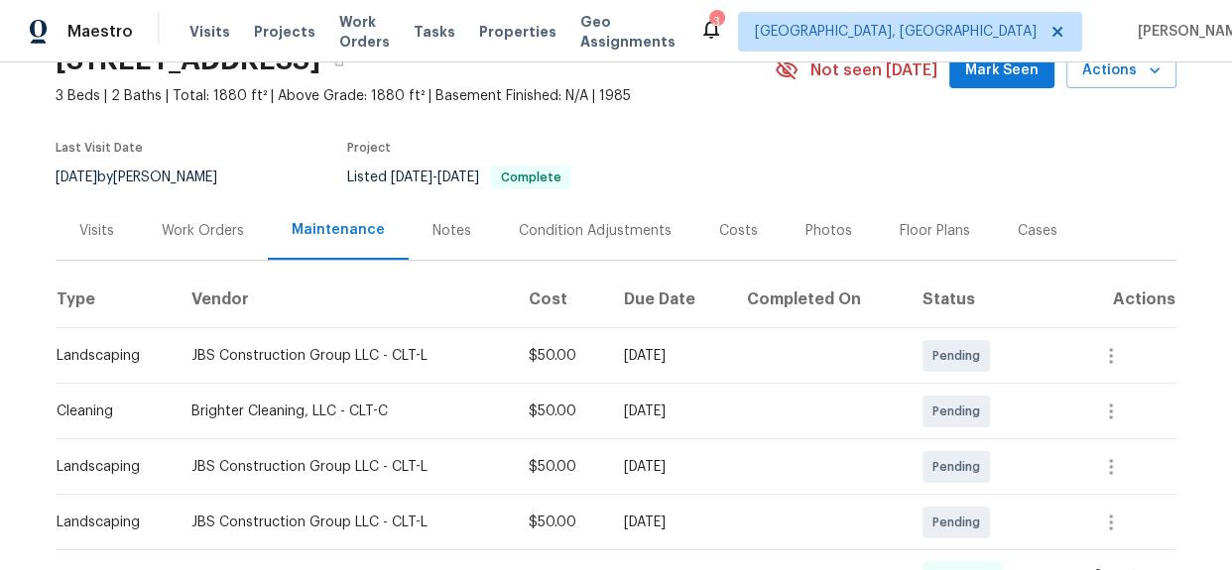
scroll to position [450, 0]
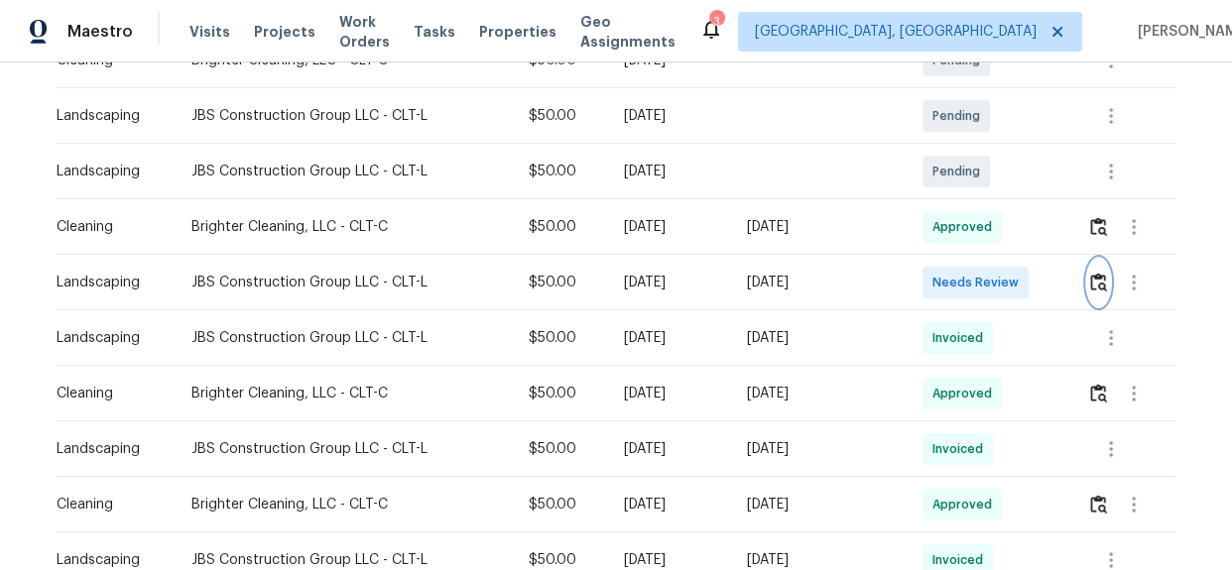
click at [1102, 284] on img "button" at bounding box center [1098, 282] width 17 height 19
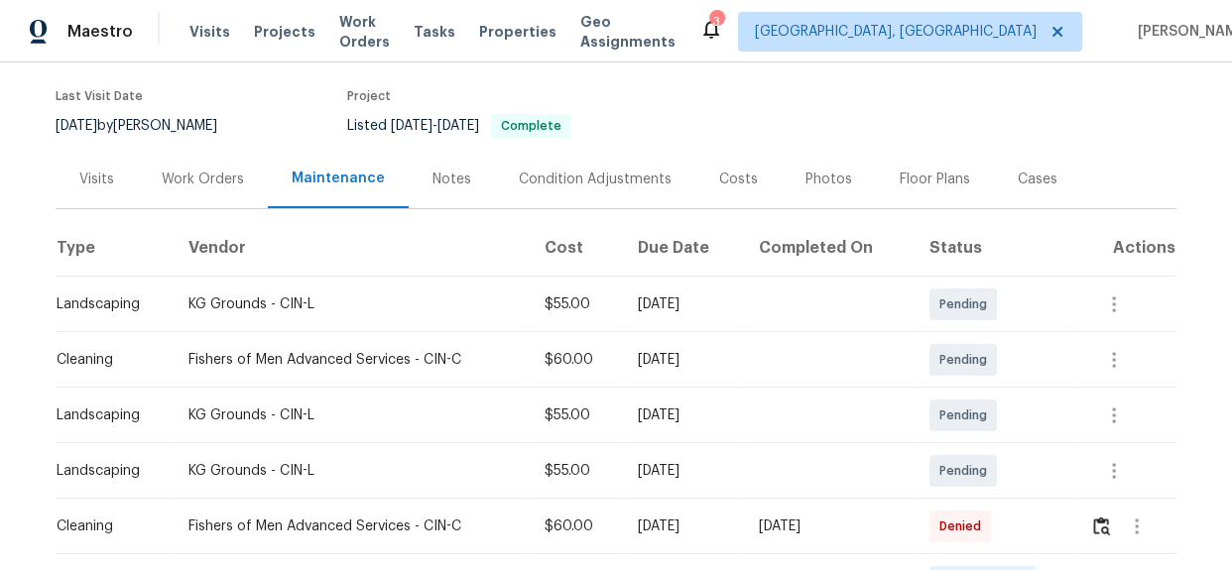
scroll to position [450, 0]
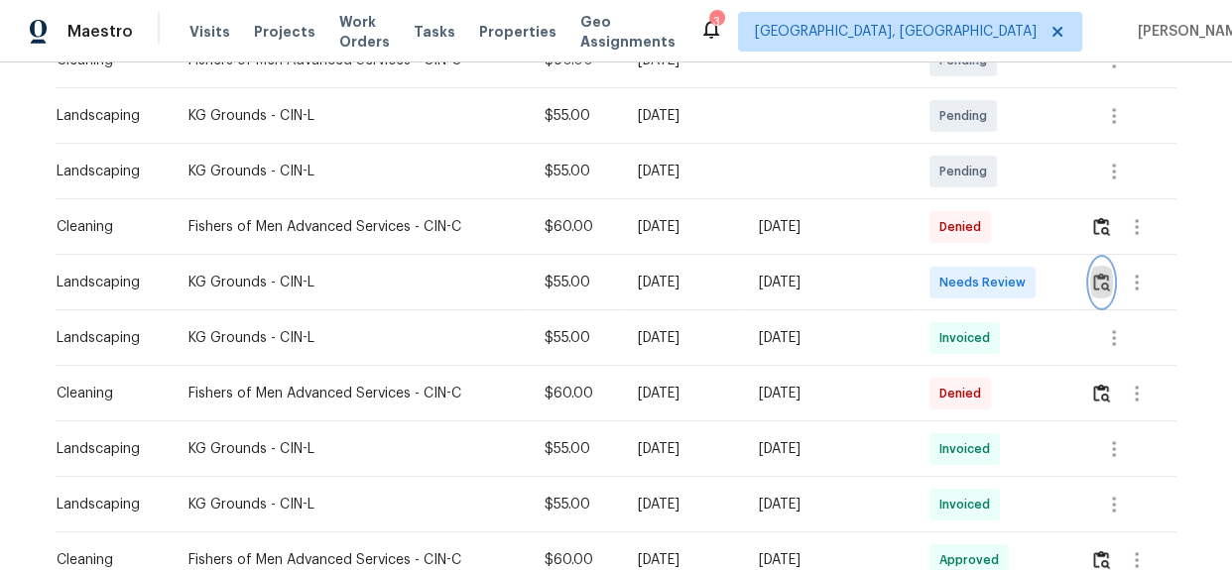
click at [1090, 284] on button "button" at bounding box center [1101, 283] width 23 height 48
